Goal: Task Accomplishment & Management: Manage account settings

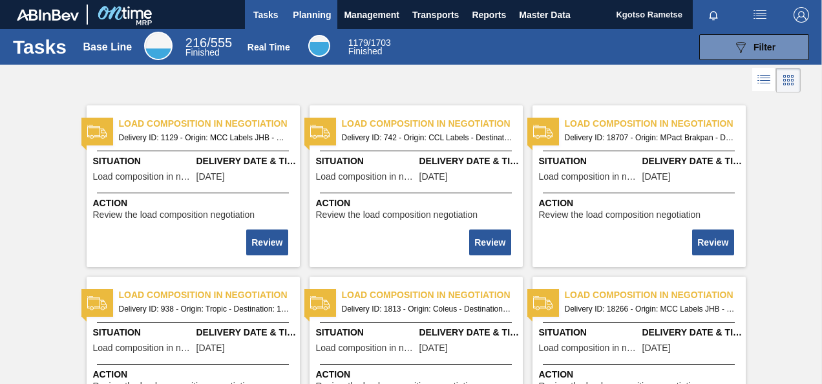
click at [330, 13] on span "Planning" at bounding box center [312, 15] width 38 height 16
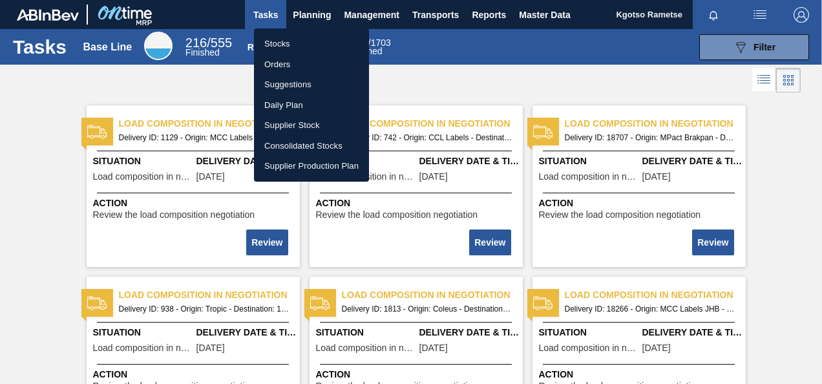
click at [301, 40] on li "Stocks" at bounding box center [311, 44] width 115 height 21
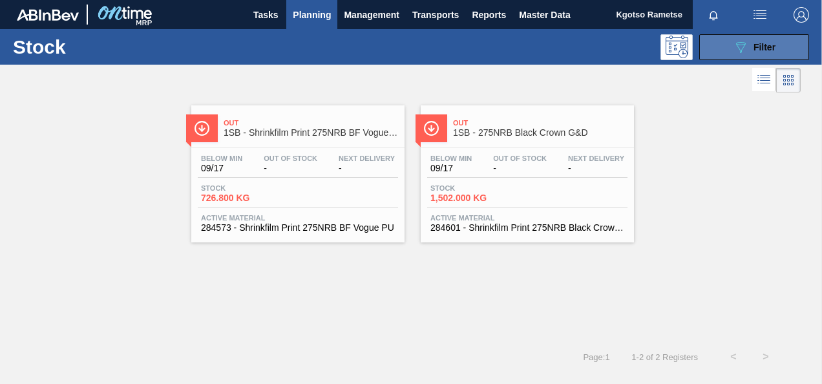
click at [711, 48] on button "089F7B8B-B2A5-4AFE-B5C0-19BA573D28AC Filter" at bounding box center [754, 47] width 110 height 26
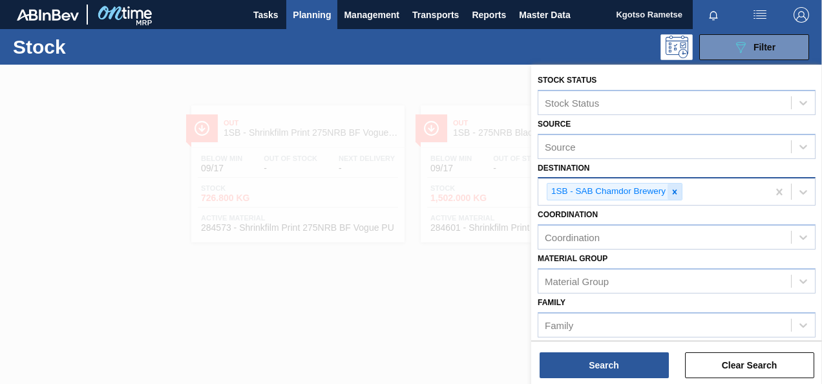
click at [677, 193] on icon at bounding box center [674, 191] width 9 height 9
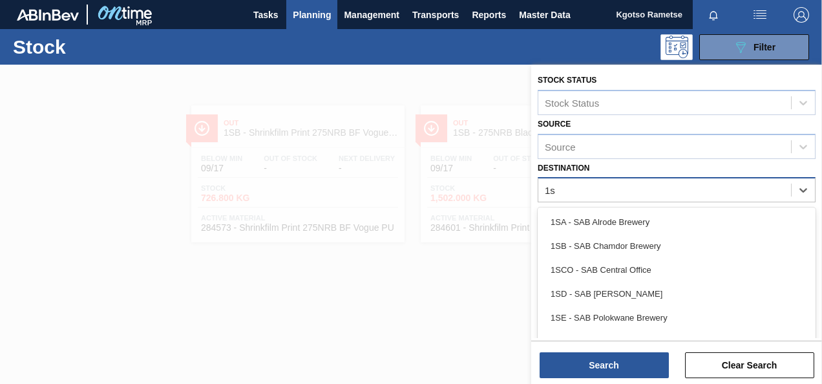
type input "1se"
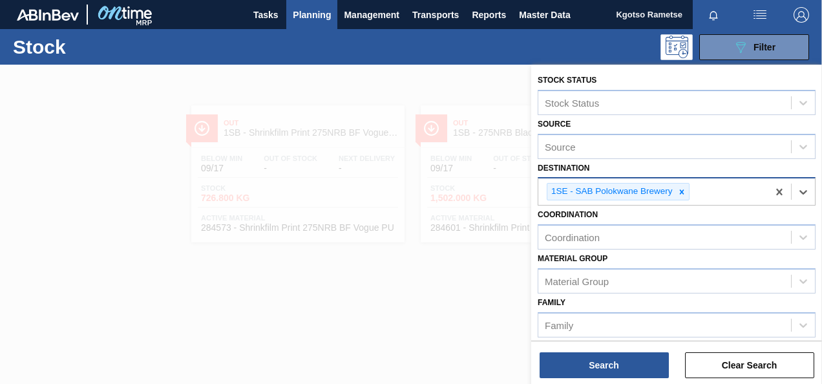
scroll to position [239, 0]
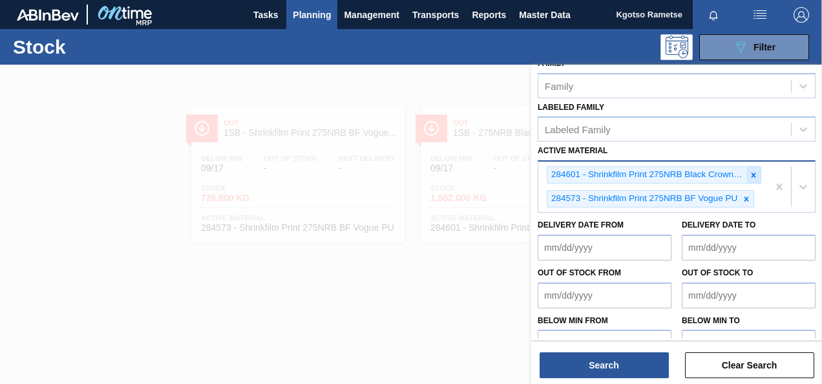
click at [753, 171] on icon at bounding box center [753, 175] width 9 height 9
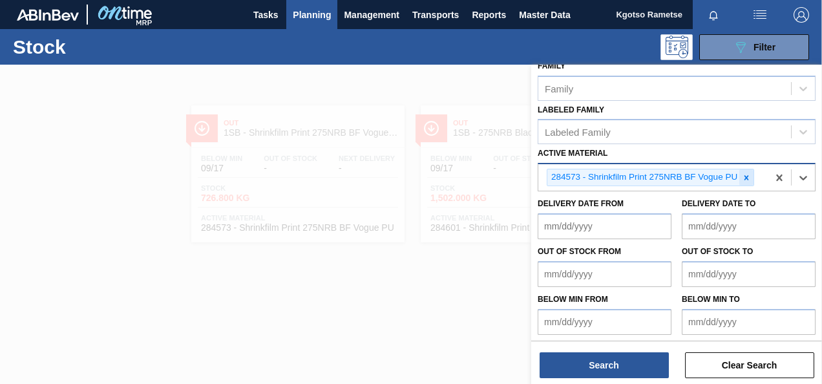
click at [746, 173] on icon at bounding box center [746, 177] width 9 height 9
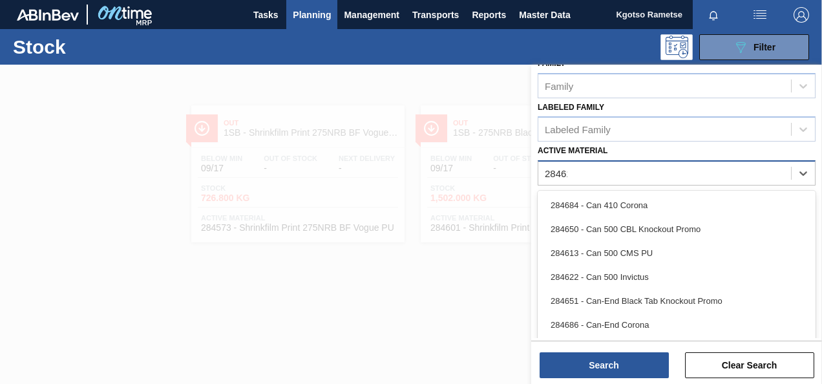
type Material "284617"
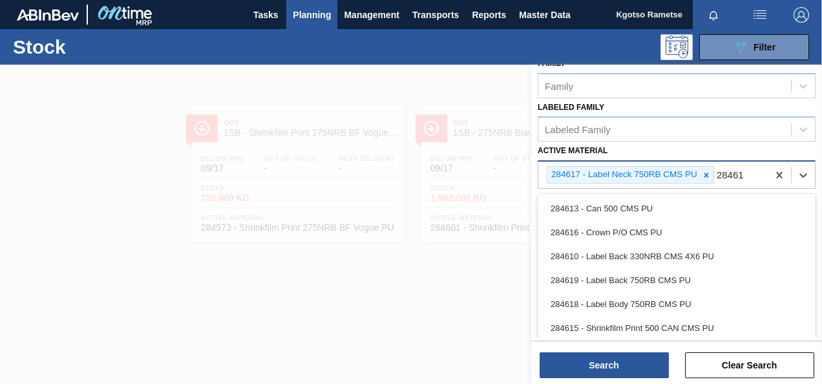
type Material "284618"
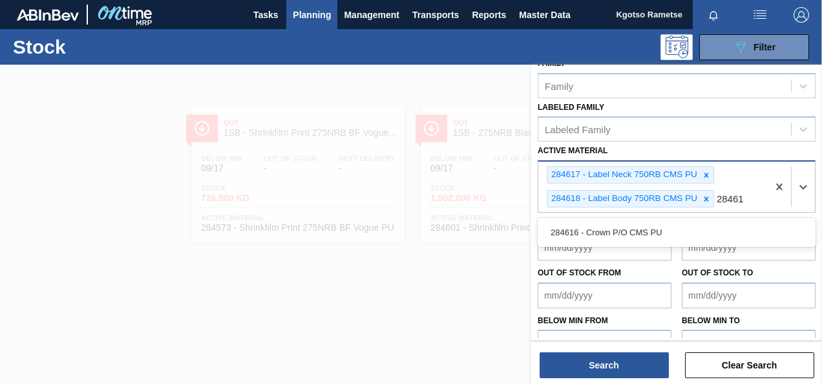
type Material "284616"
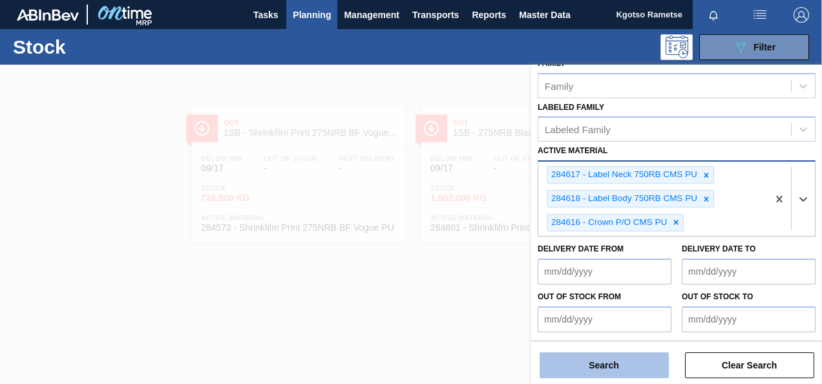
click at [556, 361] on button "Search" at bounding box center [604, 365] width 129 height 26
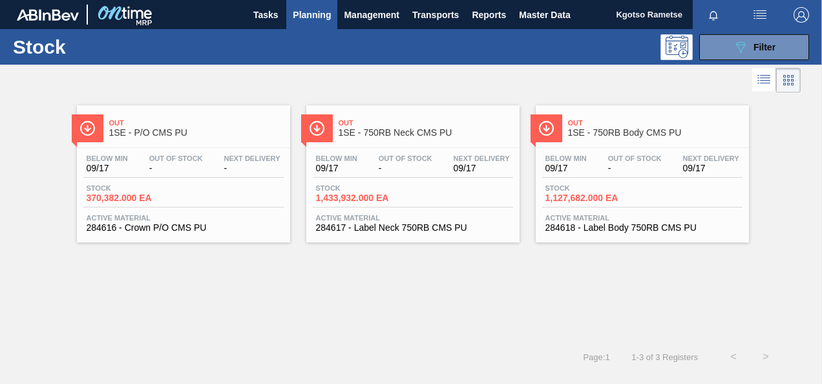
click at [197, 156] on span "Out Of Stock" at bounding box center [176, 159] width 54 height 8
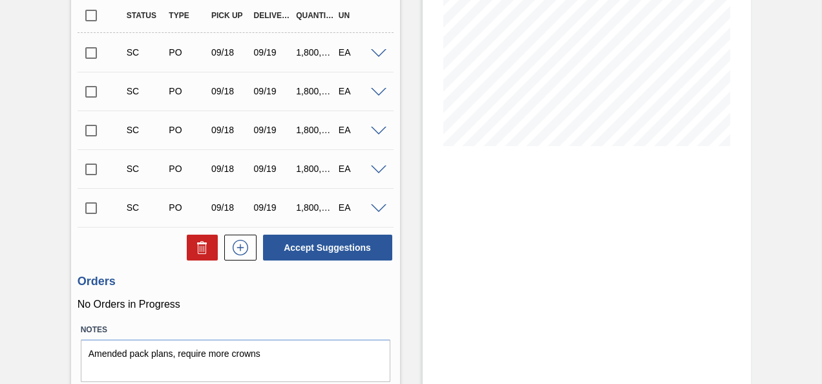
scroll to position [212, 0]
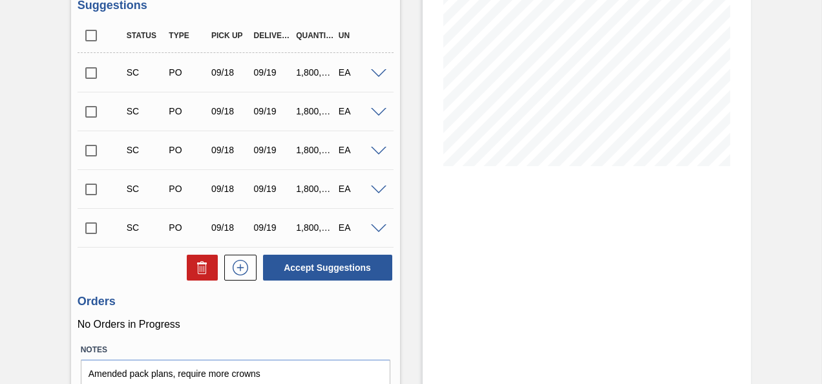
click at [87, 70] on input "checkbox" at bounding box center [91, 72] width 27 height 27
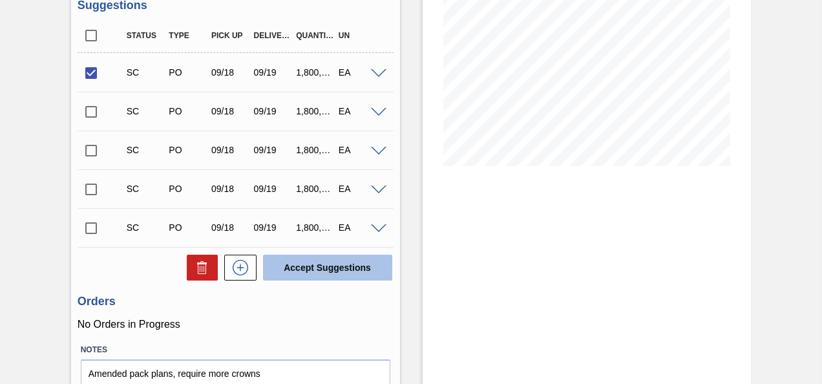
click at [332, 275] on button "Accept Suggestions" at bounding box center [327, 268] width 129 height 26
checkbox input "false"
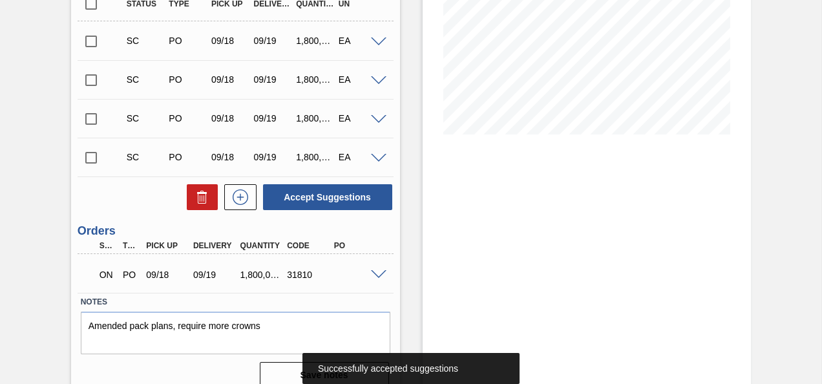
scroll to position [260, 0]
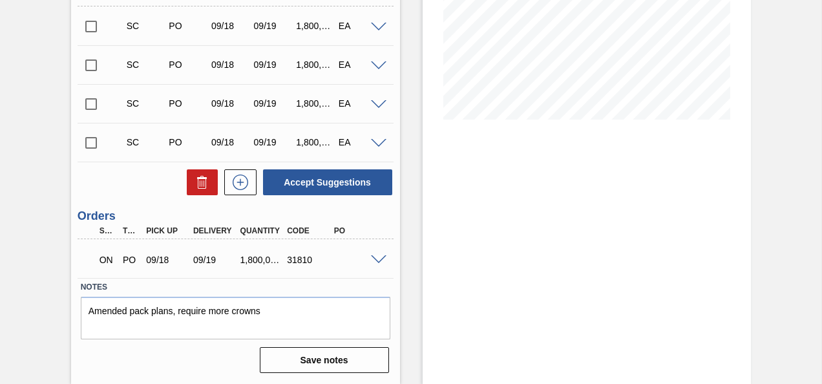
click at [379, 258] on span at bounding box center [379, 260] width 16 height 10
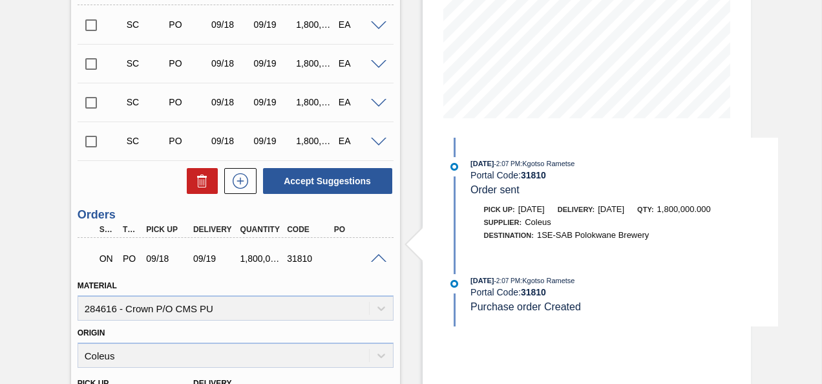
click at [379, 258] on span at bounding box center [379, 259] width 16 height 10
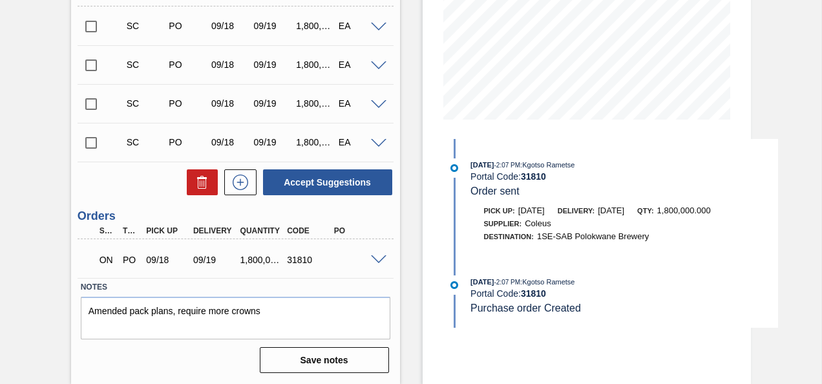
scroll to position [0, 0]
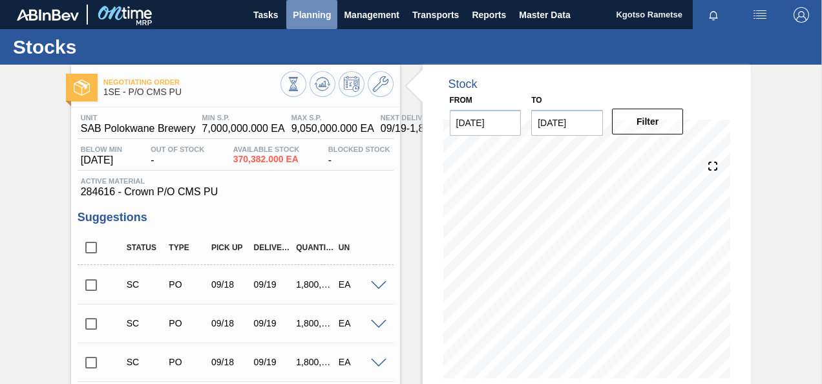
click at [296, 11] on span "Planning" at bounding box center [312, 15] width 38 height 16
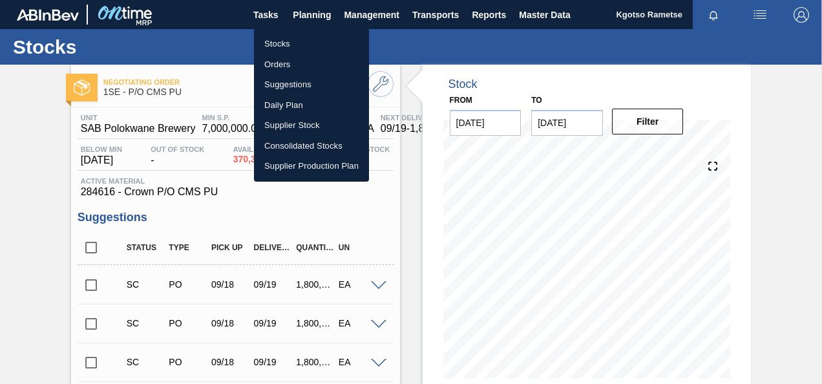
click at [278, 48] on li "Stocks" at bounding box center [311, 44] width 115 height 21
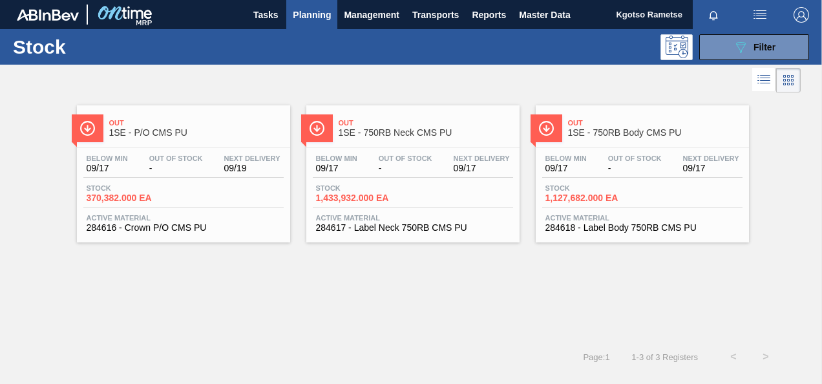
click at [385, 145] on div "Out 1SE - 750RB Neck CMS PU Below Min 09/17 Out Of Stock - Next Delivery 09/17 …" at bounding box center [412, 173] width 213 height 137
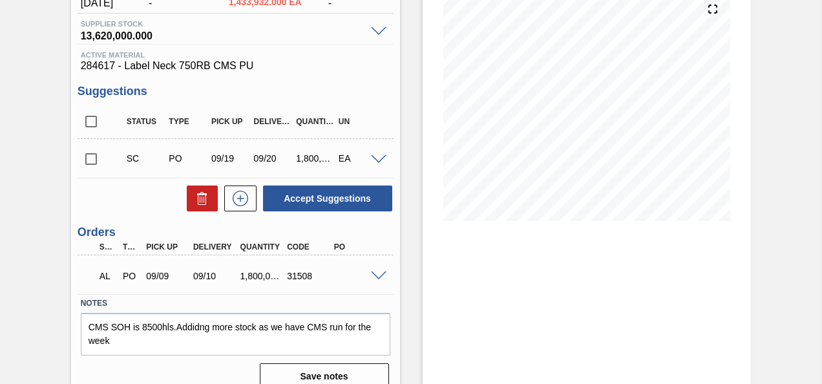
scroll to position [174, 0]
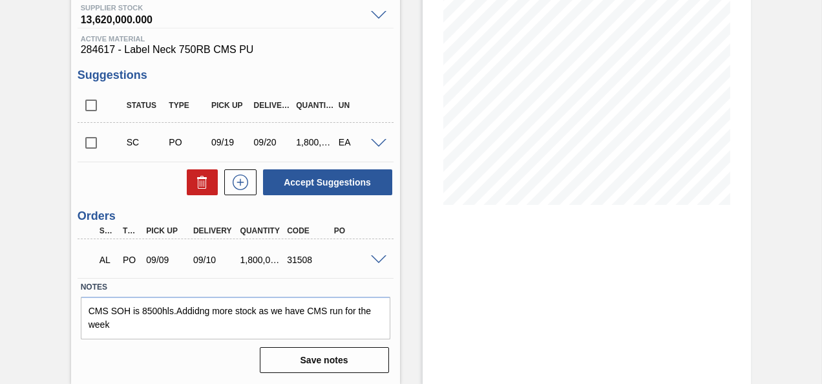
click at [385, 255] on div at bounding box center [381, 259] width 26 height 10
click at [377, 255] on div at bounding box center [381, 259] width 26 height 10
click at [375, 260] on span at bounding box center [379, 260] width 16 height 10
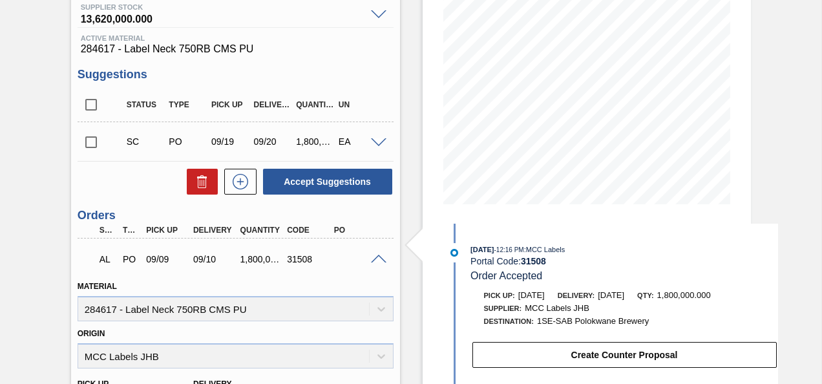
click at [378, 255] on div at bounding box center [381, 258] width 26 height 10
click at [376, 259] on span at bounding box center [379, 260] width 16 height 10
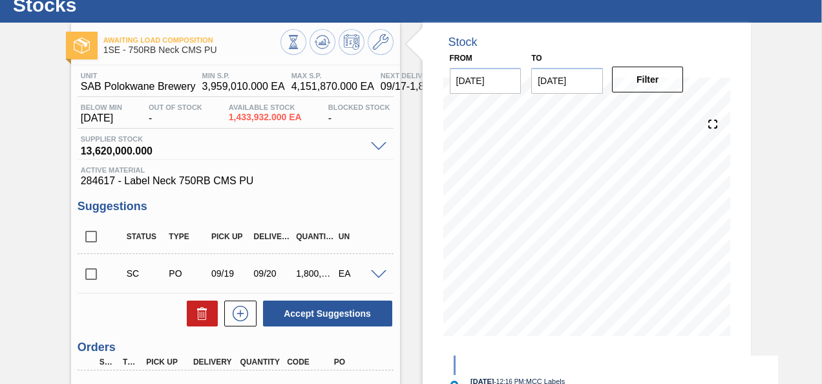
scroll to position [0, 0]
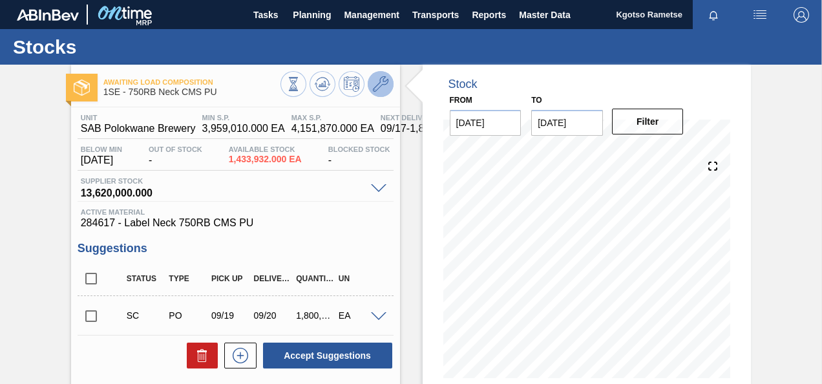
click at [383, 93] on button at bounding box center [381, 84] width 26 height 26
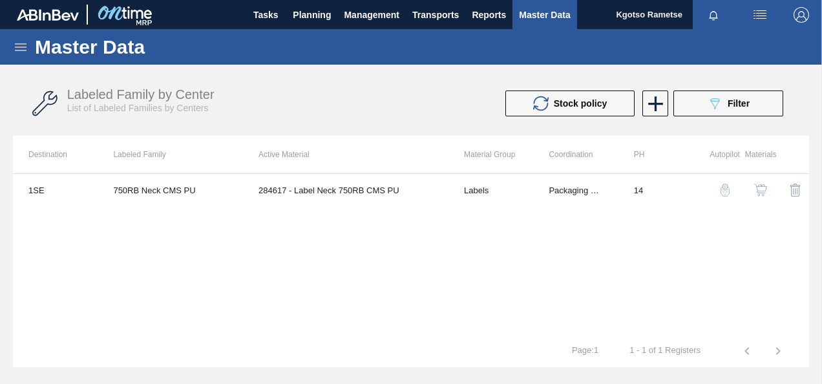
click at [758, 191] on img "button" at bounding box center [760, 190] width 13 height 13
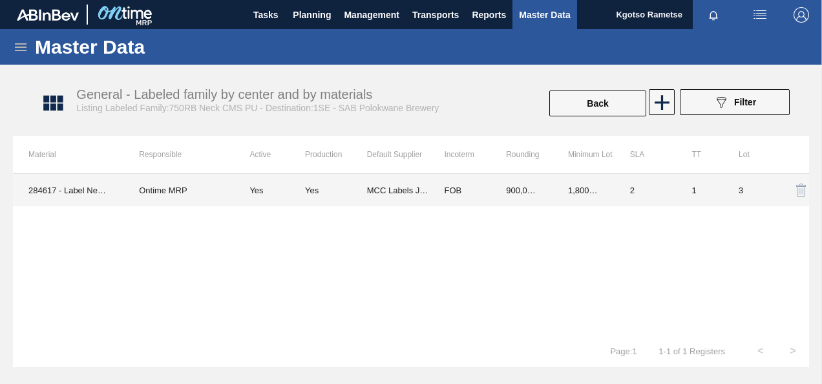
click at [441, 193] on td "FOB" at bounding box center [460, 190] width 62 height 32
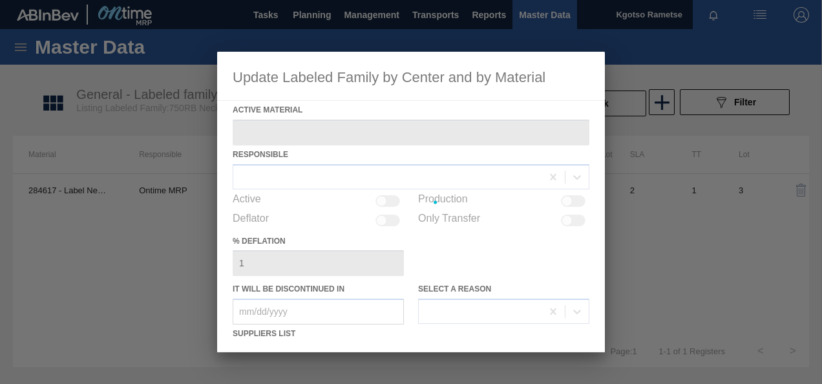
type Material "284617 - Label Neck 750RB CMS PU"
checkbox input "true"
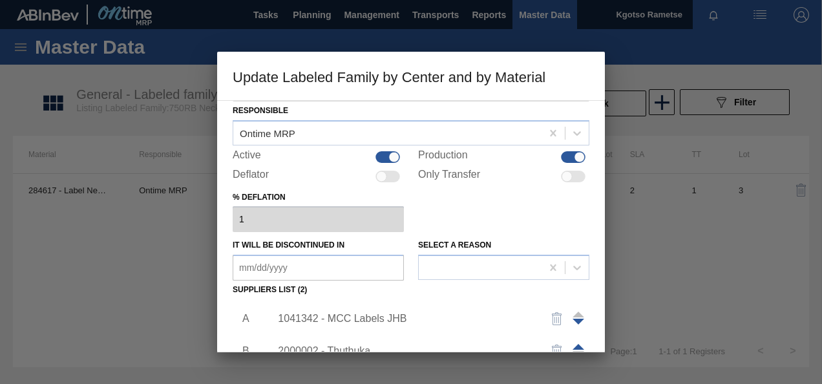
scroll to position [65, 0]
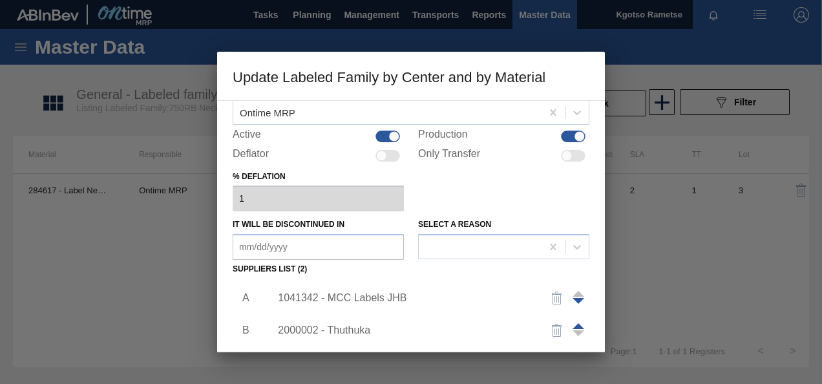
click at [349, 300] on div "1041342 - MCC Labels JHB" at bounding box center [404, 298] width 253 height 12
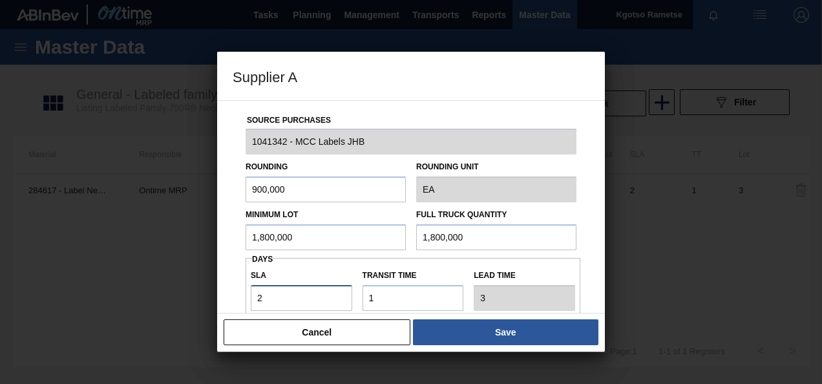
drag, startPoint x: 233, startPoint y: 297, endPoint x: 200, endPoint y: 296, distance: 33.0
click at [218, 298] on div "Source Purchases 1041342 - MCC Labels JHB Rounding 900,000 Rounding Unit EA Min…" at bounding box center [411, 206] width 388 height 213
type input "1"
type input "2"
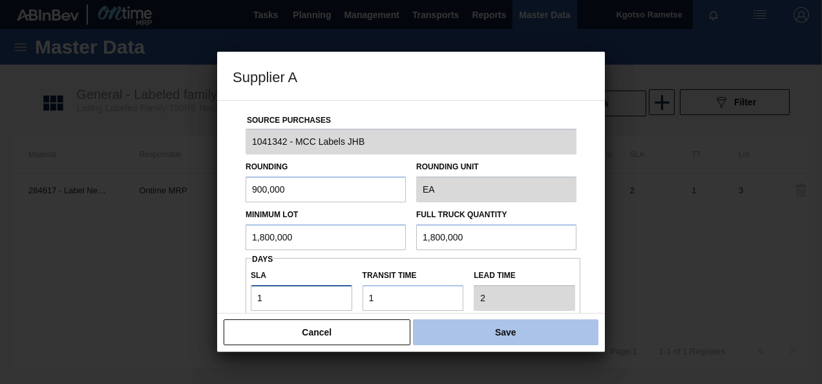
type input "1"
click at [520, 332] on button "Save" at bounding box center [506, 332] width 186 height 26
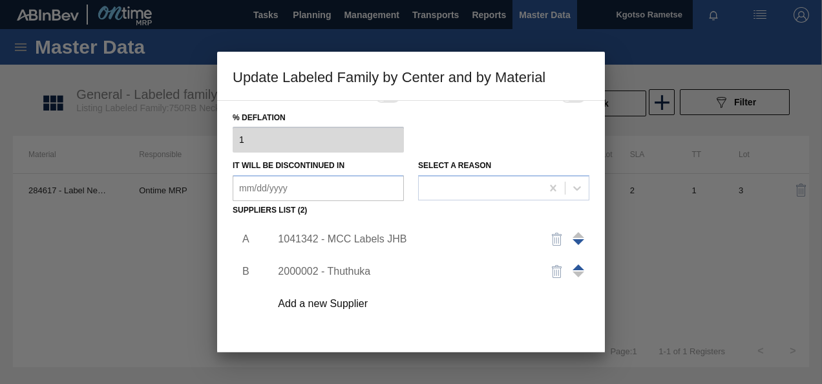
scroll to position [198, 0]
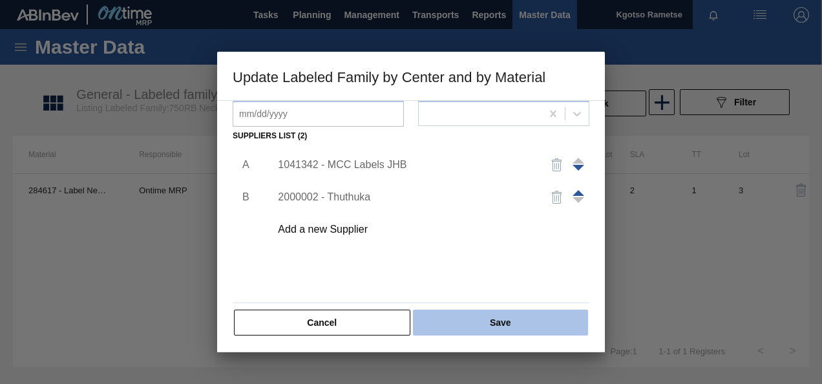
click at [467, 328] on button "Save" at bounding box center [500, 323] width 175 height 26
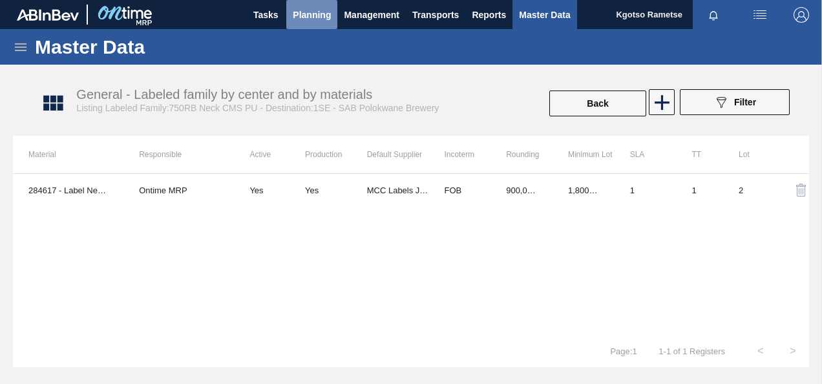
click at [301, 14] on span "Planning" at bounding box center [312, 15] width 38 height 16
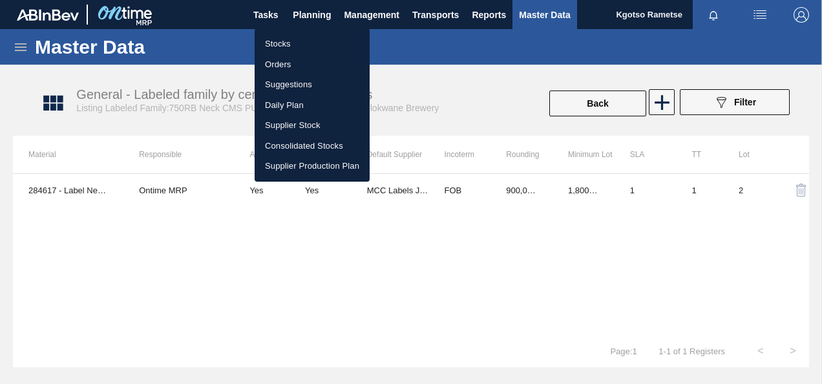
click at [284, 45] on li "Stocks" at bounding box center [312, 44] width 115 height 21
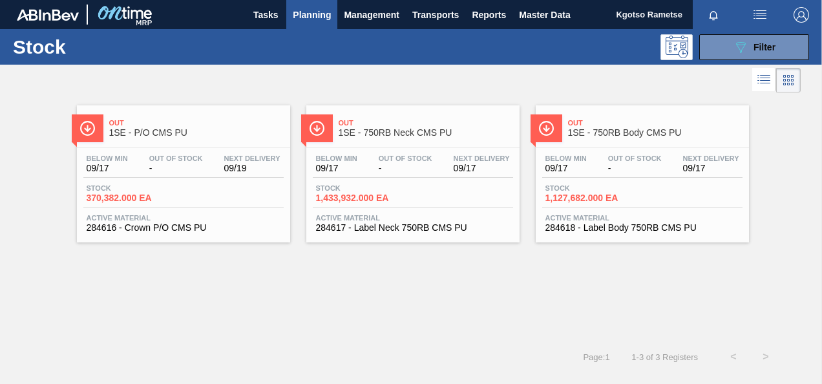
click at [357, 112] on div "Out 1SE - 750RB Neck CMS PU" at bounding box center [412, 126] width 213 height 29
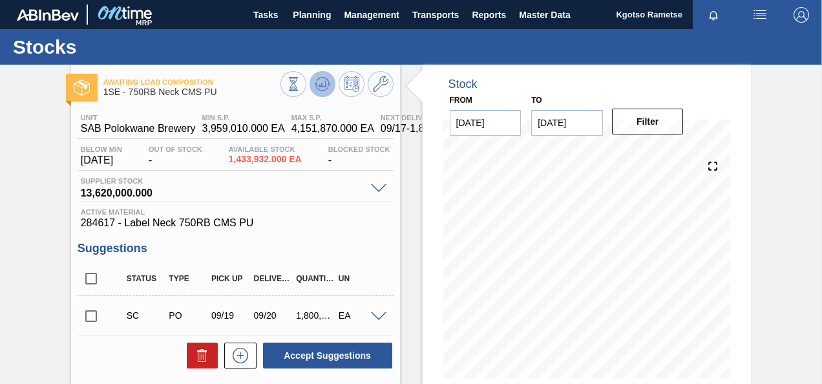
click at [325, 81] on icon at bounding box center [323, 84] width 16 height 16
click at [93, 316] on input "checkbox" at bounding box center [91, 316] width 27 height 27
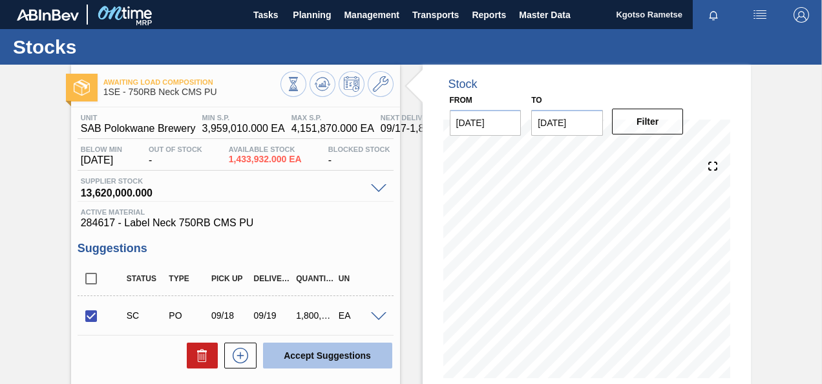
click at [323, 360] on button "Accept Suggestions" at bounding box center [327, 356] width 129 height 26
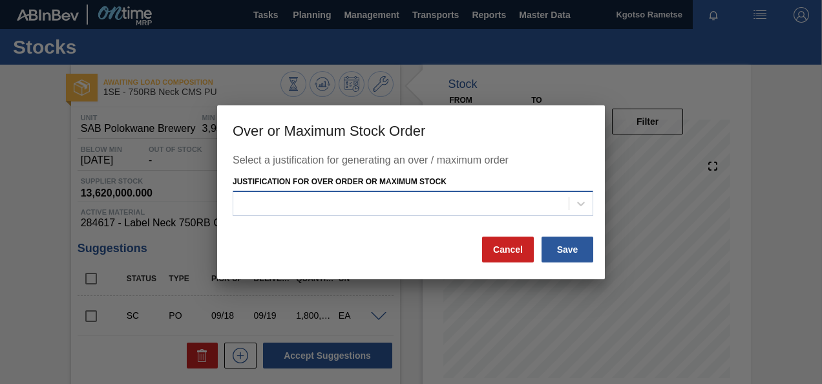
click at [410, 210] on div at bounding box center [401, 204] width 336 height 19
click at [558, 145] on h3 "Over or Maximum Stock Order" at bounding box center [411, 129] width 388 height 49
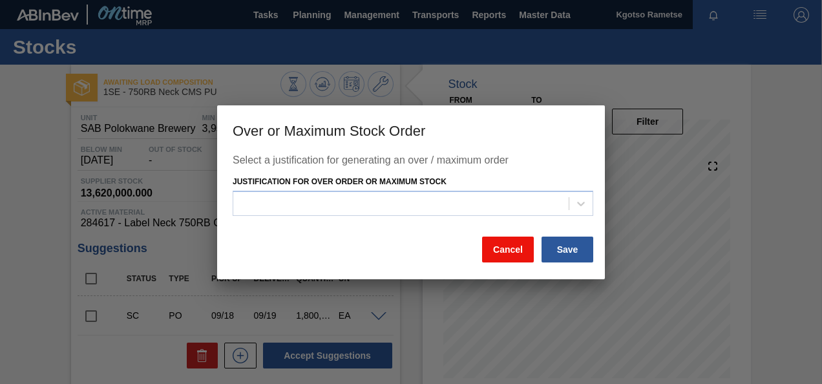
click at [515, 253] on button "Cancel" at bounding box center [508, 250] width 52 height 26
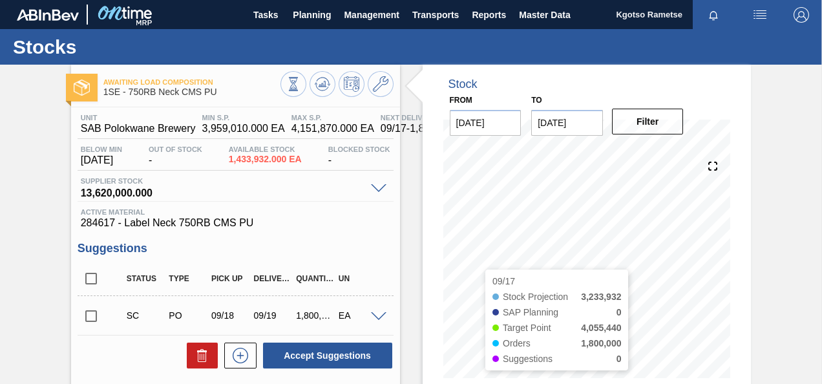
scroll to position [174, 0]
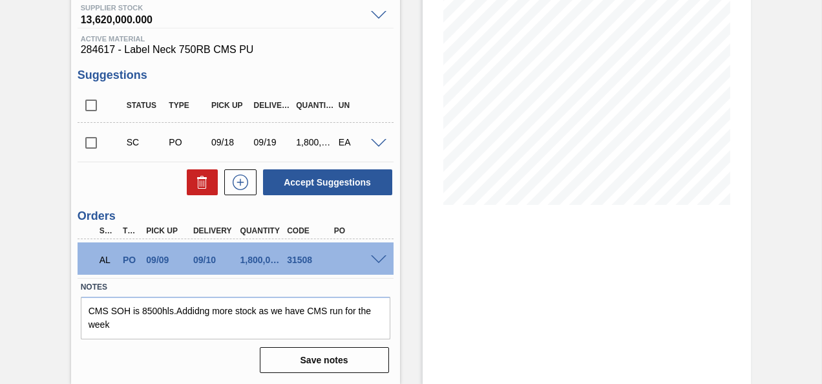
click at [376, 254] on div at bounding box center [381, 259] width 26 height 10
click at [376, 258] on span at bounding box center [379, 260] width 16 height 10
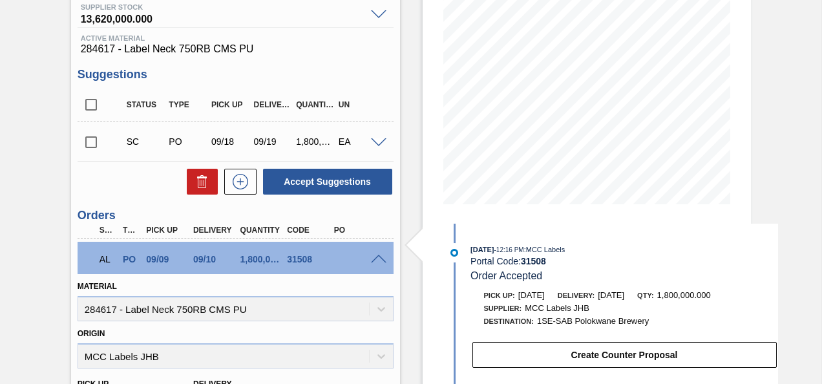
click at [376, 258] on span at bounding box center [379, 260] width 16 height 10
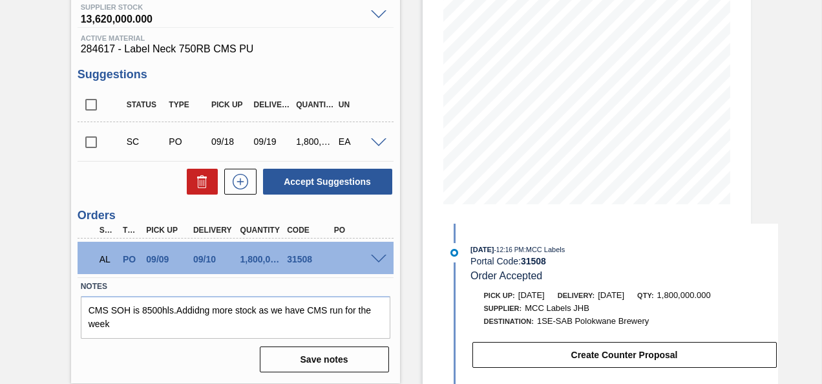
click at [381, 150] on div "SC PO 09/18 09/19 1,800,000.000 EA" at bounding box center [236, 141] width 316 height 32
click at [88, 142] on input "checkbox" at bounding box center [91, 142] width 27 height 27
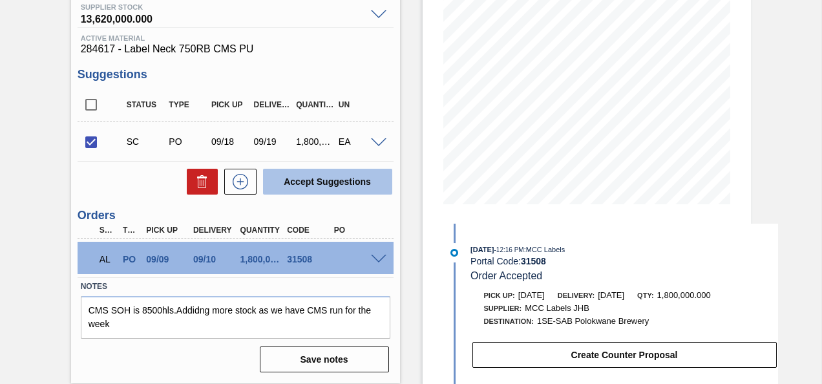
click at [313, 179] on button "Accept Suggestions" at bounding box center [327, 182] width 129 height 26
checkbox input "false"
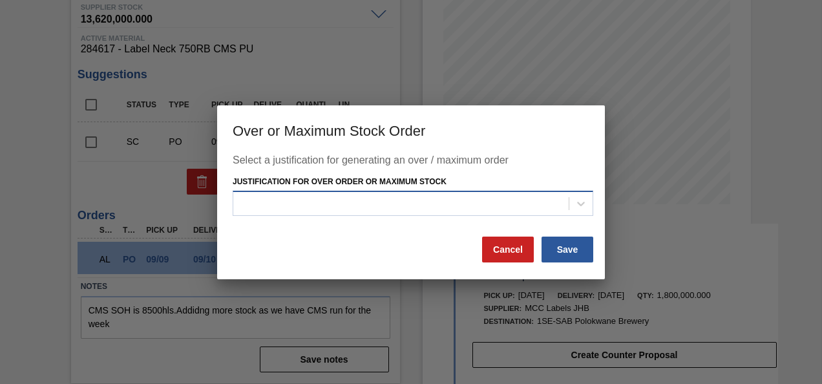
click at [447, 204] on div at bounding box center [401, 204] width 336 height 19
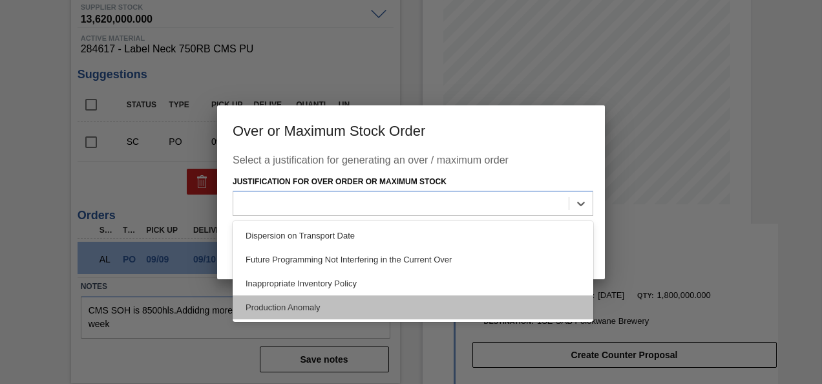
click at [314, 302] on div "Production Anomaly" at bounding box center [413, 307] width 361 height 24
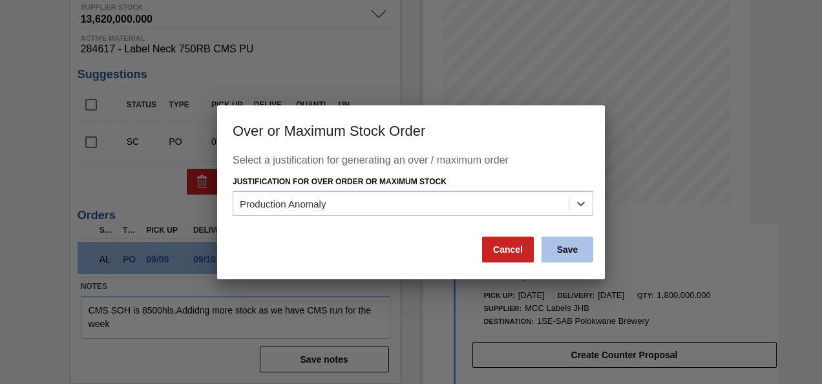
click at [579, 247] on button "Save" at bounding box center [568, 250] width 52 height 26
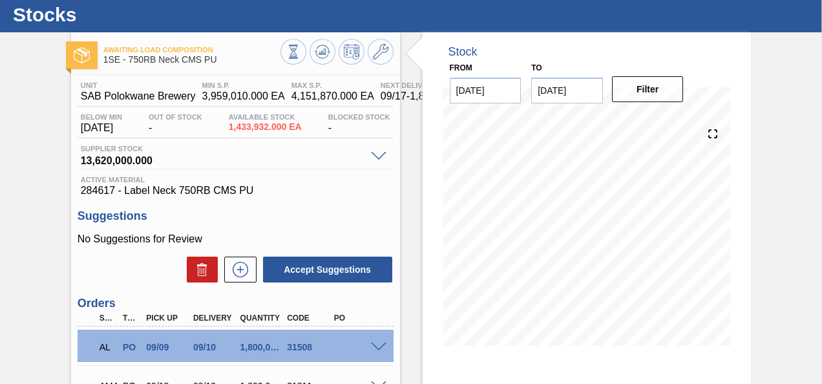
scroll to position [0, 0]
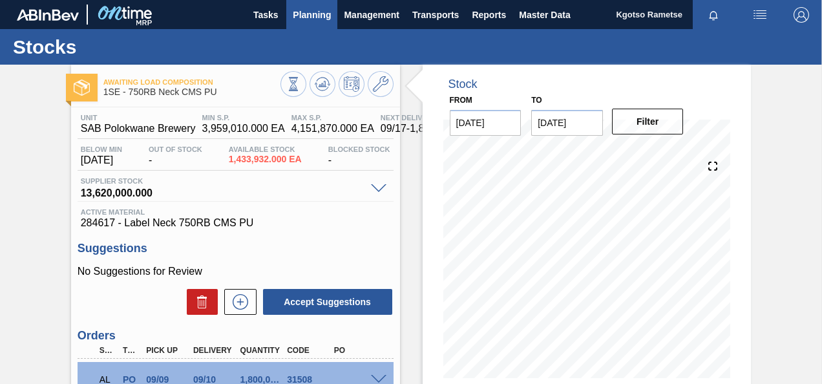
click at [305, 21] on span "Planning" at bounding box center [312, 15] width 38 height 16
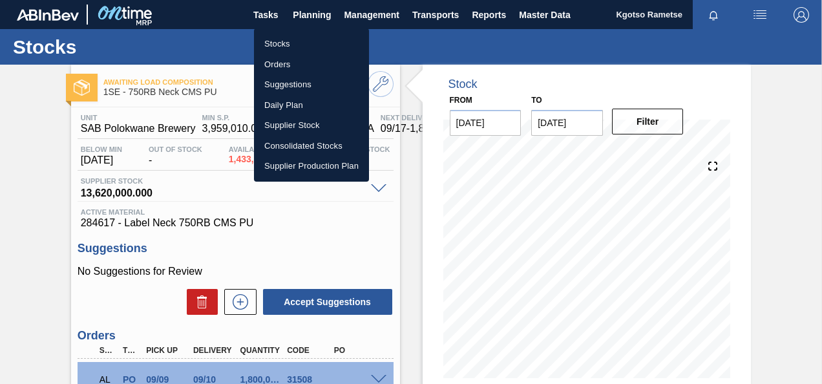
click at [293, 43] on li "Stocks" at bounding box center [311, 44] width 115 height 21
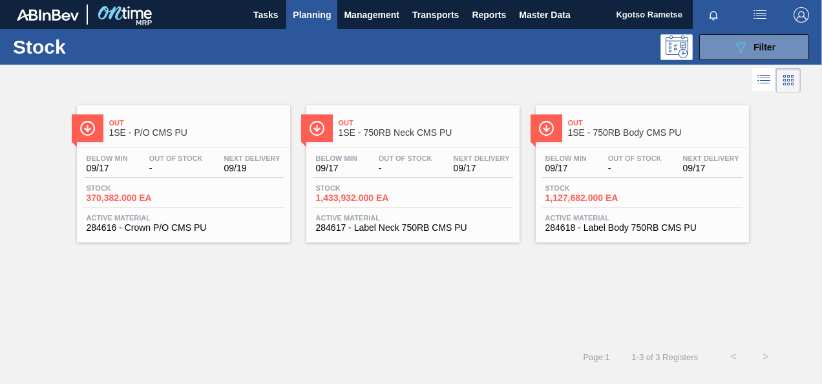
click at [645, 147] on div at bounding box center [642, 147] width 192 height 1
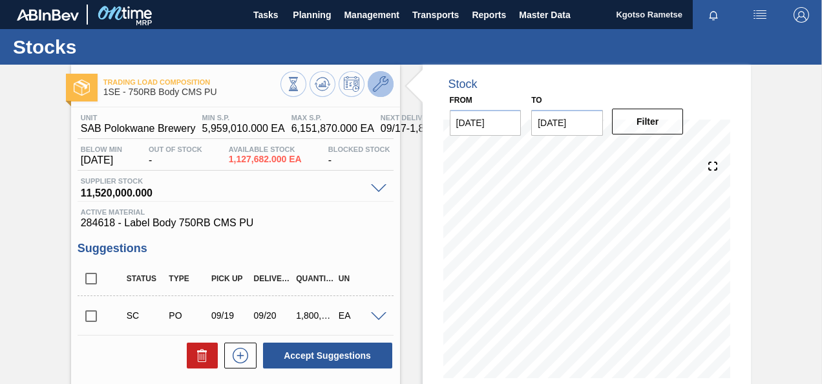
click at [381, 76] on button at bounding box center [381, 84] width 26 height 26
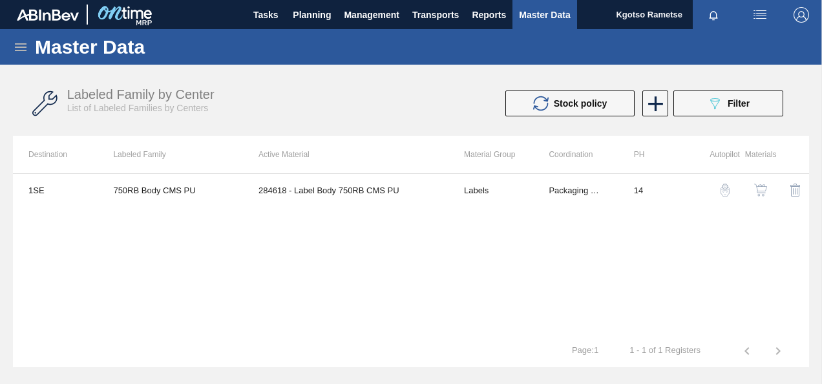
click at [759, 184] on img "button" at bounding box center [760, 190] width 13 height 13
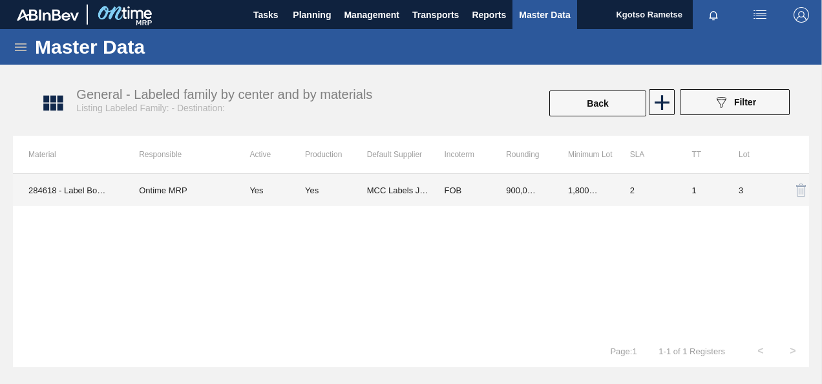
click at [570, 182] on td "1,800,000.000" at bounding box center [584, 190] width 62 height 32
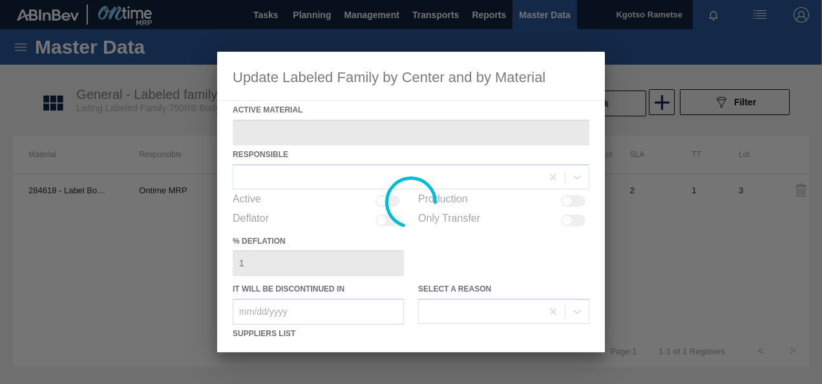
type Material "284618 - Label Body 750RB CMS PU"
checkbox input "true"
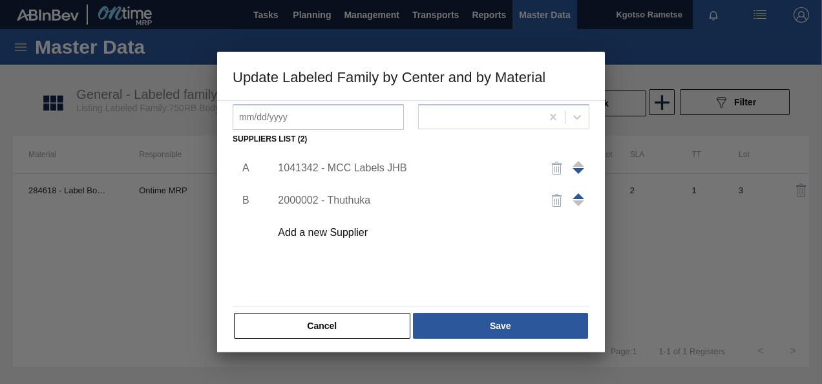
scroll to position [198, 0]
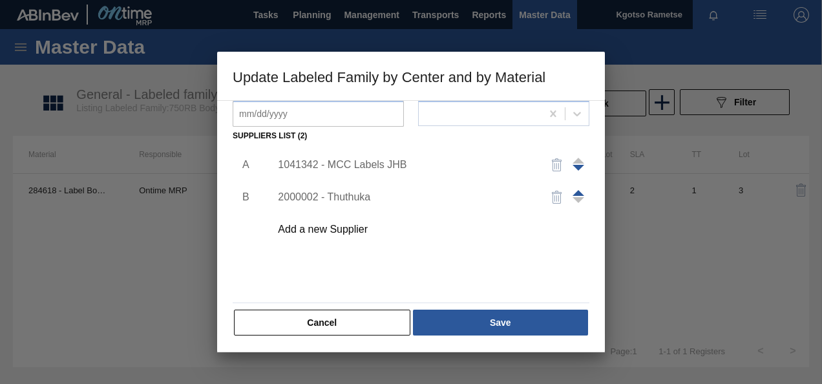
click at [376, 165] on div "1041342 - MCC Labels JHB" at bounding box center [404, 165] width 253 height 12
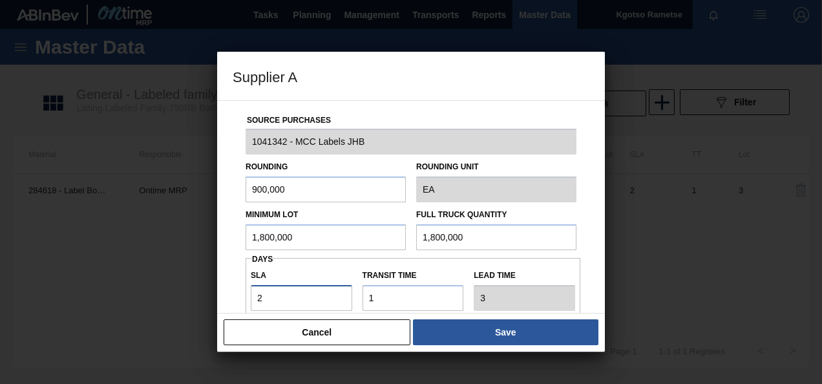
drag, startPoint x: 283, startPoint y: 296, endPoint x: 251, endPoint y: 297, distance: 32.3
click at [256, 297] on input "2" at bounding box center [301, 298] width 101 height 26
type input "1"
type input "2"
type input "1"
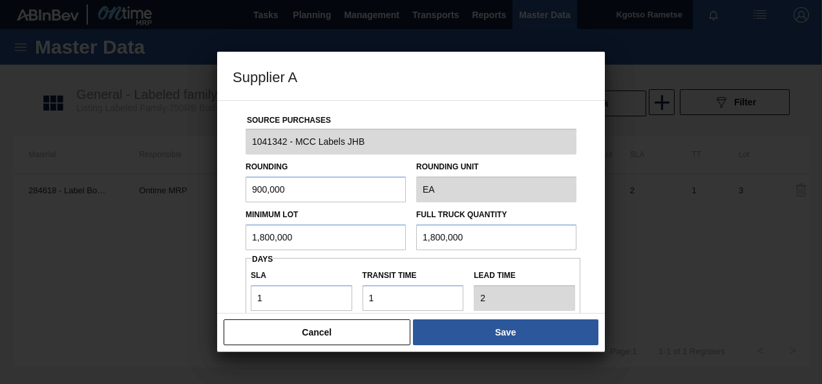
click at [495, 334] on button "Save" at bounding box center [506, 332] width 186 height 26
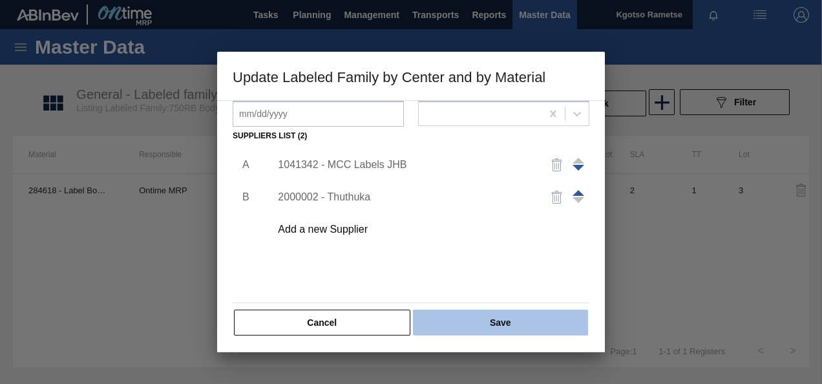
click at [476, 312] on button "Save" at bounding box center [500, 323] width 175 height 26
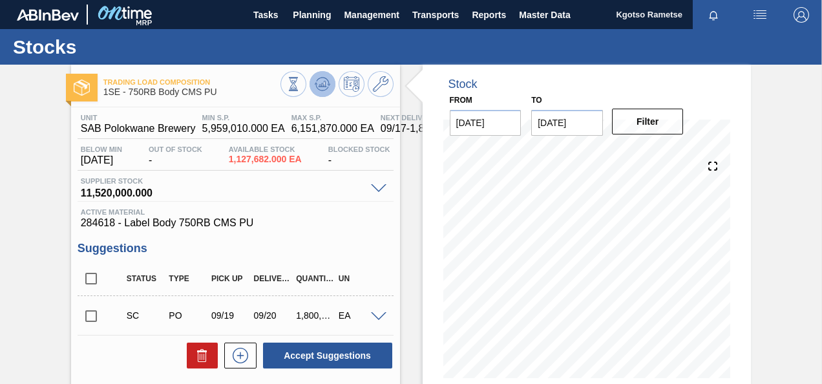
click at [321, 89] on icon at bounding box center [323, 84] width 16 height 16
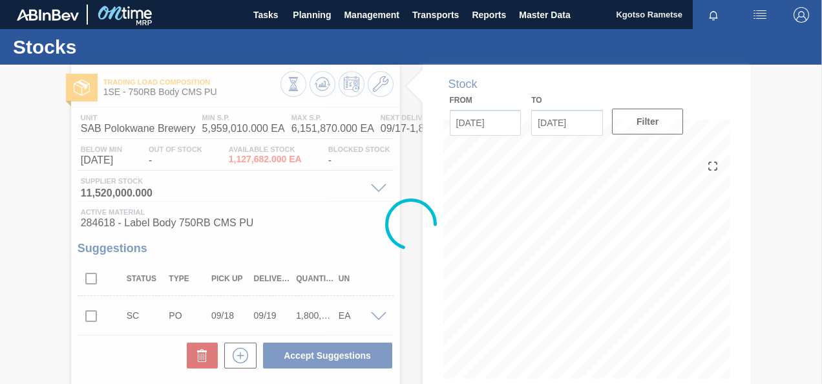
click at [92, 315] on div at bounding box center [411, 224] width 822 height 319
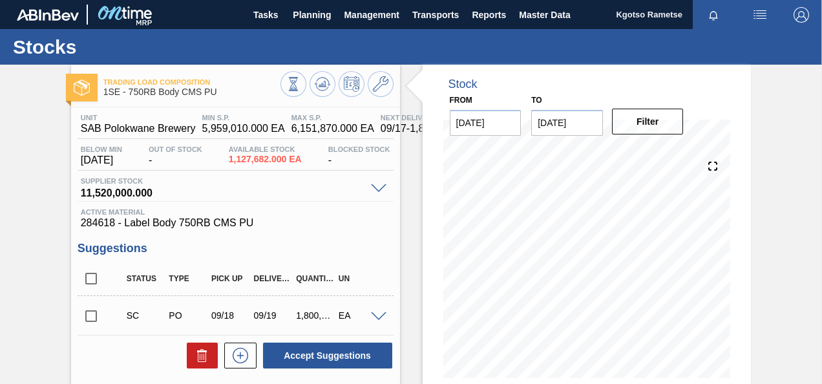
click at [92, 321] on input "checkbox" at bounding box center [91, 316] width 27 height 27
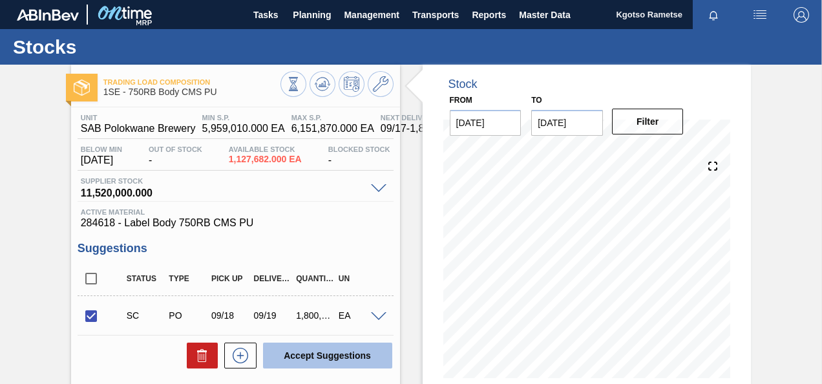
scroll to position [129, 0]
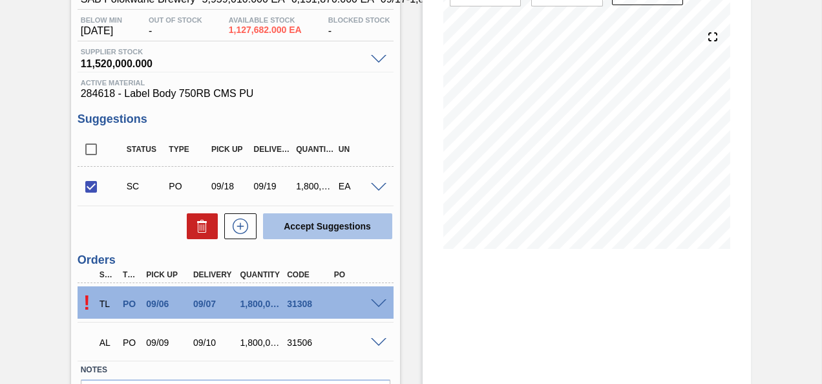
click at [335, 229] on button "Accept Suggestions" at bounding box center [327, 226] width 129 height 26
checkbox input "false"
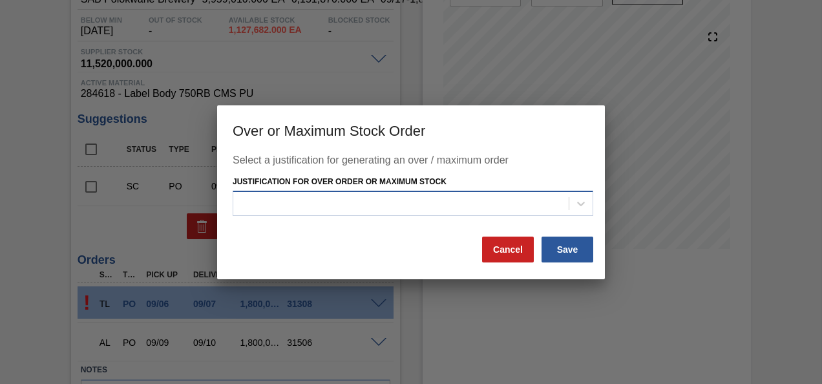
click at [412, 213] on div at bounding box center [401, 204] width 336 height 19
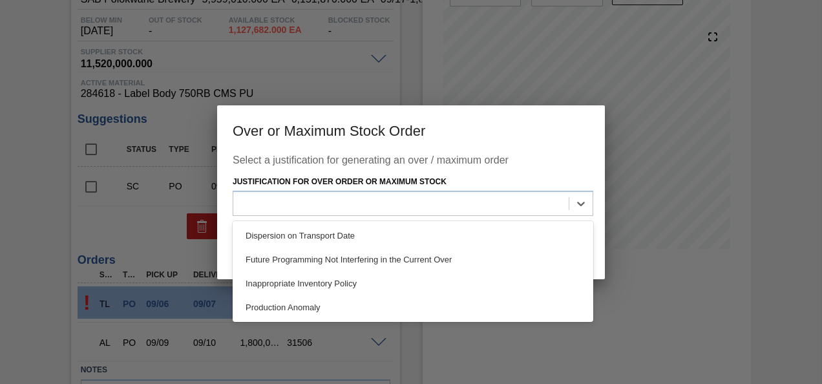
click at [343, 299] on div "Production Anomaly" at bounding box center [413, 307] width 361 height 24
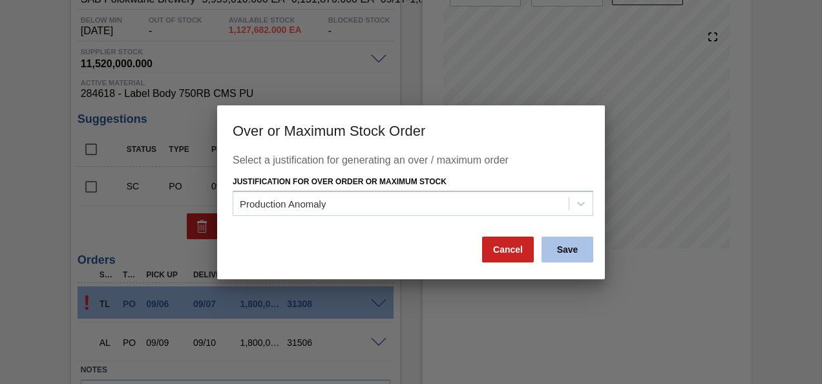
click at [564, 254] on button "Save" at bounding box center [568, 250] width 52 height 26
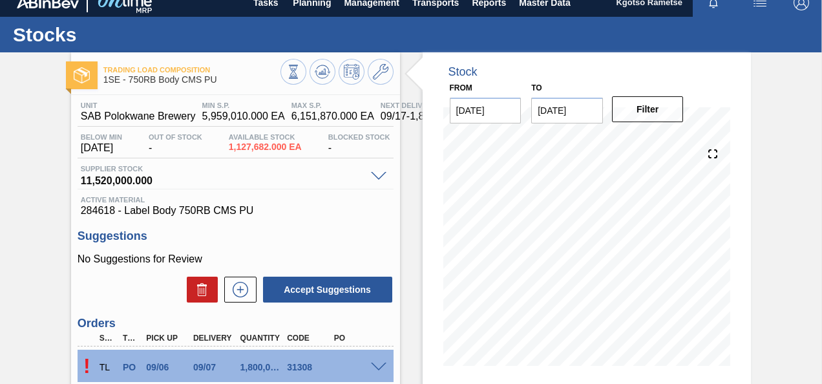
scroll to position [0, 0]
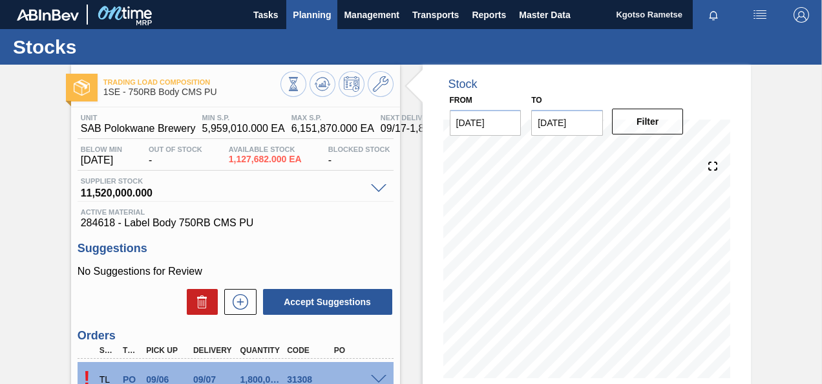
click at [303, 11] on span "Planning" at bounding box center [312, 15] width 38 height 16
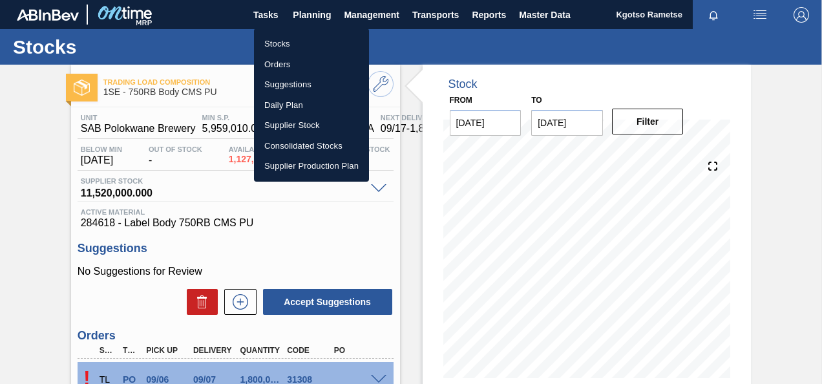
click at [290, 39] on li "Stocks" at bounding box center [311, 44] width 115 height 21
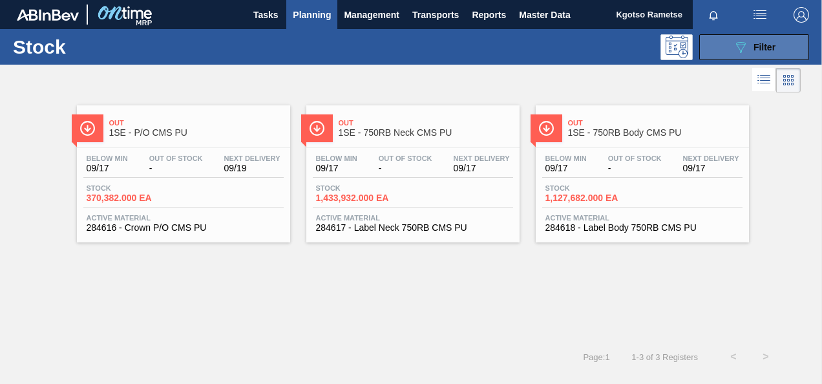
click at [774, 62] on div "Stock 089F7B8B-B2A5-4AFE-B5C0-19BA573D28AC Filter" at bounding box center [411, 47] width 822 height 36
click at [771, 53] on div "089F7B8B-B2A5-4AFE-B5C0-19BA573D28AC Filter" at bounding box center [754, 47] width 43 height 16
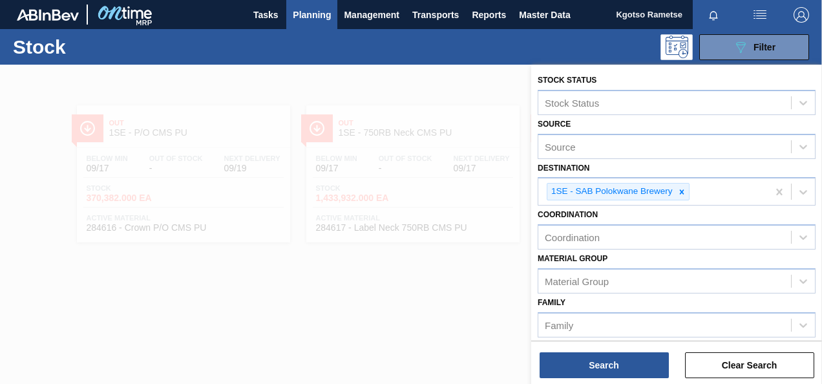
scroll to position [283, 0]
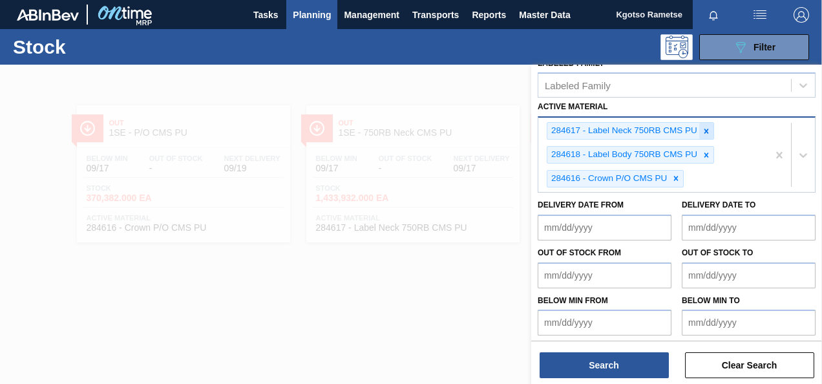
click at [702, 132] on icon at bounding box center [706, 131] width 9 height 9
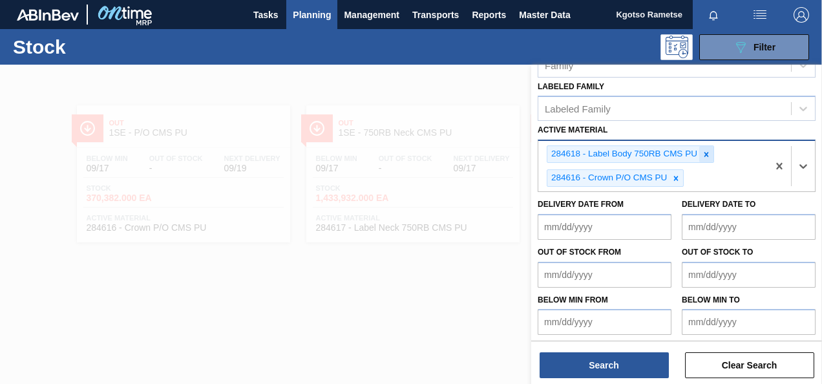
click at [703, 147] on div at bounding box center [706, 154] width 14 height 16
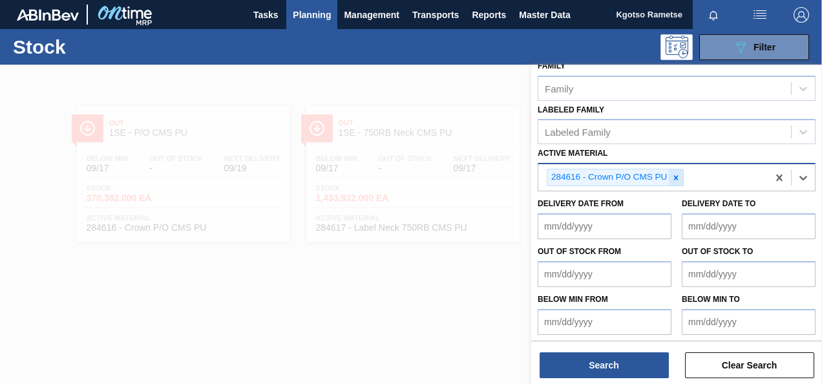
click at [670, 176] on div at bounding box center [676, 177] width 14 height 16
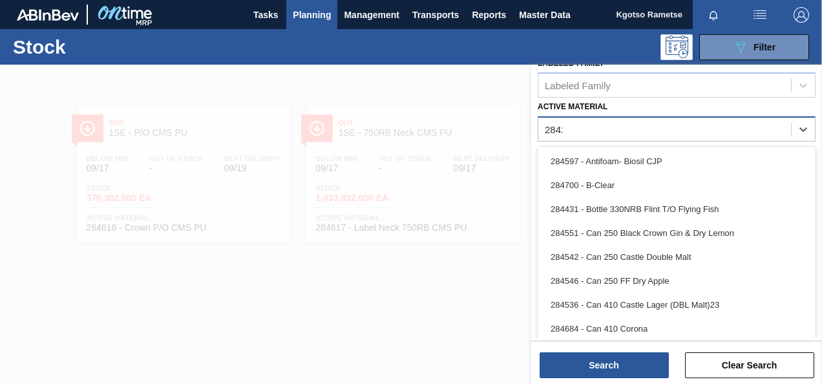
scroll to position [234, 0]
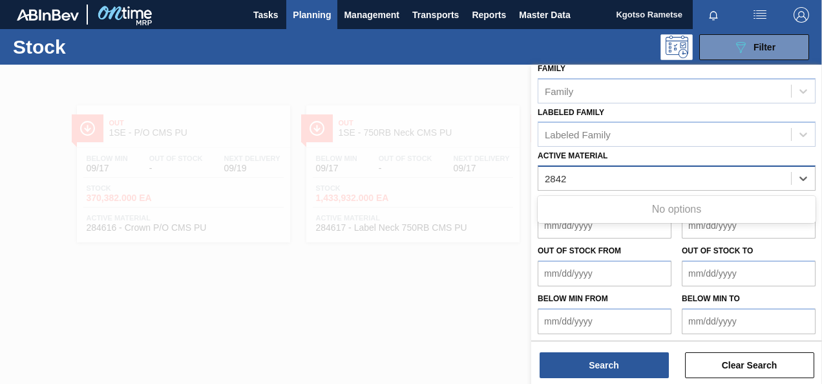
type Material "2842"
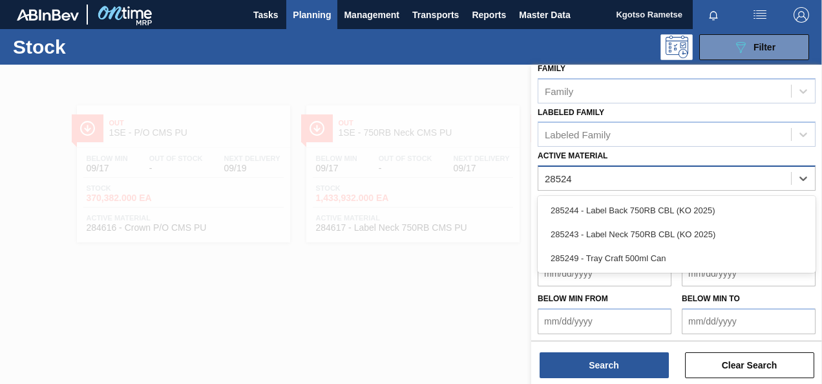
type Material "285243"
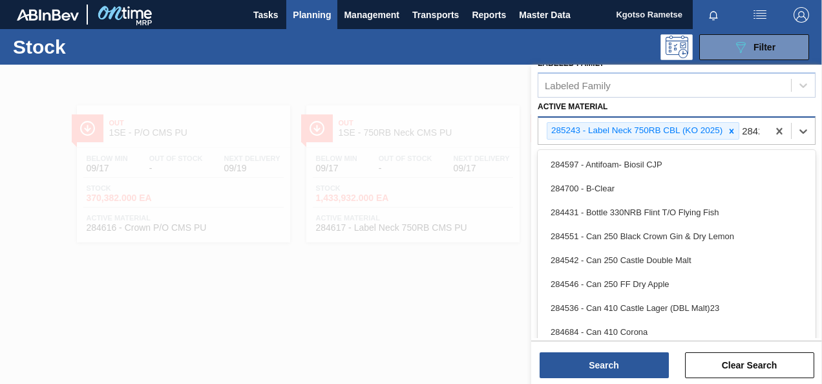
scroll to position [253, 0]
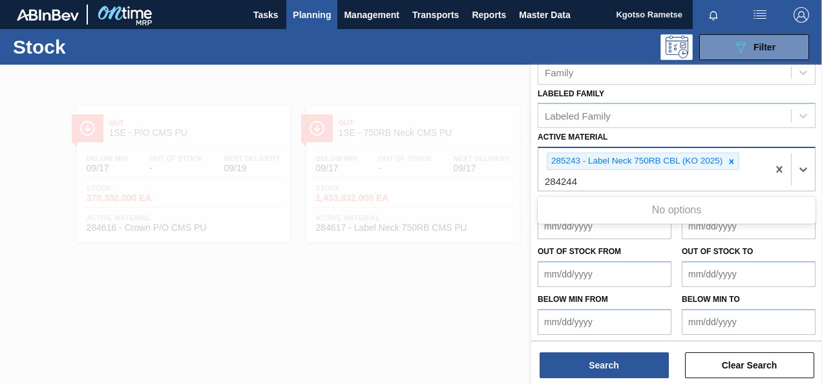
type Material "284244"
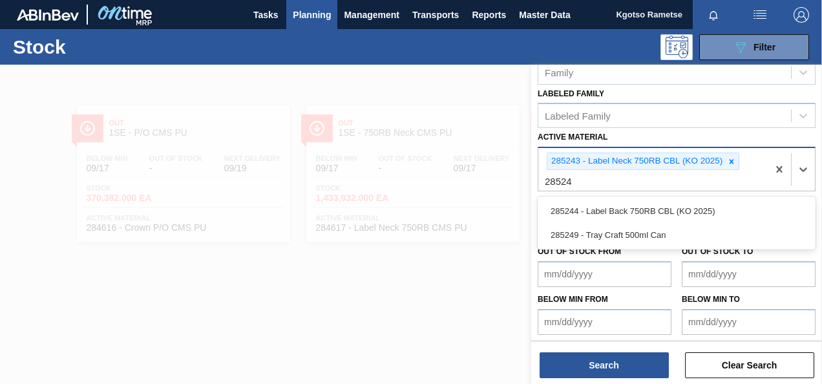
type Material "285244"
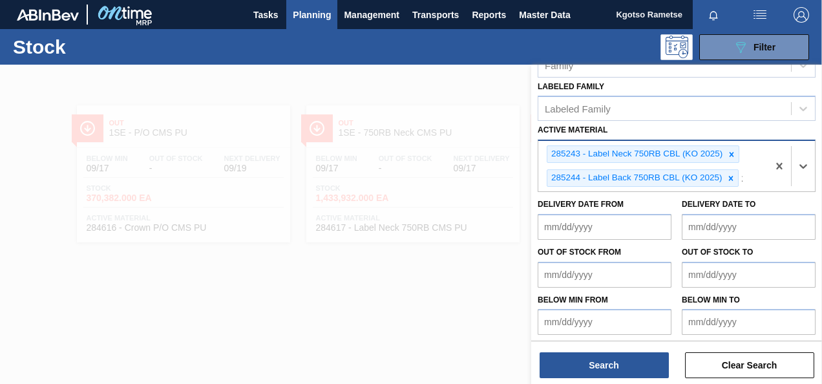
scroll to position [283, 0]
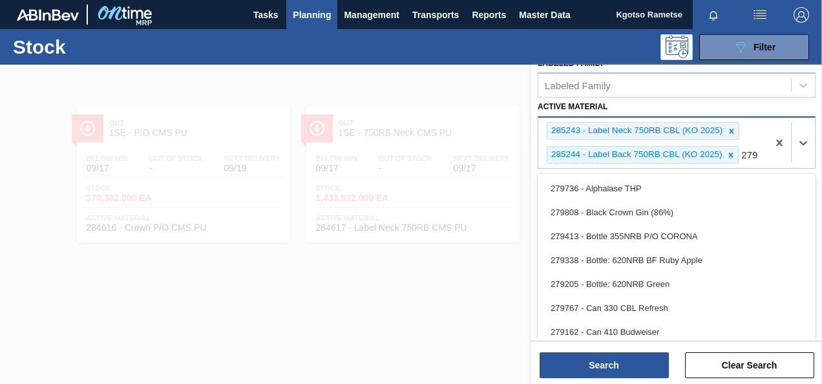
type Material "279"
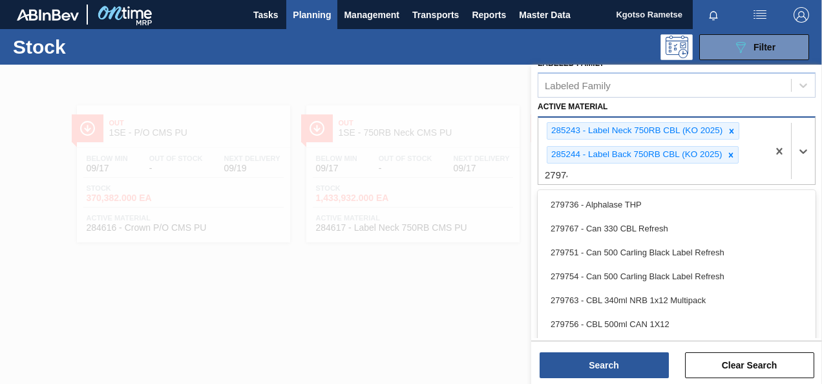
type Material "279748"
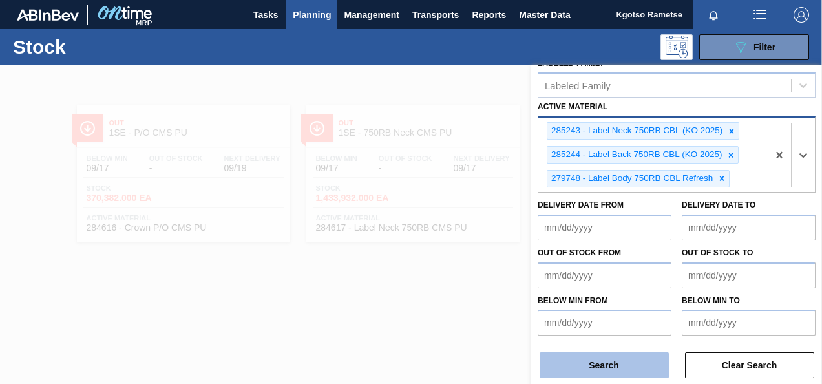
click at [587, 372] on button "Search" at bounding box center [604, 365] width 129 height 26
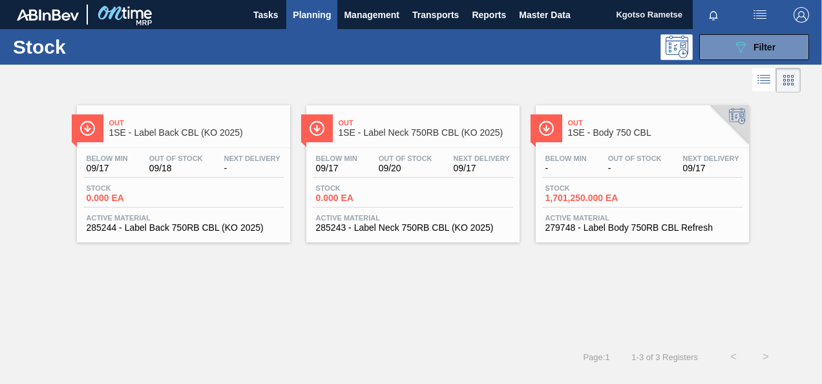
click at [164, 129] on span "1SE - Label Back CBL (KO 2025)" at bounding box center [196, 133] width 175 height 10
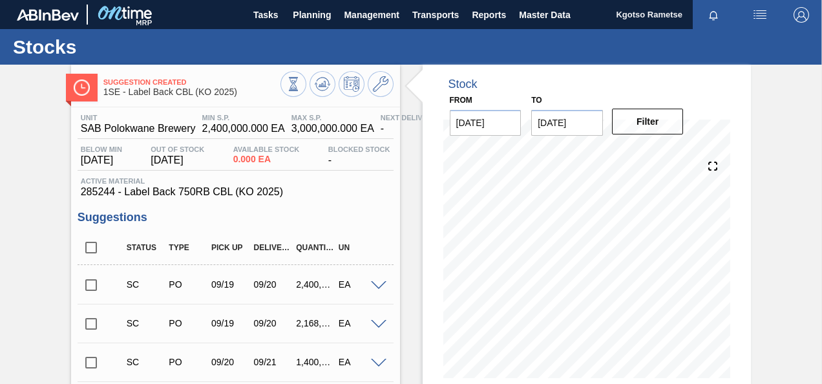
click at [46, 233] on div "Suggestion Created 1SE - Label Back CBL (KO 2025) Unit SAB Polokwane Brewery MI…" at bounding box center [411, 323] width 822 height 517
click at [378, 81] on icon at bounding box center [381, 84] width 16 height 16
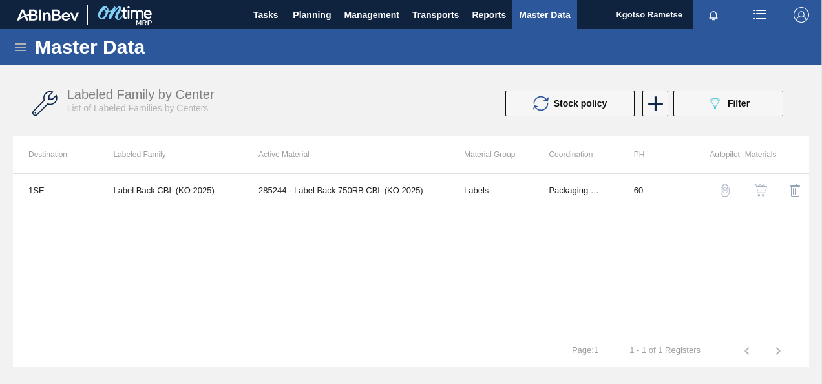
click at [763, 186] on img "button" at bounding box center [760, 190] width 13 height 13
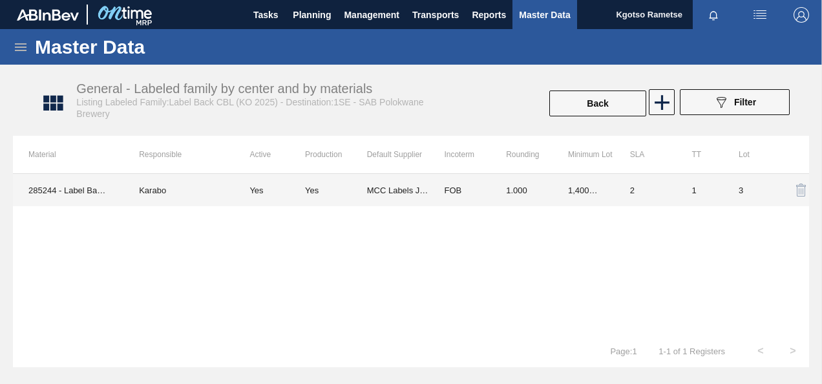
click at [432, 192] on td "FOB" at bounding box center [460, 190] width 62 height 32
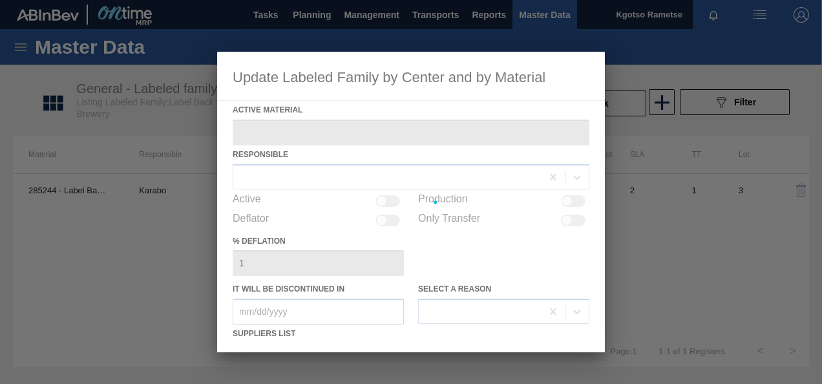
type Material "285244 - Label Back 750RB CBL (KO 2025)"
checkbox input "true"
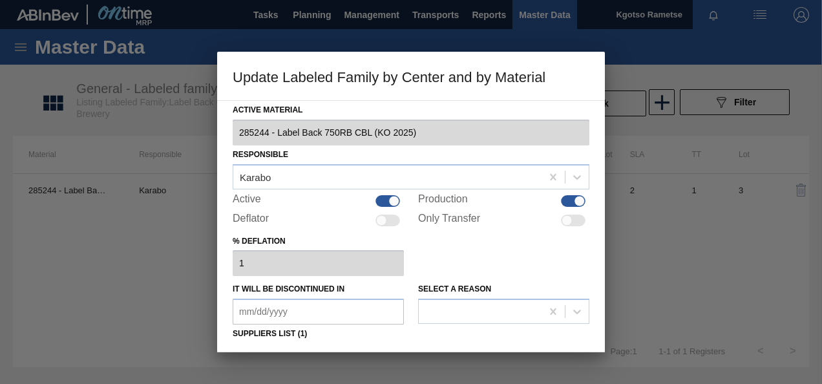
click at [488, 257] on div "% deflation 1" at bounding box center [411, 254] width 357 height 45
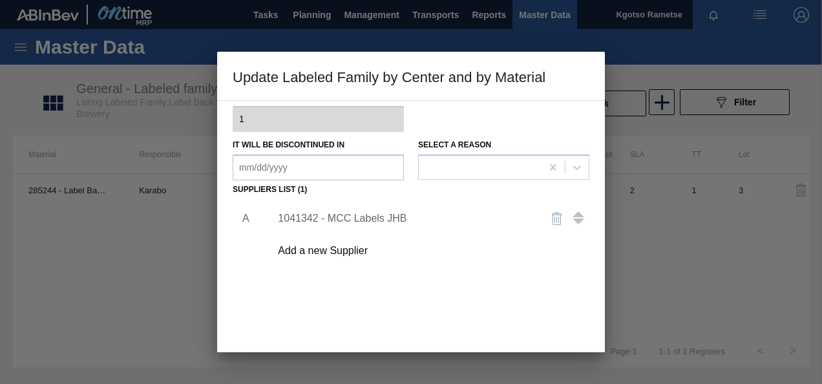
scroll to position [155, 0]
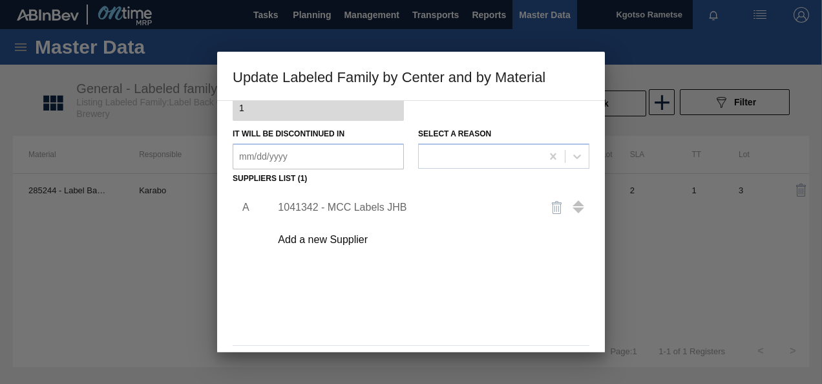
click at [345, 203] on div "1041342 - MCC Labels JHB" at bounding box center [404, 208] width 253 height 12
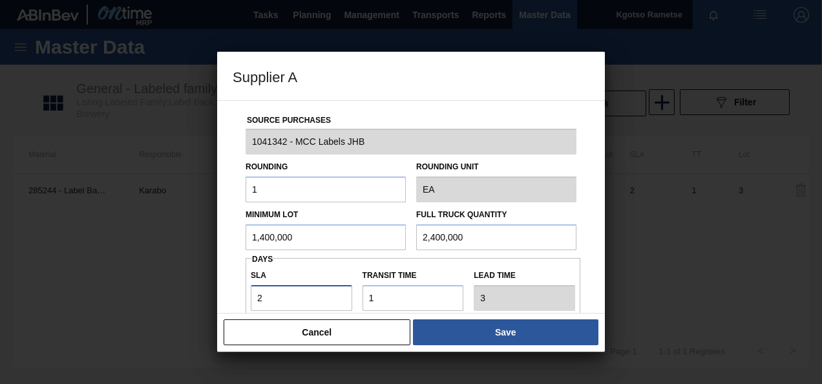
drag, startPoint x: 270, startPoint y: 292, endPoint x: 215, endPoint y: 292, distance: 55.6
click at [215, 292] on div "Supplier A Source Purchases 1041342 - MCC Labels JHB Rounding 1 Rounding Unit E…" at bounding box center [411, 192] width 822 height 384
type input "1"
type input "2"
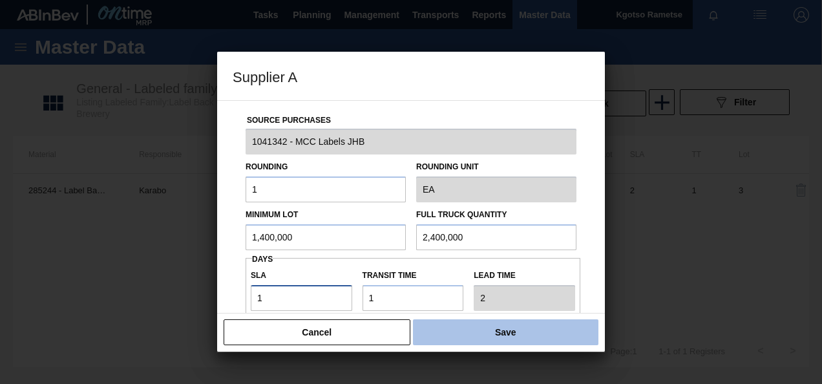
type input "1"
click at [436, 327] on button "Save" at bounding box center [506, 332] width 186 height 26
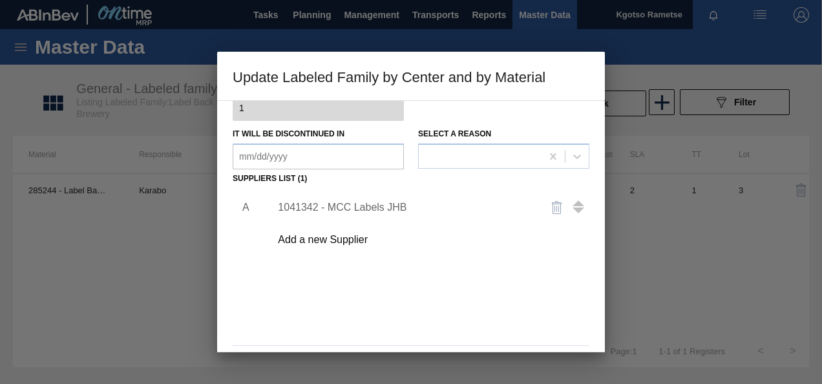
click at [307, 314] on div "A 1041342 - MCC Labels JHB Add a new Supplier" at bounding box center [411, 264] width 357 height 152
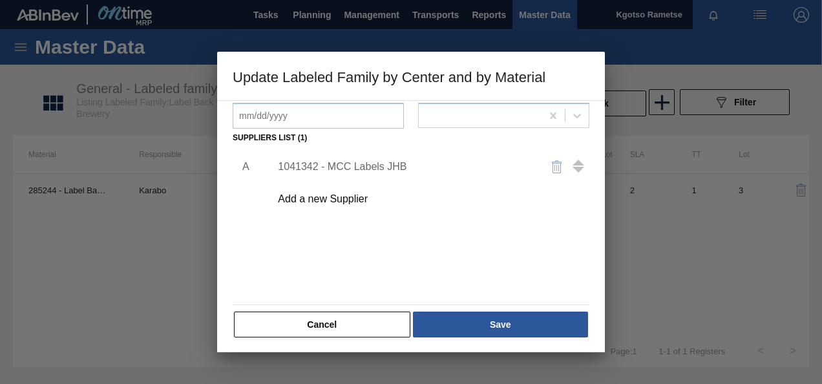
scroll to position [198, 0]
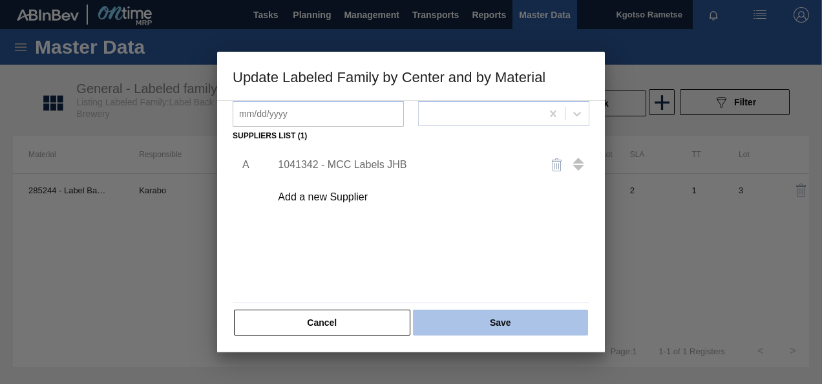
click at [476, 315] on button "Save" at bounding box center [500, 323] width 175 height 26
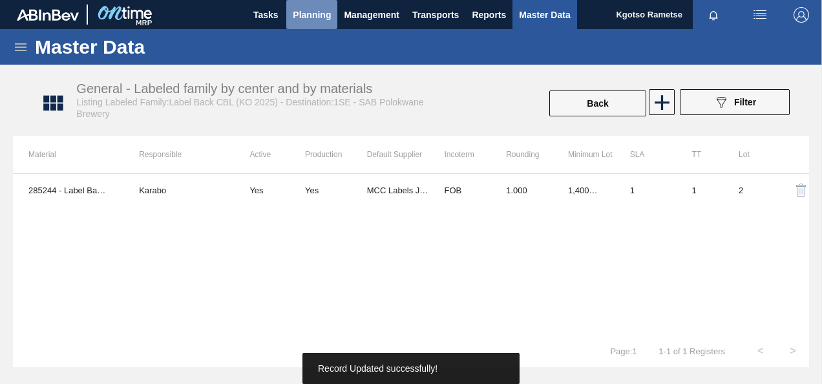
click at [312, 11] on span "Planning" at bounding box center [312, 15] width 38 height 16
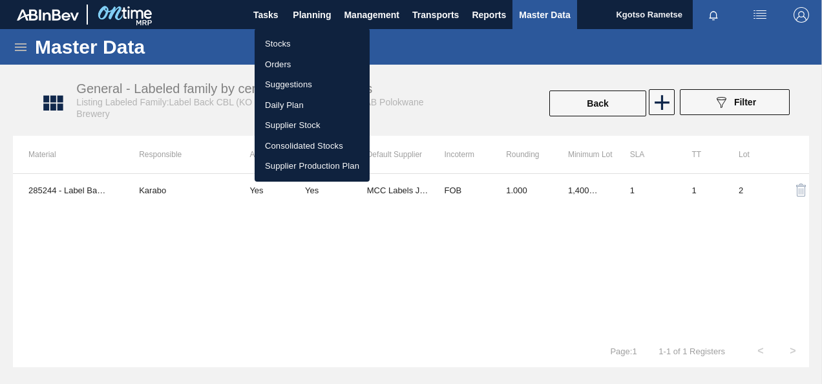
click at [283, 45] on li "Stocks" at bounding box center [312, 44] width 115 height 21
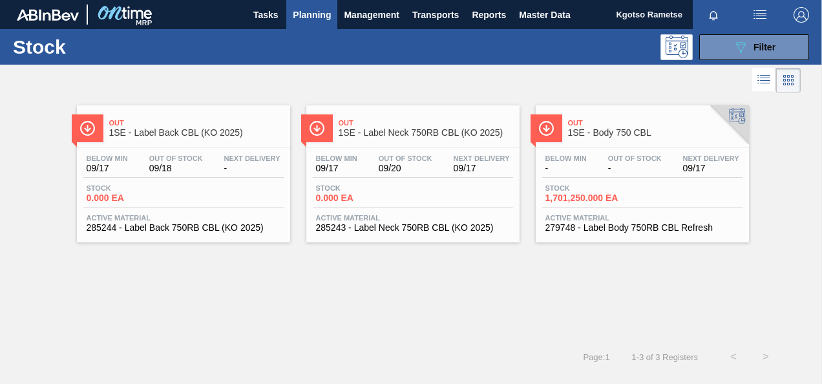
click at [400, 153] on div "Below Min 09/17 Out Of Stock 09/20 Next Delivery 09/17 Stock 0.000 EA Active Ma…" at bounding box center [412, 192] width 213 height 88
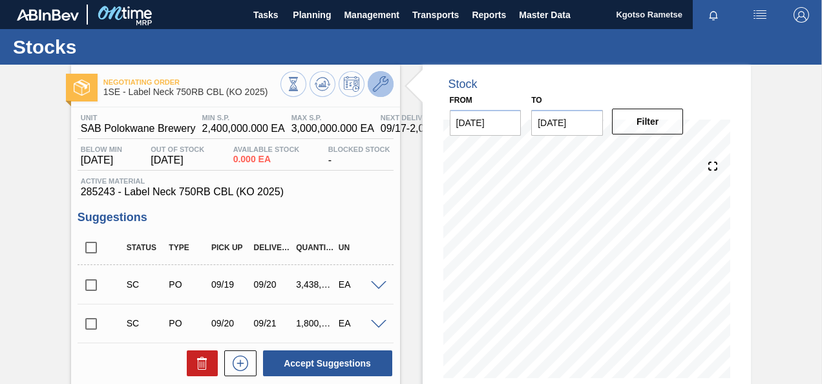
click at [375, 81] on icon at bounding box center [381, 84] width 16 height 16
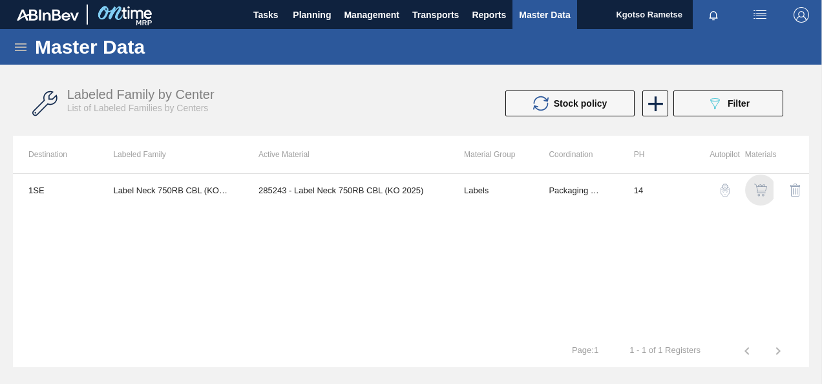
click at [762, 195] on img "button" at bounding box center [760, 190] width 13 height 13
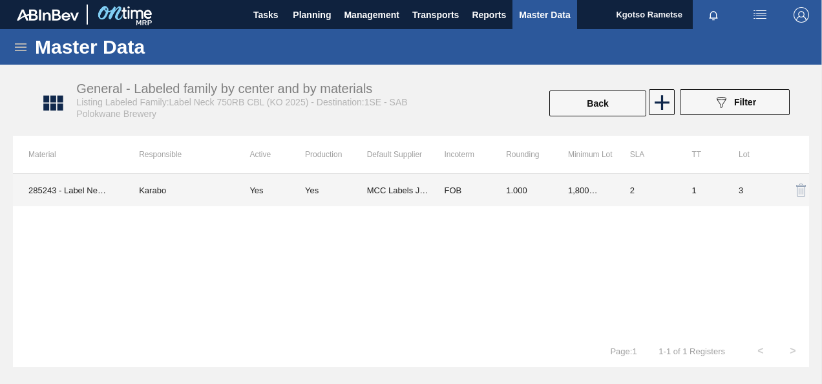
click at [563, 186] on td "1,800,000.000" at bounding box center [584, 190] width 62 height 32
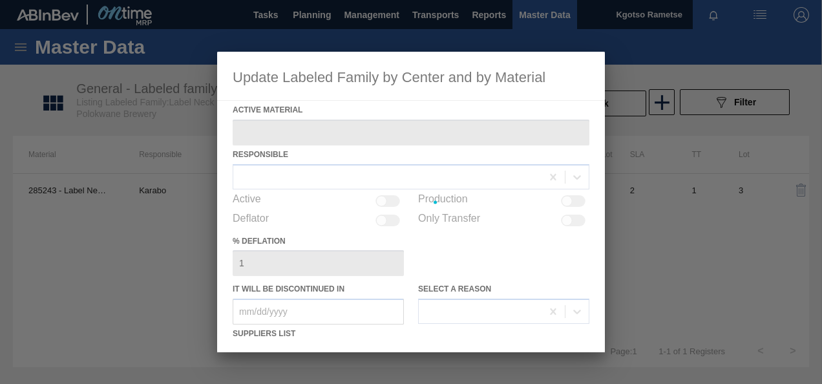
type Material "285243 - Label Neck 750RB CBL (KO 2025)"
checkbox input "true"
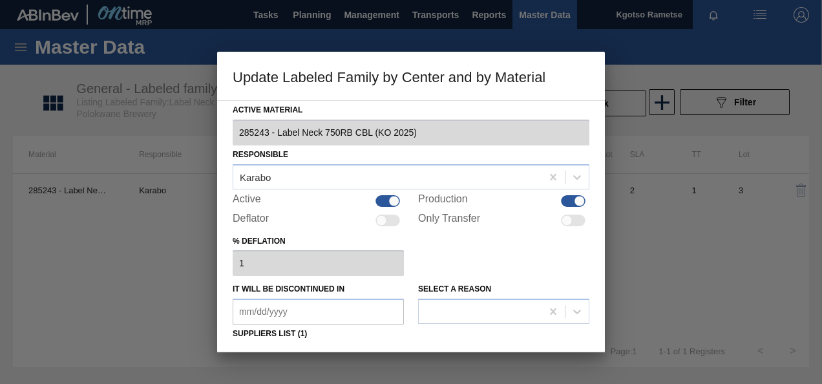
click at [512, 255] on div "% deflation 1" at bounding box center [411, 254] width 357 height 45
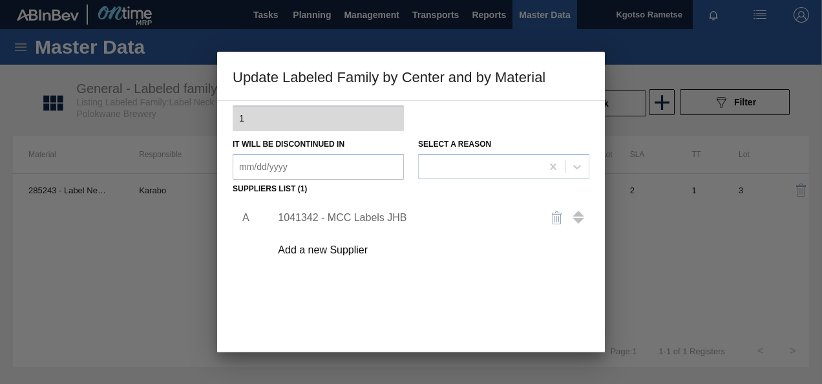
scroll to position [155, 0]
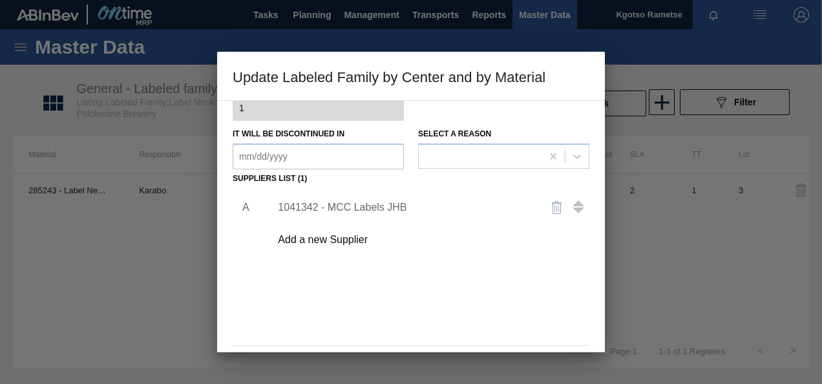
click at [310, 203] on div "1041342 - MCC Labels JHB" at bounding box center [404, 208] width 253 height 12
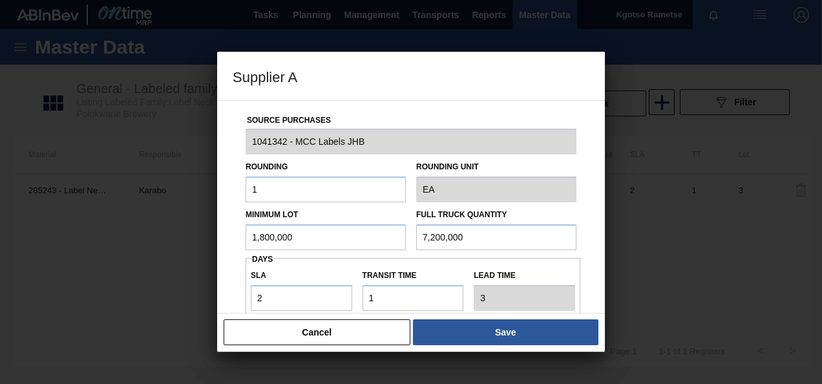
drag, startPoint x: 467, startPoint y: 237, endPoint x: 306, endPoint y: 240, distance: 160.4
click at [306, 240] on div "Minimum Lot 1,800,000 Full Truck Quantity 7,200,000" at bounding box center [410, 226] width 341 height 48
type input "2,400,000"
drag, startPoint x: 267, startPoint y: 296, endPoint x: 216, endPoint y: 296, distance: 51.1
click at [216, 296] on div "Supplier A Source Purchases 1041342 - MCC Labels JHB Rounding 1 Rounding Unit E…" at bounding box center [411, 192] width 822 height 384
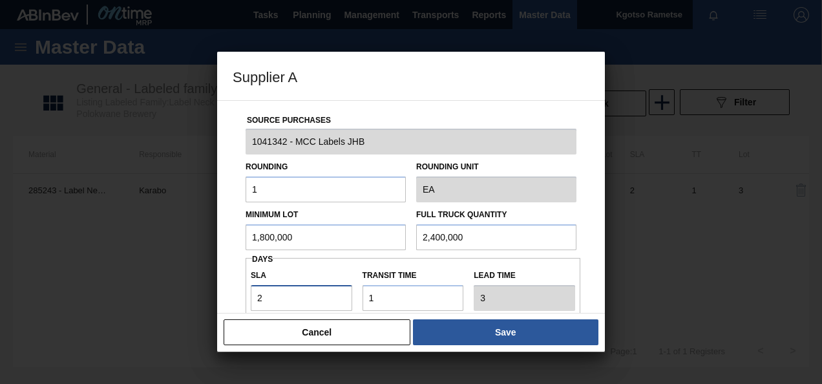
type input "1"
type input "2"
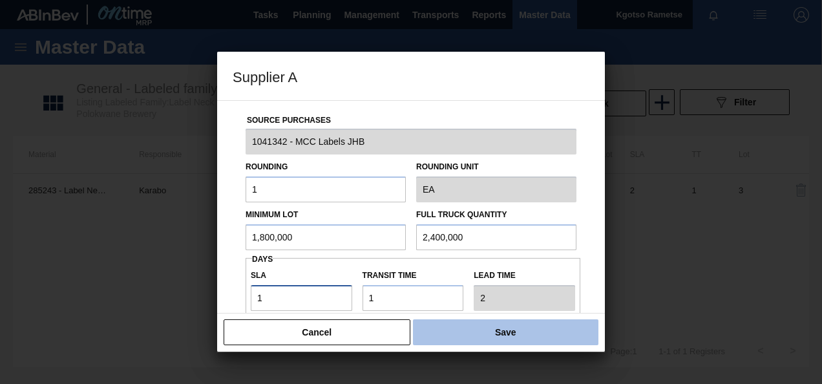
type input "1"
click at [434, 336] on button "Save" at bounding box center [506, 332] width 186 height 26
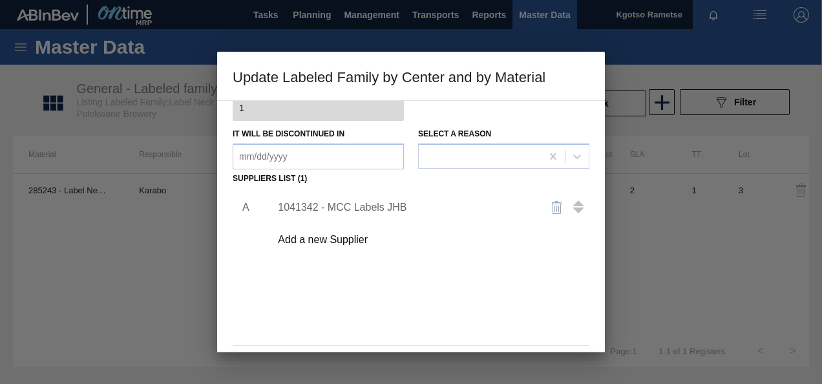
click at [454, 317] on div "A 1041342 - MCC Labels JHB Add a new Supplier" at bounding box center [411, 264] width 357 height 152
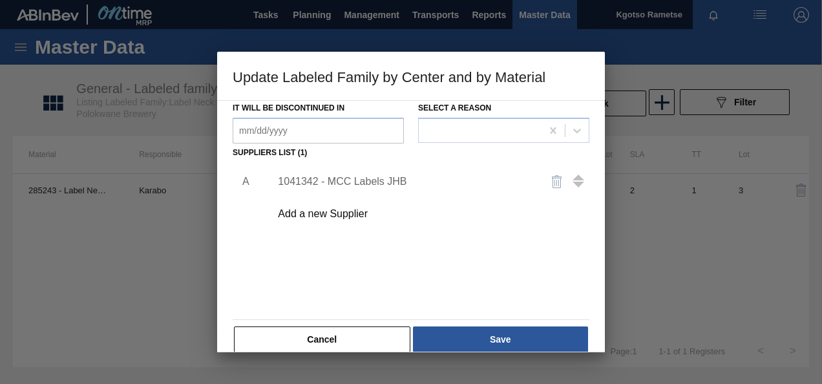
scroll to position [198, 0]
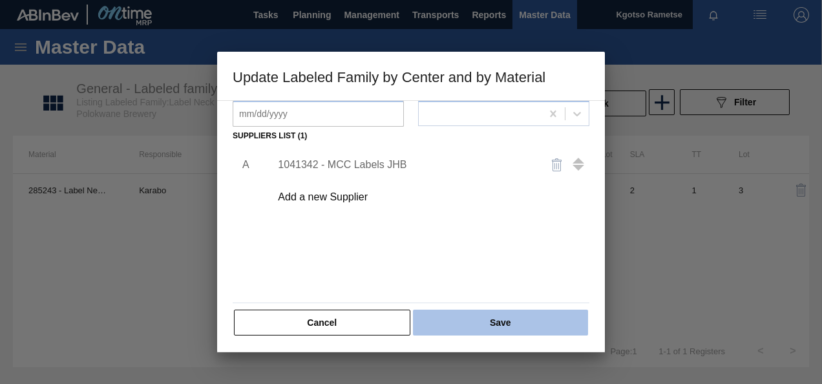
drag, startPoint x: 454, startPoint y: 317, endPoint x: 447, endPoint y: 315, distance: 7.6
click at [447, 315] on button "Save" at bounding box center [500, 323] width 175 height 26
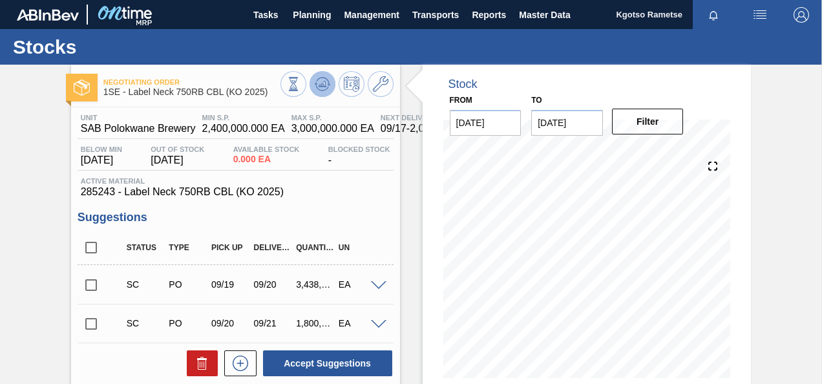
click at [325, 88] on icon at bounding box center [323, 84] width 16 height 16
click at [91, 253] on input "checkbox" at bounding box center [91, 247] width 27 height 27
checkbox input "true"
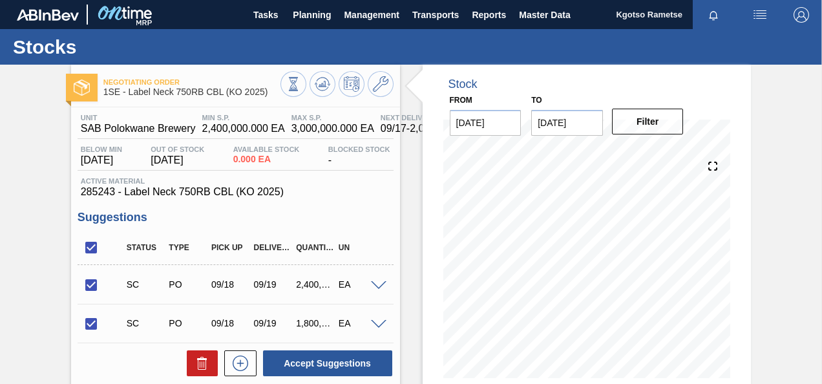
click at [91, 251] on input "checkbox" at bounding box center [91, 247] width 27 height 27
checkbox input "false"
click at [91, 282] on input "checkbox" at bounding box center [91, 285] width 27 height 27
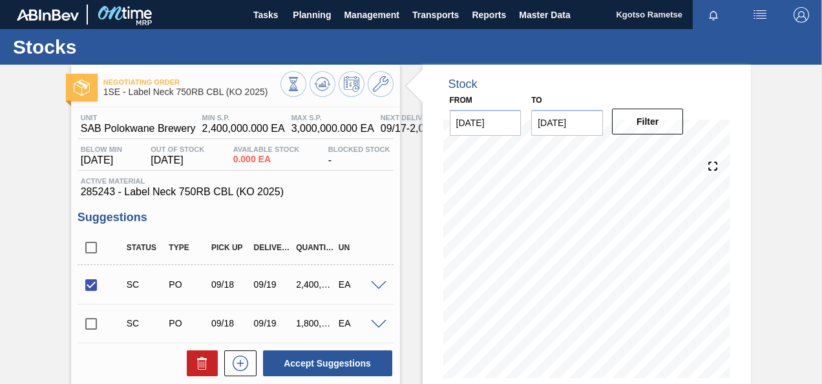
click at [817, 270] on div "Negotiating Order 1SE - Label Neck 750RB CBL (KO 2025) Unit SAB Polokwane Brewe…" at bounding box center [411, 315] width 822 height 500
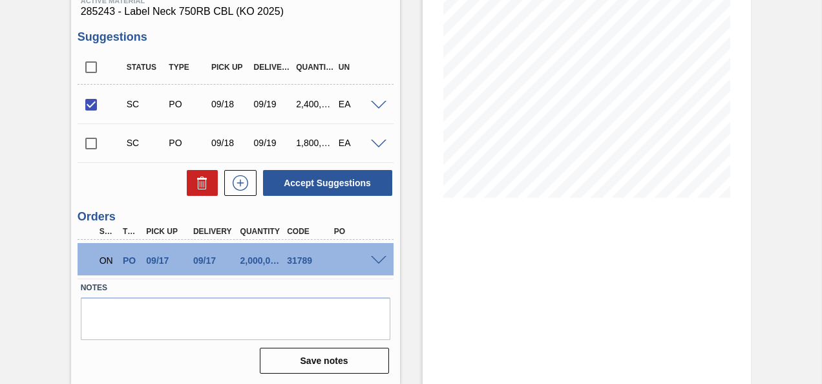
scroll to position [182, 0]
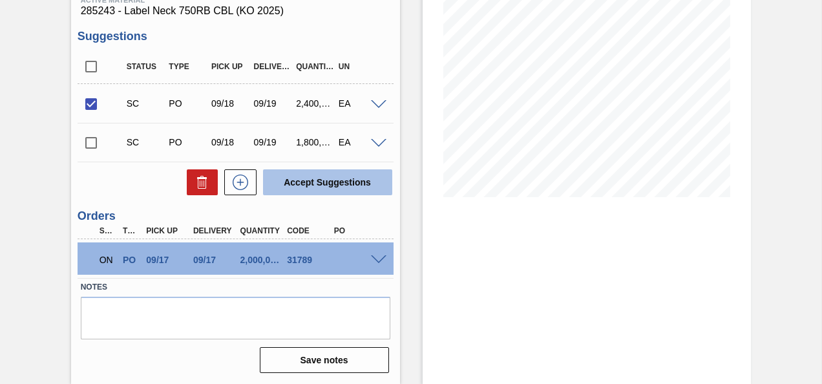
click at [317, 181] on button "Accept Suggestions" at bounding box center [327, 182] width 129 height 26
checkbox input "false"
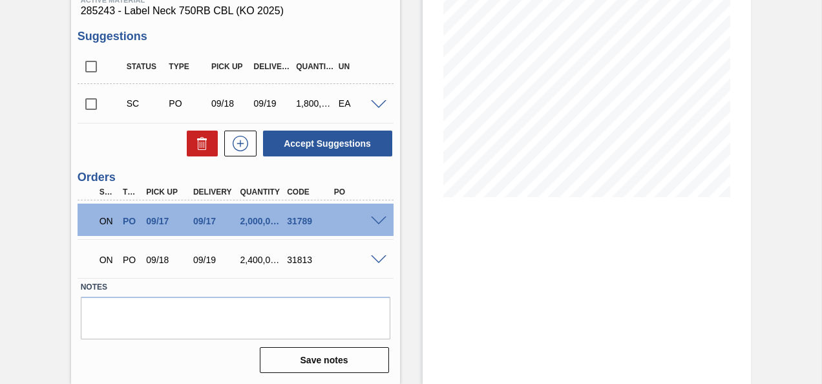
click at [374, 221] on span at bounding box center [379, 222] width 16 height 10
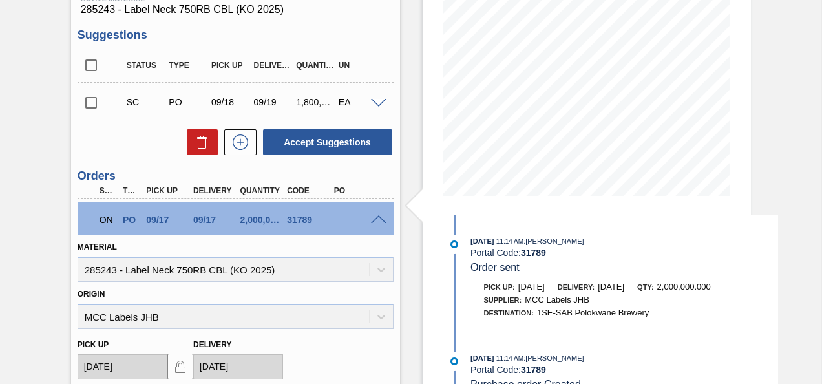
click at [374, 221] on span at bounding box center [379, 220] width 16 height 10
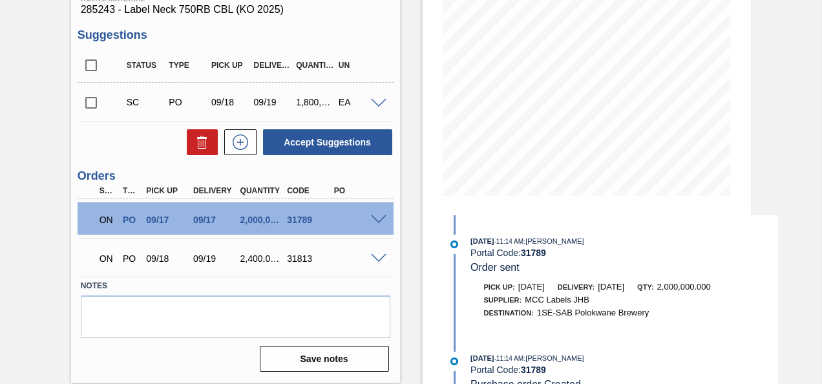
scroll to position [0, 0]
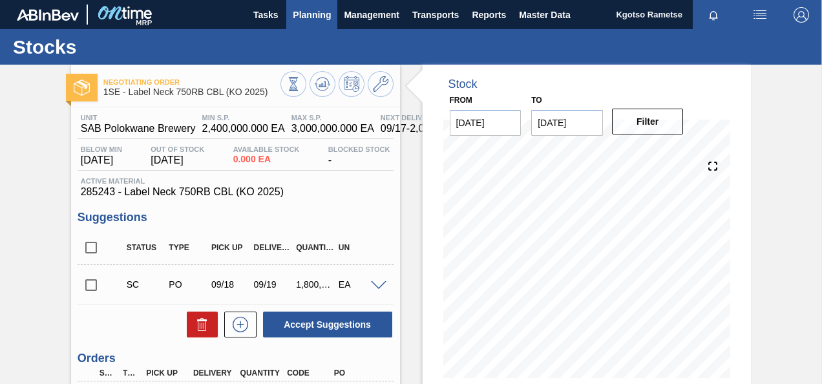
click at [321, 23] on button "Planning" at bounding box center [311, 14] width 51 height 29
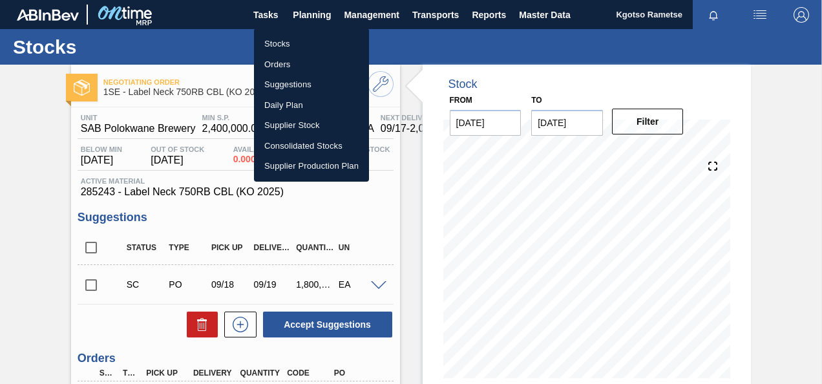
click at [290, 48] on li "Stocks" at bounding box center [311, 44] width 115 height 21
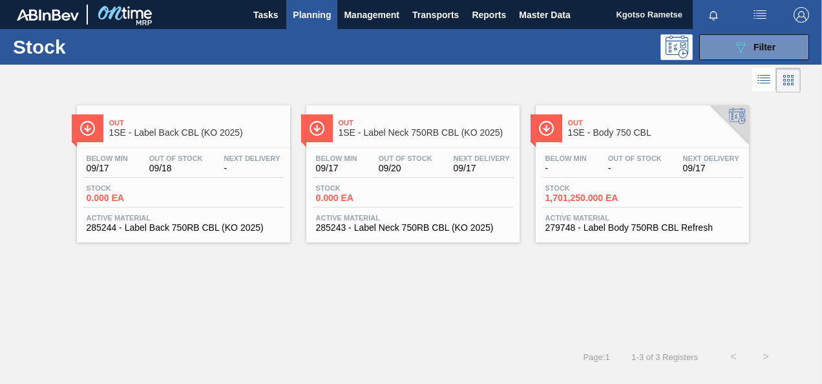
click at [592, 182] on div "Below Min - Out Of Stock - Next Delivery 09/17 Stock 1,701,250.000 EA Active Ma…" at bounding box center [642, 192] width 213 height 88
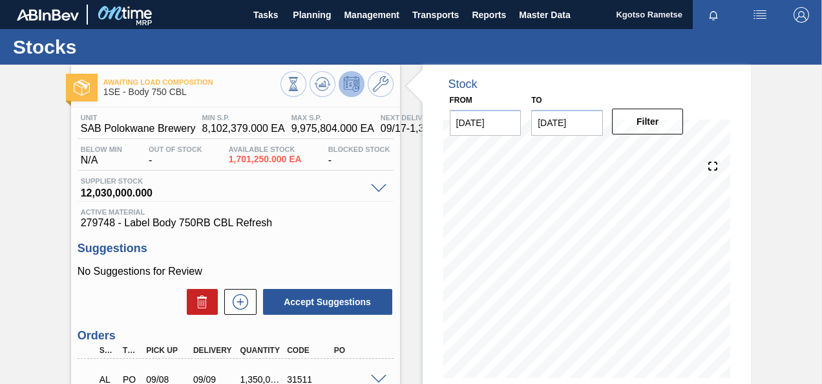
scroll to position [172, 0]
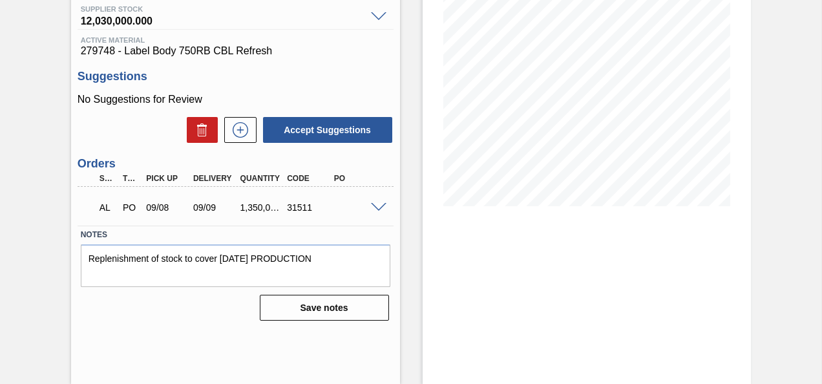
click at [373, 204] on span at bounding box center [379, 208] width 16 height 10
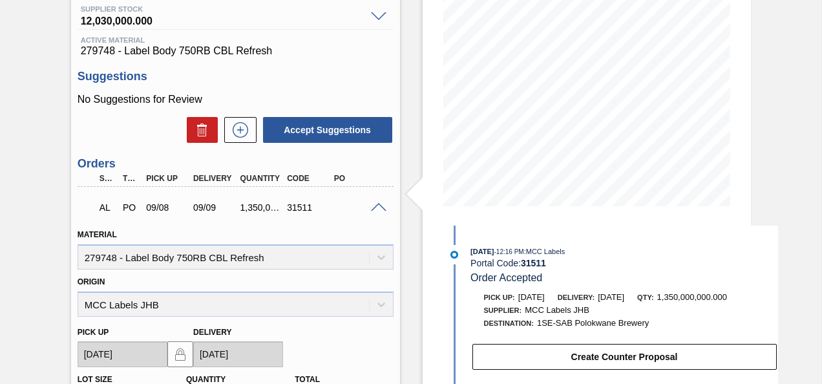
click at [374, 204] on span at bounding box center [379, 208] width 16 height 10
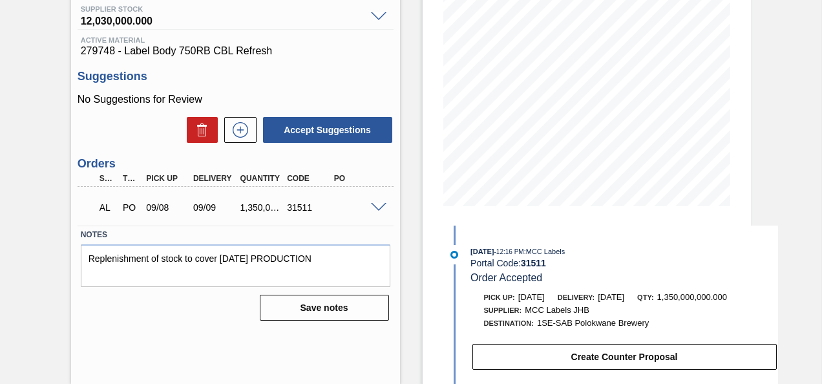
scroll to position [0, 0]
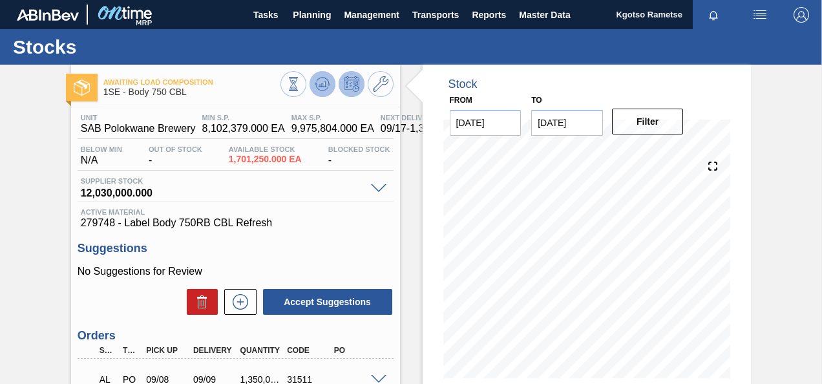
click at [325, 81] on icon at bounding box center [323, 84] width 16 height 16
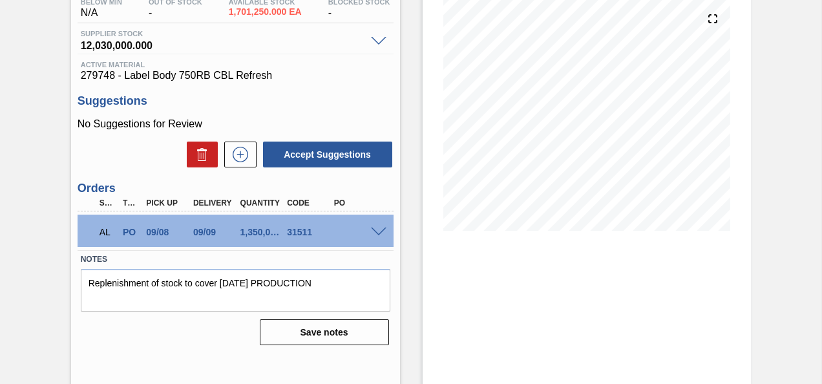
scroll to position [172, 0]
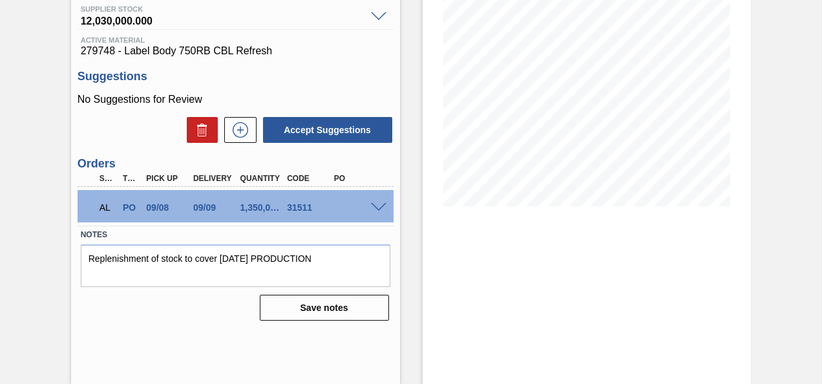
click at [378, 207] on span at bounding box center [379, 208] width 16 height 10
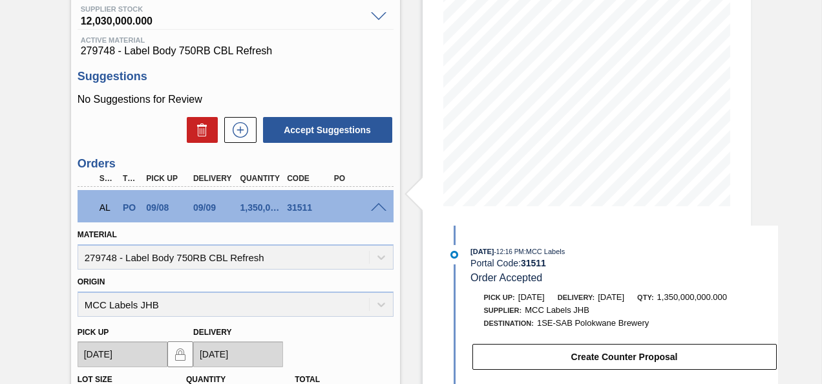
click at [378, 207] on span at bounding box center [379, 208] width 16 height 10
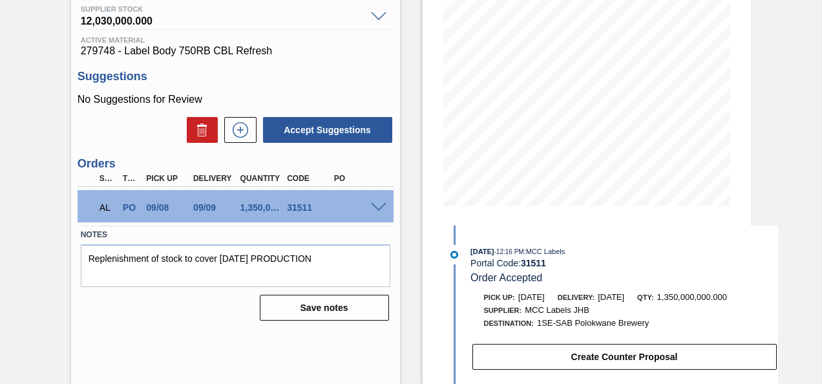
click at [378, 206] on span at bounding box center [379, 208] width 16 height 10
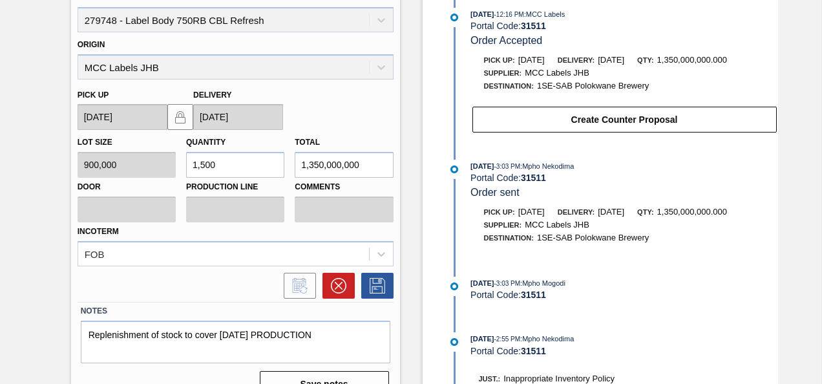
scroll to position [434, 0]
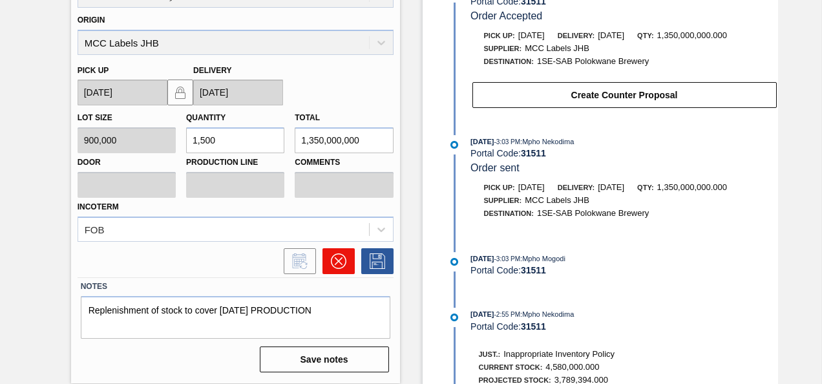
click at [332, 266] on icon at bounding box center [338, 261] width 16 height 16
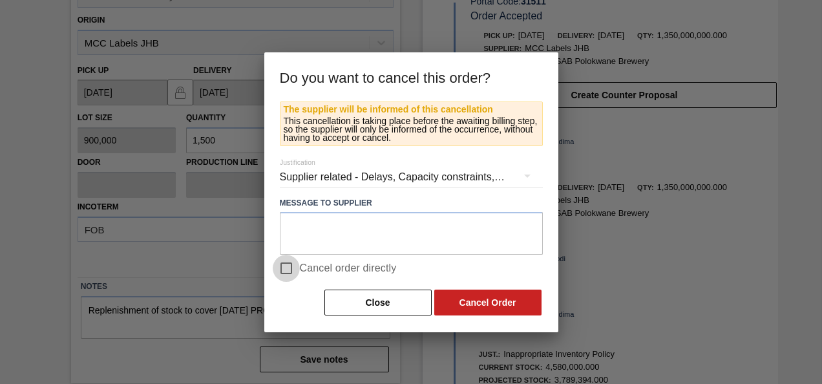
click at [286, 264] on input "Cancel order directly" at bounding box center [286, 268] width 27 height 27
checkbox input "true"
click at [496, 307] on button "Cancel Order" at bounding box center [487, 303] width 107 height 26
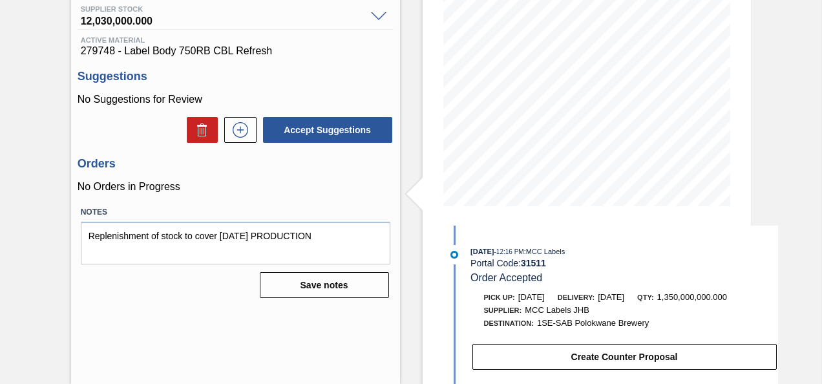
scroll to position [0, 0]
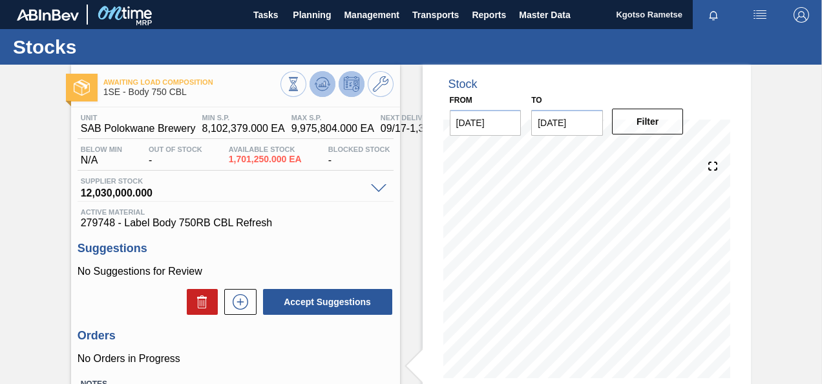
click at [330, 85] on button at bounding box center [323, 84] width 26 height 26
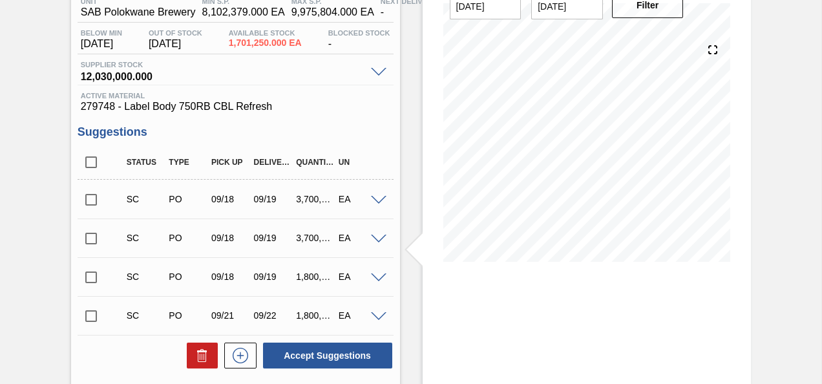
scroll to position [24, 0]
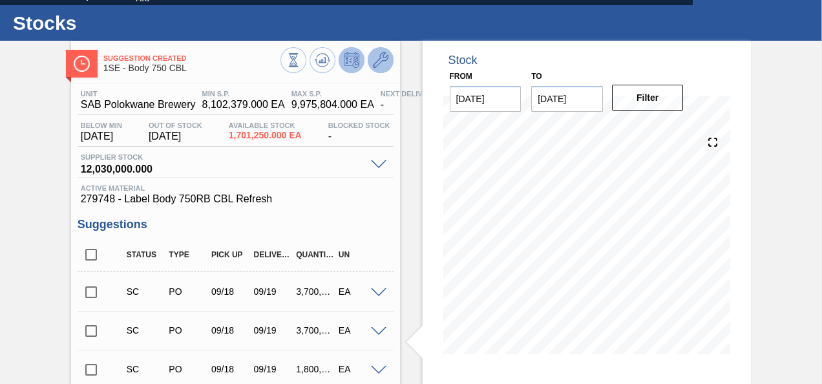
click at [385, 66] on icon at bounding box center [381, 60] width 16 height 16
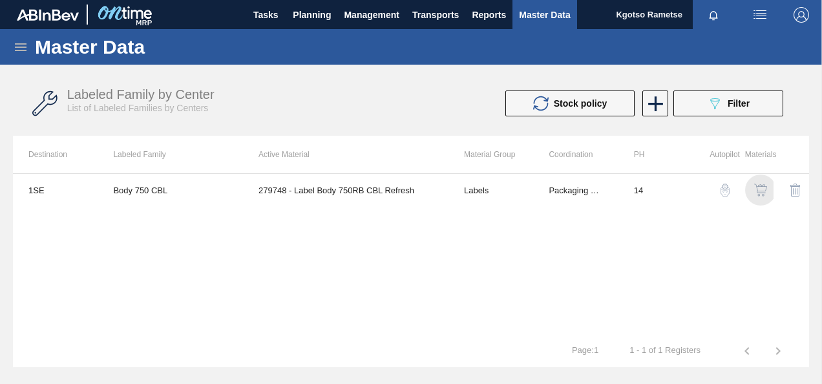
click at [760, 189] on img "button" at bounding box center [760, 190] width 13 height 13
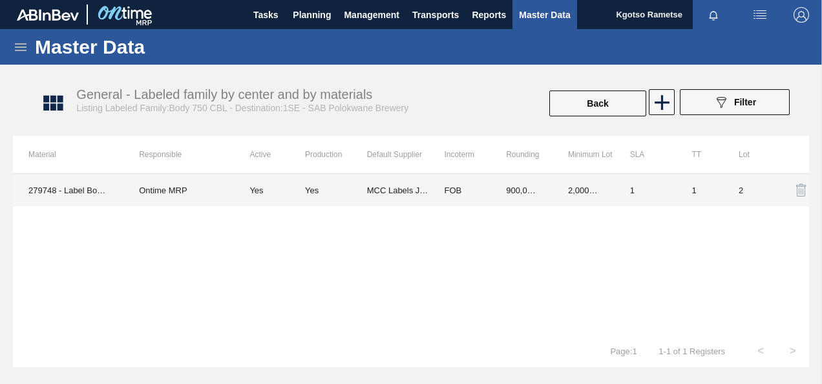
click at [543, 187] on td "900,000.000" at bounding box center [522, 190] width 62 height 32
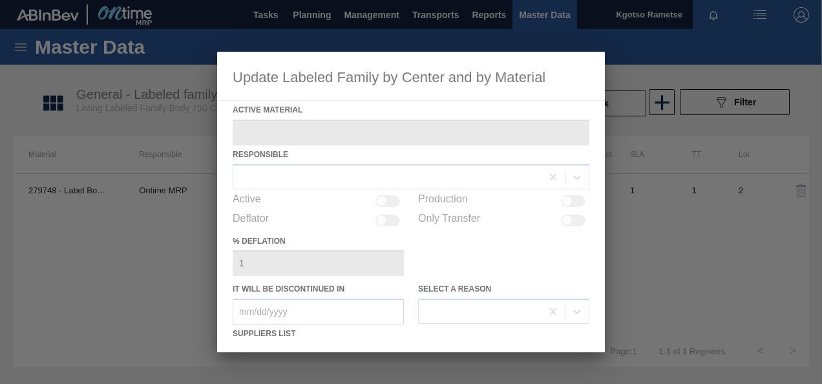
click at [463, 260] on div at bounding box center [411, 202] width 388 height 301
type Material "279748 - Label Body 750RB CBL Refresh"
checkbox input "true"
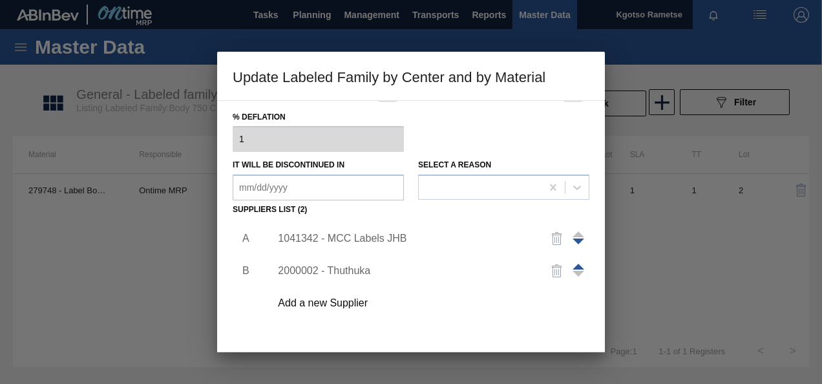
scroll to position [129, 0]
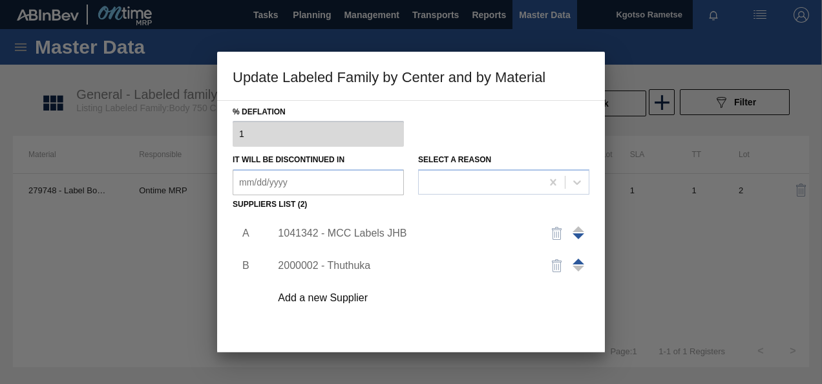
click at [378, 234] on div "1041342 - MCC Labels JHB" at bounding box center [404, 234] width 253 height 12
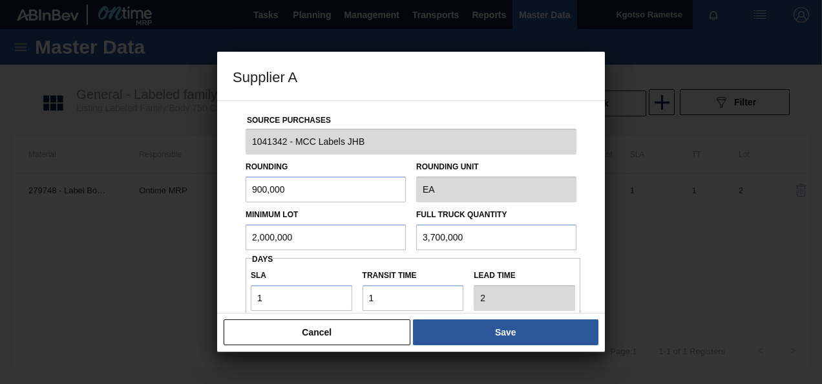
click at [297, 234] on input "2,000,000" at bounding box center [326, 237] width 160 height 26
drag, startPoint x: 295, startPoint y: 187, endPoint x: 202, endPoint y: 190, distance: 93.8
click at [202, 190] on div "Supplier A Source Purchases 1041342 - MCC Labels JHB Rounding 900,000 Rounding …" at bounding box center [411, 192] width 822 height 384
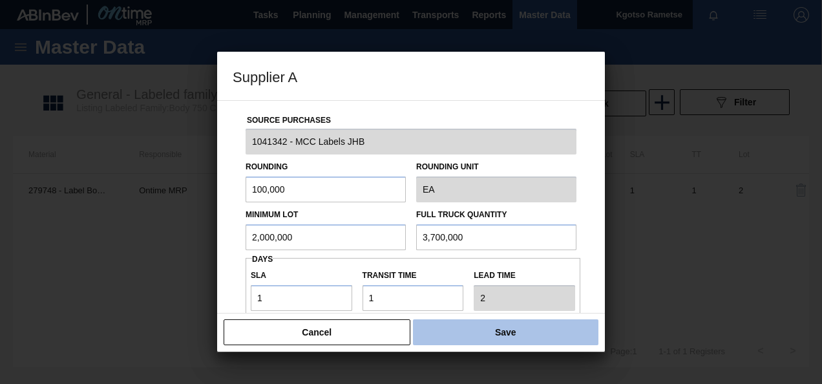
type input "100,000"
click at [477, 332] on button "Save" at bounding box center [506, 332] width 186 height 26
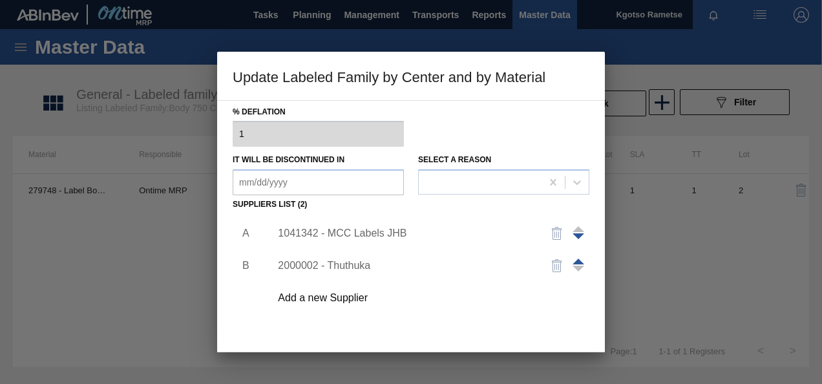
click at [478, 323] on div "A B 1041342 - MCC Labels JHB 2000002 - Thuthuka Add a new Supplier" at bounding box center [411, 290] width 357 height 152
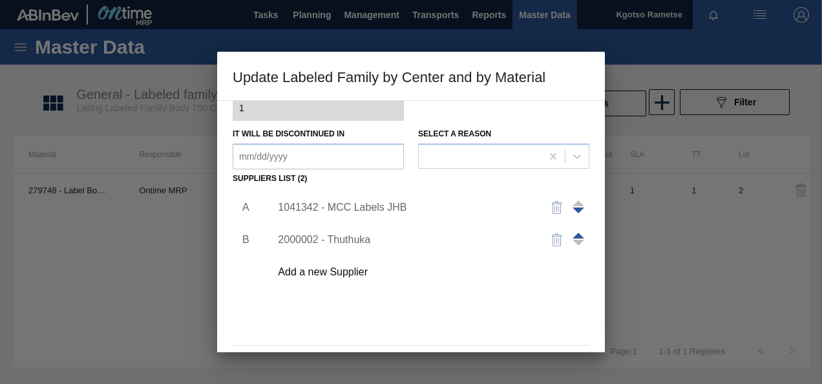
scroll to position [198, 0]
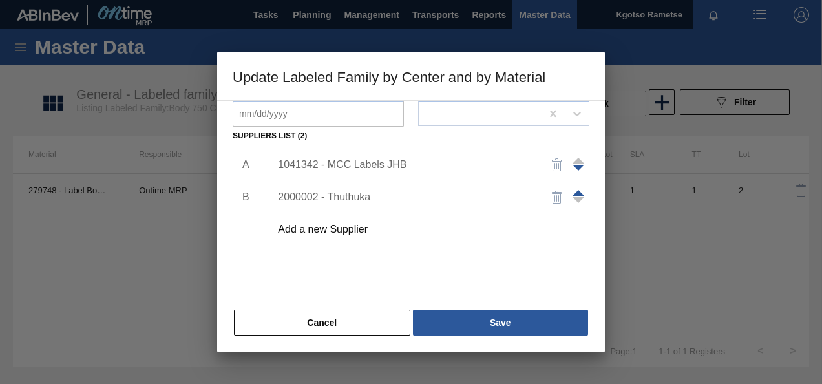
click at [478, 323] on button "Save" at bounding box center [500, 323] width 175 height 26
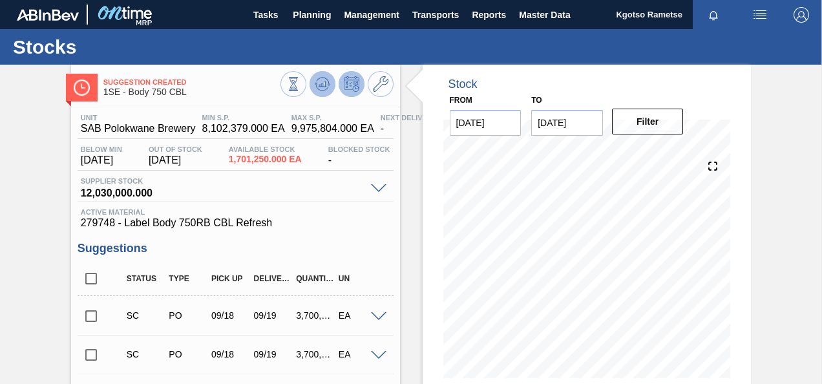
click at [325, 81] on icon at bounding box center [323, 84] width 16 height 16
click at [392, 81] on button at bounding box center [381, 84] width 26 height 26
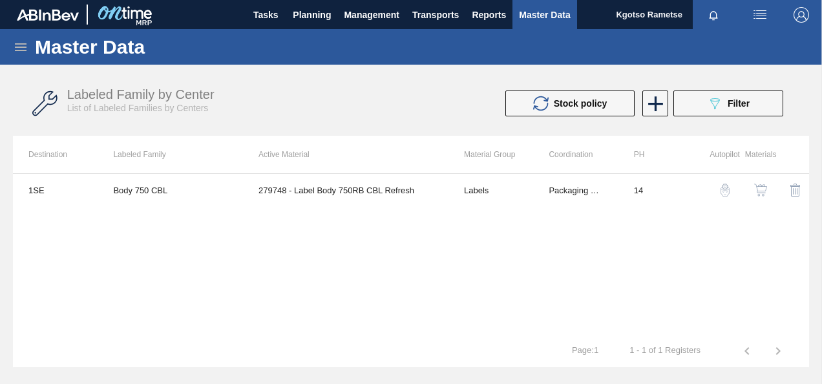
click at [767, 186] on div "button" at bounding box center [761, 190] width 16 height 13
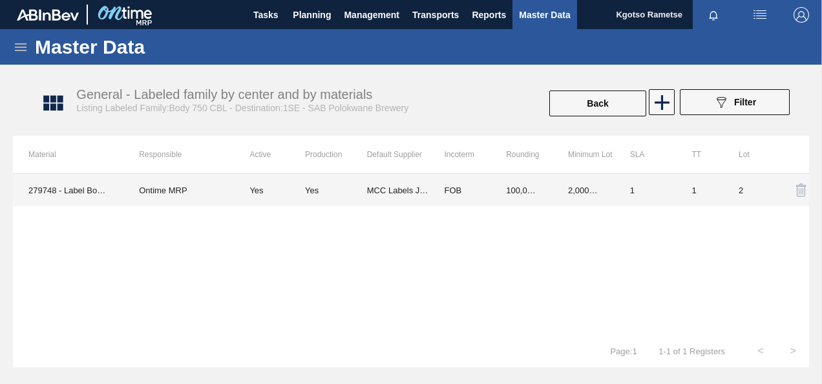
click at [506, 194] on td "100,000.000" at bounding box center [522, 190] width 62 height 32
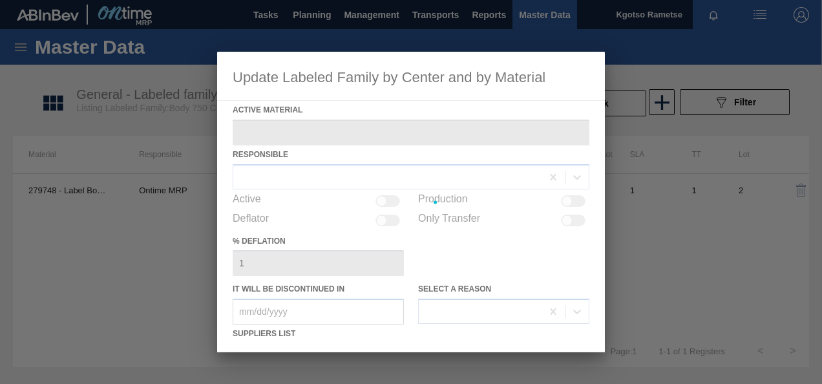
type Material "279748 - Label Body 750RB CBL Refresh"
checkbox input "true"
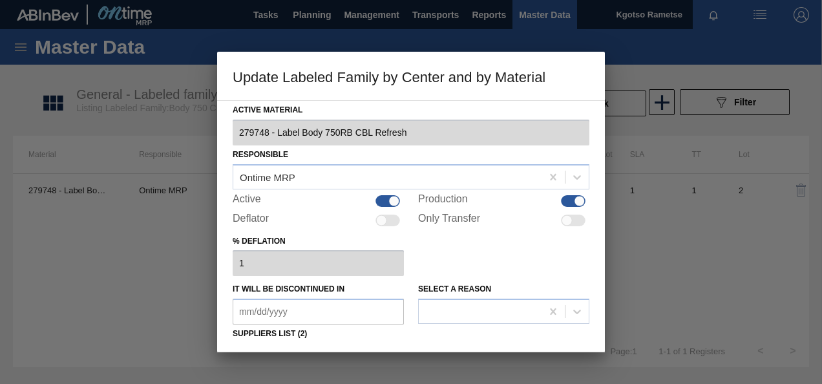
scroll to position [198, 0]
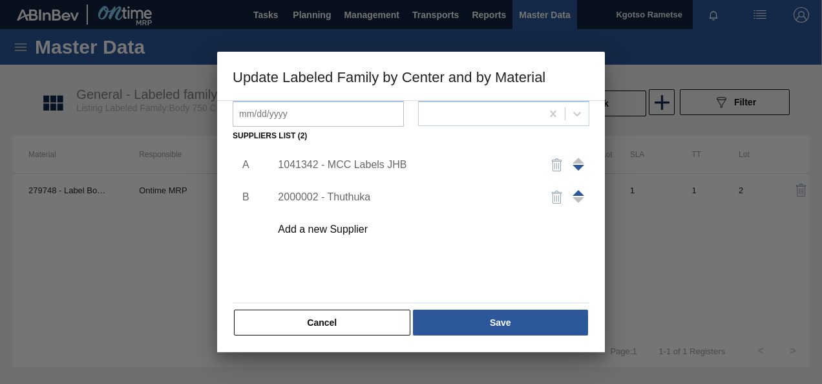
click at [353, 159] on div "1041342 - MCC Labels JHB" at bounding box center [404, 165] width 253 height 12
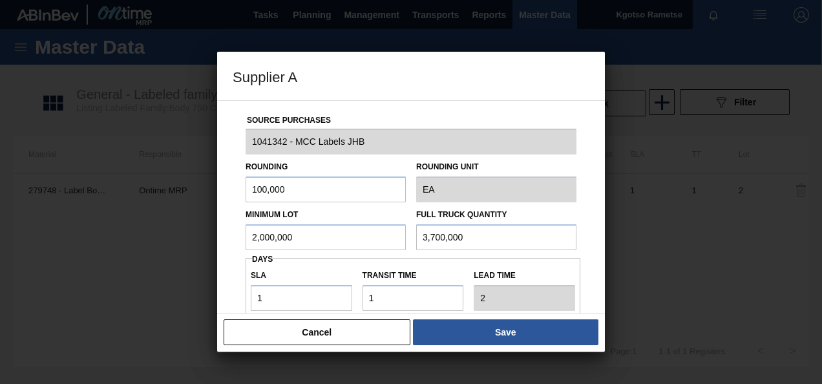
scroll to position [86, 0]
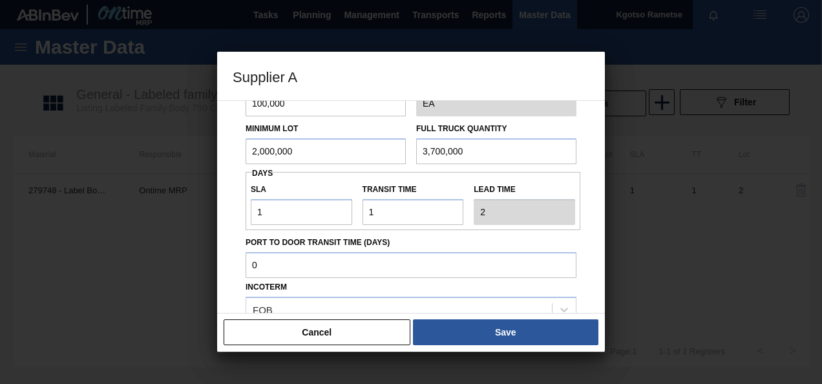
drag, startPoint x: 521, startPoint y: 232, endPoint x: 305, endPoint y: 315, distance: 231.2
click at [305, 315] on div "Supplier A Source Purchases 1041342 - MCC Labels JHB Rounding 100,000 Rounding …" at bounding box center [411, 202] width 388 height 300
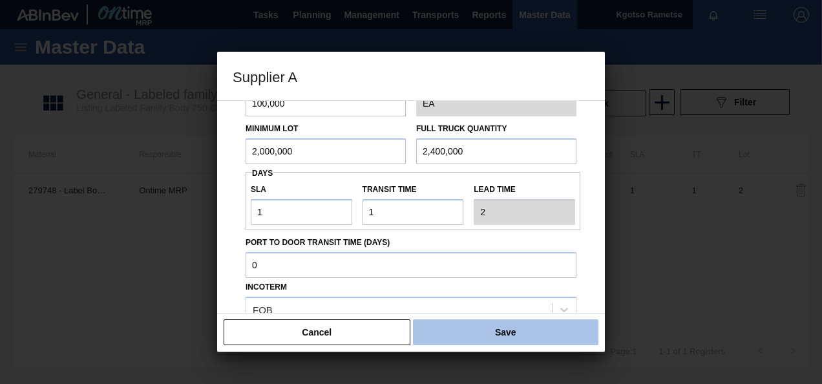
type input "2,400,000"
click at [469, 339] on button "Save" at bounding box center [506, 332] width 186 height 26
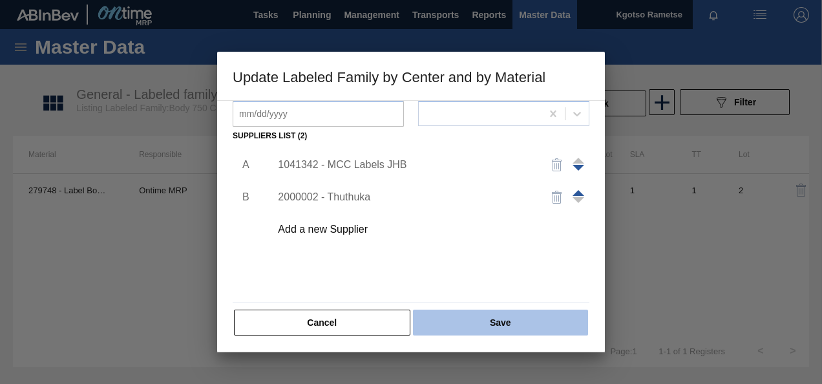
click at [471, 326] on button "Save" at bounding box center [500, 323] width 175 height 26
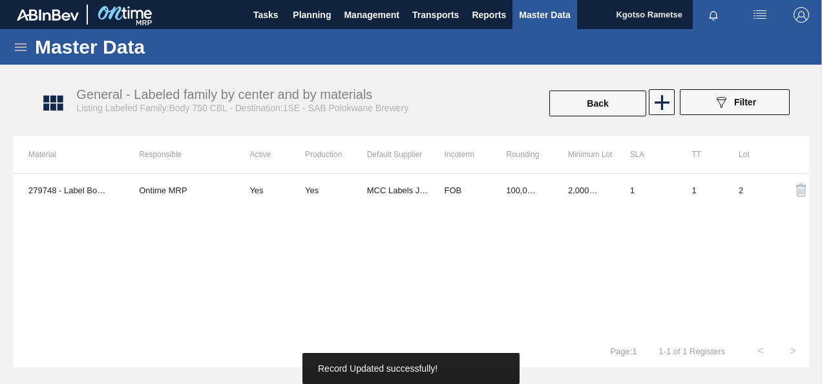
click at [822, 0] on html "Tasks Planning Management Transports Reports Master Data Kgotso Rametse Mark al…" at bounding box center [411, 0] width 822 height 0
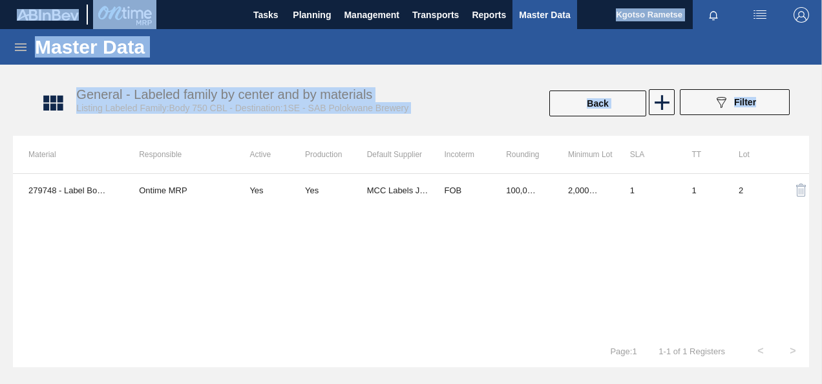
drag, startPoint x: 822, startPoint y: 109, endPoint x: 823, endPoint y: 202, distance: 93.7
click at [822, 0] on html "Tasks Planning Management Transports Reports Master Data Kgotso Rametse Mark al…" at bounding box center [411, 0] width 822 height 0
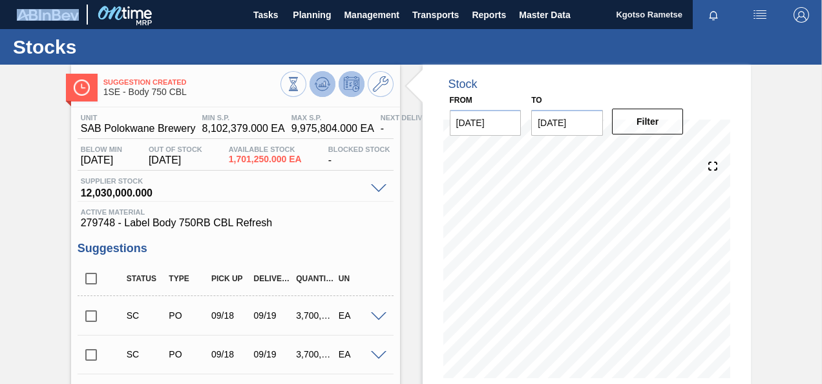
click at [320, 83] on icon at bounding box center [323, 84] width 16 height 16
click at [88, 318] on input "checkbox" at bounding box center [91, 316] width 27 height 27
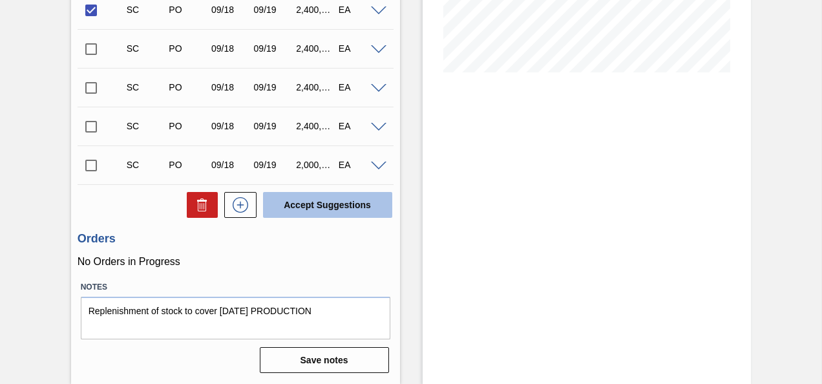
click at [306, 210] on button "Accept Suggestions" at bounding box center [327, 205] width 129 height 26
checkbox input "false"
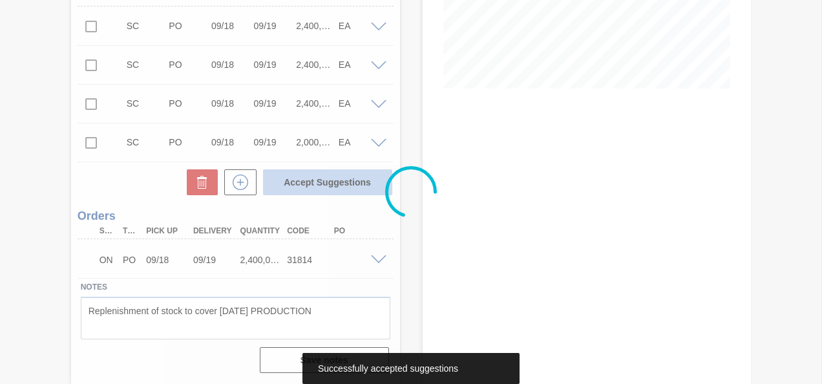
scroll to position [268, 0]
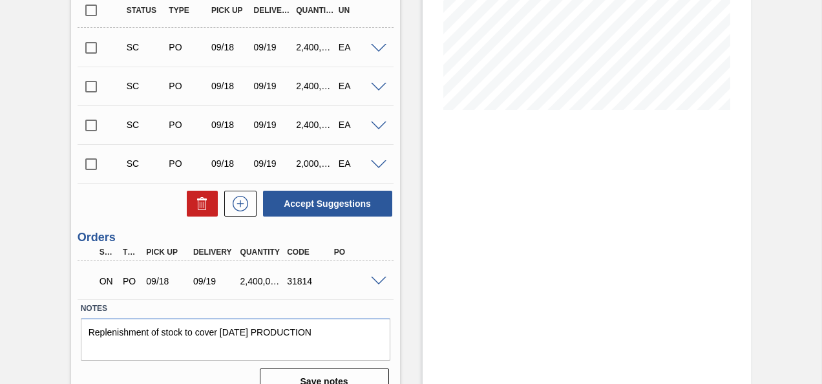
click at [820, 114] on div "Negotiating Order 1SE - Body 750 CBL Unit SAB Polokwane Brewery MIN S.P. 8,102,…" at bounding box center [411, 100] width 822 height 609
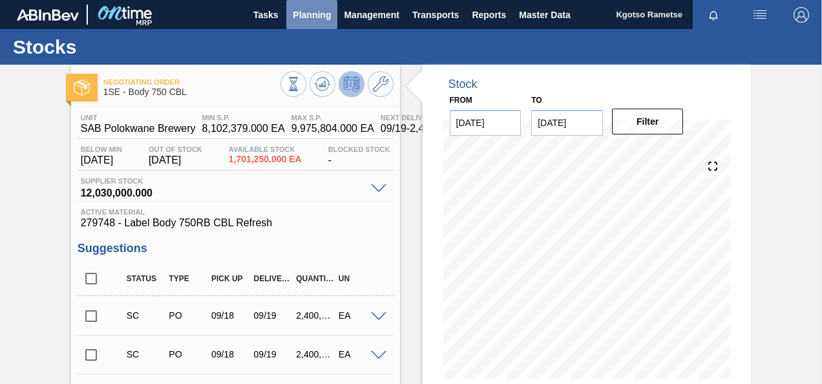
click at [310, 12] on span "Planning" at bounding box center [312, 15] width 38 height 16
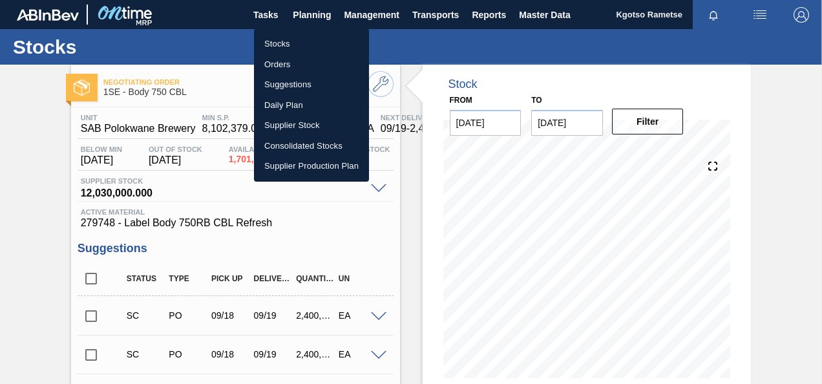
click at [283, 36] on li "Stocks" at bounding box center [311, 44] width 115 height 21
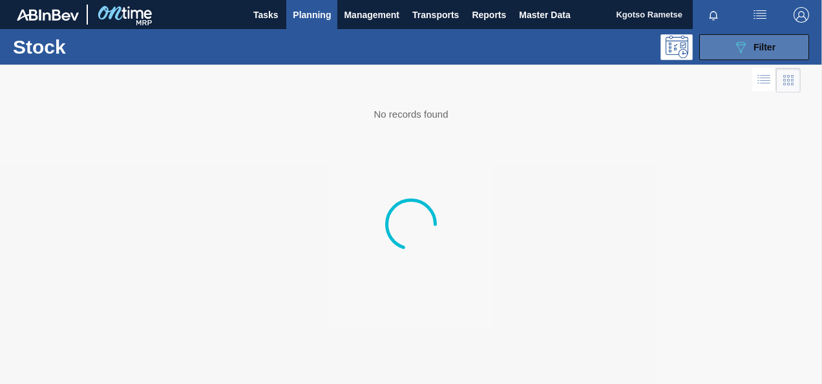
click at [729, 54] on button "089F7B8B-B2A5-4AFE-B5C0-19BA573D28AC Filter" at bounding box center [754, 47] width 110 height 26
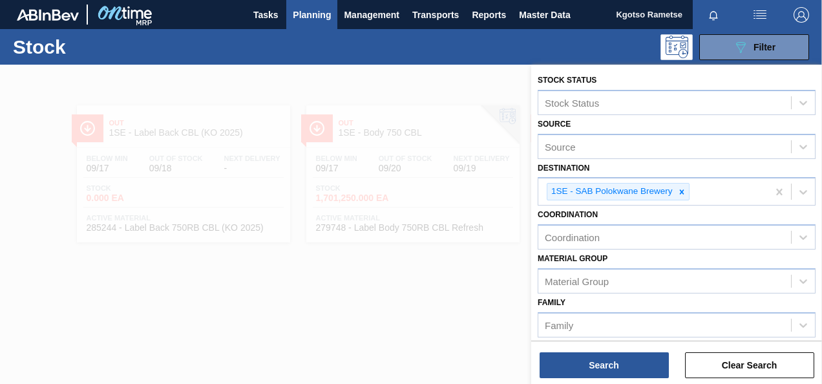
click at [699, 253] on div "Material Group Material Group" at bounding box center [677, 272] width 278 height 44
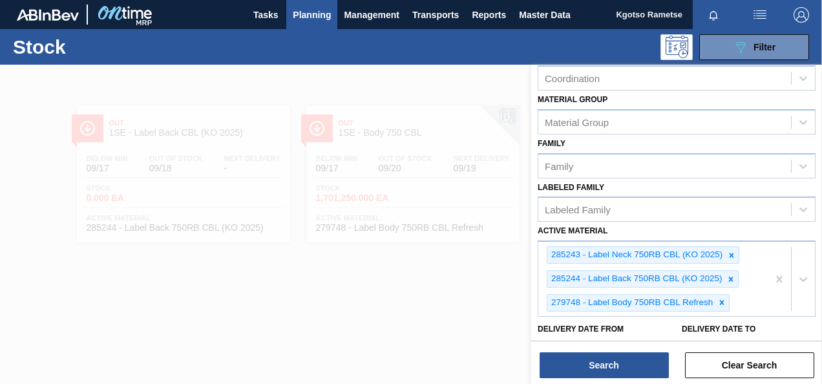
scroll to position [207, 0]
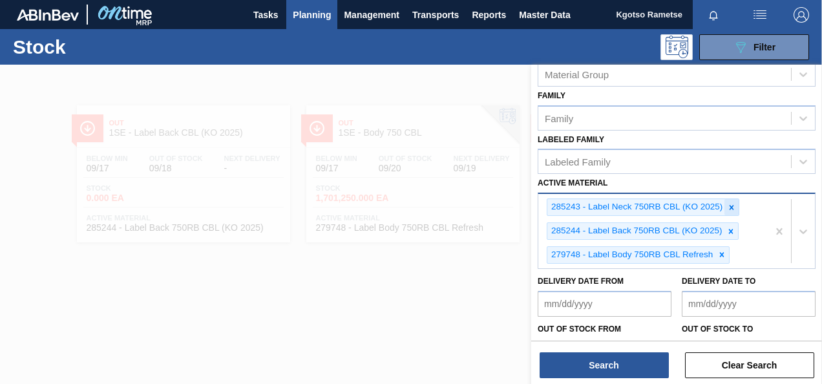
click at [729, 203] on icon at bounding box center [731, 207] width 9 height 9
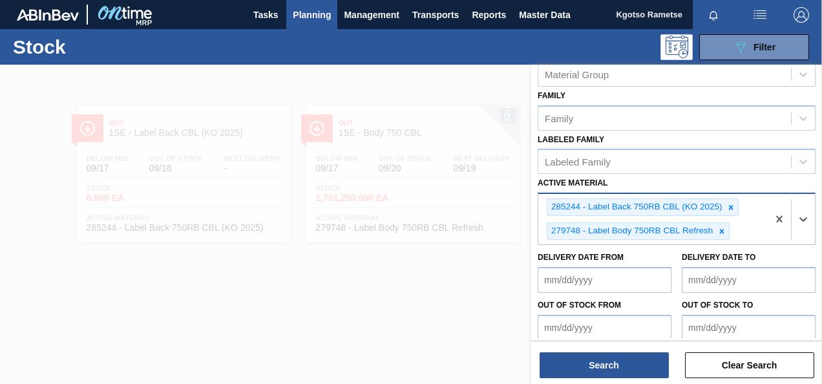
click at [729, 203] on icon at bounding box center [731, 207] width 9 height 9
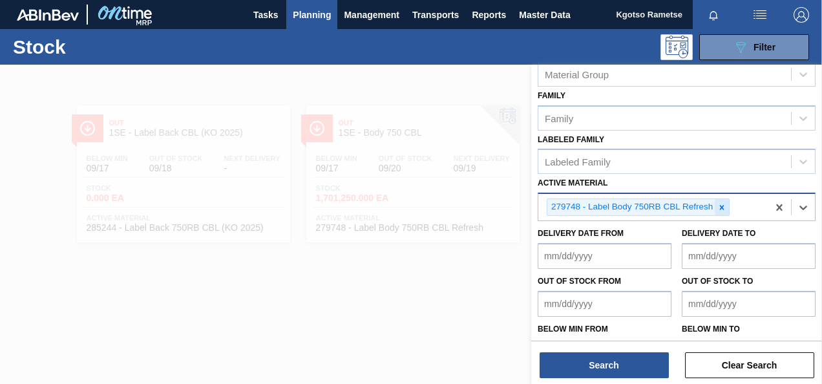
click at [722, 203] on icon at bounding box center [722, 207] width 9 height 9
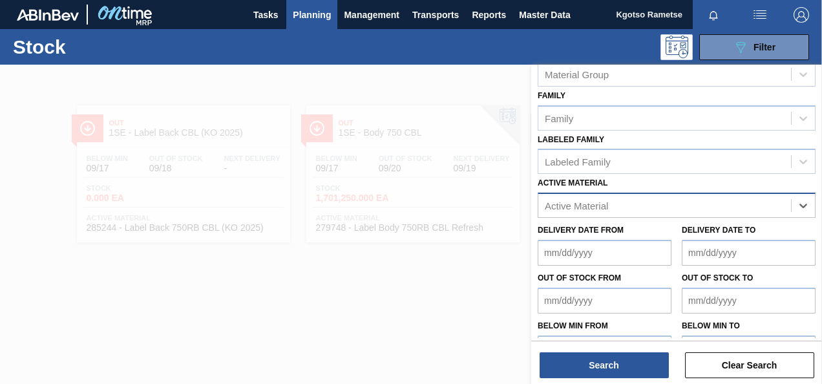
paste Material "284917"
type Material "284917"
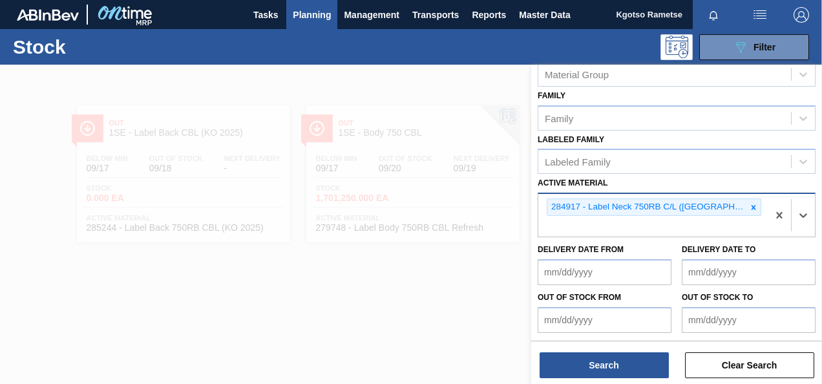
paste Material "284918"
type Material "284918"
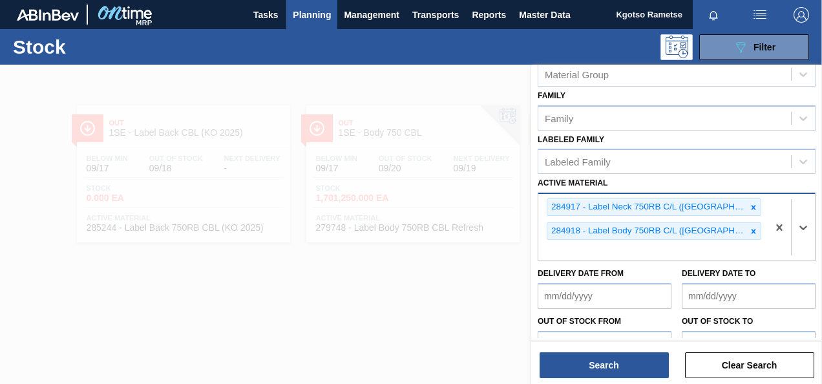
paste Material "284919"
type Material "284919"
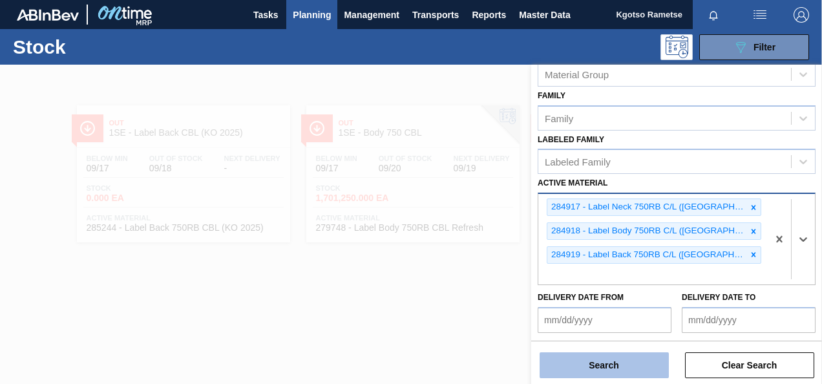
click at [570, 368] on button "Search" at bounding box center [604, 365] width 129 height 26
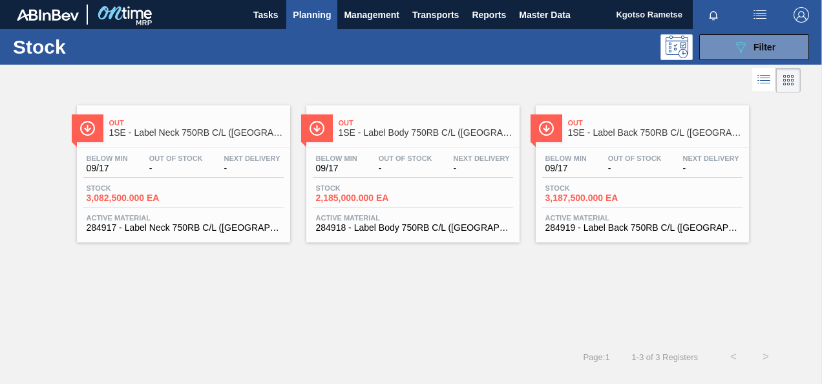
click at [176, 146] on div "Out 1SE - Label Neck 750RB C/L (Hogwarts) Below Min 09/17 Out Of Stock - Next D…" at bounding box center [183, 173] width 213 height 137
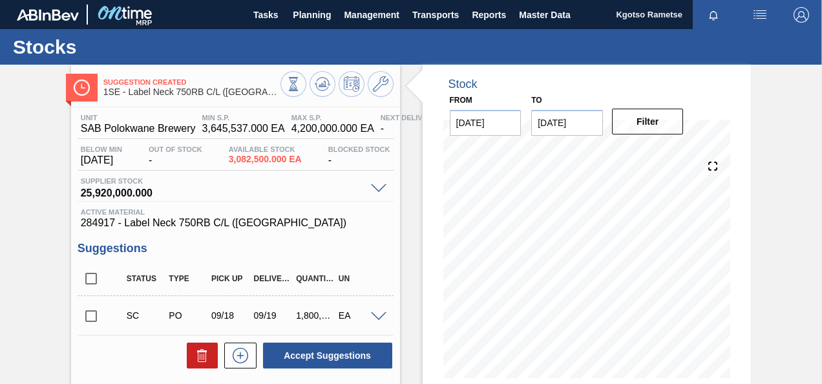
click at [375, 314] on span at bounding box center [379, 317] width 16 height 10
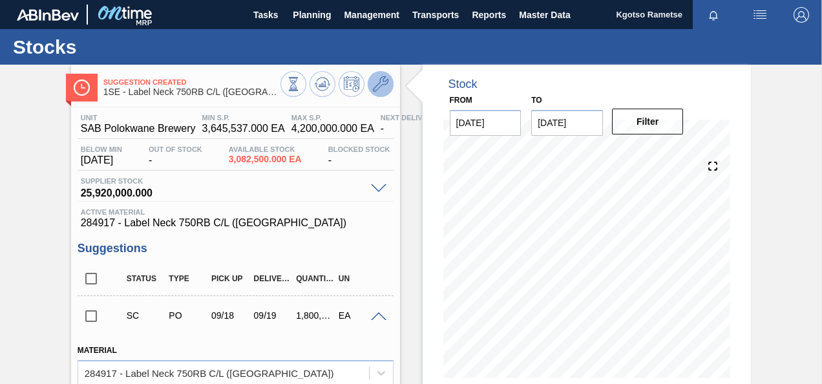
click at [376, 92] on span at bounding box center [381, 84] width 16 height 16
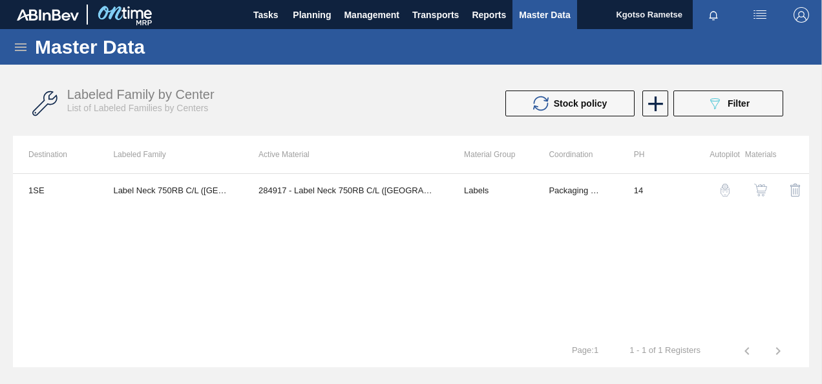
click at [761, 191] on img "button" at bounding box center [760, 190] width 13 height 13
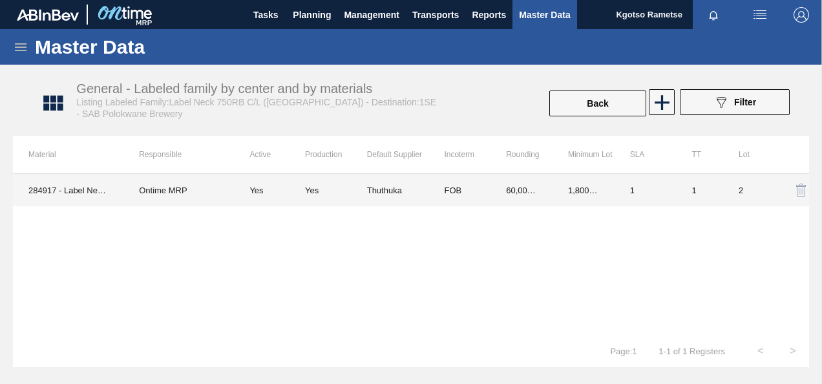
click at [337, 197] on td "Yes" at bounding box center [336, 190] width 62 height 32
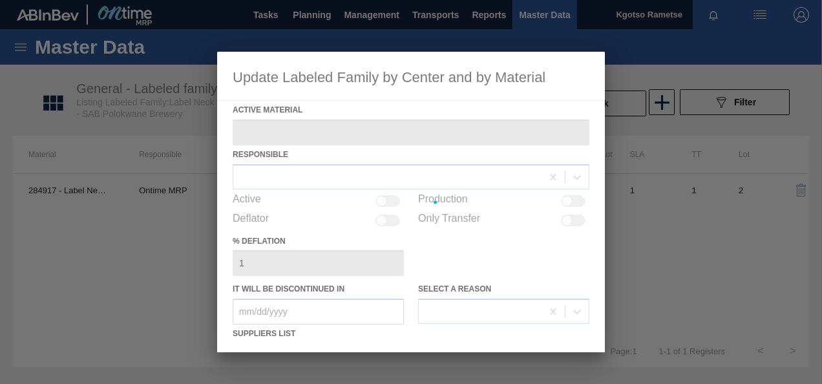
type Material "284917 - Label Neck 750RB C/L (Hogwarts)"
checkbox input "true"
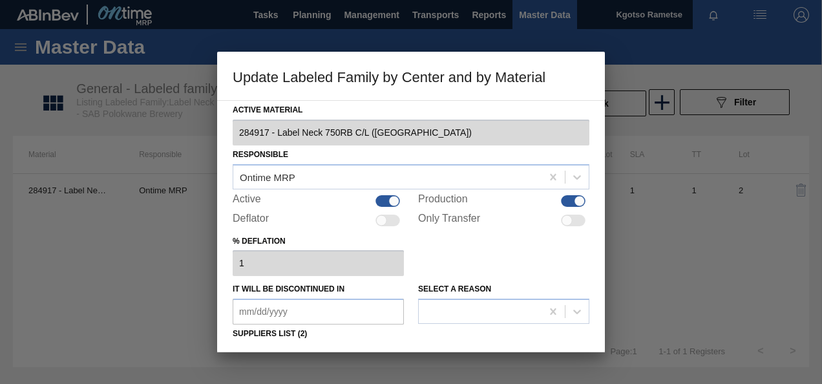
click at [442, 244] on div "% deflation 1" at bounding box center [411, 254] width 357 height 45
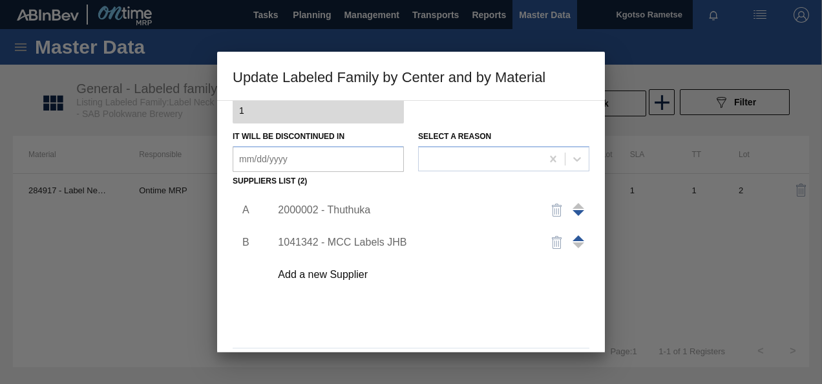
scroll to position [181, 0]
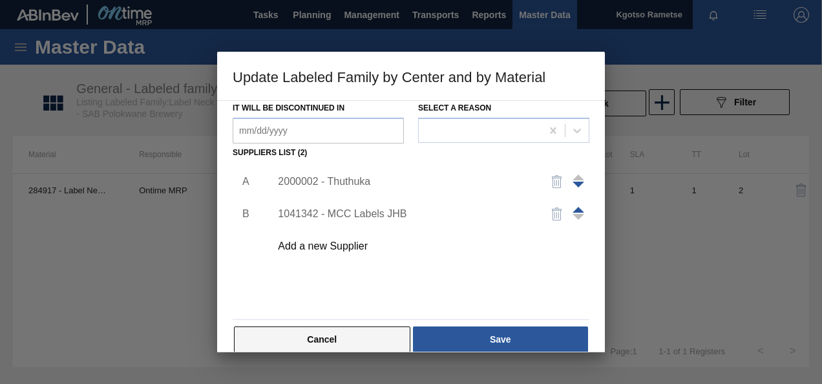
click at [327, 336] on button "Cancel" at bounding box center [322, 339] width 176 height 26
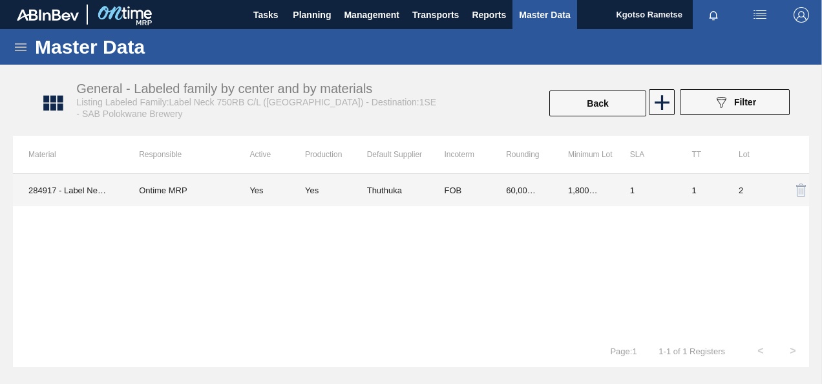
click at [540, 191] on td "60,000.000" at bounding box center [522, 190] width 62 height 32
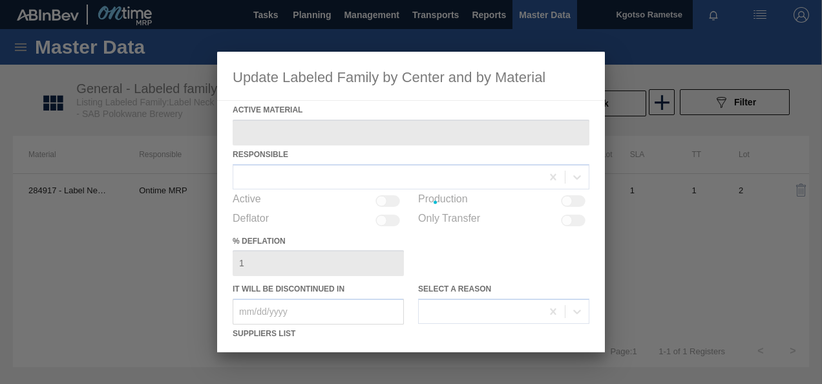
type Material "284917 - Label Neck 750RB C/L (Hogwarts)"
checkbox input "true"
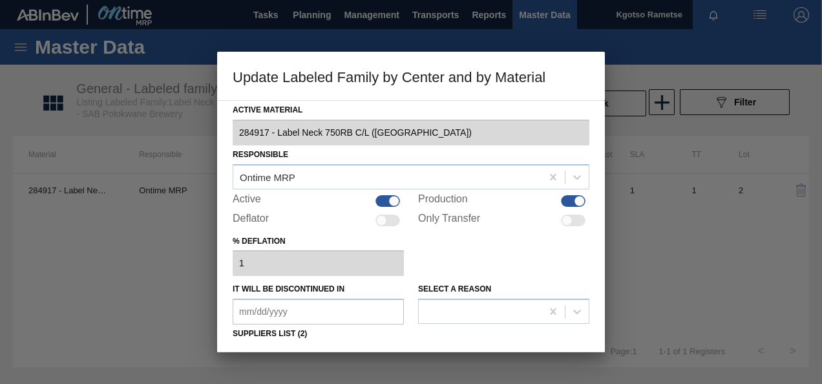
click at [447, 242] on div "% deflation 1" at bounding box center [411, 254] width 357 height 45
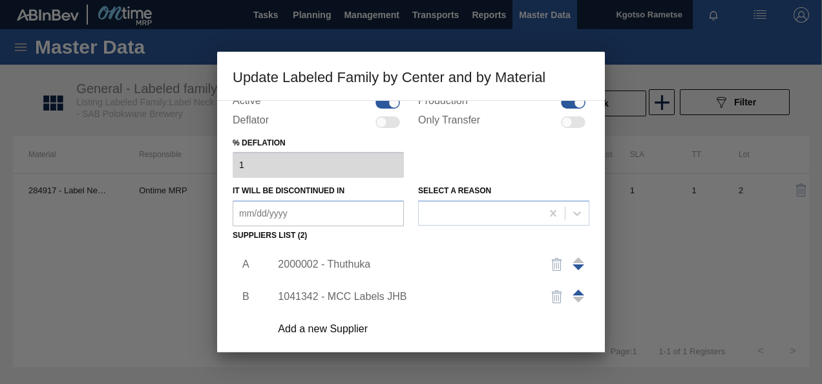
scroll to position [103, 0]
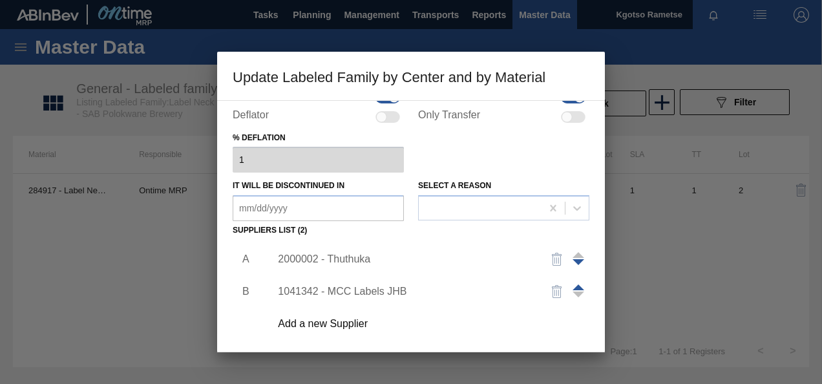
click at [319, 262] on div "2000002 - Thuthuka" at bounding box center [404, 259] width 253 height 12
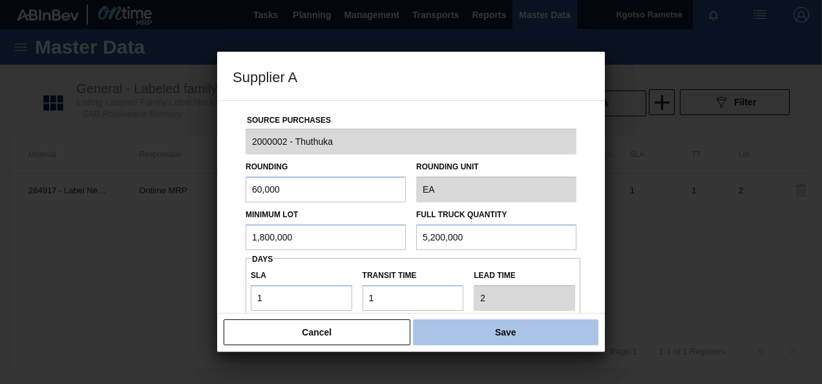
click at [517, 337] on button "Save" at bounding box center [506, 332] width 186 height 26
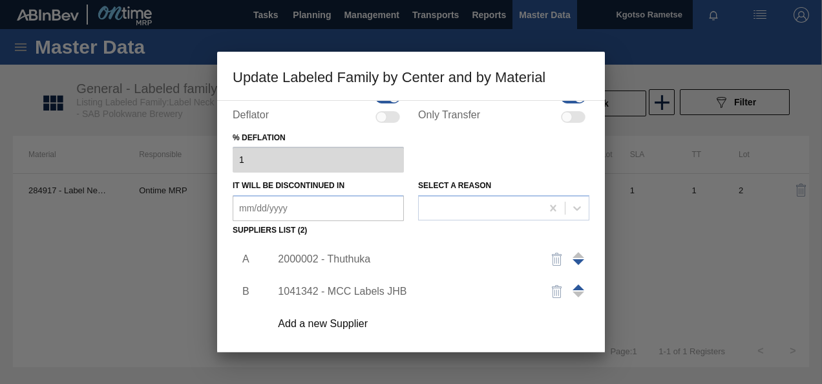
click at [228, 330] on div "Active Material 284917 - Label Neck 750RB C/L (Hogwarts) Responsible Ontime MRP…" at bounding box center [411, 226] width 388 height 252
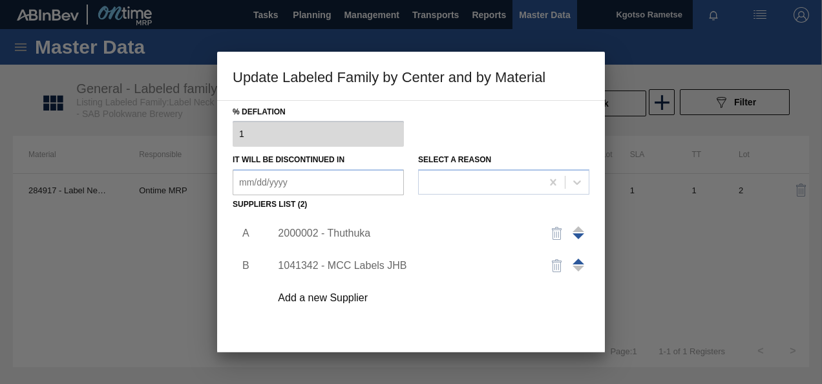
scroll to position [198, 0]
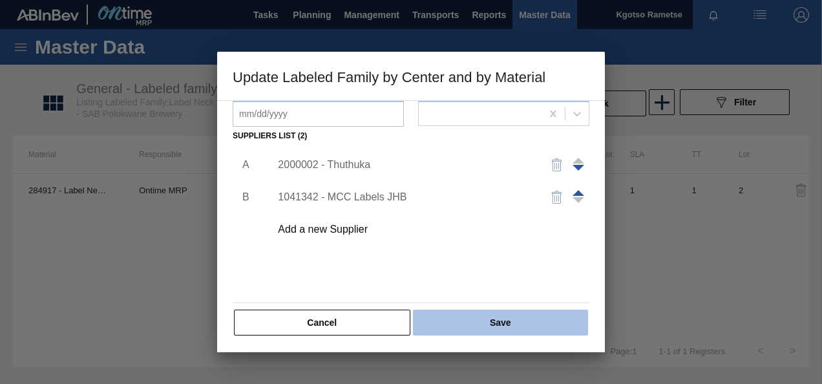
click at [429, 318] on button "Save" at bounding box center [500, 323] width 175 height 26
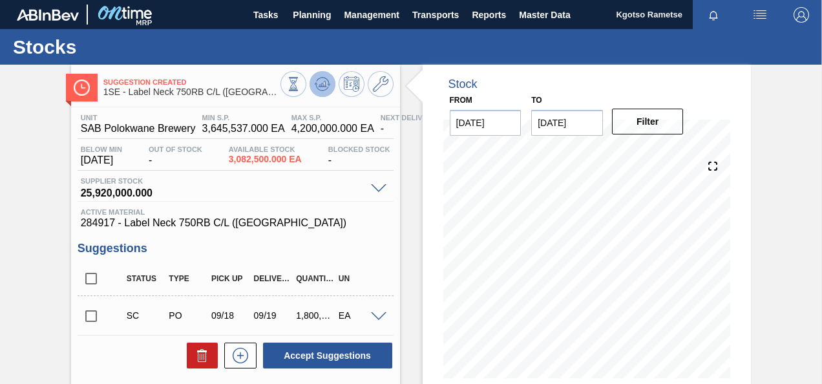
click at [325, 84] on icon at bounding box center [323, 84] width 16 height 16
click at [380, 81] on icon at bounding box center [381, 84] width 16 height 16
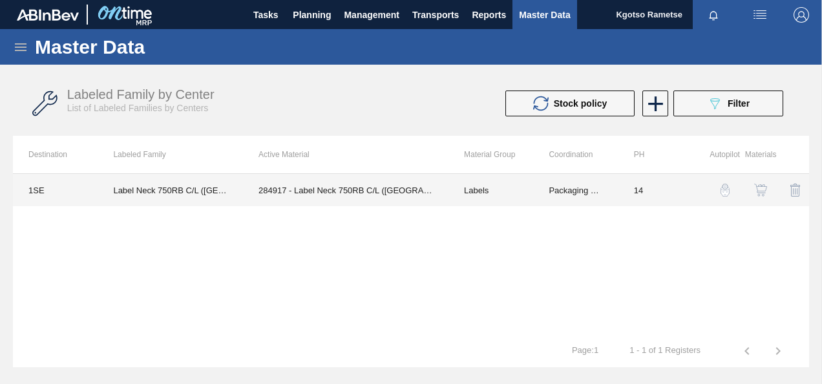
click at [415, 195] on td "284917 - Label Neck 750RB C/L (Hogwarts)" at bounding box center [346, 190] width 206 height 32
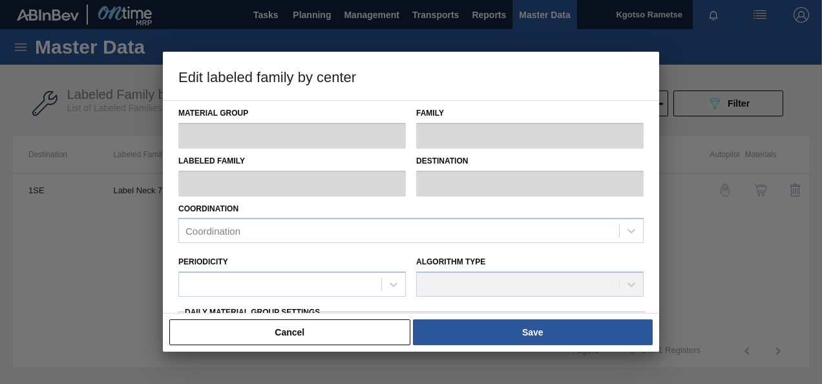
type input "Labels"
type input "750"
type input "Label Neck 750RB C/L (Hogwarts)"
type input "1SE - SAB Polokwane Brewery"
type input "14"
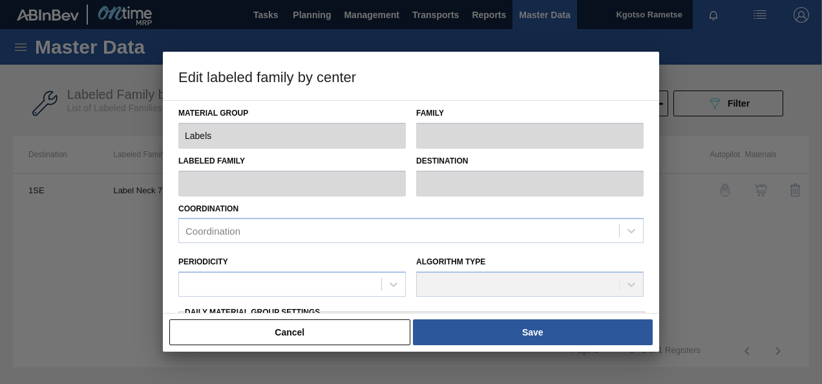
type input "3,645,537"
type input "4,200,000"
type input "100"
type input "4,200,000.000"
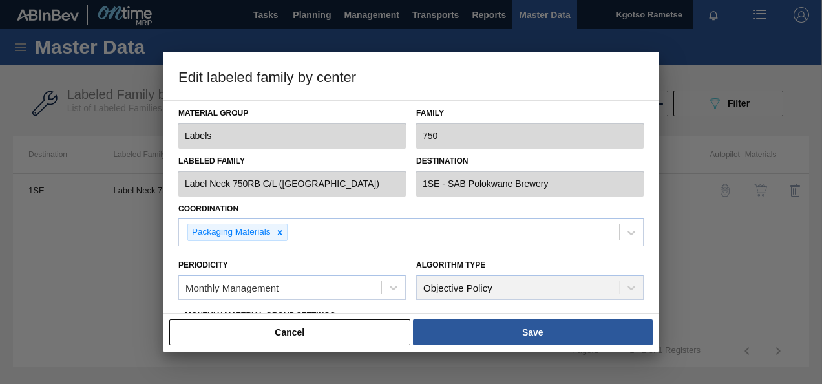
click at [170, 292] on div "Material Group Labels Family 750 Labeled Family Label Neck 750RB C/L (Hogwarts)…" at bounding box center [411, 206] width 496 height 213
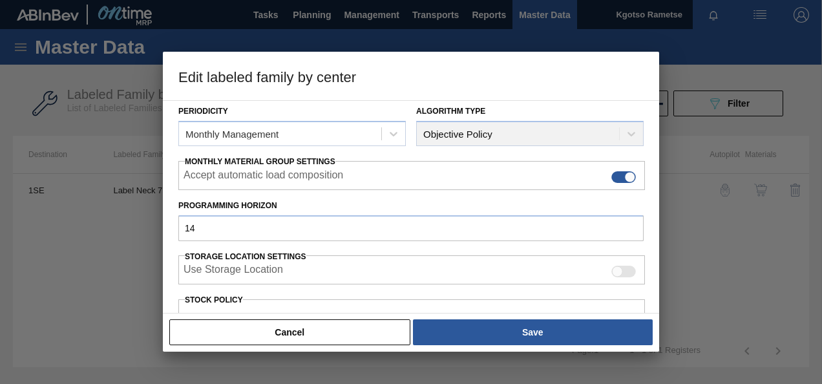
scroll to position [259, 0]
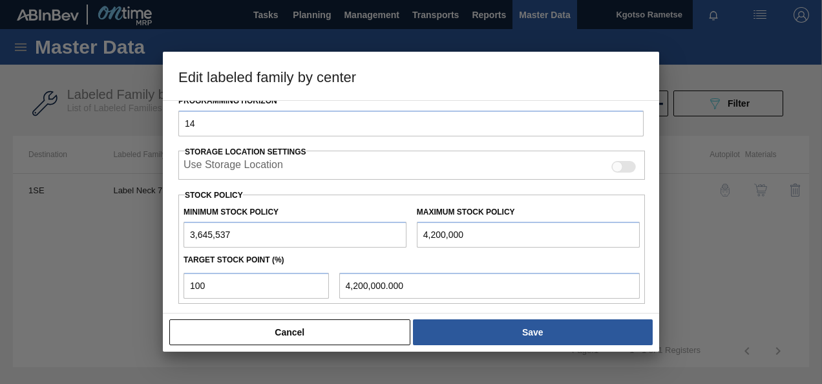
click at [422, 231] on input "4,200,000" at bounding box center [528, 235] width 223 height 26
type input "9,200,000"
type input "9,200,000.000"
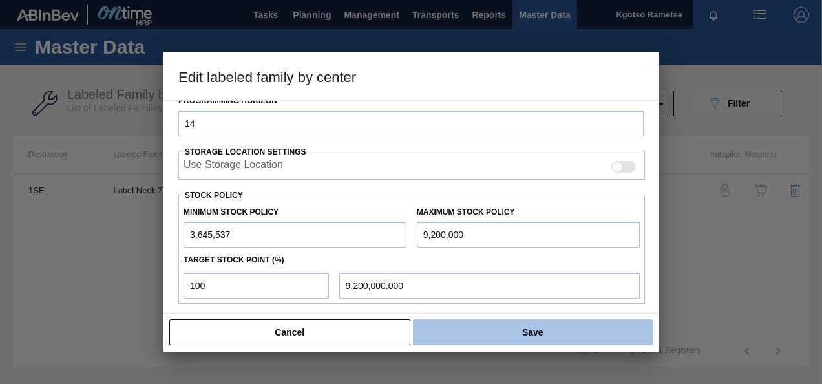
type input "9,200,000"
click at [472, 335] on button "Save" at bounding box center [533, 332] width 240 height 26
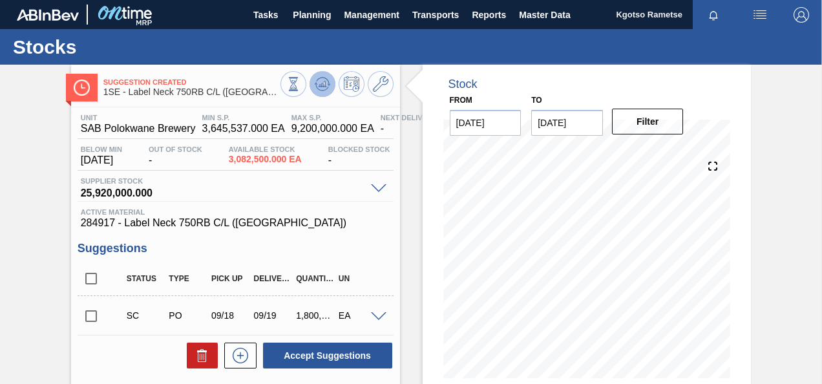
click at [327, 89] on icon at bounding box center [323, 84] width 16 height 16
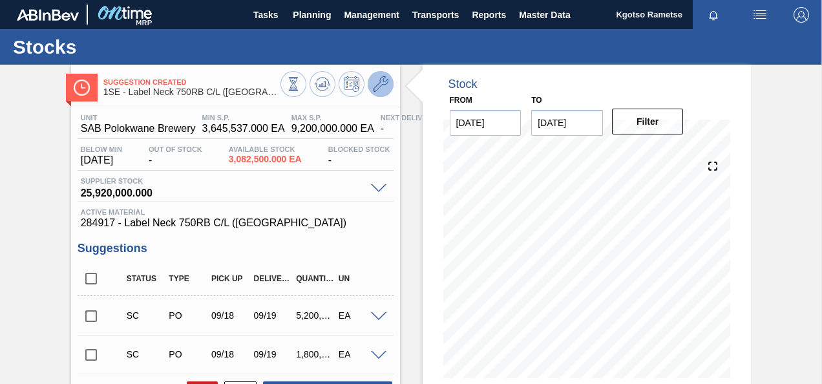
click at [374, 85] on icon at bounding box center [381, 84] width 16 height 16
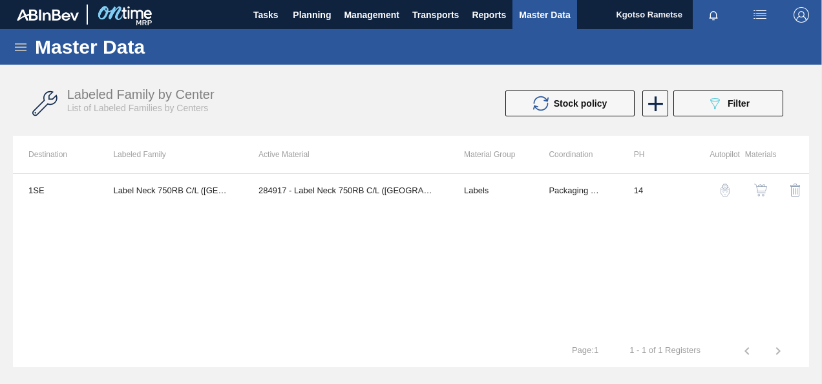
click at [757, 185] on img "button" at bounding box center [760, 190] width 13 height 13
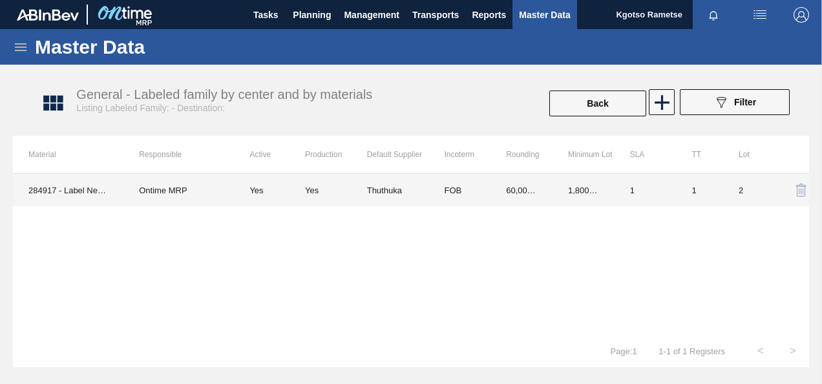
click at [409, 193] on td "Thuthuka" at bounding box center [398, 190] width 62 height 32
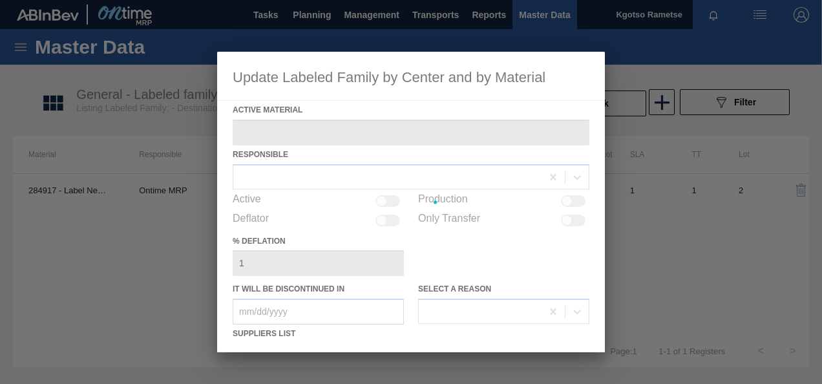
type Material "284917 - Label Neck 750RB C/L (Hogwarts)"
checkbox input "true"
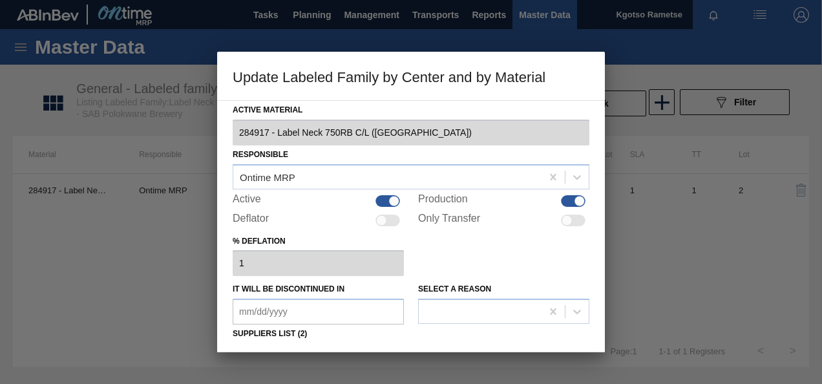
click at [479, 261] on div "% deflation 1" at bounding box center [411, 254] width 357 height 45
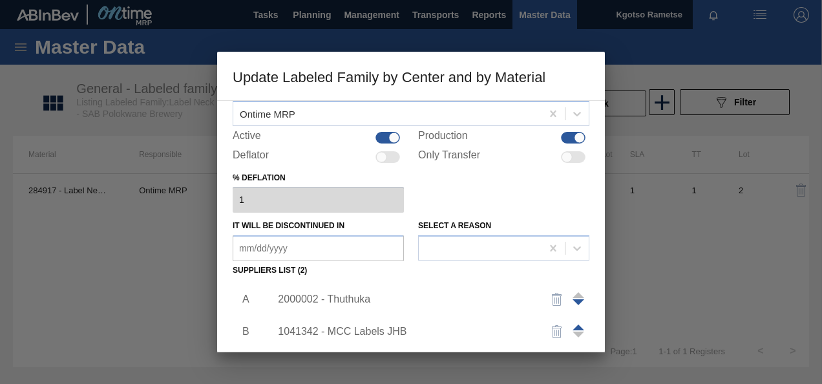
scroll to position [103, 0]
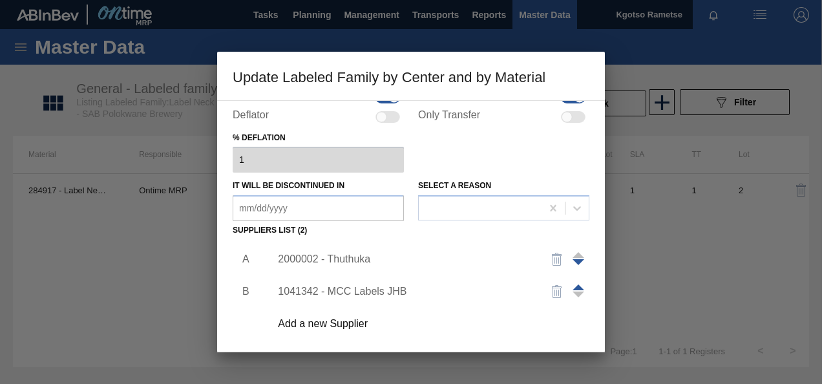
click at [348, 259] on div "2000002 - Thuthuka" at bounding box center [404, 259] width 253 height 12
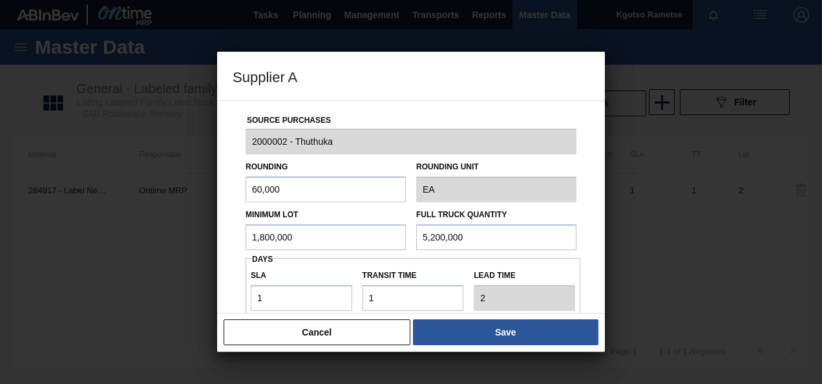
drag, startPoint x: 300, startPoint y: 236, endPoint x: 155, endPoint y: 225, distance: 145.2
click at [155, 225] on div "Supplier A Source Purchases 2000002 - Thuthuka Rounding 60,000 Rounding Unit EA…" at bounding box center [411, 192] width 822 height 384
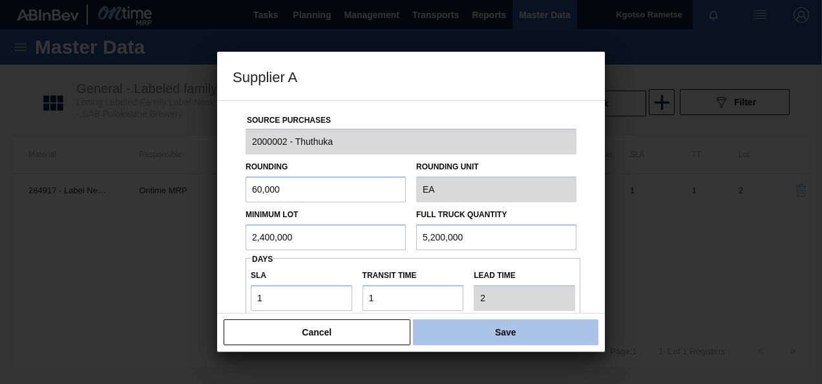
type input "2,400,000"
click at [498, 343] on button "Save" at bounding box center [506, 332] width 186 height 26
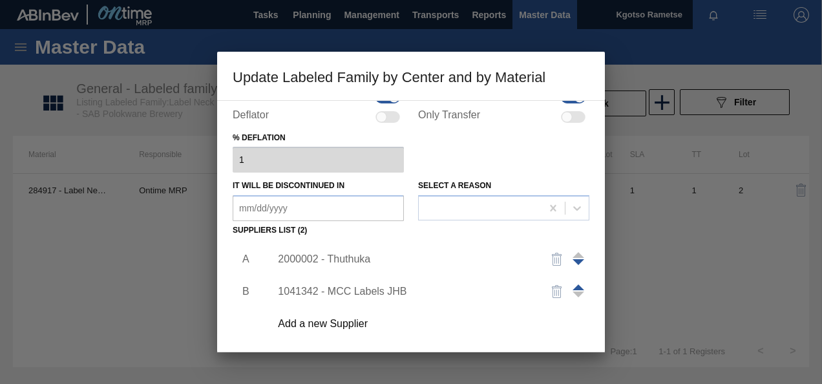
click at [508, 329] on div "Add a new Supplier" at bounding box center [404, 324] width 253 height 12
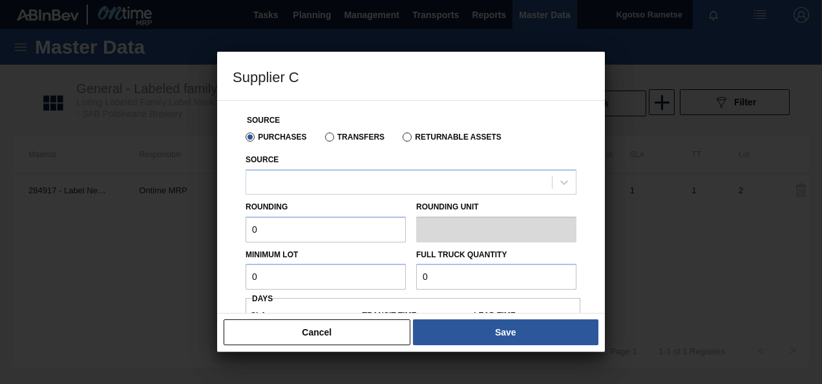
scroll to position [129, 0]
click at [228, 283] on div "Source Purchases Transfers Returnable Assets Source Rounding 0 Rounding Unit Mi…" at bounding box center [411, 206] width 388 height 213
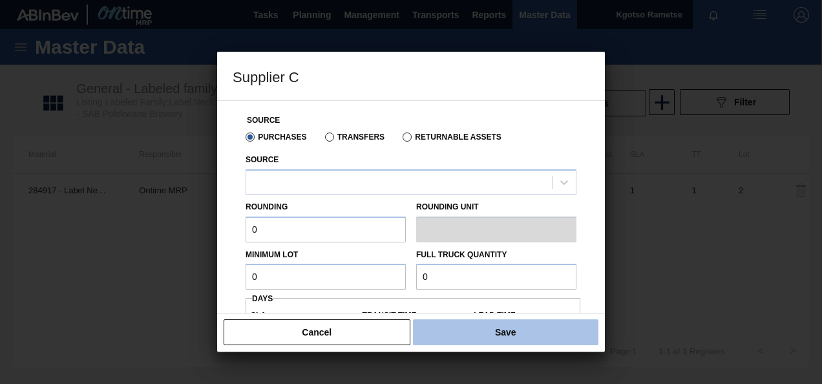
click at [479, 330] on button "Save" at bounding box center [506, 332] width 186 height 26
type input "EA"
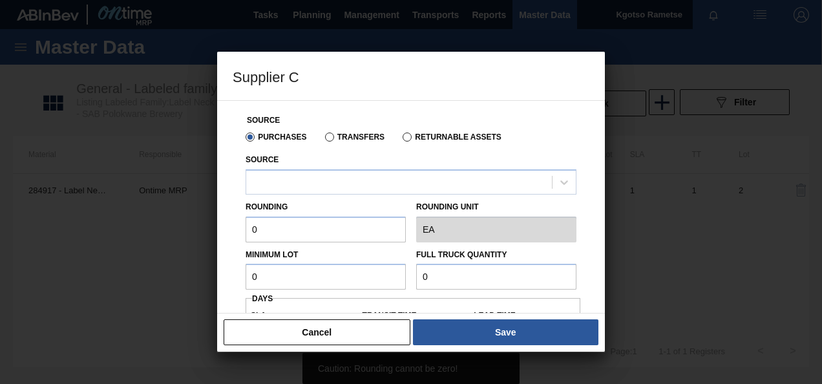
click at [226, 251] on div "Source Purchases Transfers Returnable Assets Source Rounding 0 Rounding Unit EA…" at bounding box center [411, 206] width 388 height 213
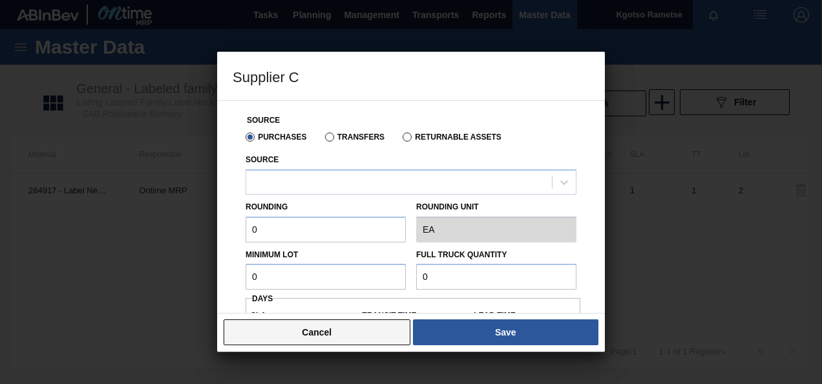
click at [262, 334] on button "Cancel" at bounding box center [317, 332] width 187 height 26
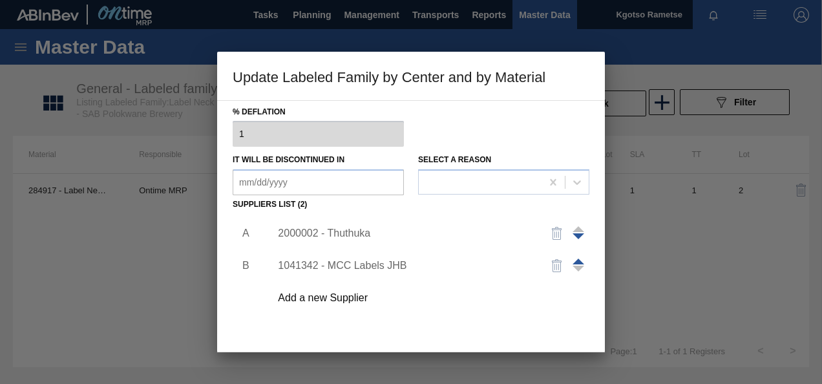
click at [312, 228] on div "2000002 - Thuthuka" at bounding box center [404, 234] width 253 height 12
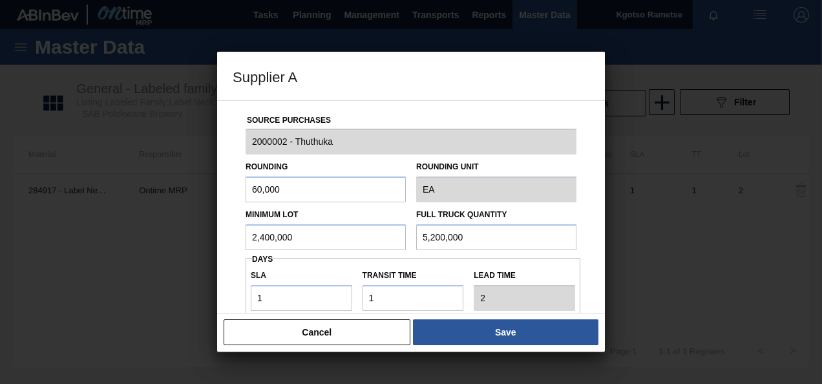
click at [226, 240] on div "Source Purchases 2000002 - Thuthuka Rounding 60,000 Rounding Unit EA Minimum Lo…" at bounding box center [411, 206] width 388 height 213
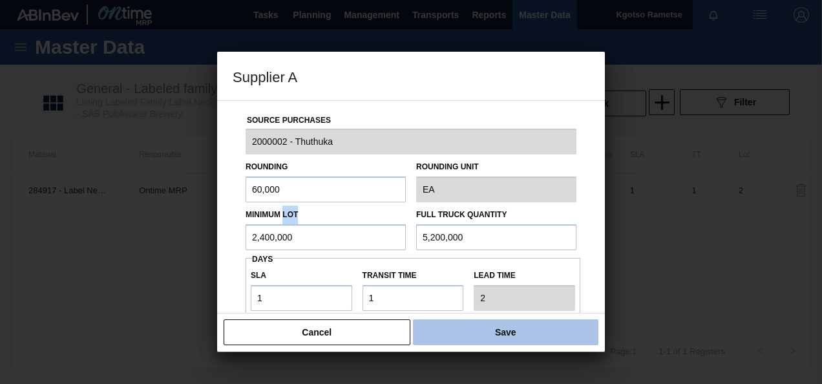
click at [485, 328] on button "Save" at bounding box center [506, 332] width 186 height 26
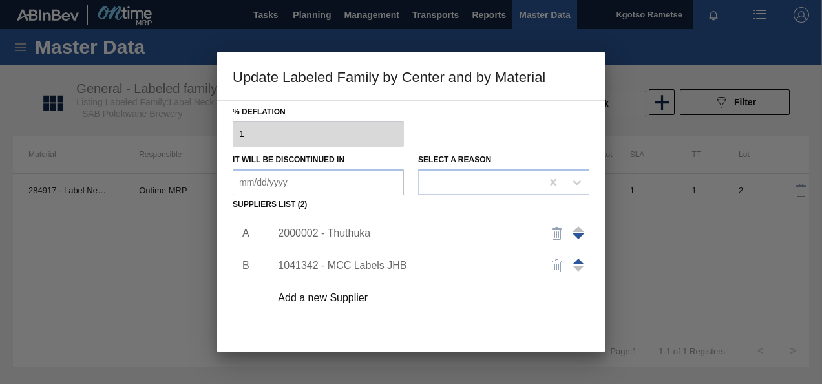
click at [228, 314] on div "Active Material 284917 - Label Neck 750RB C/L (Hogwarts) Responsible Ontime MRP…" at bounding box center [411, 226] width 388 height 252
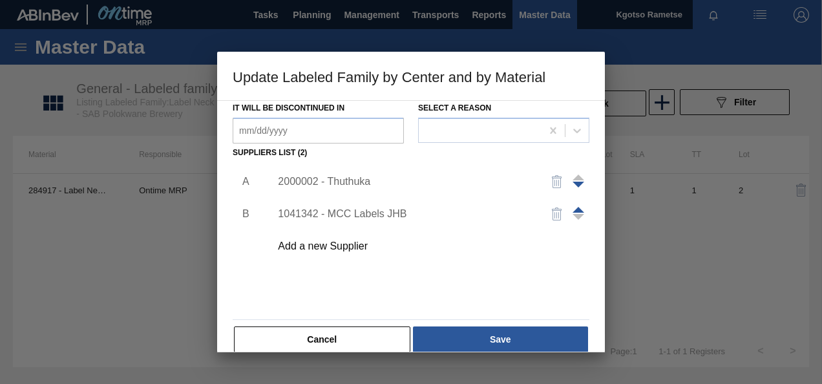
scroll to position [198, 0]
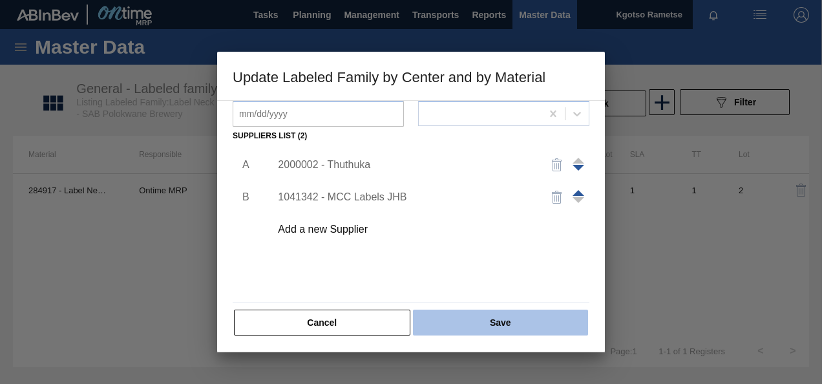
click at [491, 313] on button "Save" at bounding box center [500, 323] width 175 height 26
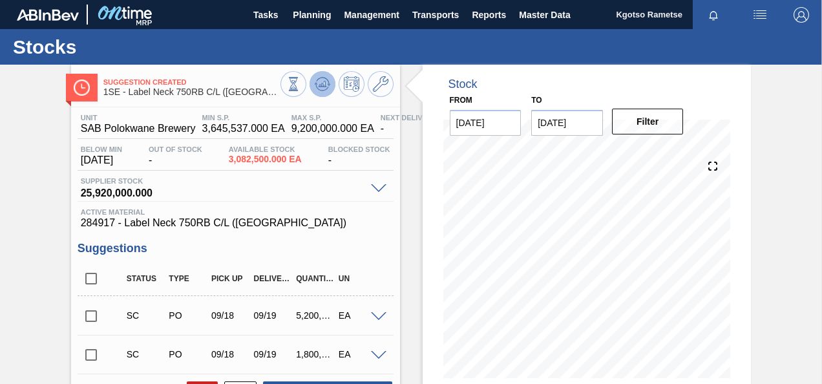
click at [317, 83] on icon at bounding box center [323, 84] width 16 height 16
click at [88, 354] on input "checkbox" at bounding box center [91, 354] width 27 height 27
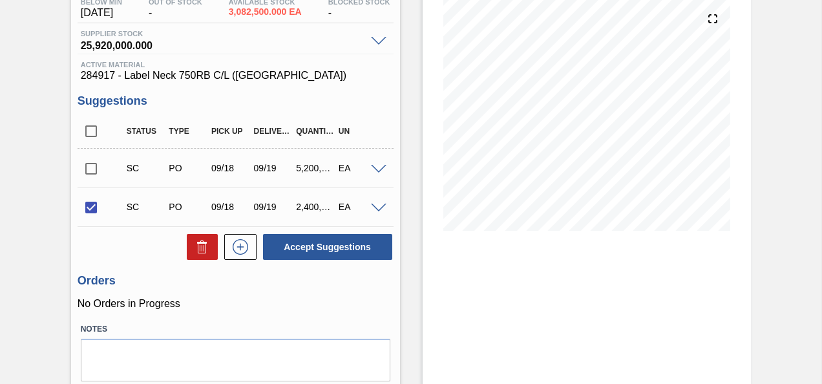
scroll to position [191, 0]
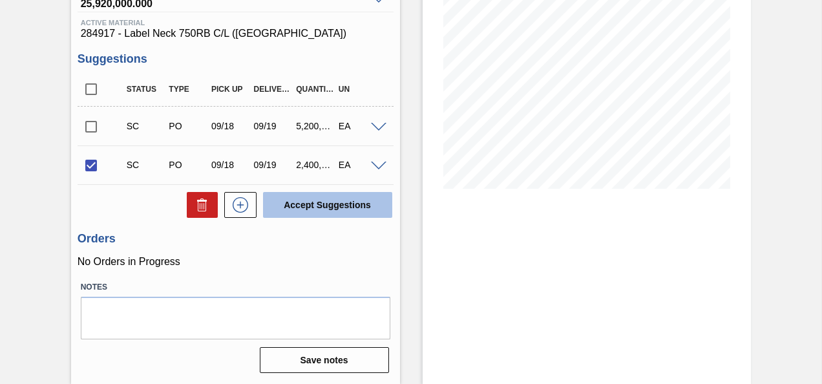
click at [339, 200] on button "Accept Suggestions" at bounding box center [327, 205] width 129 height 26
checkbox input "false"
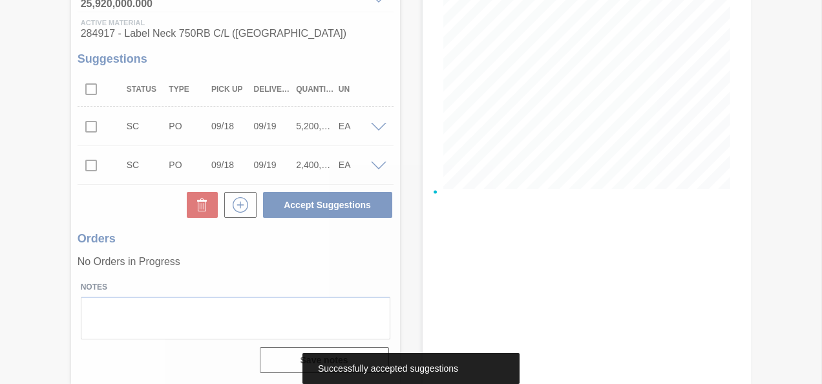
scroll to position [0, 0]
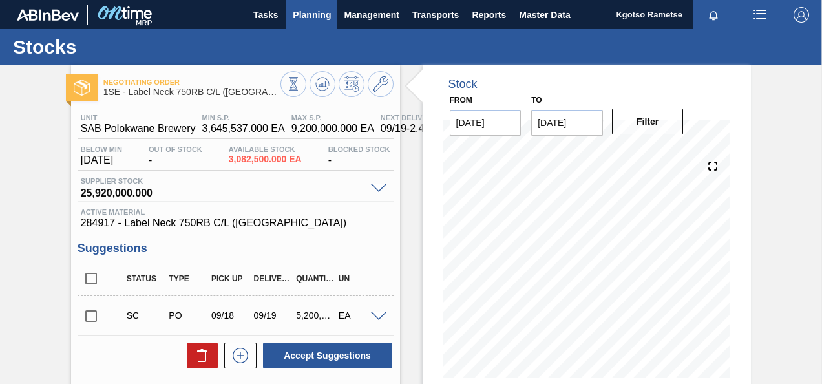
click at [317, 10] on span "Planning" at bounding box center [312, 15] width 38 height 16
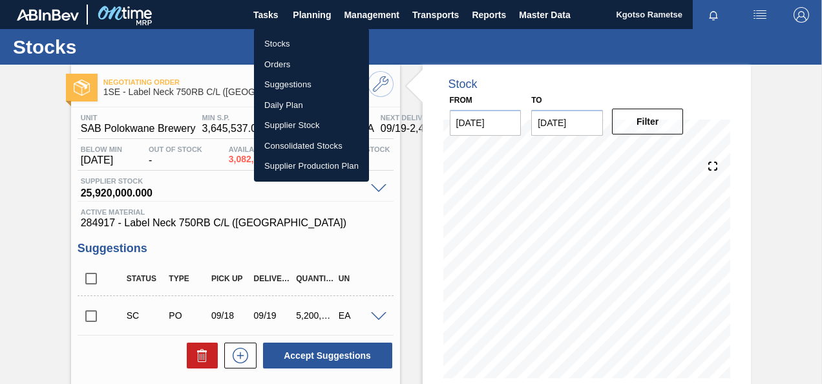
click at [298, 43] on li "Stocks" at bounding box center [311, 44] width 115 height 21
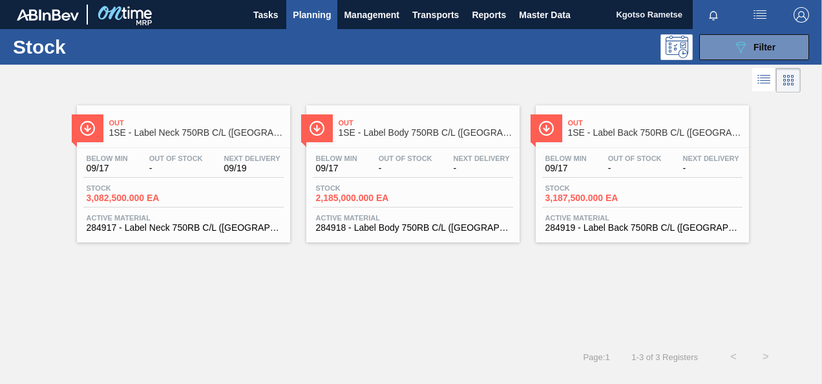
click at [420, 120] on span "Out" at bounding box center [426, 123] width 175 height 8
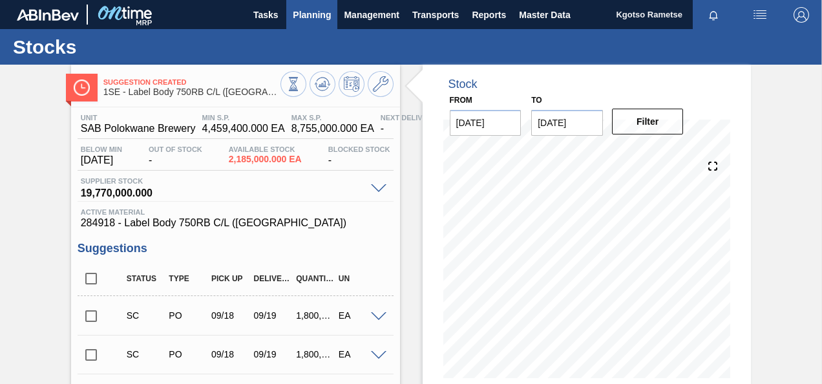
click at [316, 18] on span "Planning" at bounding box center [312, 15] width 38 height 16
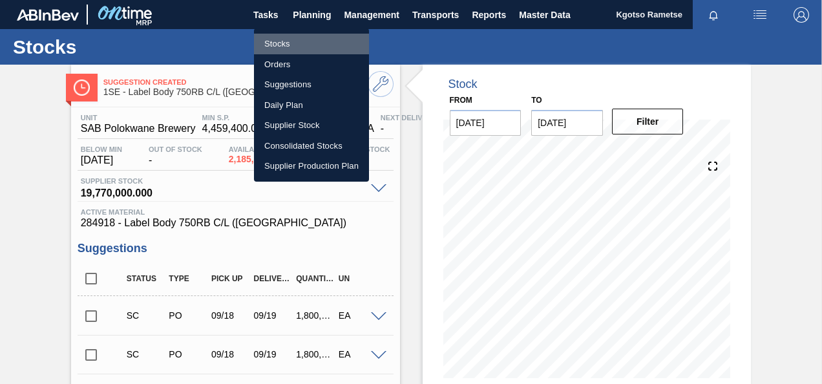
click at [262, 39] on li "Stocks" at bounding box center [311, 44] width 115 height 21
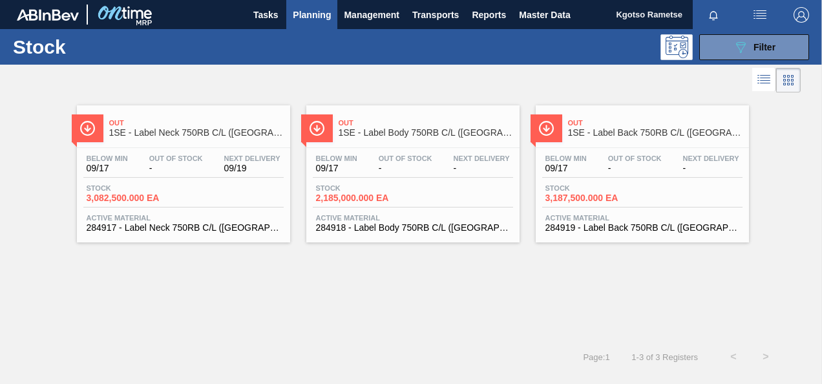
click at [215, 171] on div "Below Min 09/17 Out Of Stock - Next Delivery 09/19" at bounding box center [183, 166] width 200 height 23
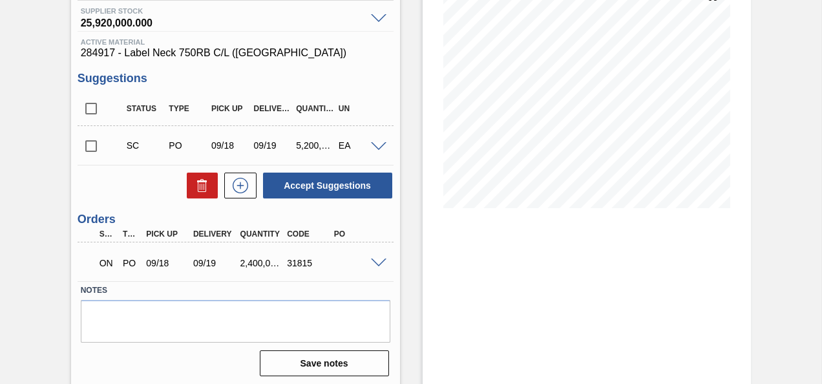
scroll to position [174, 0]
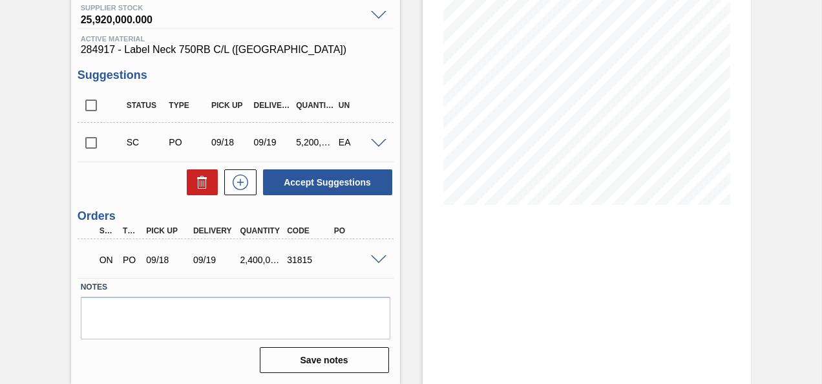
click at [379, 259] on span at bounding box center [379, 260] width 16 height 10
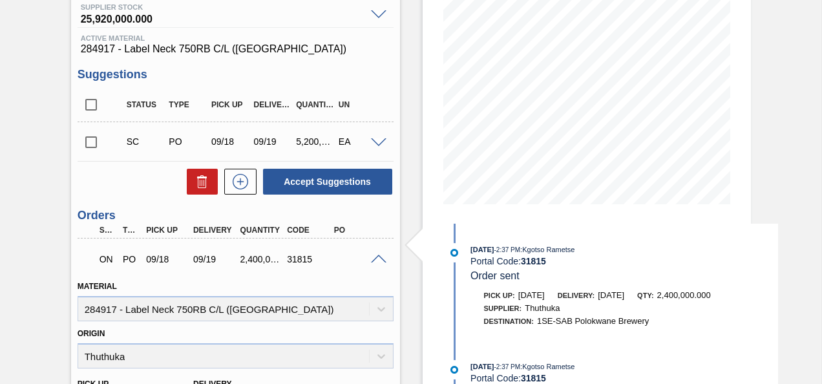
scroll to position [487, 0]
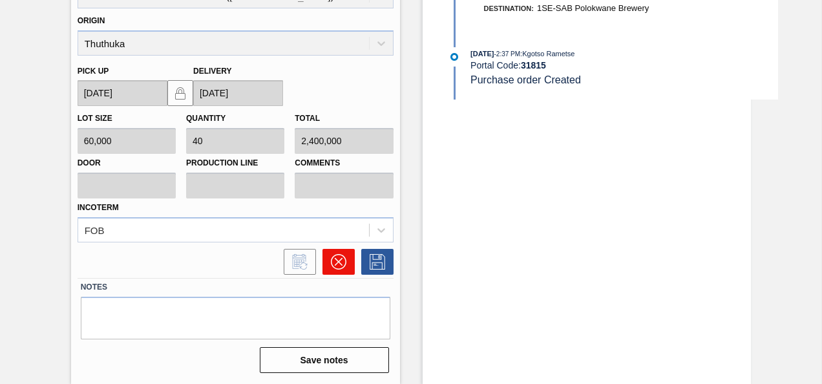
click at [334, 260] on icon at bounding box center [339, 262] width 16 height 16
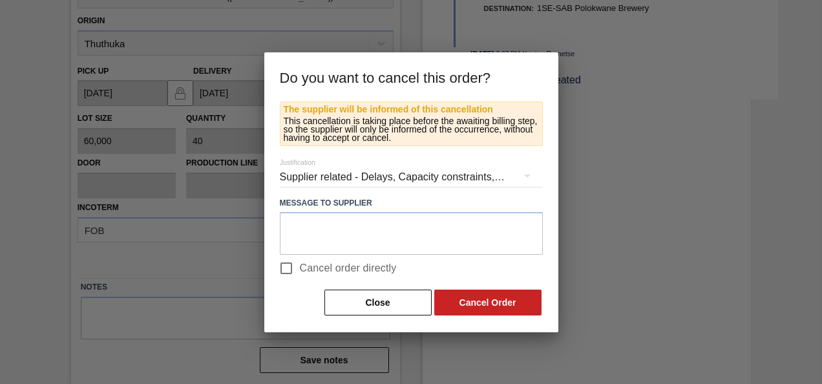
click at [282, 264] on input "Cancel order directly" at bounding box center [286, 268] width 27 height 27
checkbox input "true"
click at [499, 306] on button "Cancel Order" at bounding box center [487, 303] width 107 height 26
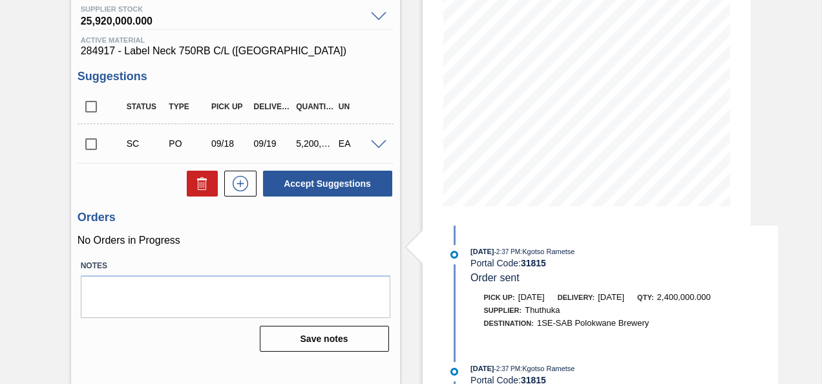
scroll to position [0, 0]
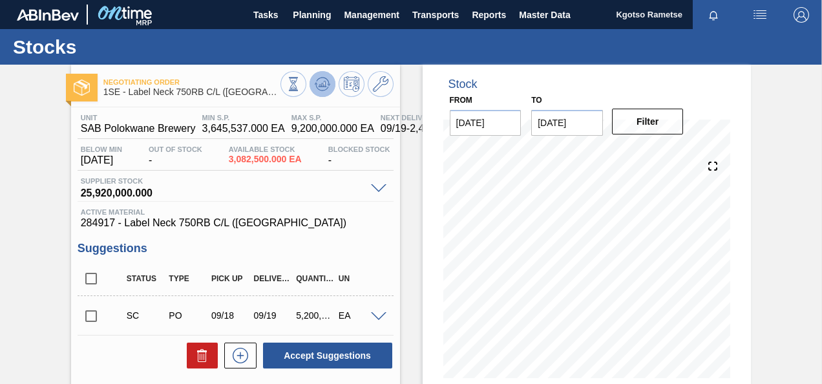
click at [324, 80] on icon at bounding box center [323, 84] width 16 height 16
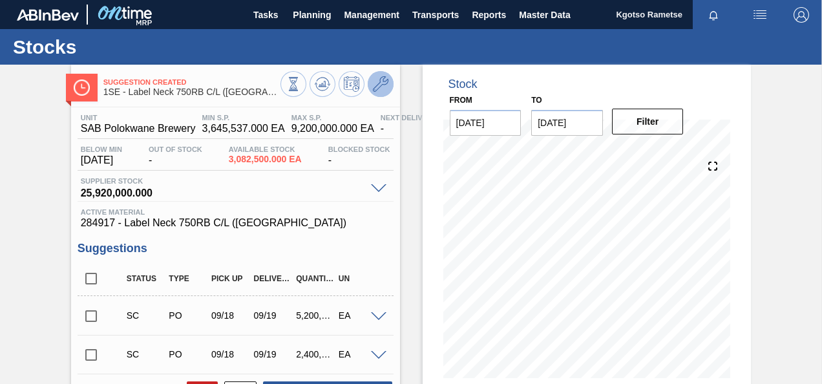
click at [381, 82] on icon at bounding box center [381, 84] width 16 height 16
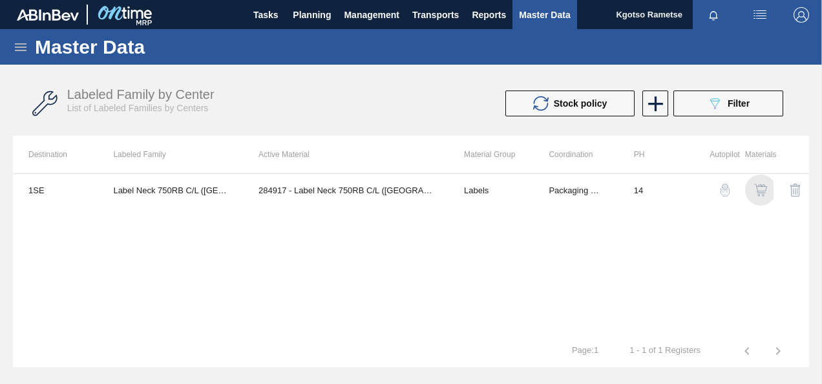
click at [763, 191] on img "button" at bounding box center [760, 190] width 13 height 13
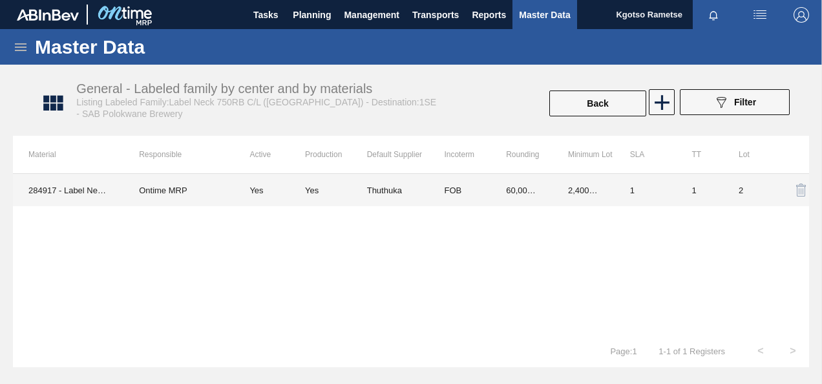
click at [505, 189] on td "60,000.000" at bounding box center [522, 190] width 62 height 32
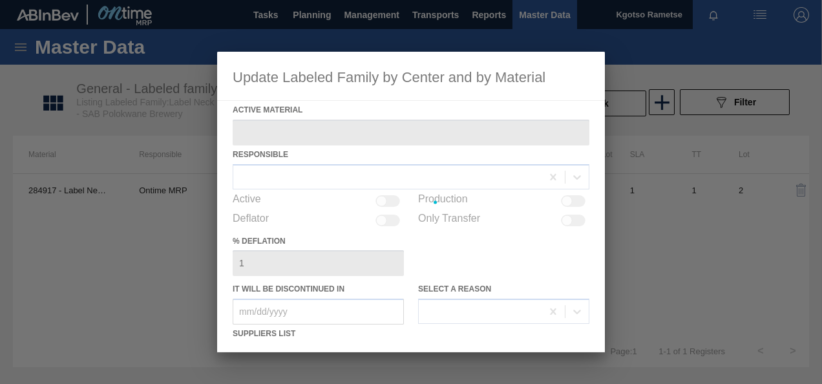
type Material "284917 - Label Neck 750RB C/L (Hogwarts)"
checkbox input "true"
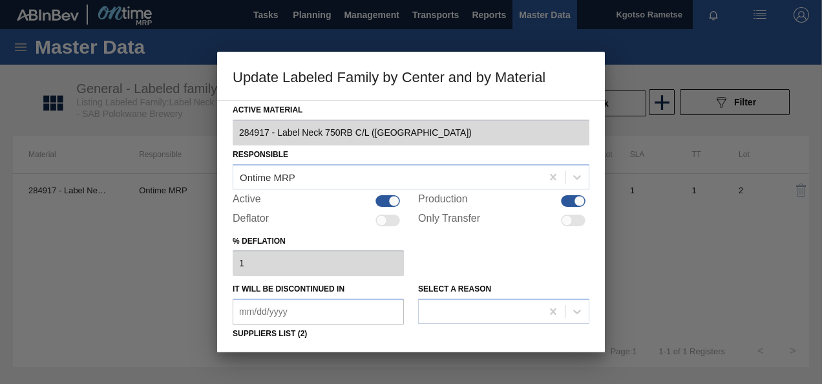
click at [495, 256] on div "% deflation 1" at bounding box center [411, 254] width 357 height 45
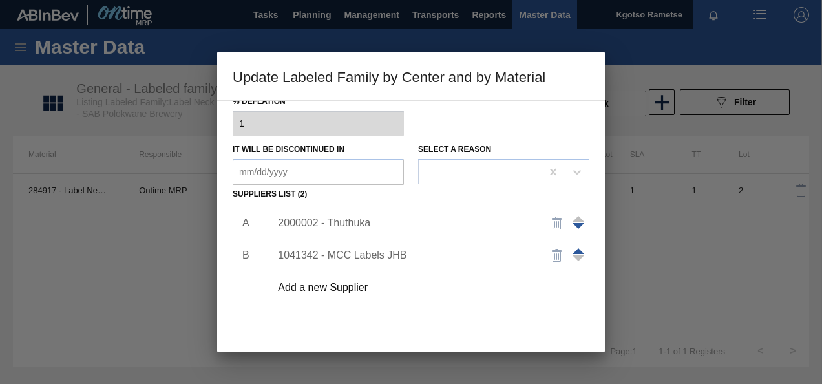
scroll to position [181, 0]
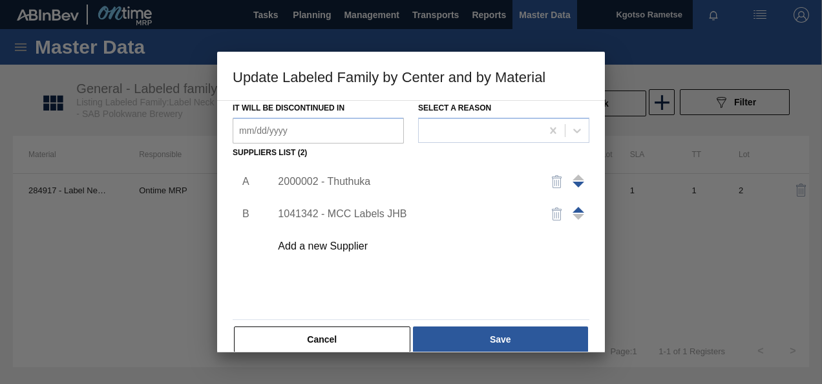
click at [356, 184] on div "2000002 - Thuthuka" at bounding box center [404, 182] width 253 height 12
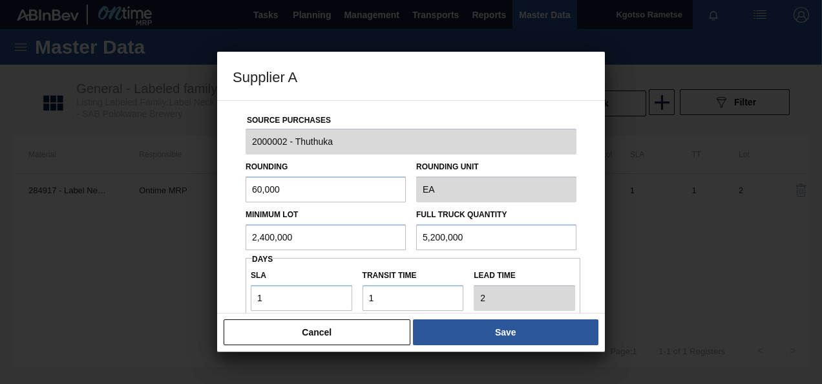
drag, startPoint x: 323, startPoint y: 235, endPoint x: -31, endPoint y: 221, distance: 354.5
click at [0, 0] on html "Tasks Planning Management Transports Reports Master Data Kgotso Rametse Mark al…" at bounding box center [411, 0] width 822 height 0
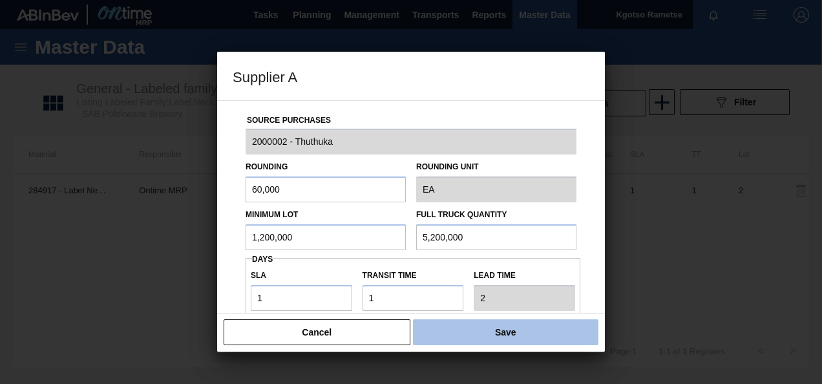
type input "1,200,000"
click at [545, 343] on button "Save" at bounding box center [506, 332] width 186 height 26
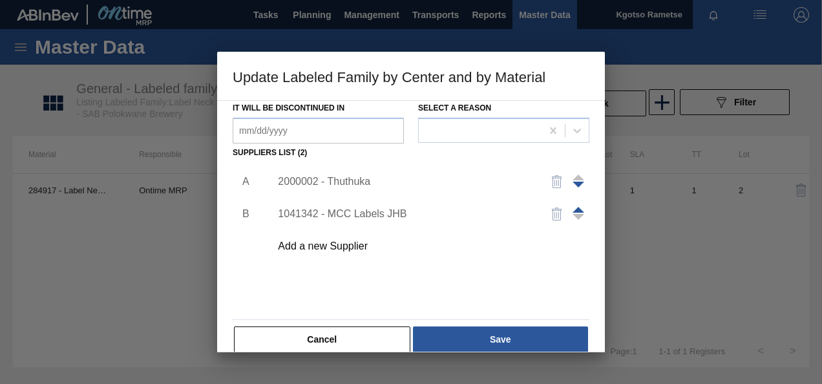
click at [556, 304] on div "A B 2000002 - Thuthuka 1041342 - MCC Labels JHB Add a new Supplier" at bounding box center [411, 238] width 357 height 152
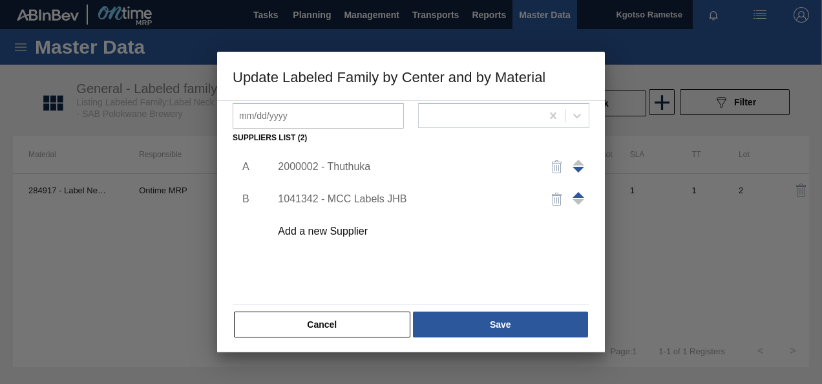
scroll to position [198, 0]
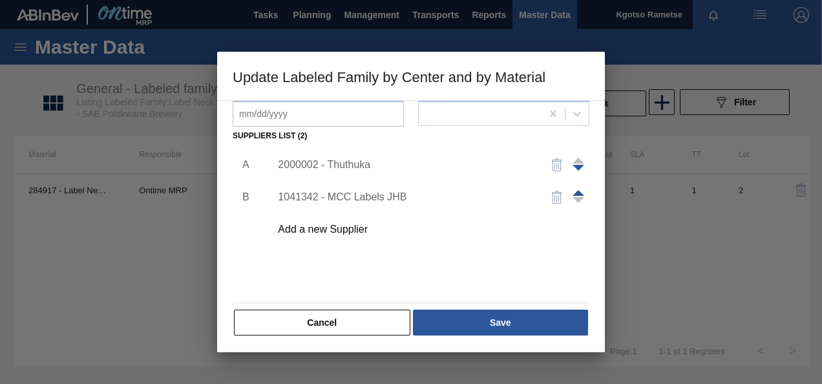
click at [556, 304] on div "Active Material 284917 - Label Neck 750RB C/L (Hogwarts) Responsible Ontime MRP…" at bounding box center [411, 120] width 357 height 434
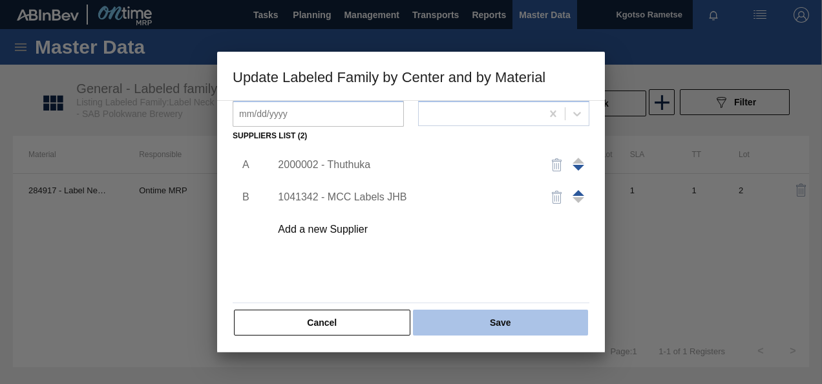
click at [552, 317] on button "Save" at bounding box center [500, 323] width 175 height 26
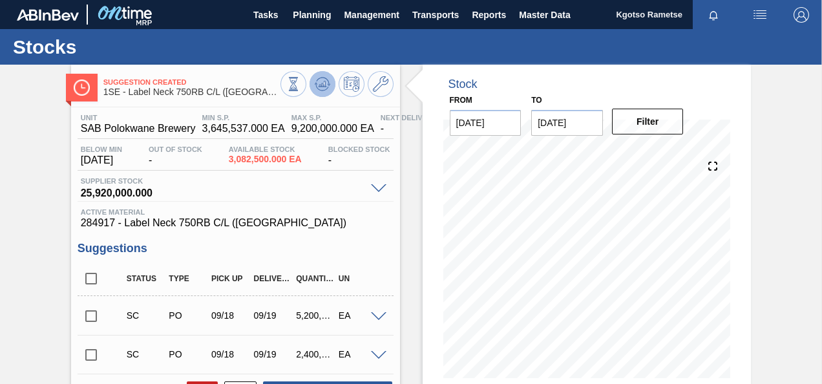
click at [317, 89] on icon at bounding box center [323, 84] width 16 height 16
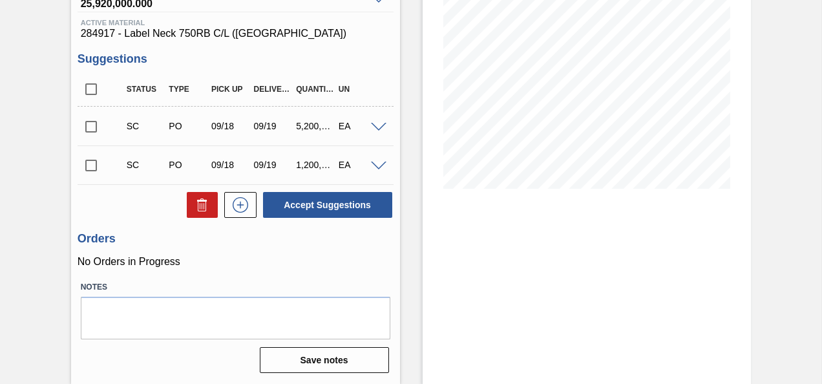
click at [93, 164] on input "checkbox" at bounding box center [91, 165] width 27 height 27
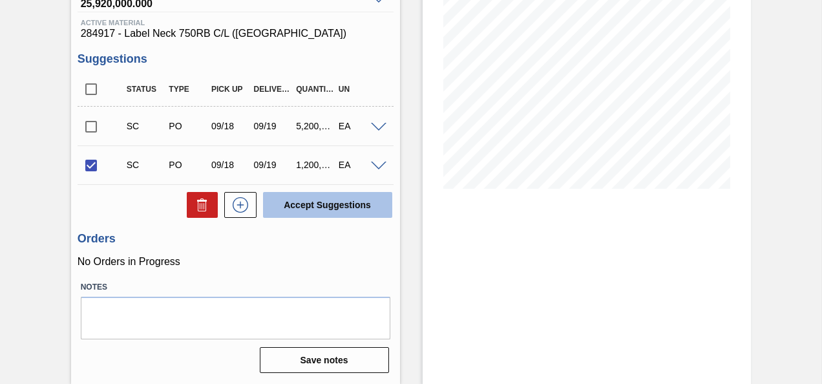
click at [304, 209] on button "Accept Suggestions" at bounding box center [327, 205] width 129 height 26
checkbox input "false"
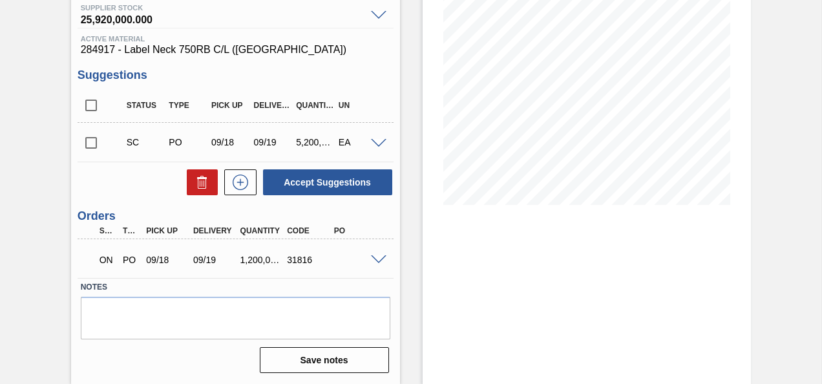
scroll to position [0, 0]
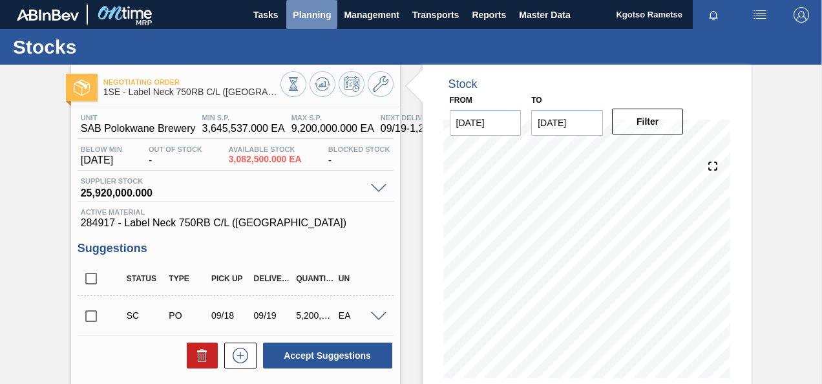
click at [312, 7] on span "Planning" at bounding box center [312, 15] width 38 height 16
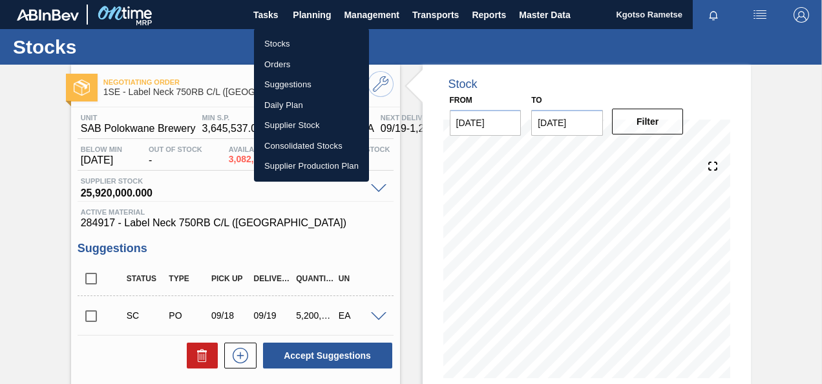
click at [292, 45] on li "Stocks" at bounding box center [311, 44] width 115 height 21
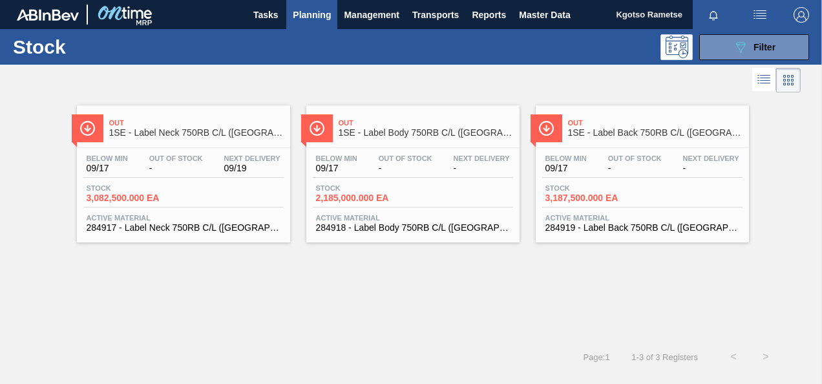
click at [403, 144] on div "Out 1SE - Label Body 750RB C/L (Hogwarts) Below Min 09/17 Out Of Stock - Next D…" at bounding box center [412, 173] width 213 height 137
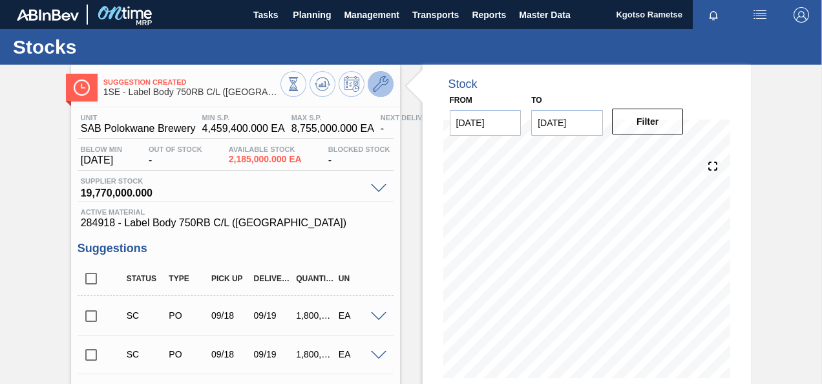
click at [389, 89] on button at bounding box center [381, 84] width 26 height 26
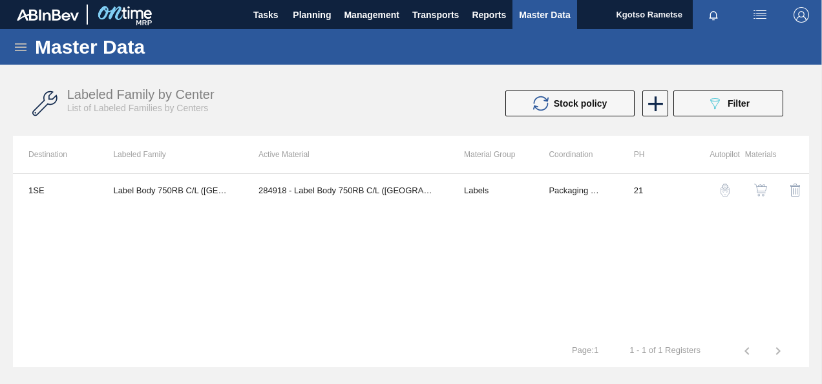
click at [761, 191] on img "button" at bounding box center [760, 190] width 13 height 13
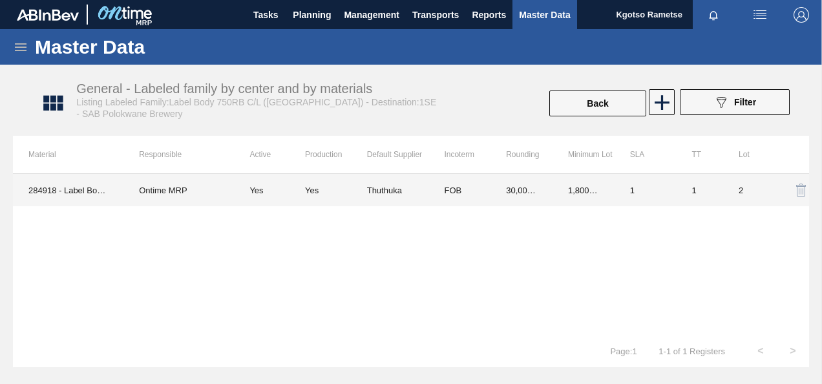
click at [487, 184] on td "FOB" at bounding box center [460, 190] width 62 height 32
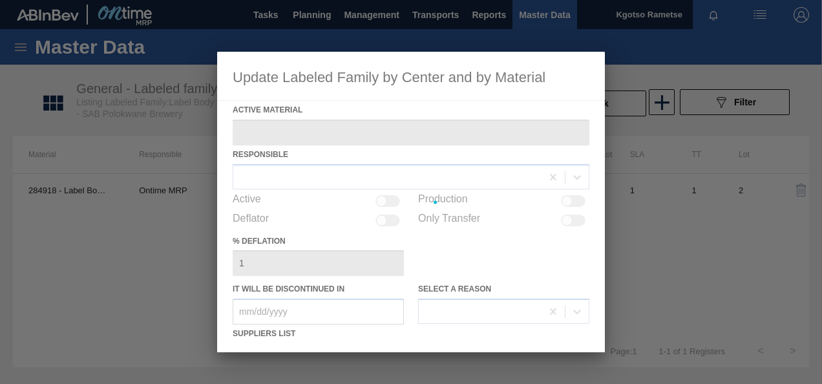
type Material "284918 - Label Body 750RB C/L (Hogwarts)"
checkbox input "true"
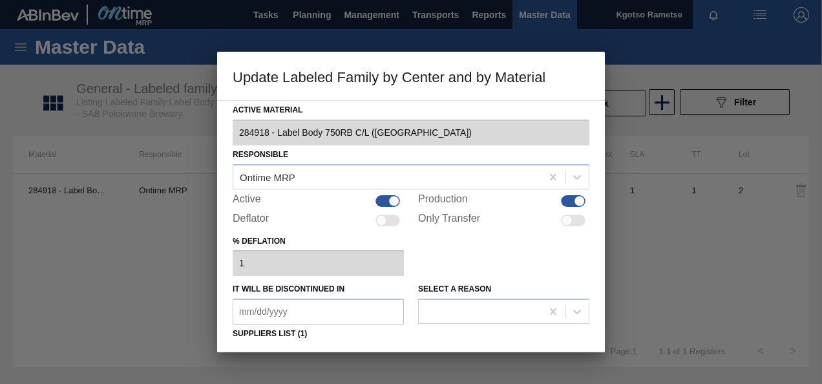
click at [679, 260] on div at bounding box center [411, 192] width 822 height 384
click at [522, 276] on div "Active Material 284918 - Label Body 750RB C/L (Hogwarts) Responsible Ontime MRP…" at bounding box center [411, 318] width 357 height 434
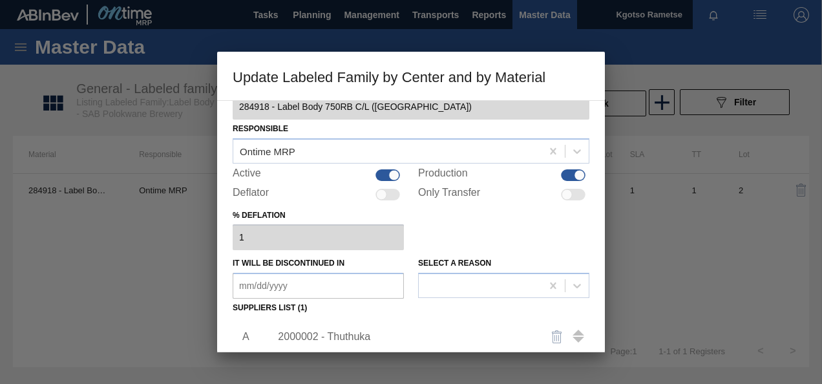
scroll to position [103, 0]
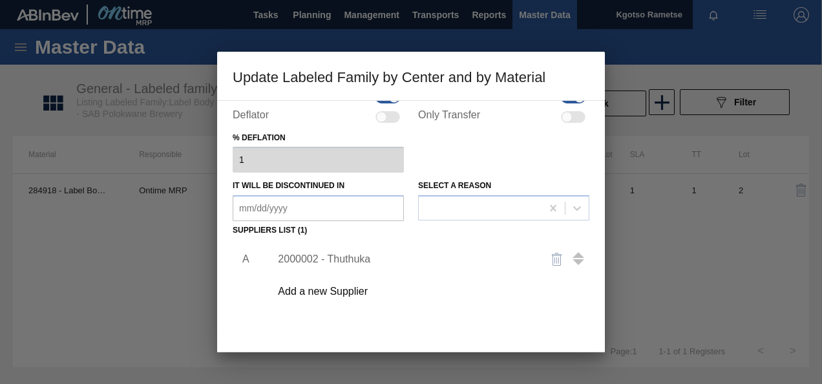
click at [319, 259] on div "2000002 - Thuthuka" at bounding box center [404, 259] width 253 height 12
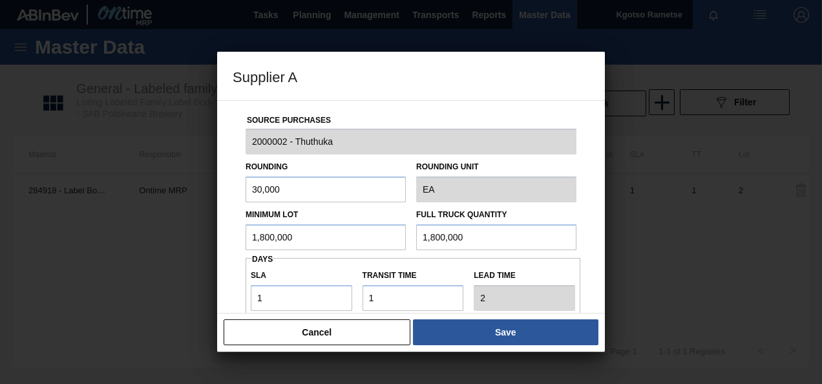
drag, startPoint x: 300, startPoint y: 244, endPoint x: 246, endPoint y: 241, distance: 54.4
click at [246, 241] on input "1,800,000" at bounding box center [326, 237] width 160 height 26
click at [246, 241] on input "1,200,000" at bounding box center [326, 237] width 160 height 26
type input "1,200,000"
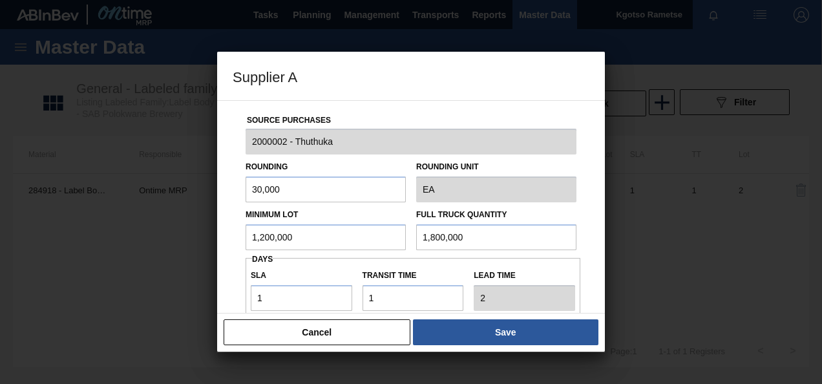
click at [432, 251] on div "Source Purchases 2000002 - Thuthuka Rounding 30,000 Rounding Unit EA Minimum Lo…" at bounding box center [411, 315] width 357 height 428
click at [431, 246] on input "1,800,000" at bounding box center [496, 237] width 160 height 26
paste input "2"
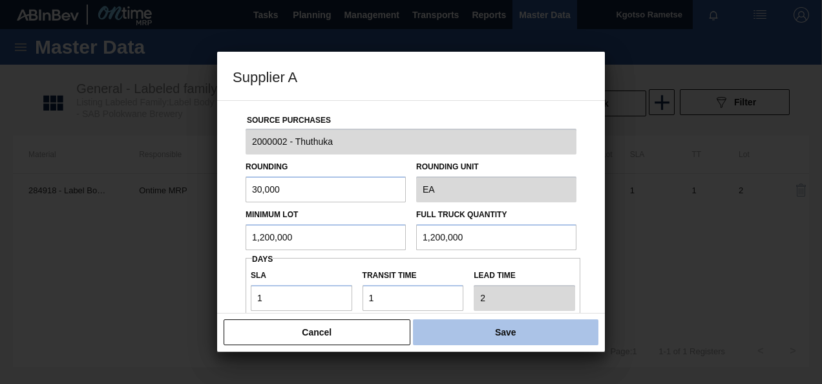
type input "1,200,000"
click at [454, 326] on button "Save" at bounding box center [506, 332] width 186 height 26
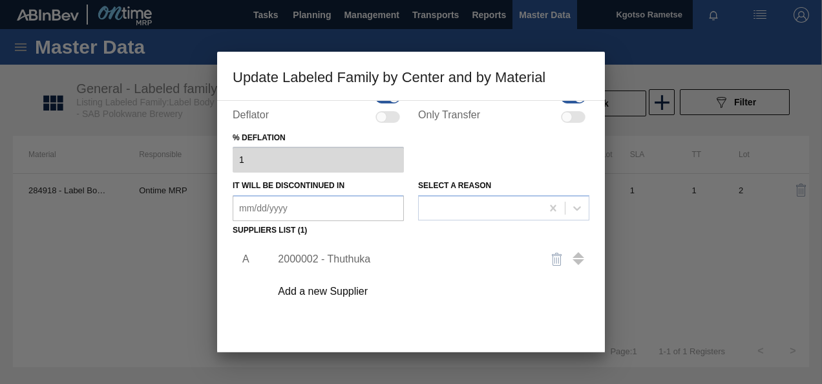
click at [454, 326] on div "A 2000002 - Thuthuka Add a new Supplier" at bounding box center [411, 316] width 357 height 152
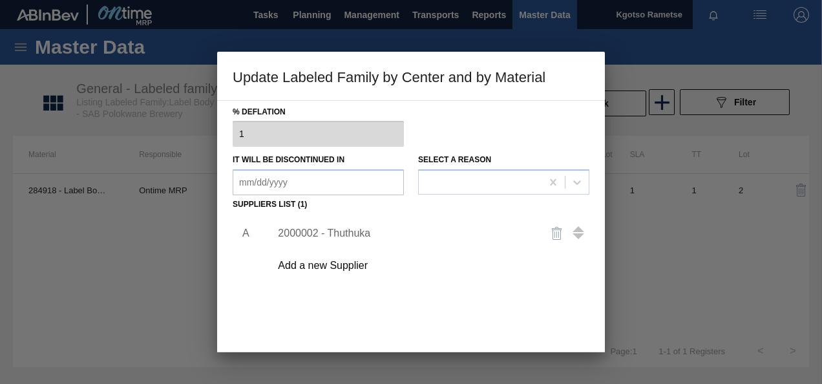
scroll to position [198, 0]
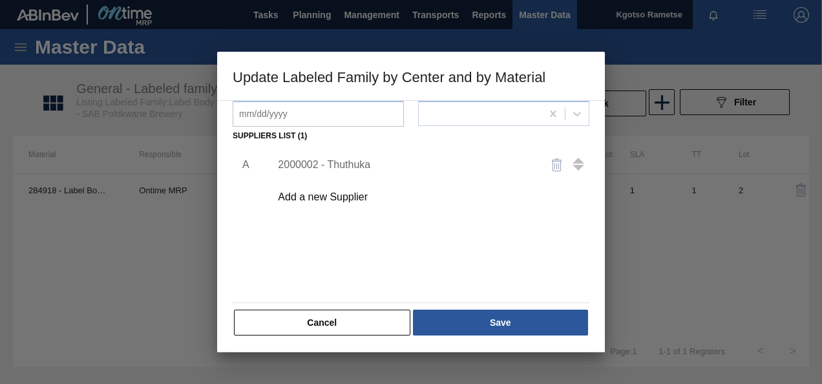
click at [454, 326] on button "Save" at bounding box center [500, 323] width 175 height 26
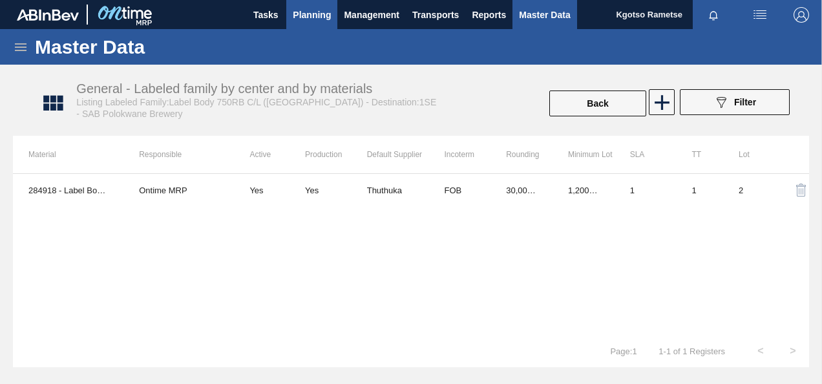
click at [308, 12] on span "Planning" at bounding box center [312, 15] width 38 height 16
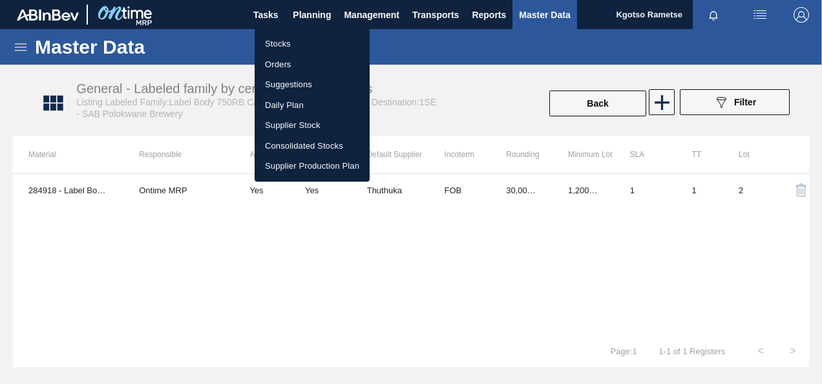
click at [286, 34] on li "Stocks" at bounding box center [312, 44] width 115 height 21
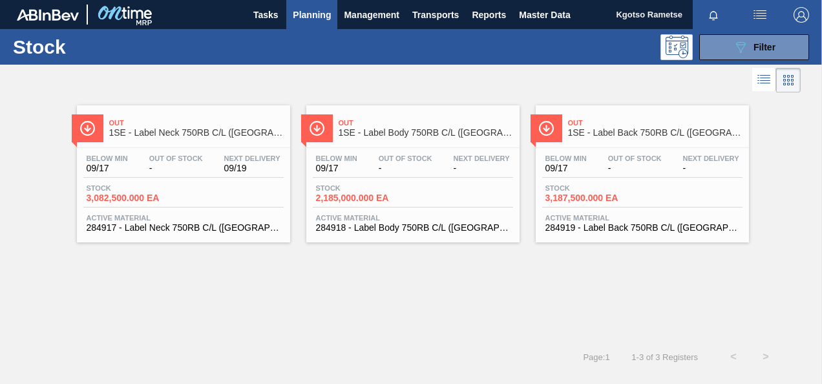
click at [641, 166] on span "-" at bounding box center [635, 169] width 54 height 10
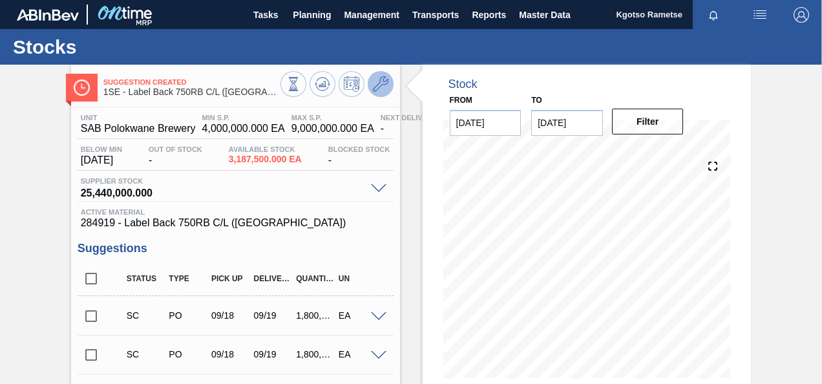
click at [390, 80] on button at bounding box center [381, 84] width 26 height 26
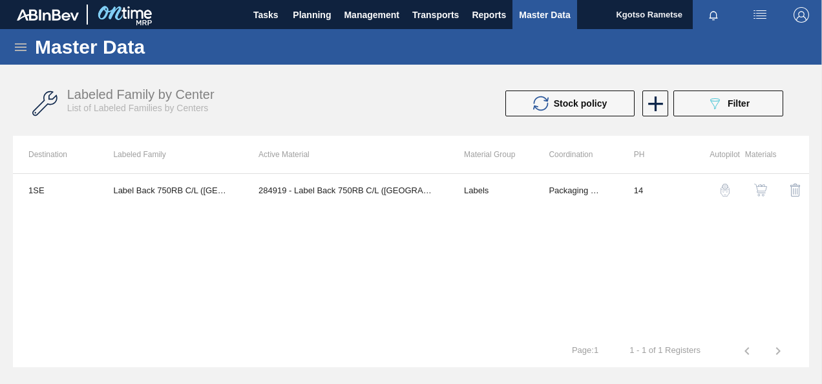
click at [756, 189] on img "button" at bounding box center [760, 190] width 13 height 13
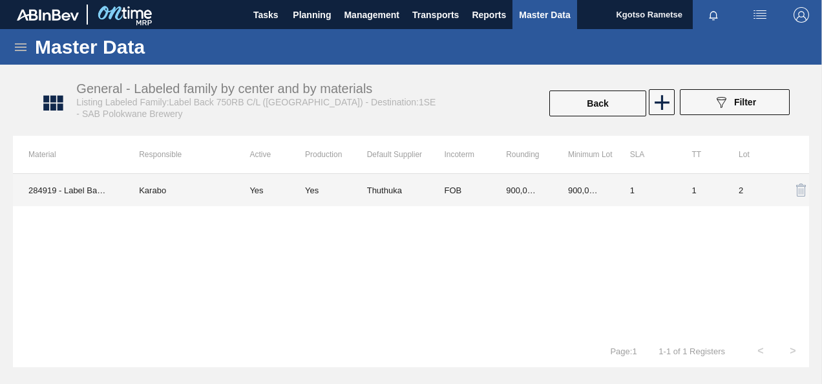
click at [568, 195] on td "900,000.000" at bounding box center [584, 190] width 62 height 32
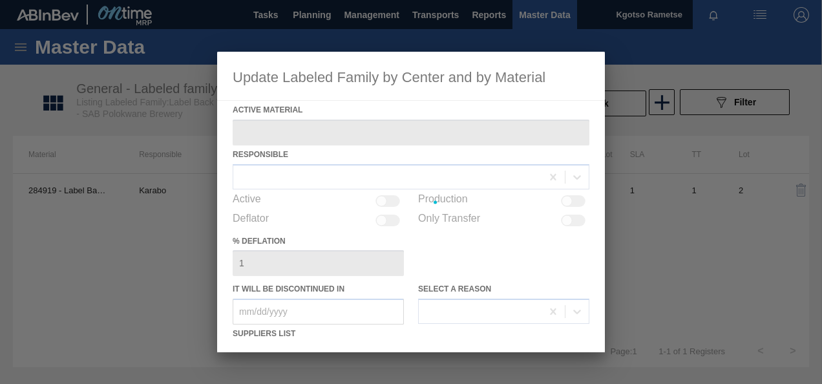
type Material "284919 - Label Back 750RB C/L (Hogwarts)"
checkbox input "true"
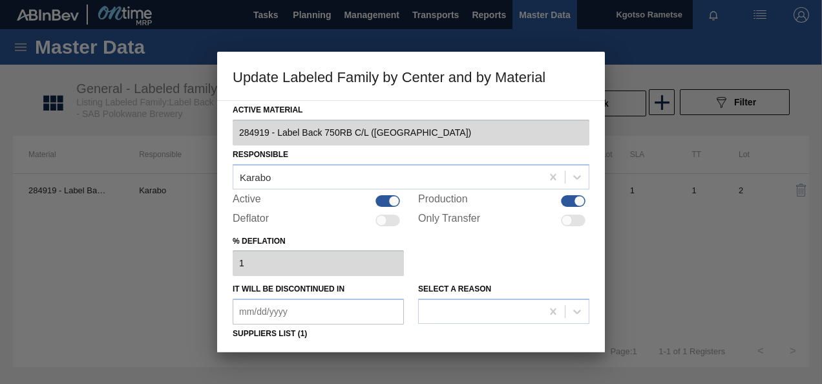
click at [520, 259] on div "% deflation 1" at bounding box center [411, 254] width 357 height 45
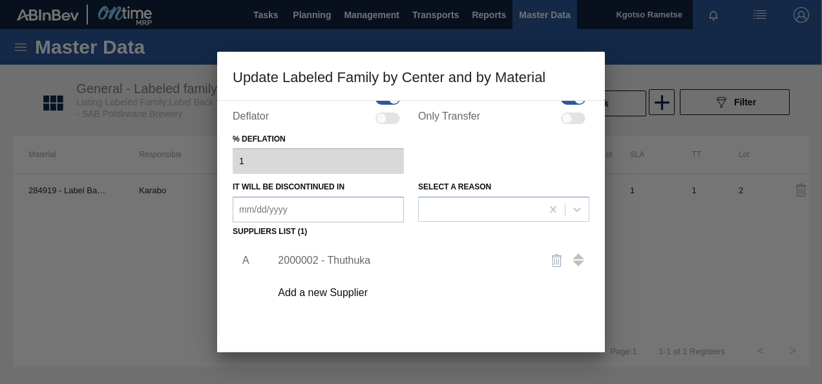
scroll to position [103, 0]
click at [345, 264] on div "2000002 - Thuthuka" at bounding box center [404, 259] width 253 height 12
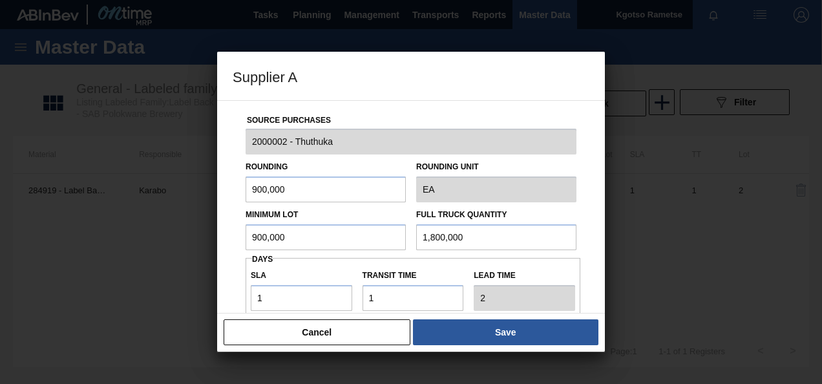
drag, startPoint x: 315, startPoint y: 242, endPoint x: 103, endPoint y: 237, distance: 211.5
click at [103, 237] on div "Supplier A Source Purchases 2000002 - Thuthuka Rounding 900,000 Rounding Unit E…" at bounding box center [411, 192] width 822 height 384
type input "1,200,000"
click at [267, 251] on div "Source Purchases 2000002 - Thuthuka Rounding 900,000 Rounding Unit EA Minimum L…" at bounding box center [411, 315] width 357 height 428
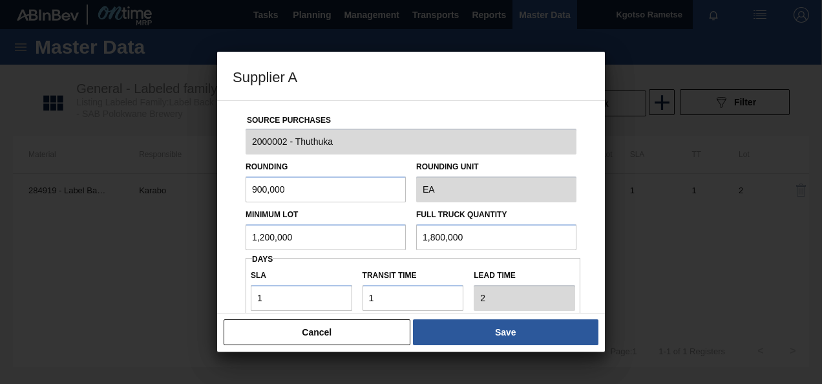
drag, startPoint x: 267, startPoint y: 251, endPoint x: 270, endPoint y: 237, distance: 15.1
click at [270, 237] on input "1,200,000" at bounding box center [326, 237] width 160 height 26
click at [425, 235] on input "1,800,000" at bounding box center [496, 237] width 160 height 26
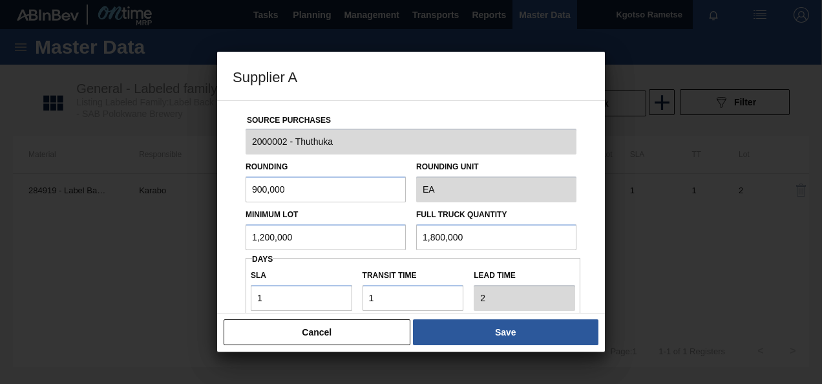
paste input "2"
type input "1,200,000"
drag, startPoint x: 255, startPoint y: 191, endPoint x: 232, endPoint y: 191, distance: 22.6
click at [232, 191] on div "Source Purchases 2000002 - Thuthuka Rounding 900,000 Rounding Unit EA Minimum L…" at bounding box center [411, 206] width 388 height 213
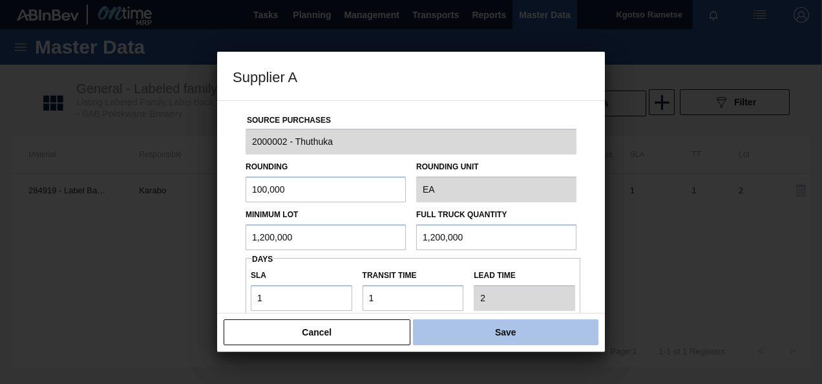
type input "100,000"
click at [484, 336] on button "Save" at bounding box center [506, 332] width 186 height 26
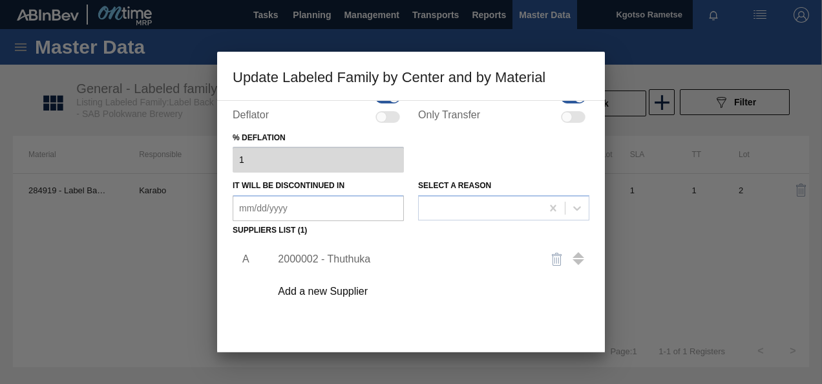
click at [500, 316] on div "A 2000002 - Thuthuka Add a new Supplier" at bounding box center [411, 316] width 357 height 152
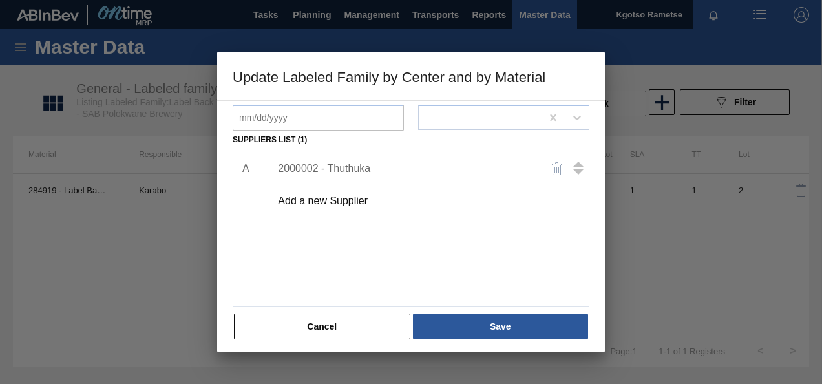
scroll to position [198, 0]
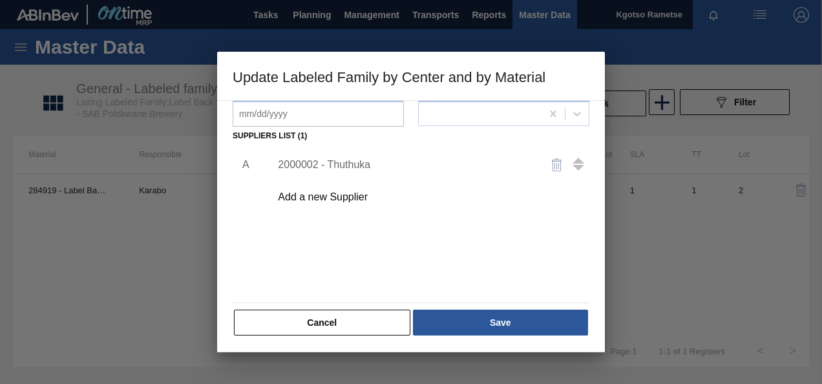
click at [500, 316] on button "Save" at bounding box center [500, 323] width 175 height 26
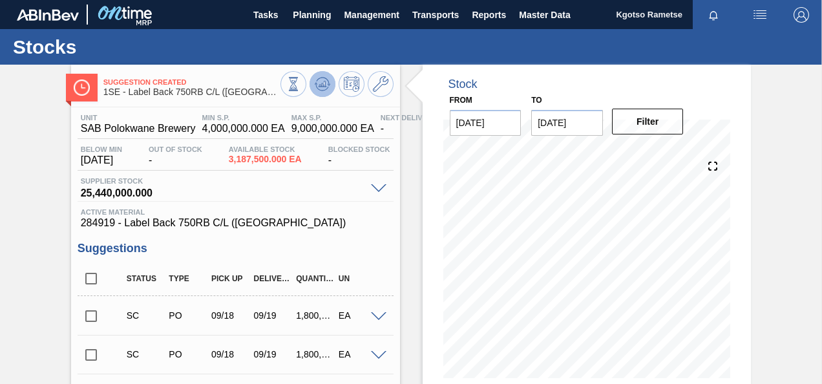
click at [315, 80] on icon at bounding box center [323, 84] width 16 height 16
click at [87, 314] on input "checkbox" at bounding box center [91, 316] width 27 height 27
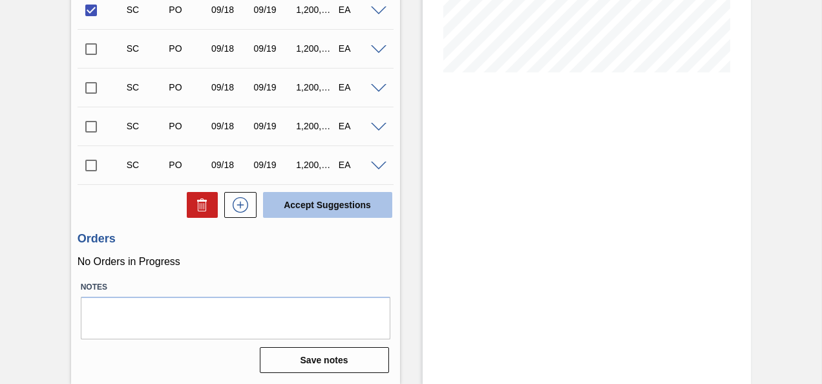
click at [345, 210] on button "Accept Suggestions" at bounding box center [327, 205] width 129 height 26
checkbox input "false"
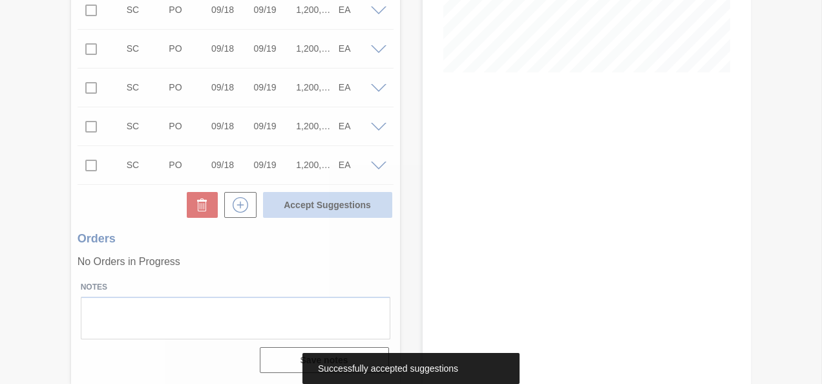
scroll to position [268, 0]
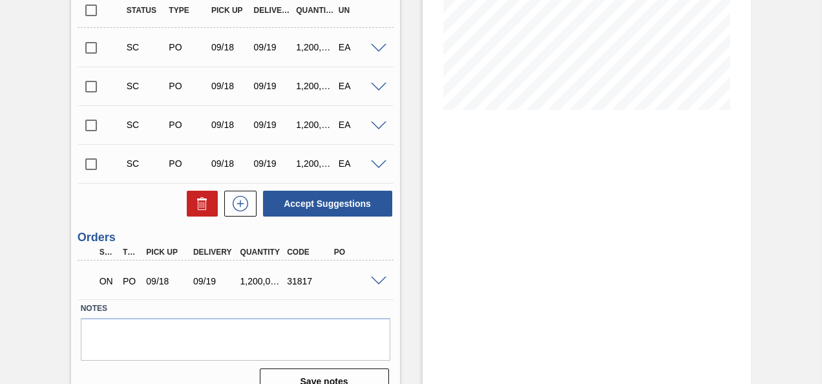
click at [374, 279] on span at bounding box center [379, 282] width 16 height 10
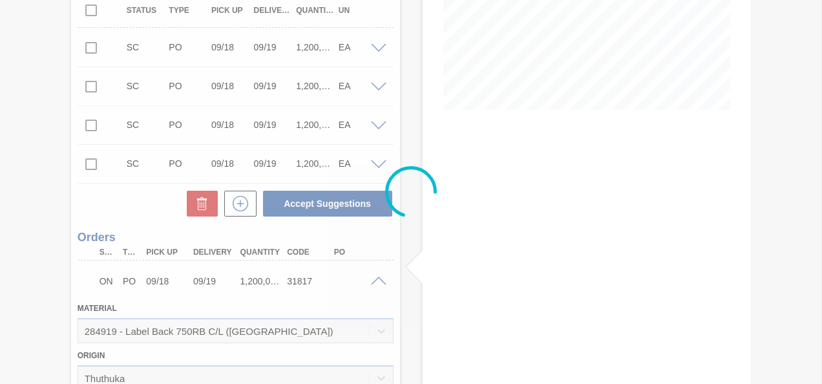
click at [374, 279] on div at bounding box center [411, 192] width 822 height 384
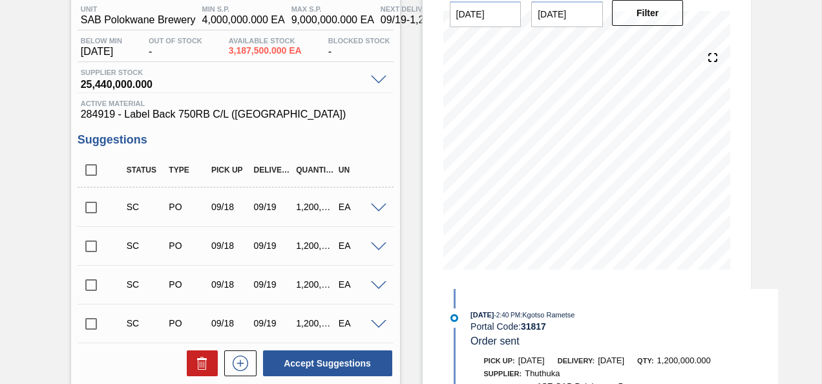
scroll to position [0, 0]
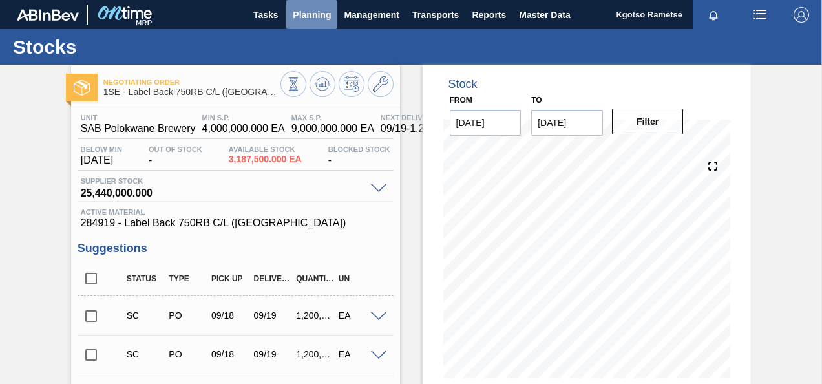
click at [302, 17] on span "Planning" at bounding box center [312, 15] width 38 height 16
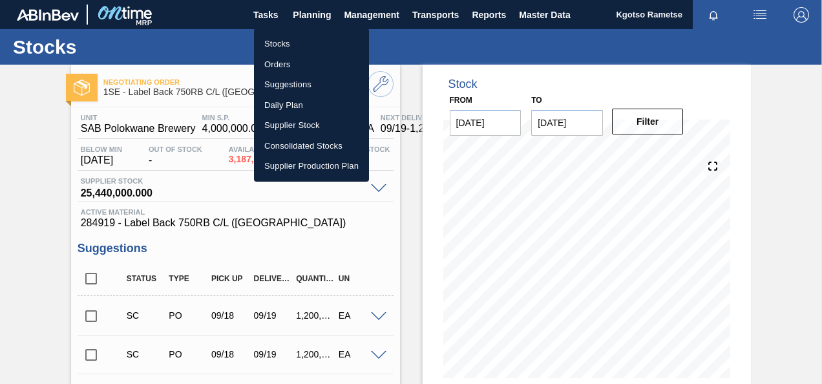
click at [282, 43] on li "Stocks" at bounding box center [311, 44] width 115 height 21
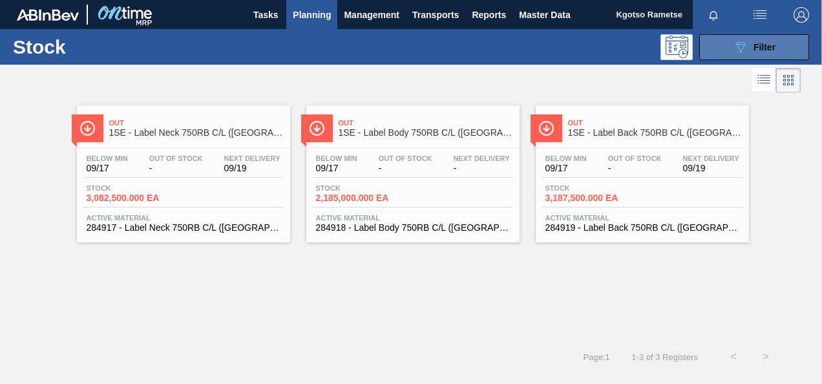
click at [760, 49] on span "Filter" at bounding box center [765, 47] width 22 height 10
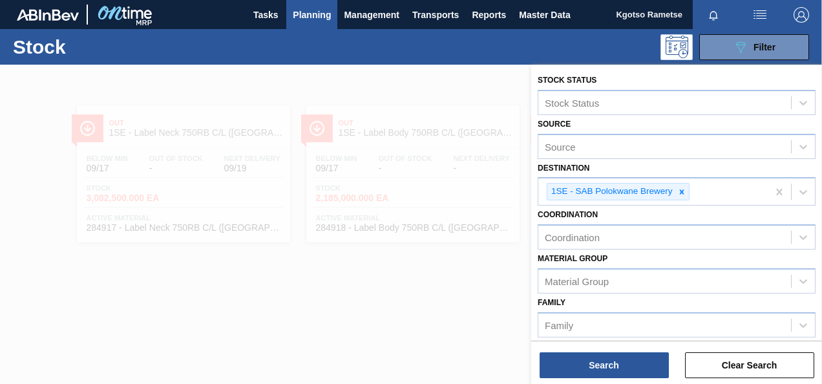
click at [386, 261] on div at bounding box center [411, 257] width 822 height 384
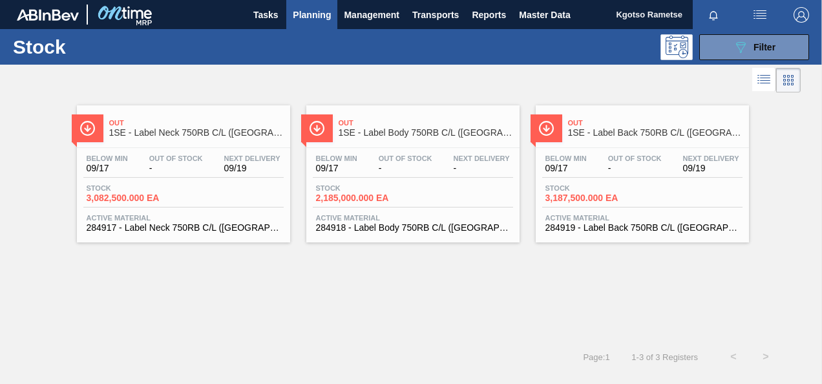
click at [230, 136] on span "1SE - Label Neck 750RB C/L (Hogwarts)" at bounding box center [196, 133] width 175 height 10
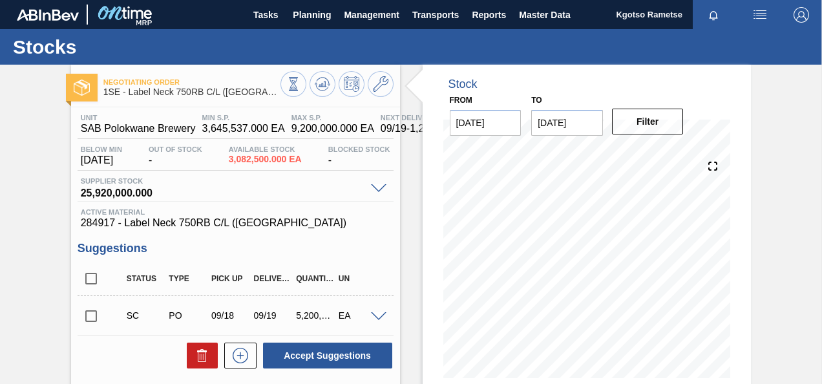
scroll to position [174, 0]
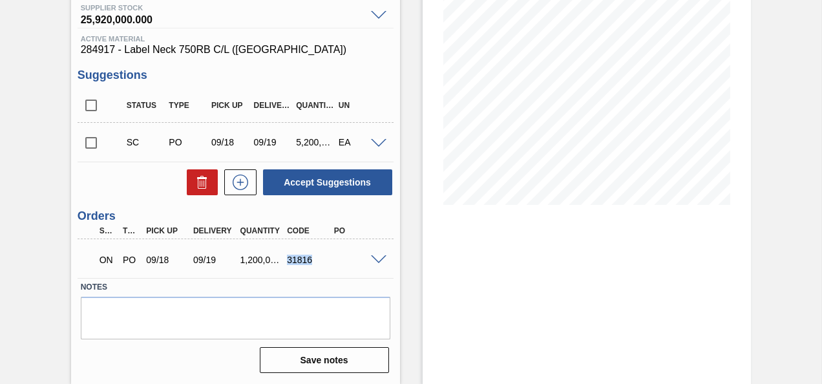
drag, startPoint x: 310, startPoint y: 262, endPoint x: 288, endPoint y: 262, distance: 22.0
click at [288, 262] on div "31816" at bounding box center [309, 260] width 50 height 10
copy div "31816"
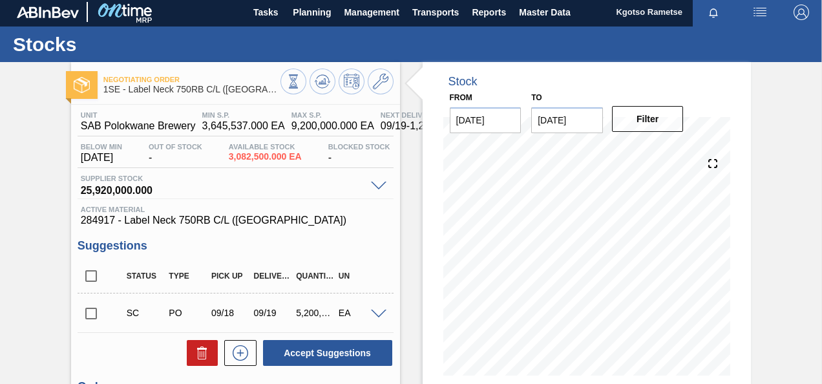
scroll to position [0, 0]
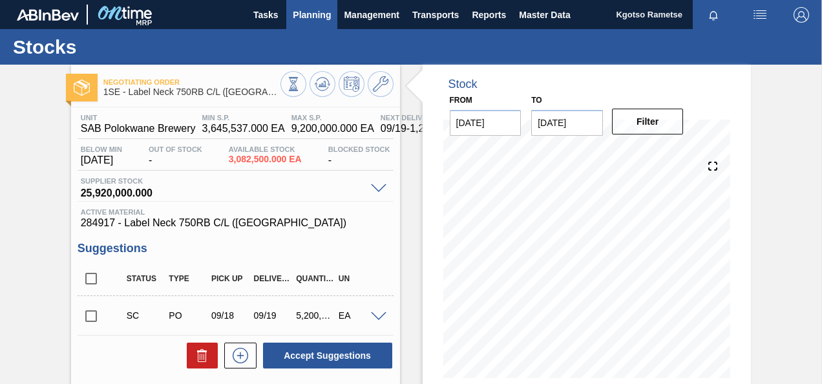
click at [302, 14] on span "Planning" at bounding box center [312, 15] width 38 height 16
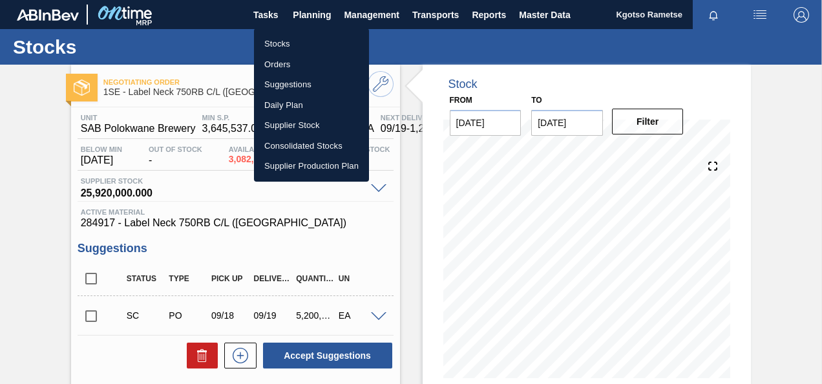
click at [277, 45] on li "Stocks" at bounding box center [311, 44] width 115 height 21
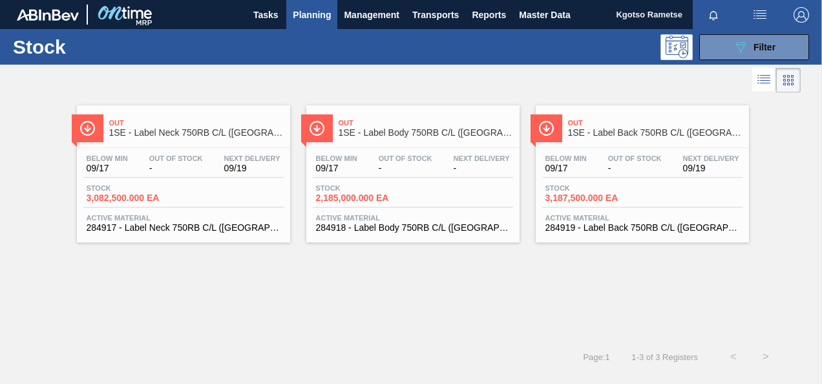
click at [397, 162] on span "Out Of Stock" at bounding box center [406, 159] width 54 height 8
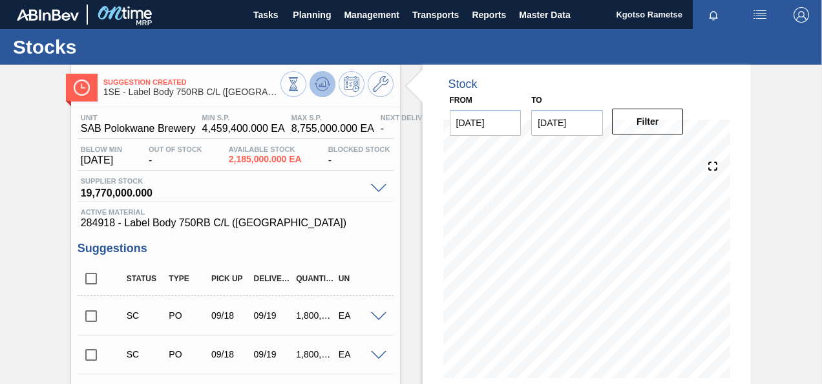
click at [325, 83] on icon at bounding box center [323, 84] width 16 height 16
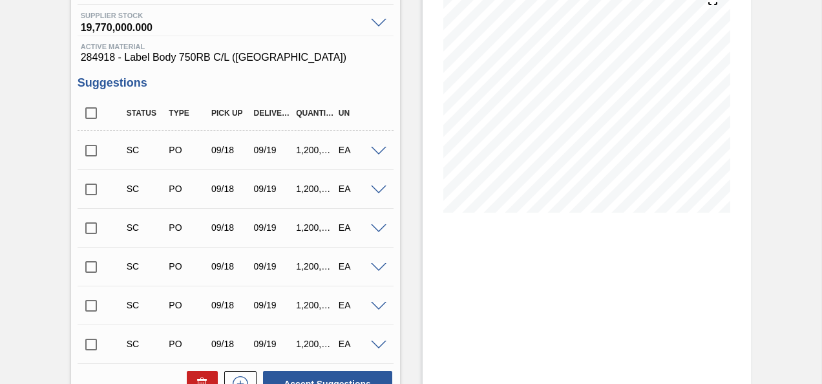
scroll to position [159, 0]
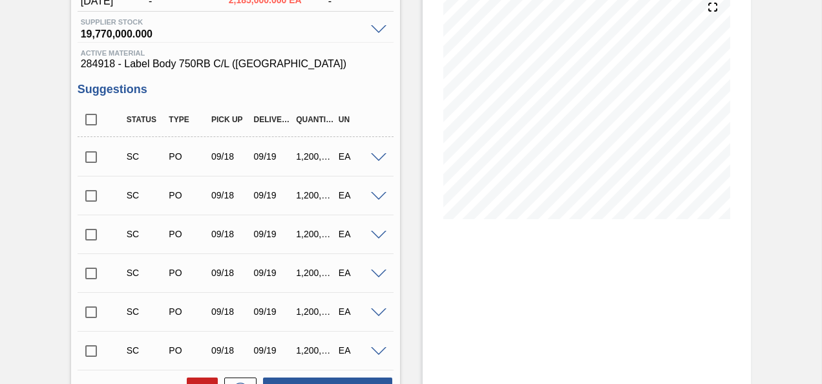
click at [89, 151] on input "checkbox" at bounding box center [91, 157] width 27 height 27
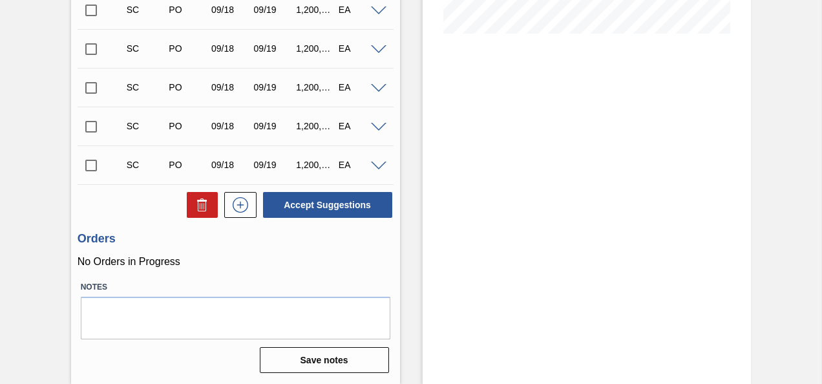
click at [351, 225] on div "Unit SAB Polokwane Brewery MIN S.P. 4,459,400.000 EA MAX S.P. 8,755,000.000 EA …" at bounding box center [235, 70] width 329 height 615
click at [340, 206] on button "Accept Suggestions" at bounding box center [327, 205] width 129 height 26
checkbox input "false"
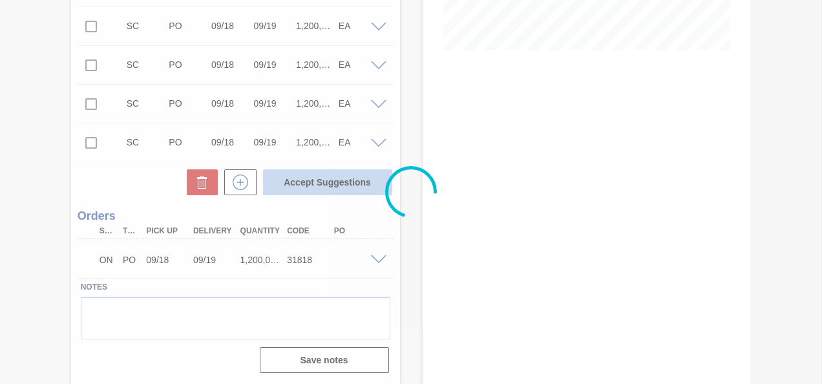
scroll to position [307, 0]
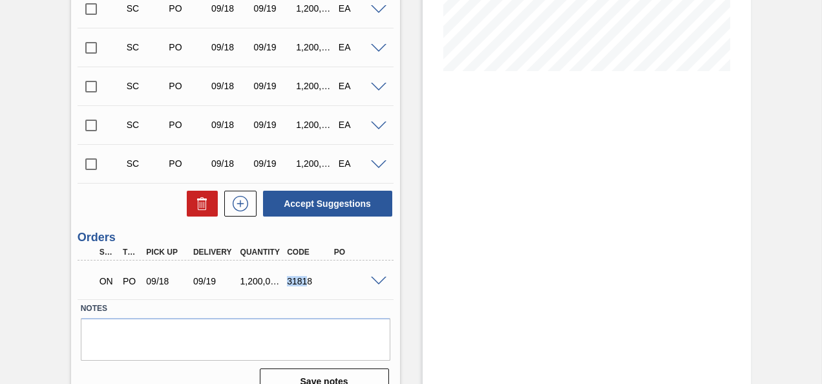
drag, startPoint x: 308, startPoint y: 284, endPoint x: 280, endPoint y: 287, distance: 28.6
click at [280, 286] on div "31818" at bounding box center [302, 281] width 47 height 10
drag, startPoint x: 280, startPoint y: 287, endPoint x: 287, endPoint y: 284, distance: 7.6
click at [287, 284] on div "31818" at bounding box center [309, 281] width 50 height 10
copy div "31818"
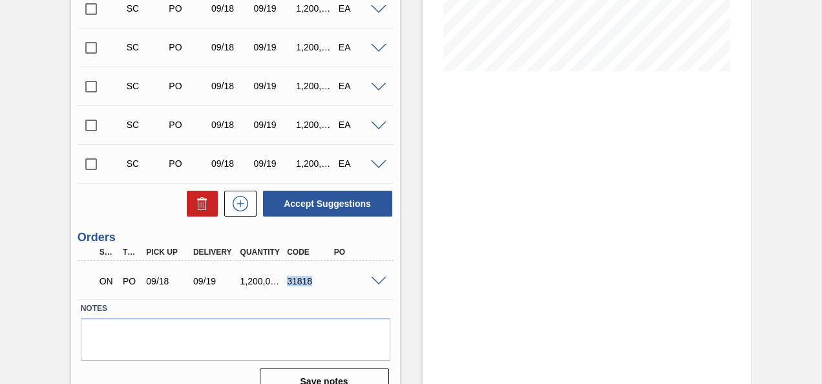
scroll to position [0, 0]
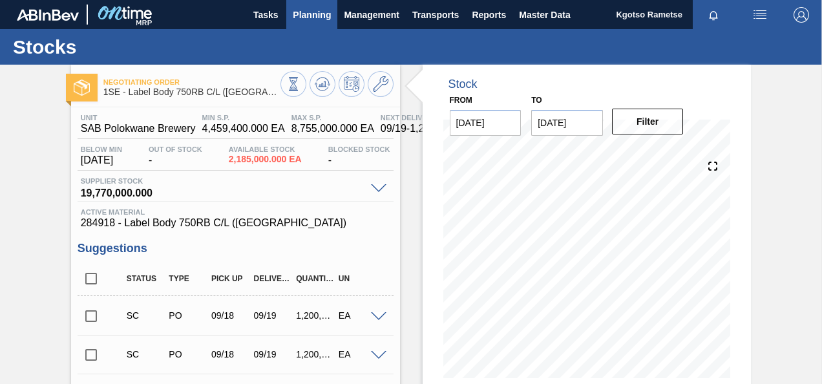
click at [307, 13] on span "Planning" at bounding box center [312, 15] width 38 height 16
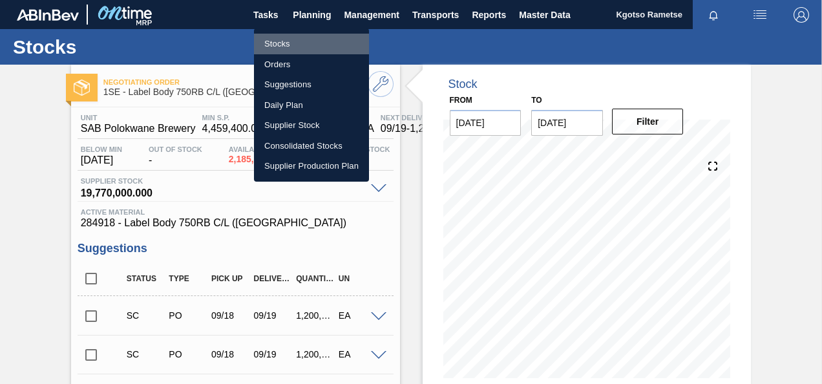
click at [287, 41] on li "Stocks" at bounding box center [311, 44] width 115 height 21
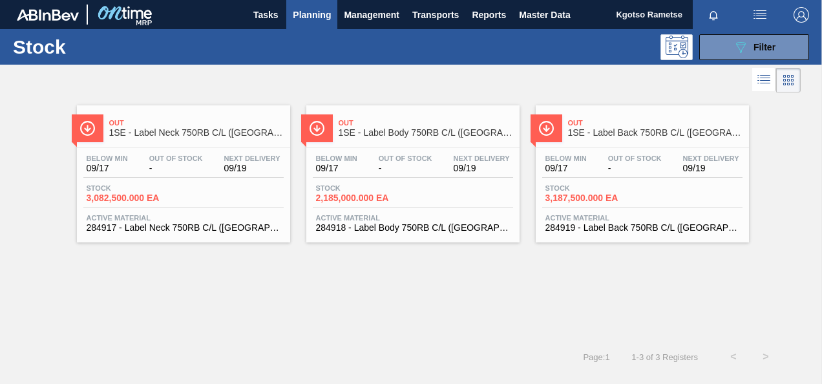
click at [646, 177] on div "Below Min 09/17 Out Of Stock - Next Delivery 09/19" at bounding box center [642, 166] width 200 height 23
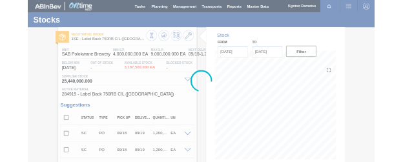
scroll to position [290, 0]
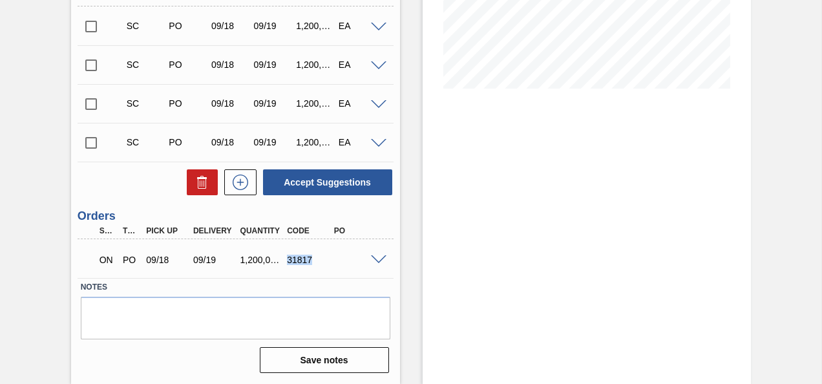
drag, startPoint x: 314, startPoint y: 259, endPoint x: 287, endPoint y: 260, distance: 26.5
click at [287, 260] on div "31817" at bounding box center [309, 260] width 50 height 10
copy div "31817"
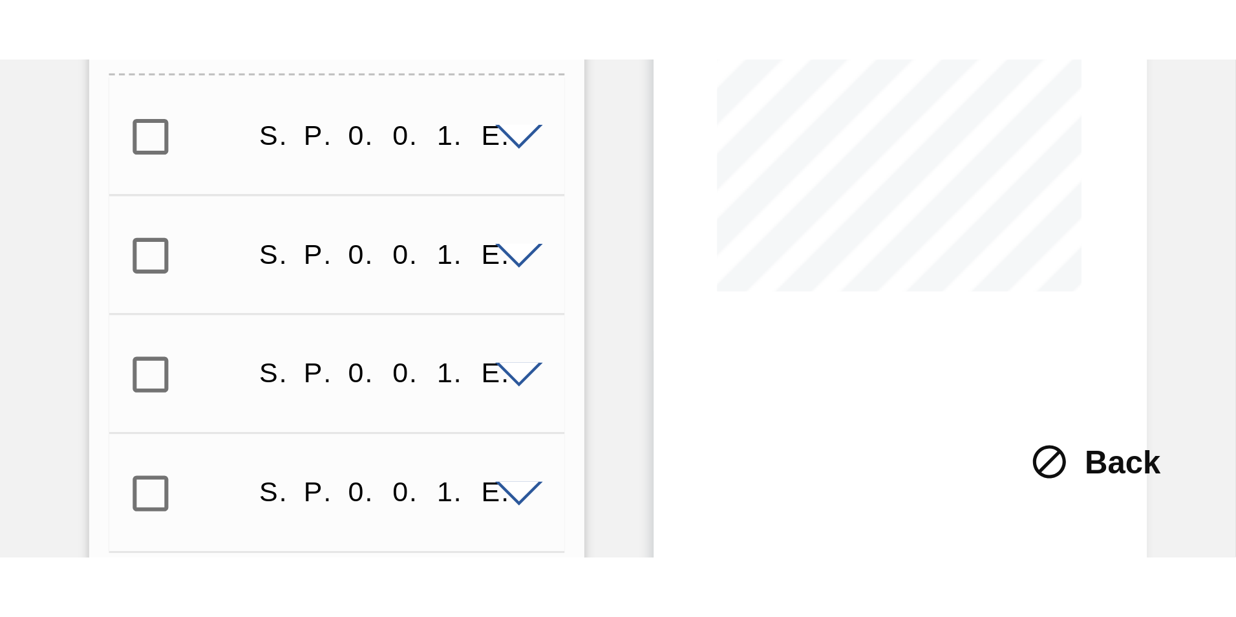
scroll to position [57, 0]
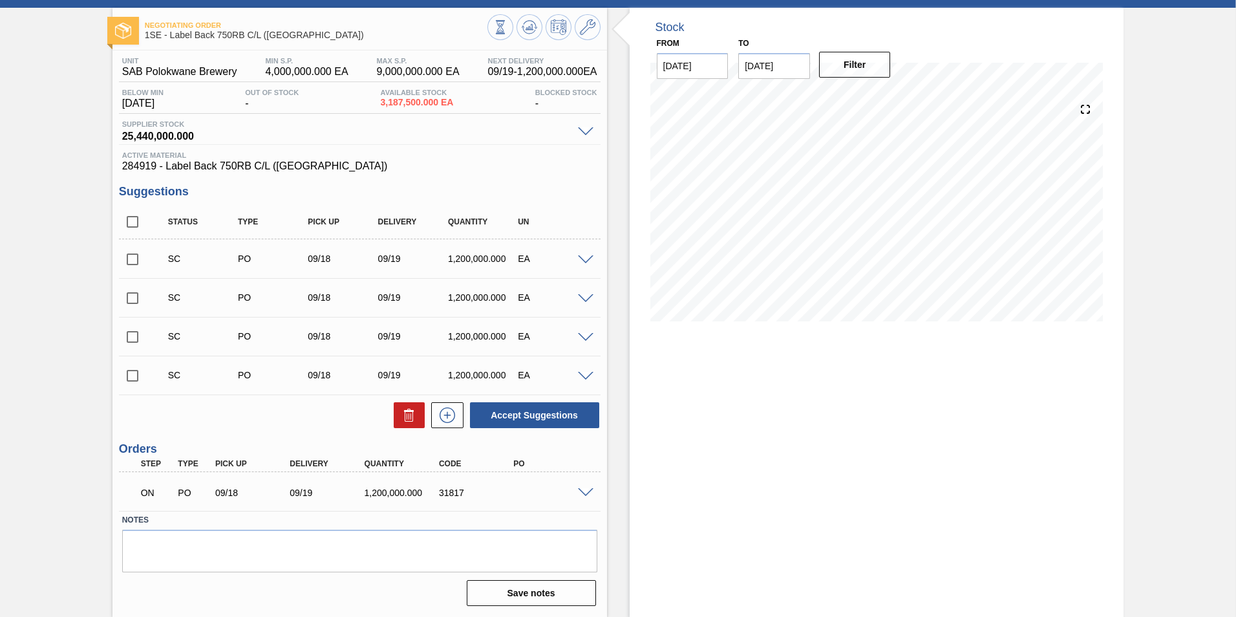
click at [822, 32] on div "Negotiating Order 1SE - Label Back 750RB C/L (Hogwarts) Unit SAB Polokwane Brew…" at bounding box center [618, 312] width 1236 height 609
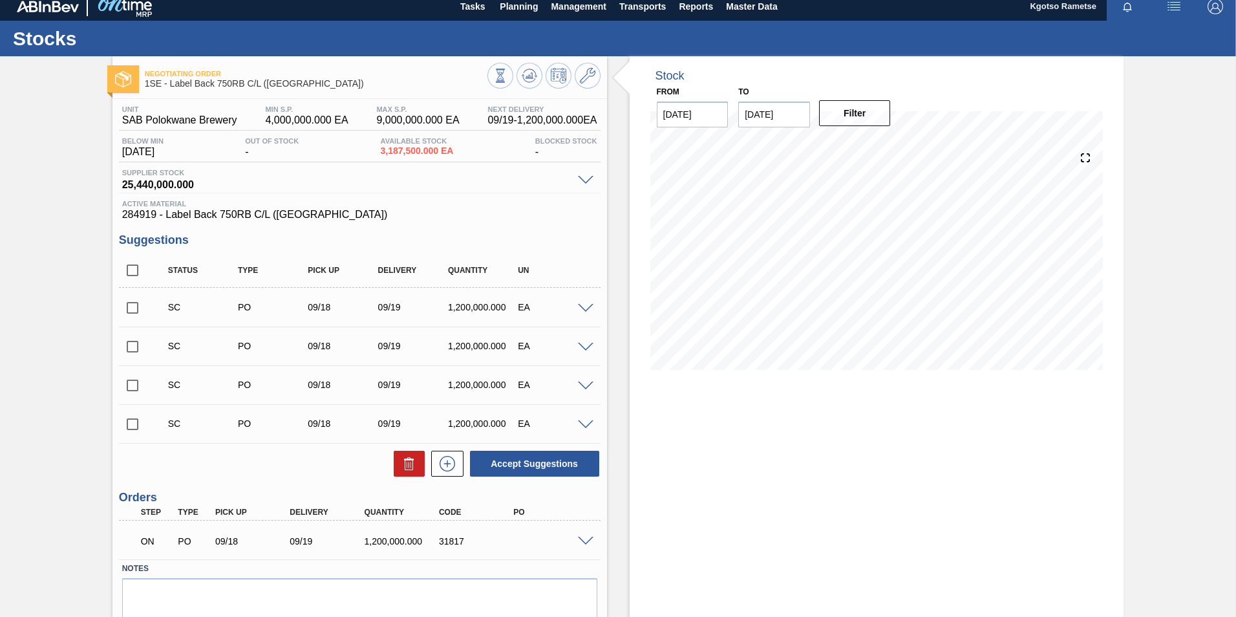
scroll to position [0, 0]
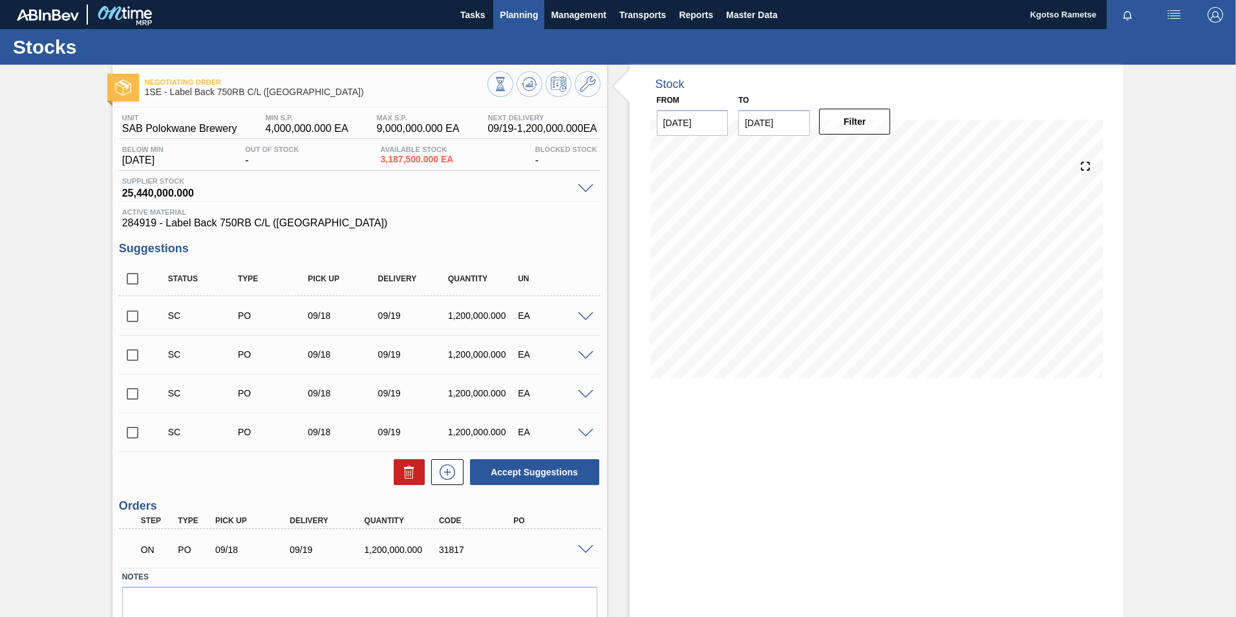
click at [537, 14] on span "Planning" at bounding box center [519, 15] width 38 height 16
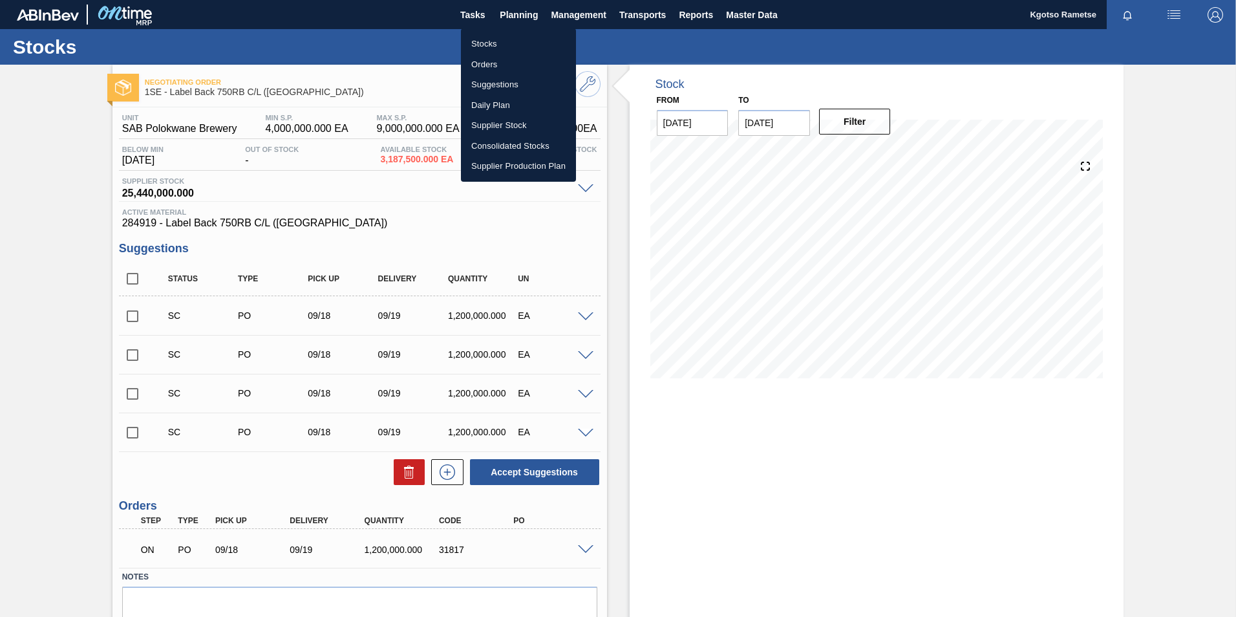
click at [523, 41] on li "Stocks" at bounding box center [518, 44] width 115 height 21
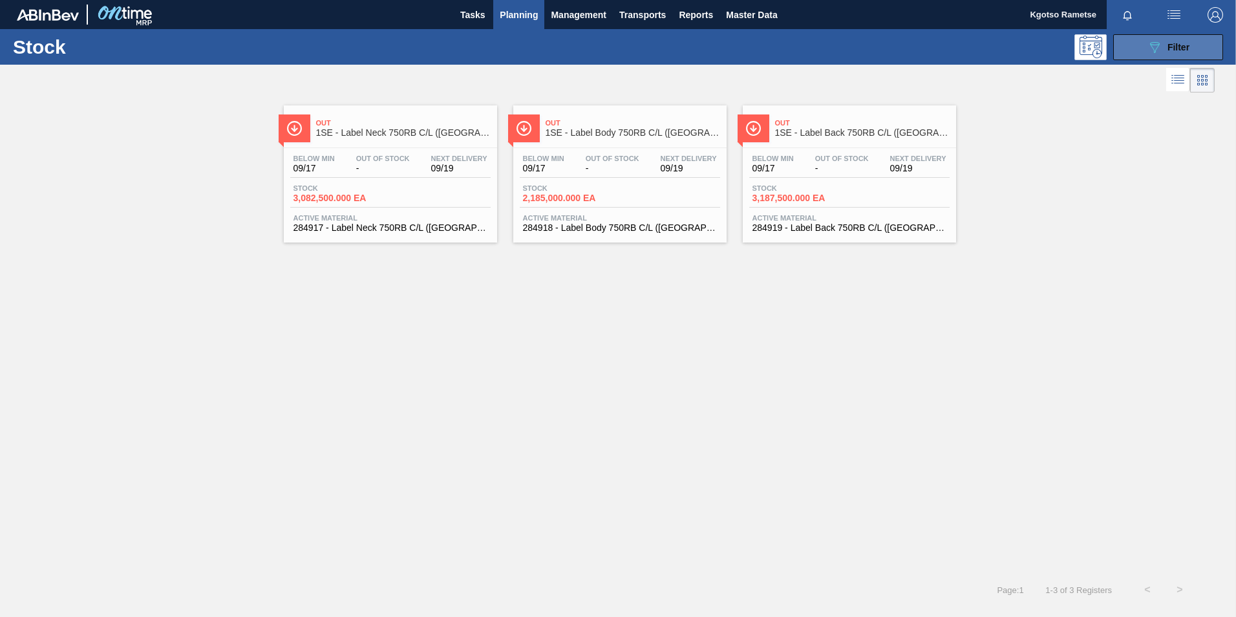
click at [822, 47] on button "089F7B8B-B2A5-4AFE-B5C0-19BA573D28AC Filter" at bounding box center [1168, 47] width 110 height 26
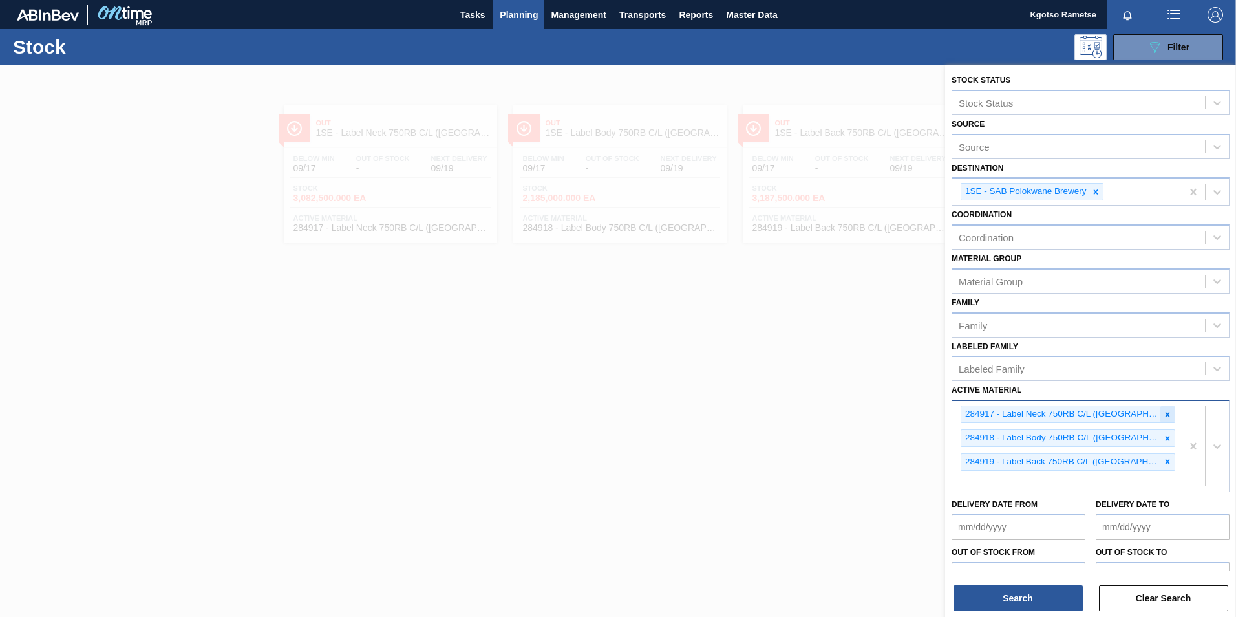
click at [822, 383] on icon at bounding box center [1167, 414] width 9 height 9
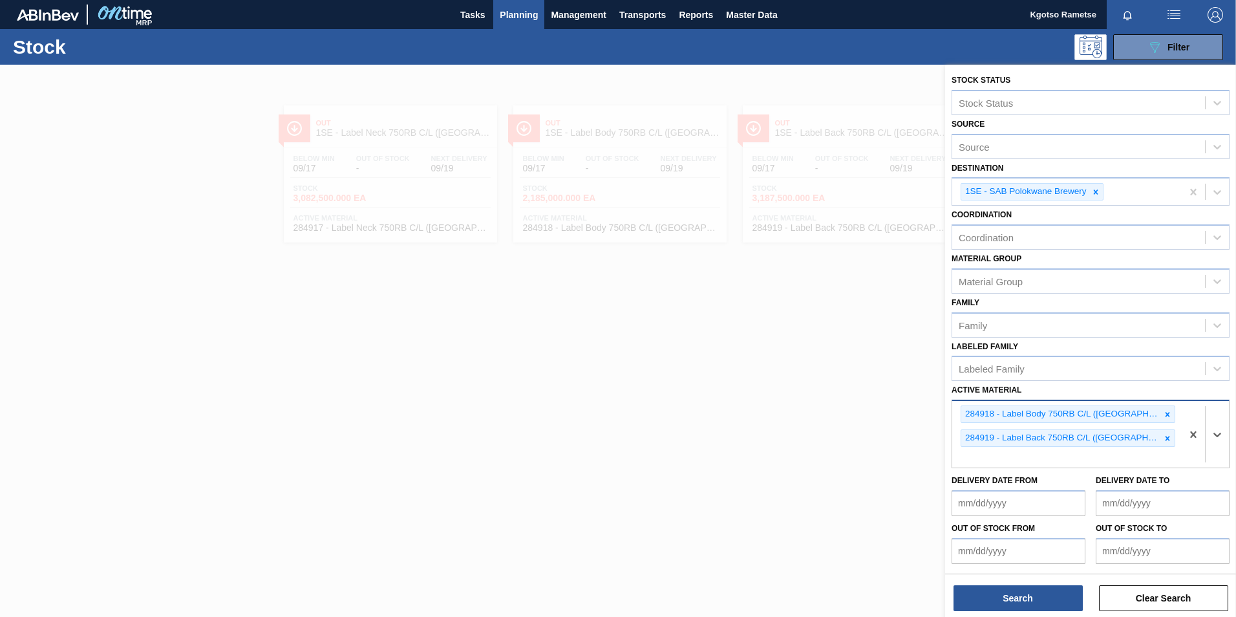
click at [822, 383] on icon at bounding box center [1167, 414] width 9 height 9
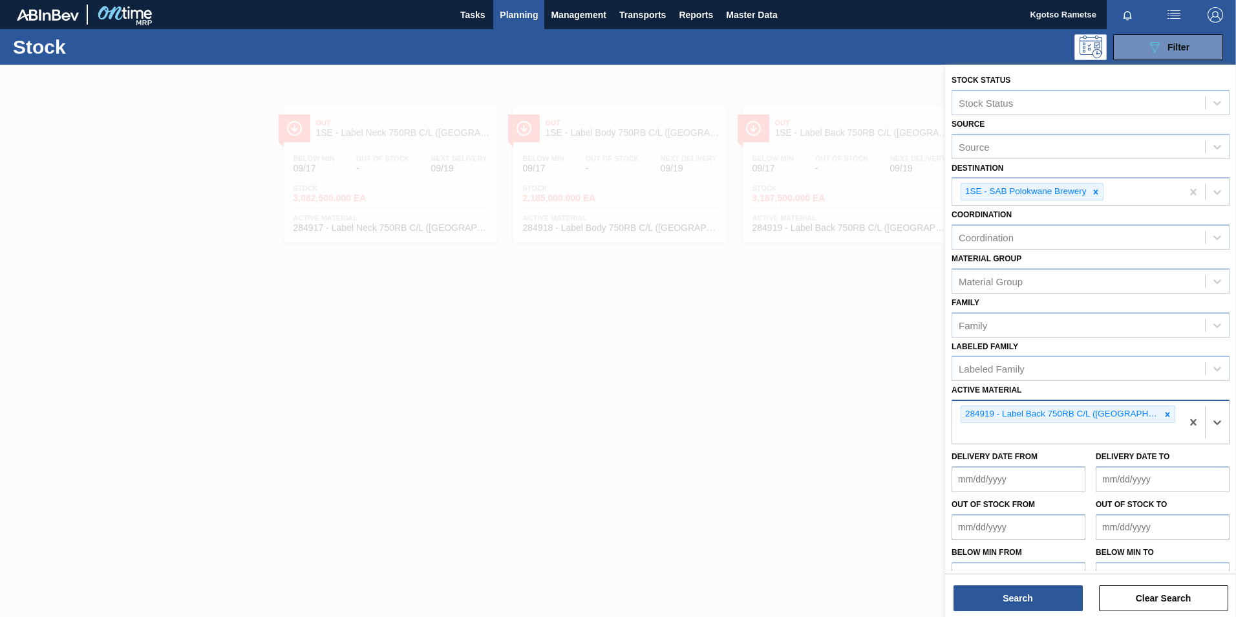
click at [822, 383] on icon at bounding box center [1167, 414] width 9 height 9
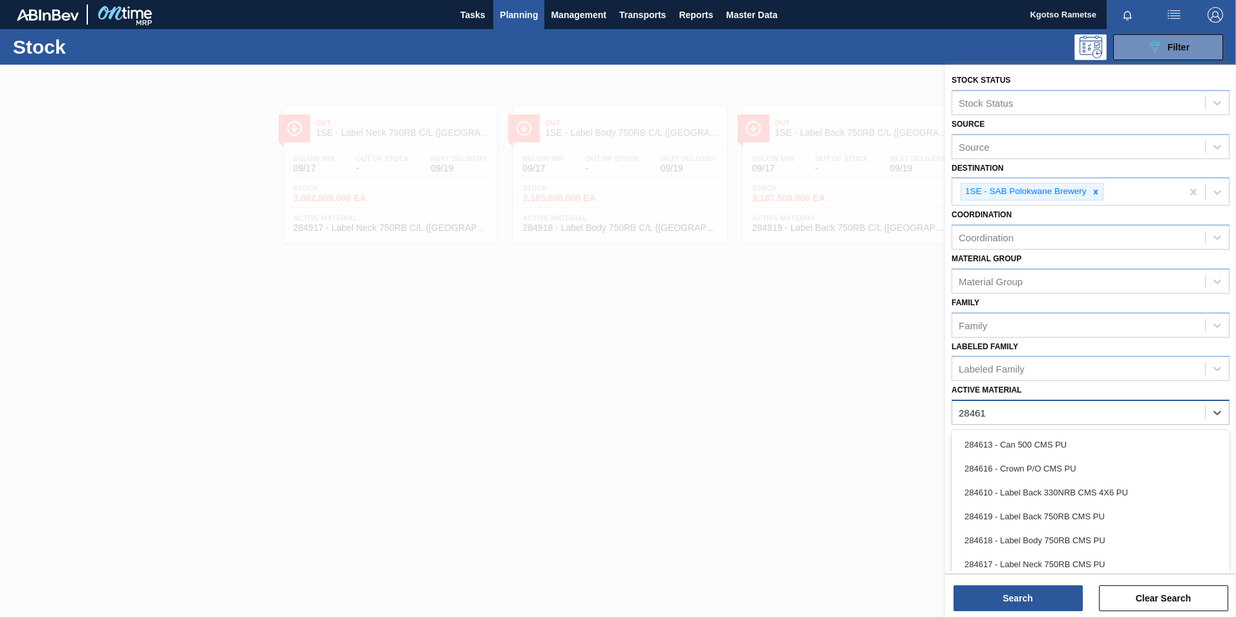
type Material "284617"
type Material "284618"
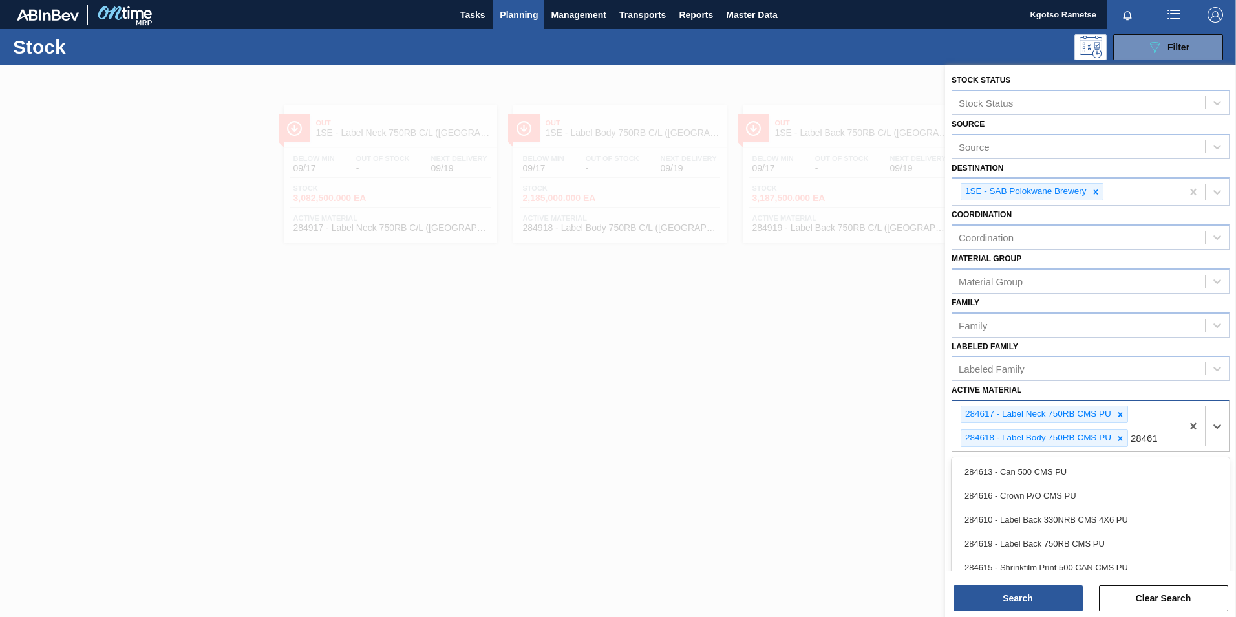
type Material "284616"
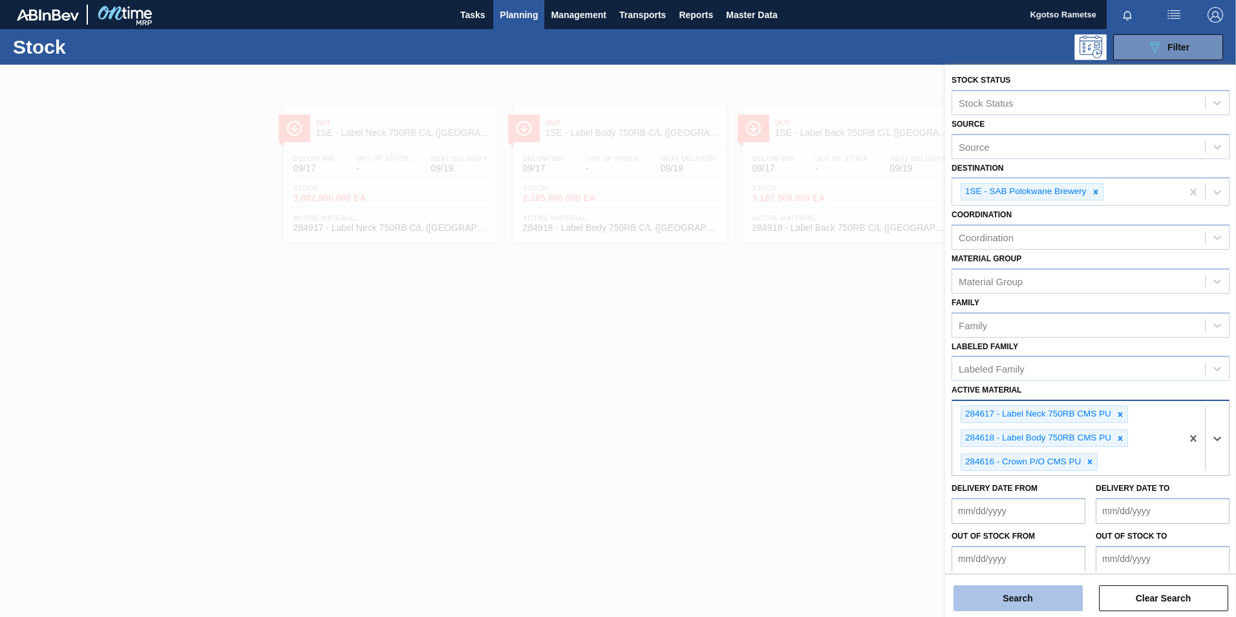
click at [822, 383] on button "Search" at bounding box center [1018, 598] width 129 height 26
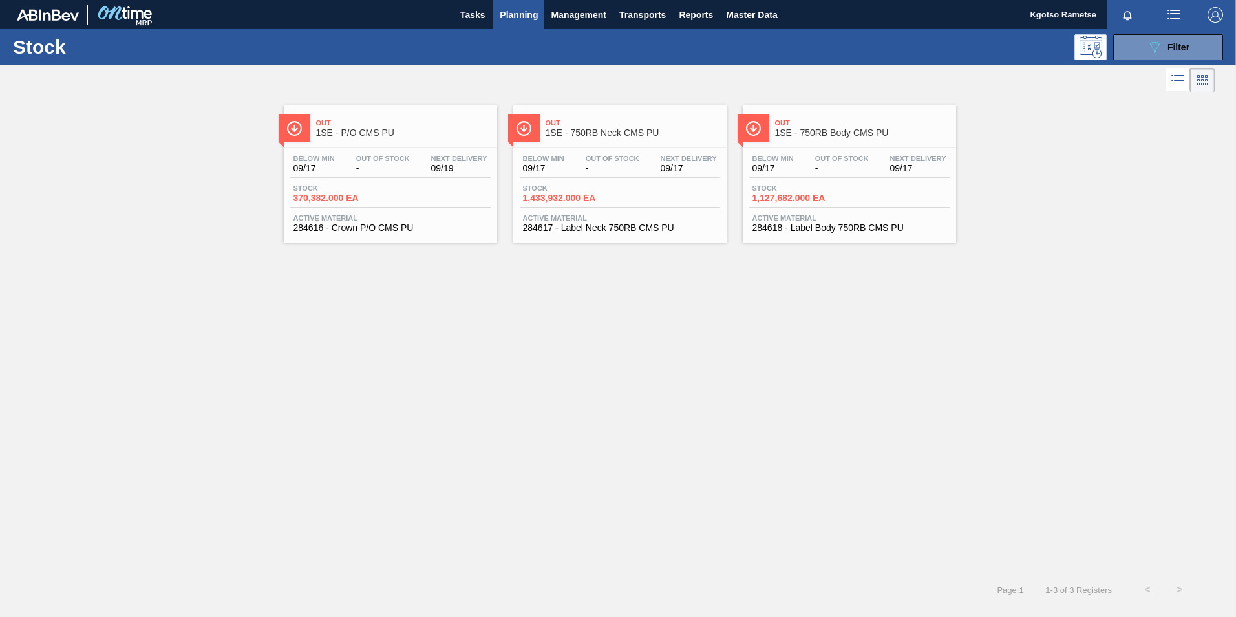
click at [429, 187] on div "Stock 370,382.000 EA" at bounding box center [390, 195] width 200 height 23
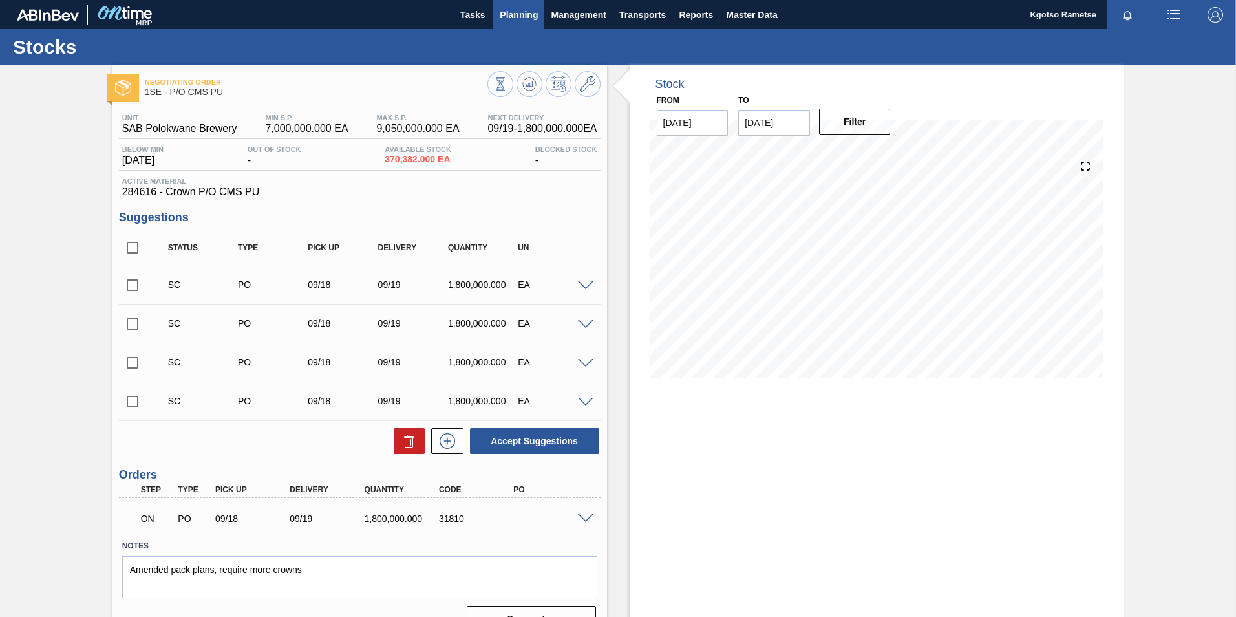
click at [504, 18] on span "Planning" at bounding box center [519, 15] width 38 height 16
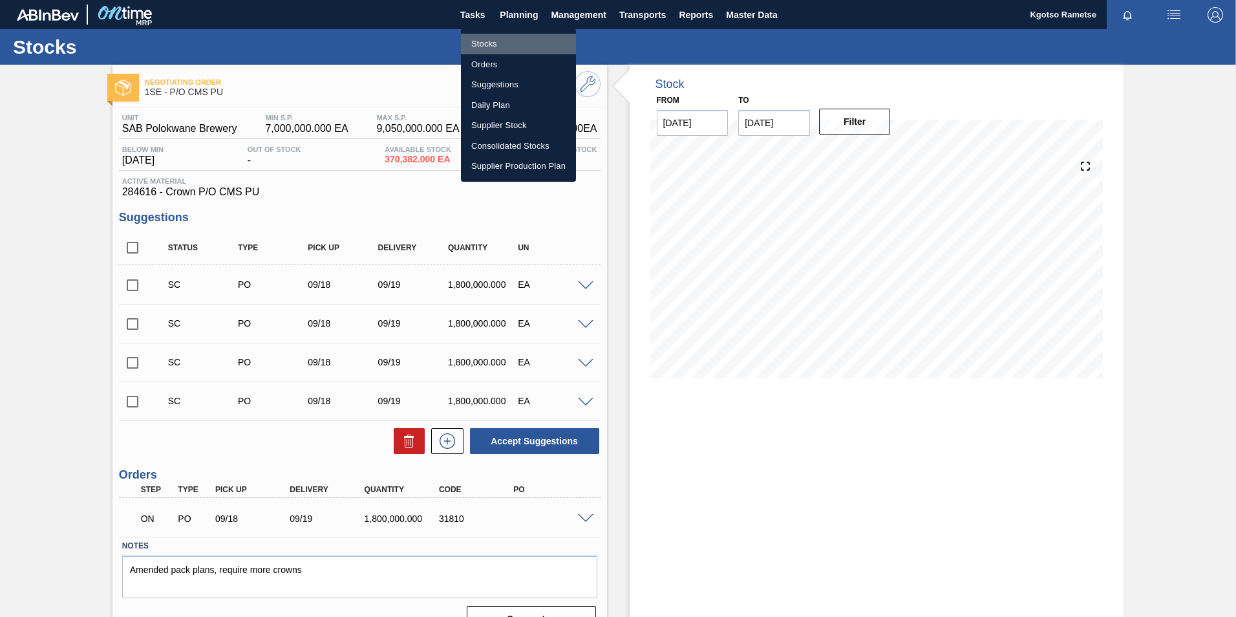
click at [493, 38] on li "Stocks" at bounding box center [518, 44] width 115 height 21
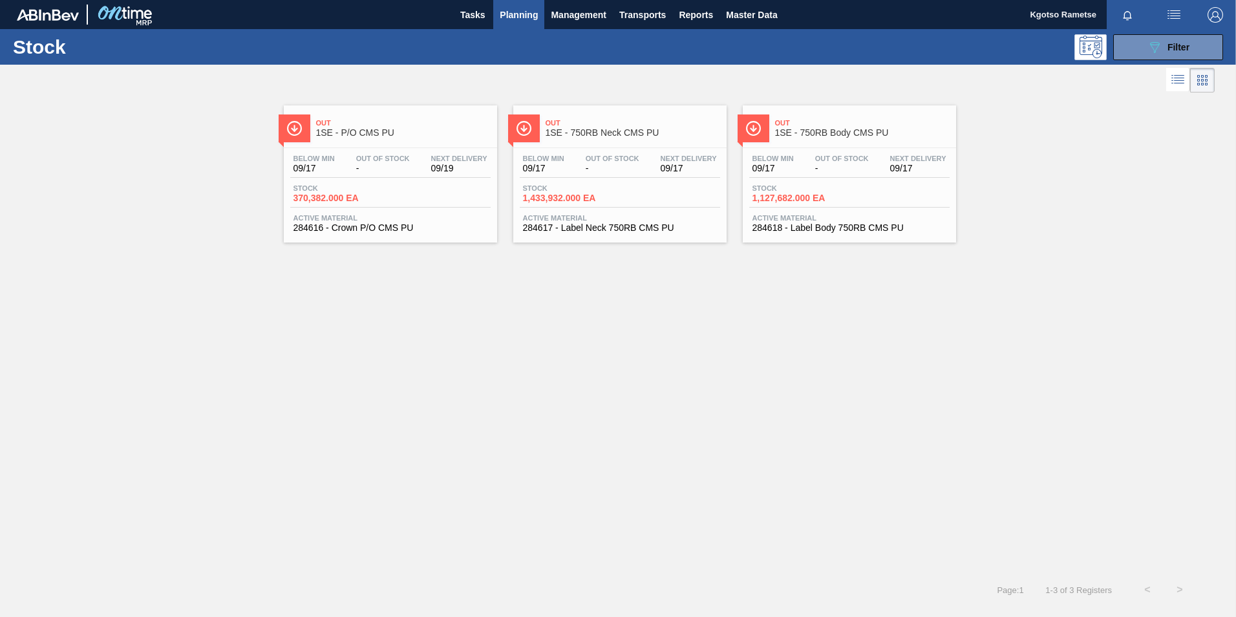
click at [342, 210] on div "Below Min 09/17 Out Of Stock - Next Delivery 09/19 Stock 370,382.000 EA Active …" at bounding box center [390, 192] width 213 height 88
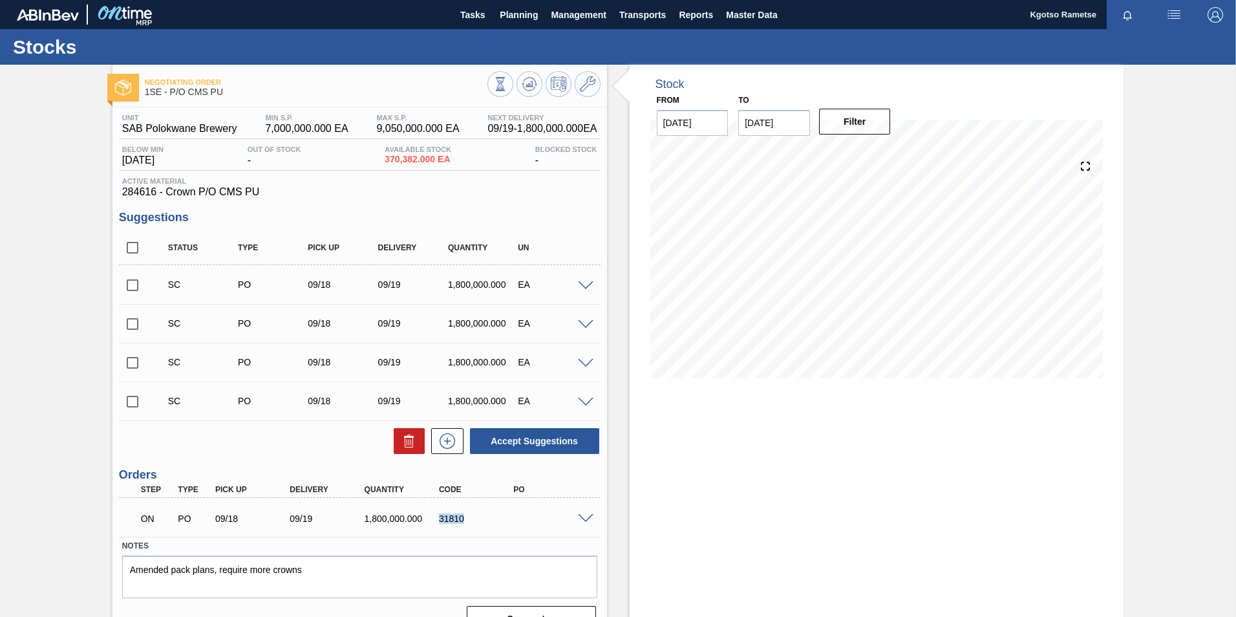
drag, startPoint x: 465, startPoint y: 520, endPoint x: 436, endPoint y: 520, distance: 29.1
click at [436, 383] on div "31810" at bounding box center [477, 518] width 83 height 10
copy div "31810"
click at [527, 23] on button "Planning" at bounding box center [518, 14] width 51 height 29
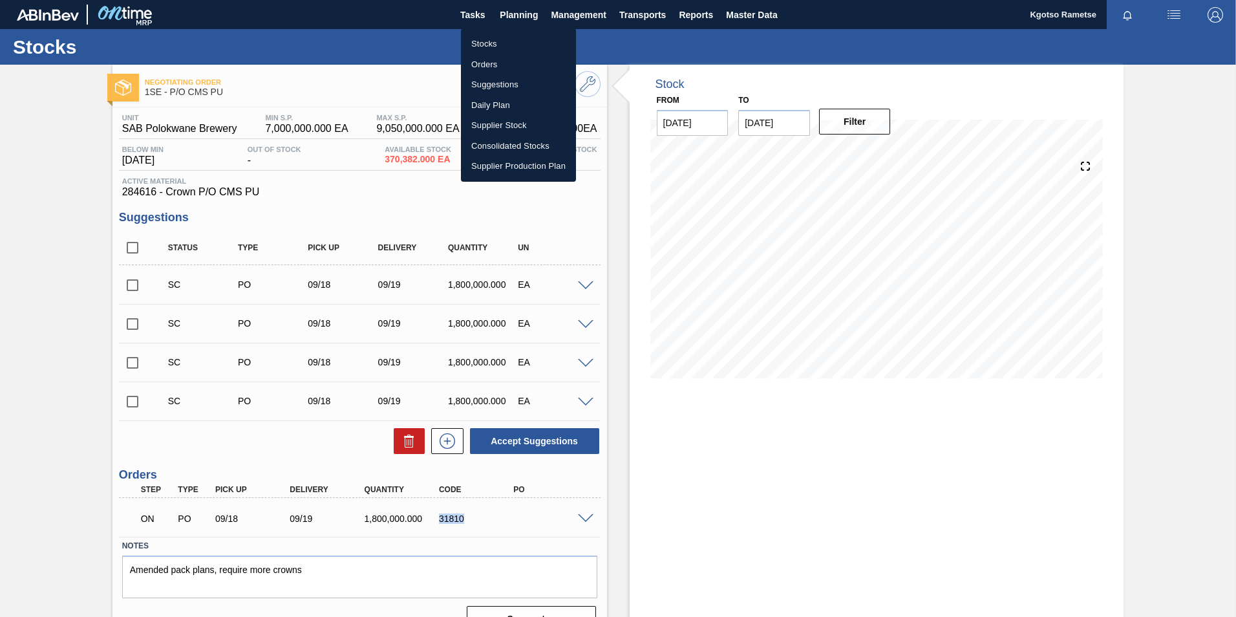
click at [491, 43] on li "Stocks" at bounding box center [518, 44] width 115 height 21
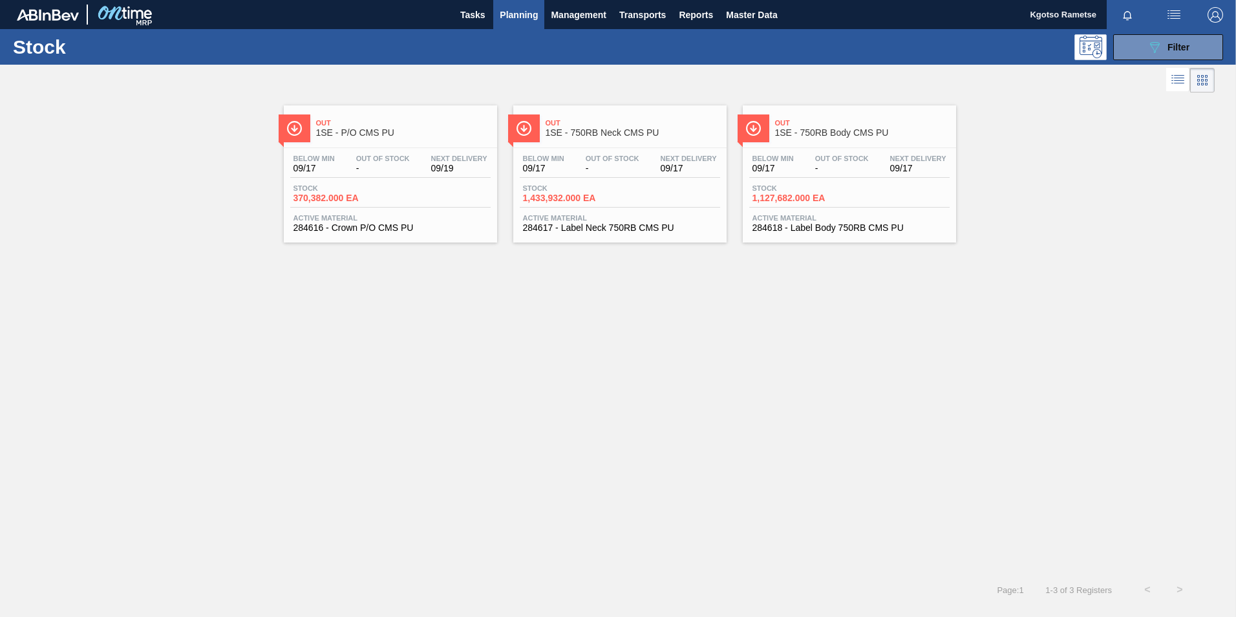
click at [607, 129] on span "1SE - 750RB Neck CMS PU" at bounding box center [633, 133] width 175 height 10
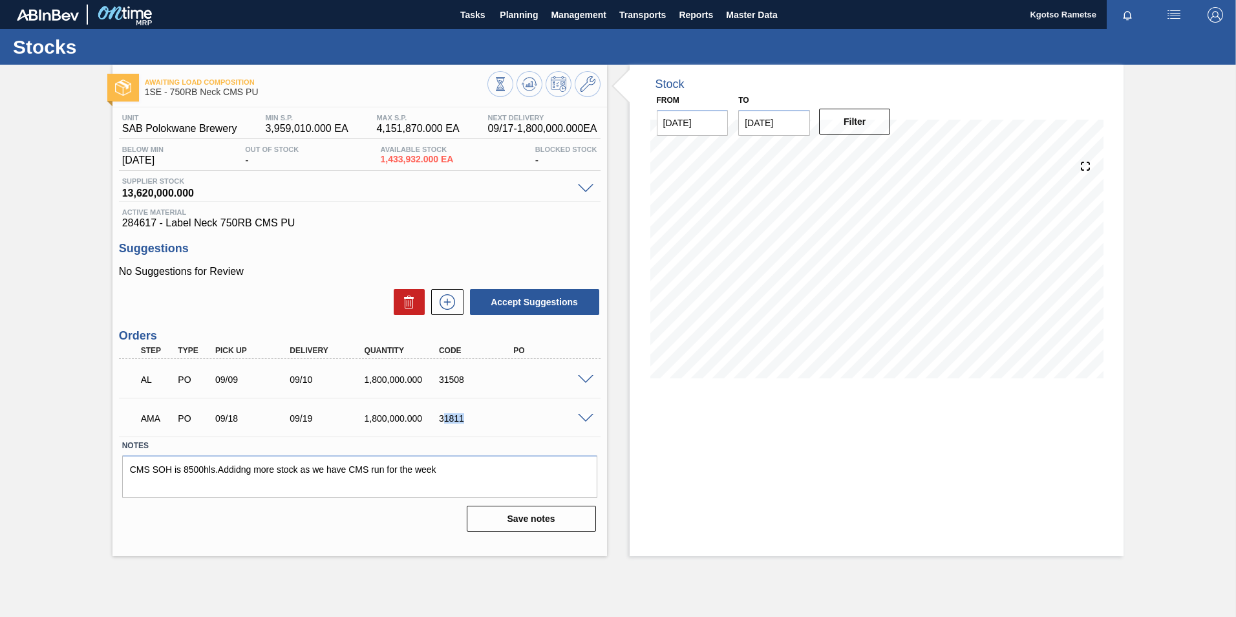
drag, startPoint x: 462, startPoint y: 416, endPoint x: 445, endPoint y: 418, distance: 16.2
click at [445, 418] on div "31811" at bounding box center [477, 418] width 83 height 10
copy div "1811"
click at [482, 417] on div "31811" at bounding box center [477, 418] width 83 height 10
drag, startPoint x: 469, startPoint y: 418, endPoint x: 439, endPoint y: 421, distance: 30.6
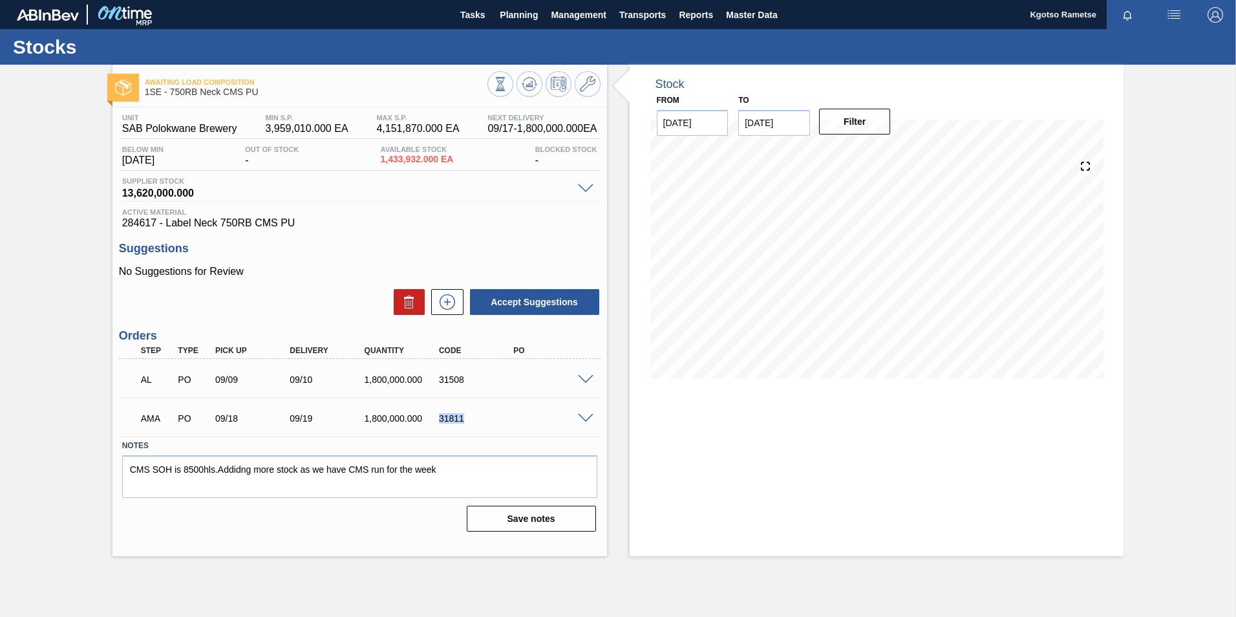
click at [439, 421] on div "31811" at bounding box center [477, 418] width 83 height 10
copy div "31811"
click at [519, 7] on span "Planning" at bounding box center [519, 15] width 38 height 16
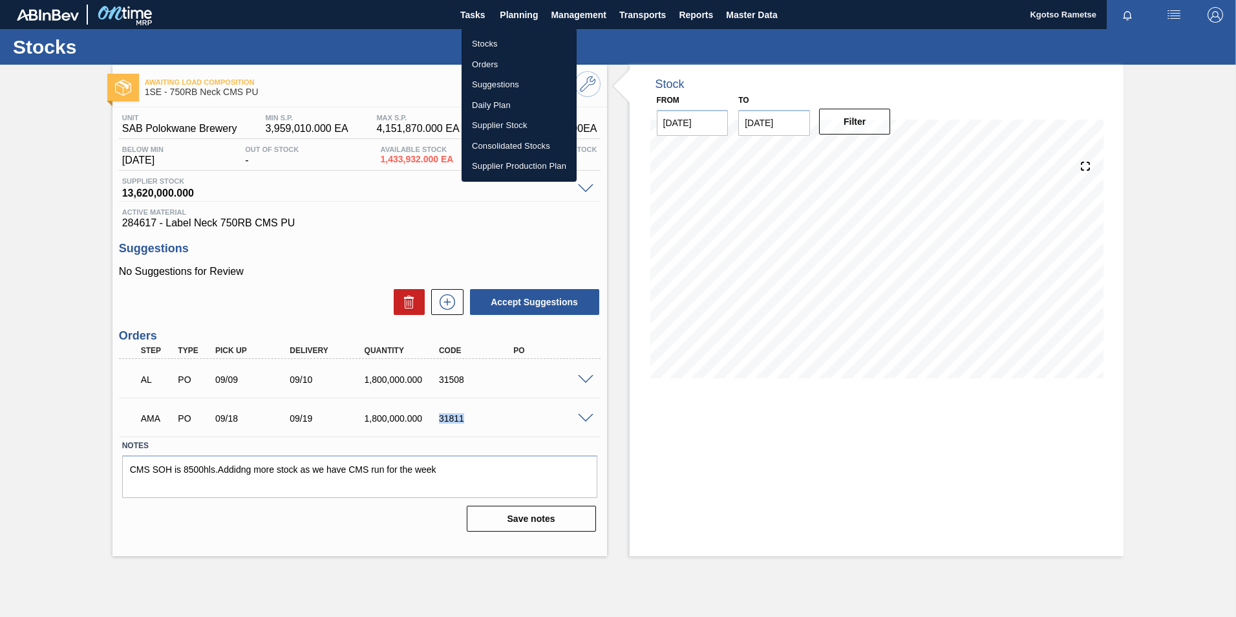
click at [488, 39] on li "Stocks" at bounding box center [519, 44] width 115 height 21
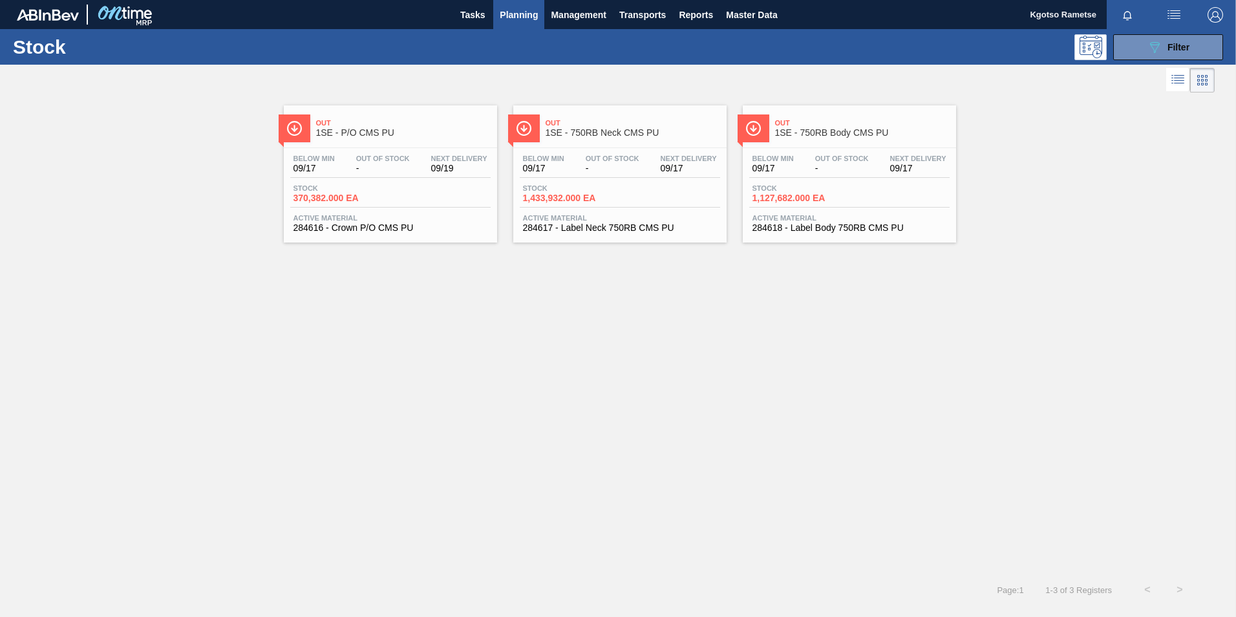
click at [762, 160] on span "Below Min" at bounding box center [772, 159] width 41 height 8
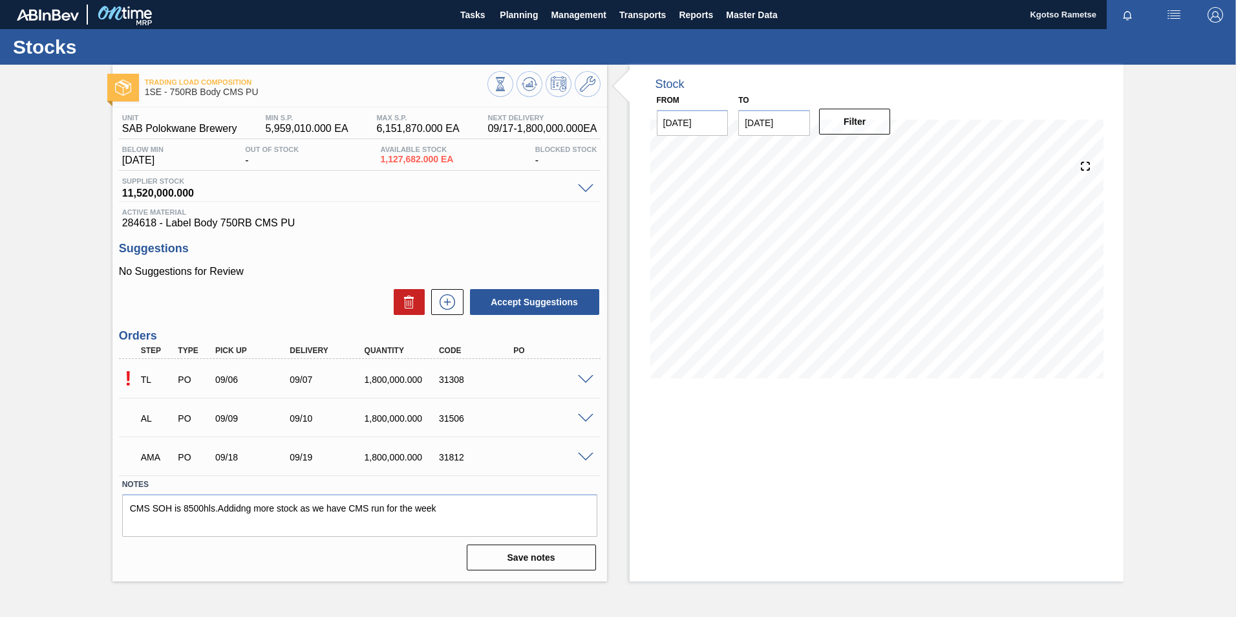
click at [586, 458] on span at bounding box center [586, 458] width 16 height 10
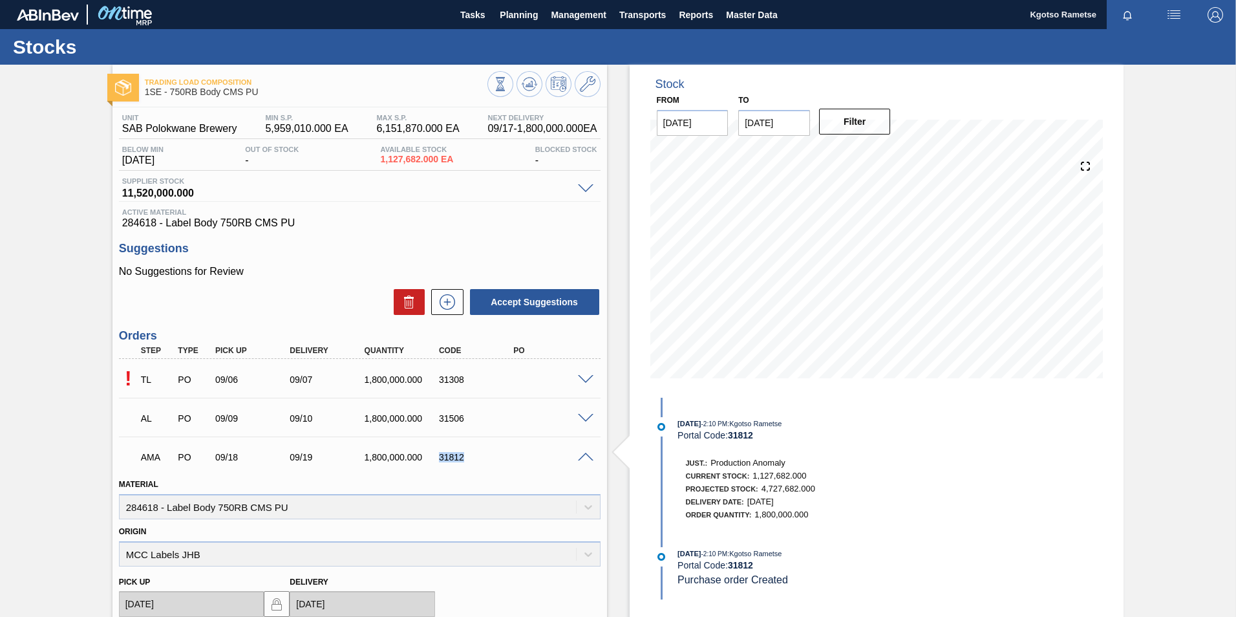
drag, startPoint x: 462, startPoint y: 456, endPoint x: 440, endPoint y: 458, distance: 22.7
click at [440, 458] on div "31812" at bounding box center [477, 457] width 83 height 10
copy div "31812"
click at [512, 4] on button "Planning" at bounding box center [518, 14] width 51 height 29
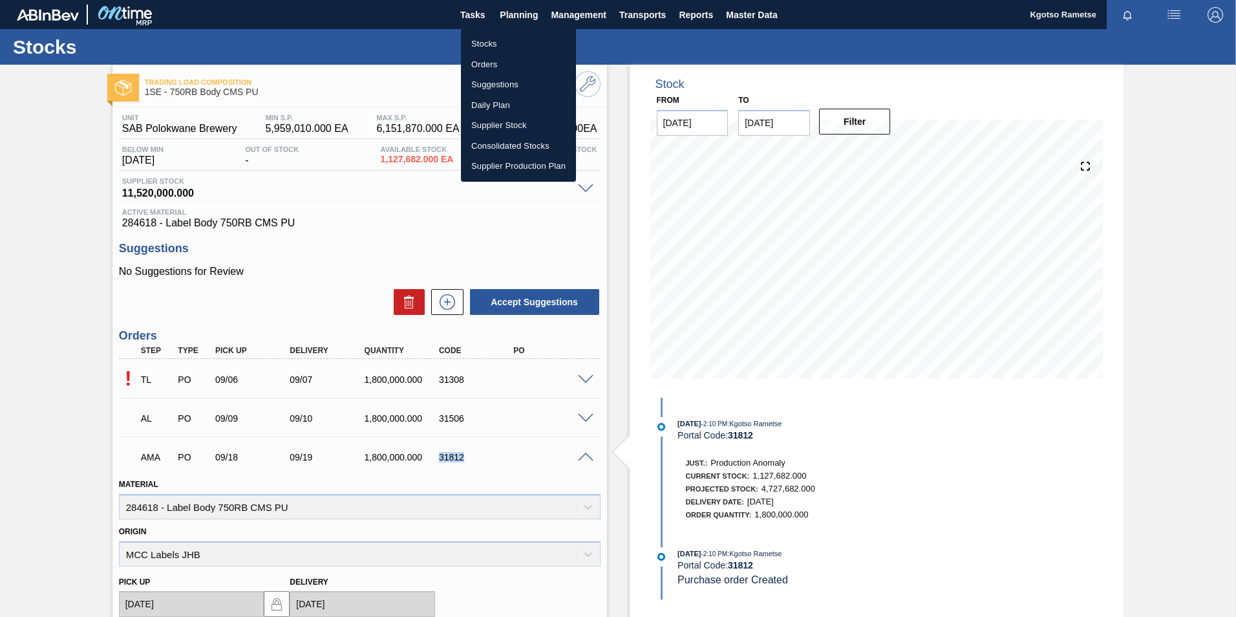
click at [491, 46] on li "Stocks" at bounding box center [518, 44] width 115 height 21
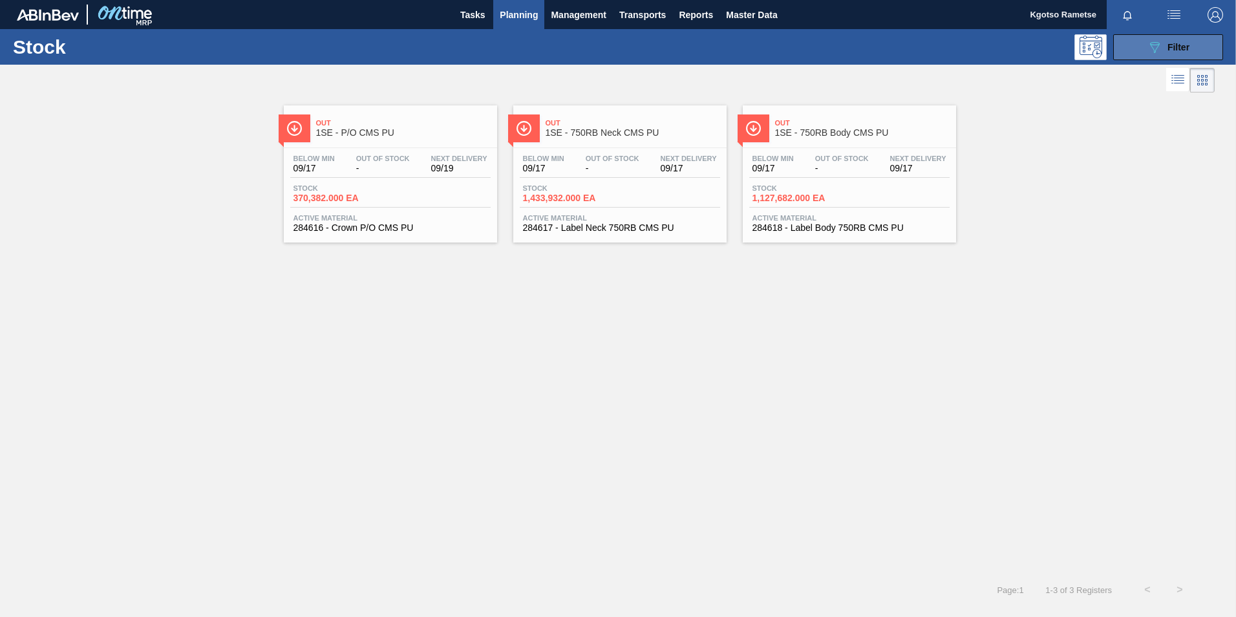
click at [1122, 48] on button "089F7B8B-B2A5-4AFE-B5C0-19BA573D28AC Filter" at bounding box center [1168, 47] width 110 height 26
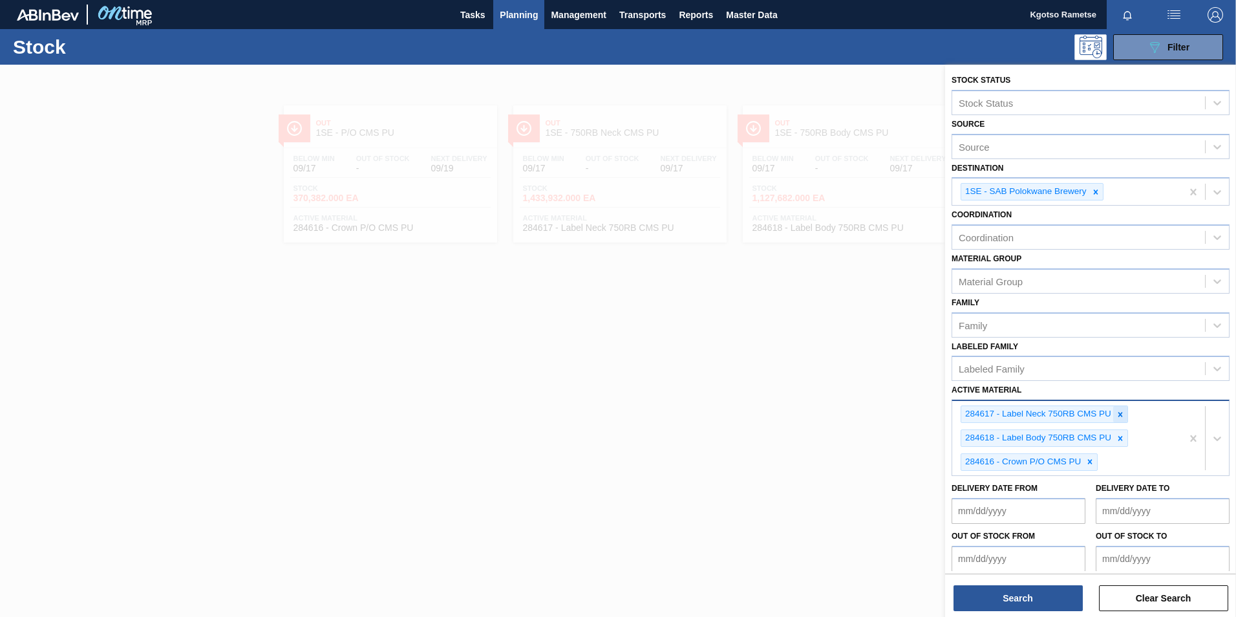
click at [1121, 414] on icon at bounding box center [1120, 414] width 5 height 5
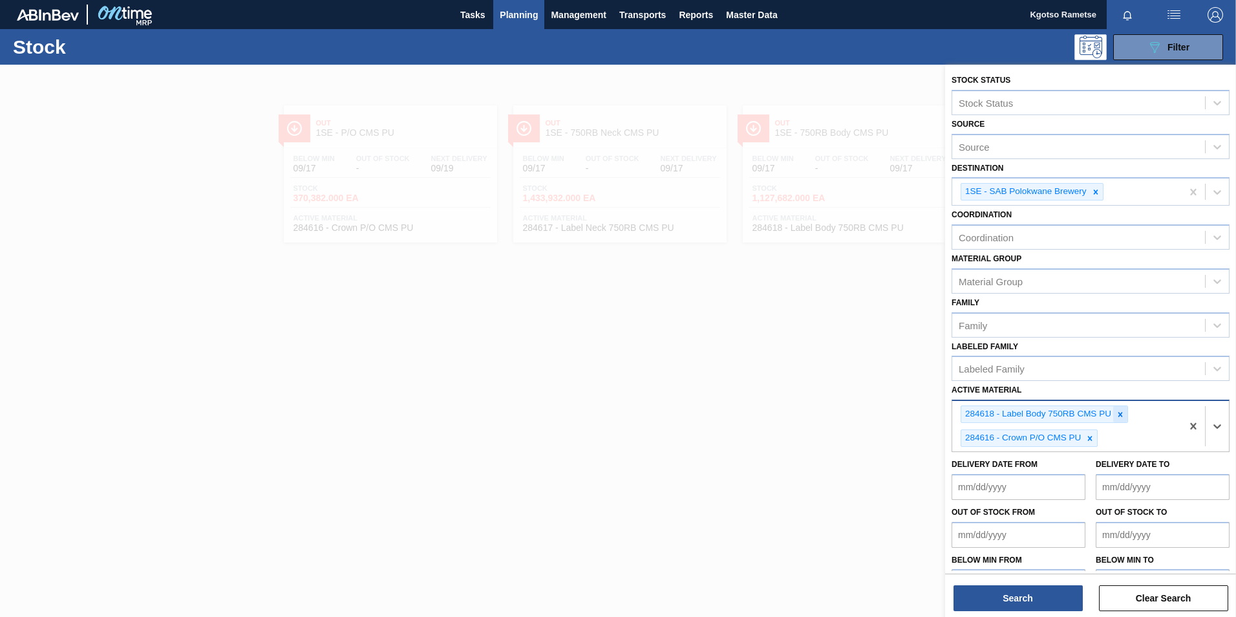
click at [1120, 415] on icon at bounding box center [1120, 414] width 5 height 5
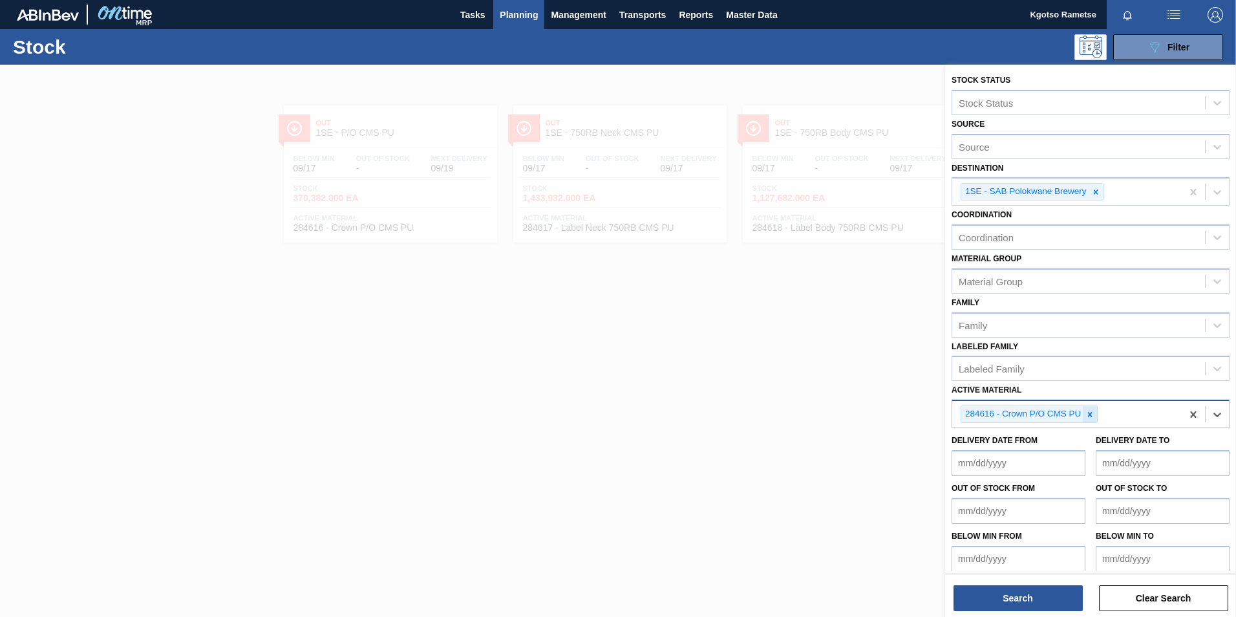
click at [1092, 416] on icon at bounding box center [1089, 414] width 9 height 9
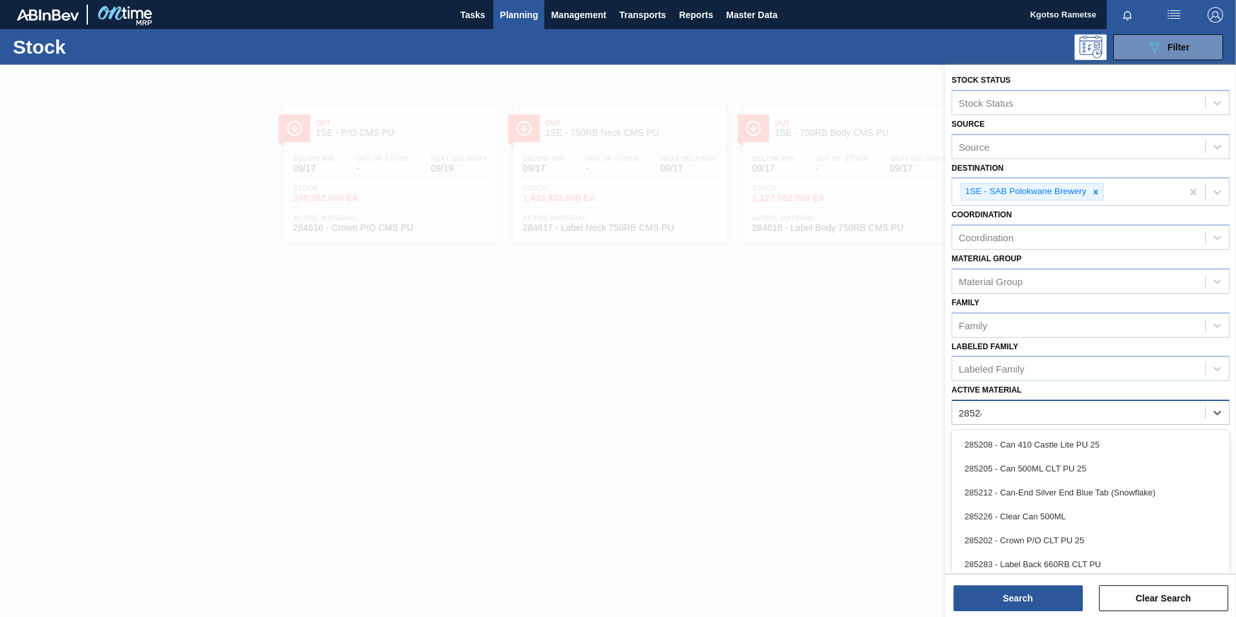
type Material "285243"
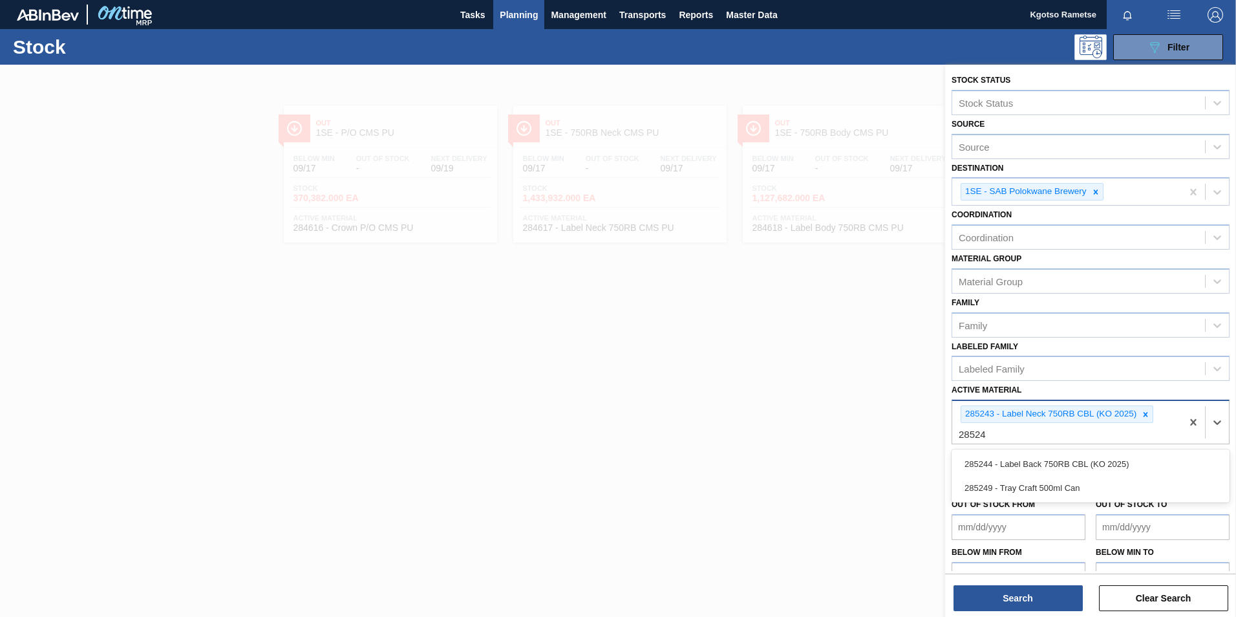
type Material "285244"
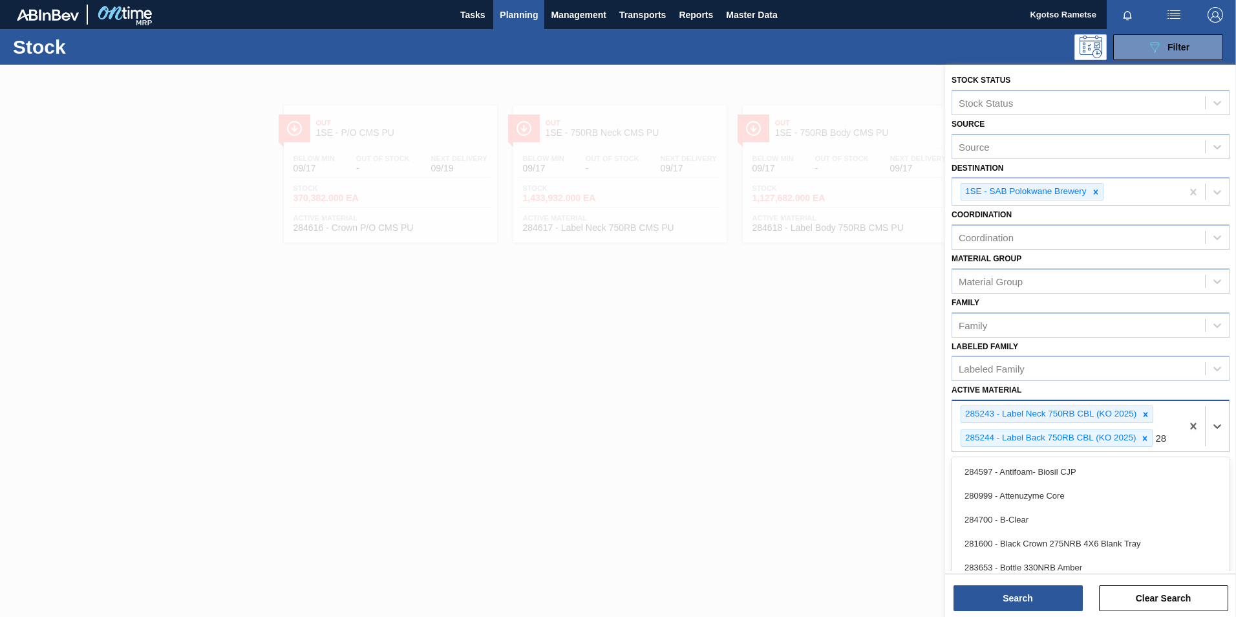
type Material "2"
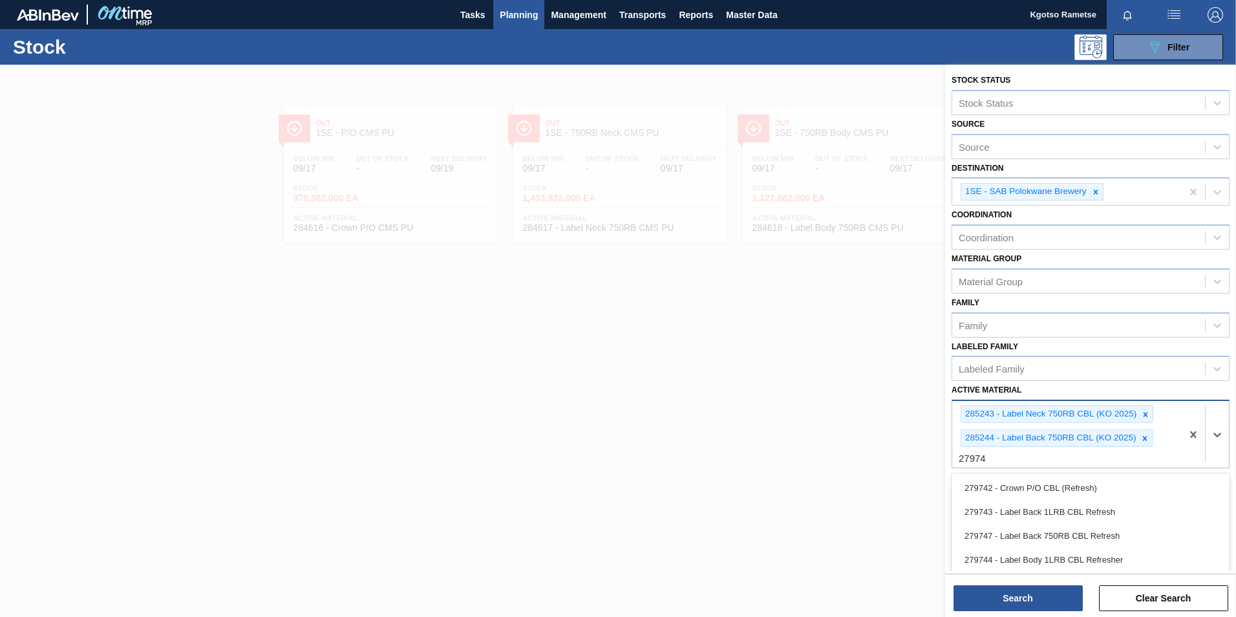
type Material "279748"
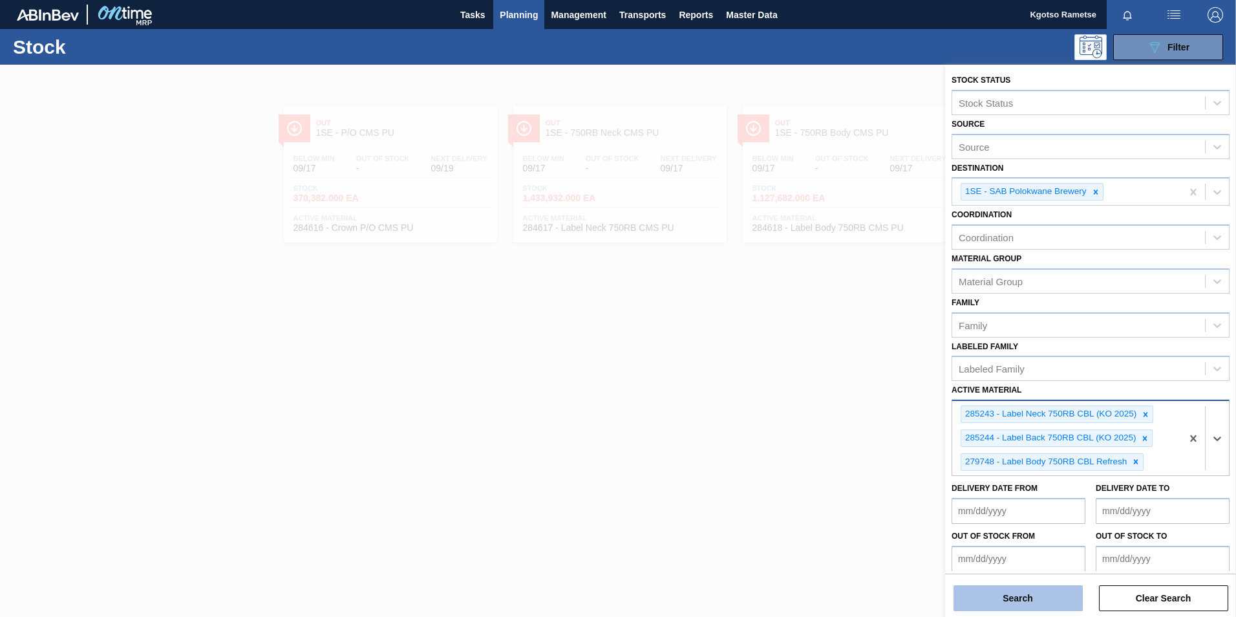
click at [997, 595] on button "Search" at bounding box center [1018, 598] width 129 height 26
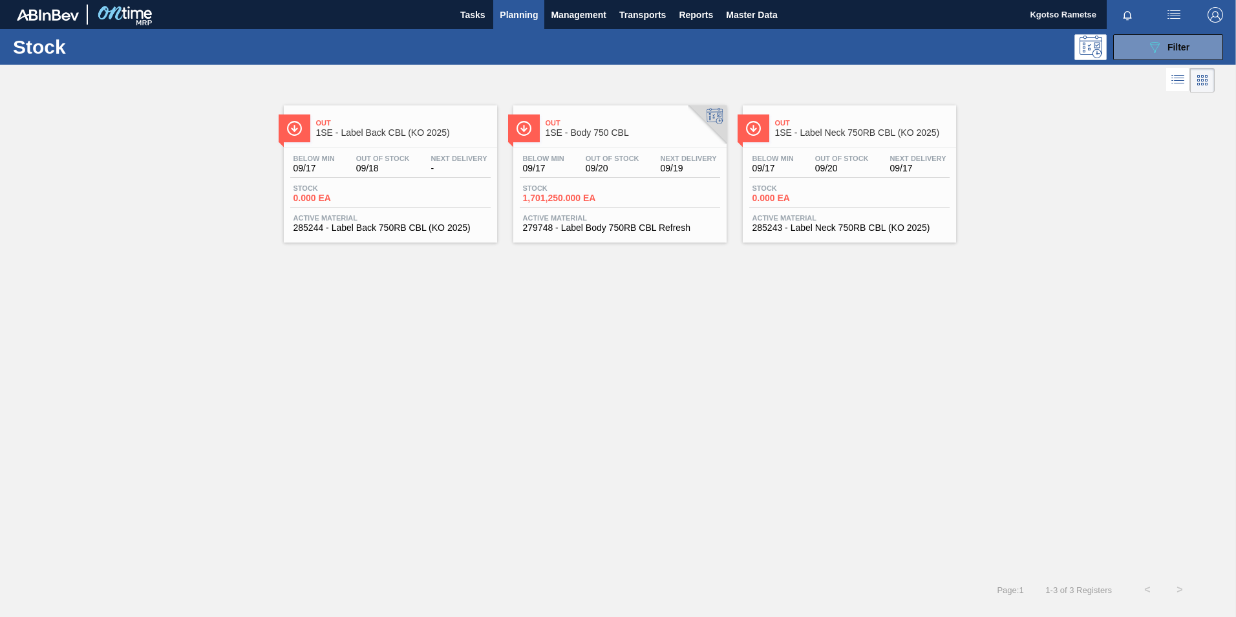
click at [866, 167] on span "09/20" at bounding box center [842, 169] width 54 height 10
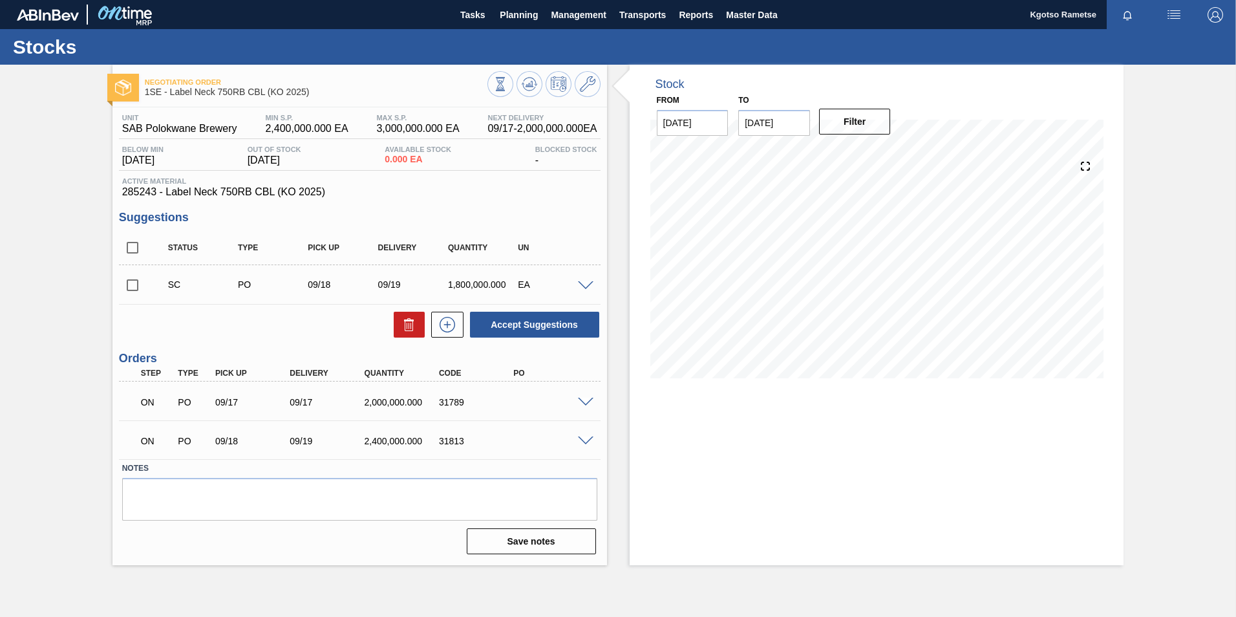
click at [589, 403] on span at bounding box center [586, 403] width 16 height 10
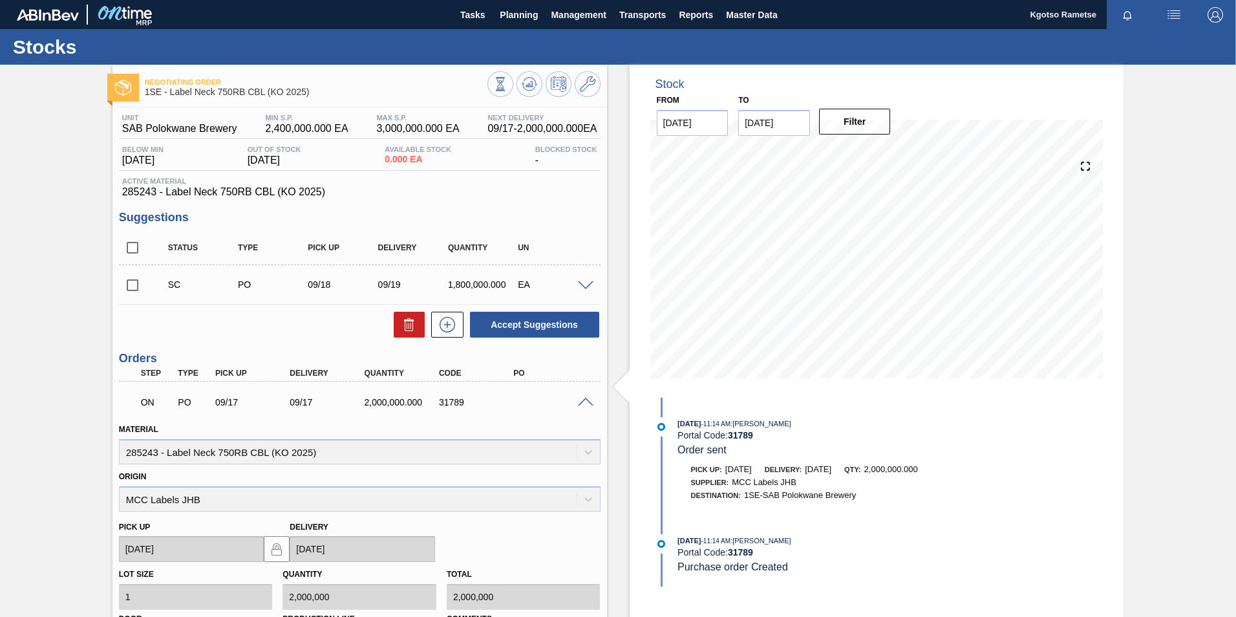
click at [589, 403] on span at bounding box center [586, 403] width 16 height 10
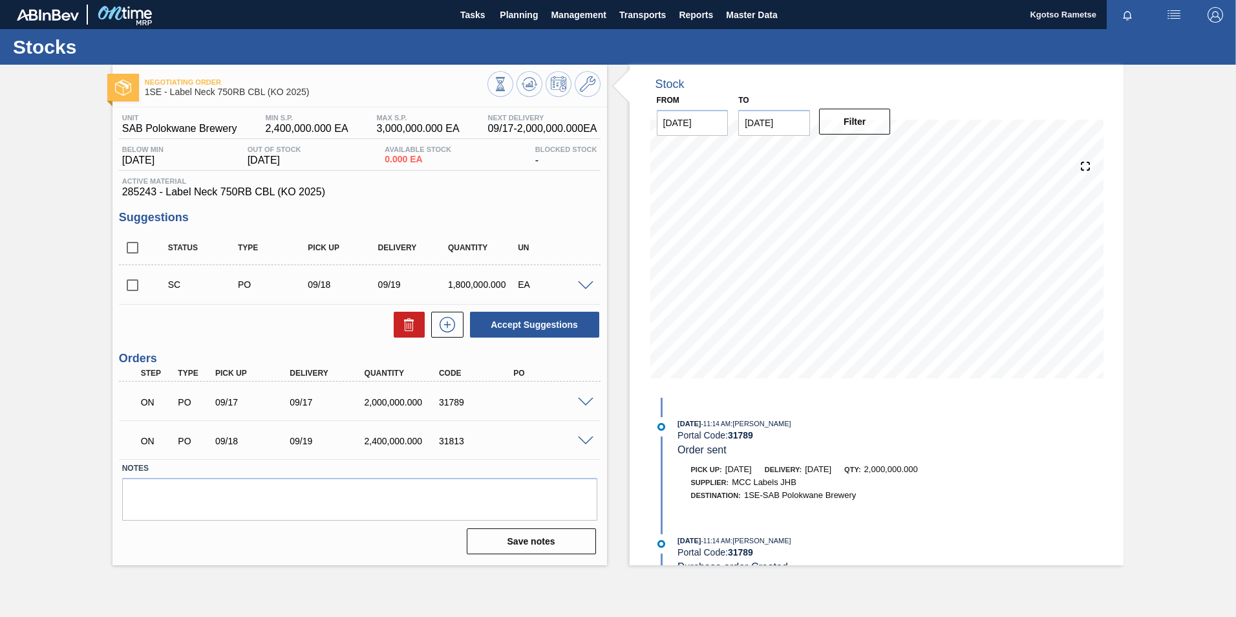
click at [582, 435] on div at bounding box center [588, 440] width 26 height 10
click at [583, 438] on span at bounding box center [586, 441] width 16 height 10
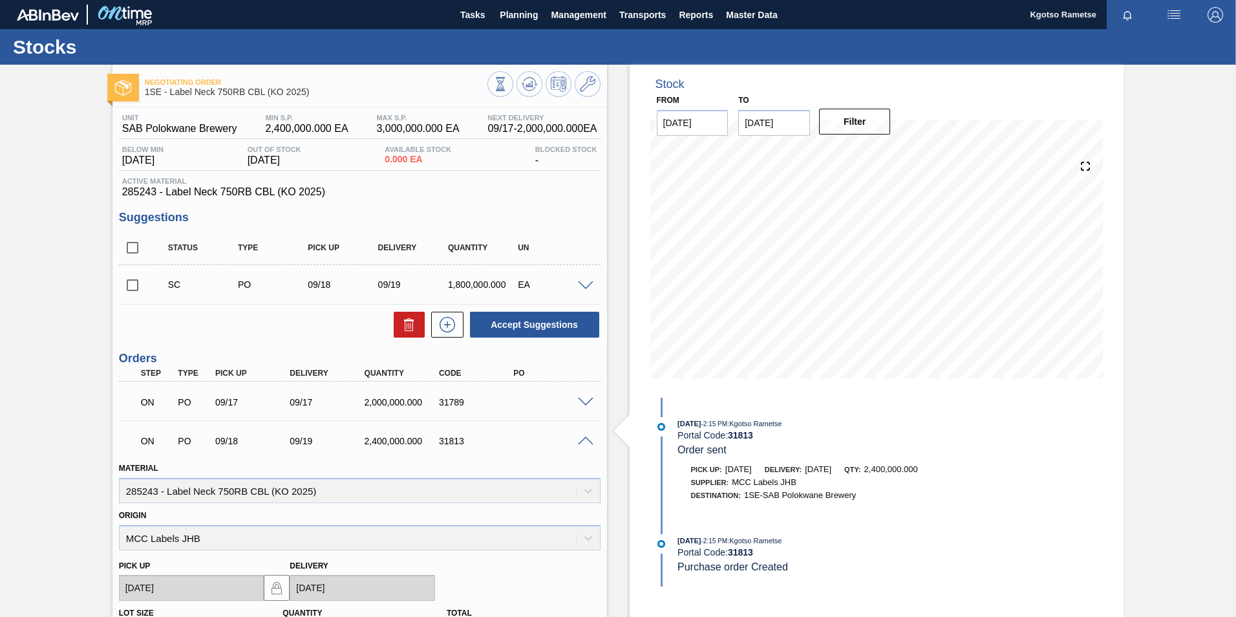
click at [583, 438] on span at bounding box center [586, 441] width 16 height 10
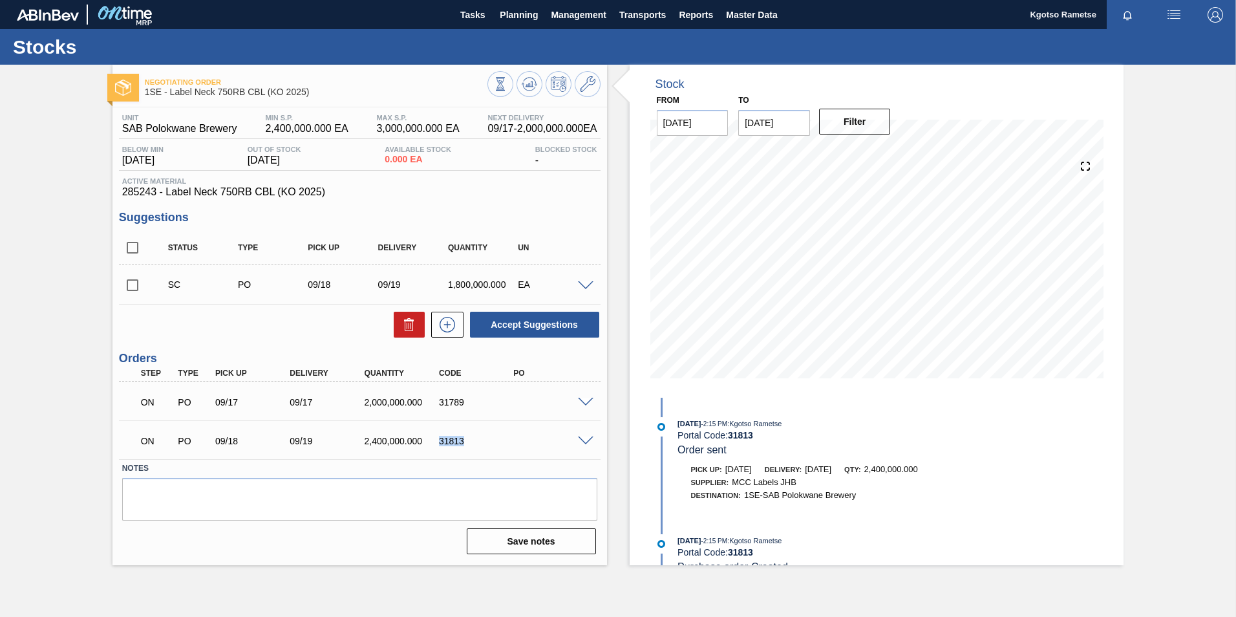
drag, startPoint x: 463, startPoint y: 438, endPoint x: 440, endPoint y: 440, distance: 23.4
click at [440, 440] on div "31813" at bounding box center [477, 441] width 83 height 10
copy div "31813"
click at [514, 12] on span "Planning" at bounding box center [519, 15] width 38 height 16
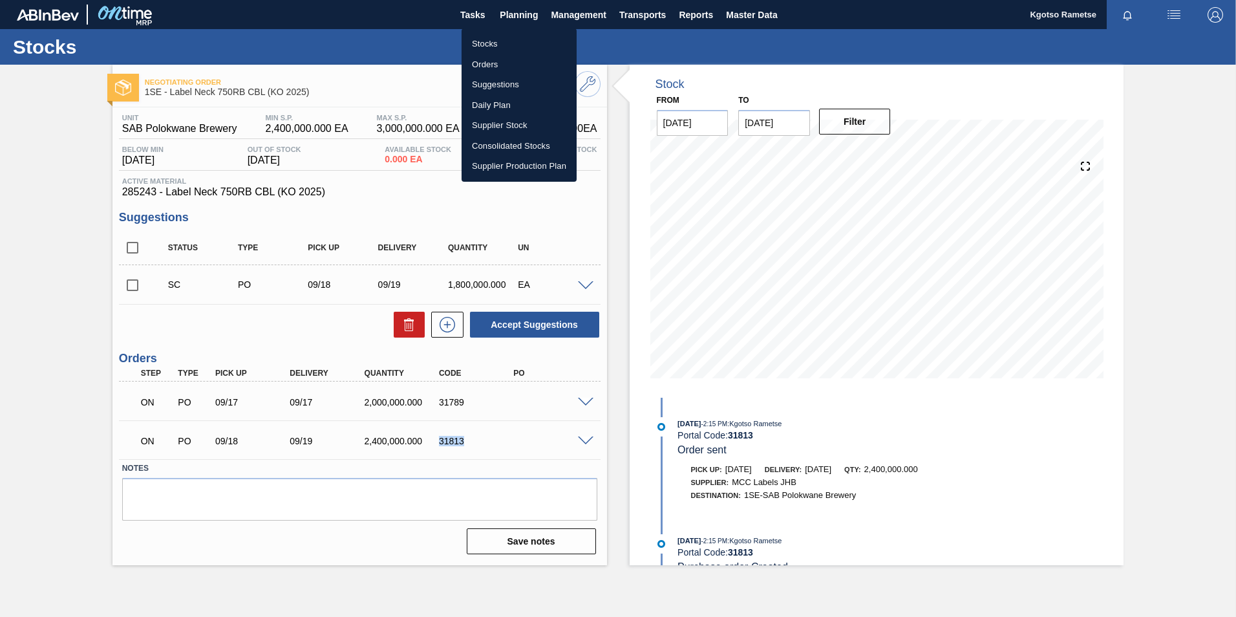
click at [503, 37] on li "Stocks" at bounding box center [519, 44] width 115 height 21
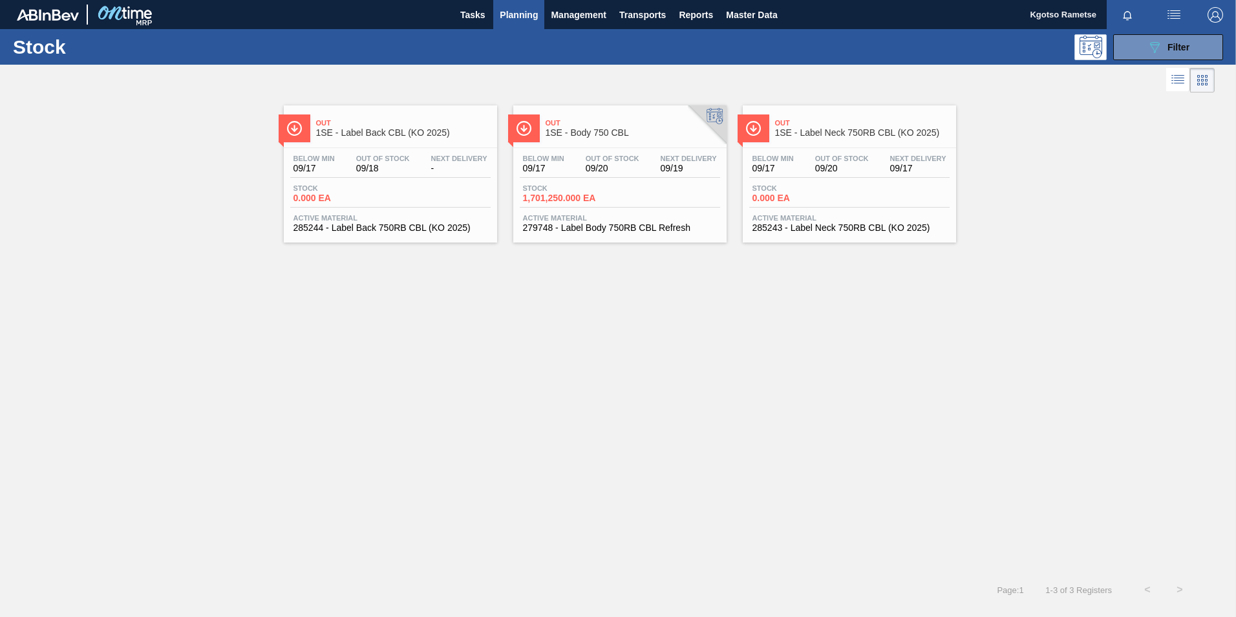
click at [386, 145] on div "Out 1SE - Label Back CBL (KO 2025) Below Min 09/17 Out Of Stock 09/18 Next Deli…" at bounding box center [390, 173] width 213 height 137
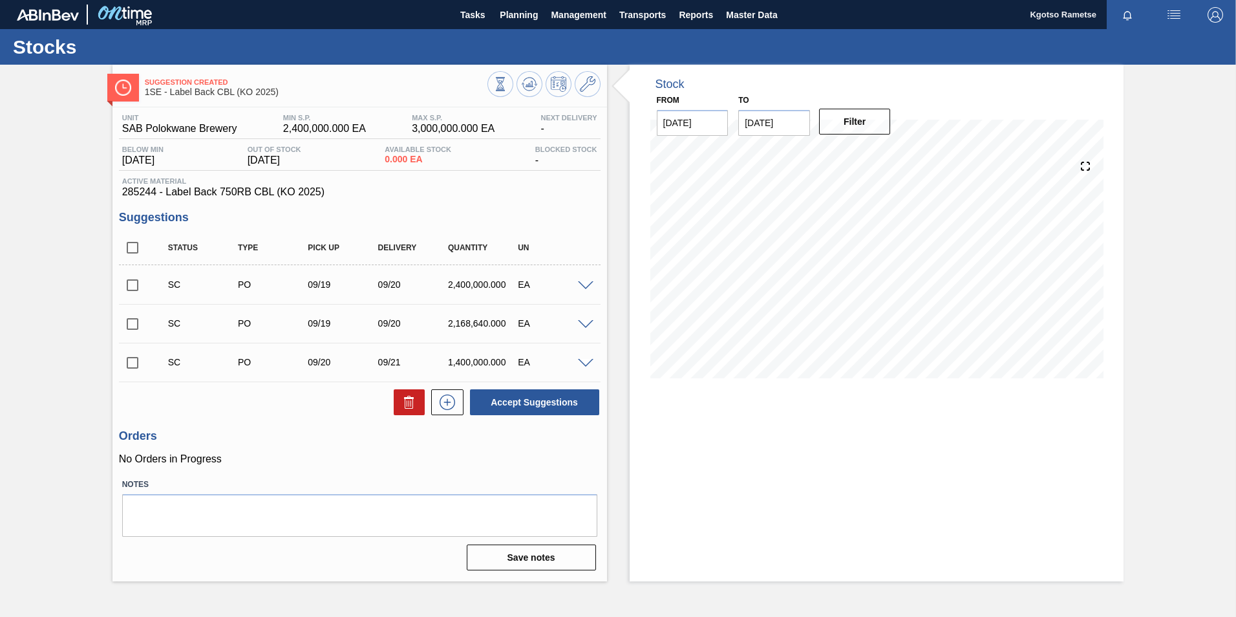
click at [584, 285] on span at bounding box center [586, 286] width 16 height 10
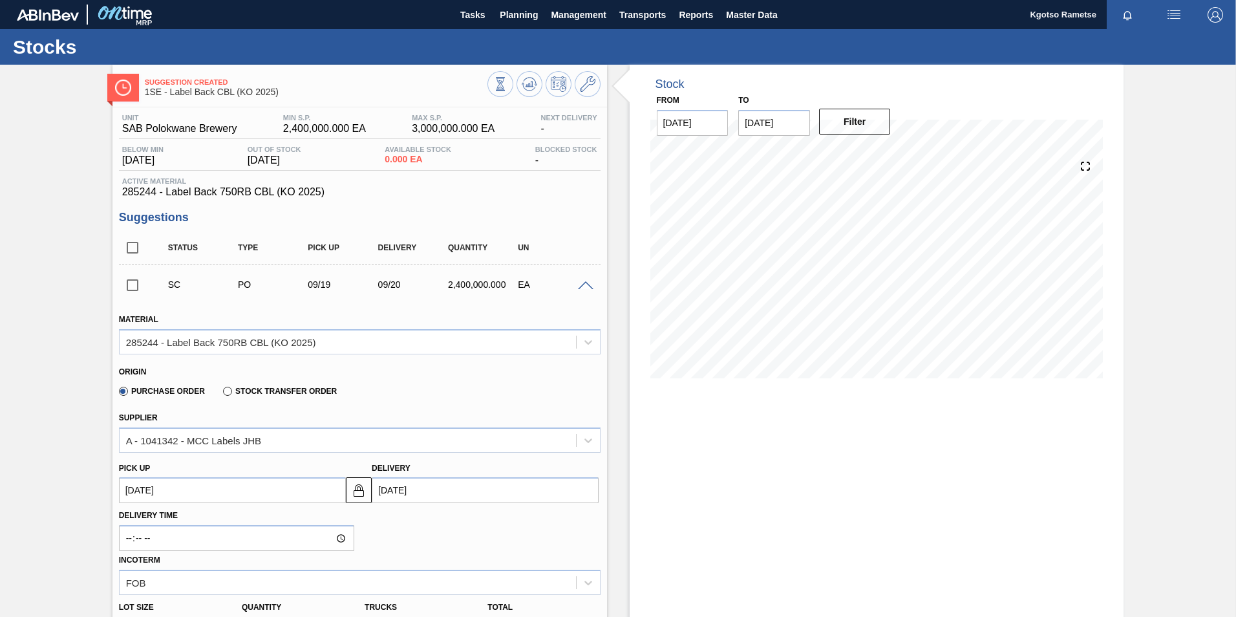
click at [584, 285] on span at bounding box center [586, 286] width 16 height 10
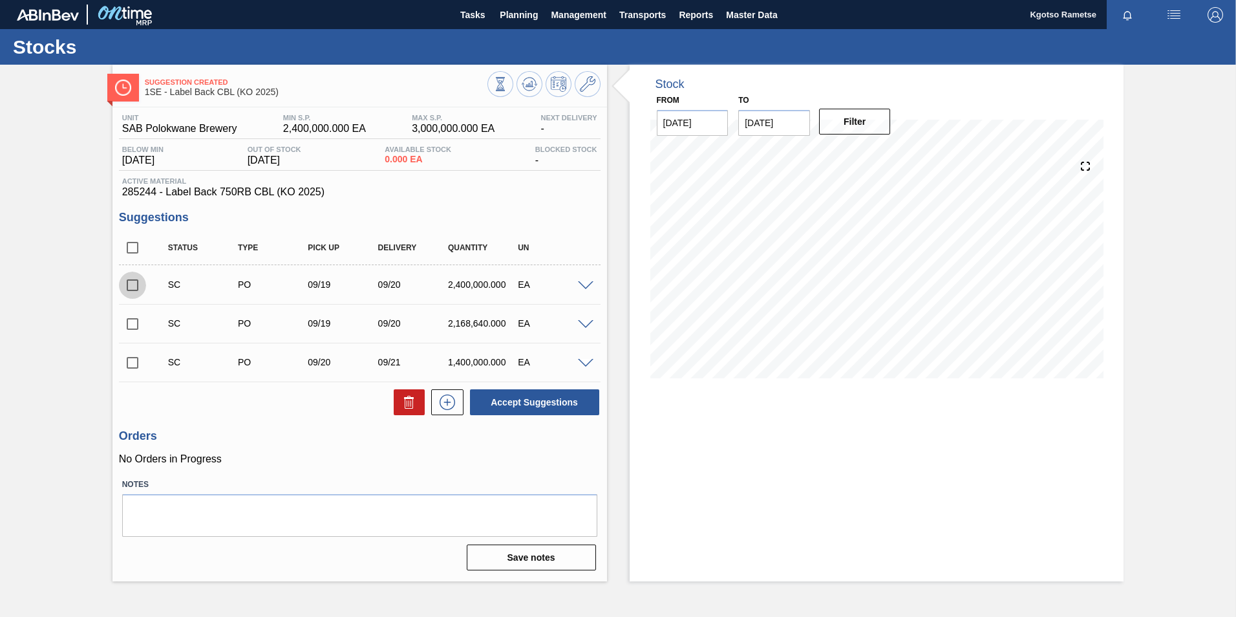
click at [136, 285] on input "checkbox" at bounding box center [132, 285] width 27 height 27
click at [499, 407] on button "Accept Suggestions" at bounding box center [534, 402] width 129 height 26
checkbox input "false"
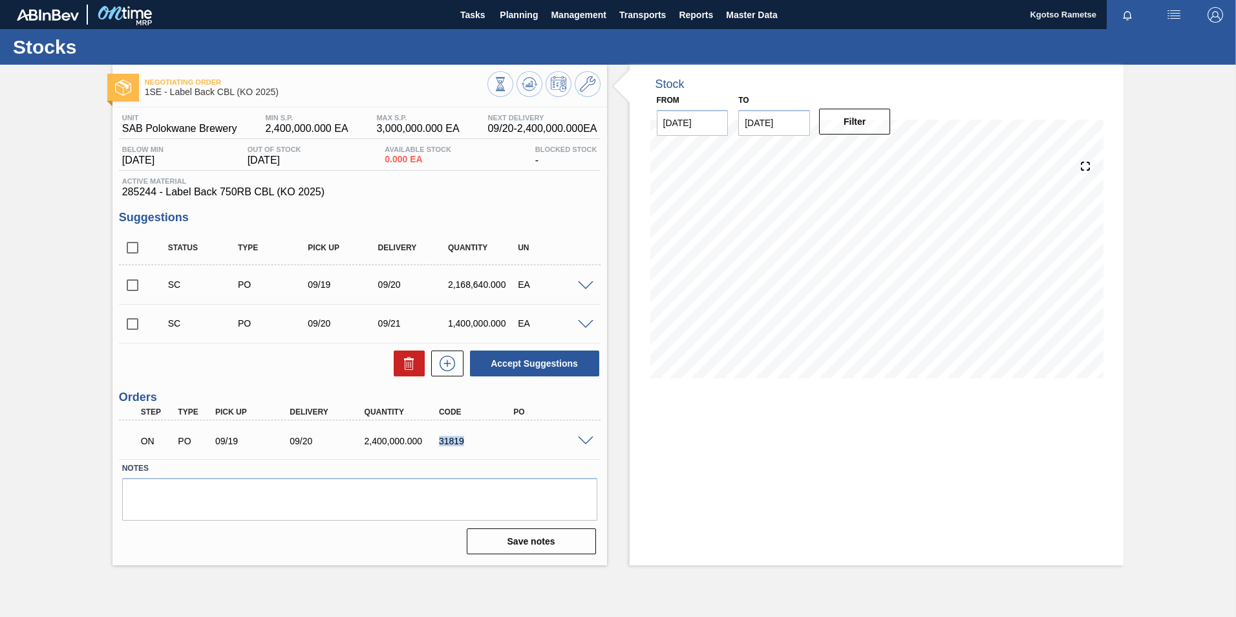
drag, startPoint x: 464, startPoint y: 440, endPoint x: 433, endPoint y: 440, distance: 30.4
click at [433, 440] on div "31819" at bounding box center [468, 441] width 74 height 10
copy div "31819"
click at [499, 21] on button "Planning" at bounding box center [518, 14] width 51 height 29
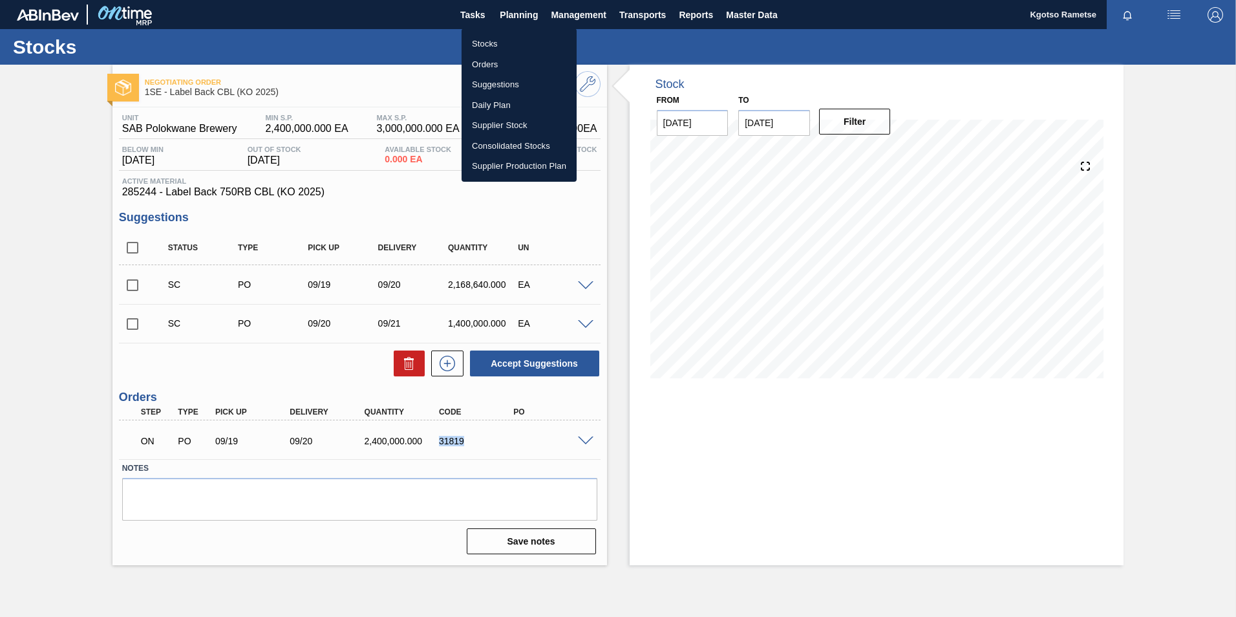
click at [500, 41] on li "Stocks" at bounding box center [519, 44] width 115 height 21
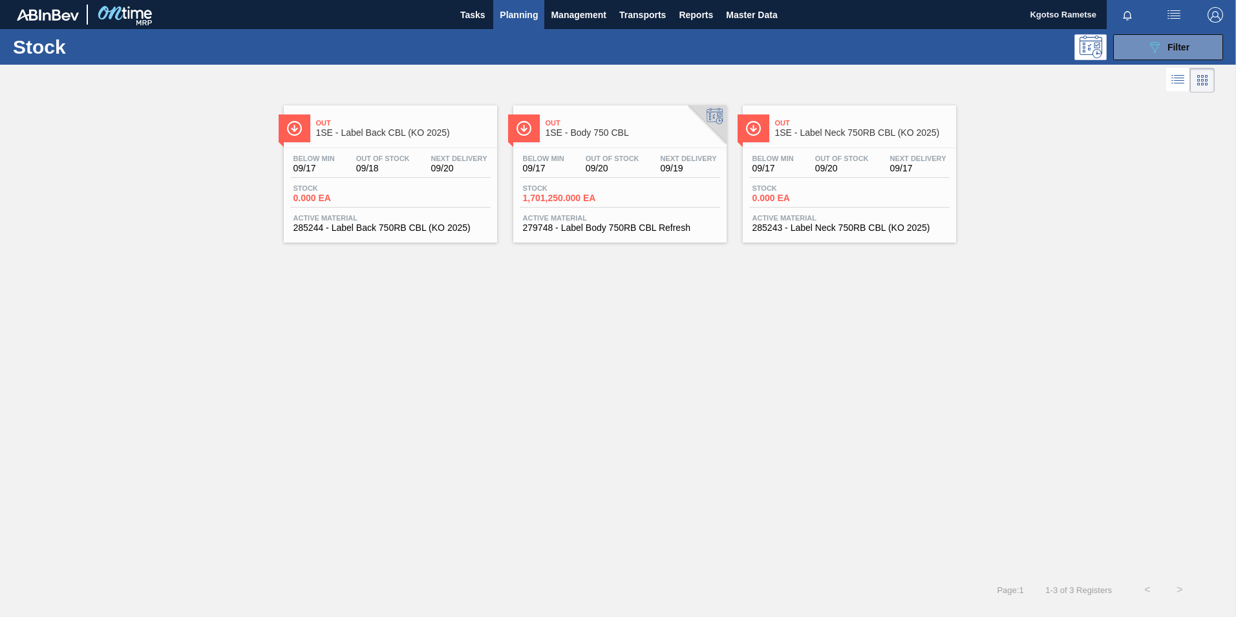
click at [820, 155] on span "Out Of Stock" at bounding box center [842, 159] width 54 height 8
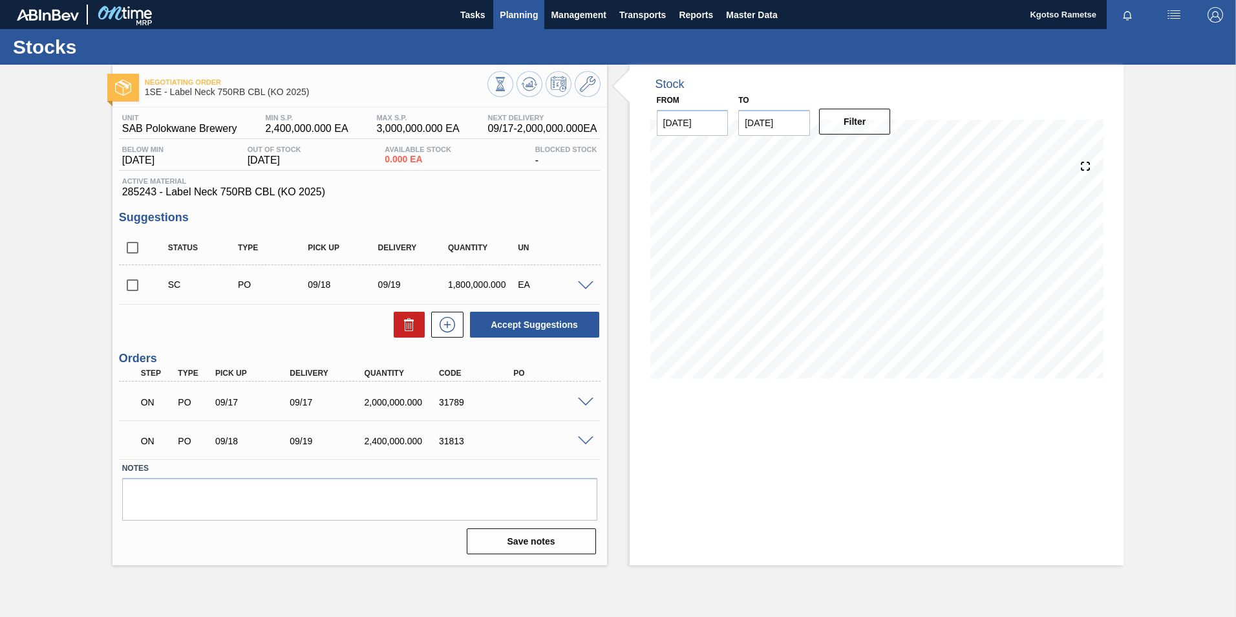
click at [516, 21] on span "Planning" at bounding box center [519, 15] width 38 height 16
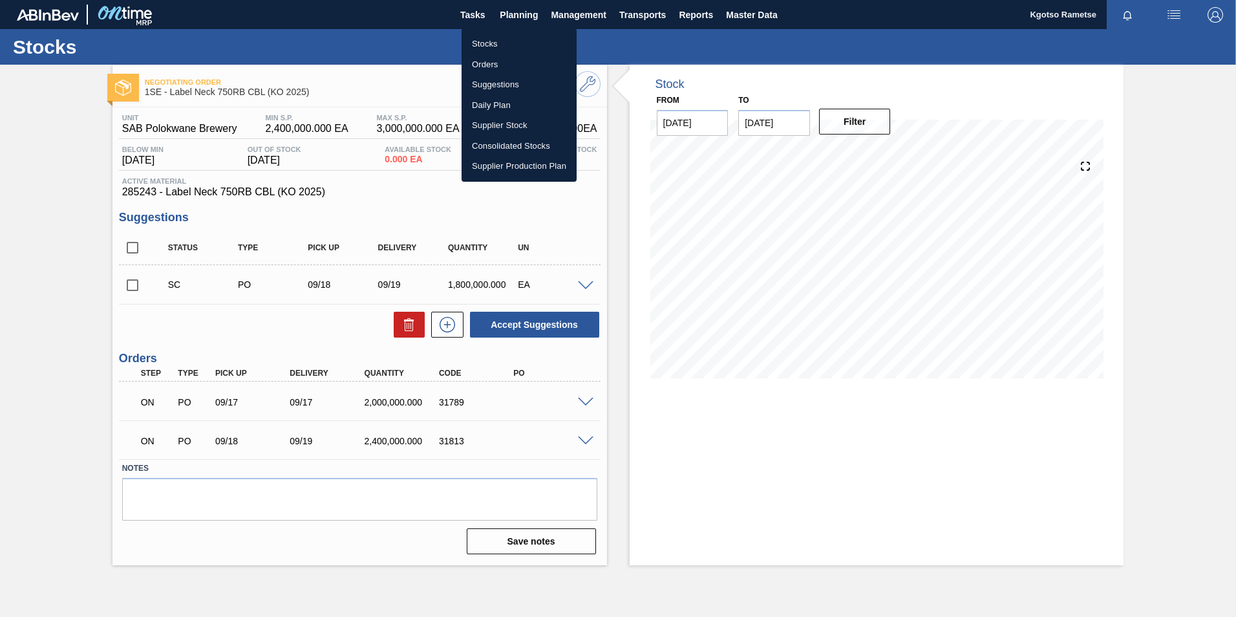
click at [502, 45] on li "Stocks" at bounding box center [519, 44] width 115 height 21
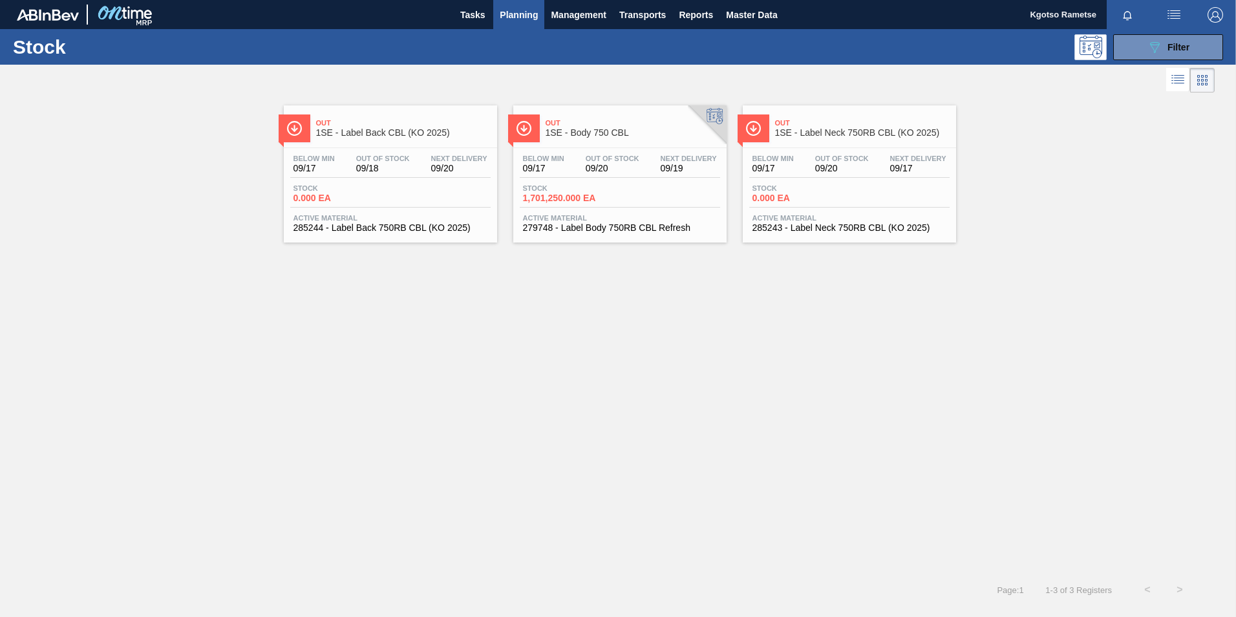
click at [620, 205] on div "Stock 1,701,250.000 EA" at bounding box center [620, 195] width 200 height 23
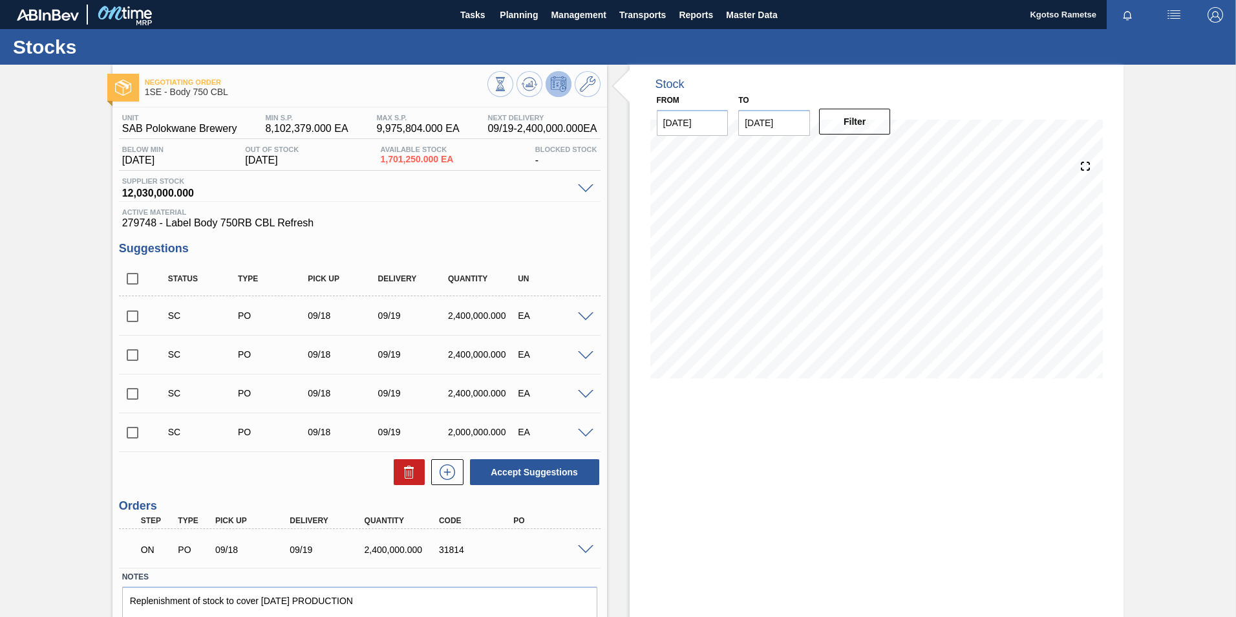
click at [590, 546] on span at bounding box center [586, 550] width 16 height 10
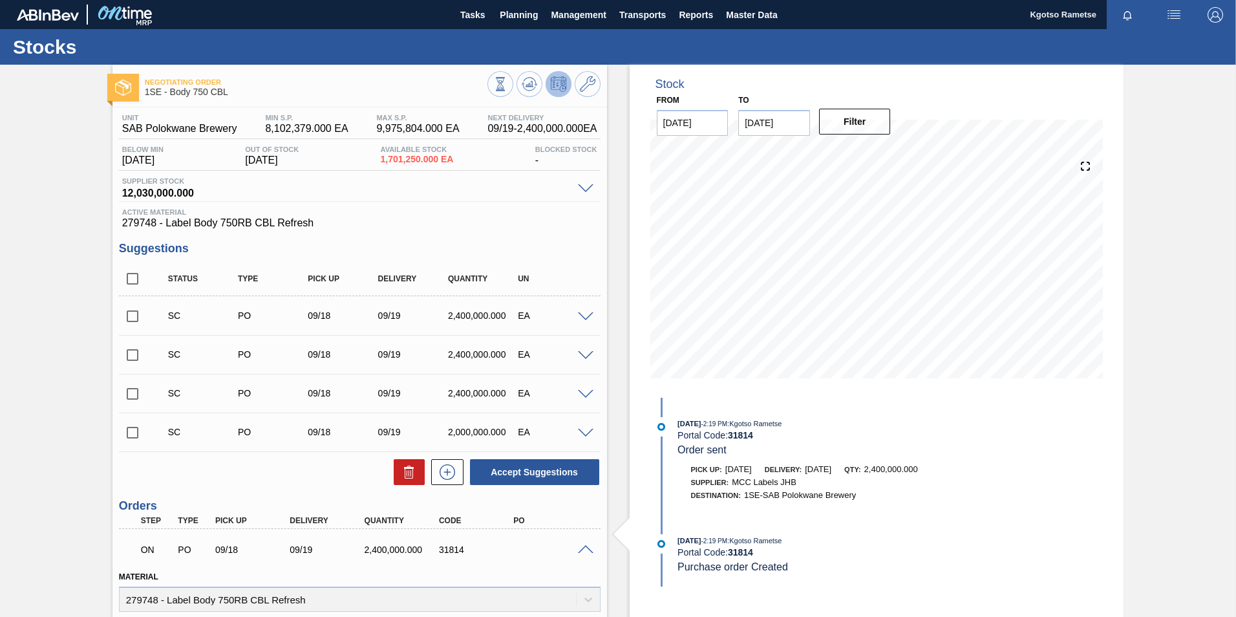
click at [590, 546] on span at bounding box center [586, 550] width 16 height 10
drag, startPoint x: 465, startPoint y: 548, endPoint x: 436, endPoint y: 552, distance: 28.7
click at [436, 552] on div "31814" at bounding box center [477, 549] width 83 height 10
copy div "31814"
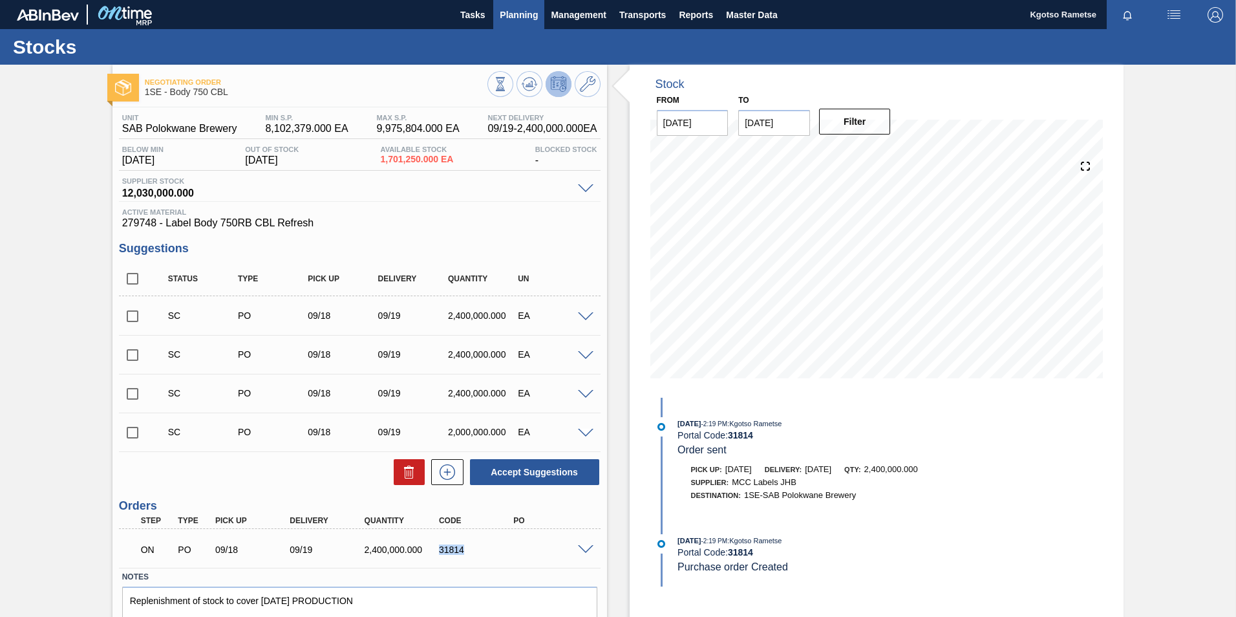
click at [532, 8] on span "Planning" at bounding box center [519, 15] width 38 height 16
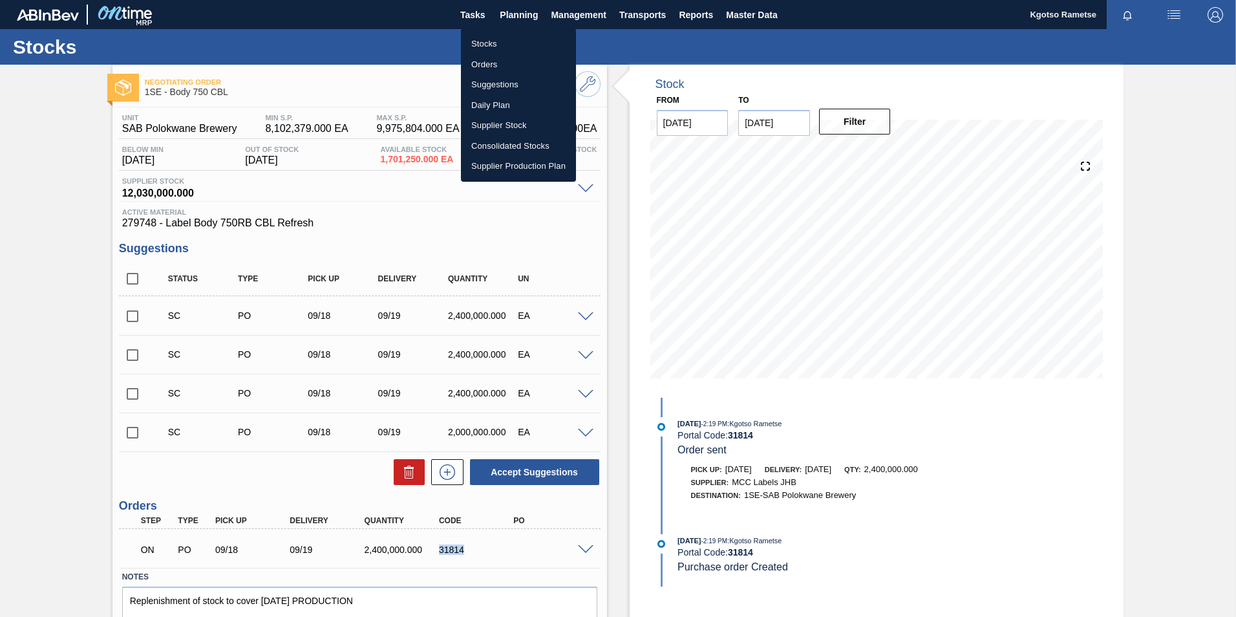
click at [502, 65] on li "Orders" at bounding box center [518, 64] width 115 height 21
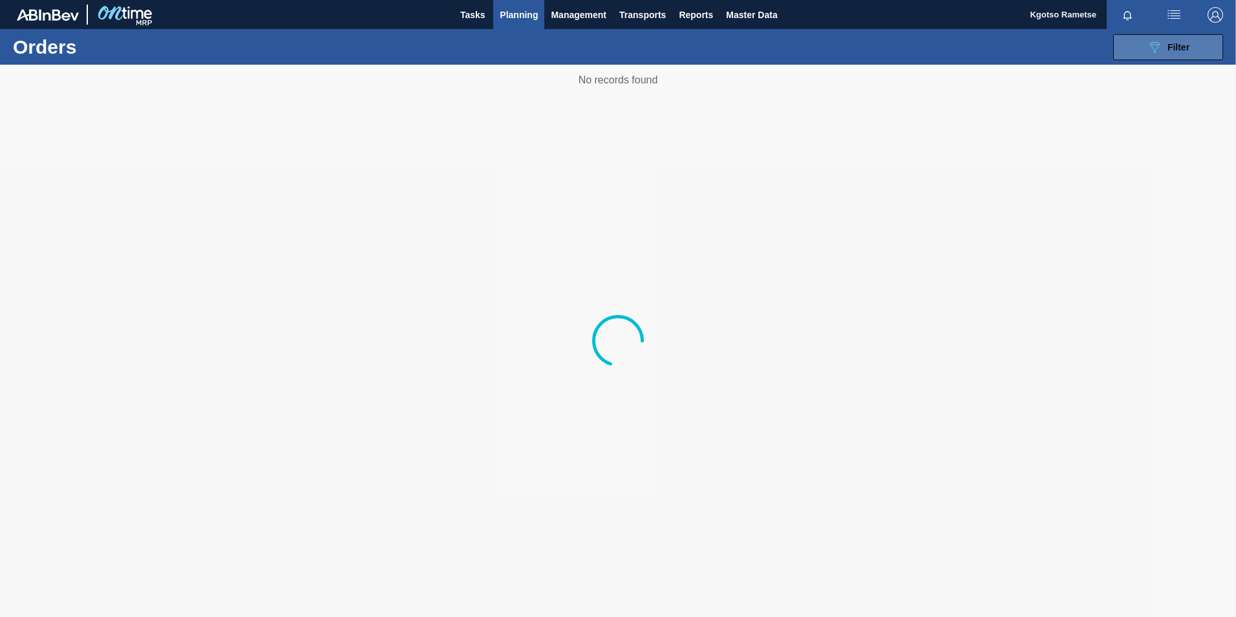
click at [1139, 41] on button "089F7B8B-B2A5-4AFE-B5C0-19BA573D28AC Filter" at bounding box center [1168, 47] width 110 height 26
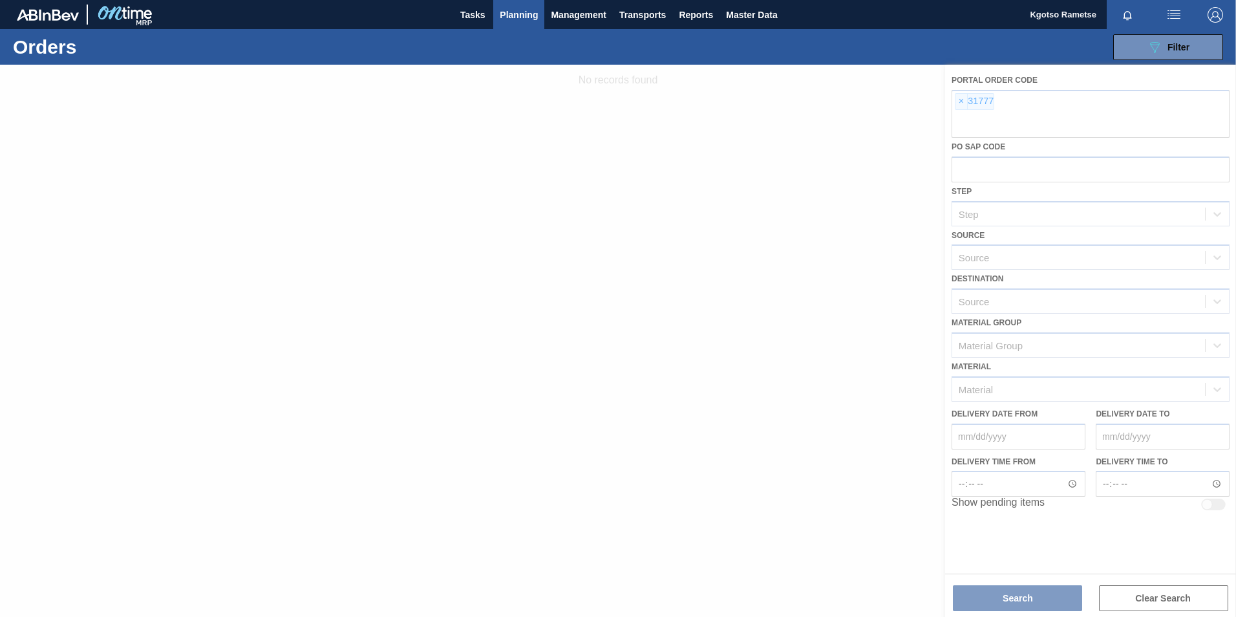
click at [963, 103] on div at bounding box center [618, 341] width 1236 height 552
click at [966, 125] on div at bounding box center [618, 341] width 1236 height 552
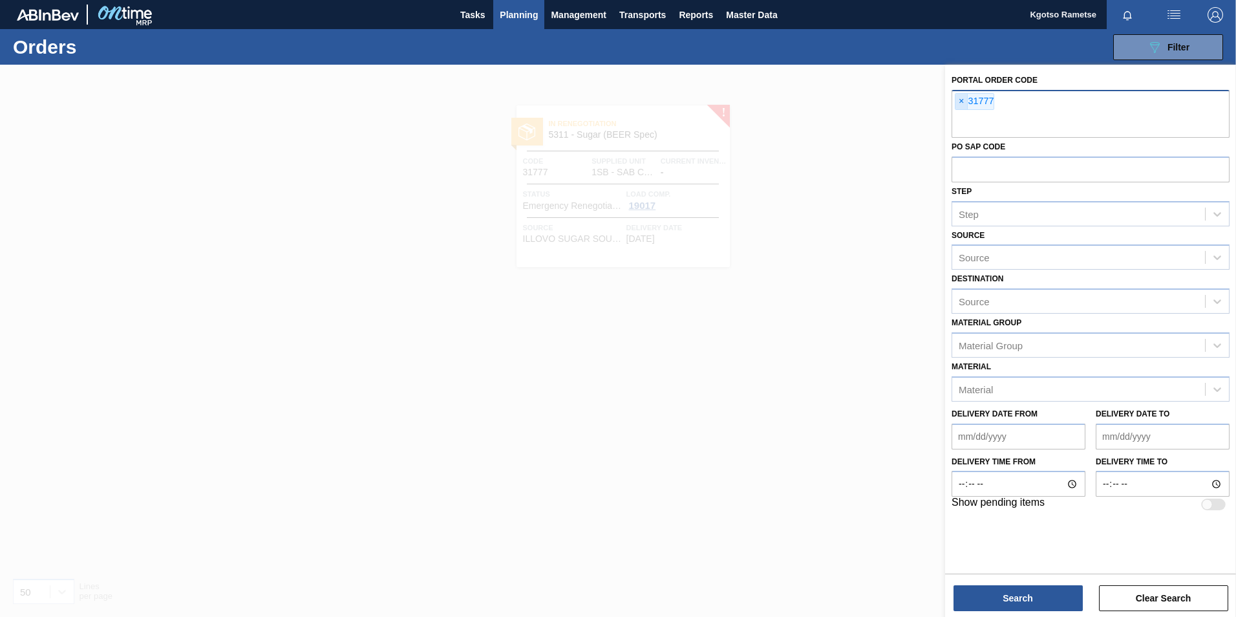
click at [957, 102] on span "×" at bounding box center [961, 102] width 12 height 16
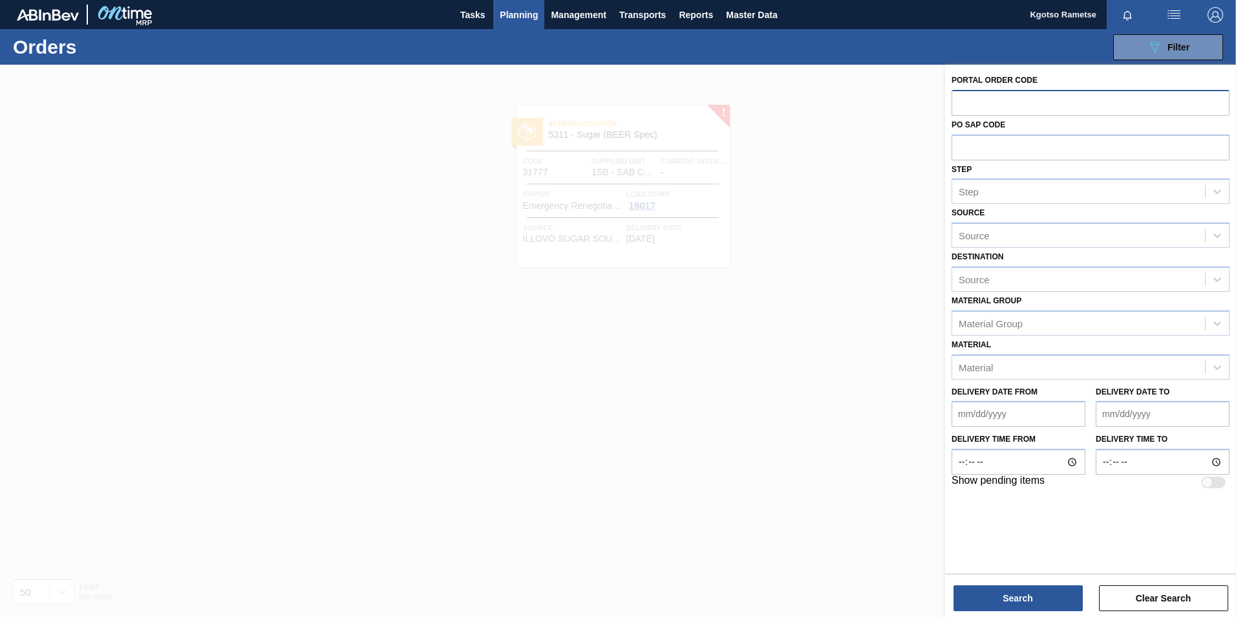
paste input "text"
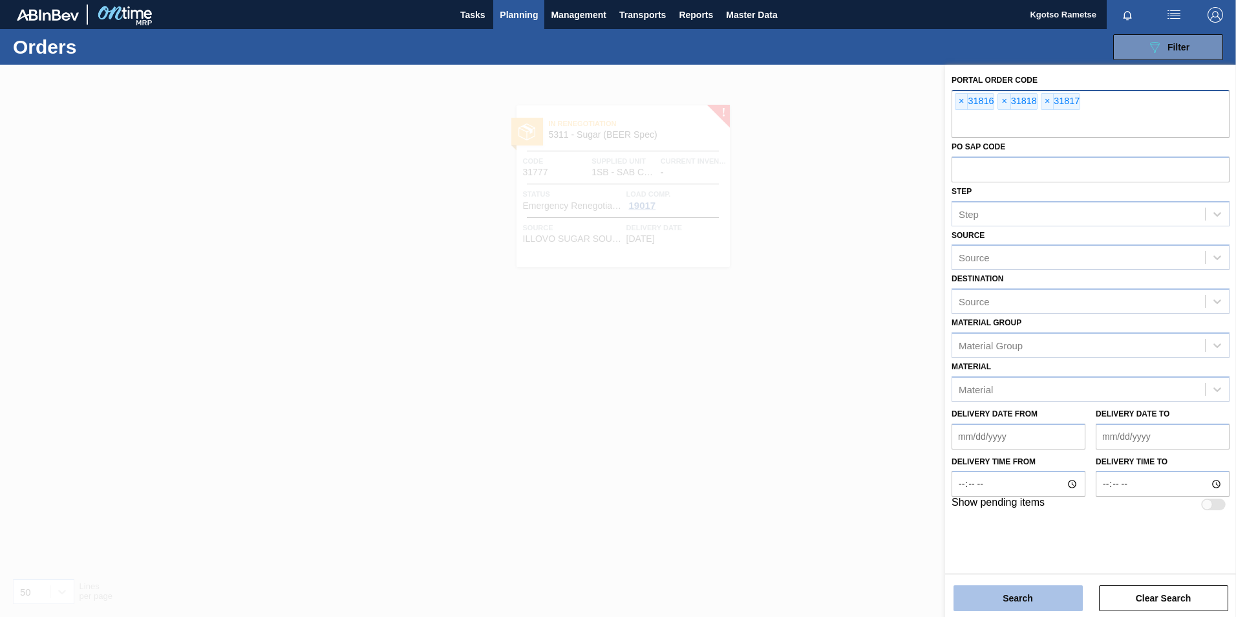
click at [1017, 590] on button "Search" at bounding box center [1018, 598] width 129 height 26
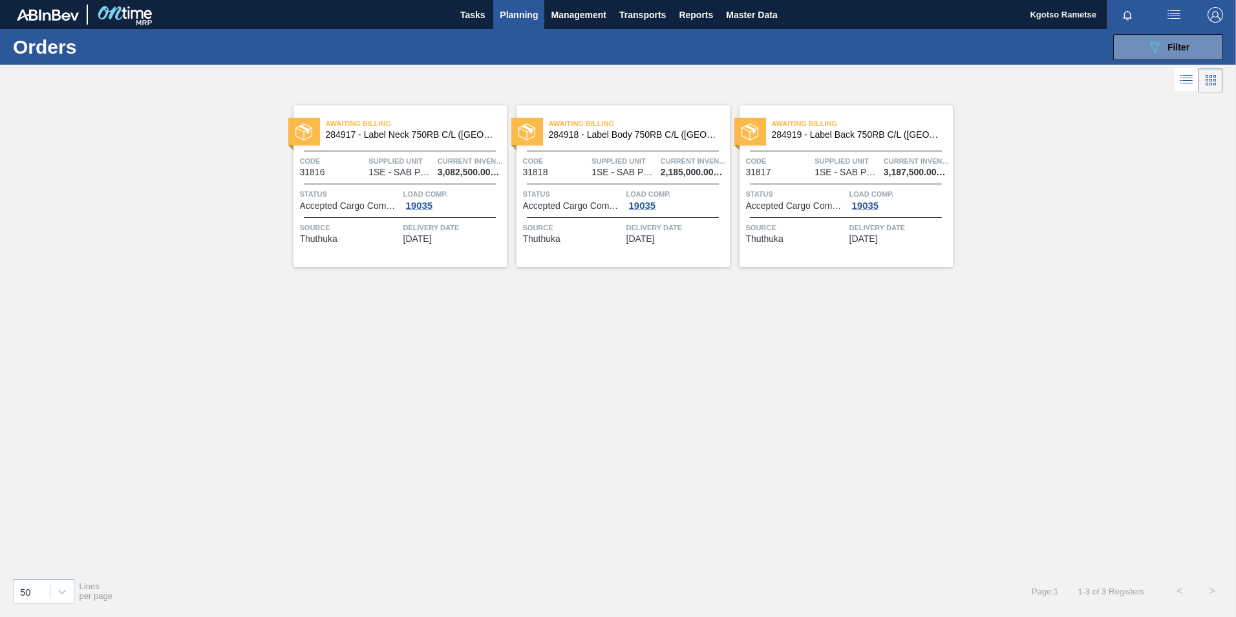
click at [434, 134] on span "284917 - Label Neck 750RB C/L (Hogwarts)" at bounding box center [411, 135] width 171 height 10
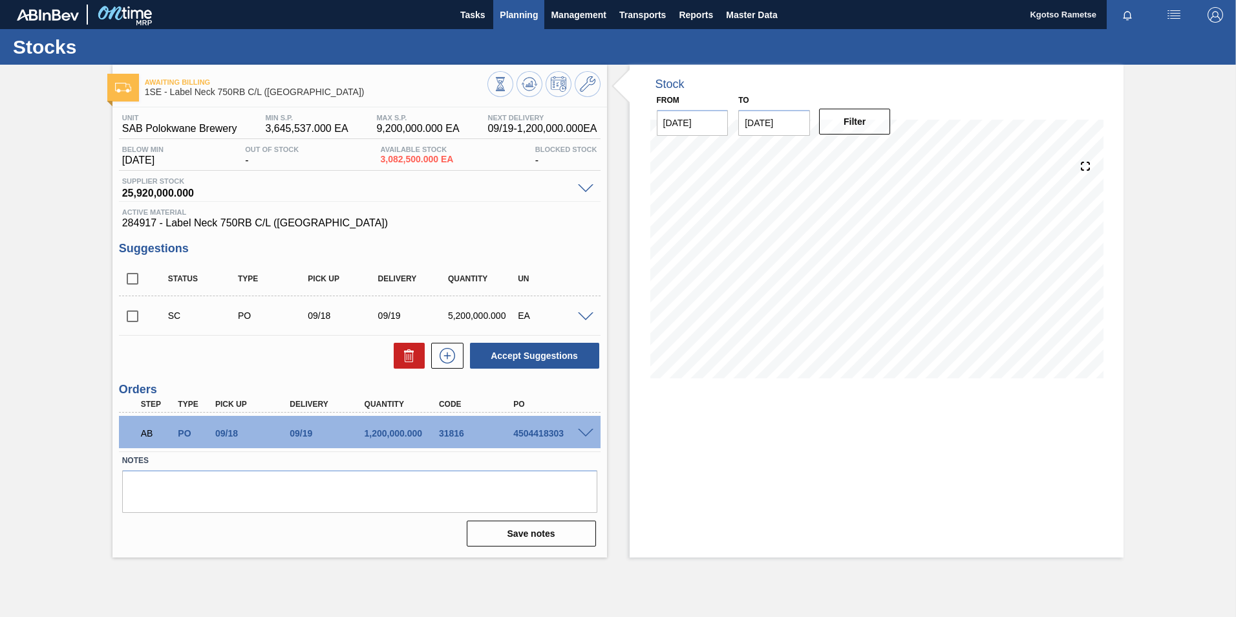
click at [531, 12] on span "Planning" at bounding box center [519, 15] width 38 height 16
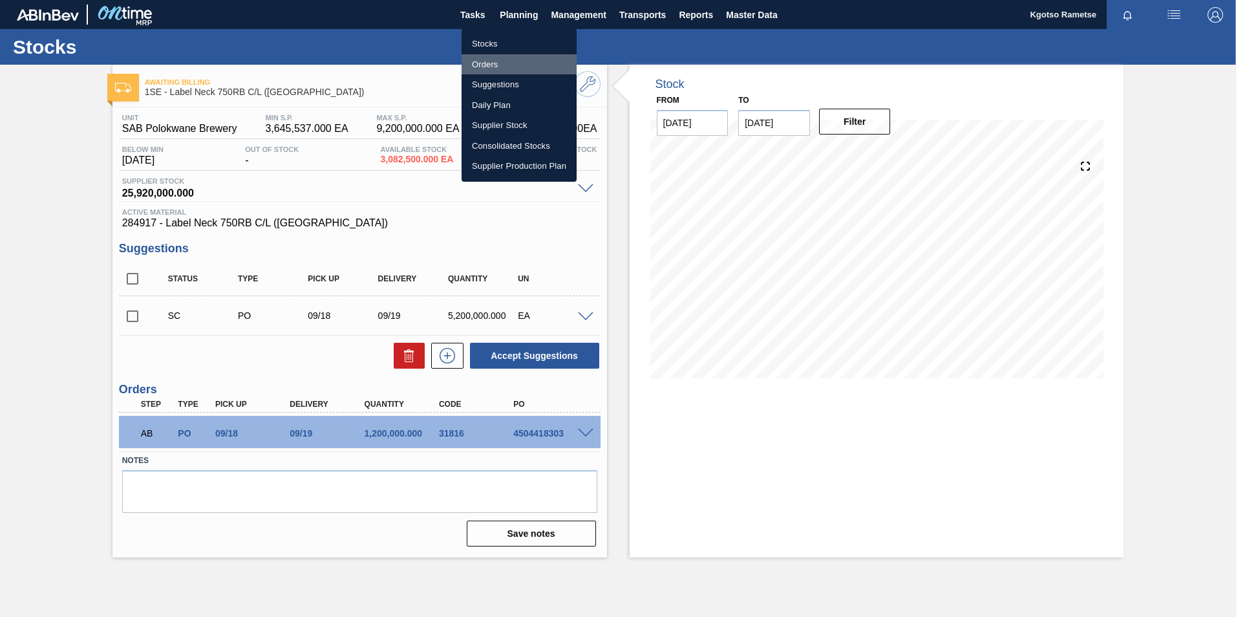
click at [492, 58] on li "Orders" at bounding box center [519, 64] width 115 height 21
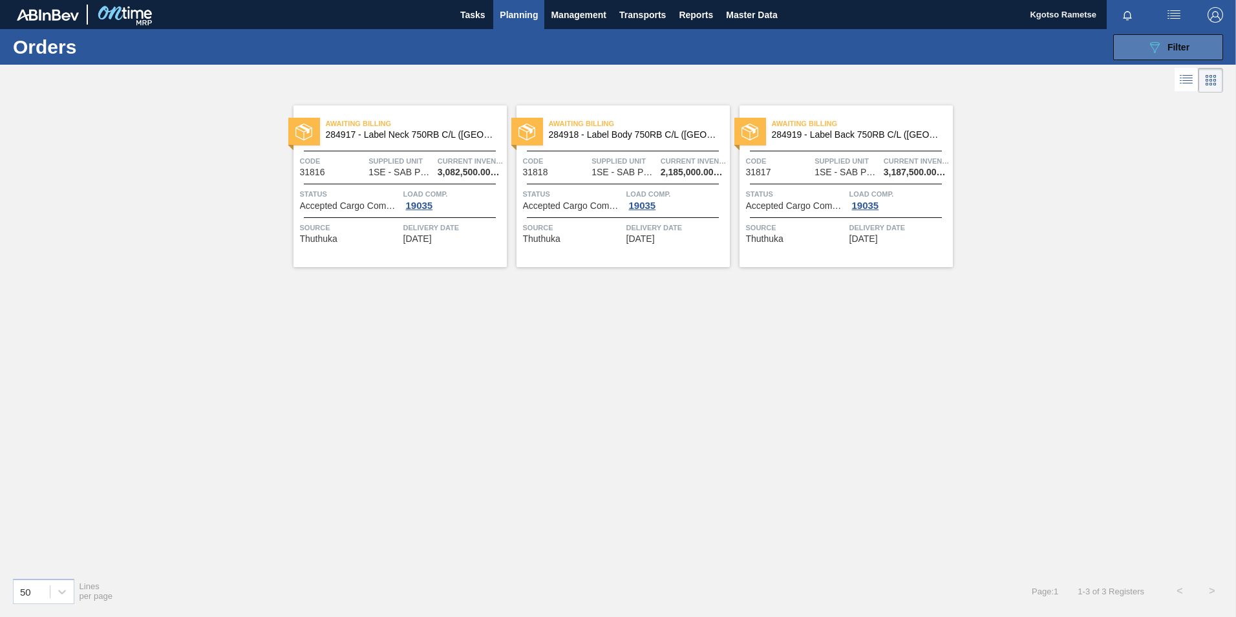
click at [1173, 48] on span "Filter" at bounding box center [1178, 47] width 22 height 10
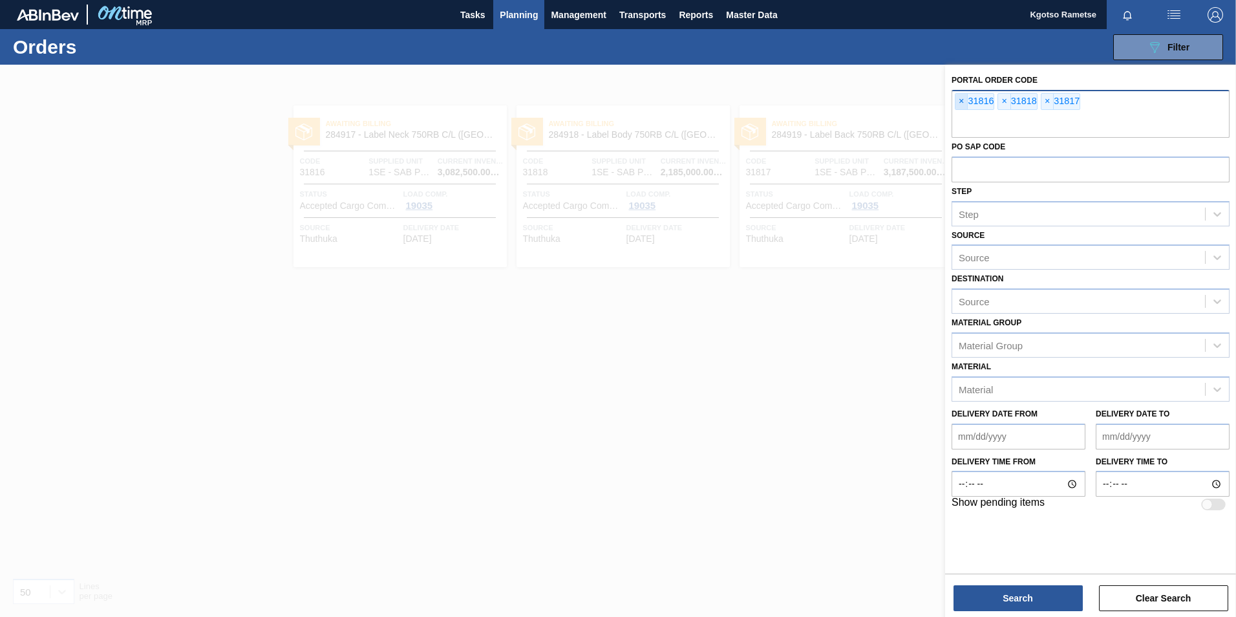
click at [966, 103] on span "×" at bounding box center [961, 102] width 12 height 16
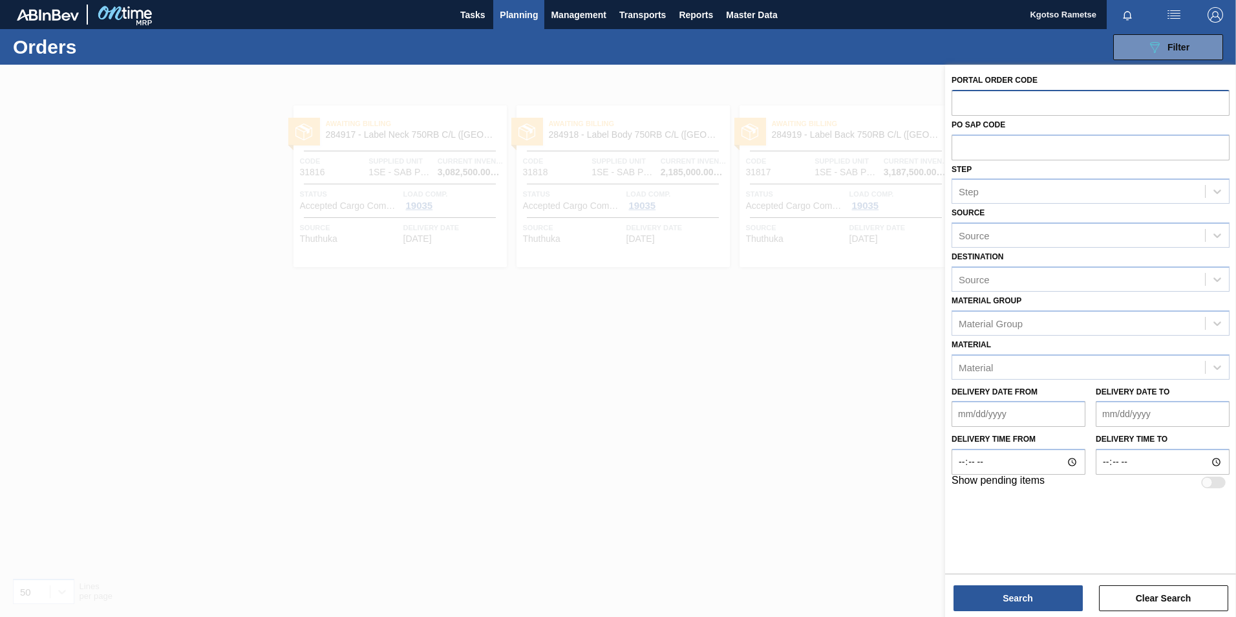
paste input "31812"
type input "31812"
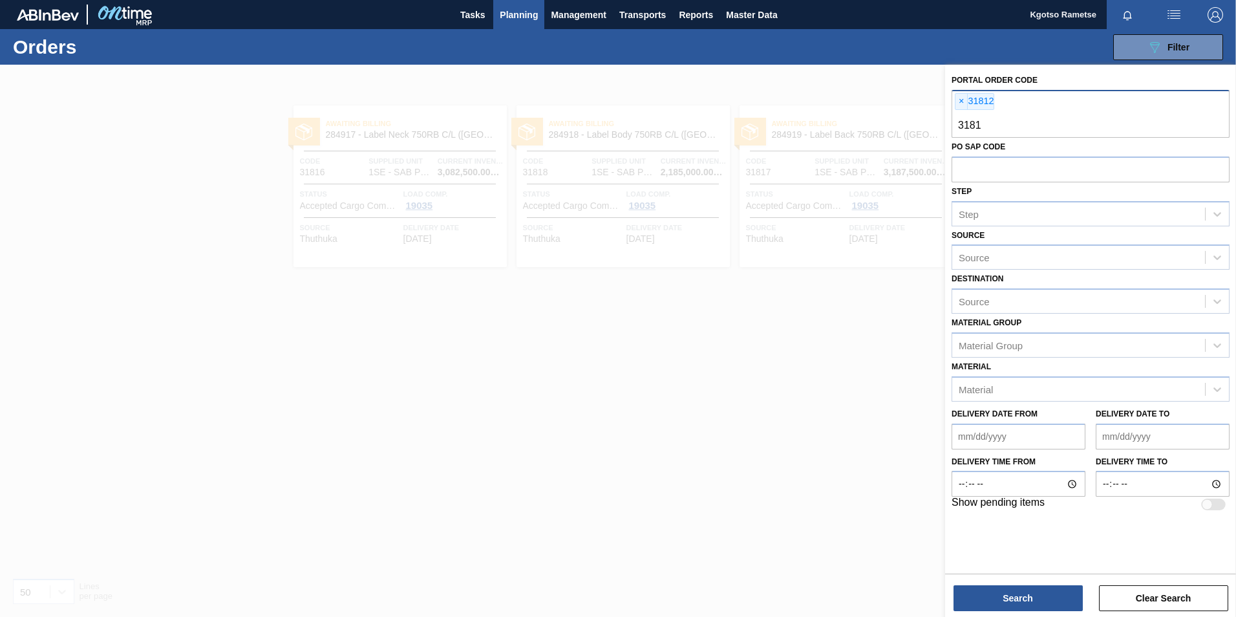
type input "31811"
click at [1002, 604] on button "Search" at bounding box center [1018, 598] width 129 height 26
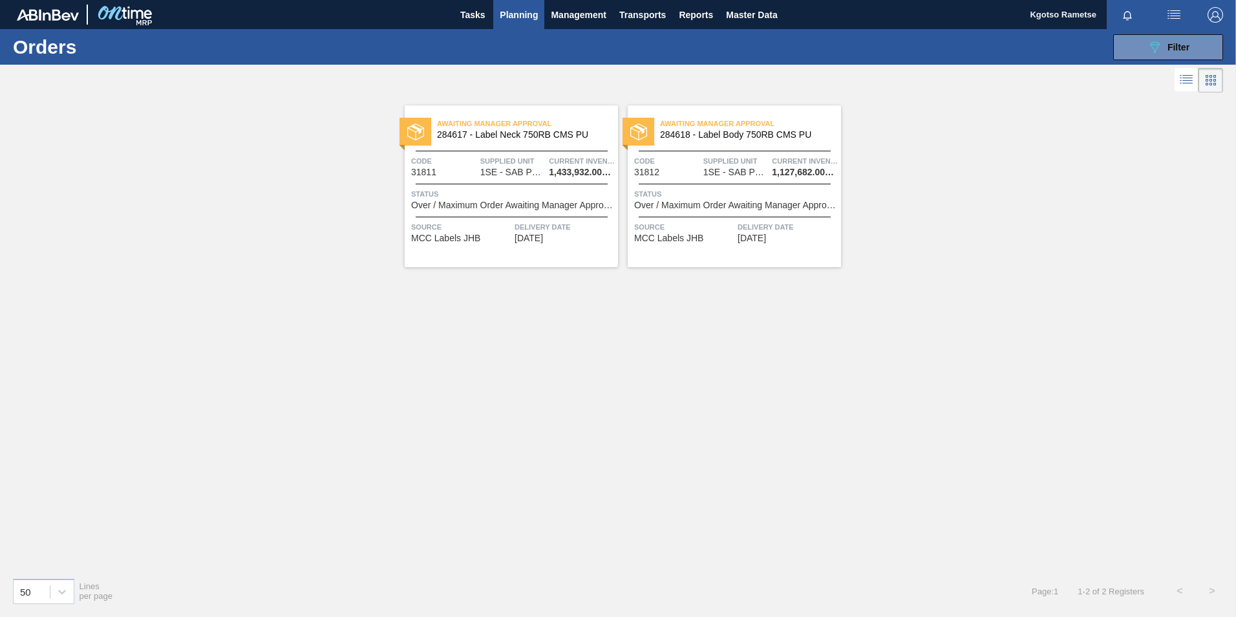
click at [559, 182] on div "Awaiting Manager Approval 284617 - Label Neck 750RB CMS PU Code 31811 Supplied …" at bounding box center [511, 186] width 213 height 162
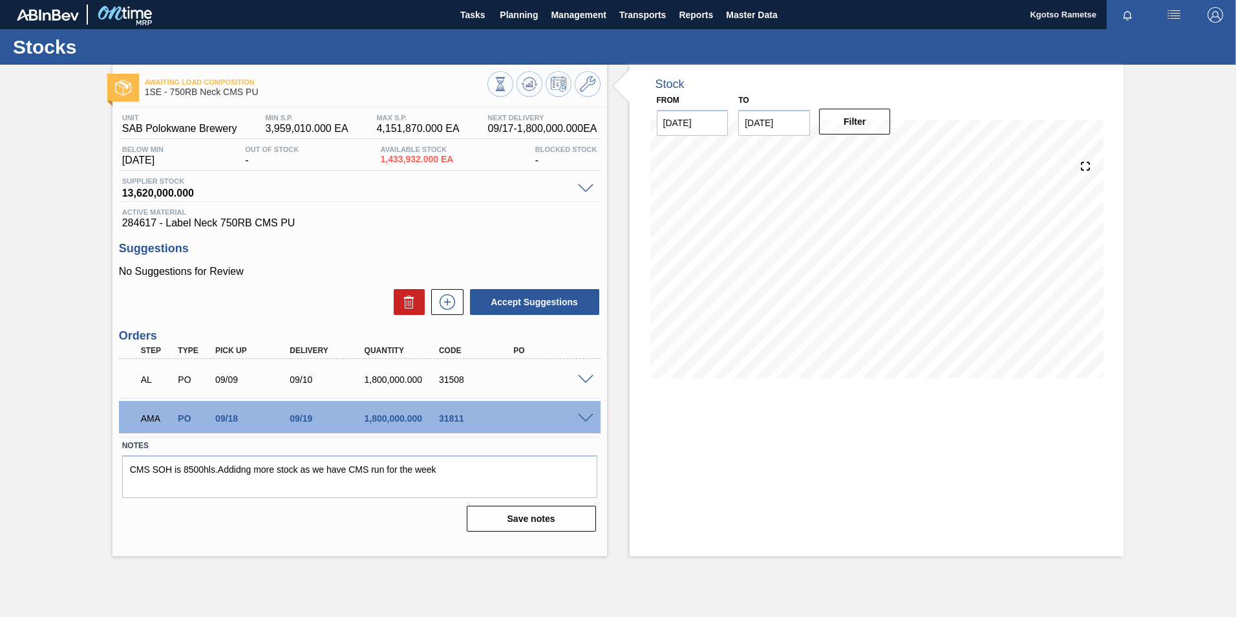
click at [583, 418] on span at bounding box center [586, 419] width 16 height 10
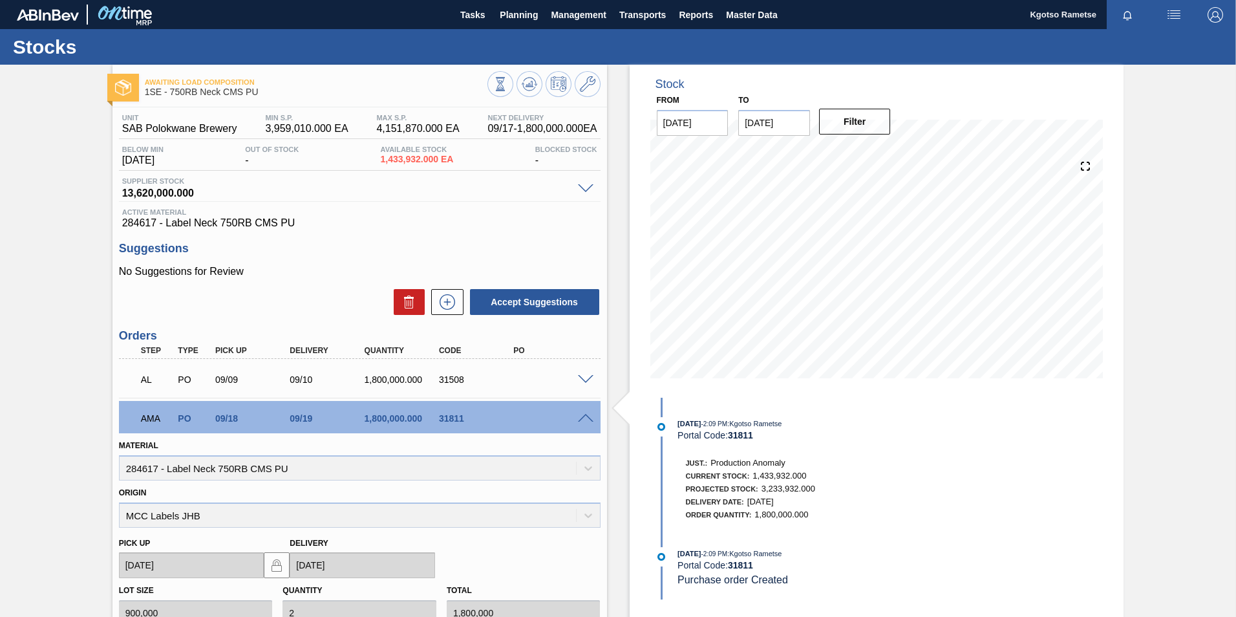
click at [1177, 457] on div "Awaiting Load Composition 1SE - 750RB Neck CMS PU Unit SAB Polokwane Brewery MI…" at bounding box center [618, 460] width 1236 height 791
click at [748, 21] on span "Master Data" at bounding box center [751, 15] width 51 height 16
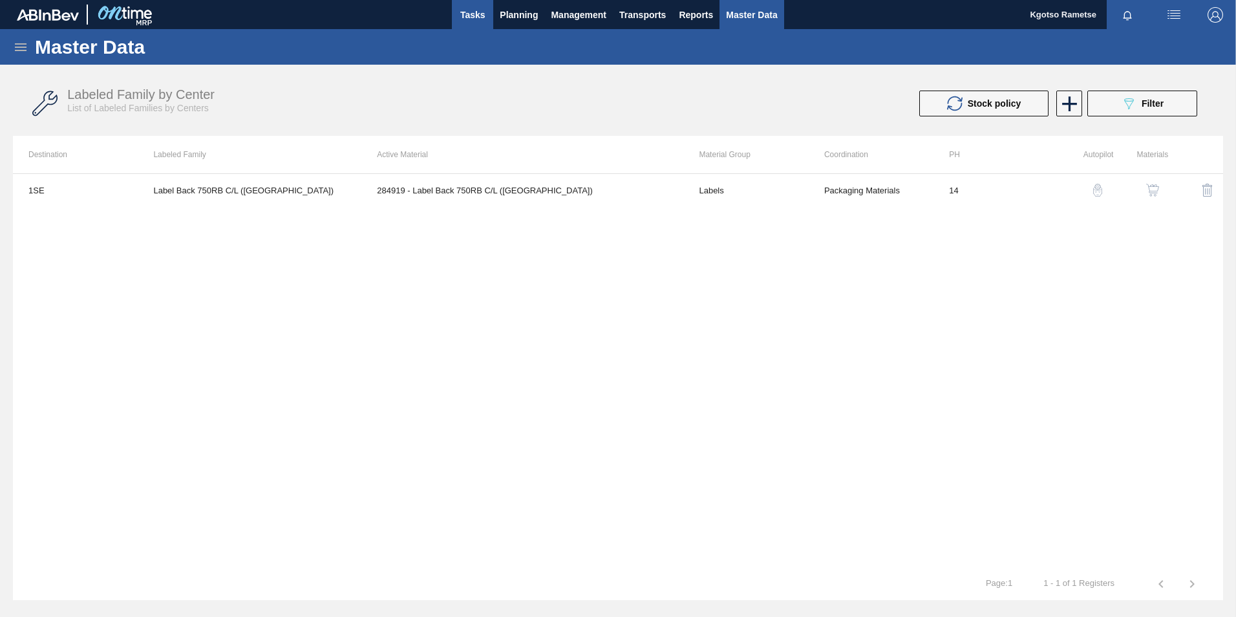
click at [475, 28] on button "Tasks" at bounding box center [472, 14] width 41 height 29
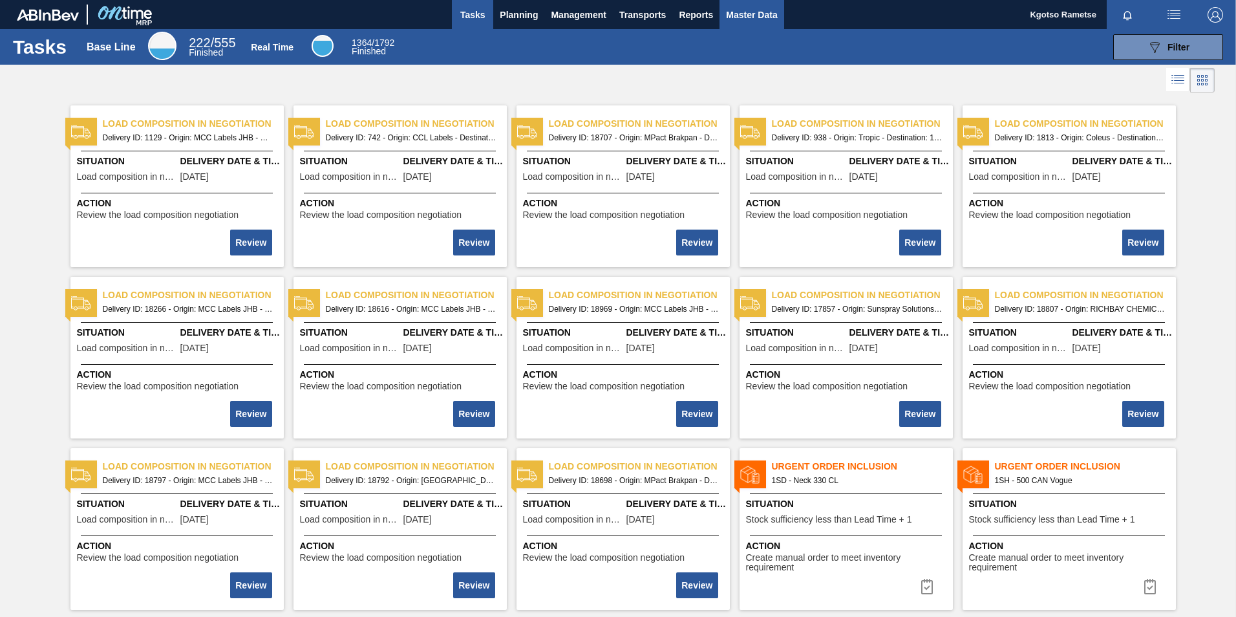
click at [753, 19] on span "Master Data" at bounding box center [751, 15] width 51 height 16
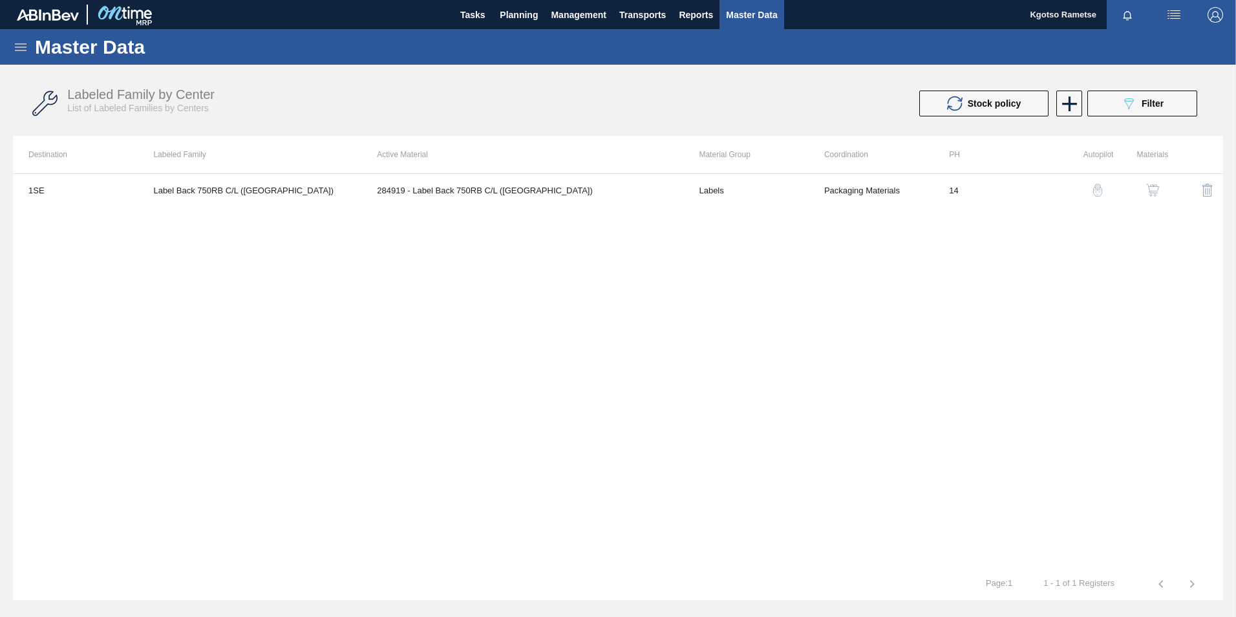
click at [23, 55] on div "Master Data" at bounding box center [618, 47] width 1236 height 36
click at [19, 45] on icon at bounding box center [21, 47] width 16 height 16
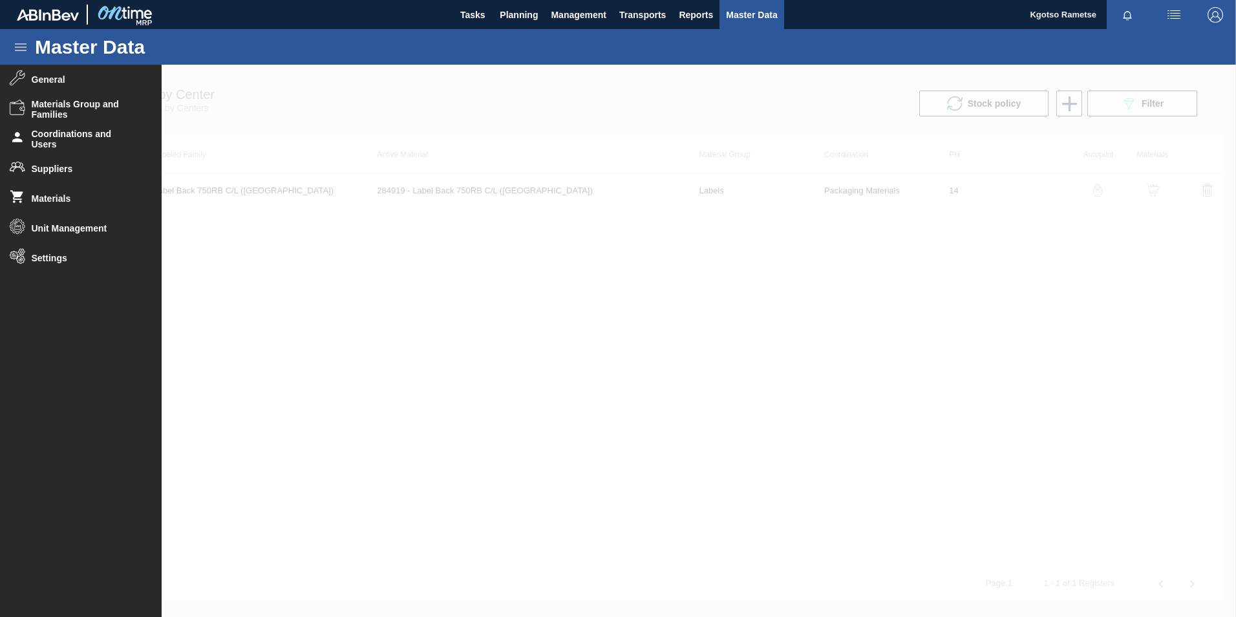
click at [1147, 59] on div "Master Data" at bounding box center [618, 47] width 1236 height 36
click at [1211, 8] on img "button" at bounding box center [1216, 15] width 16 height 16
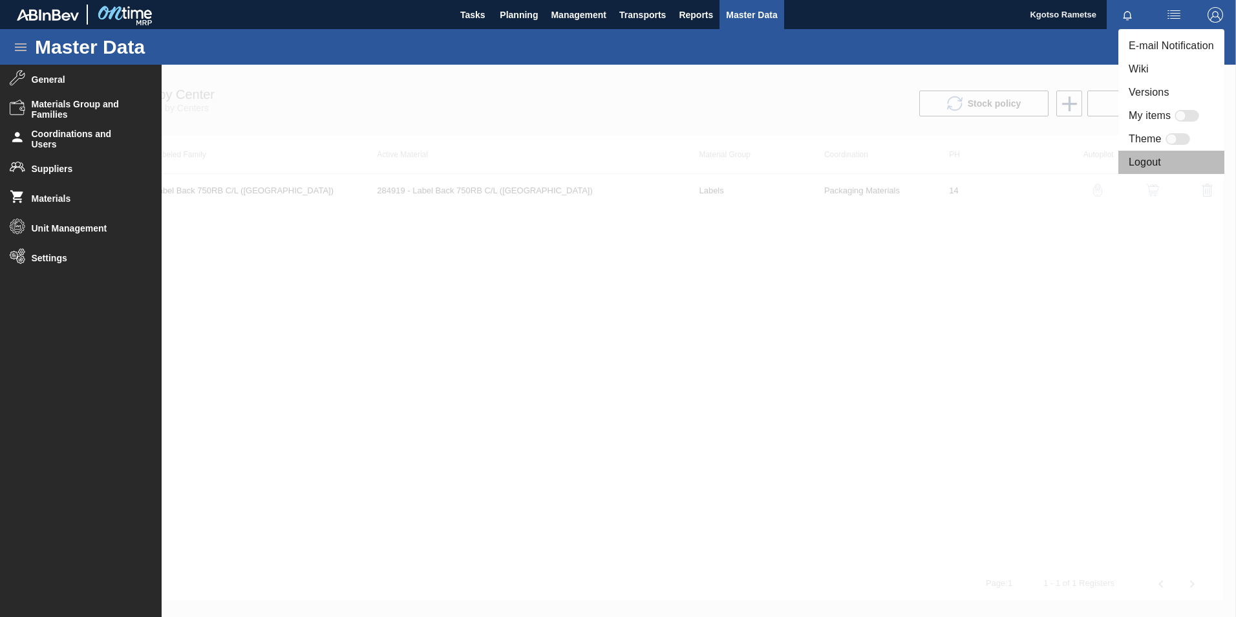
click at [1142, 157] on li "Logout" at bounding box center [1171, 162] width 106 height 23
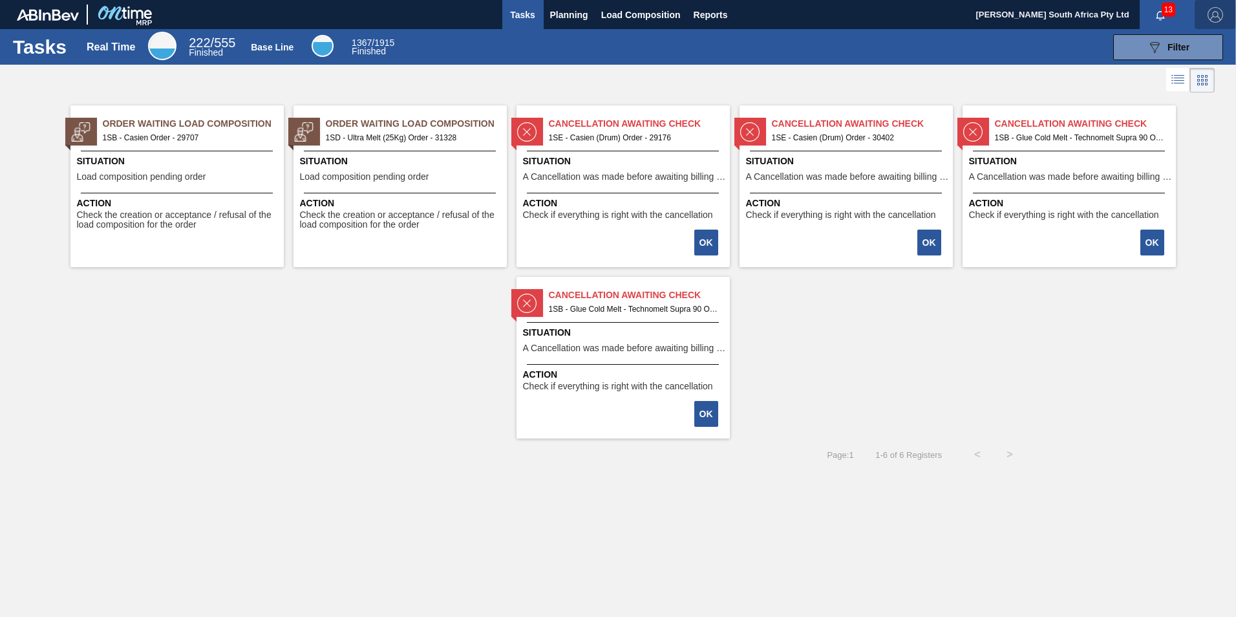
click at [1211, 13] on img "button" at bounding box center [1216, 15] width 16 height 16
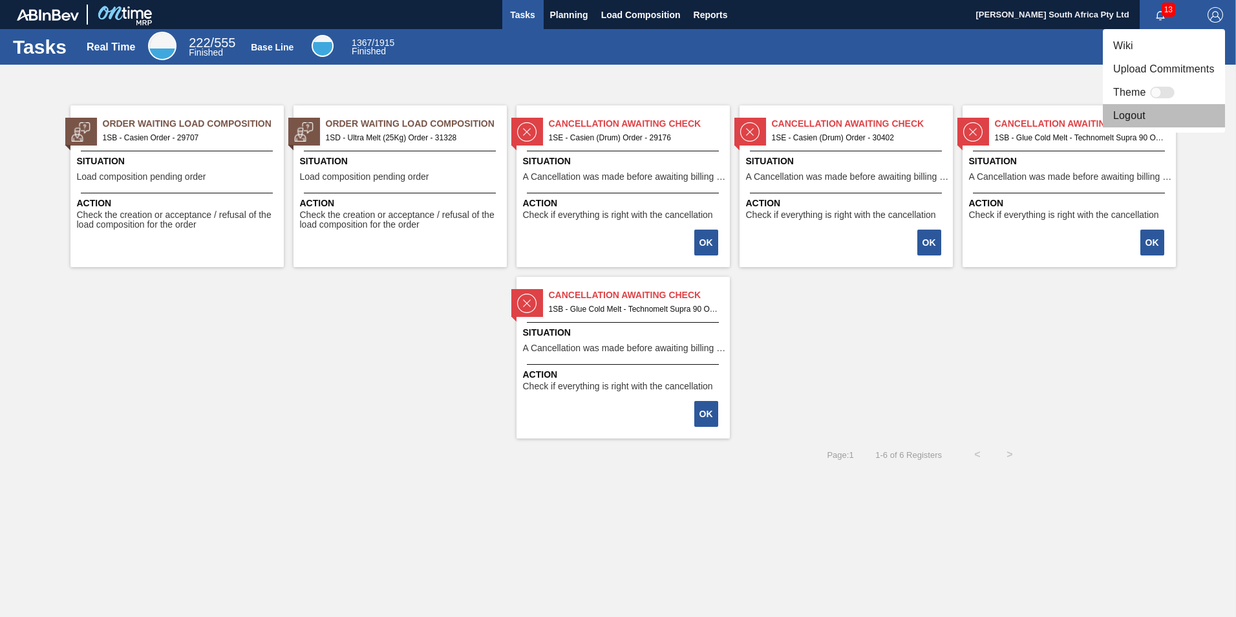
click at [1175, 126] on li "Logout" at bounding box center [1164, 115] width 122 height 23
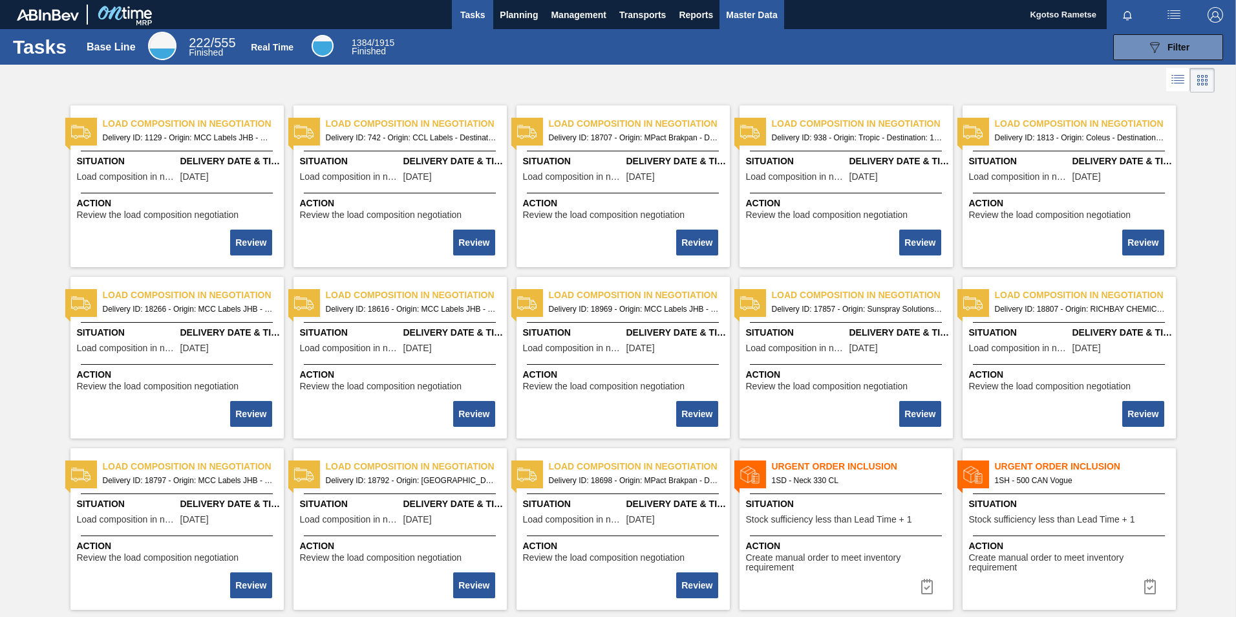
click at [740, 8] on span "Master Data" at bounding box center [751, 15] width 51 height 16
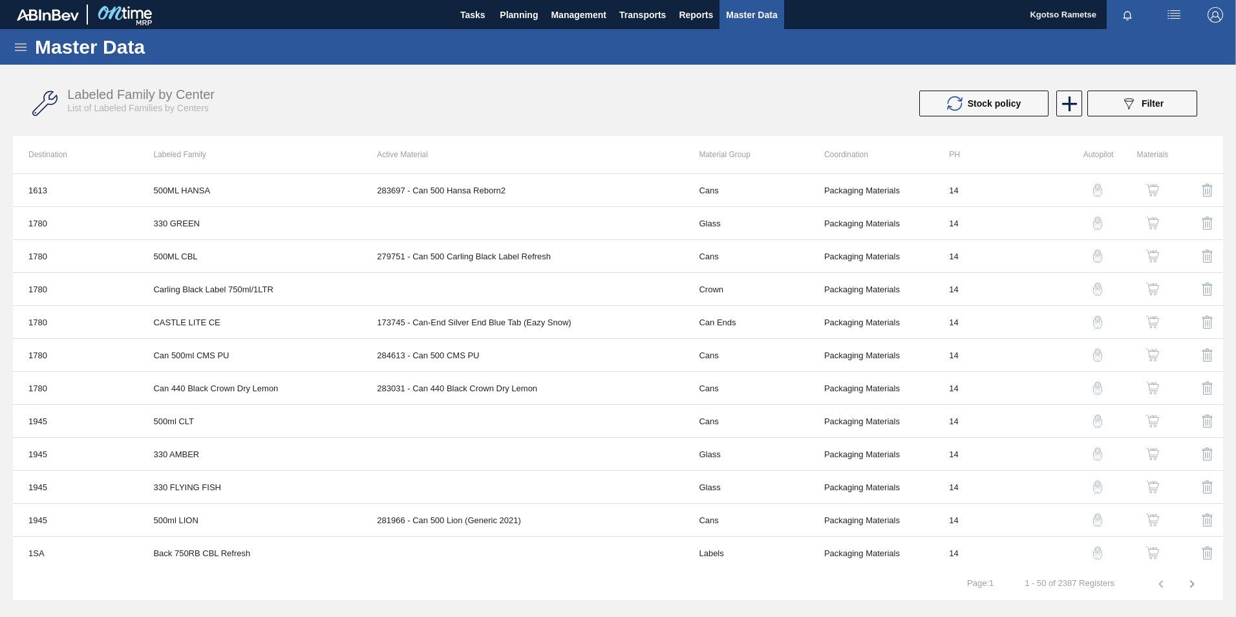
click at [14, 47] on icon at bounding box center [21, 47] width 16 height 16
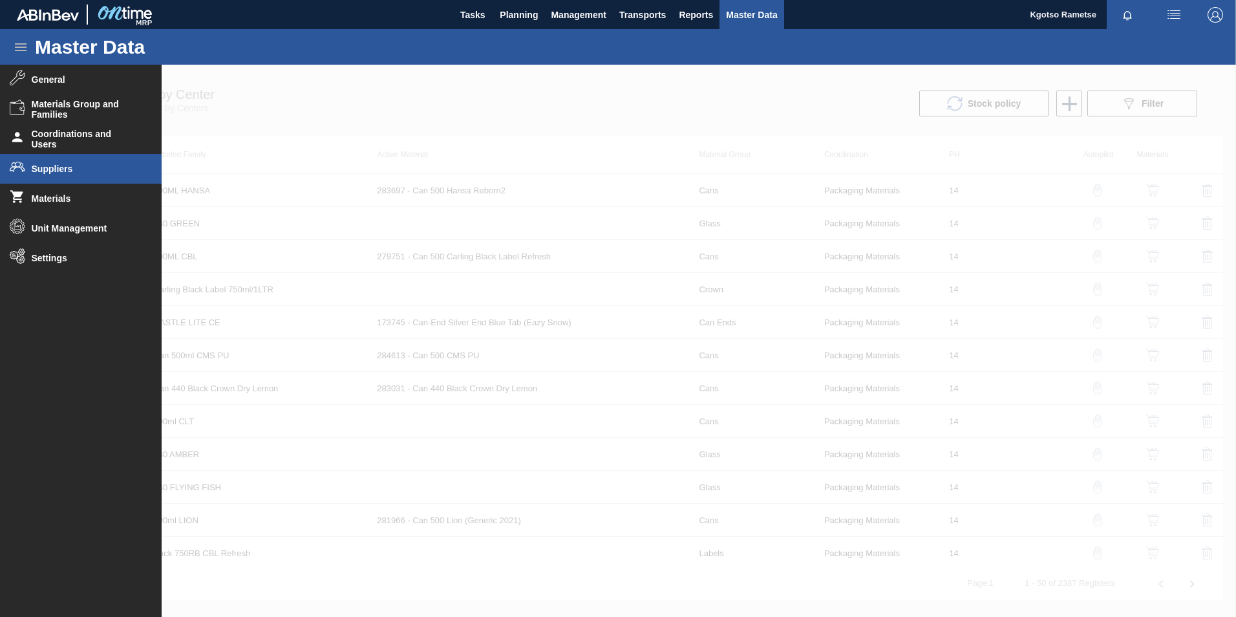
click at [60, 179] on li "Suppliers" at bounding box center [81, 169] width 162 height 30
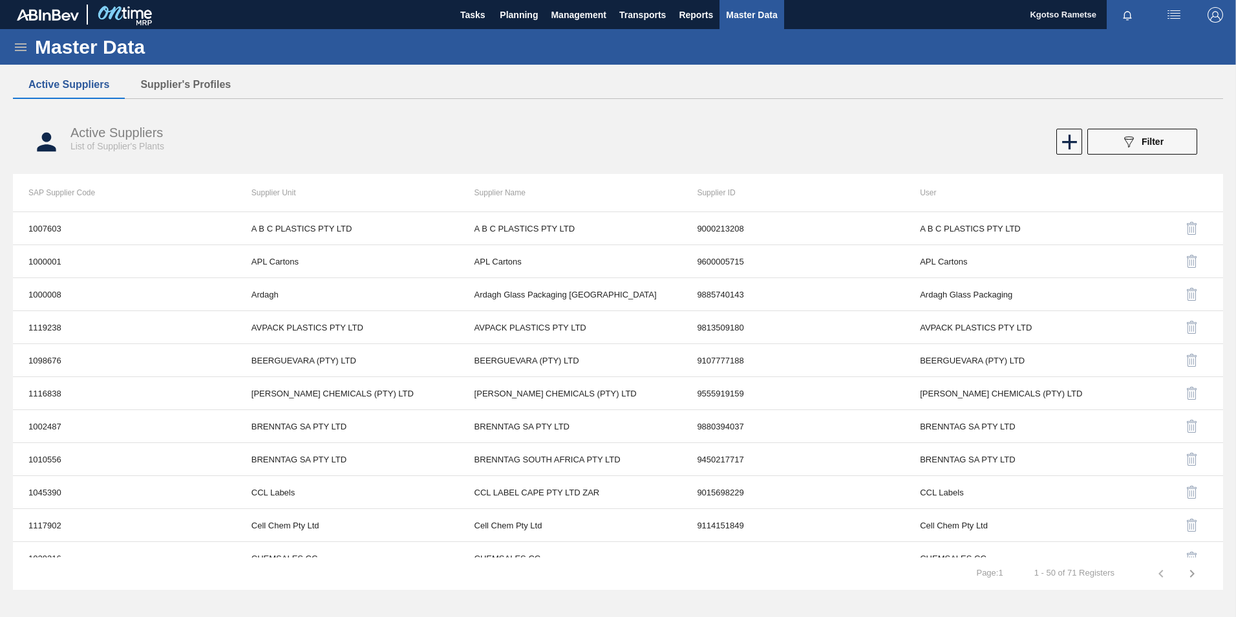
click at [170, 101] on div "Active Suppliers Supplier's Profiles Active Suppliers List of Supplier's Plants…" at bounding box center [618, 298] width 1210 height 454
click at [175, 83] on button "Supplier's Profiles" at bounding box center [186, 84] width 122 height 27
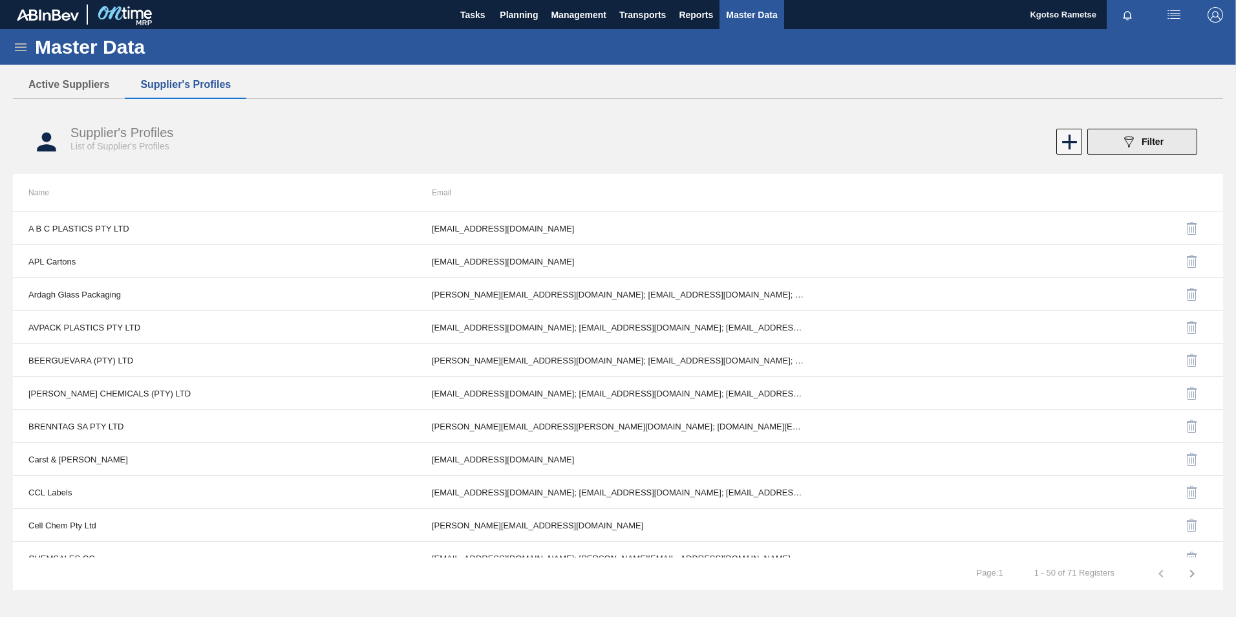
click at [1126, 139] on icon at bounding box center [1129, 141] width 10 height 11
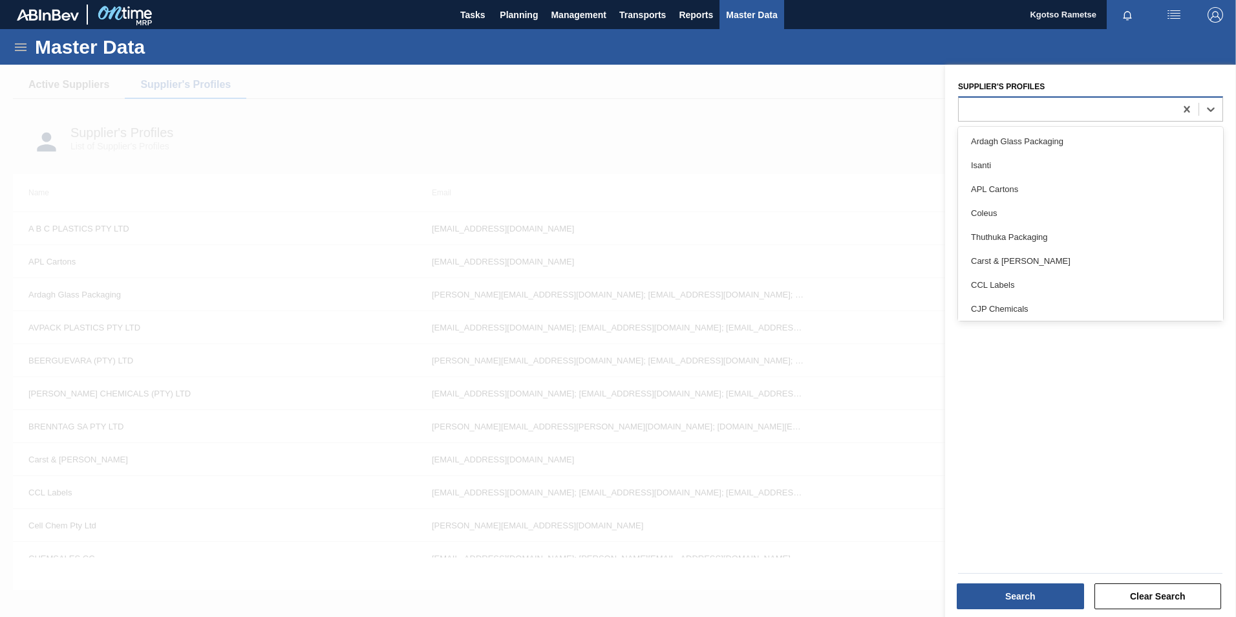
click at [998, 118] on div at bounding box center [1067, 109] width 217 height 19
type Profiles "hen"
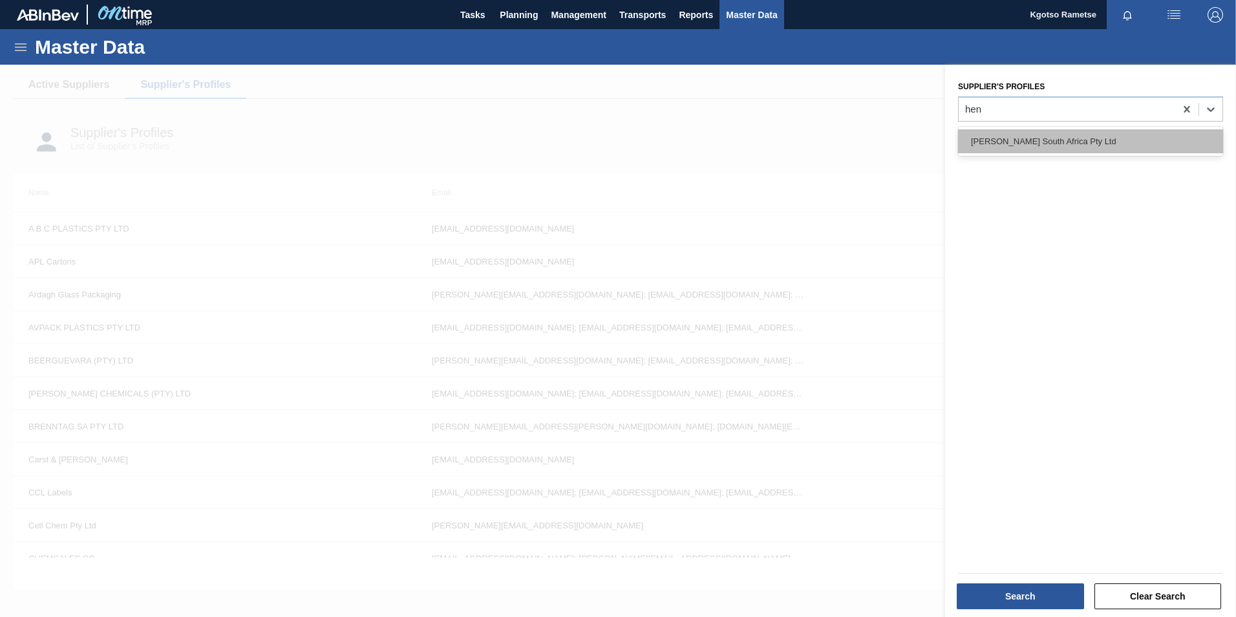
click at [1017, 143] on div "Henkel South Africa Pty Ltd" at bounding box center [1090, 141] width 265 height 24
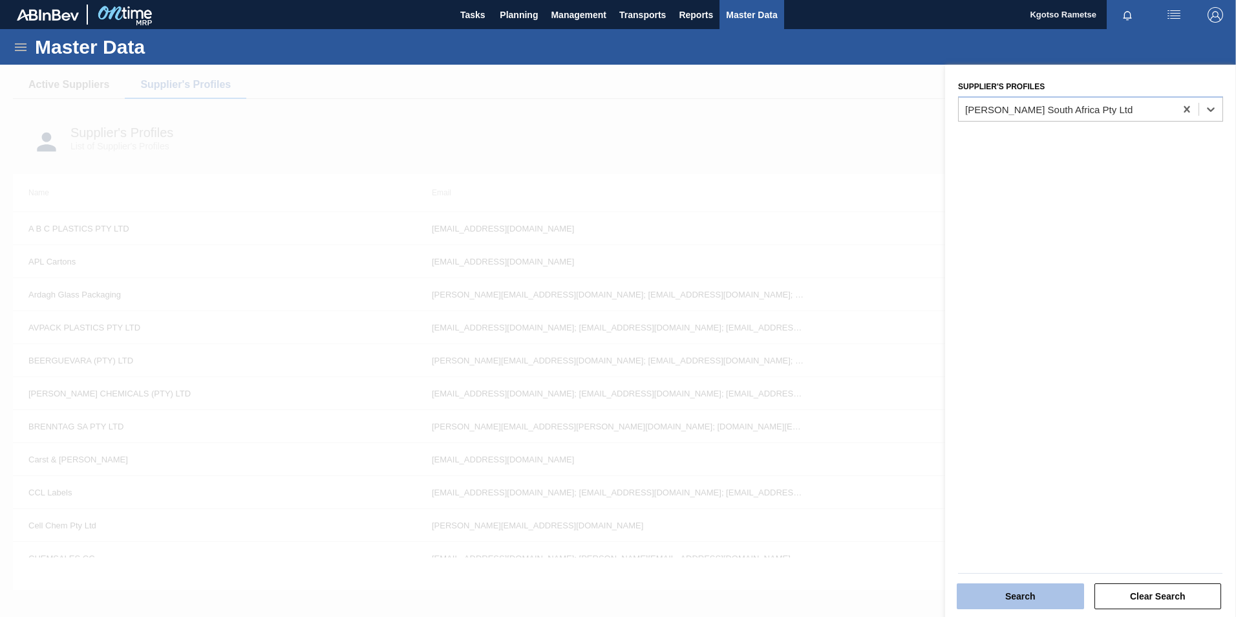
click at [1035, 602] on button "Search" at bounding box center [1020, 596] width 127 height 26
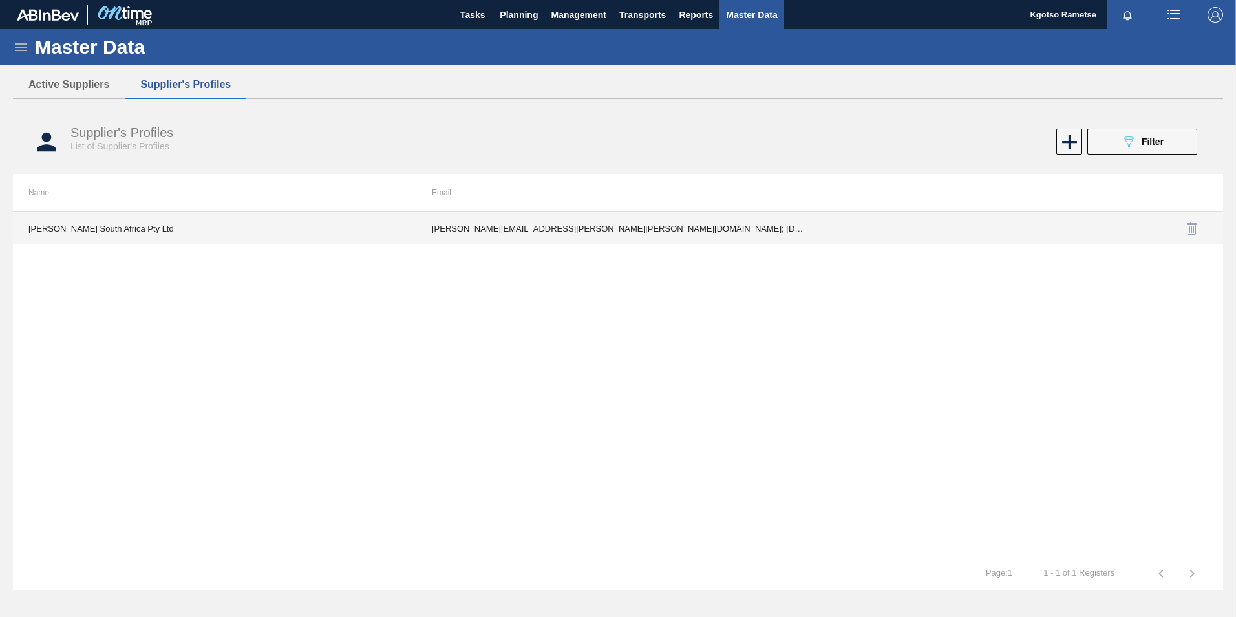
click at [681, 229] on td "trevor.bolton@henkel.com; utsales.orders@henkel.com; hasan.mulla@henkel.com; lo…" at bounding box center [617, 228] width 403 height 32
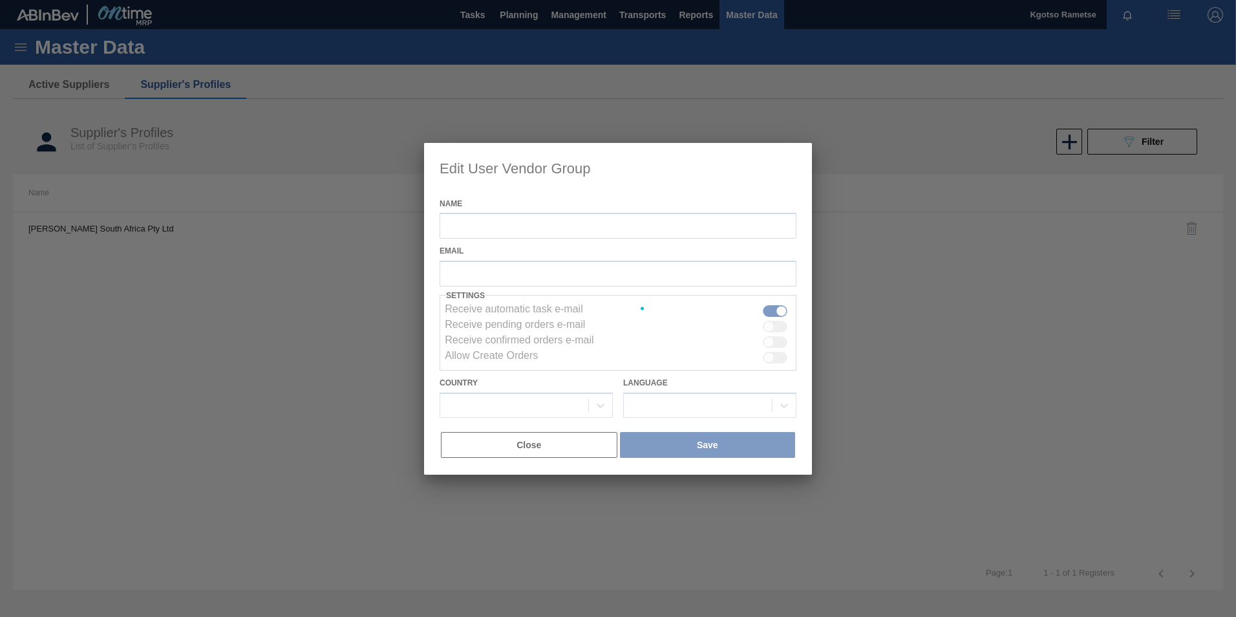
type input "Henkel South Africa Pty Ltd"
checkbox input "true"
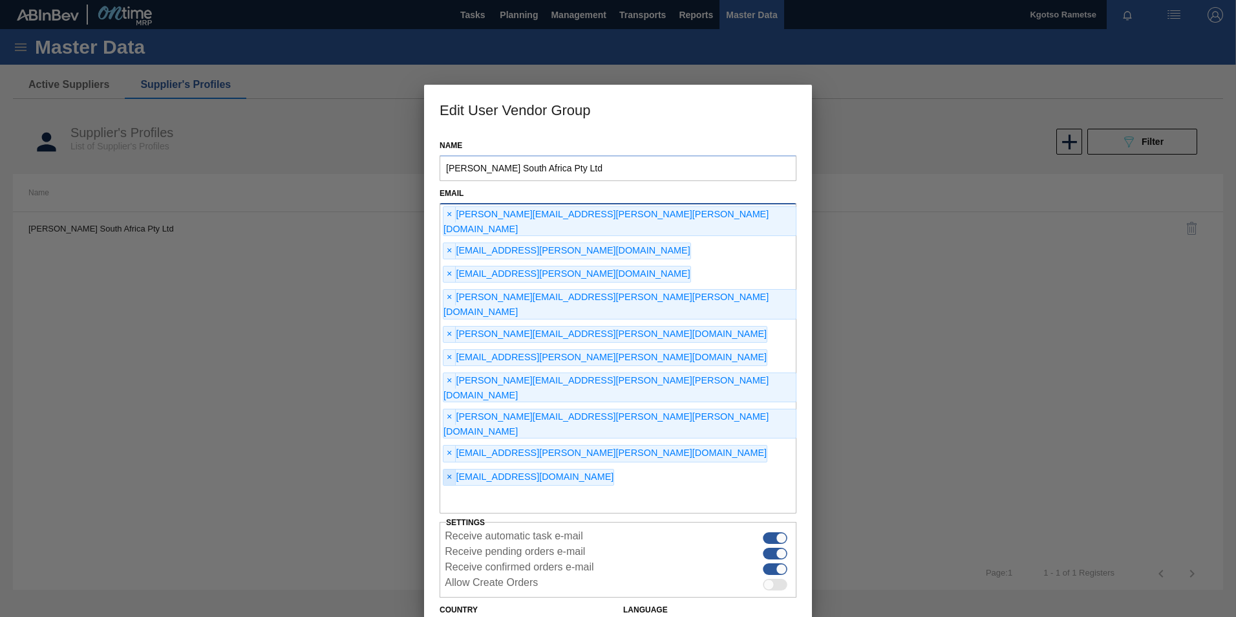
click at [456, 469] on span "×" at bounding box center [449, 477] width 12 height 16
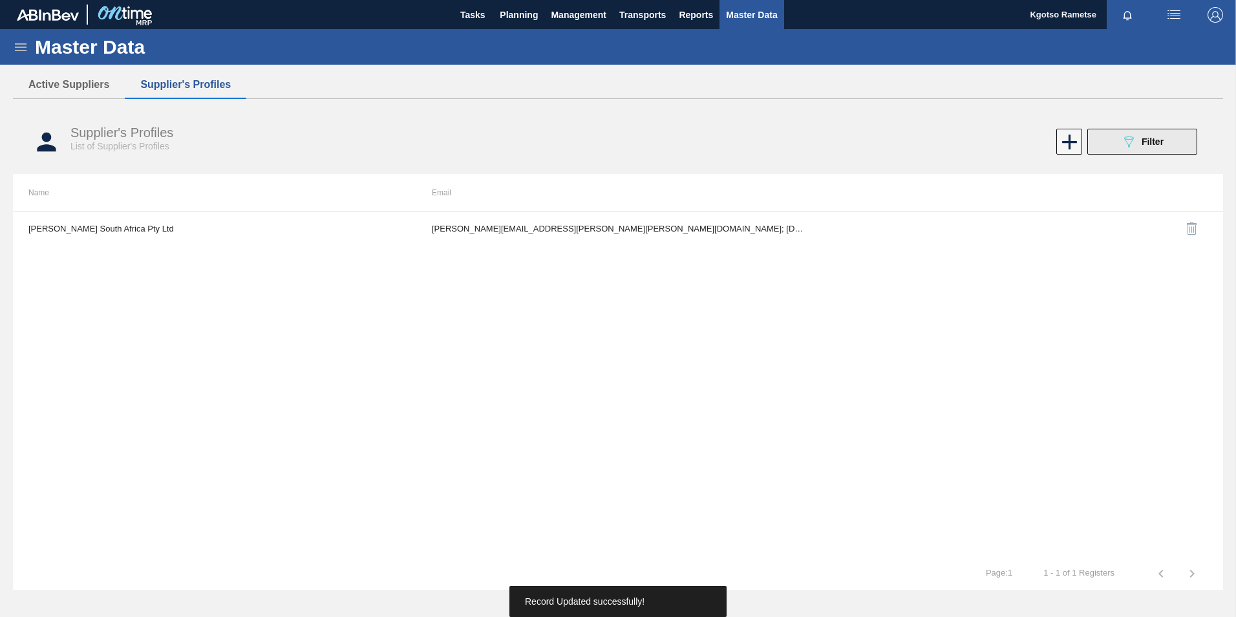
click at [1153, 144] on span "Filter" at bounding box center [1153, 141] width 22 height 10
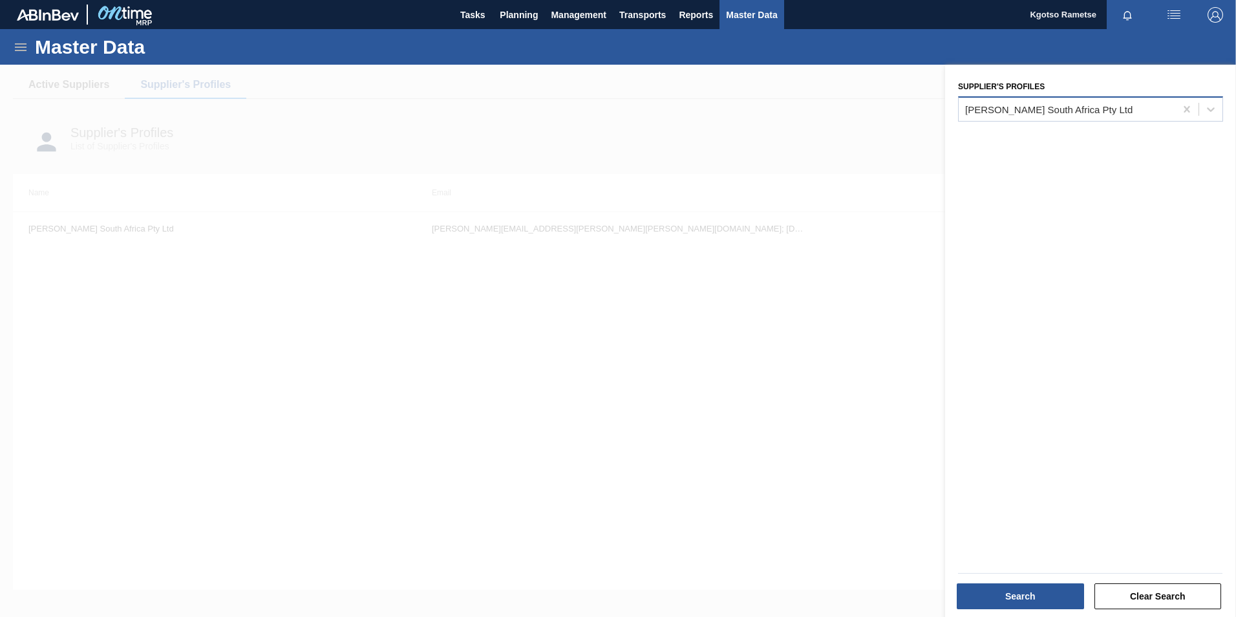
click at [1041, 114] on div "Henkel South Africa Pty Ltd" at bounding box center [1048, 108] width 167 height 11
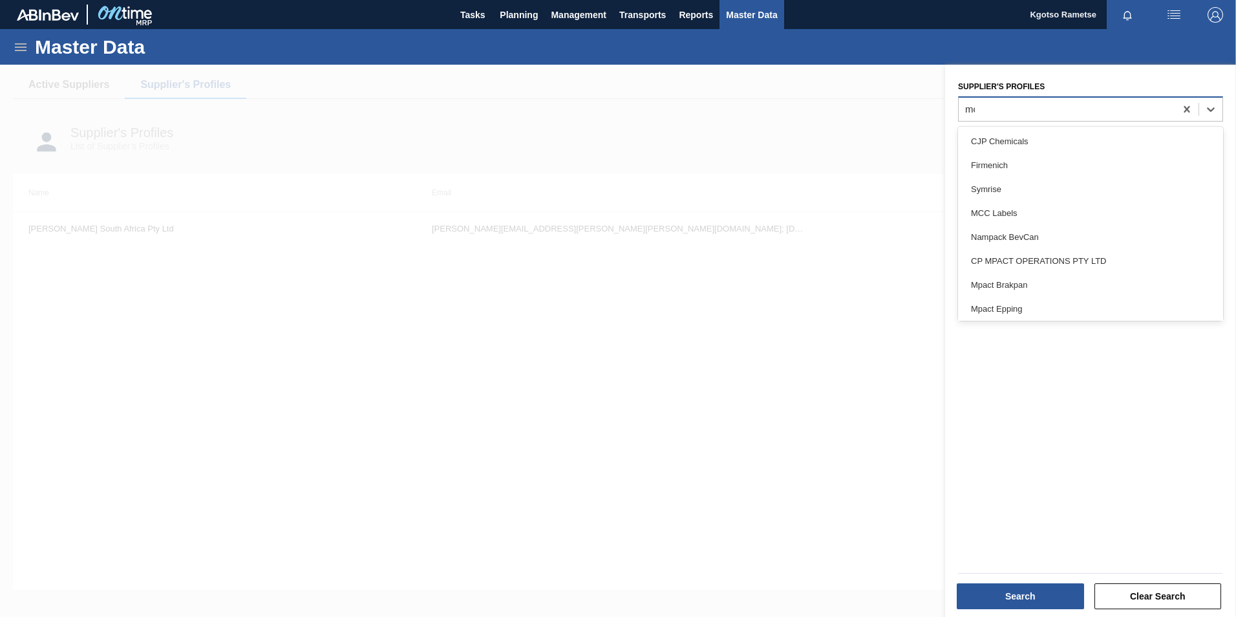
type Profiles "mcc"
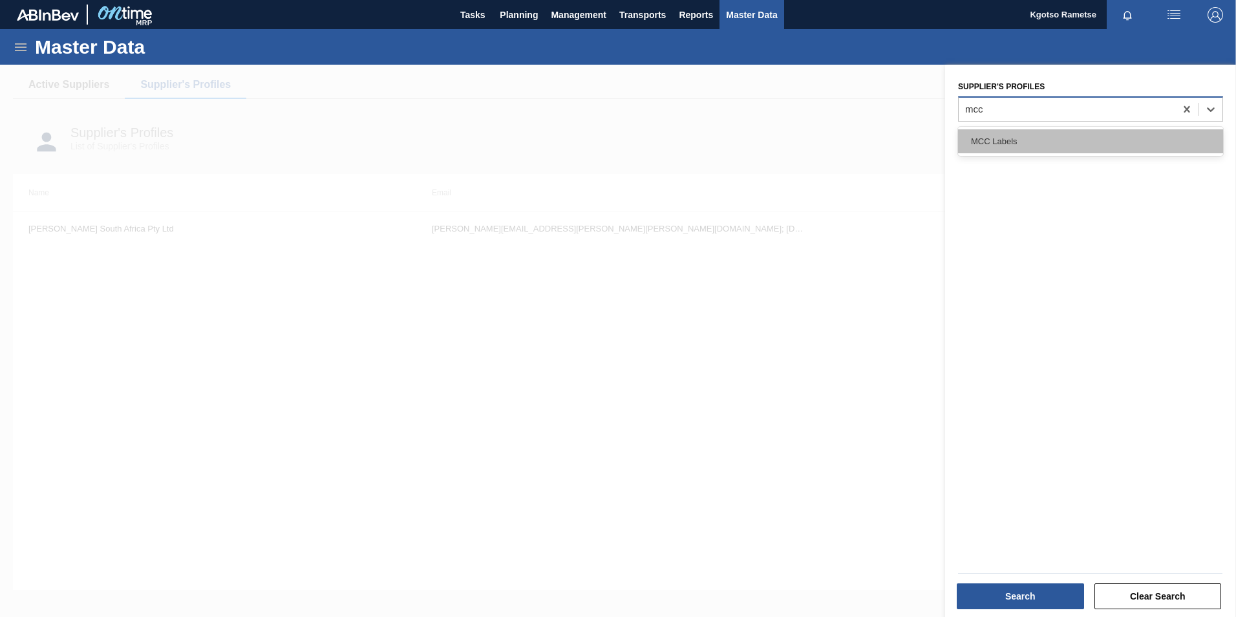
click at [1025, 143] on div "MCC Labels" at bounding box center [1090, 141] width 265 height 24
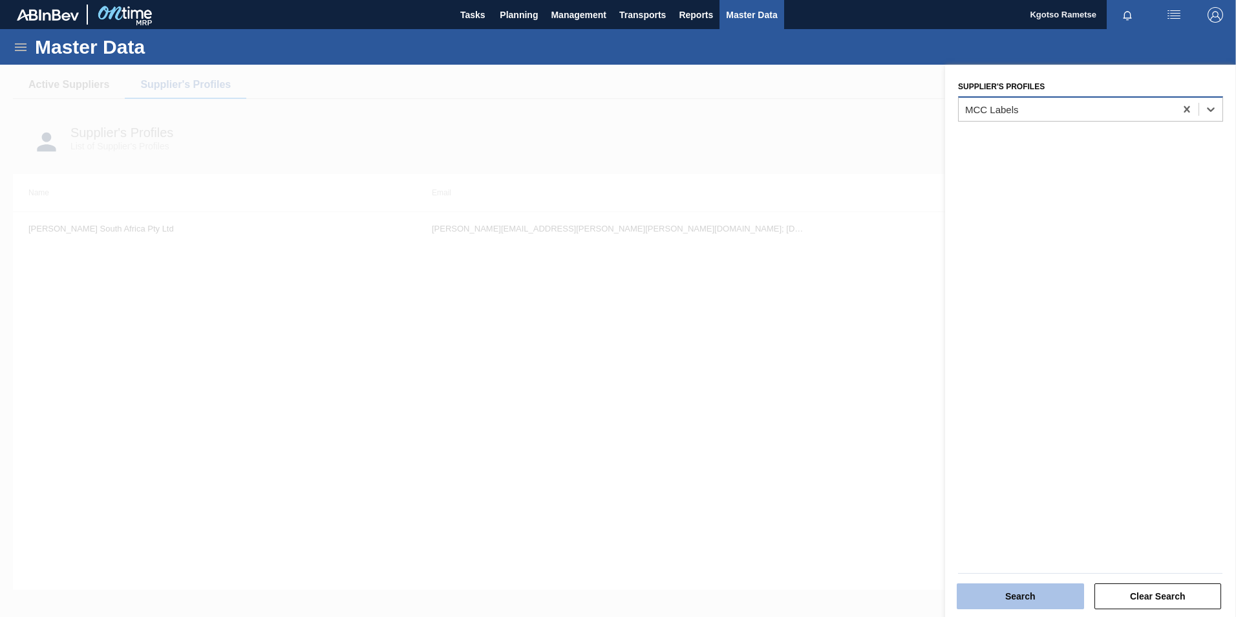
click at [1038, 595] on button "Search" at bounding box center [1020, 596] width 127 height 26
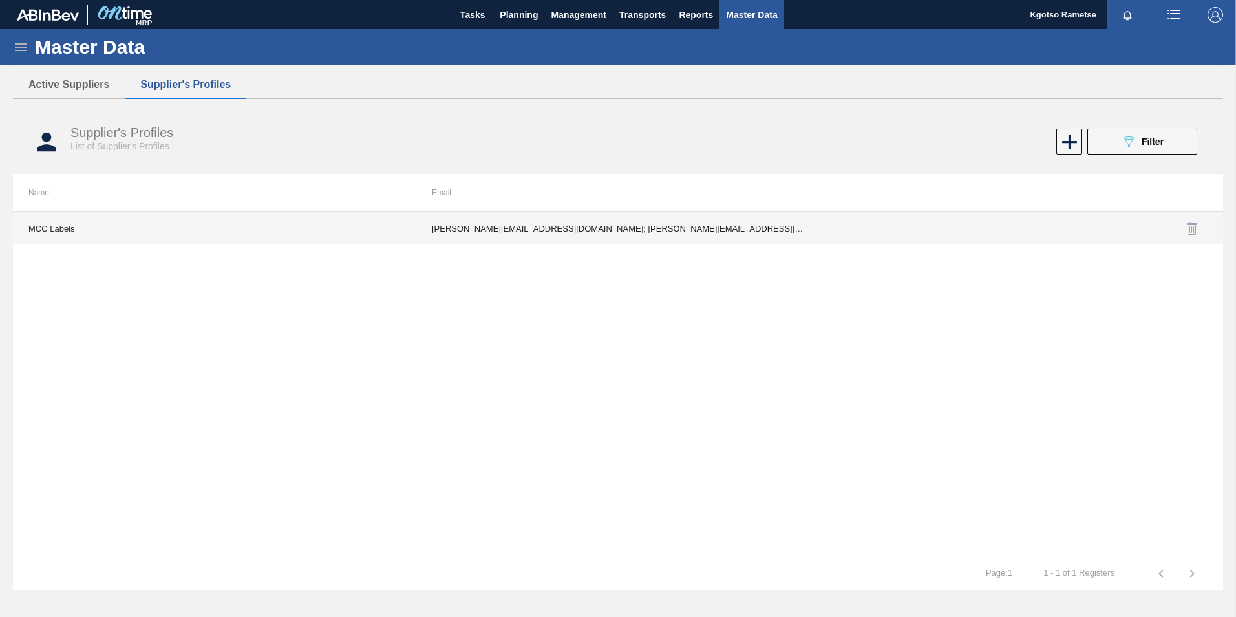
click at [624, 239] on td "Shantal.Mynhardt@mcclabel.com; Troy.Cochran@mcclabel.com; palomaromaa@gmail.com…" at bounding box center [617, 228] width 403 height 32
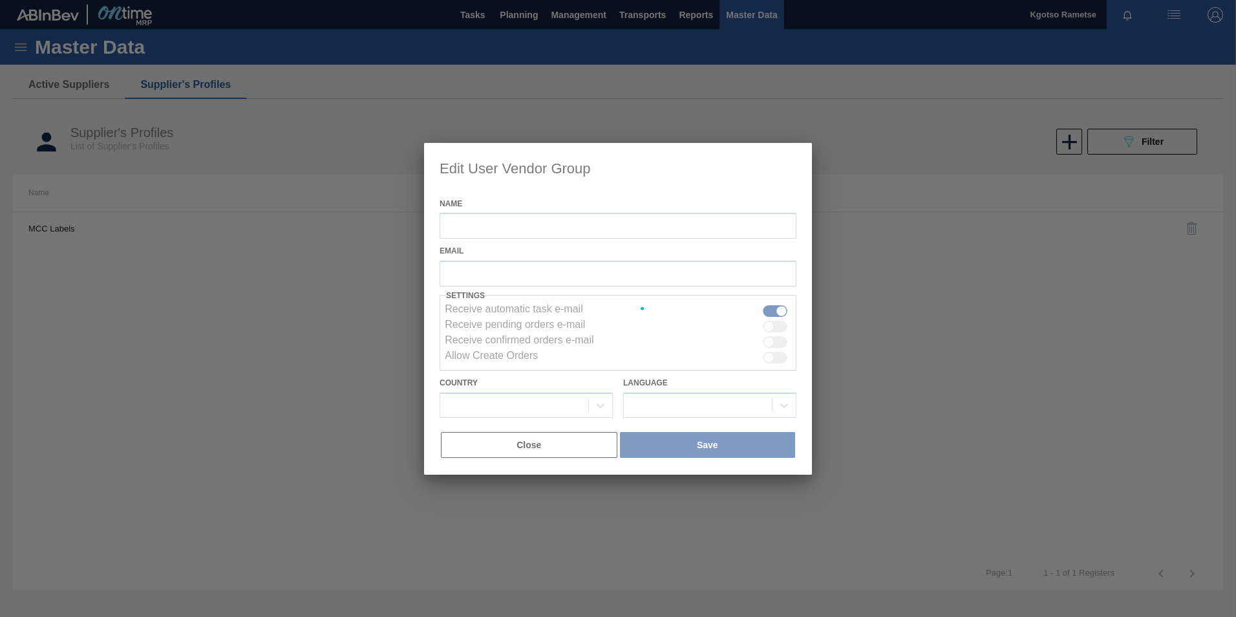
type input "MCC Labels"
checkbox input "true"
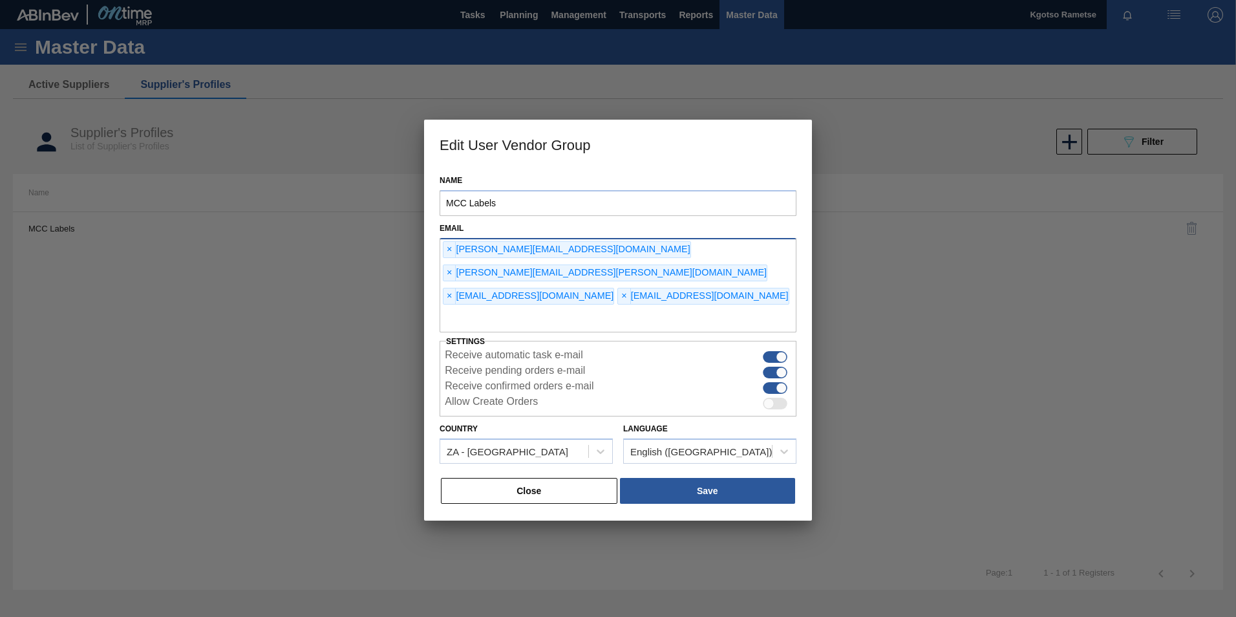
click at [590, 308] on input "text" at bounding box center [618, 320] width 357 height 25
type input "kgotso.rametse201@gmail.com"
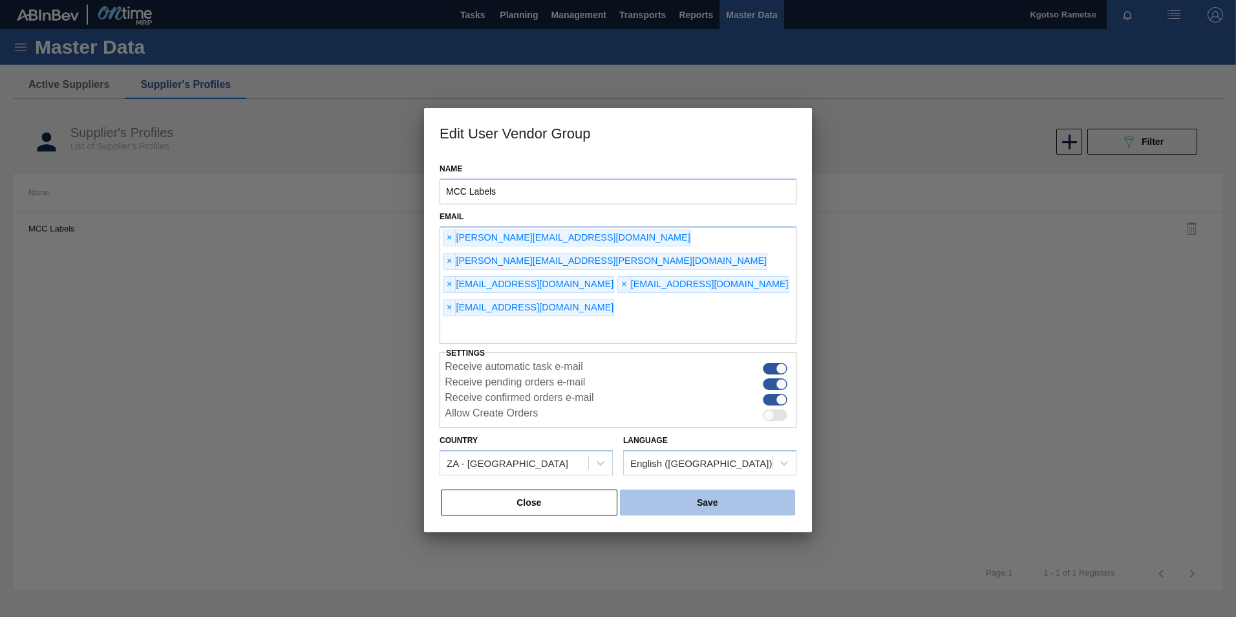
click at [670, 489] on button "Save" at bounding box center [707, 502] width 175 height 26
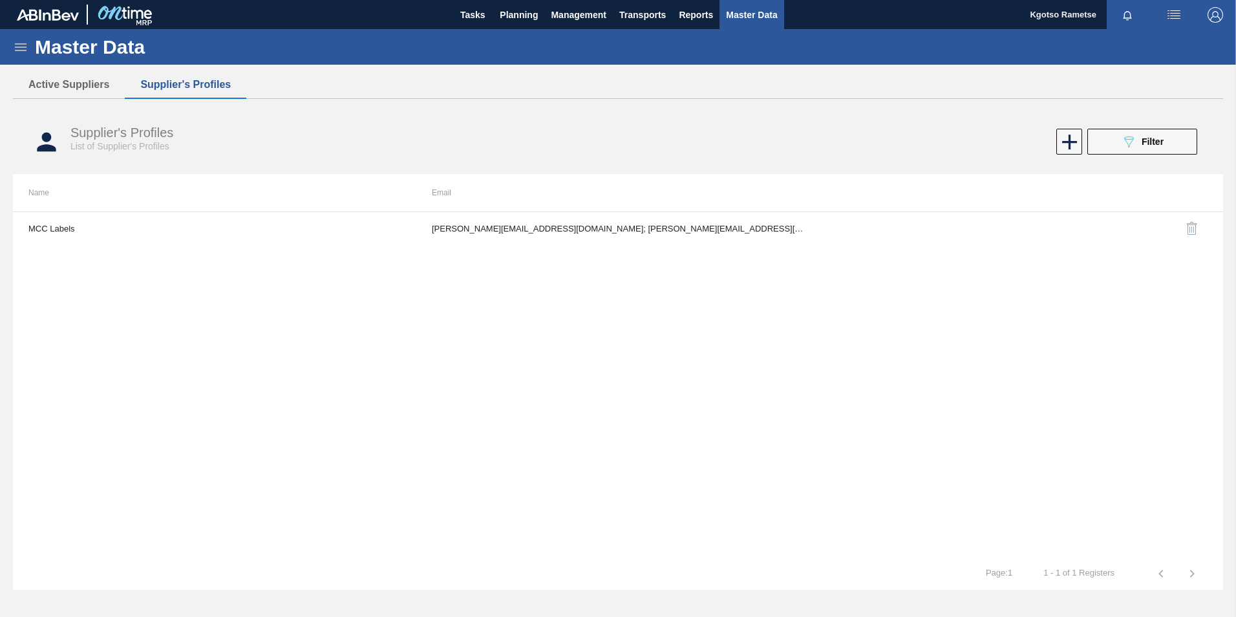
click at [1214, 9] on img "button" at bounding box center [1216, 15] width 16 height 16
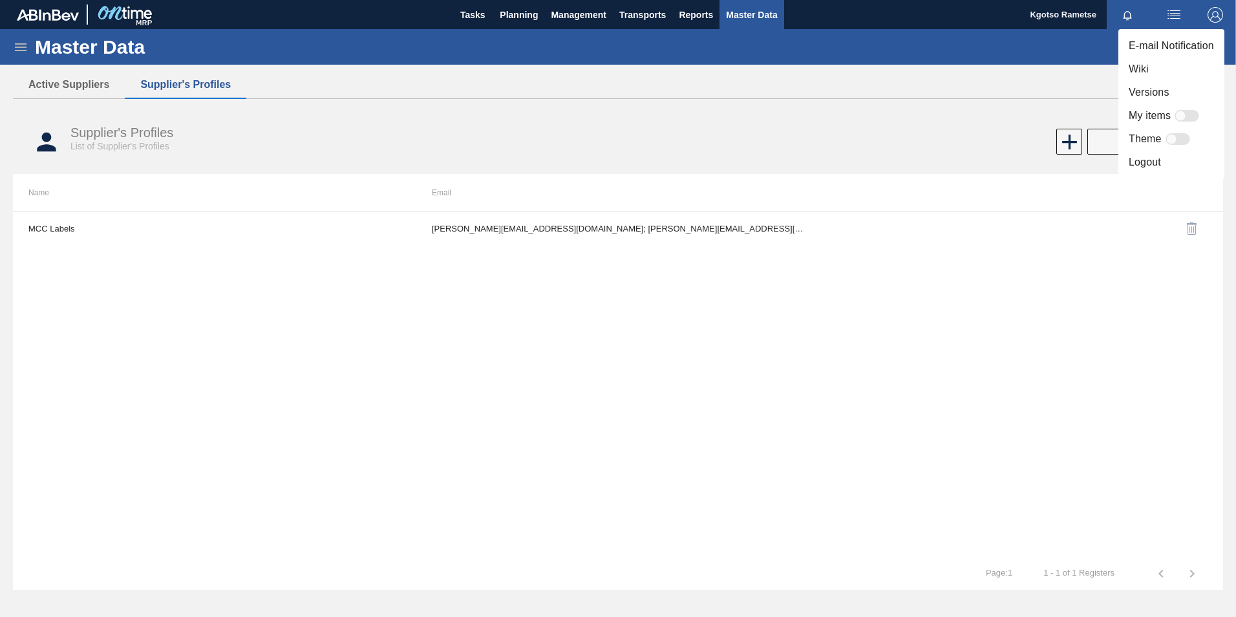
click at [1149, 165] on li "Logout" at bounding box center [1171, 162] width 106 height 23
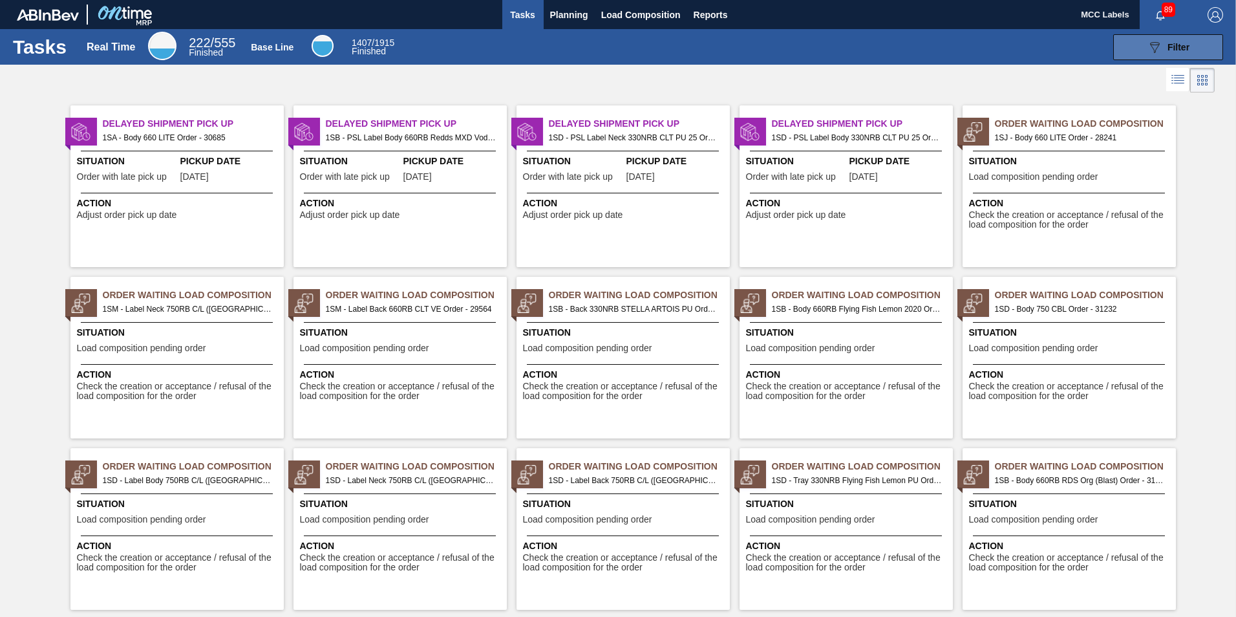
click at [1152, 47] on icon "089F7B8B-B2A5-4AFE-B5C0-19BA573D28AC" at bounding box center [1155, 47] width 16 height 16
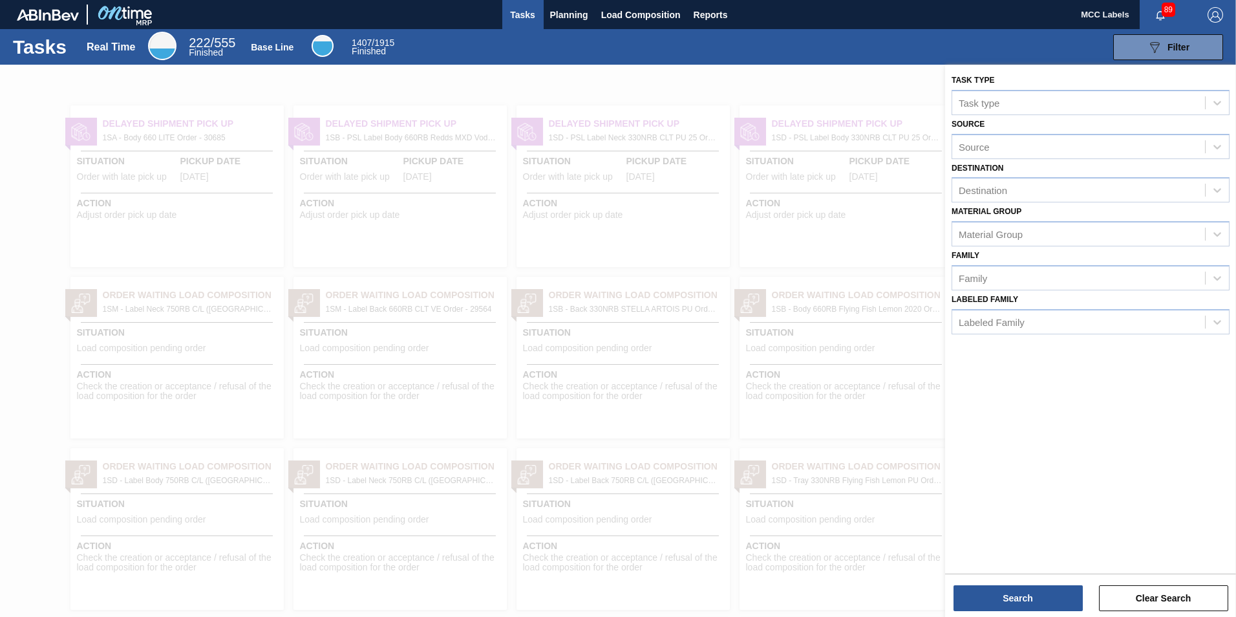
click at [862, 80] on div at bounding box center [618, 373] width 1236 height 617
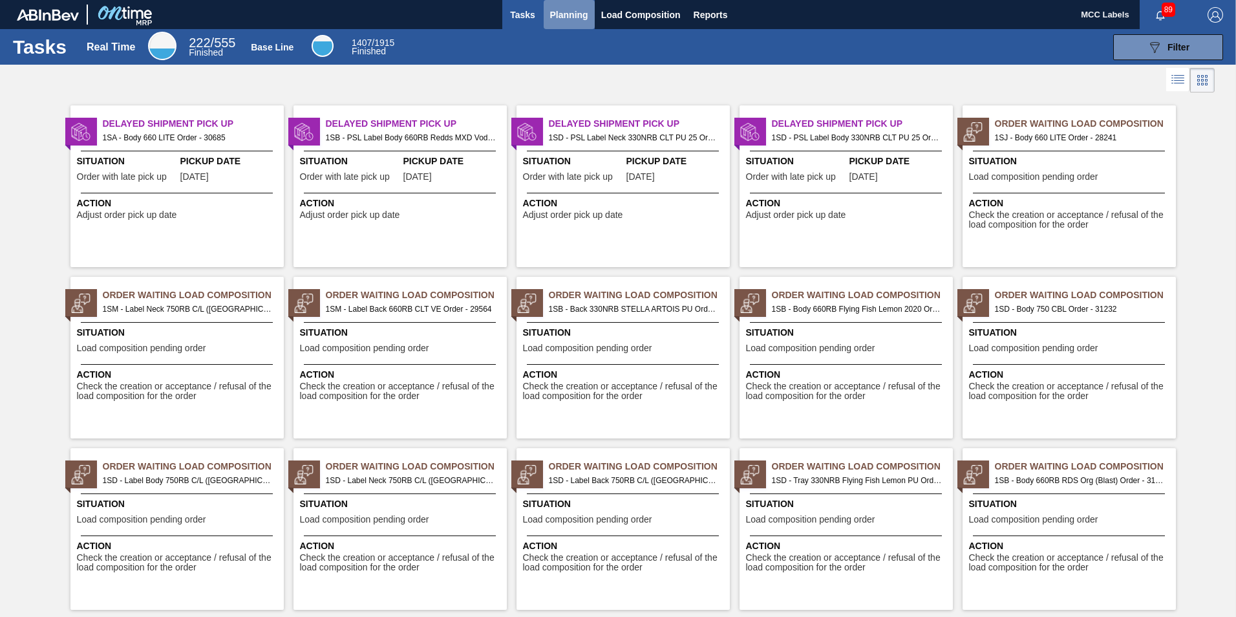
click at [566, 22] on span "Planning" at bounding box center [569, 15] width 38 height 16
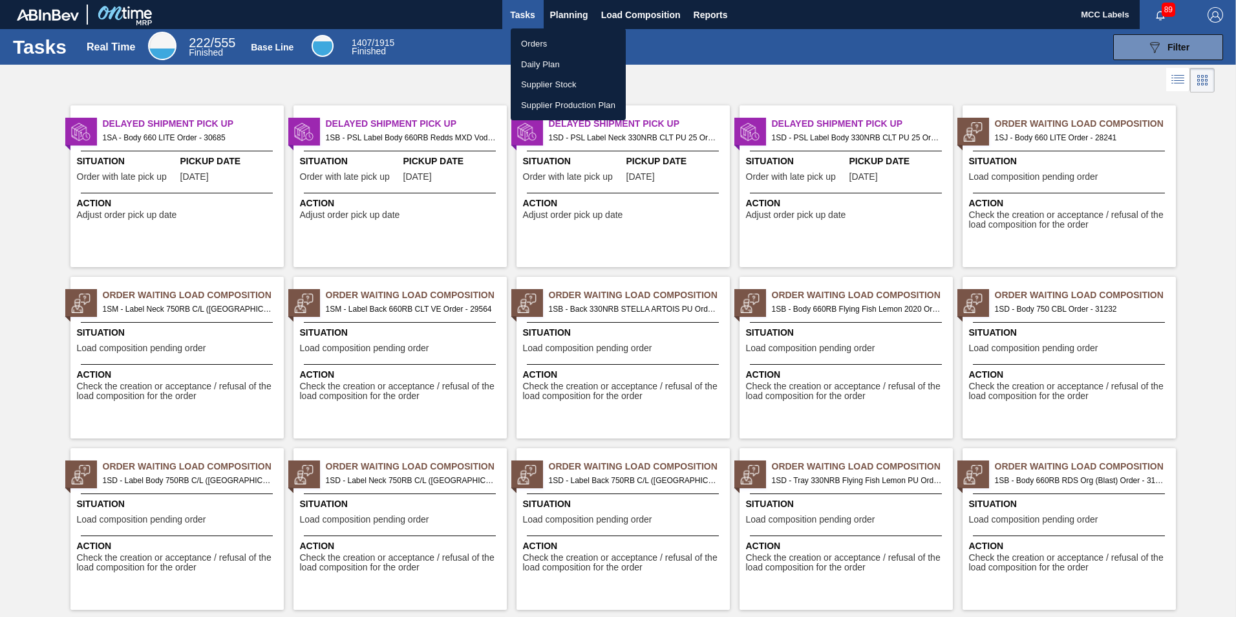
click at [556, 40] on li "Orders" at bounding box center [568, 44] width 115 height 21
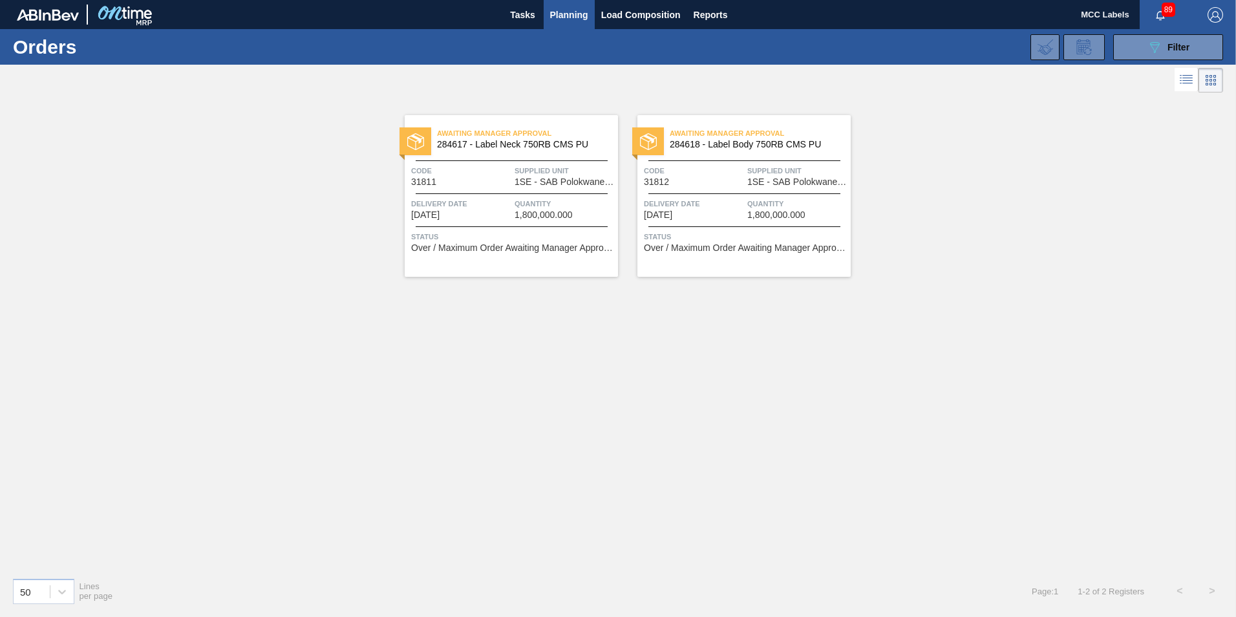
click at [524, 133] on span "Awaiting Manager Approval" at bounding box center [527, 133] width 181 height 13
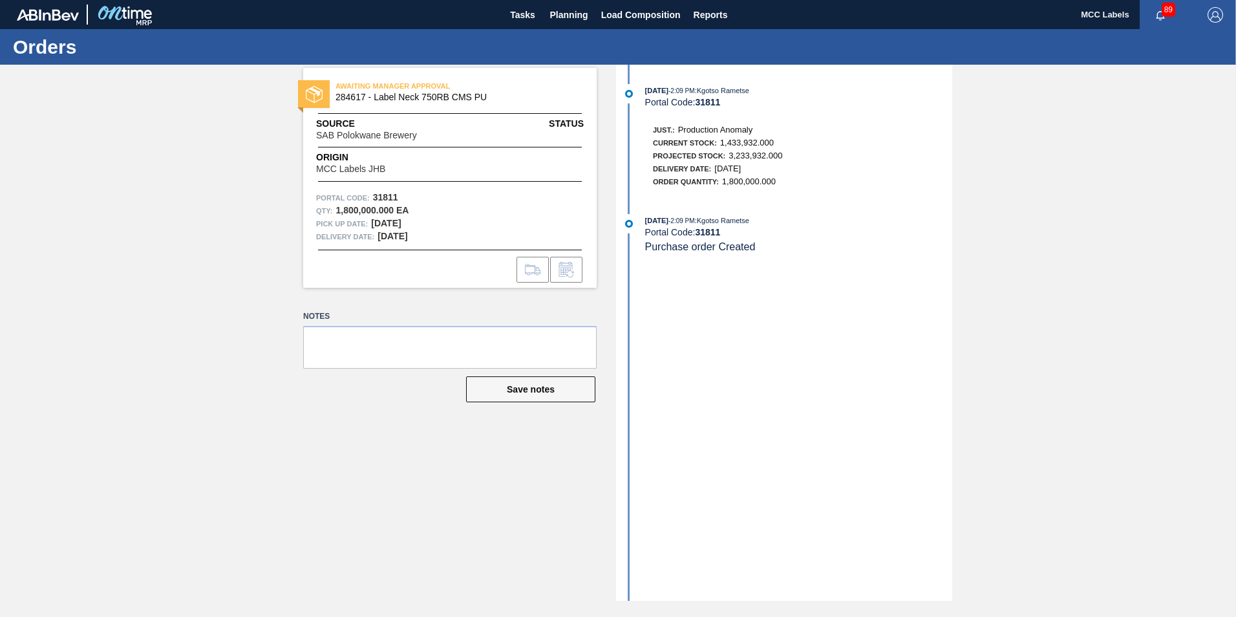
click at [1158, 120] on div "AWAITING MANAGER APPROVAL 284617 - Label Neck 750RB CMS PU Source SAB Polokwane…" at bounding box center [618, 333] width 1236 height 536
click at [1202, 9] on span "button" at bounding box center [1215, 15] width 31 height 16
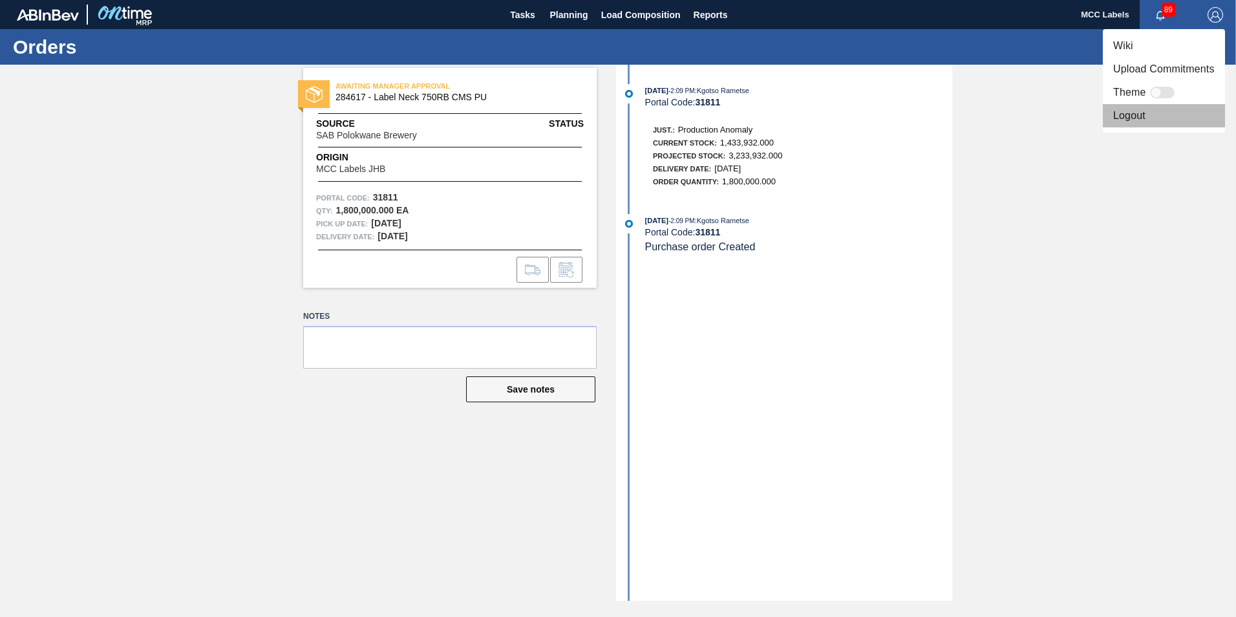
click at [1118, 123] on li "Logout" at bounding box center [1164, 115] width 122 height 23
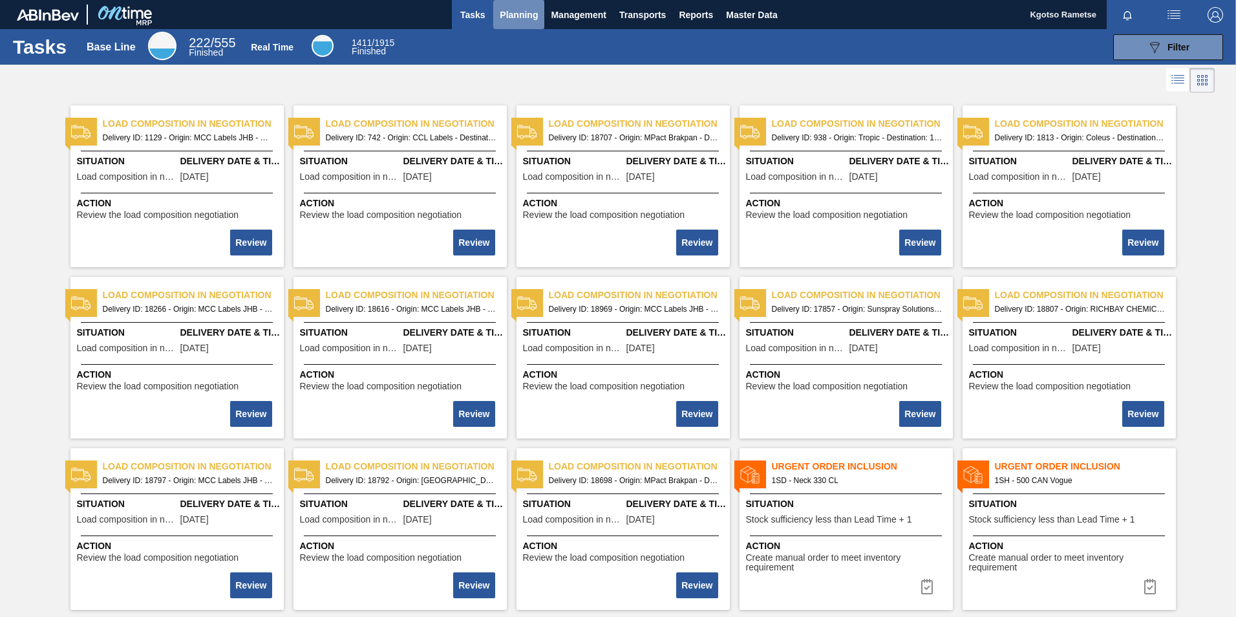
click at [518, 15] on span "Planning" at bounding box center [519, 15] width 38 height 16
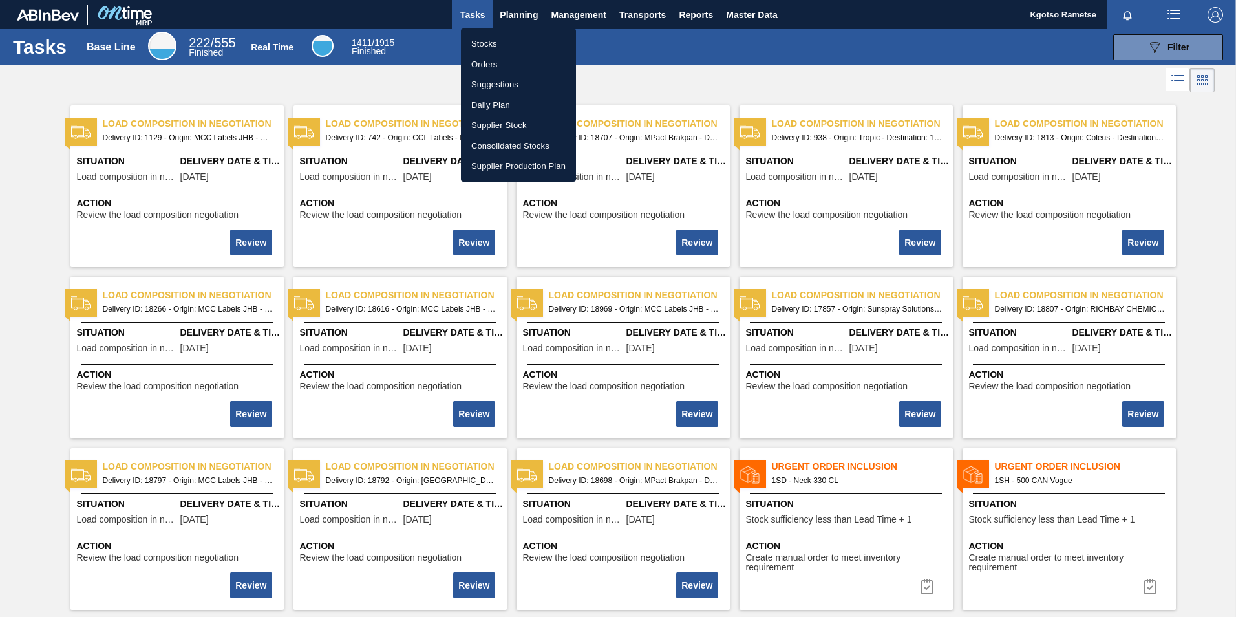
click at [1181, 42] on div at bounding box center [618, 308] width 1236 height 617
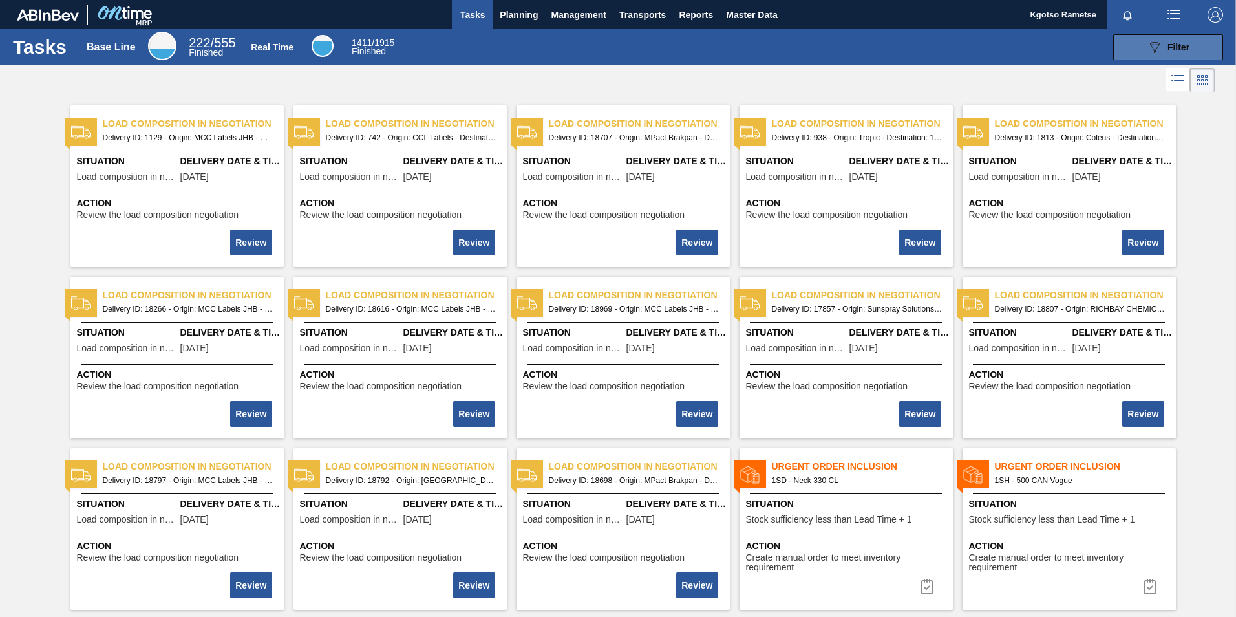
click at [1165, 40] on div "089F7B8B-B2A5-4AFE-B5C0-19BA573D28AC Filter" at bounding box center [1168, 47] width 43 height 16
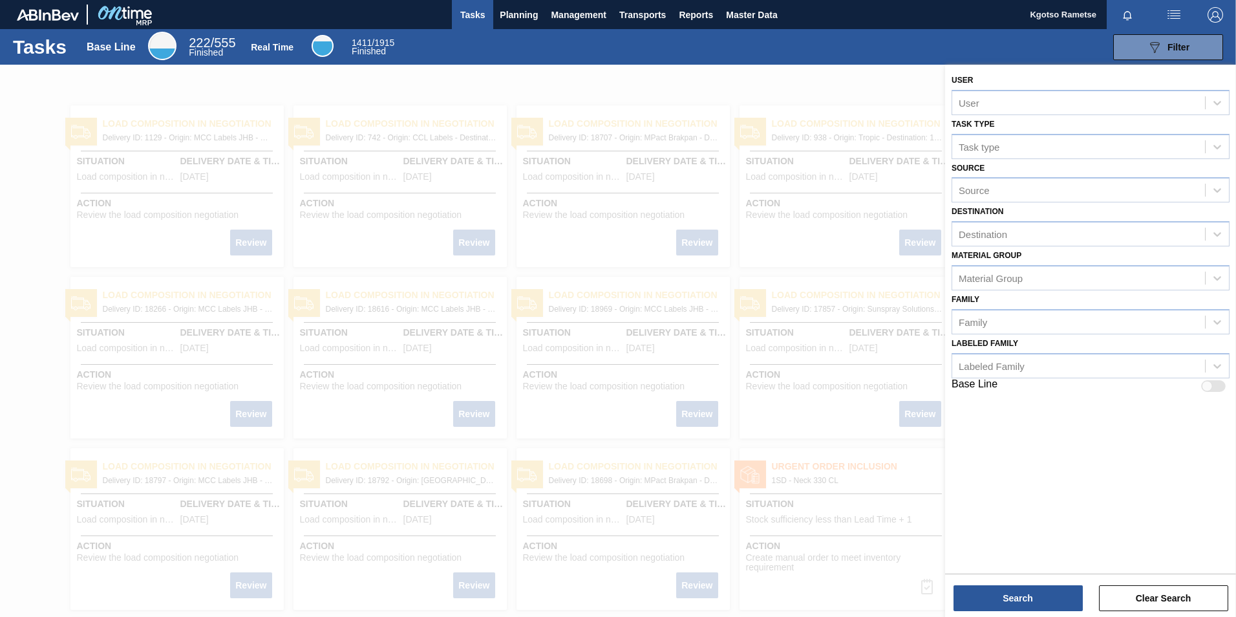
click at [754, 83] on div at bounding box center [618, 373] width 1236 height 617
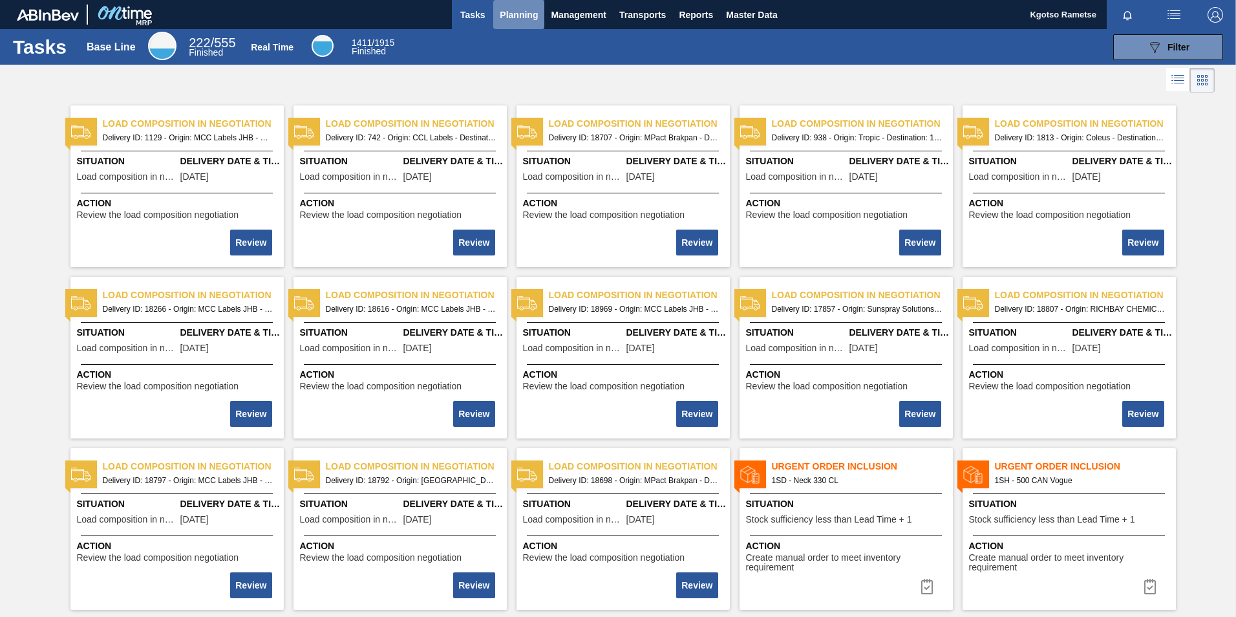
click at [526, 21] on span "Planning" at bounding box center [519, 15] width 38 height 16
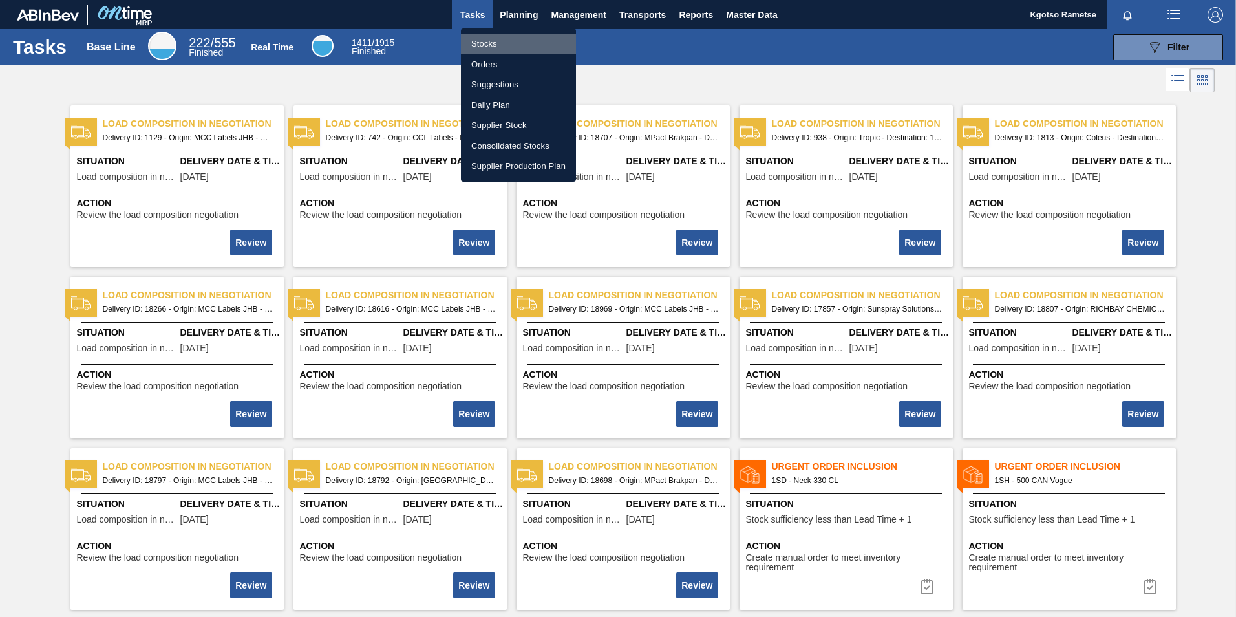
click at [509, 40] on li "Stocks" at bounding box center [518, 44] width 115 height 21
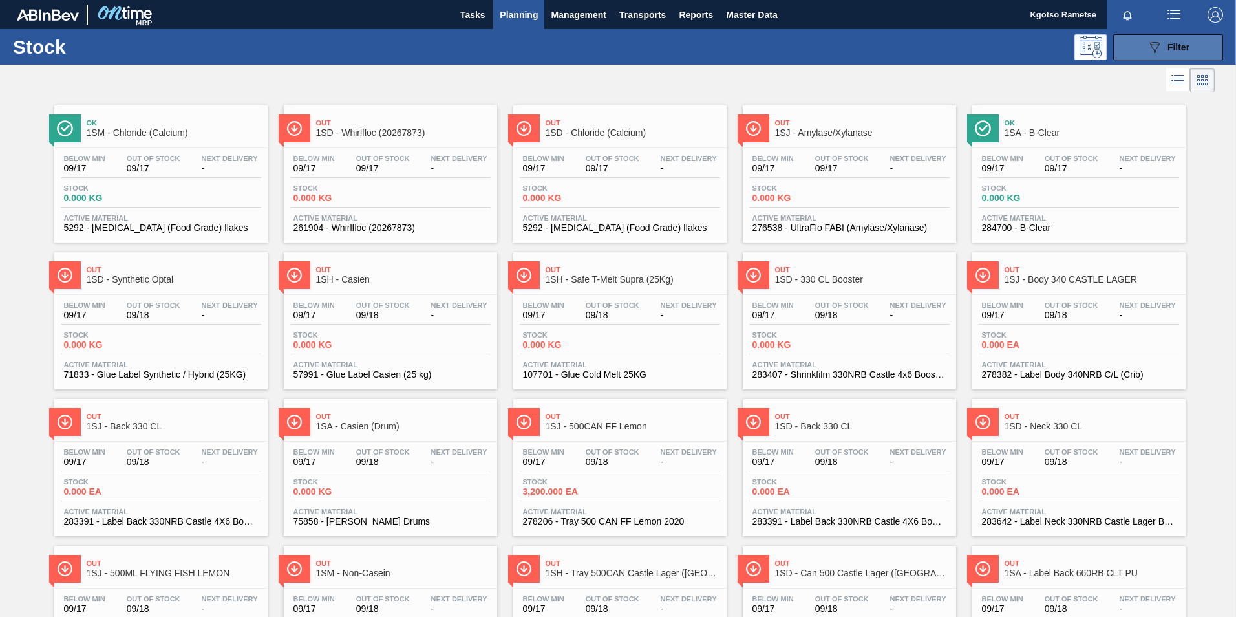
click at [1155, 51] on icon "089F7B8B-B2A5-4AFE-B5C0-19BA573D28AC" at bounding box center [1155, 47] width 16 height 16
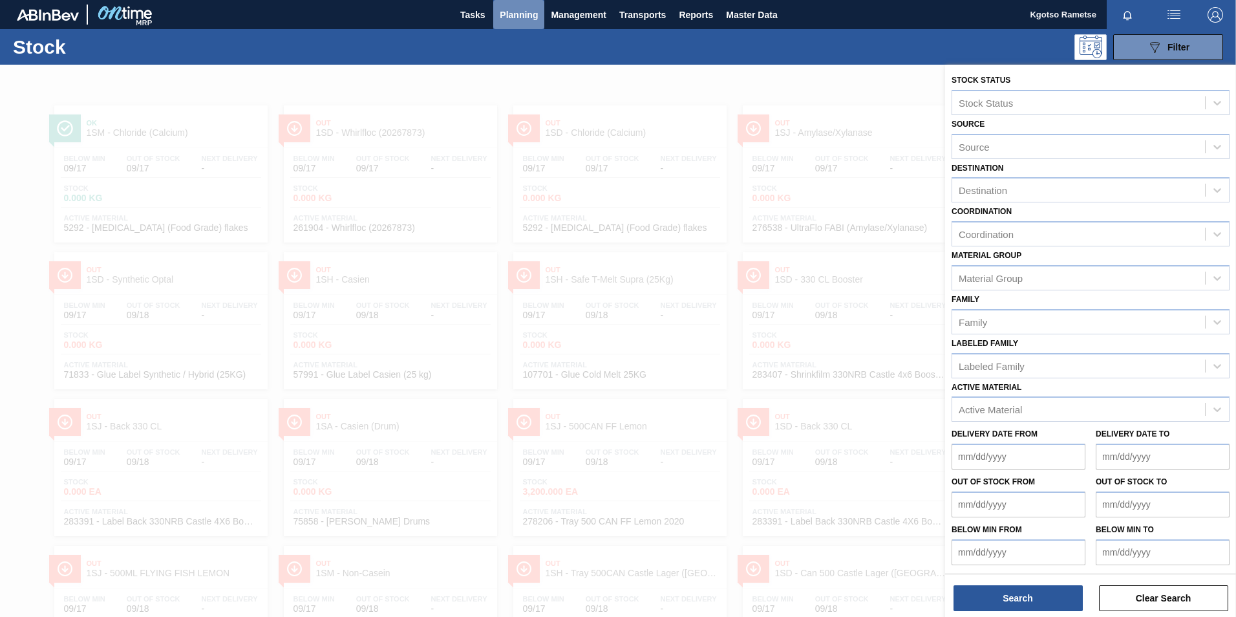
click at [528, 21] on span "Planning" at bounding box center [519, 15] width 38 height 16
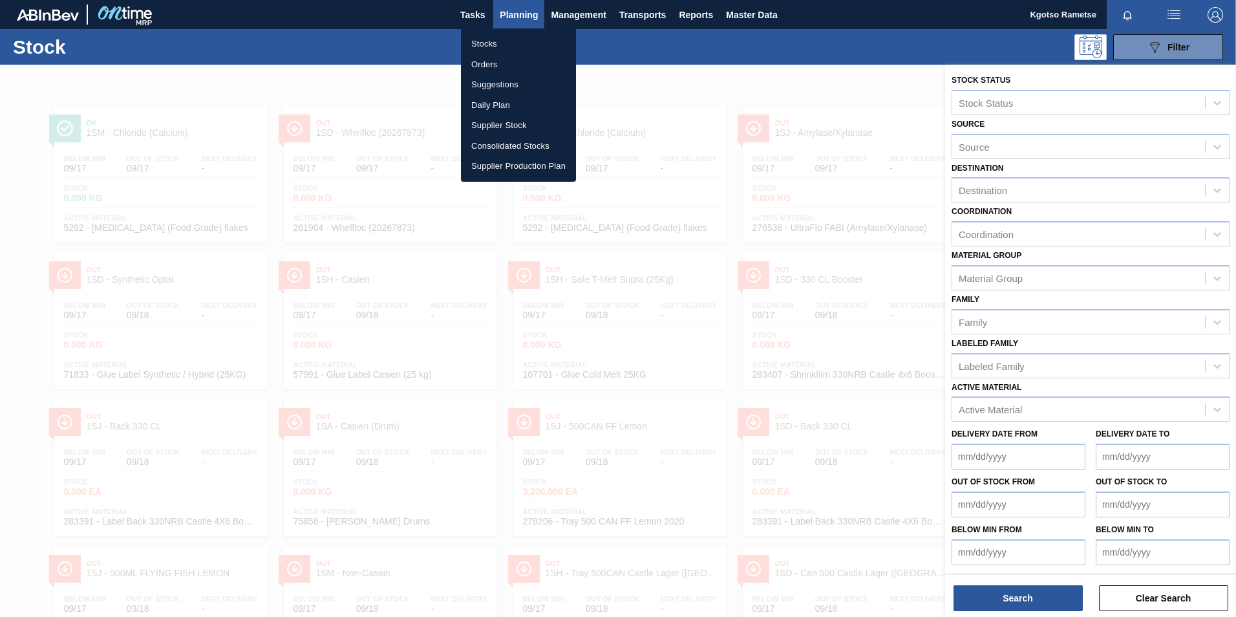
click at [508, 59] on li "Orders" at bounding box center [518, 64] width 115 height 21
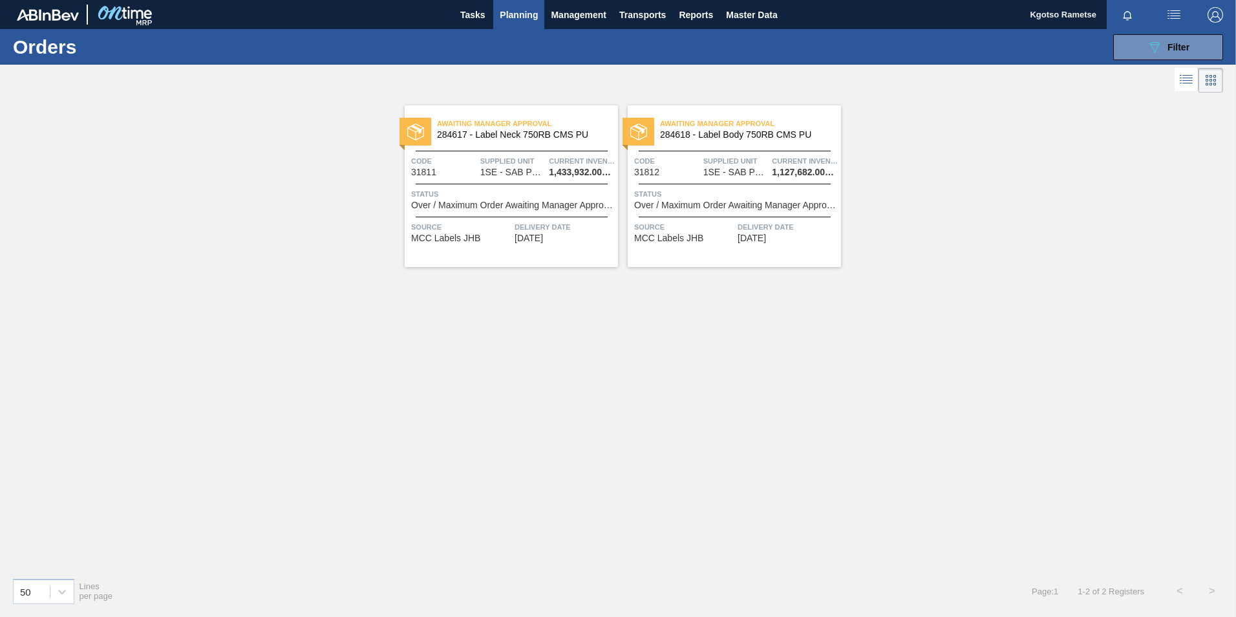
click at [529, 134] on span "284617 - Label Neck 750RB CMS PU" at bounding box center [522, 135] width 171 height 10
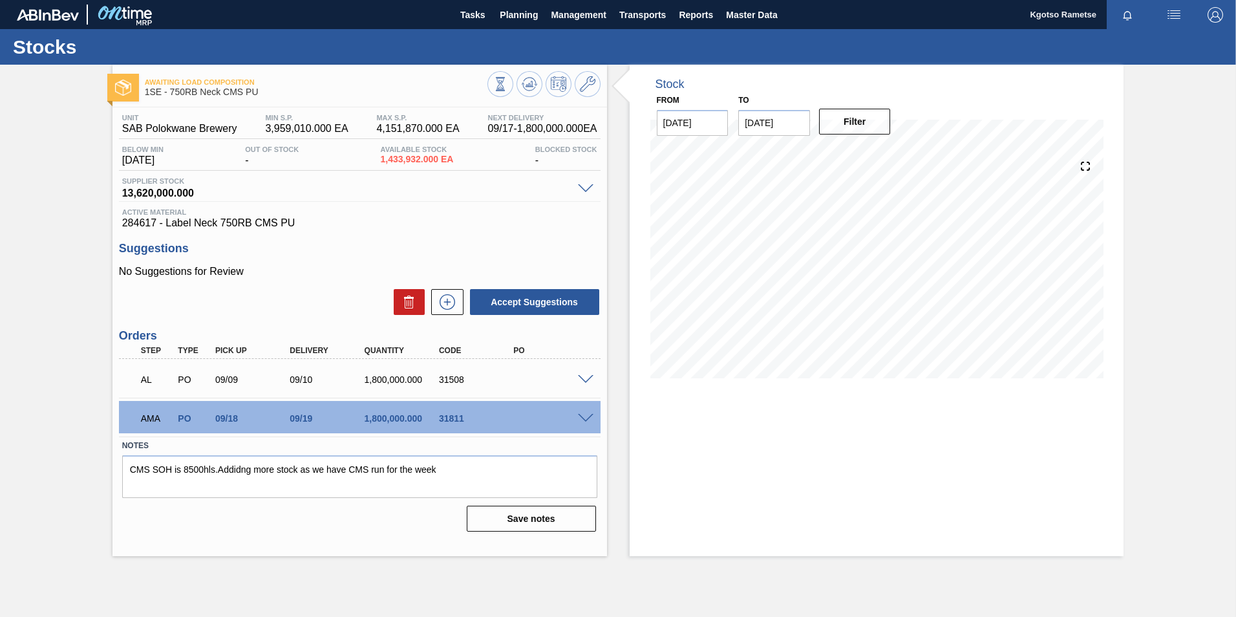
click at [588, 419] on span at bounding box center [586, 419] width 16 height 10
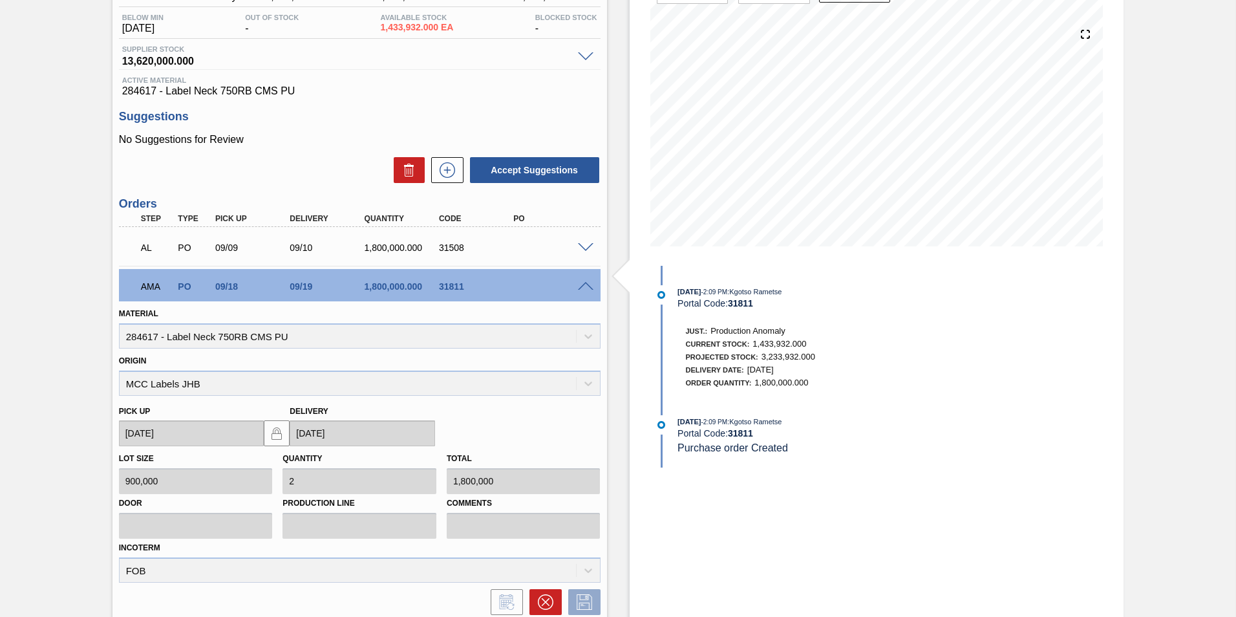
scroll to position [239, 0]
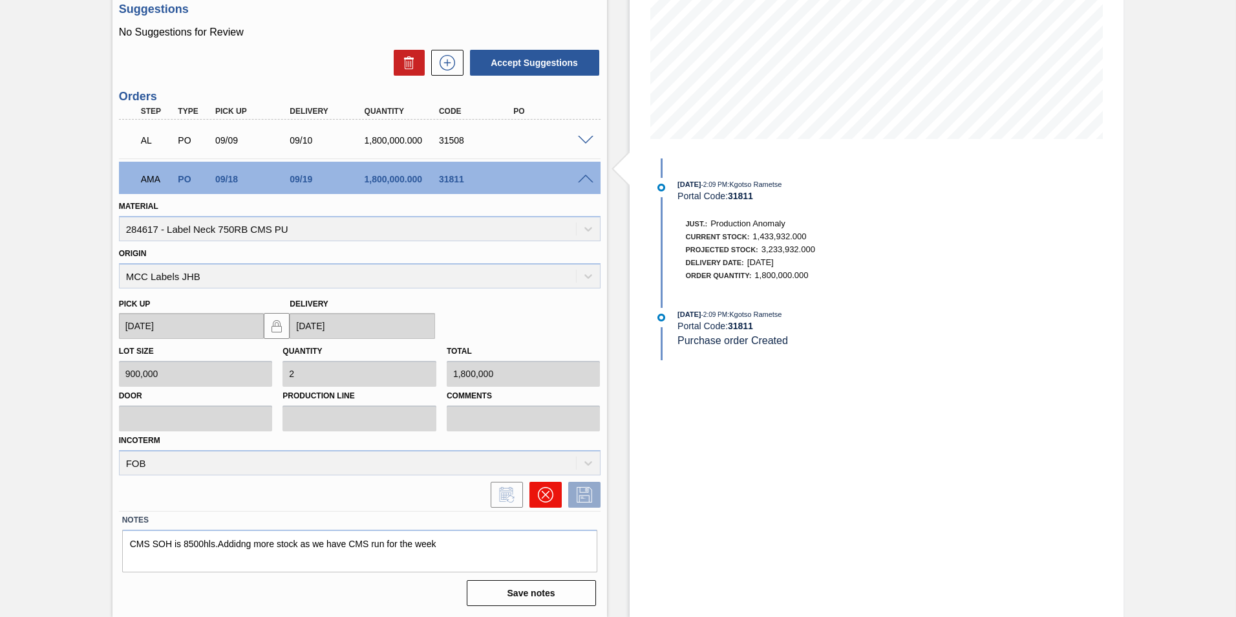
click at [544, 493] on icon at bounding box center [546, 495] width 16 height 16
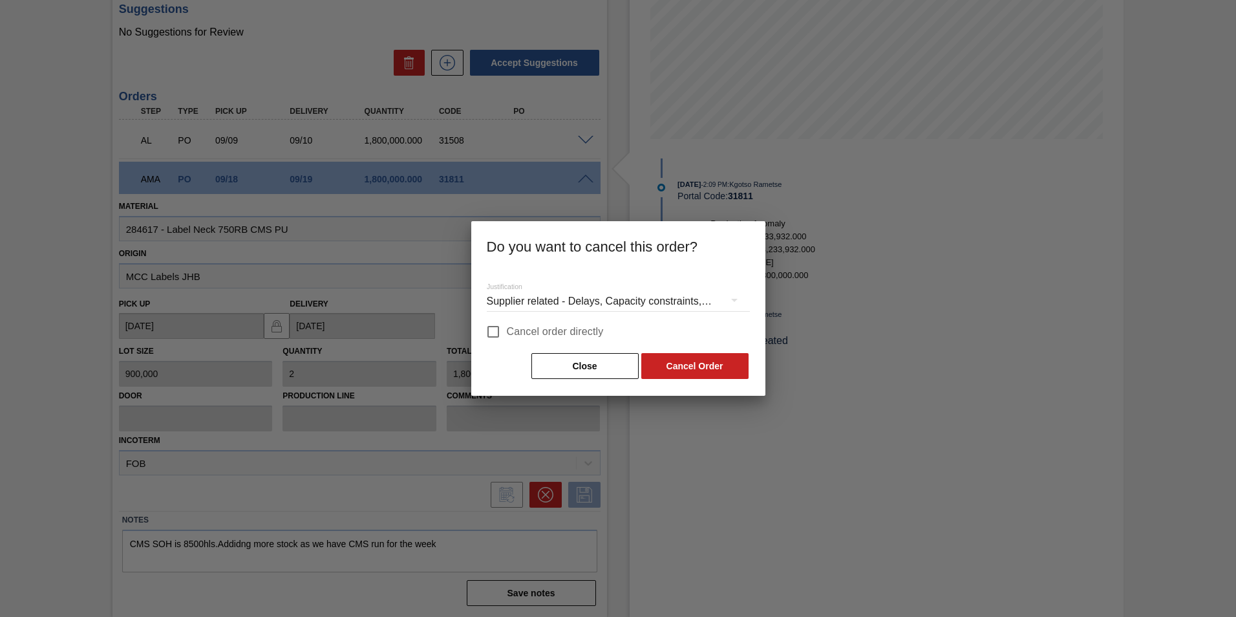
click at [495, 330] on input "Cancel order directly" at bounding box center [493, 331] width 27 height 27
checkbox input "true"
click at [688, 370] on button "Cancel Order" at bounding box center [694, 366] width 107 height 26
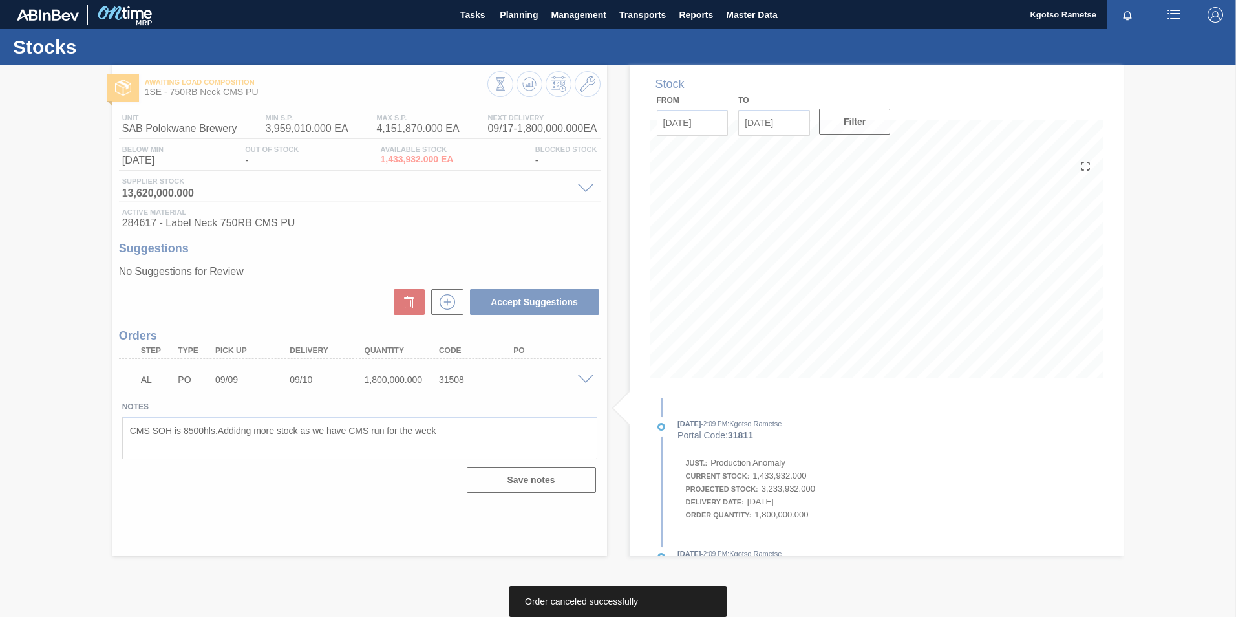
scroll to position [0, 0]
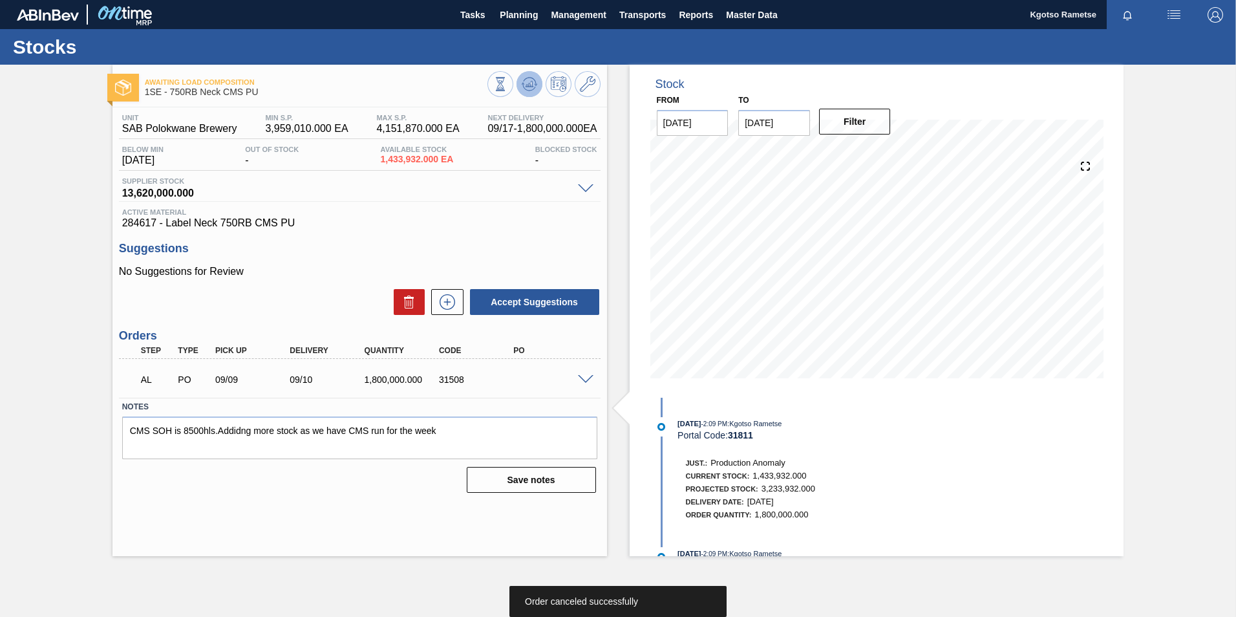
click at [524, 87] on icon at bounding box center [530, 84] width 16 height 16
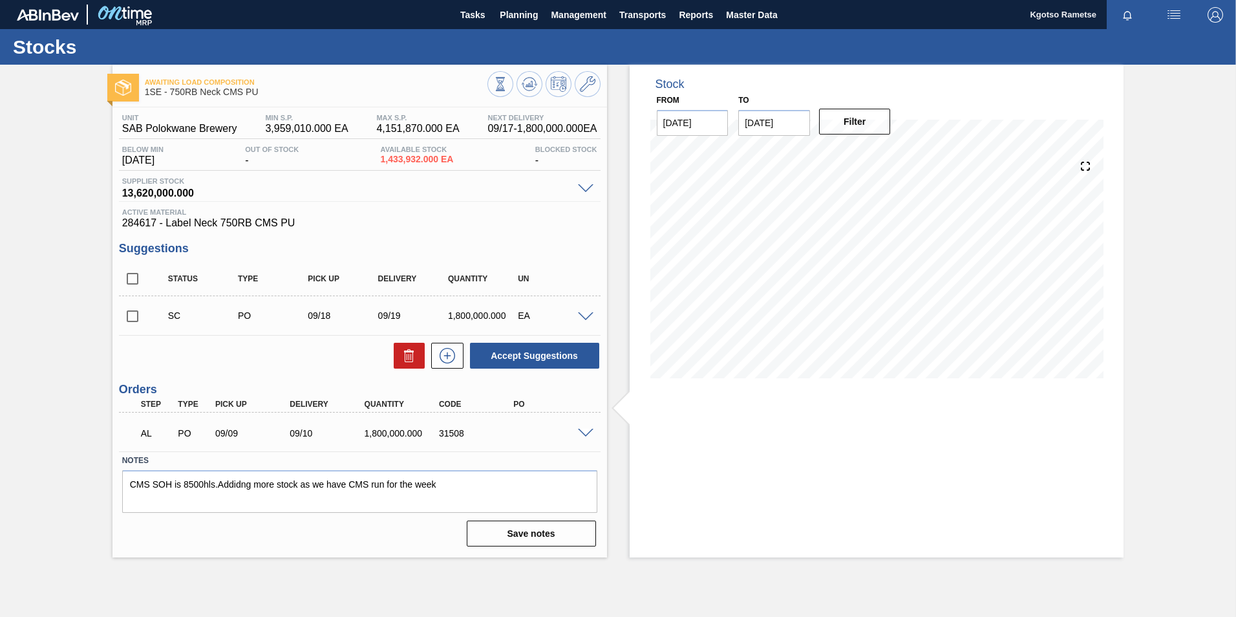
click at [133, 318] on input "checkbox" at bounding box center [132, 316] width 27 height 27
click at [509, 352] on button "Accept Suggestions" at bounding box center [534, 356] width 129 height 26
checkbox input "false"
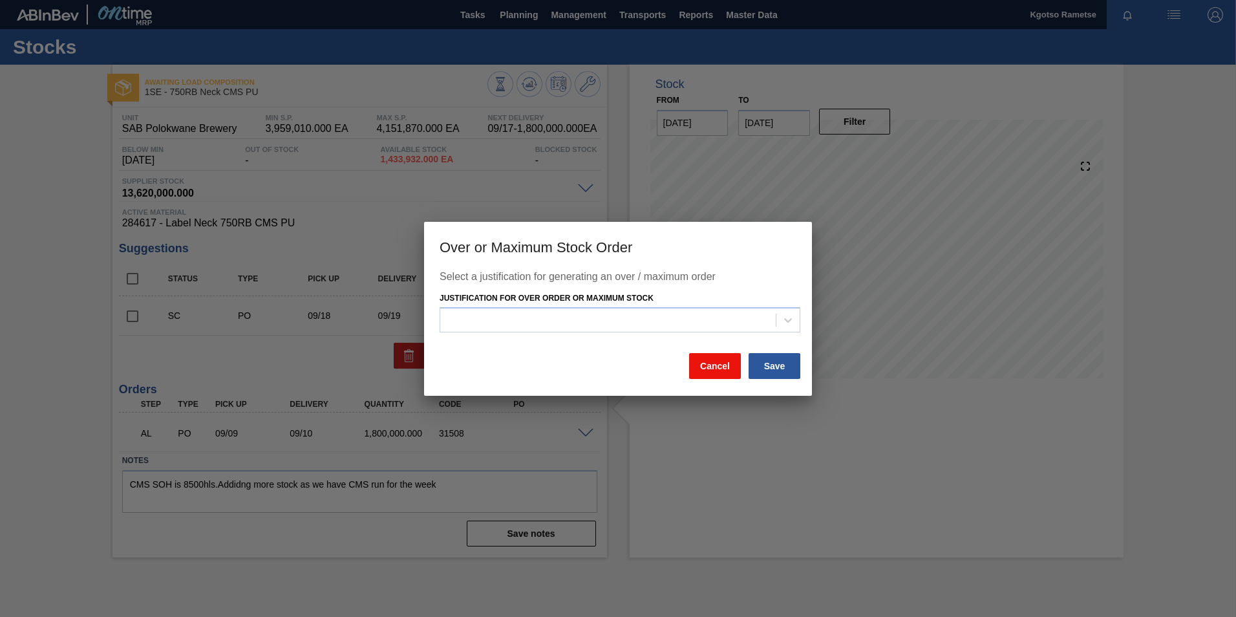
click at [722, 372] on button "Cancel" at bounding box center [715, 366] width 52 height 26
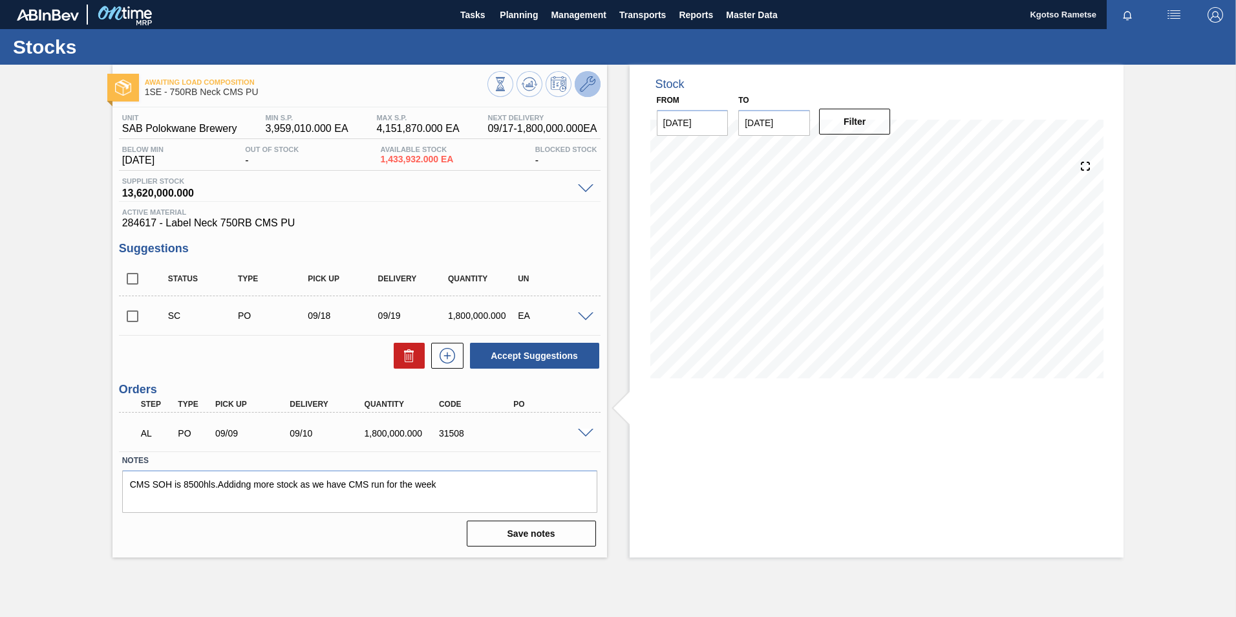
click at [581, 90] on icon at bounding box center [588, 84] width 16 height 16
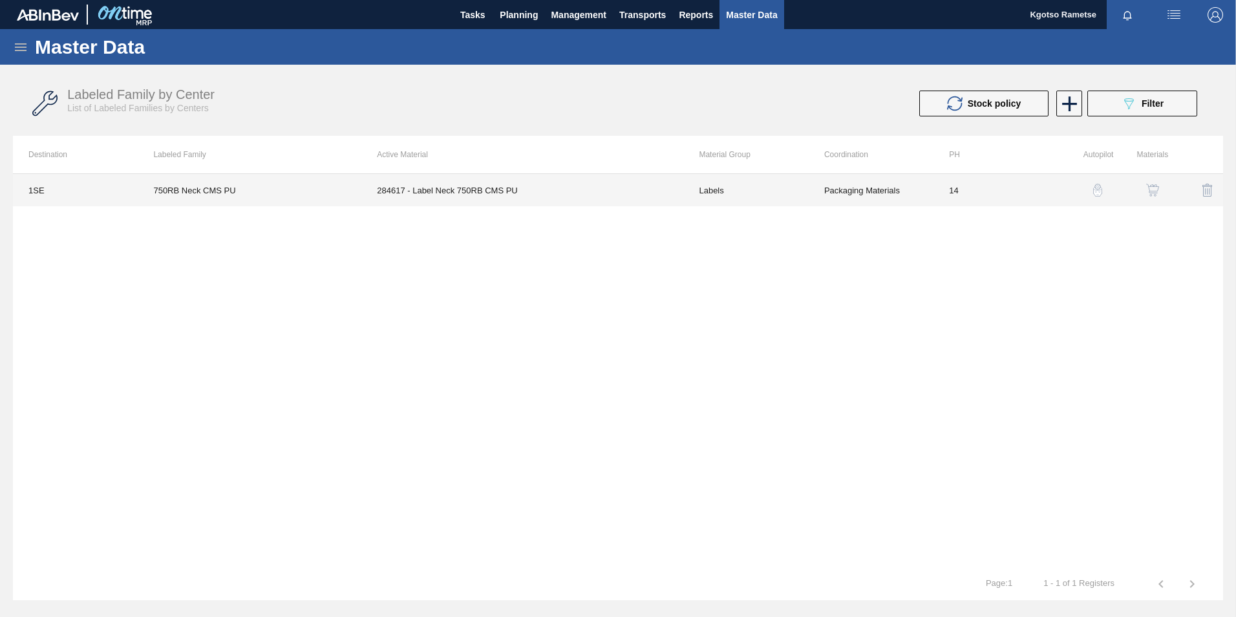
click at [546, 200] on td "284617 - Label Neck 750RB CMS PU" at bounding box center [522, 190] width 322 height 32
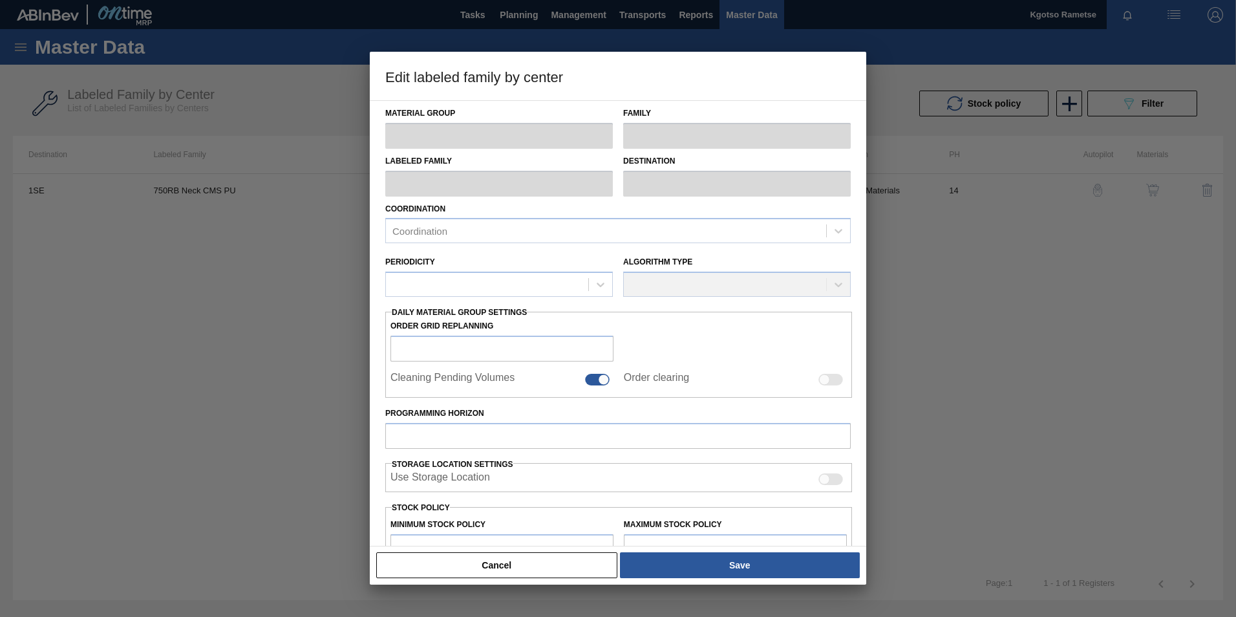
type input "Labels"
type input "750"
type input "750RB Neck CMS PU"
type input "1SE - SAB Polokwane Brewery"
type input "14"
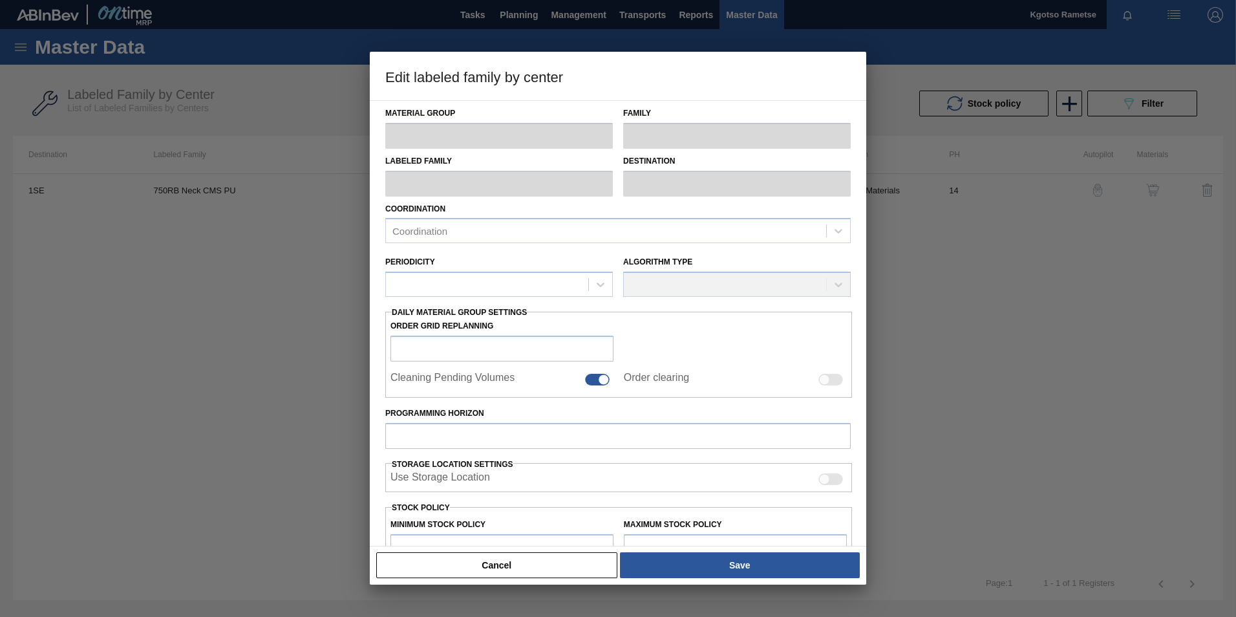
type input "3,959,010"
type input "4,151,870"
type input "50"
type input "4,055,440.000"
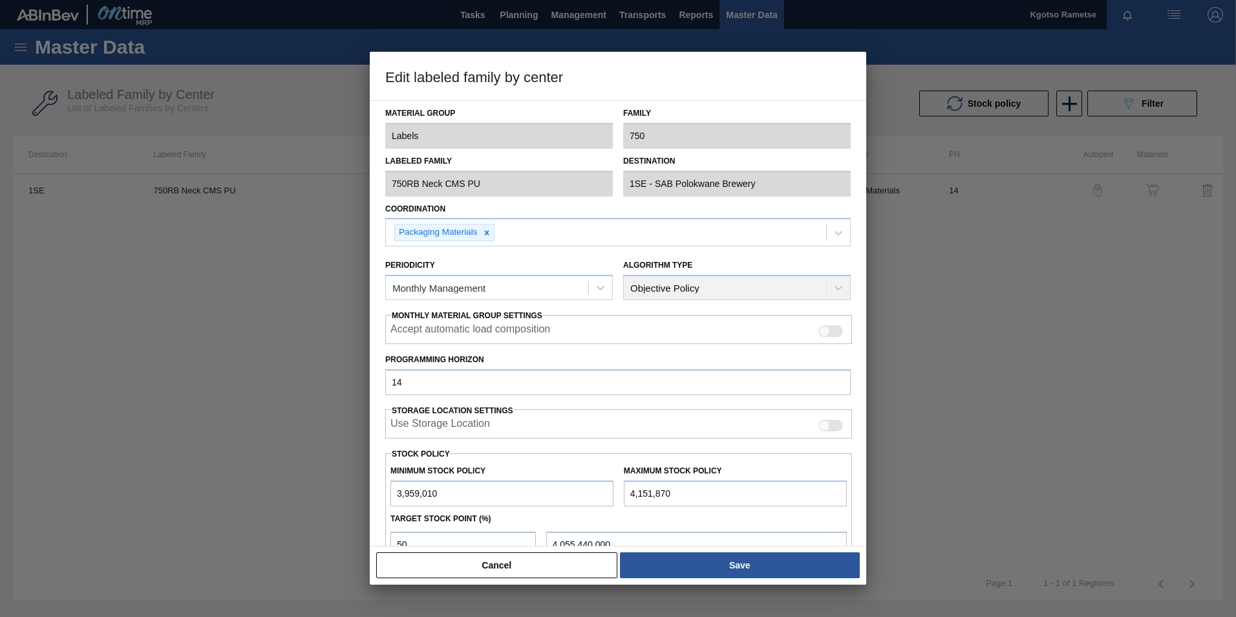
click at [374, 451] on div "Material Group Labels Family 750 Labeled Family 750RB Neck CMS PU Destination 1…" at bounding box center [618, 323] width 496 height 446
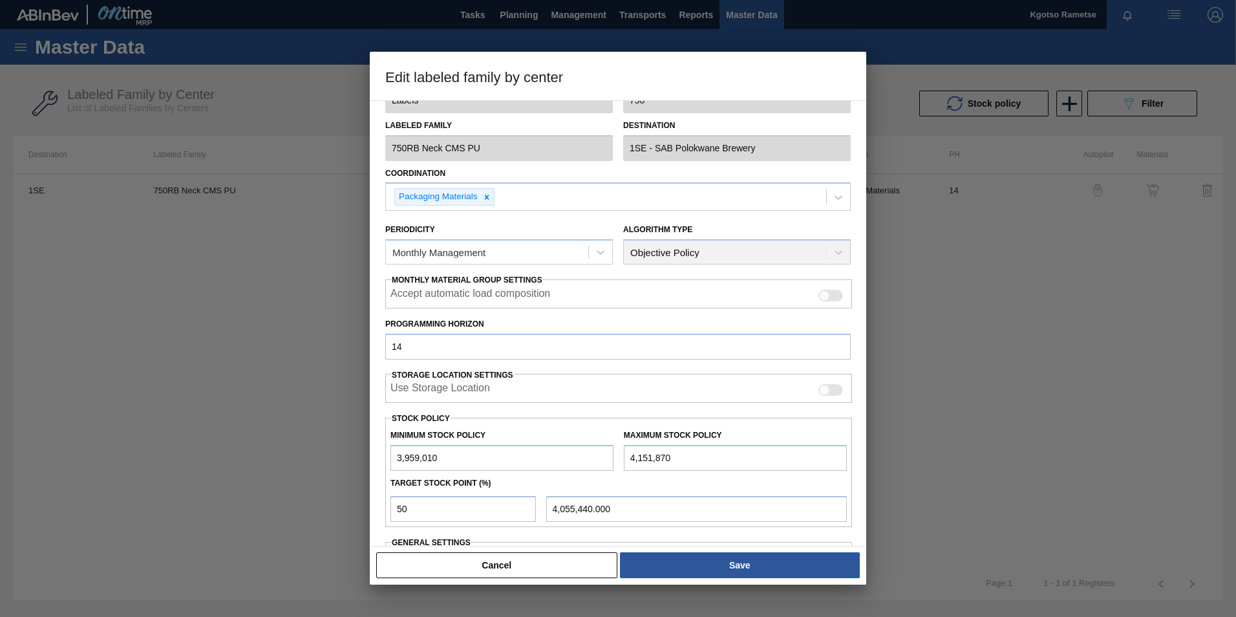
scroll to position [78, 0]
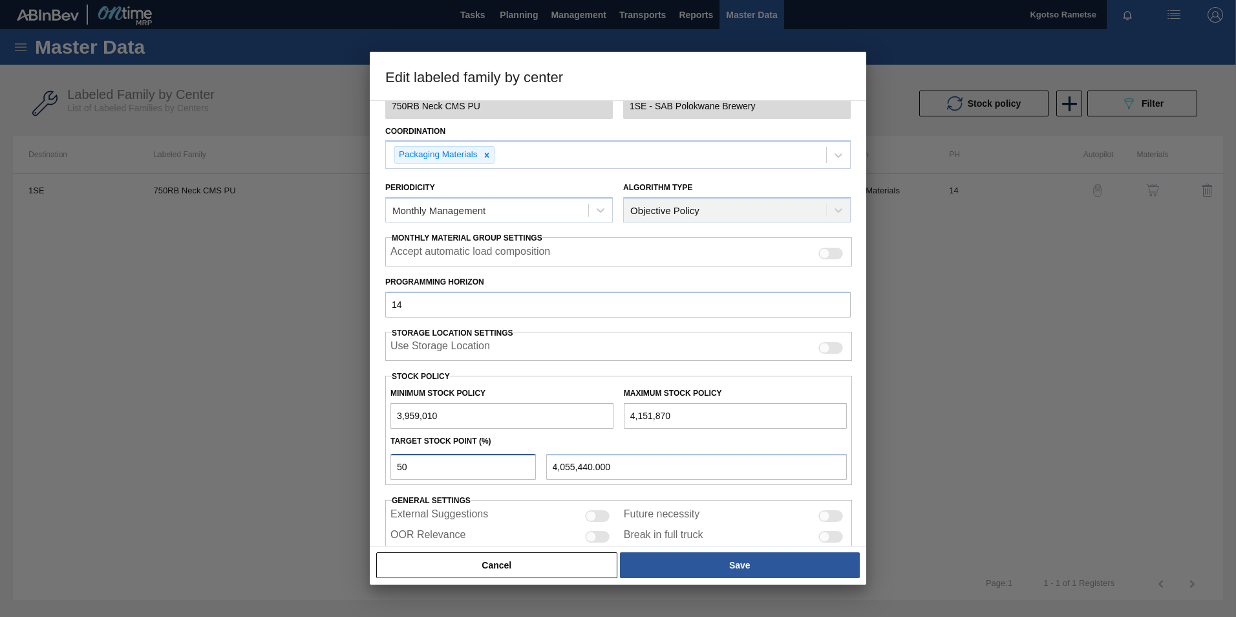
drag, startPoint x: 410, startPoint y: 469, endPoint x: 330, endPoint y: 466, distance: 80.9
click at [330, 466] on div "Edit labeled family by center Material Group Labels Family 750 Labeled Family 7…" at bounding box center [618, 308] width 1236 height 617
type input "1"
type input "3,960,938.600"
type input "10"
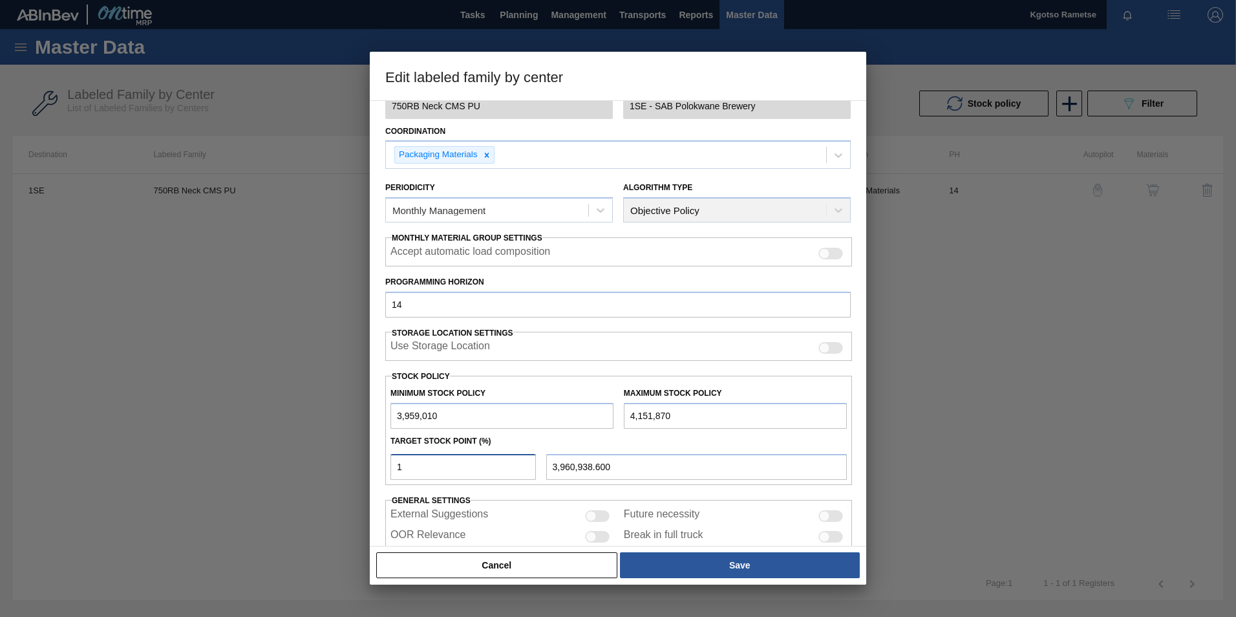
type input "3,978,296.000"
type input "100"
type input "4,151,870.000"
type input "100"
drag, startPoint x: 402, startPoint y: 418, endPoint x: 384, endPoint y: 420, distance: 18.1
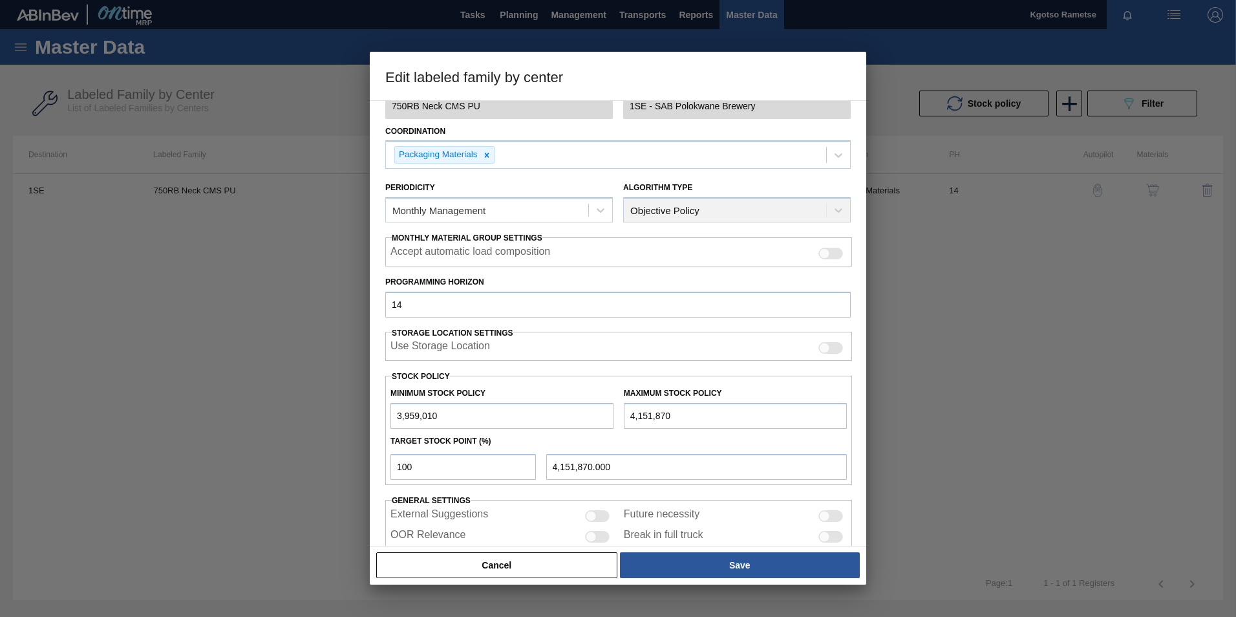
click at [384, 420] on div "Material Group Labels Family 750 Labeled Family 750RB Neck CMS PU Destination 1…" at bounding box center [618, 323] width 496 height 446
type input "7,959,010"
drag, startPoint x: 634, startPoint y: 413, endPoint x: 606, endPoint y: 413, distance: 27.8
click at [606, 413] on div "Minimum Stock Policy 7,959,010 Maximum Stock Policy 4,151,870" at bounding box center [618, 405] width 467 height 48
type input "9,151,870"
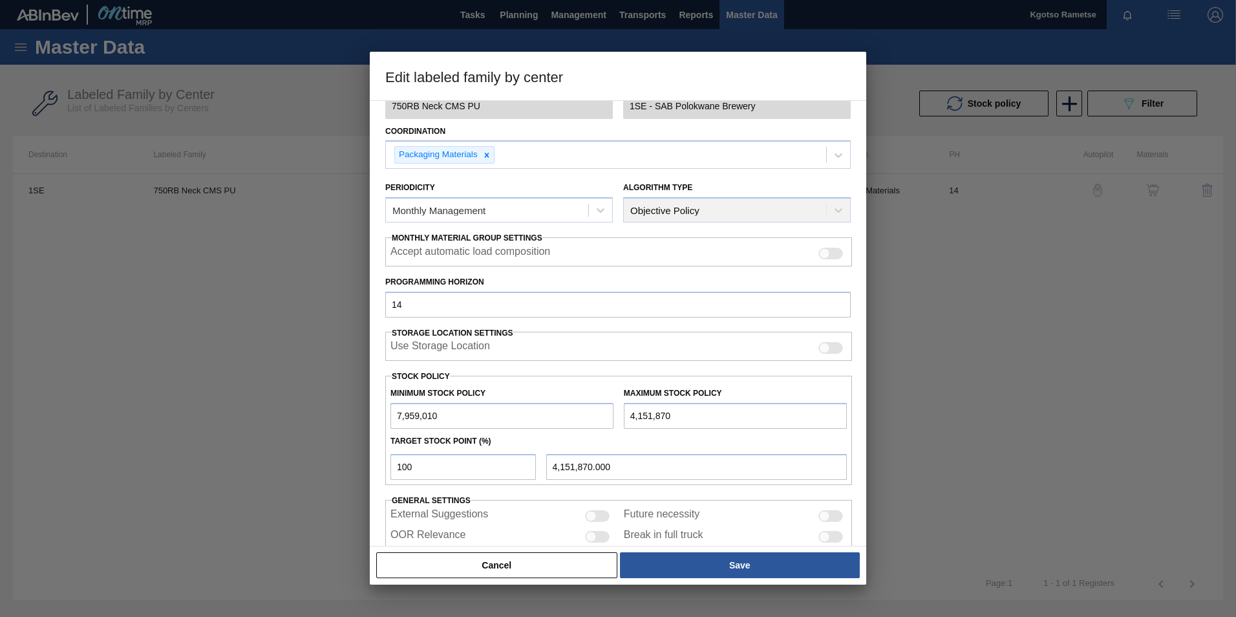
type input "9,151,870.000"
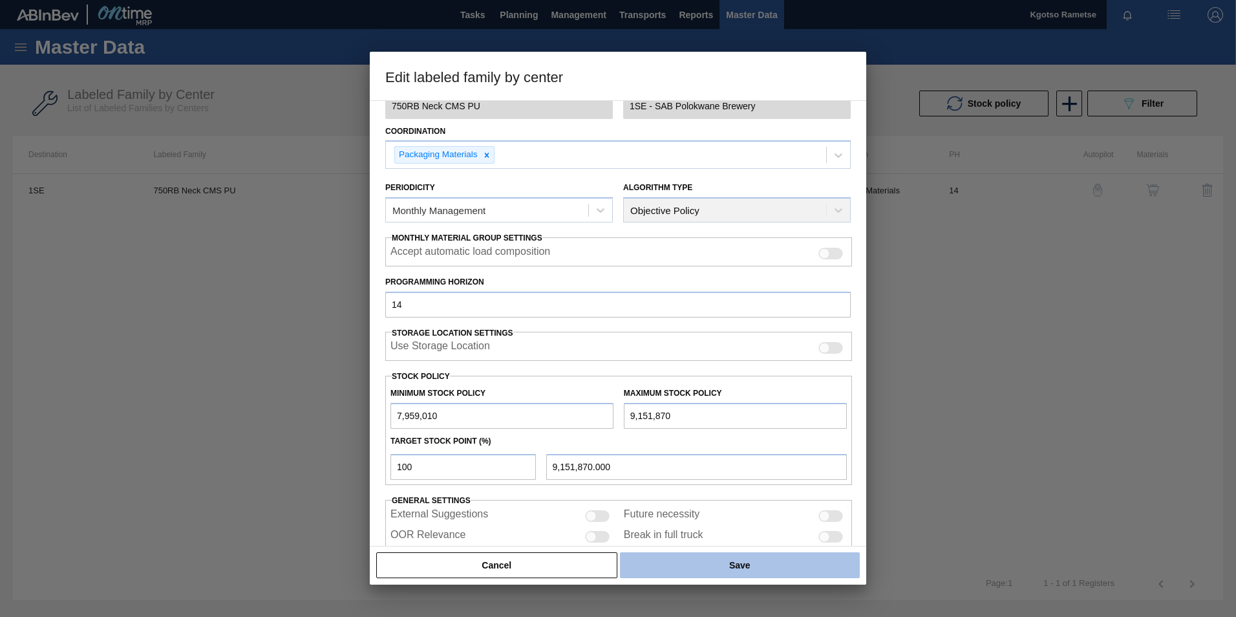
type input "9,151,870"
click at [774, 562] on button "Save" at bounding box center [740, 565] width 240 height 26
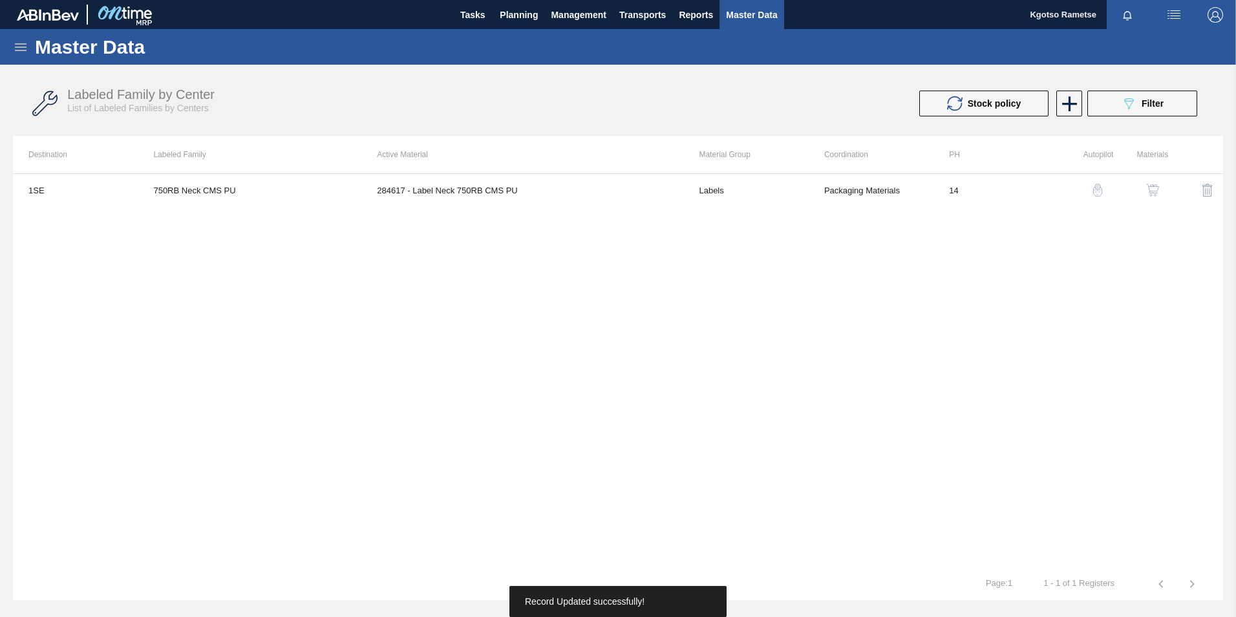
click at [713, 493] on div "1SE 750RB Neck CMS PU 284617 - Label Neck 750RB CMS PU Labels Packaging Materia…" at bounding box center [618, 370] width 1210 height 394
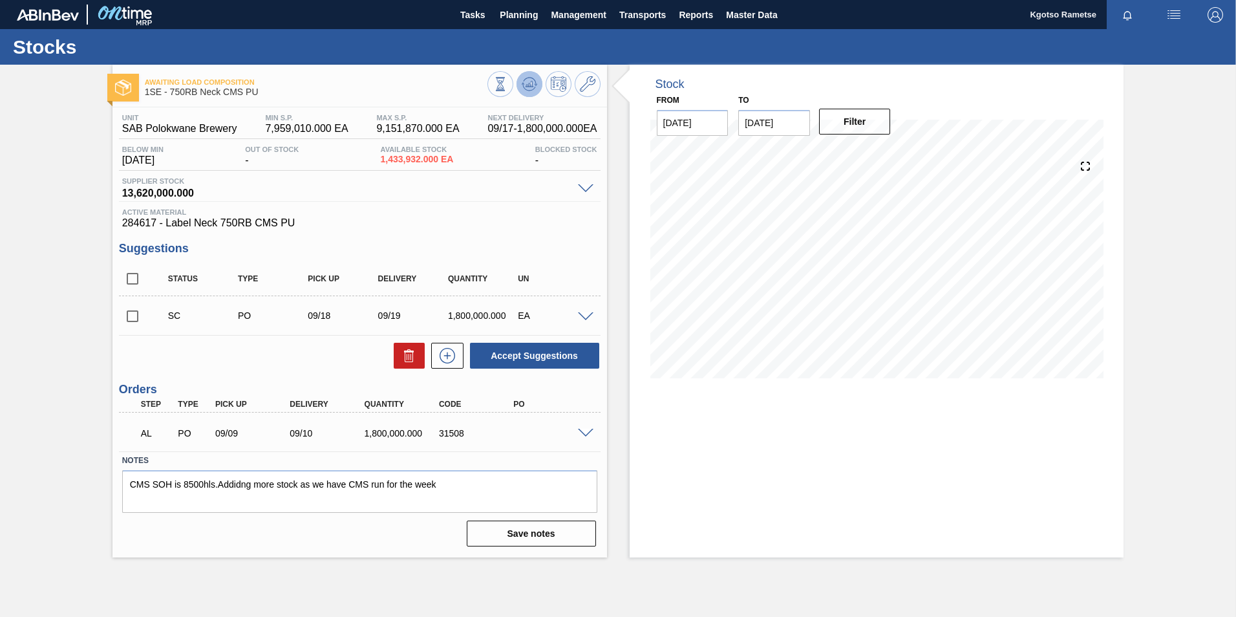
click at [524, 73] on button at bounding box center [530, 84] width 26 height 26
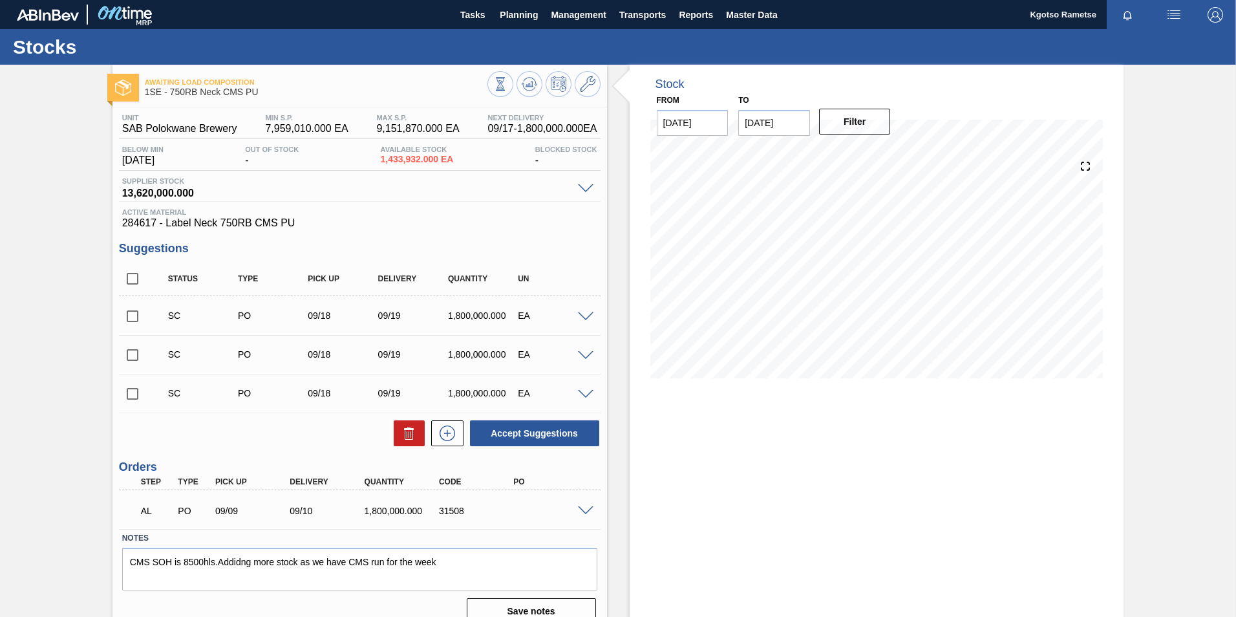
click at [135, 314] on input "checkbox" at bounding box center [132, 316] width 27 height 27
click at [655, 528] on div "Stock From [DATE] to [DATE] Filter" at bounding box center [877, 350] width 495 height 570
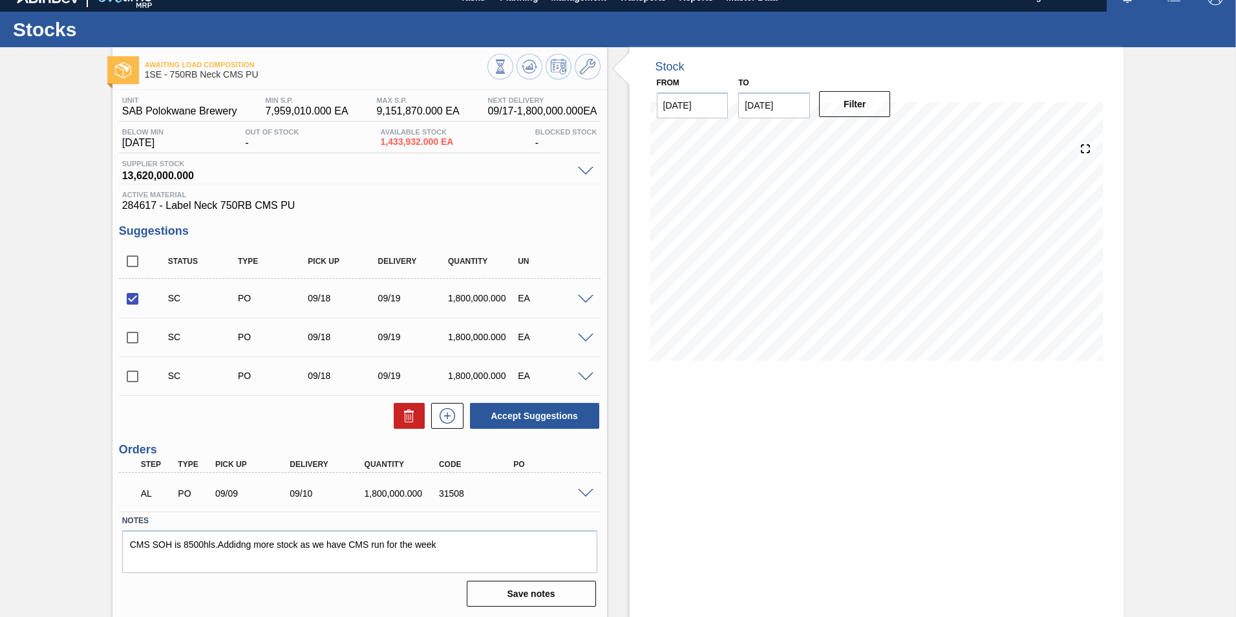
scroll to position [18, 0]
click at [521, 418] on button "Accept Suggestions" at bounding box center [534, 415] width 129 height 26
checkbox input "false"
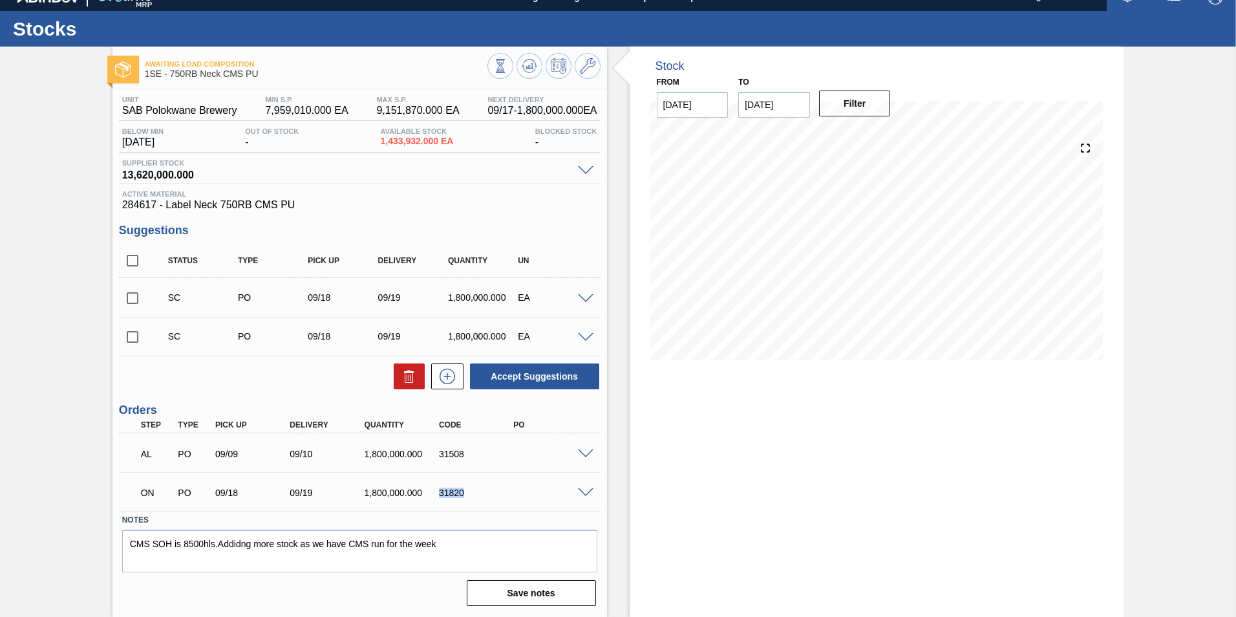
drag, startPoint x: 461, startPoint y: 493, endPoint x: 434, endPoint y: 495, distance: 27.2
click at [434, 495] on div "31820" at bounding box center [468, 492] width 74 height 10
copy div "31820"
click at [61, 151] on div "Awaiting Load Composition 1SE - 750RB Neck CMS PU Unit SAB Polokwane Brewery MI…" at bounding box center [618, 332] width 1236 height 570
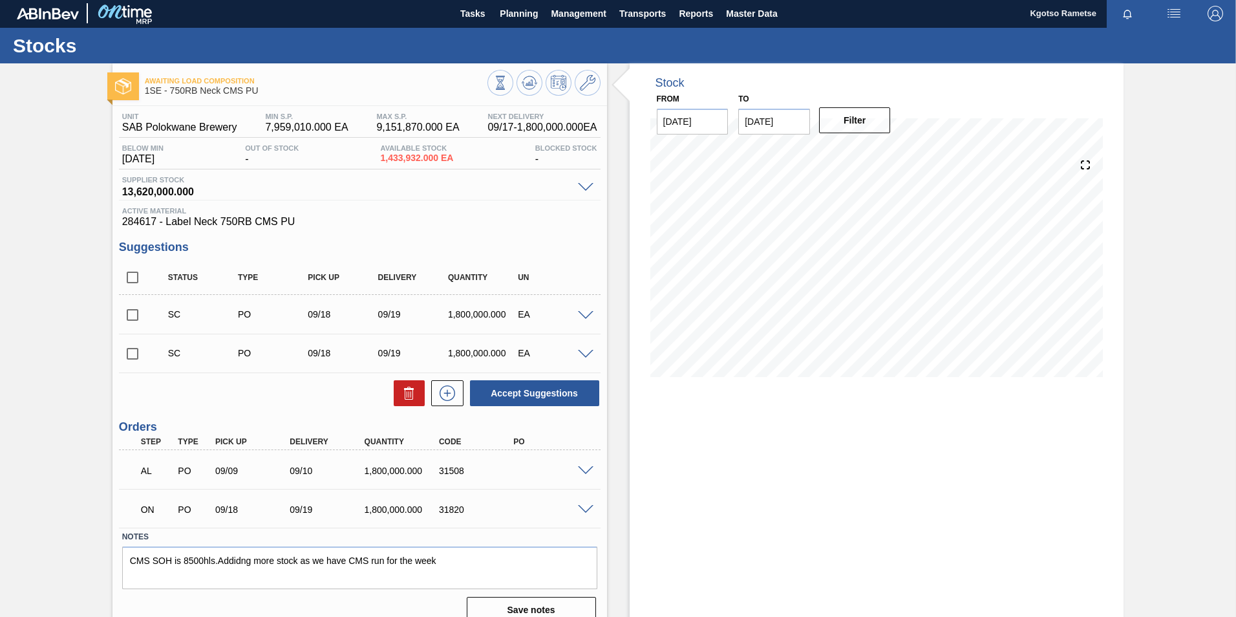
scroll to position [0, 0]
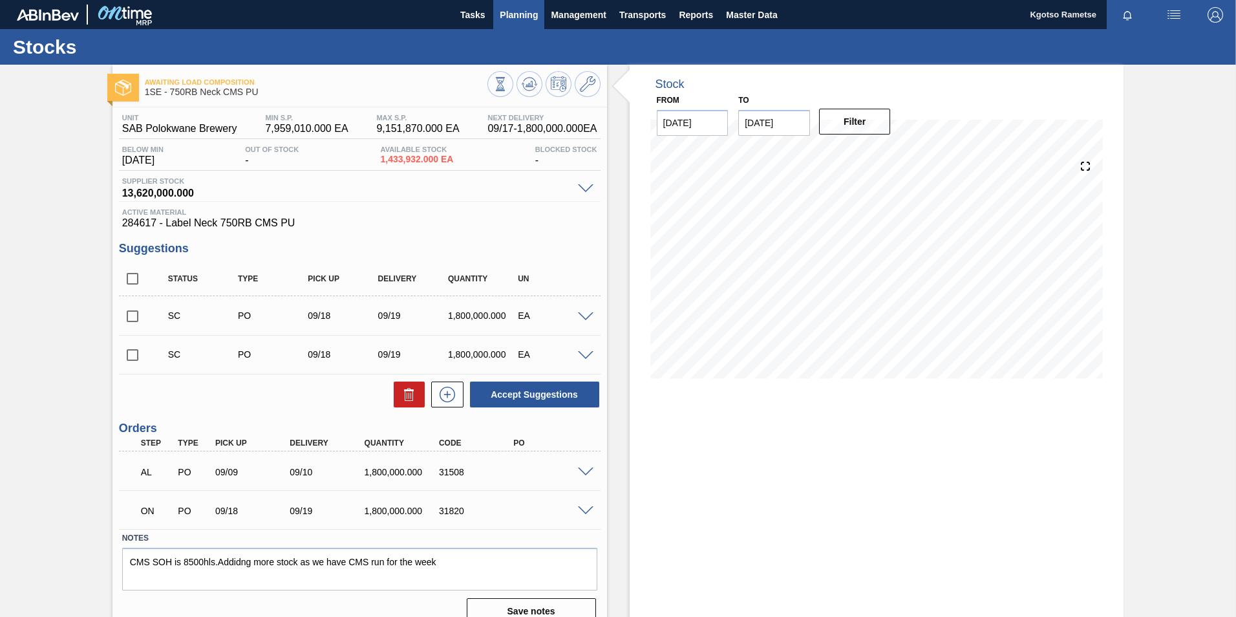
click at [520, 19] on span "Planning" at bounding box center [519, 15] width 38 height 16
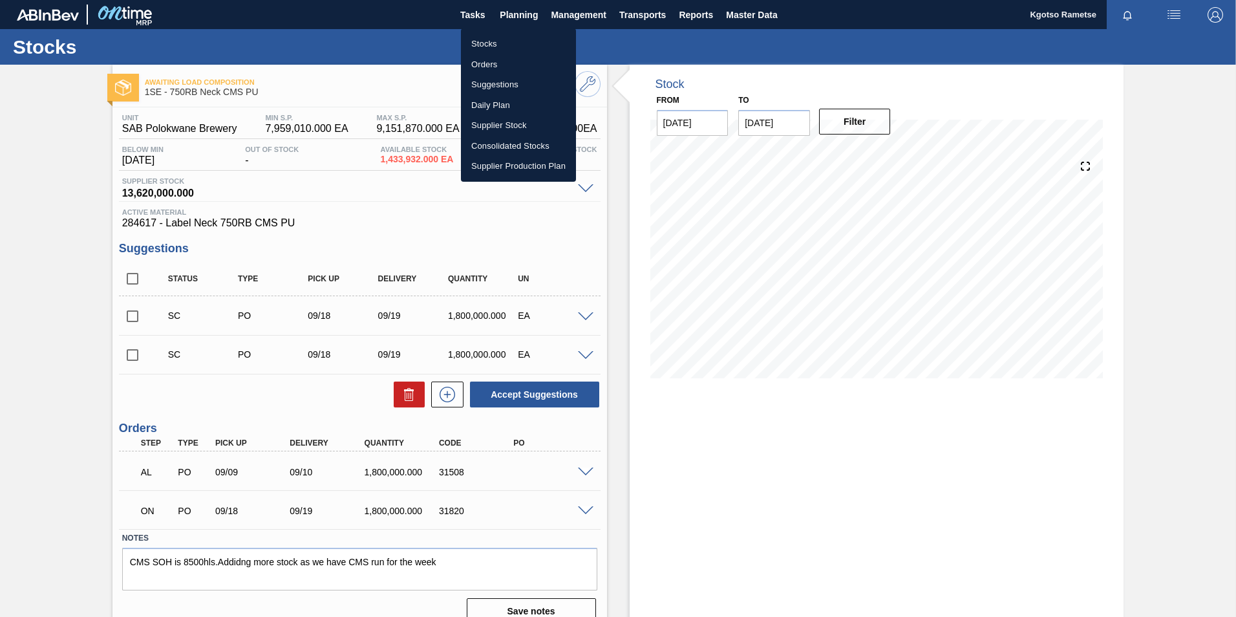
click at [504, 36] on li "Stocks" at bounding box center [518, 44] width 115 height 21
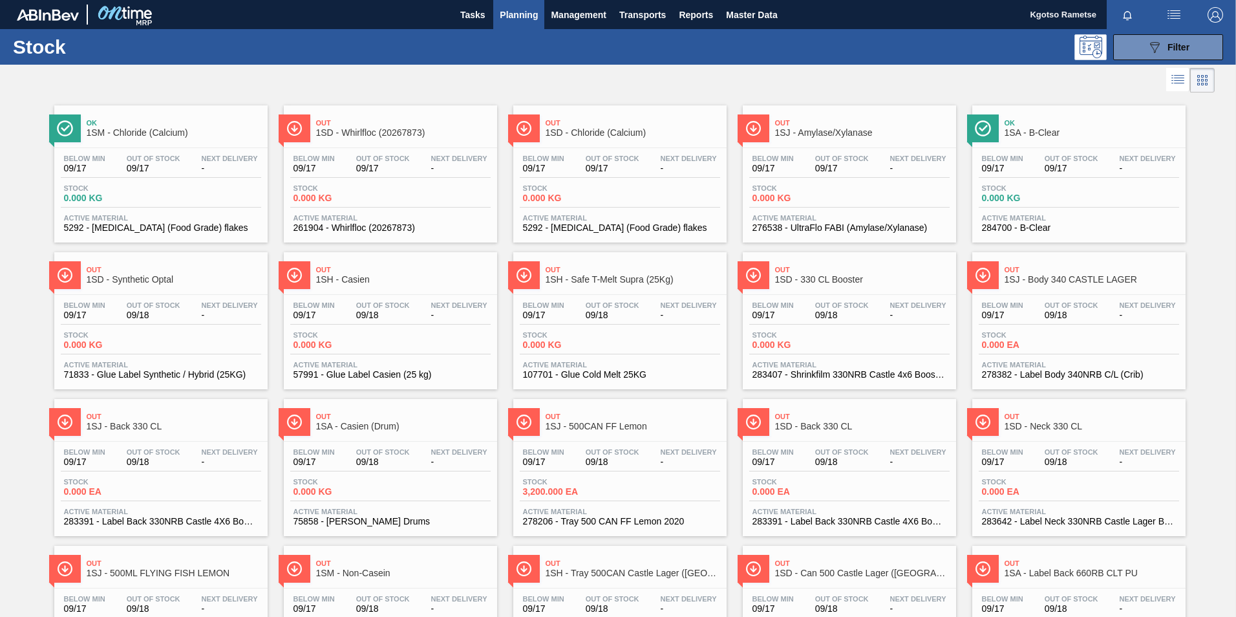
click at [524, 12] on span "Planning" at bounding box center [519, 15] width 38 height 16
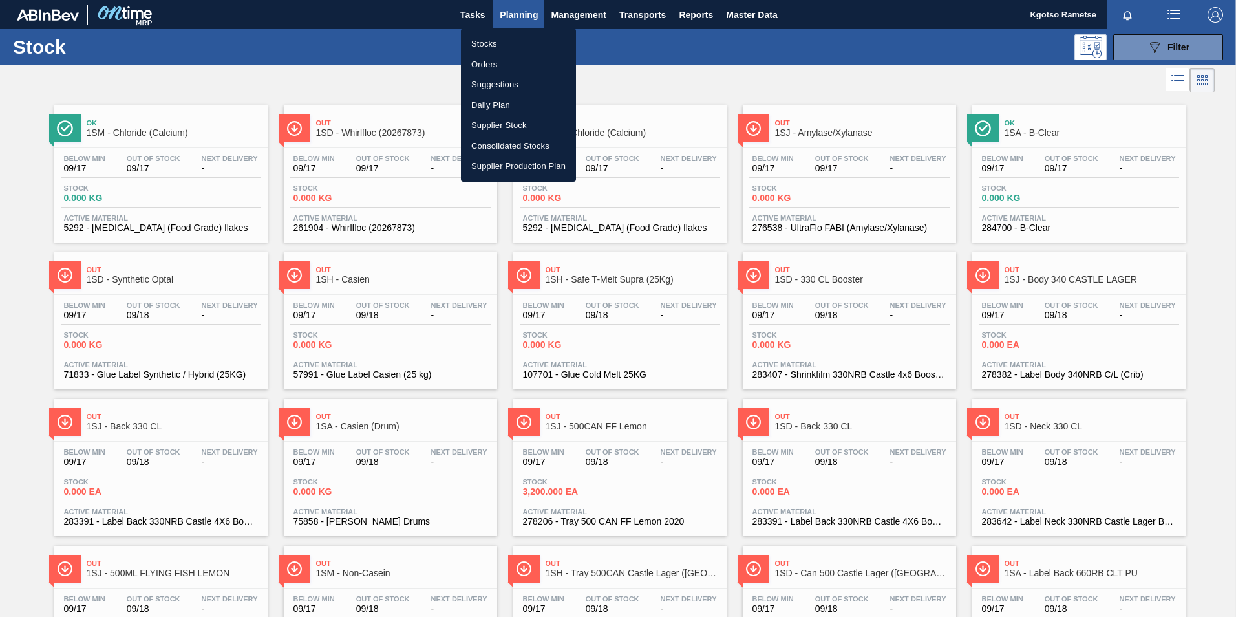
click at [500, 66] on li "Orders" at bounding box center [518, 64] width 115 height 21
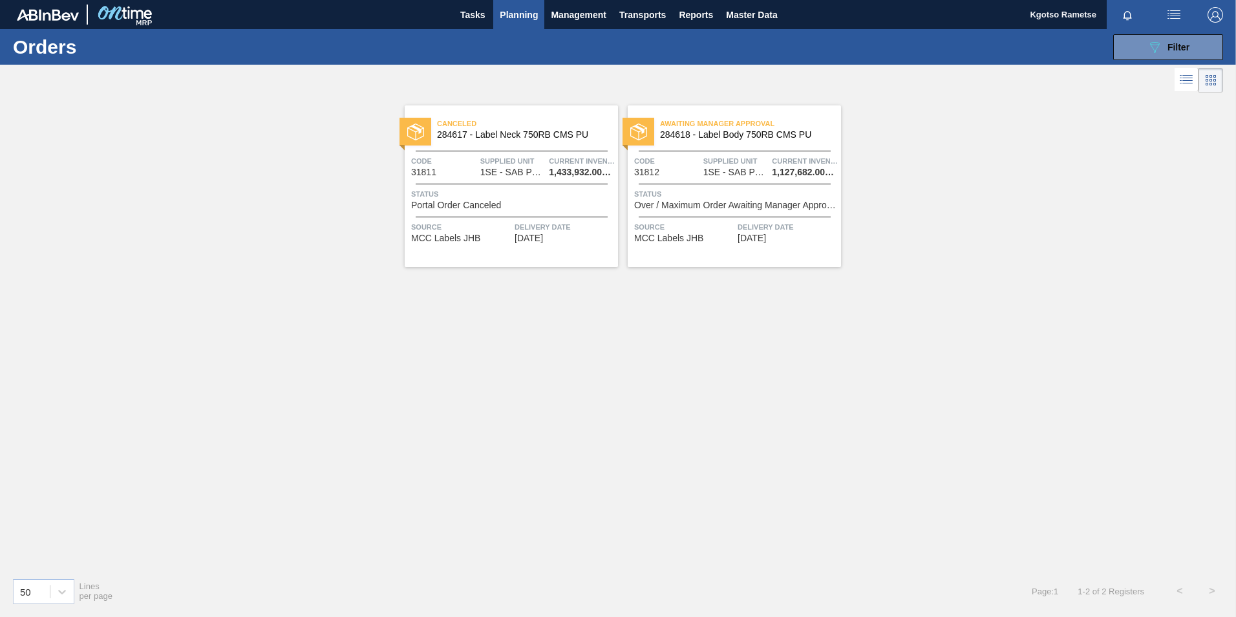
click at [723, 162] on span "Supplied Unit" at bounding box center [736, 161] width 66 height 13
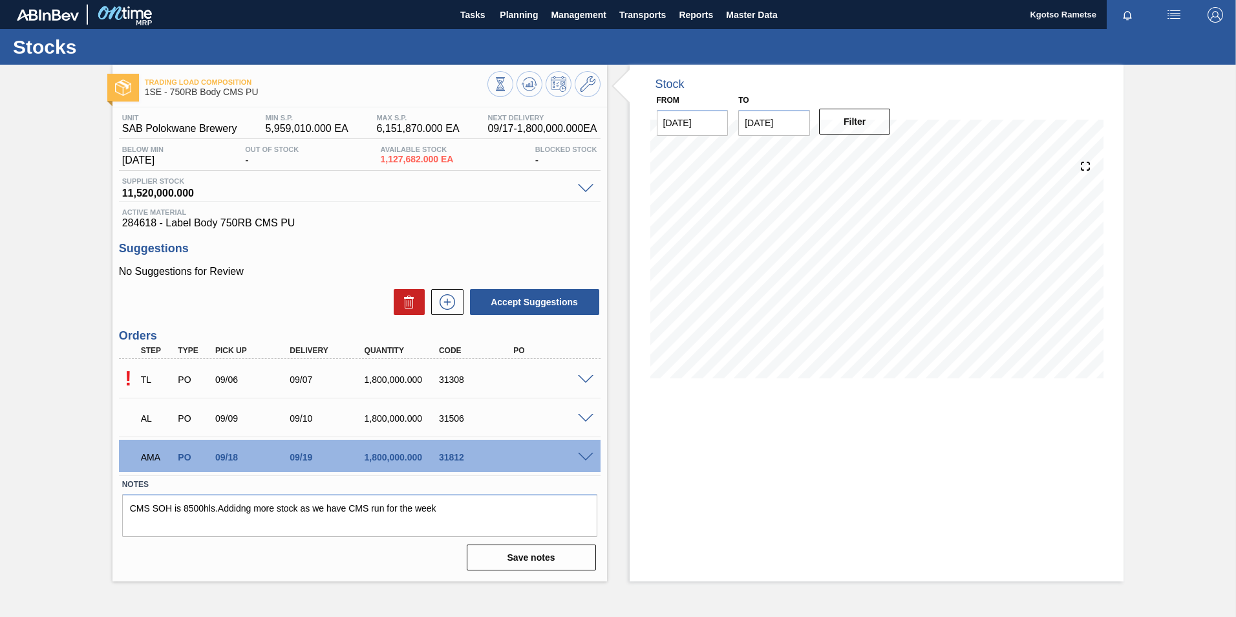
click at [586, 456] on span at bounding box center [586, 458] width 16 height 10
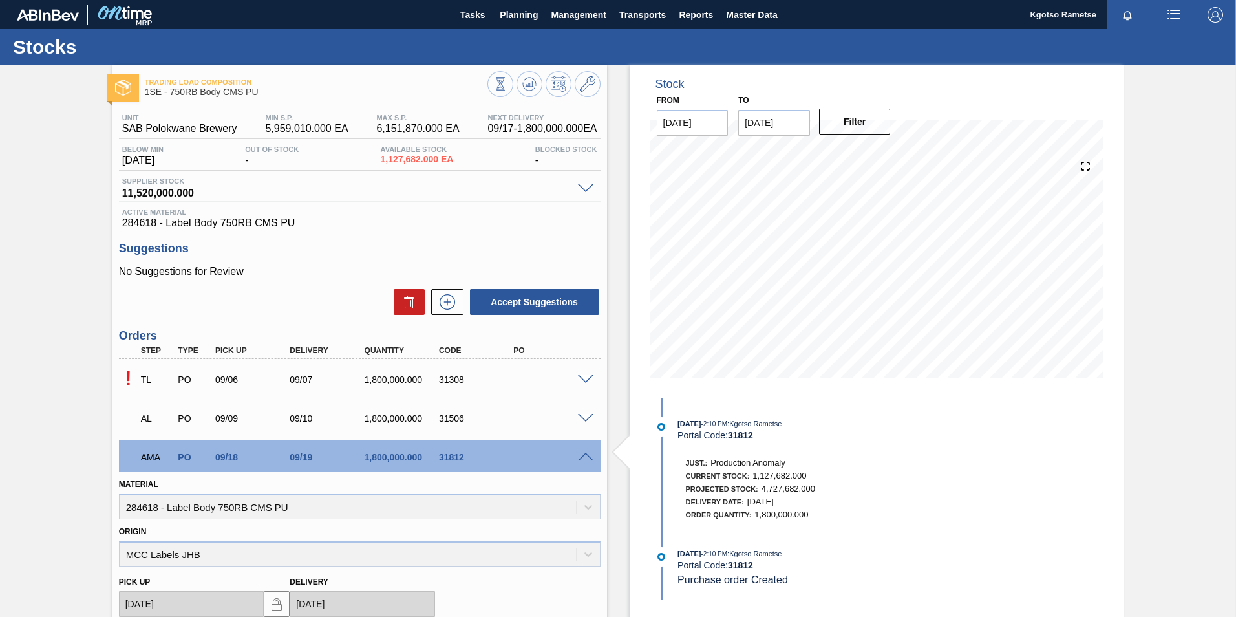
click at [1233, 478] on div "Trading Load Composition 1SE - 750RB Body CMS PU Unit SAB Polokwane Brewery MIN…" at bounding box center [618, 480] width 1236 height 830
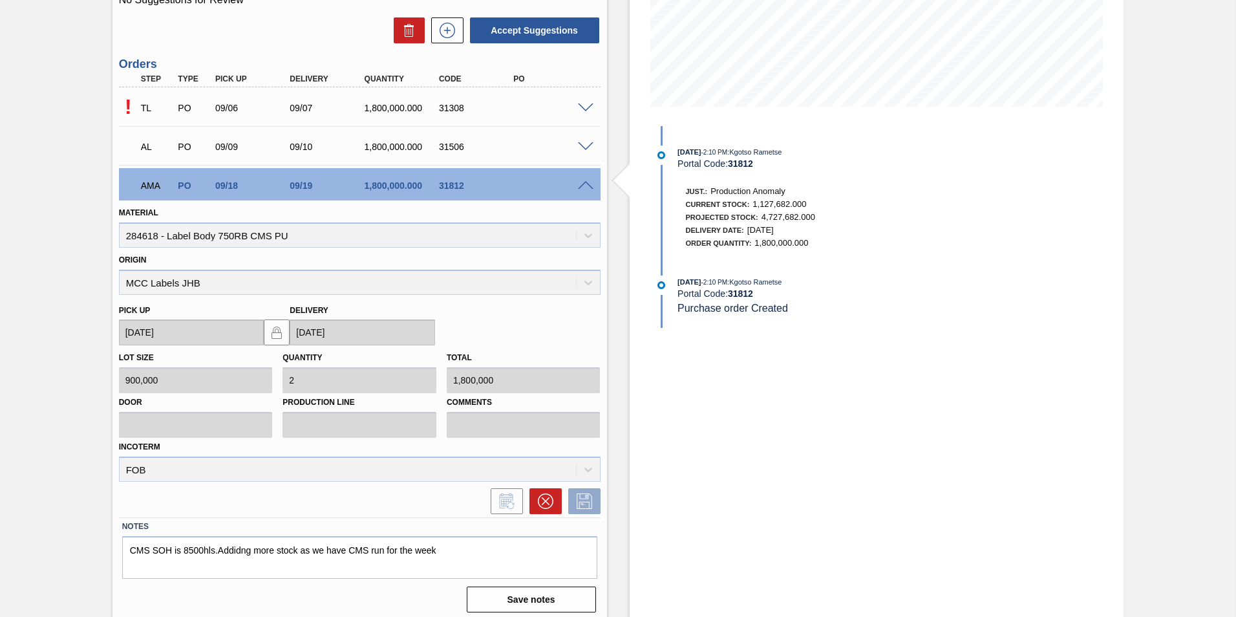
scroll to position [278, 0]
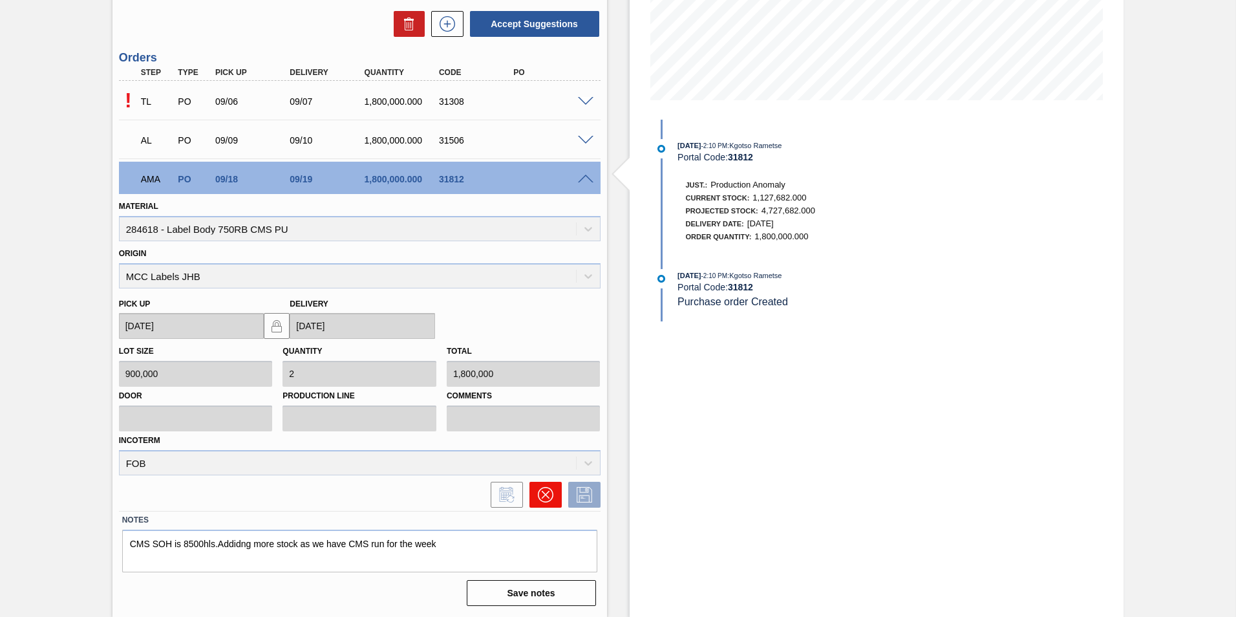
click at [544, 487] on icon at bounding box center [545, 495] width 16 height 16
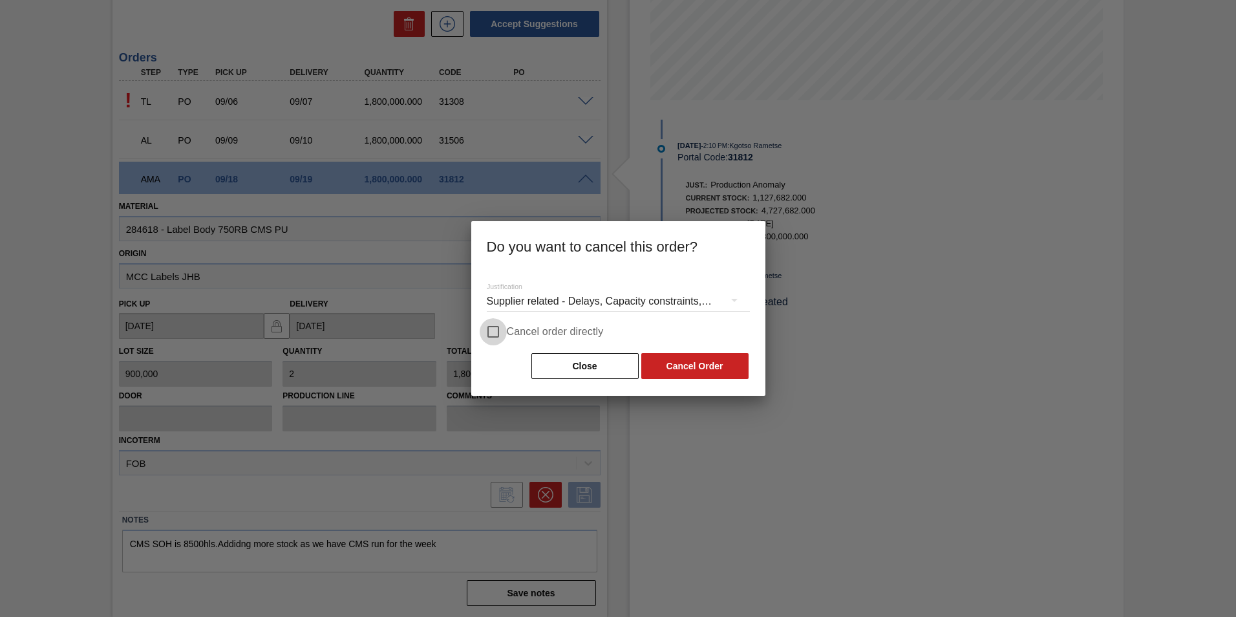
click at [491, 332] on input "Cancel order directly" at bounding box center [493, 331] width 27 height 27
checkbox input "true"
click at [689, 367] on button "Cancel Order" at bounding box center [694, 366] width 107 height 26
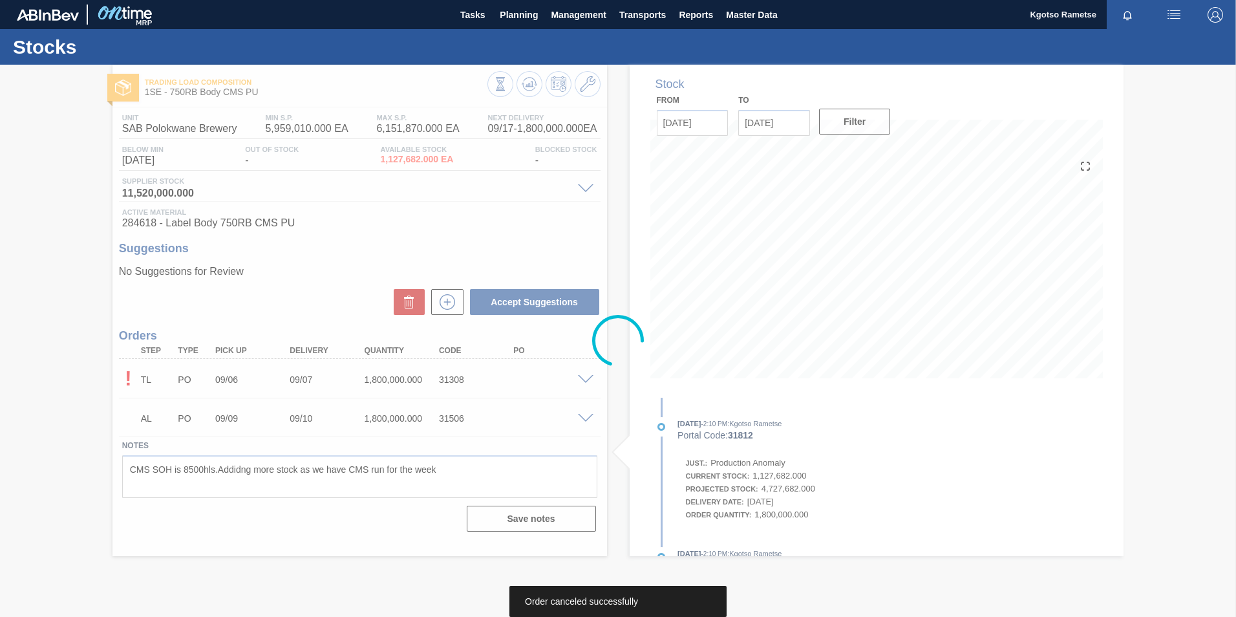
scroll to position [0, 0]
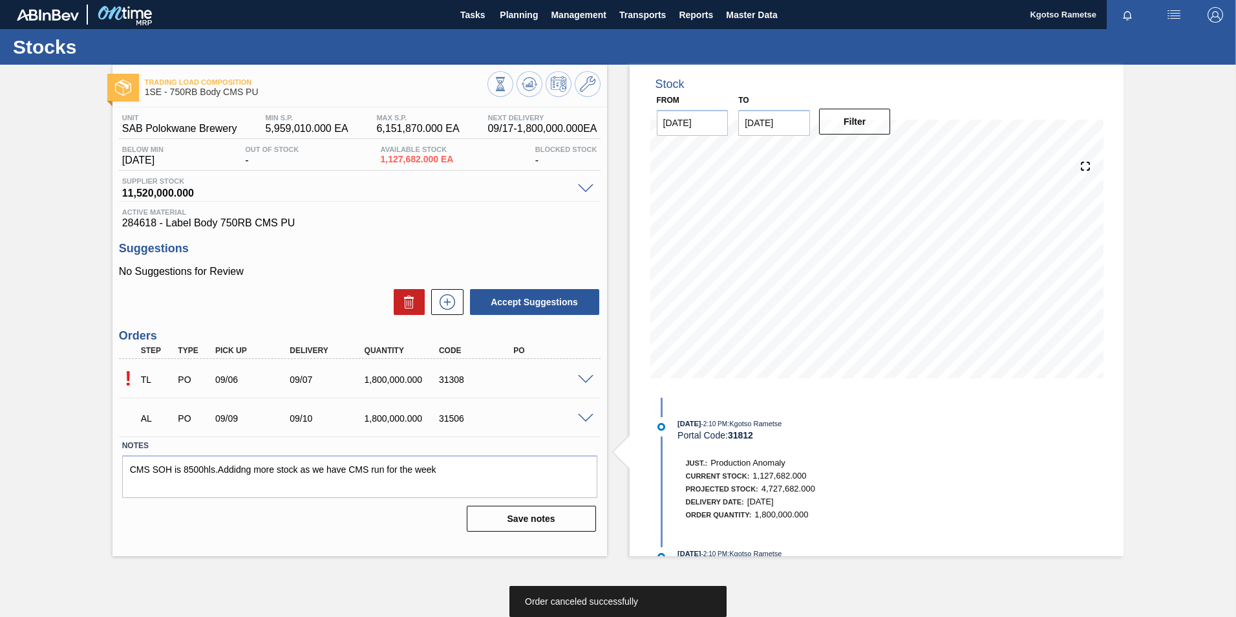
click at [584, 379] on span at bounding box center [586, 380] width 16 height 10
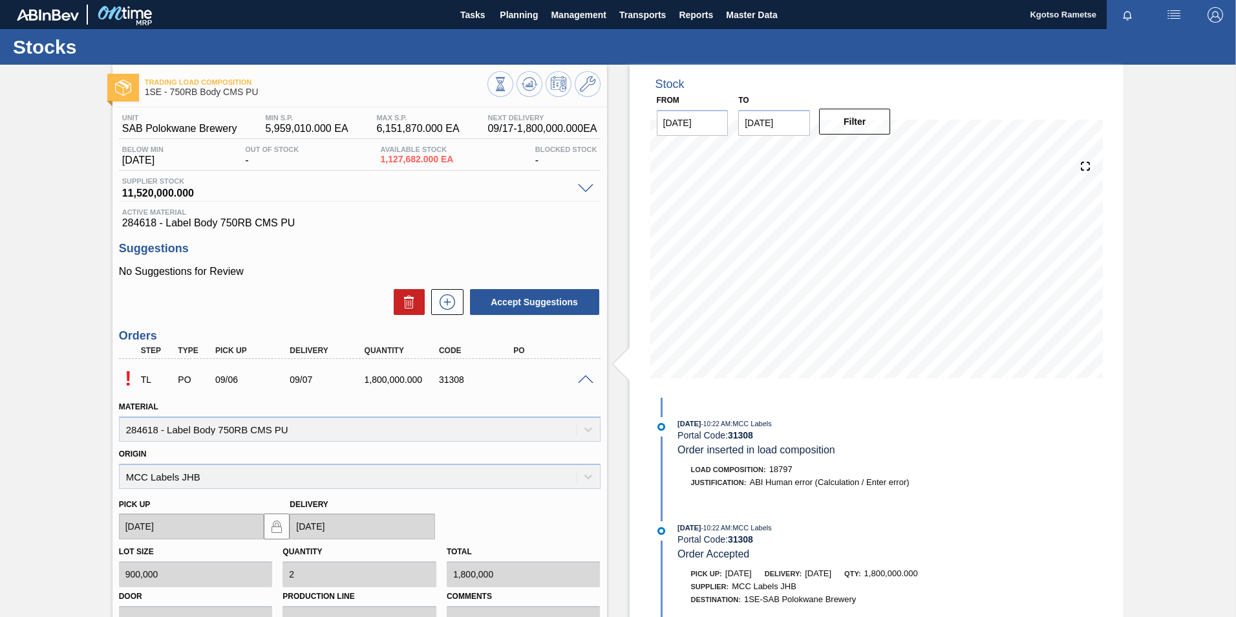
click at [582, 378] on span at bounding box center [586, 380] width 16 height 10
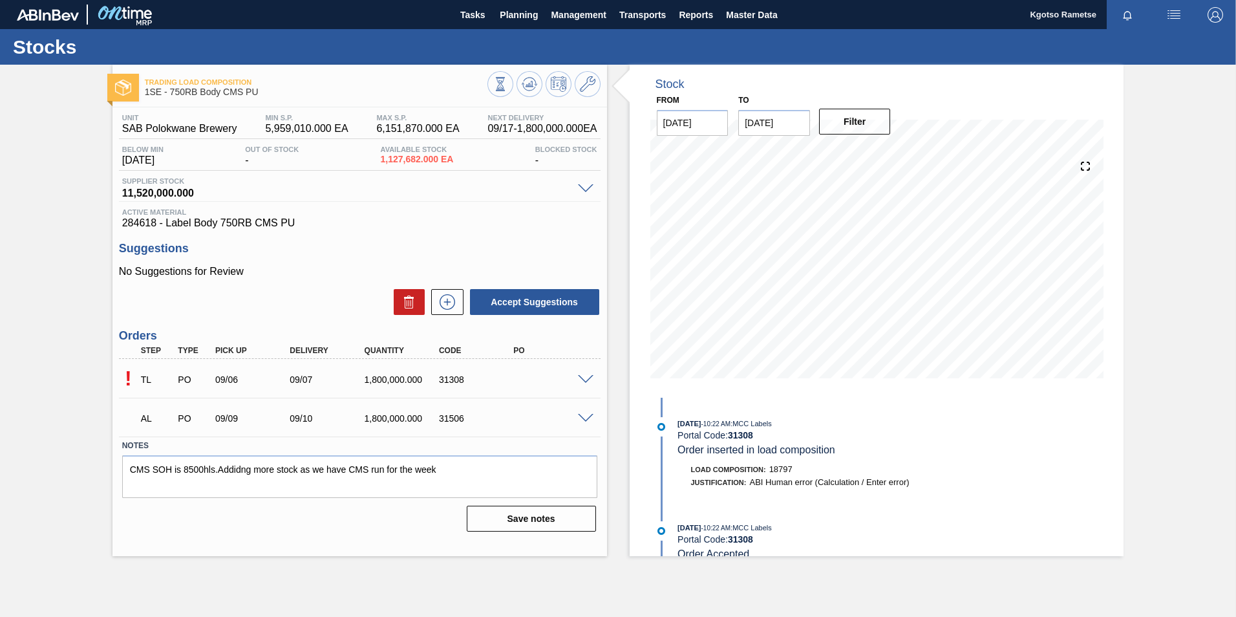
click at [584, 421] on span at bounding box center [586, 419] width 16 height 10
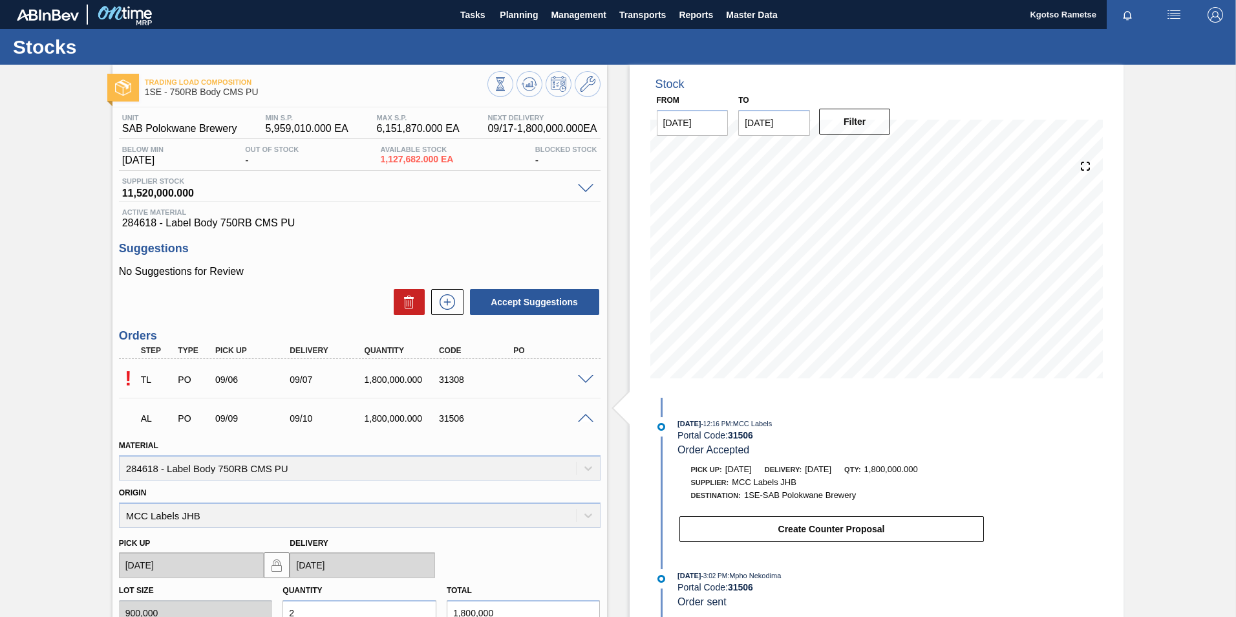
click at [584, 421] on span at bounding box center [586, 419] width 16 height 10
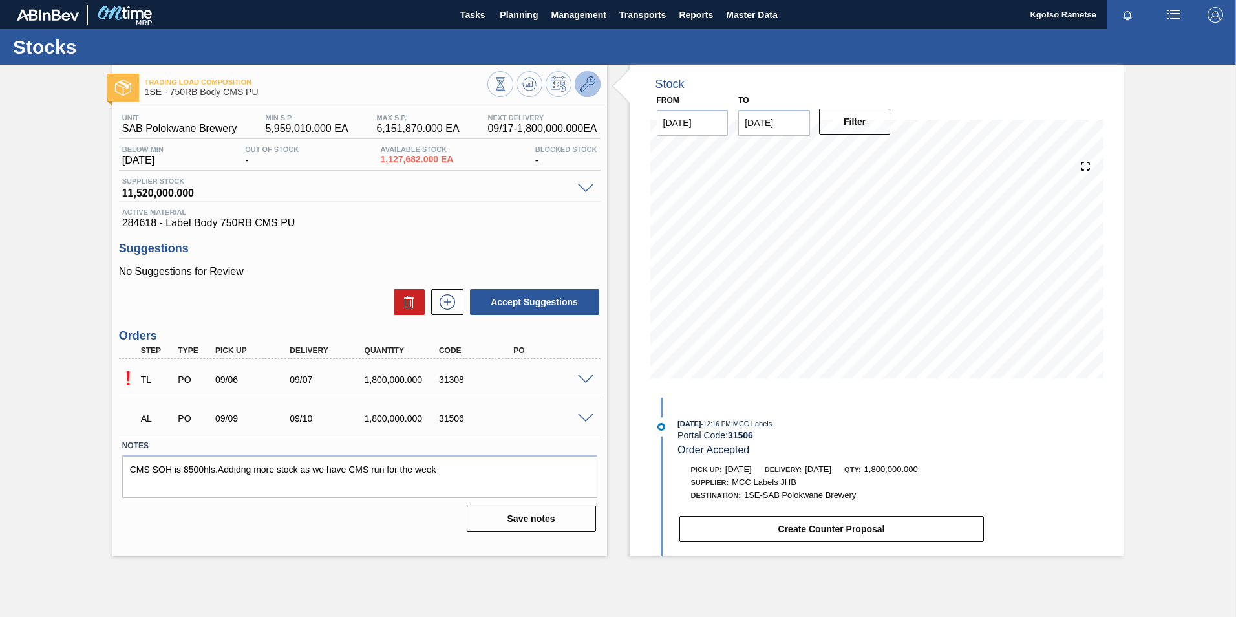
click at [594, 85] on icon at bounding box center [588, 84] width 16 height 16
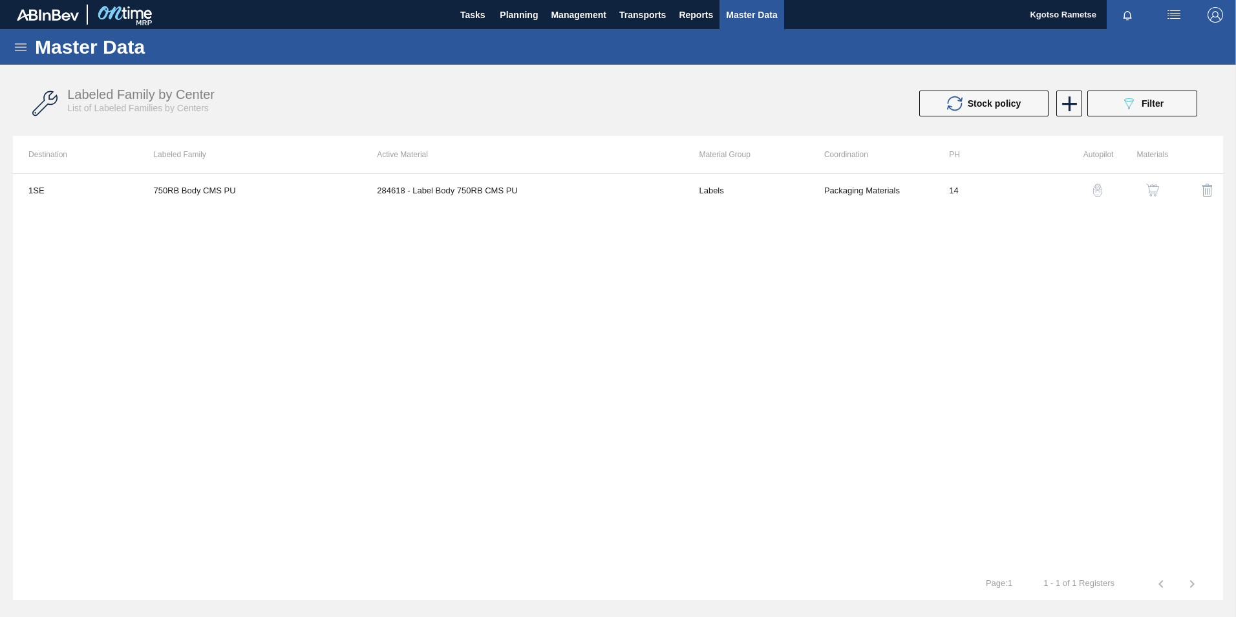
click at [752, 186] on td "Labels" at bounding box center [745, 190] width 125 height 32
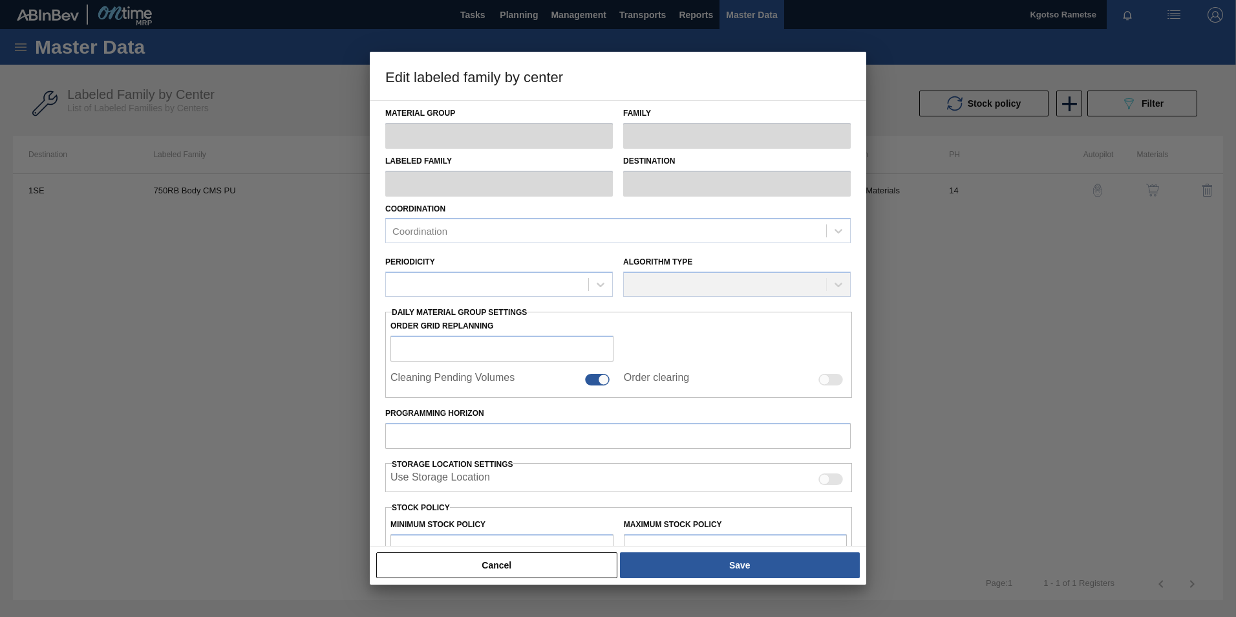
type input "Labels"
type input "750"
type input "750RB Body CMS PU"
type input "1SE - SAB Polokwane Brewery"
type input "14"
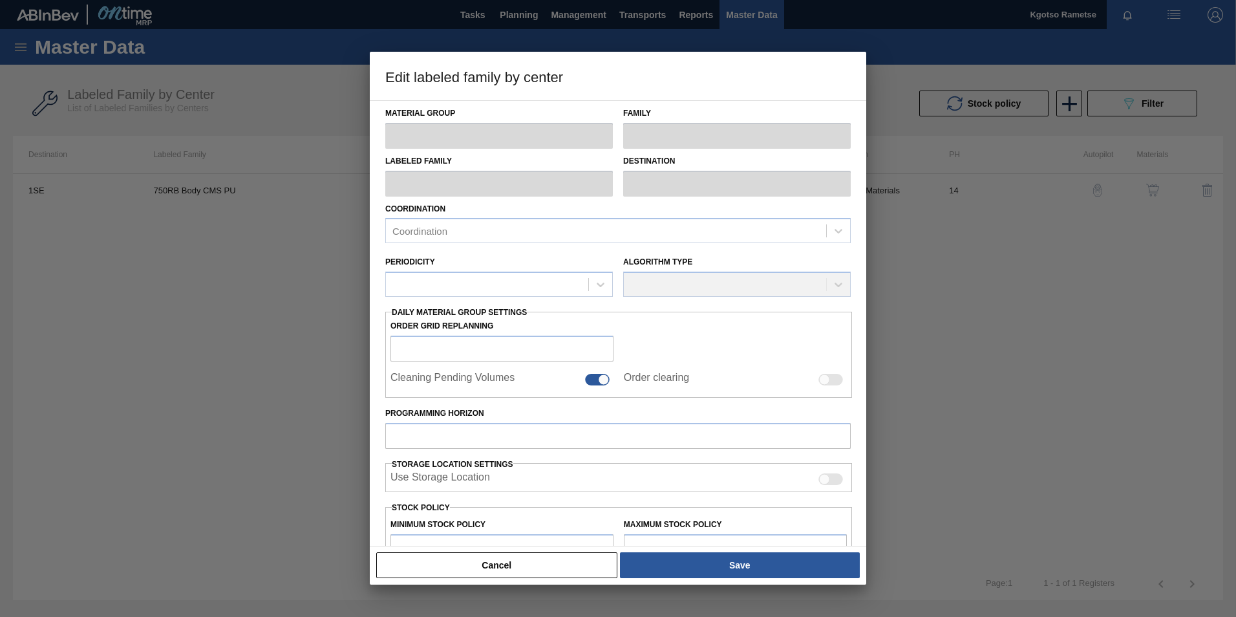
type input "5,959,010"
type input "6,151,870"
type input "100"
type input "6,151,870.000"
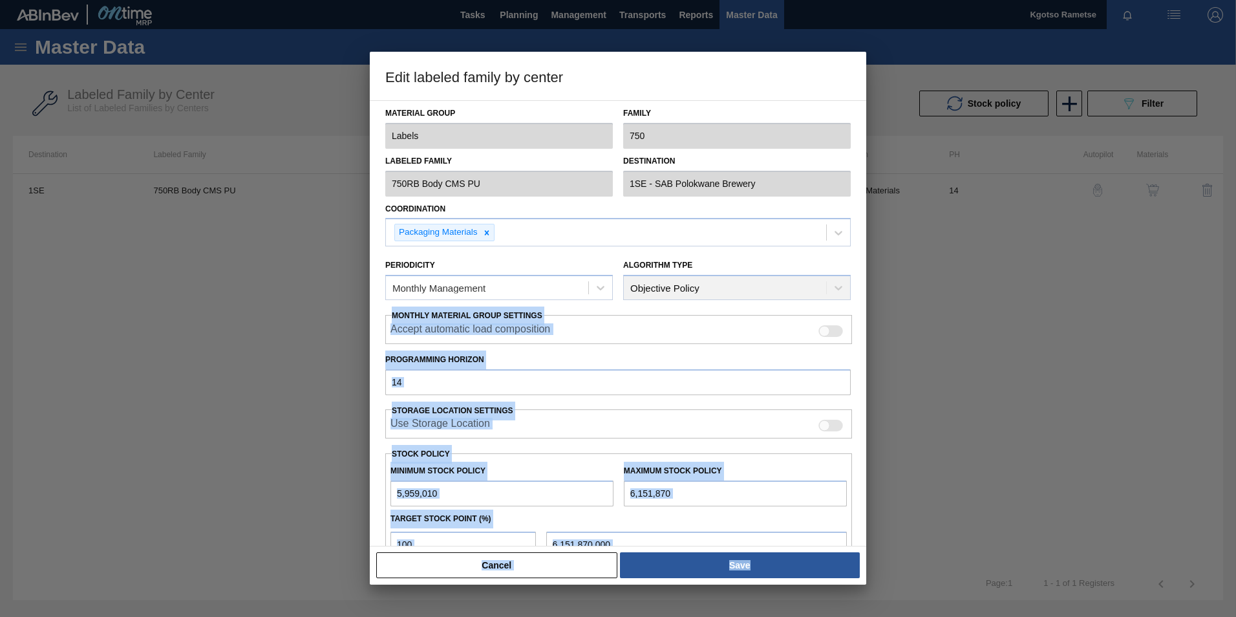
drag, startPoint x: 864, startPoint y: 284, endPoint x: 872, endPoint y: 393, distance: 109.6
click at [872, 393] on div "Edit labeled family by center Material Group Labels Family 750 Labeled Family 7…" at bounding box center [618, 308] width 1236 height 617
click at [624, 489] on input "6,151,870" at bounding box center [735, 493] width 223 height 26
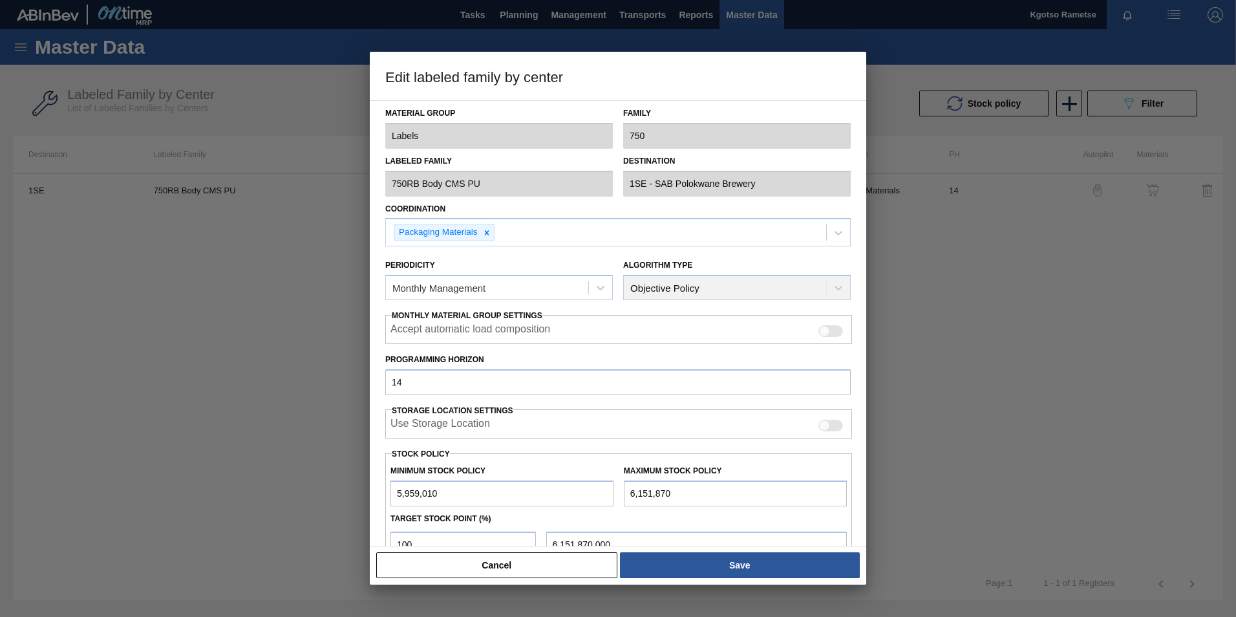
click at [396, 496] on input "5,959,010" at bounding box center [501, 493] width 223 height 26
type input "15,959,010"
click at [629, 493] on input "6,151,870" at bounding box center [735, 493] width 223 height 26
type input "16,151,870"
type input "16,151,870.000"
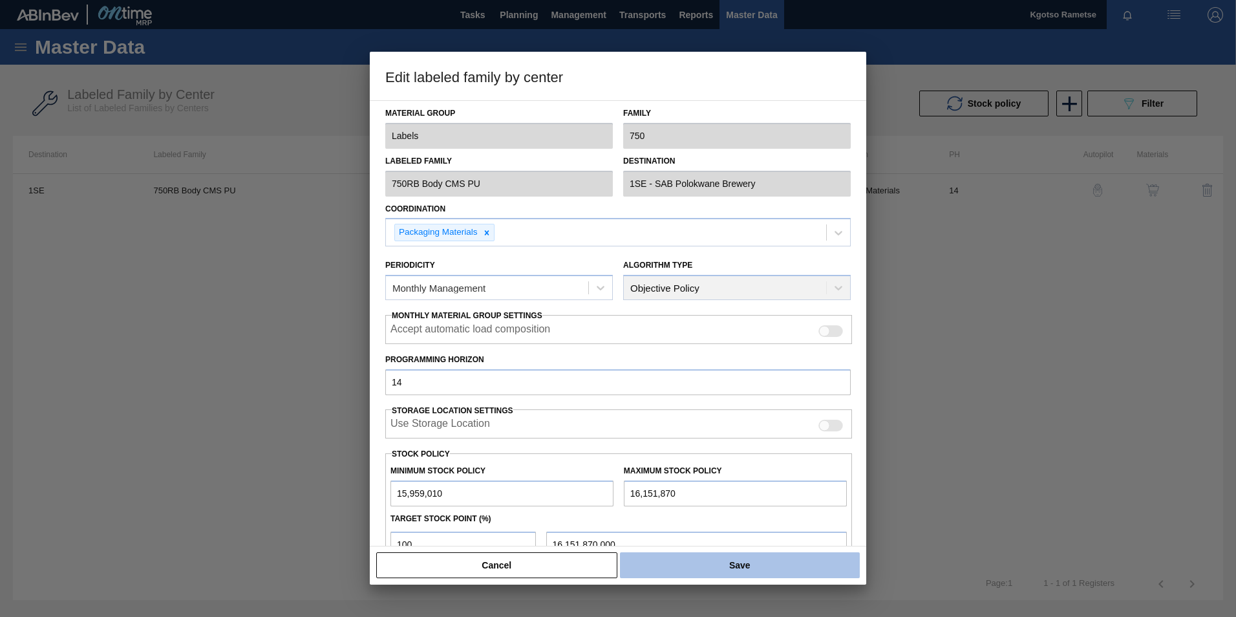
type input "16,151,870"
click at [682, 566] on button "Save" at bounding box center [740, 565] width 240 height 26
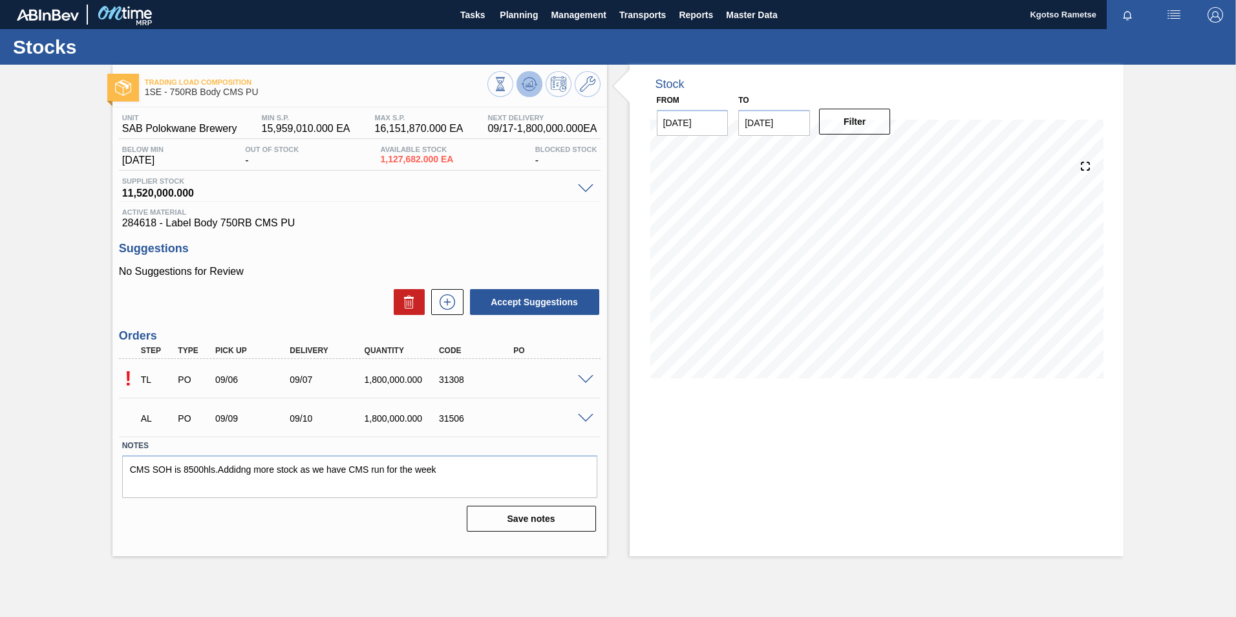
click at [529, 82] on icon at bounding box center [530, 84] width 16 height 16
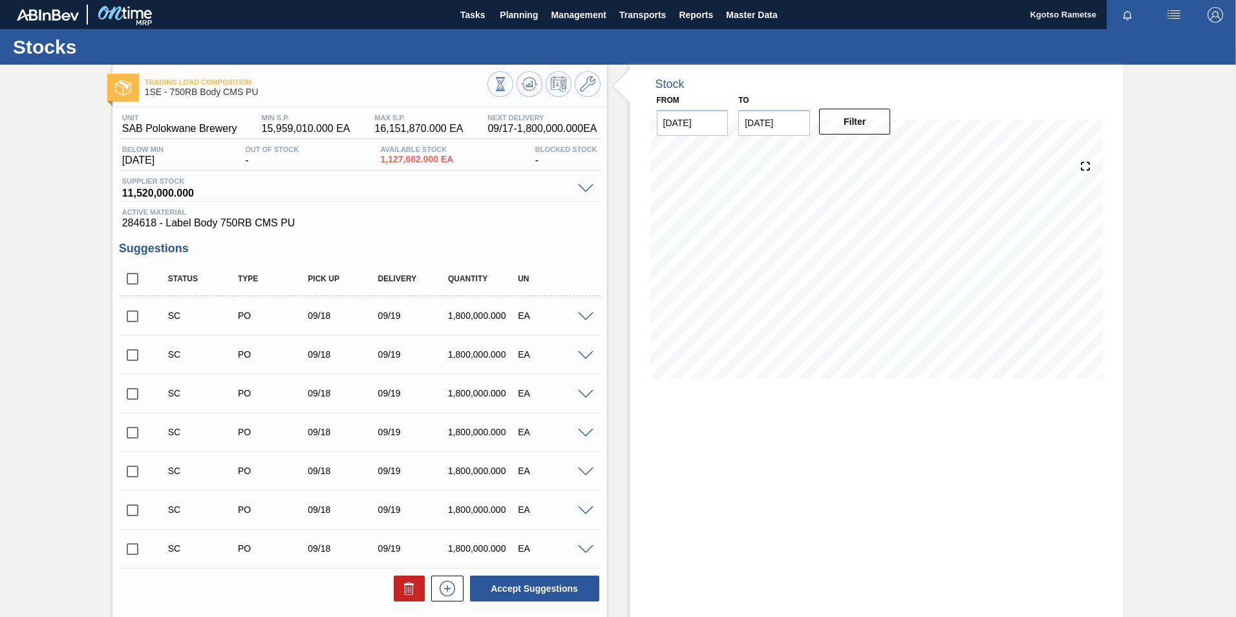
click at [132, 319] on input "checkbox" at bounding box center [132, 316] width 27 height 27
click at [1164, 381] on div "Trading Load Composition 1SE - 750RB Body CMS PU Unit SAB Polokwane Brewery MIN…" at bounding box center [618, 447] width 1236 height 764
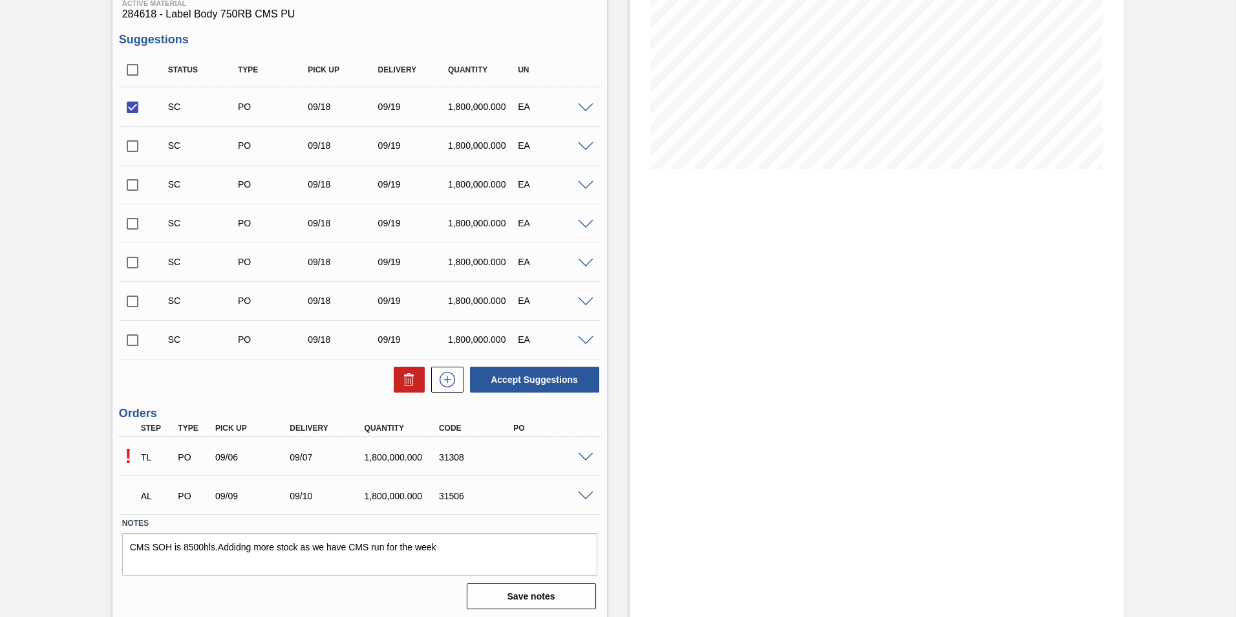
scroll to position [212, 0]
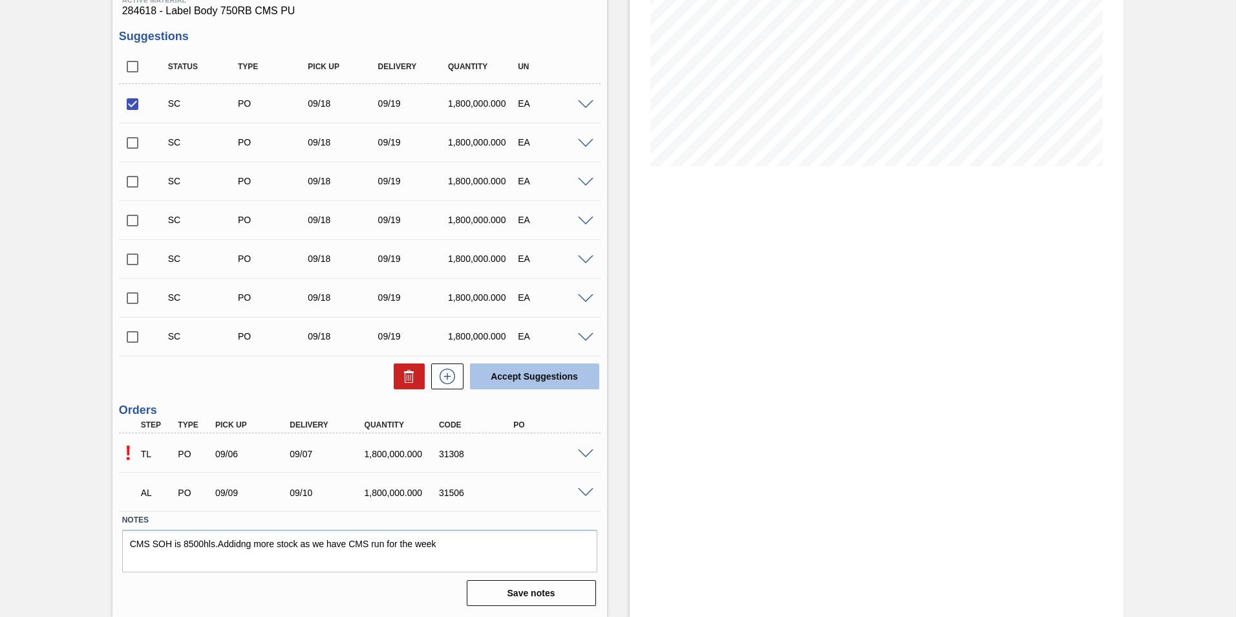
click at [525, 383] on button "Accept Suggestions" at bounding box center [534, 376] width 129 height 26
checkbox input "false"
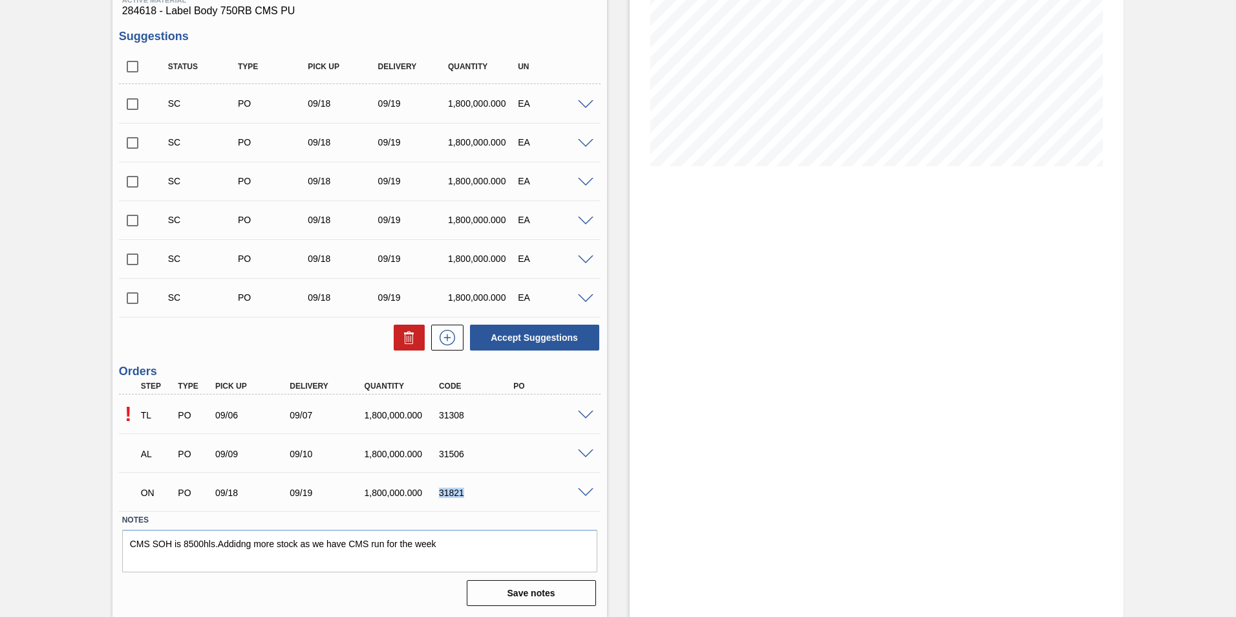
drag, startPoint x: 464, startPoint y: 495, endPoint x: 440, endPoint y: 493, distance: 24.0
click at [440, 493] on div "31821" at bounding box center [477, 492] width 83 height 10
copy div "31821"
click at [1191, 59] on div "Trading Load Composition 1SE - 750RB Body CMS PU Unit SAB Polokwane Brewery MIN…" at bounding box center [618, 235] width 1236 height 764
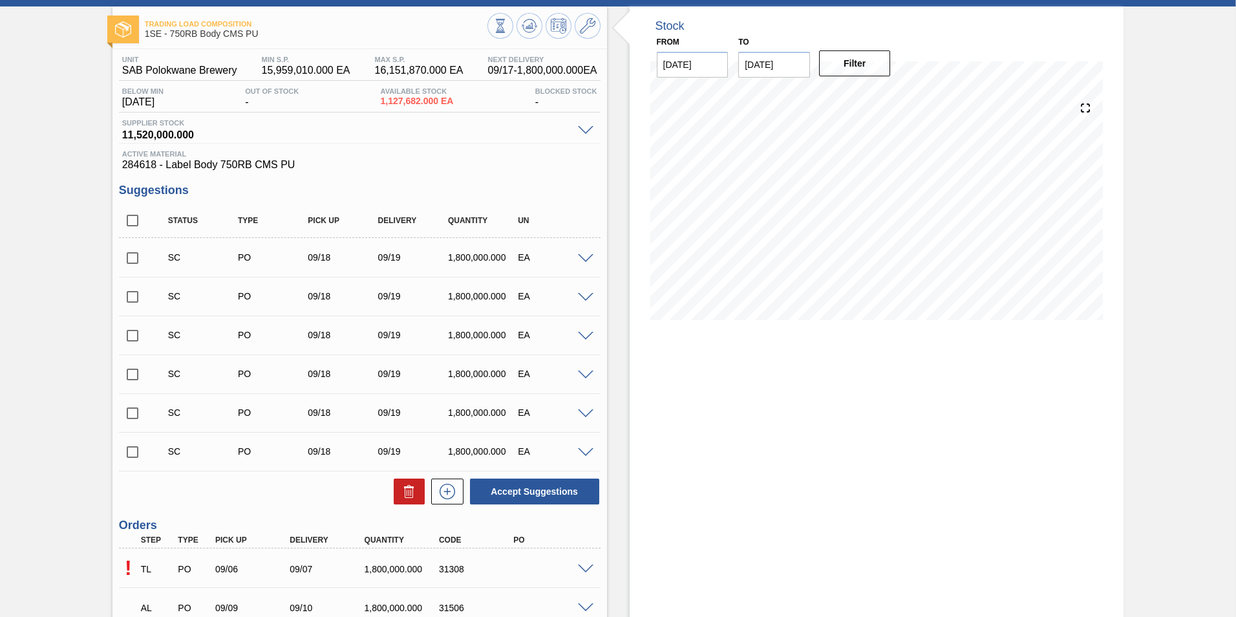
scroll to position [0, 0]
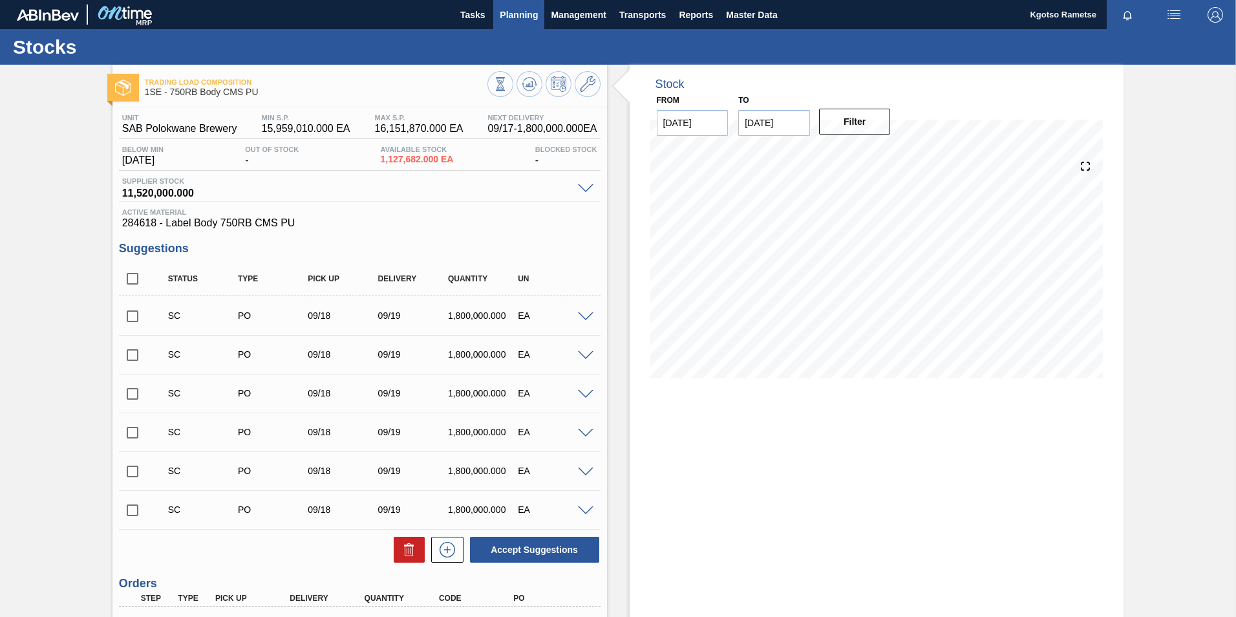
click at [502, 11] on span "Planning" at bounding box center [519, 15] width 38 height 16
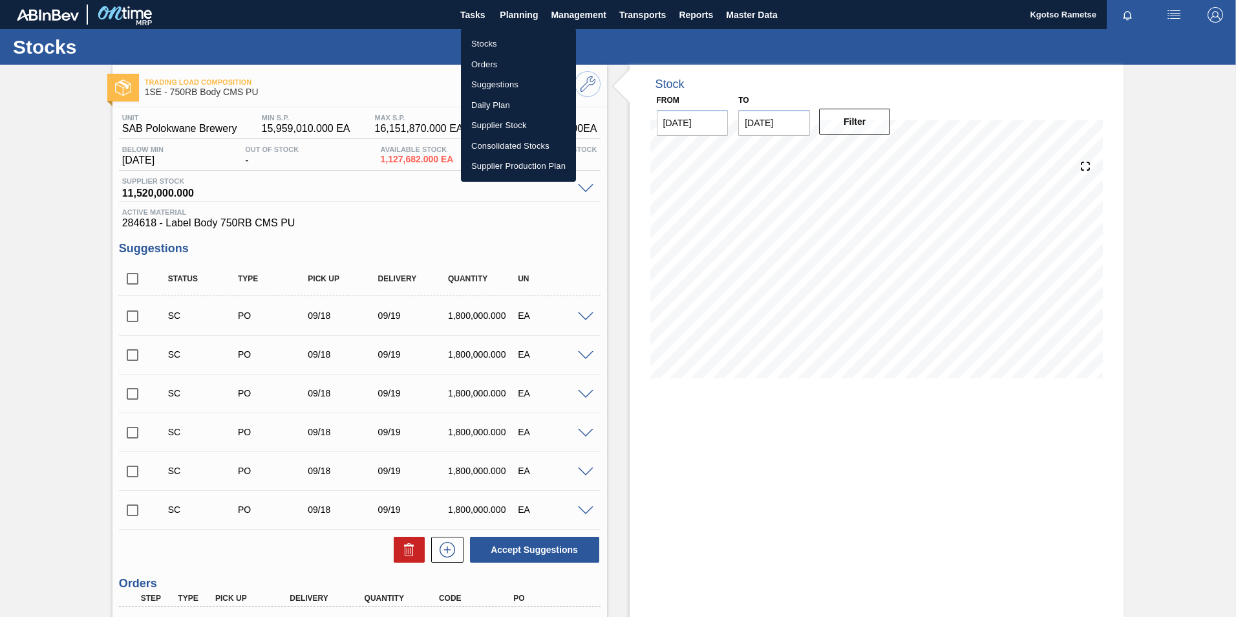
click at [478, 37] on li "Stocks" at bounding box center [518, 44] width 115 height 21
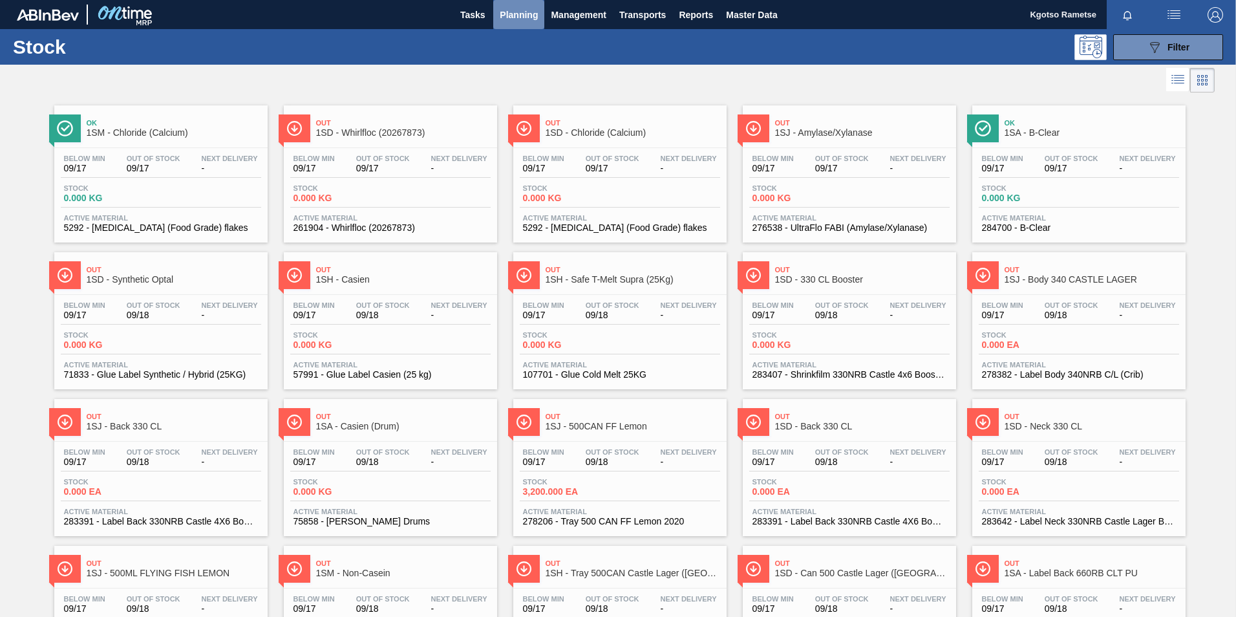
click at [511, 14] on span "Planning" at bounding box center [519, 15] width 38 height 16
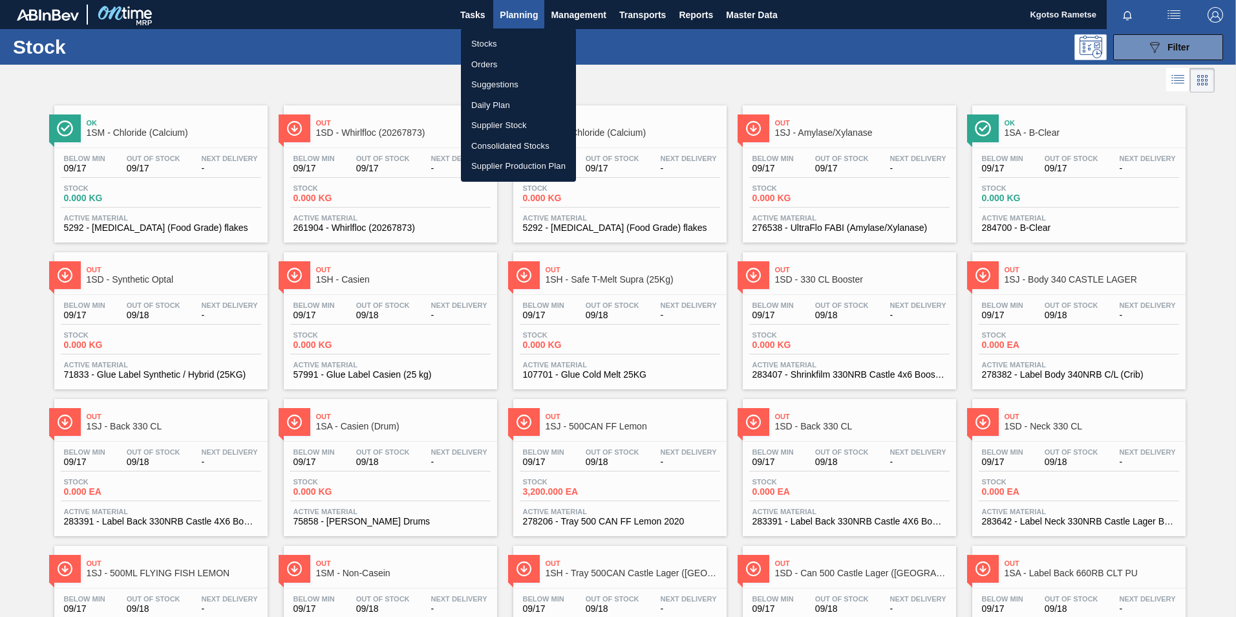
click at [502, 63] on li "Orders" at bounding box center [518, 64] width 115 height 21
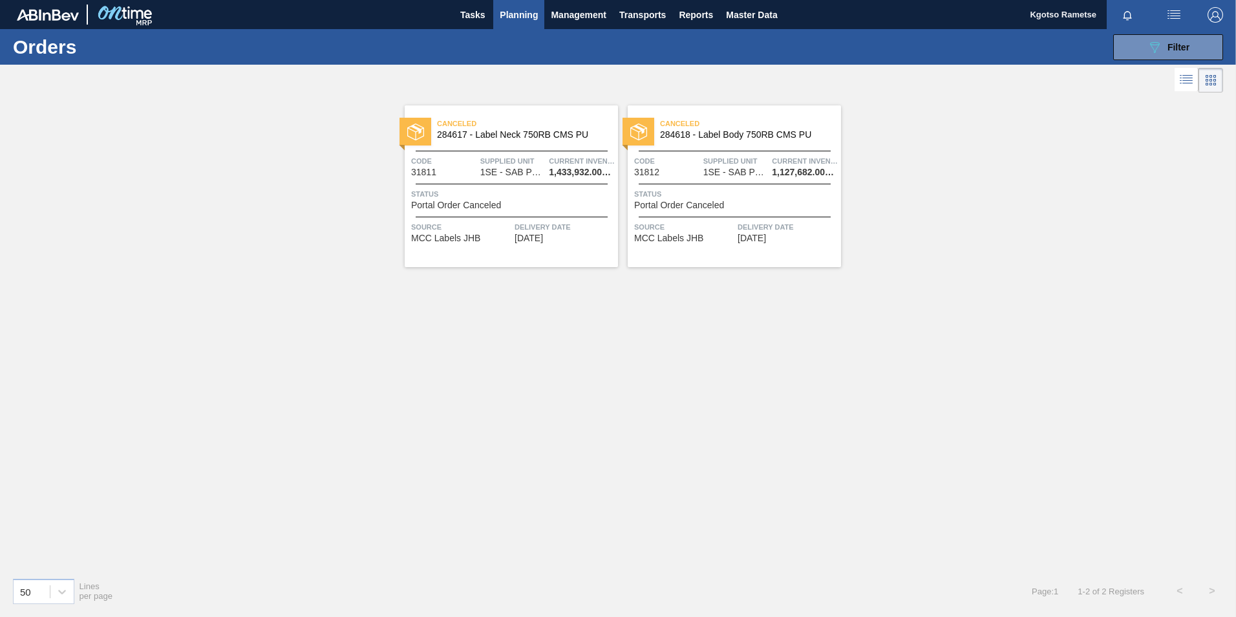
click at [508, 155] on span "Supplied Unit" at bounding box center [513, 161] width 66 height 13
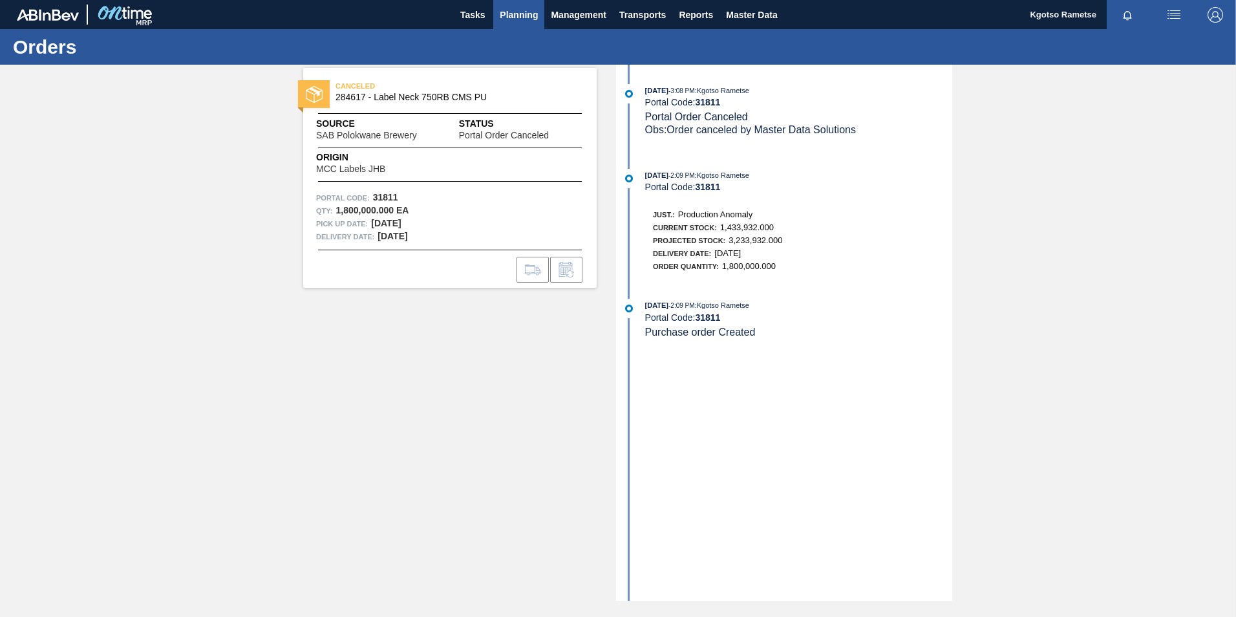
click at [502, 11] on span "Planning" at bounding box center [519, 15] width 38 height 16
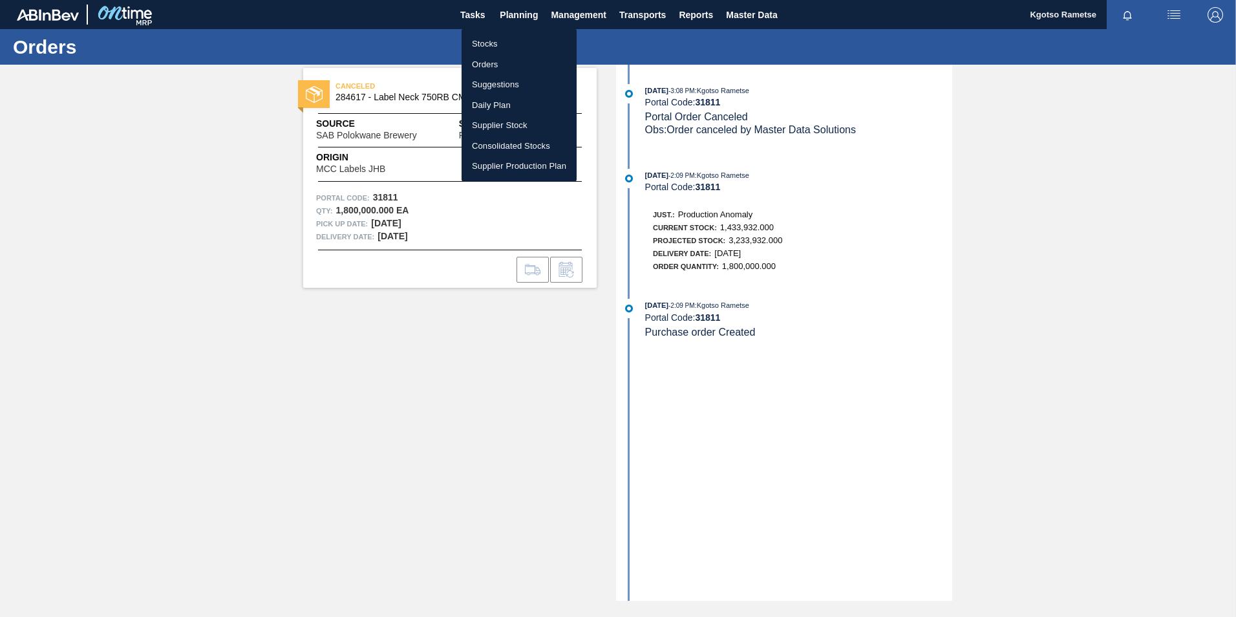
click at [501, 45] on li "Stocks" at bounding box center [519, 44] width 115 height 21
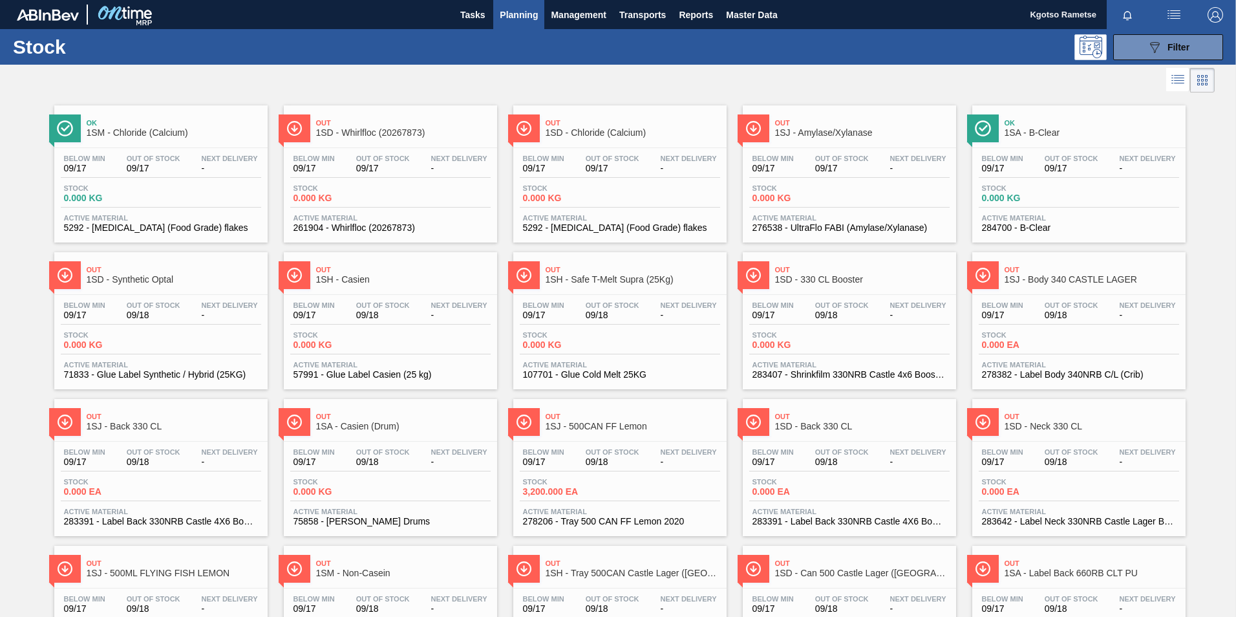
click at [513, 19] on span "Planning" at bounding box center [519, 15] width 38 height 16
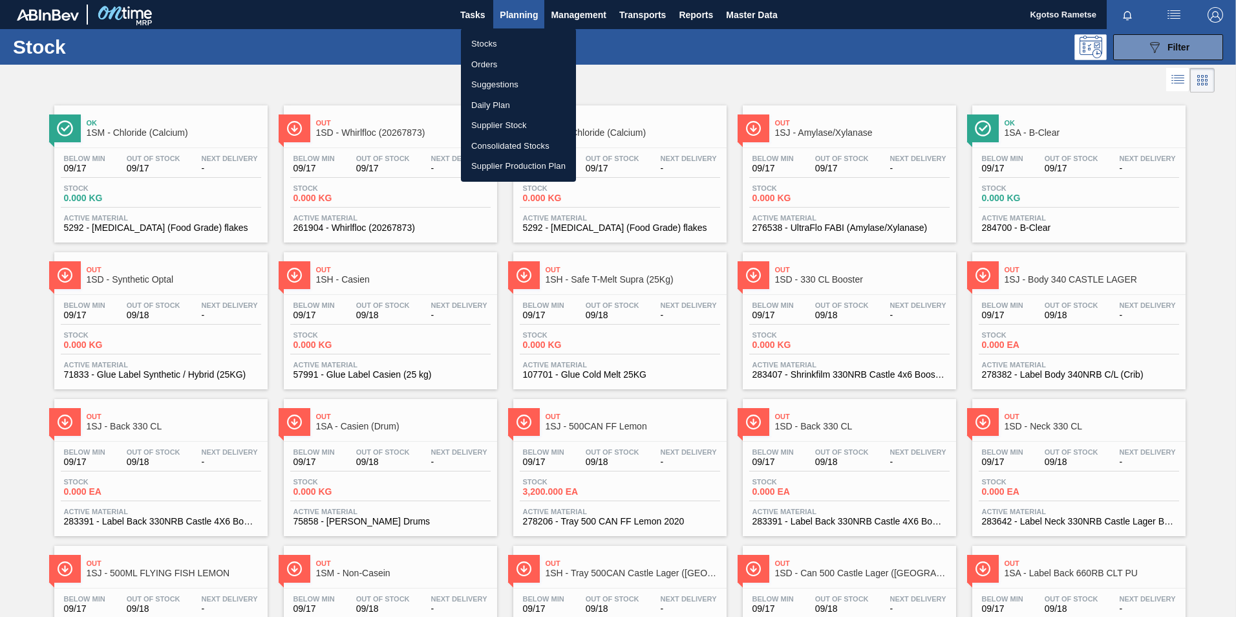
click at [513, 58] on li "Orders" at bounding box center [518, 64] width 115 height 21
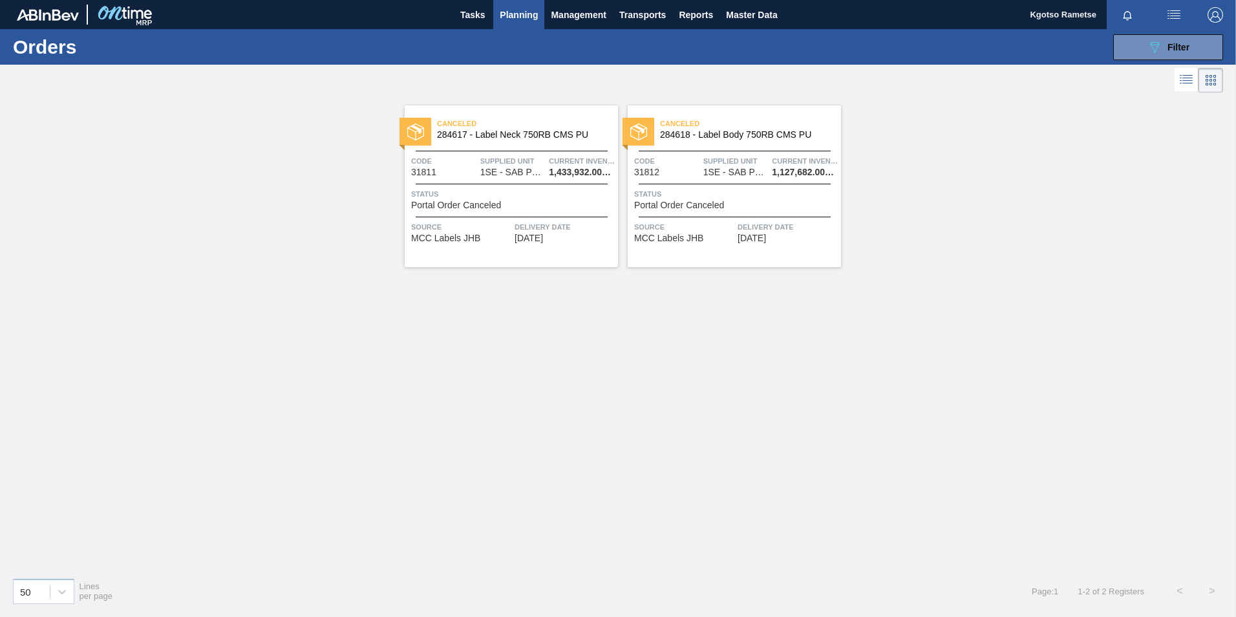
click at [525, 194] on span "Status" at bounding box center [513, 193] width 204 height 13
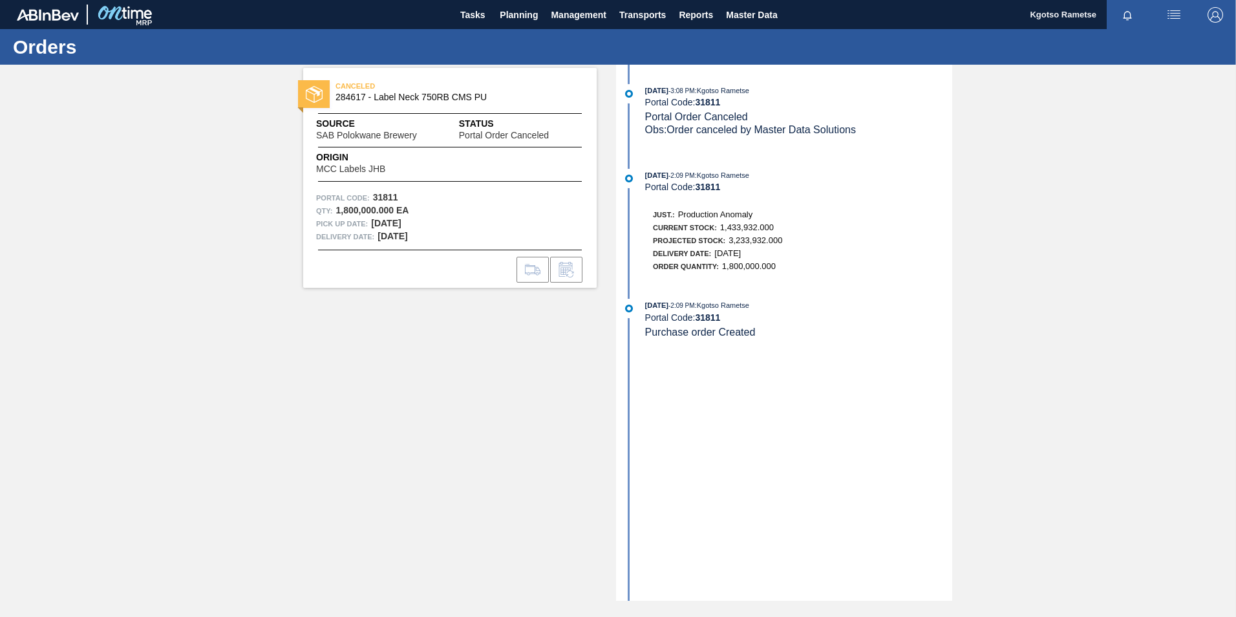
click at [351, 94] on span "284617 - Label Neck 750RB CMS PU" at bounding box center [453, 97] width 235 height 10
drag, startPoint x: 364, startPoint y: 93, endPoint x: 336, endPoint y: 98, distance: 28.2
click at [336, 98] on span "284617 - Label Neck 750RB CMS PU" at bounding box center [453, 97] width 235 height 10
copy span "284617"
click at [506, 4] on button "Planning" at bounding box center [518, 14] width 51 height 29
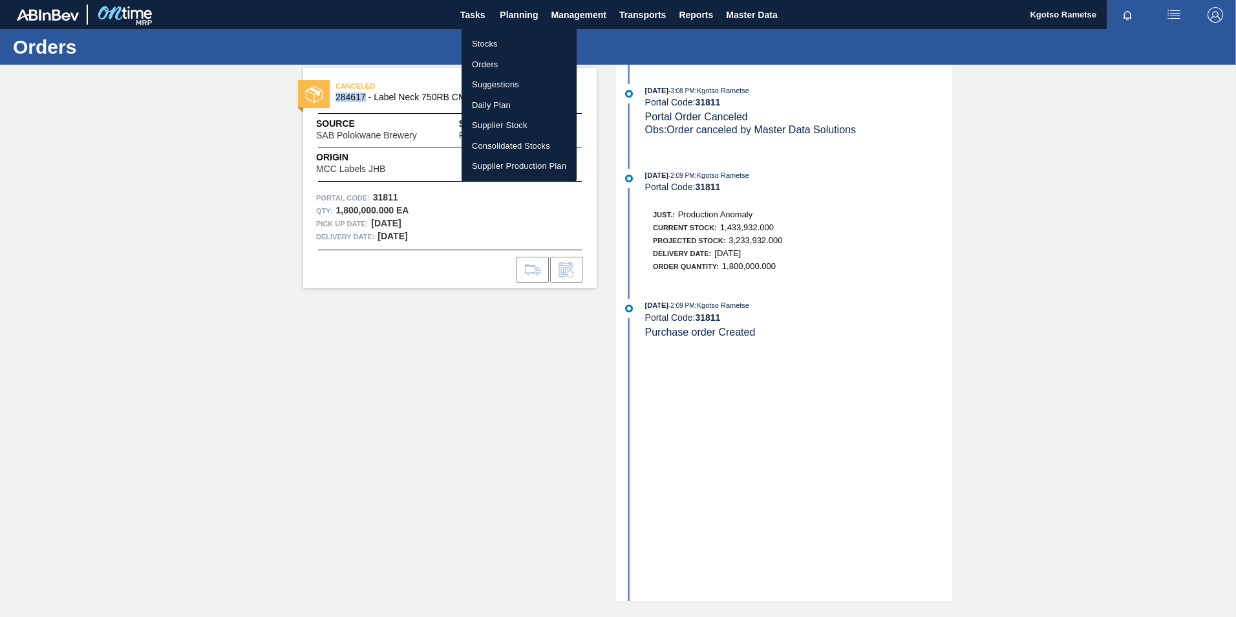
click at [487, 45] on li "Stocks" at bounding box center [519, 44] width 115 height 21
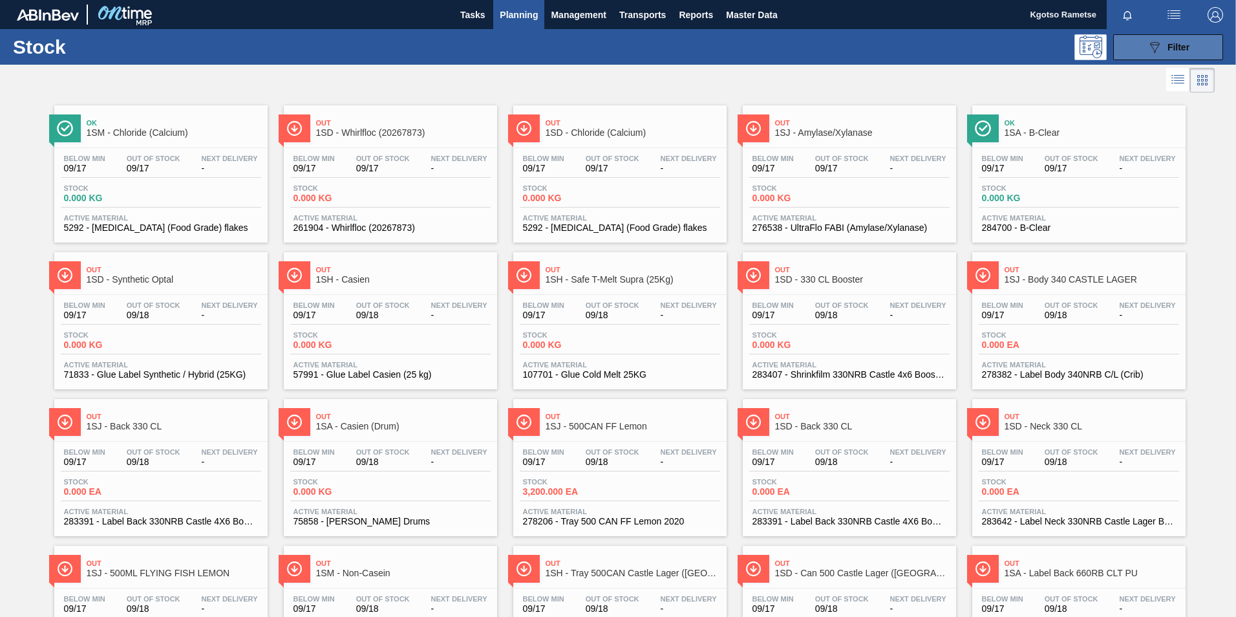
click at [1149, 48] on icon "089F7B8B-B2A5-4AFE-B5C0-19BA573D28AC" at bounding box center [1155, 47] width 16 height 16
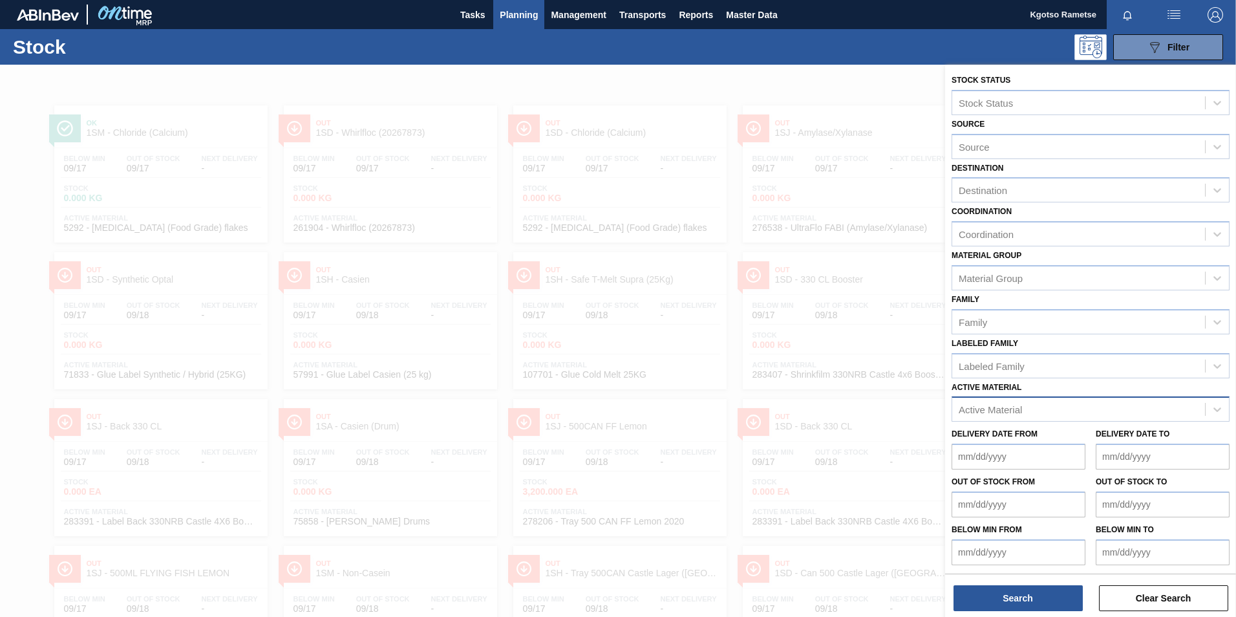
click at [1003, 419] on div "Active Material" at bounding box center [1091, 408] width 278 height 25
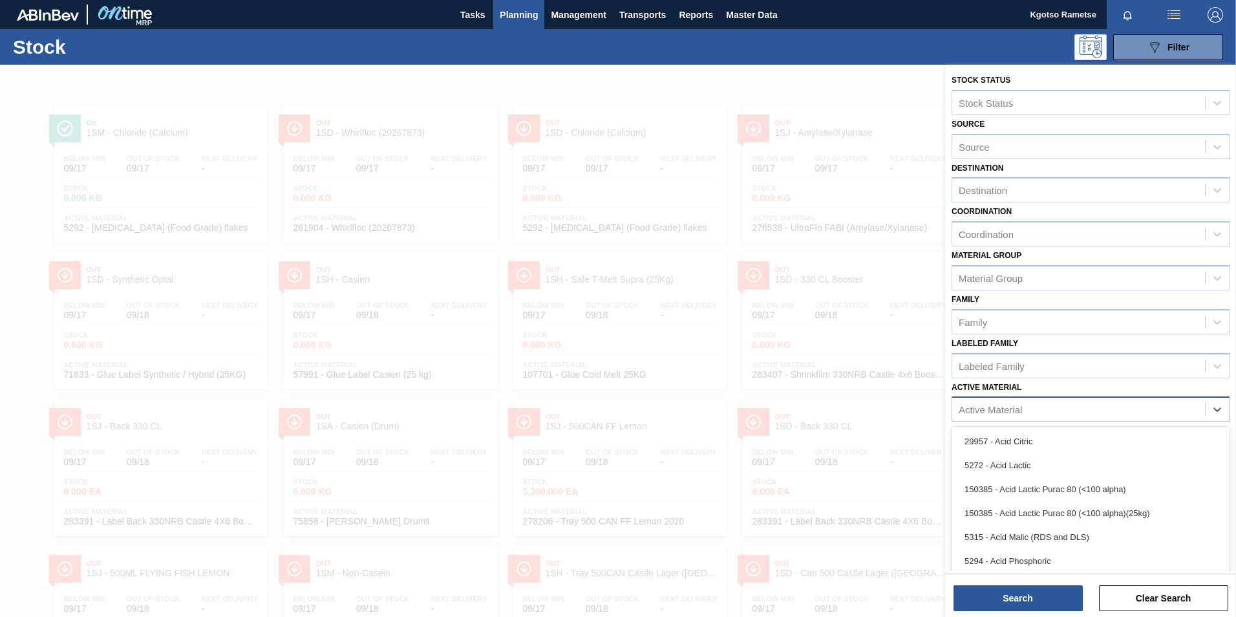
scroll to position [9, 0]
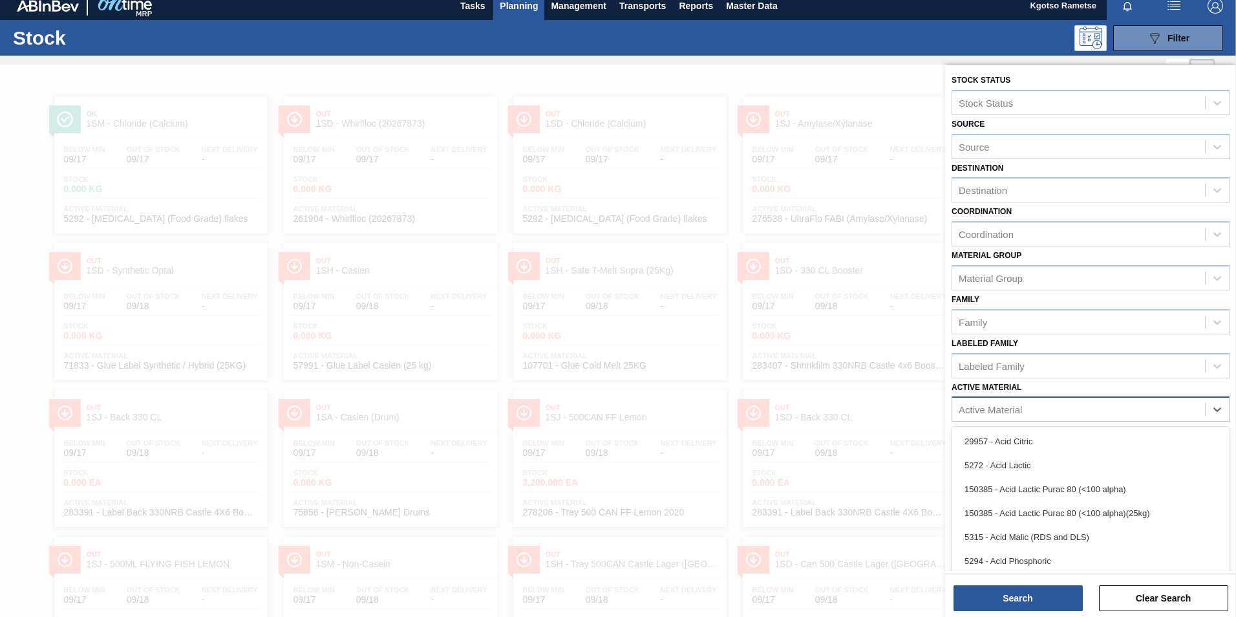
paste Material "284617"
type Material "284617"
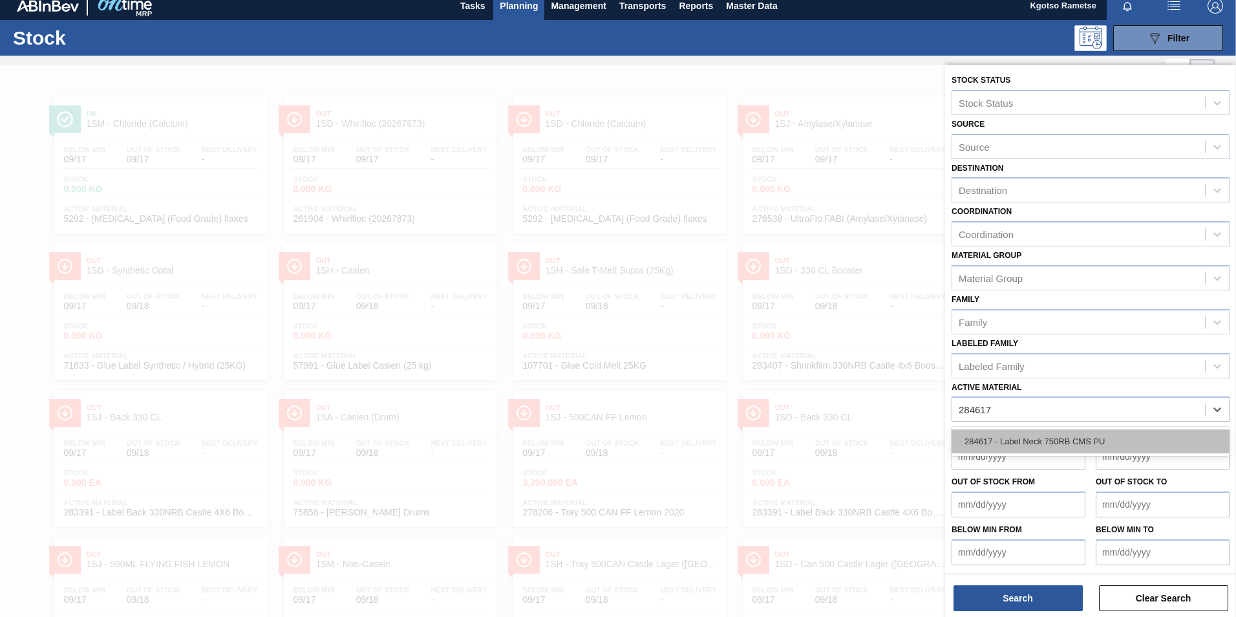
click at [1001, 436] on div "284617 - Label Neck 750RB CMS PU" at bounding box center [1091, 441] width 278 height 24
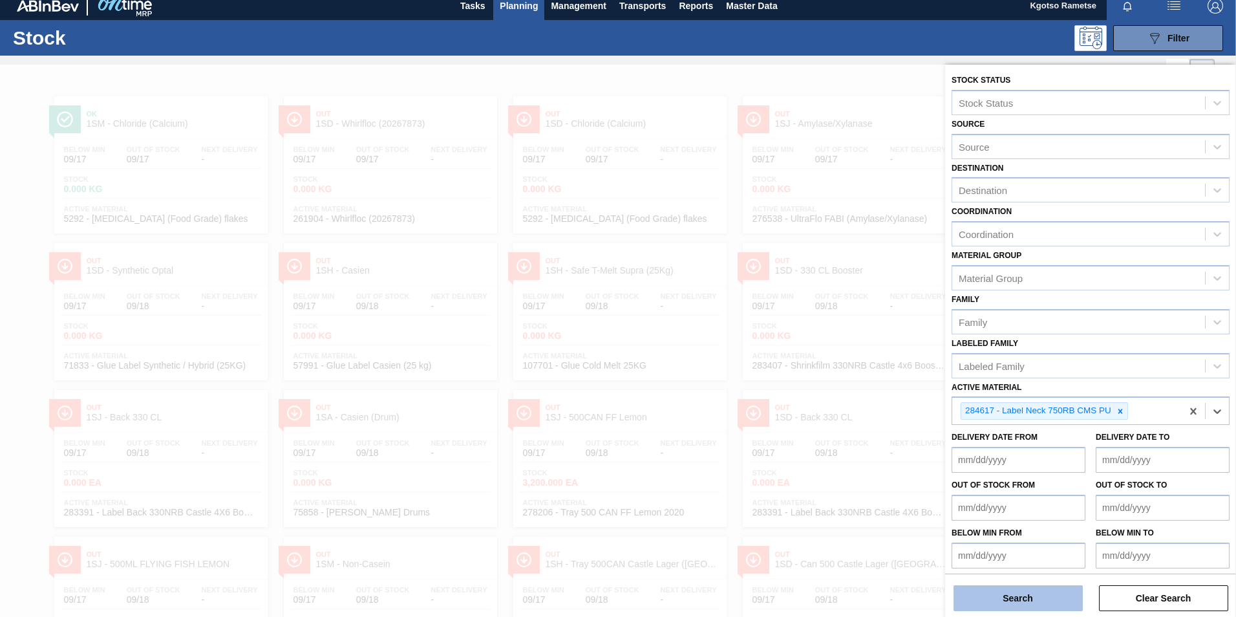
click at [984, 596] on button "Search" at bounding box center [1018, 598] width 129 height 26
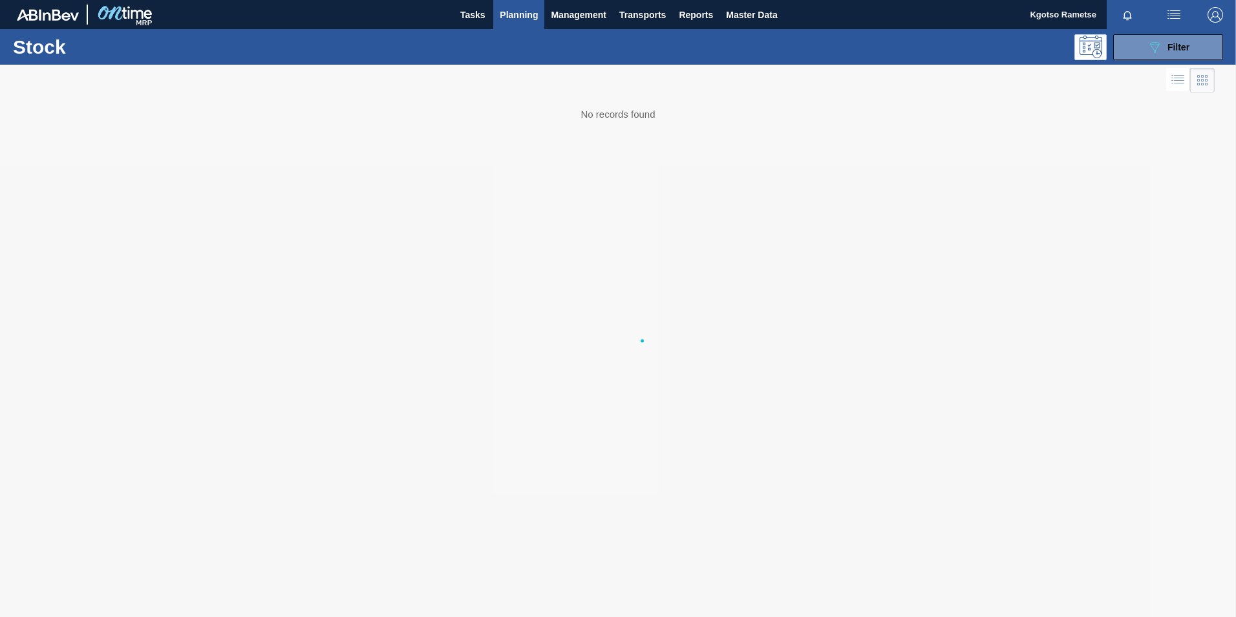
scroll to position [0, 0]
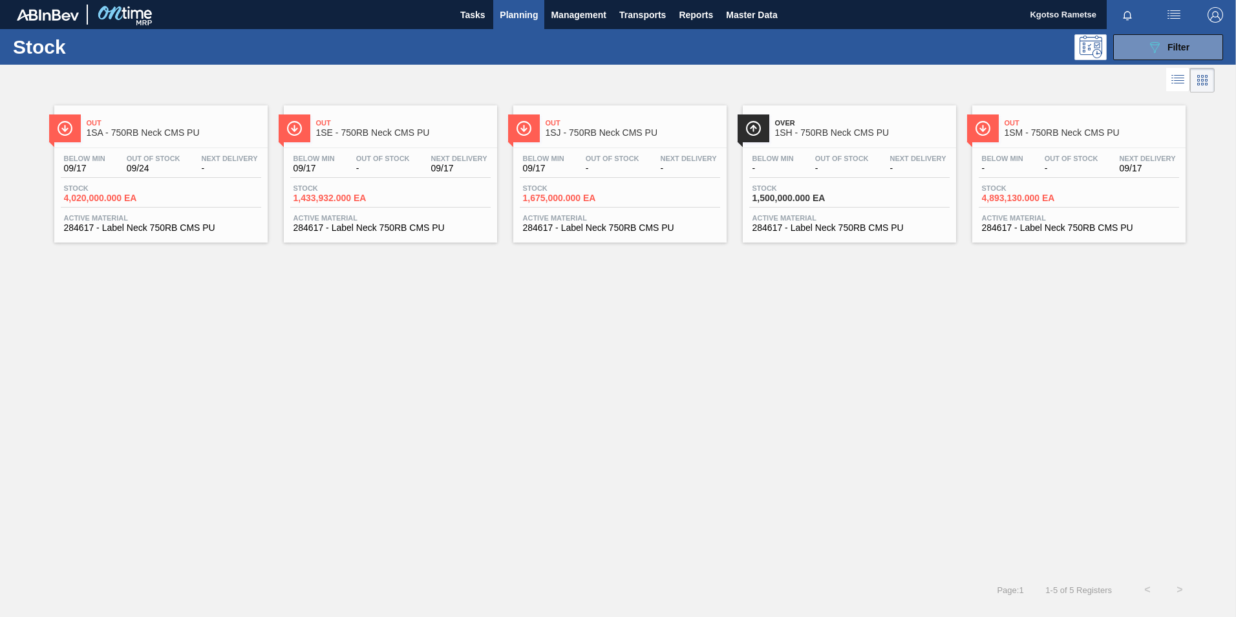
click at [346, 128] on span "1SE - 750RB Neck CMS PU" at bounding box center [403, 133] width 175 height 10
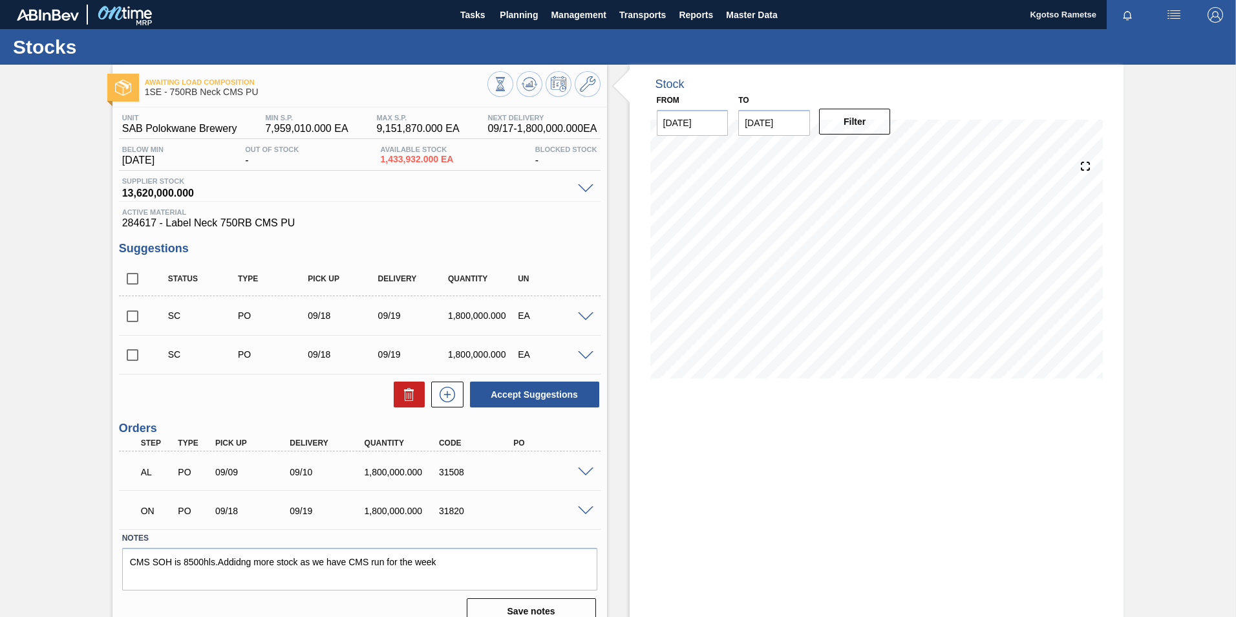
click at [465, 510] on div "31820" at bounding box center [477, 511] width 83 height 10
click at [586, 505] on div at bounding box center [588, 510] width 26 height 10
click at [585, 507] on span at bounding box center [586, 511] width 16 height 10
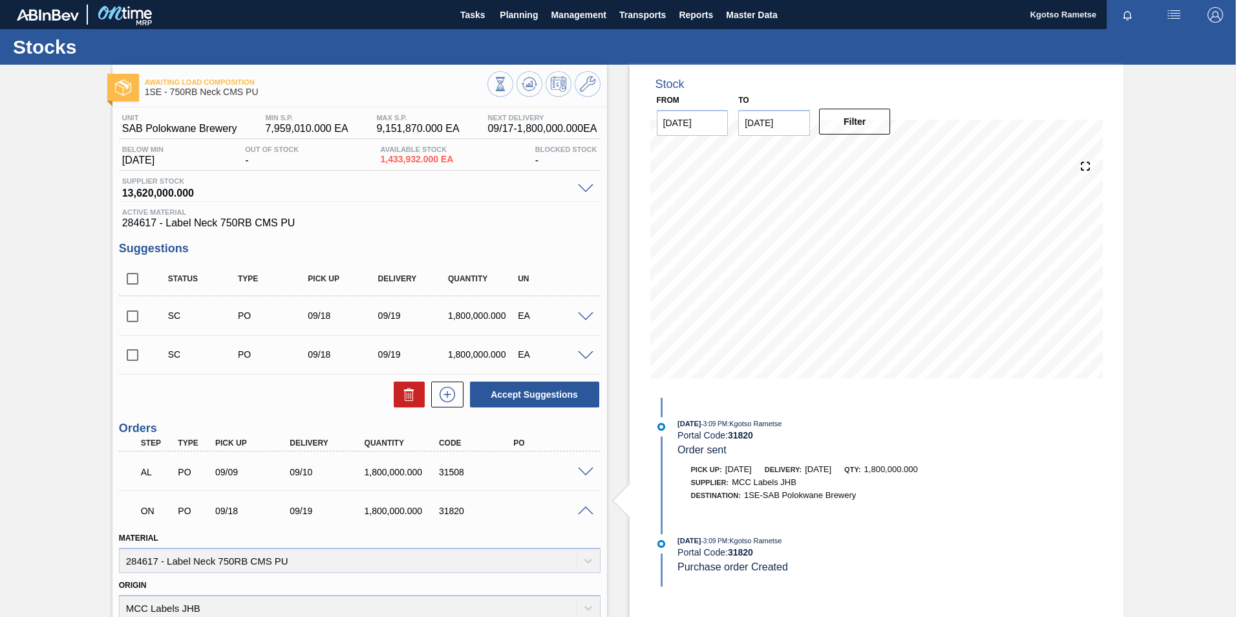
click at [585, 507] on span at bounding box center [586, 511] width 16 height 10
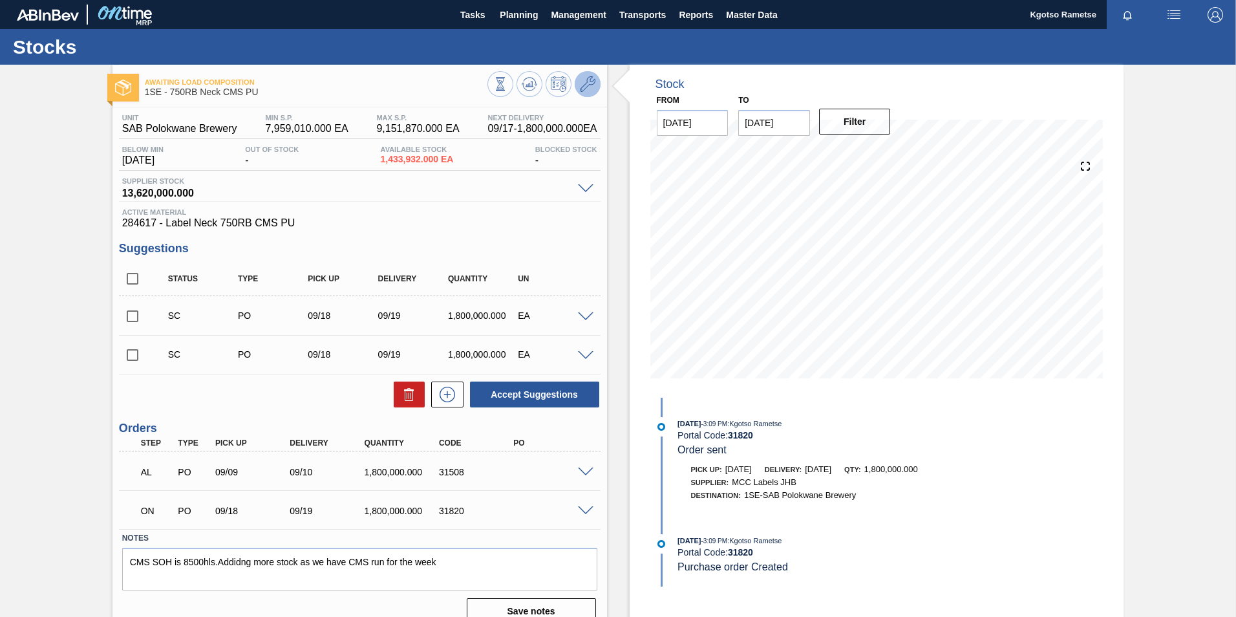
click at [588, 86] on icon at bounding box center [588, 84] width 16 height 16
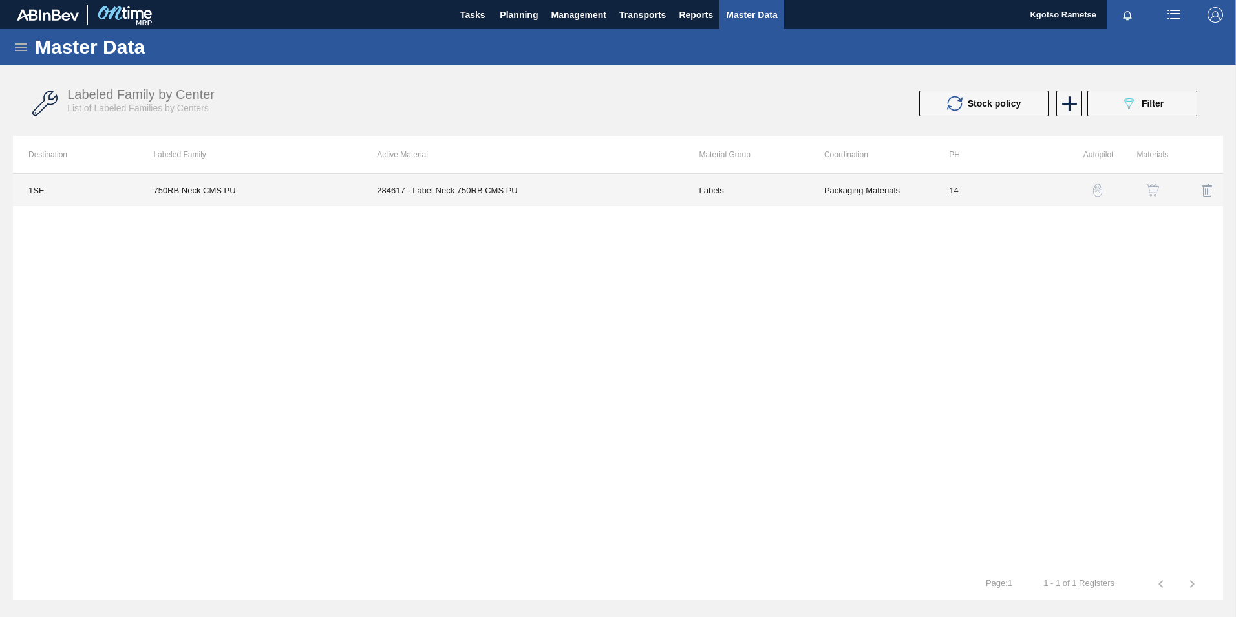
click at [563, 189] on td "284617 - Label Neck 750RB CMS PU" at bounding box center [522, 190] width 322 height 32
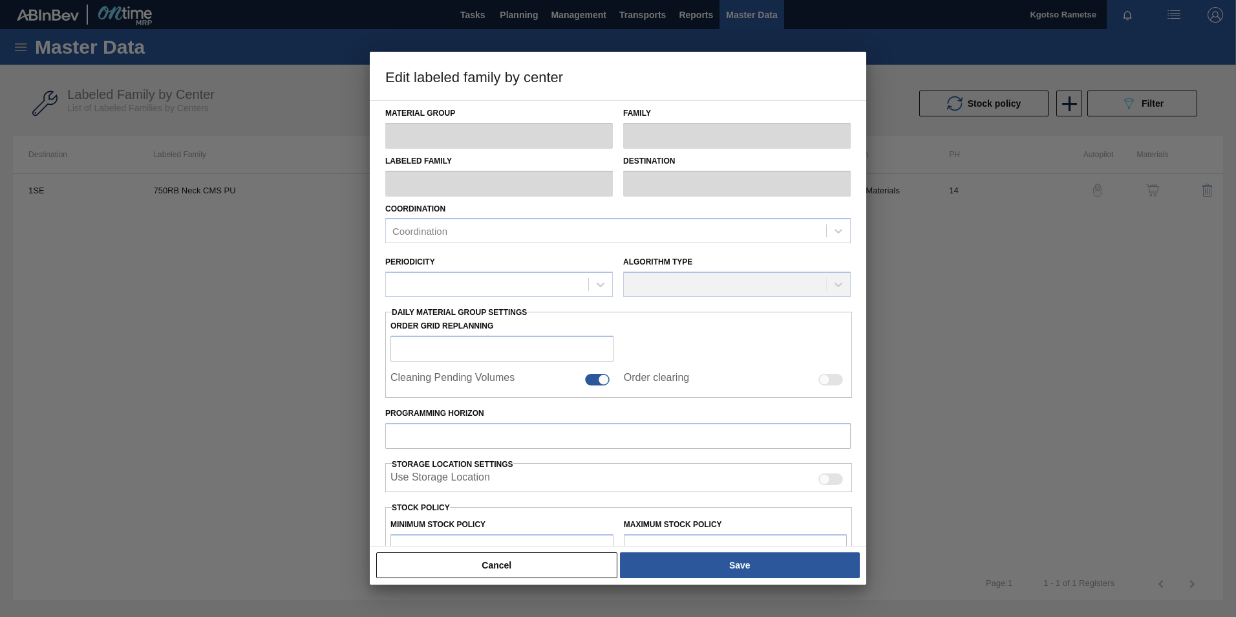
type input "Labels"
type input "750"
type input "750RB Neck CMS PU"
type input "1SE - SAB Polokwane Brewery"
type input "14"
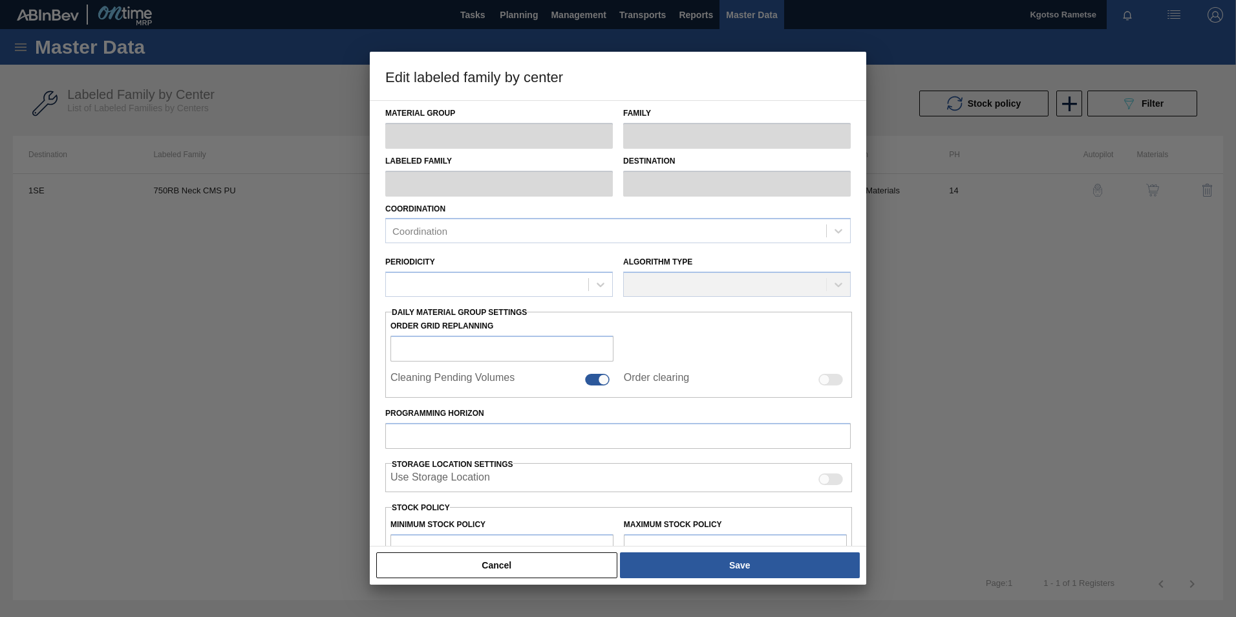
type input "7,959,010"
type input "9,151,870"
type input "100"
type input "9,151,870.000"
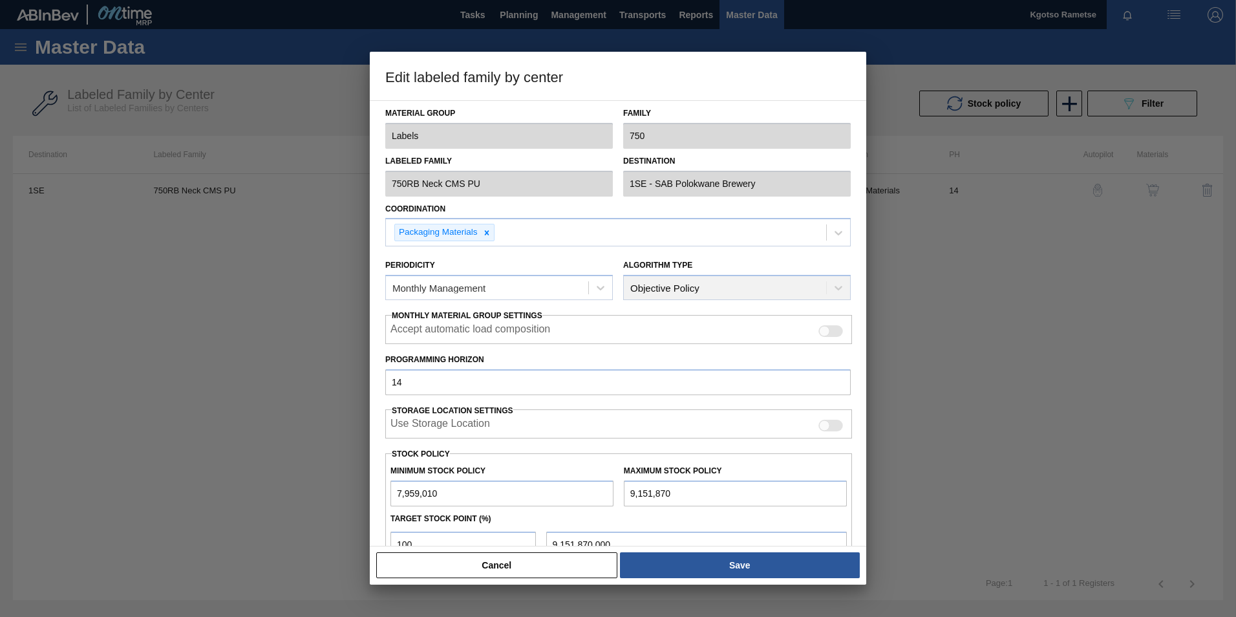
click at [379, 372] on div "Material Group Labels Family 750 Labeled Family 750RB Neck CMS PU Destination 1…" at bounding box center [618, 323] width 496 height 446
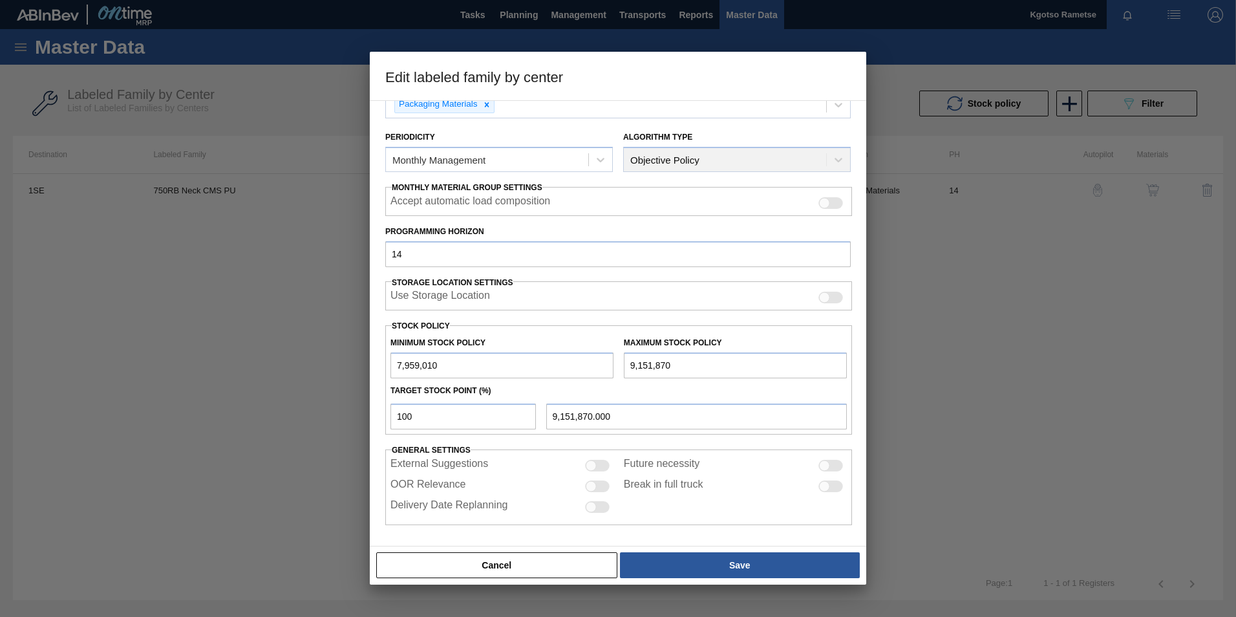
scroll to position [129, 0]
click at [559, 561] on button "Cancel" at bounding box center [496, 565] width 241 height 26
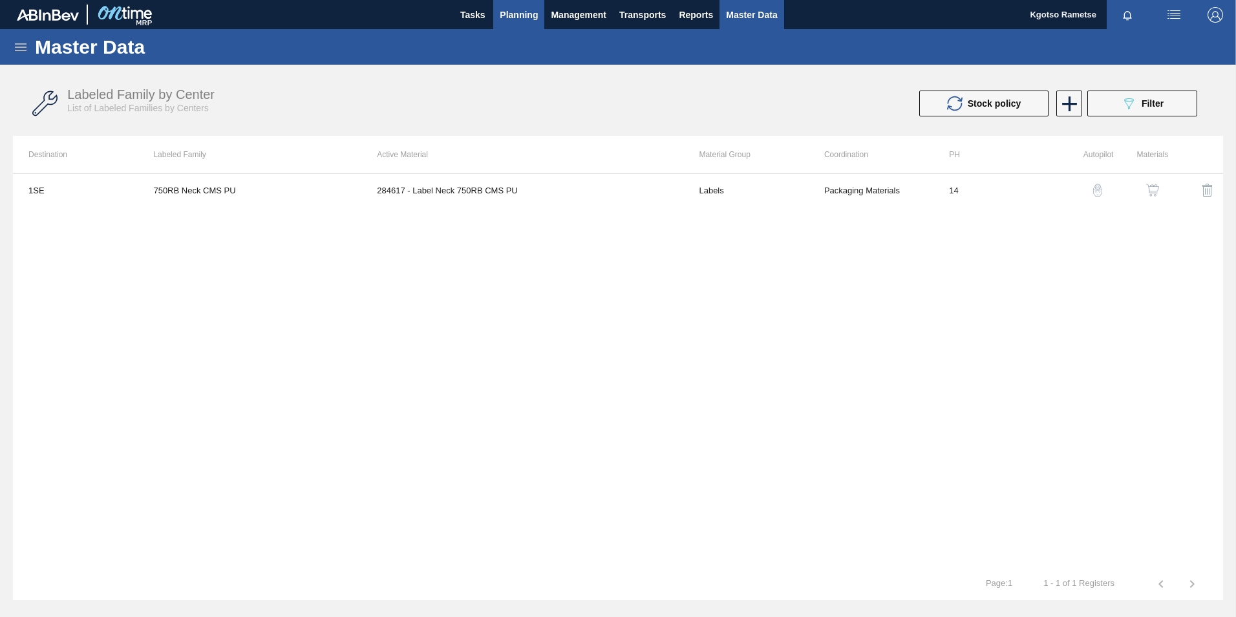
click at [520, 19] on span "Planning" at bounding box center [519, 15] width 38 height 16
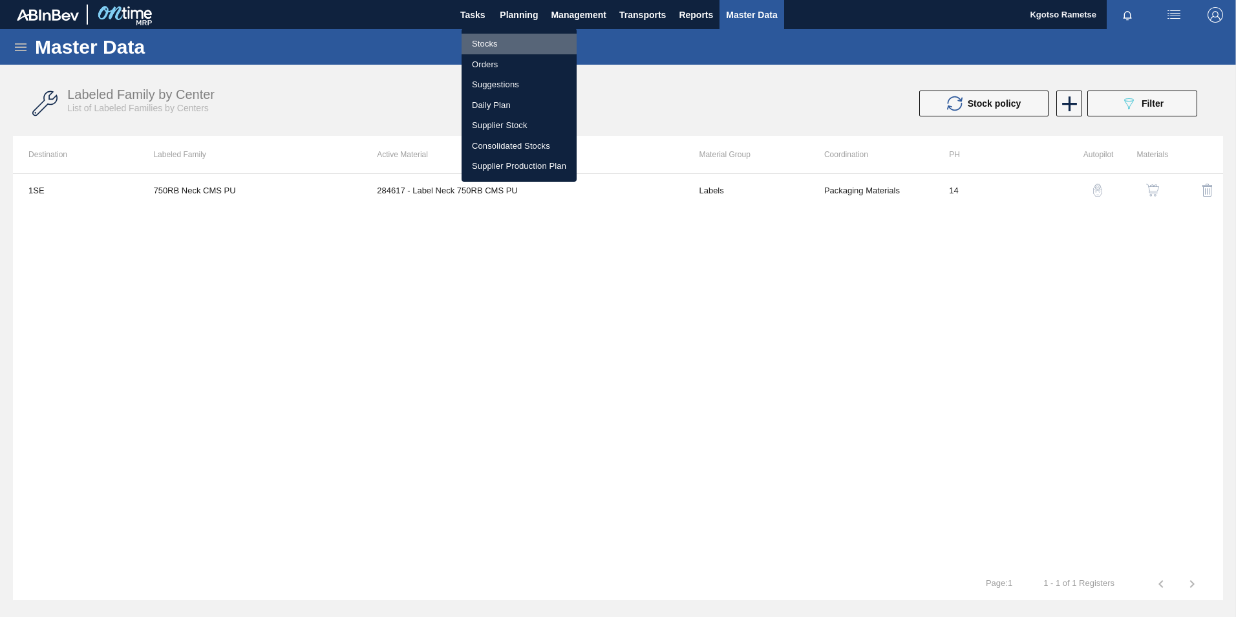
click at [497, 36] on li "Stocks" at bounding box center [519, 44] width 115 height 21
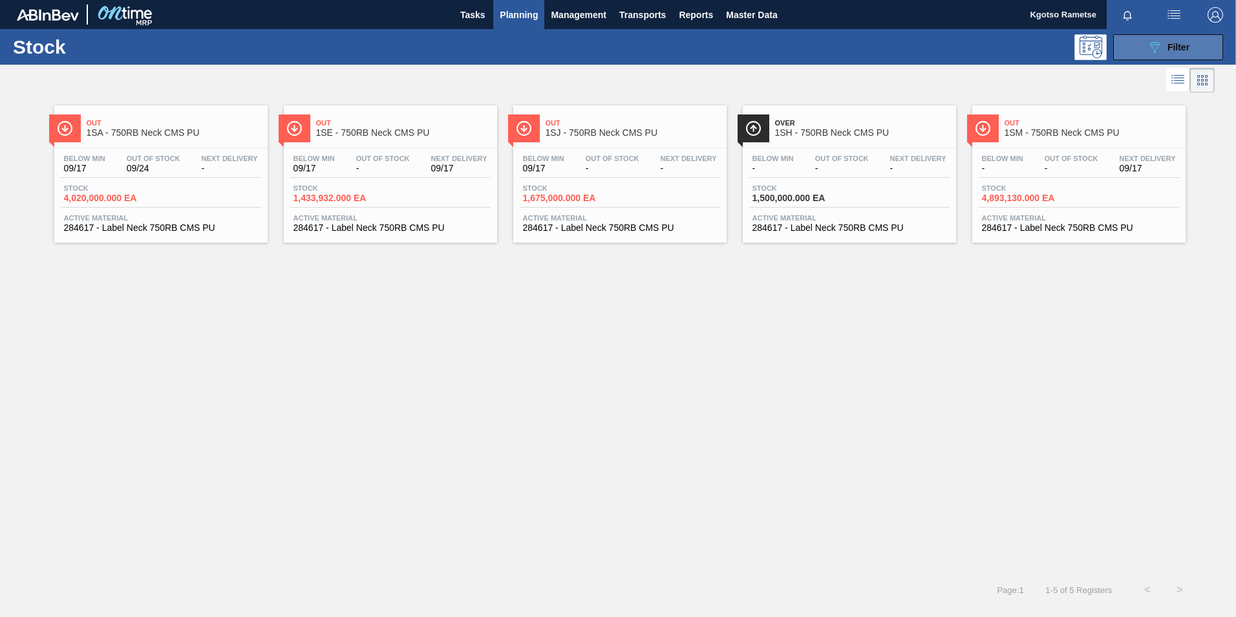
click at [1151, 51] on icon "089F7B8B-B2A5-4AFE-B5C0-19BA573D28AC" at bounding box center [1155, 47] width 16 height 16
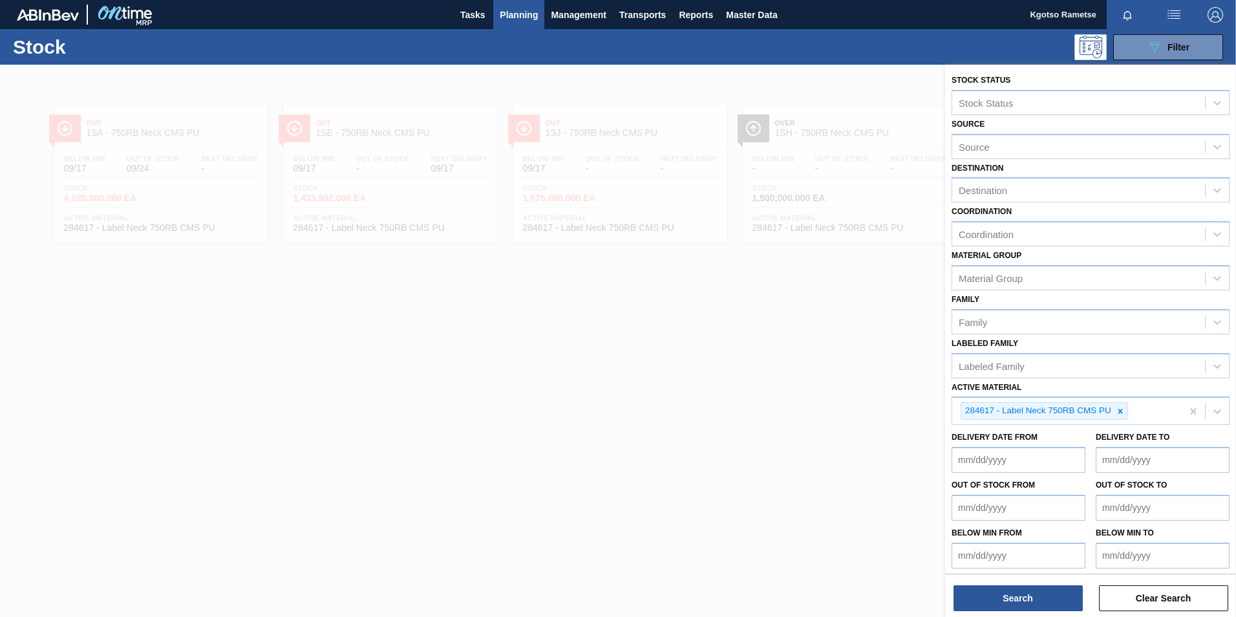
click at [524, 8] on span "Planning" at bounding box center [519, 15] width 38 height 16
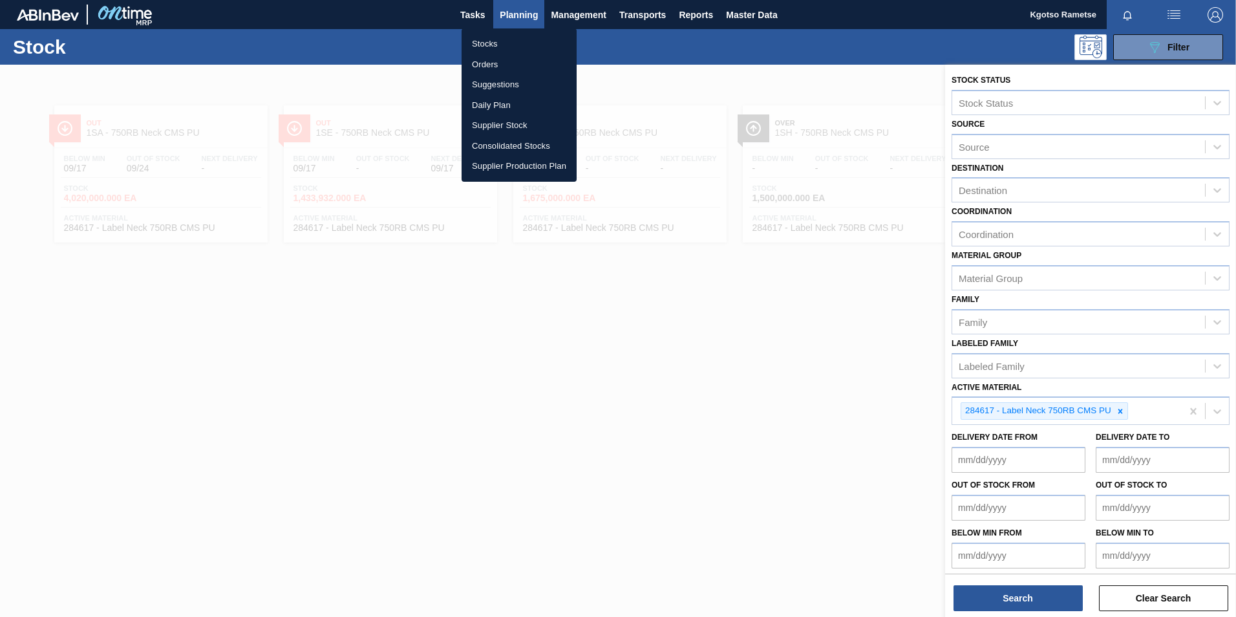
click at [498, 61] on li "Orders" at bounding box center [519, 64] width 115 height 21
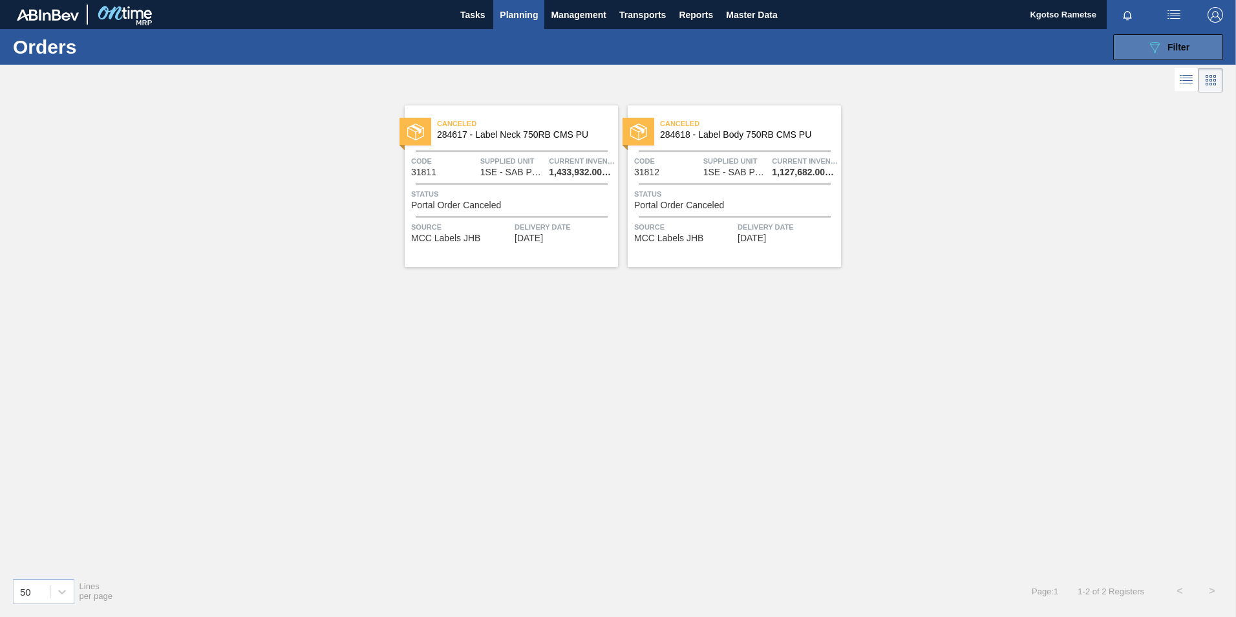
click at [1146, 46] on button "089F7B8B-B2A5-4AFE-B5C0-19BA573D28AC Filter" at bounding box center [1168, 47] width 110 height 26
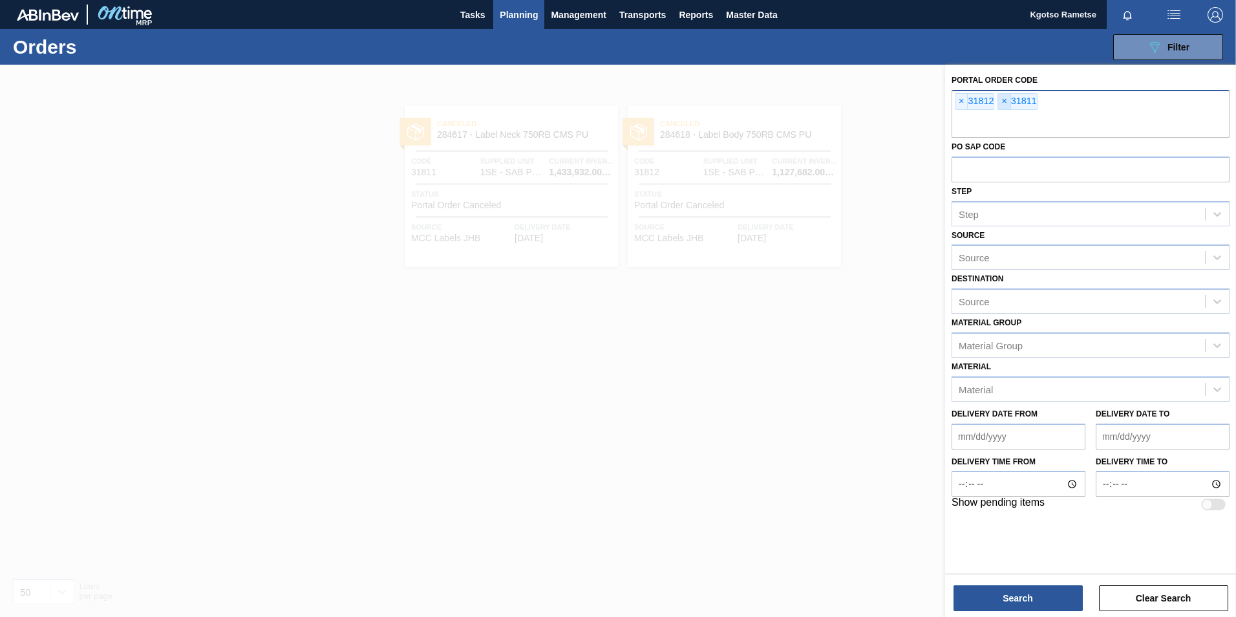
click at [1001, 105] on span "×" at bounding box center [1004, 102] width 12 height 16
click at [954, 103] on div "× 31812" at bounding box center [1091, 114] width 278 height 48
click at [957, 100] on span "×" at bounding box center [961, 102] width 12 height 16
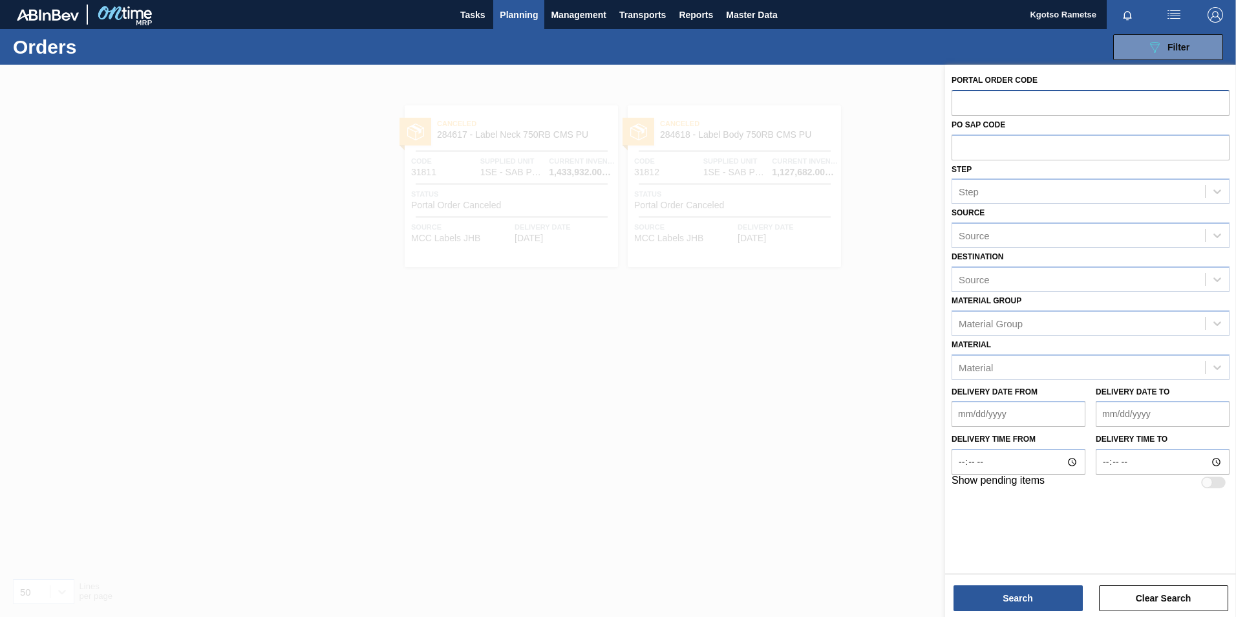
paste input "31821"
type input "31821"
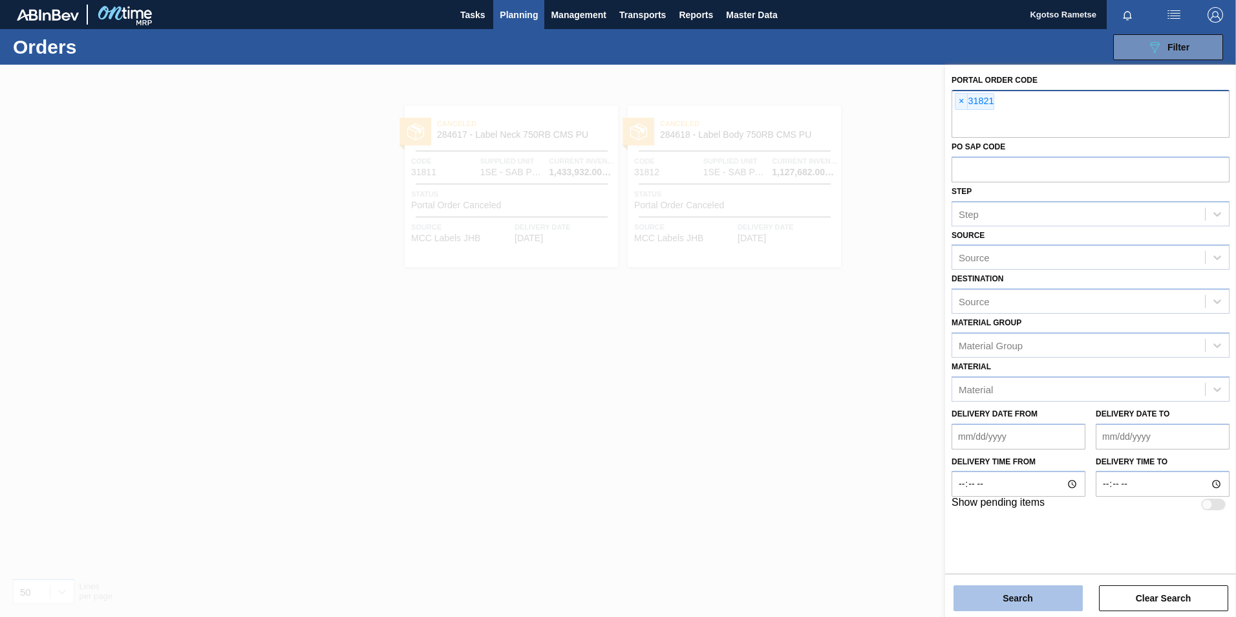
click at [1003, 595] on button "Search" at bounding box center [1018, 598] width 129 height 26
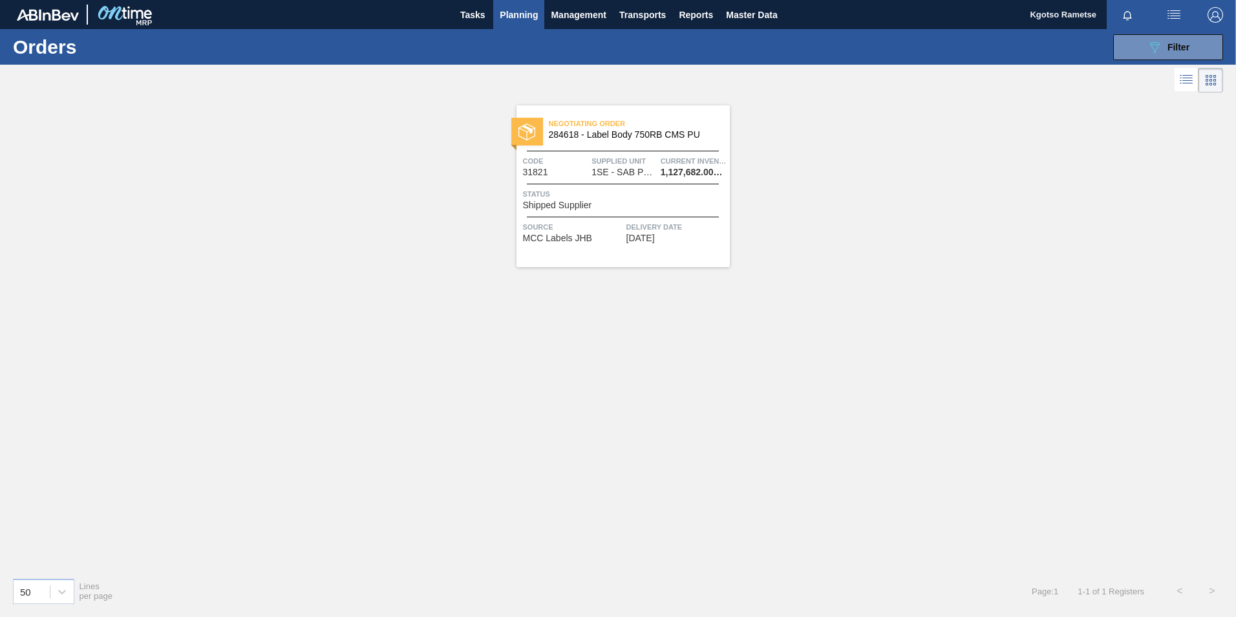
click at [578, 164] on span "Code" at bounding box center [556, 161] width 66 height 13
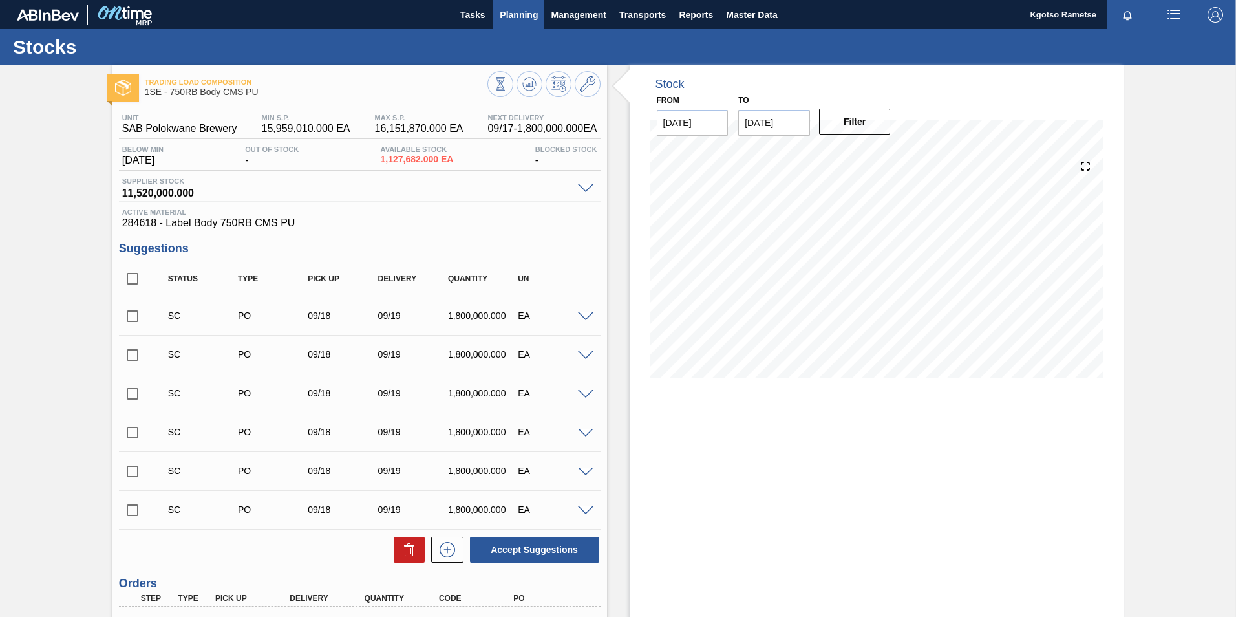
click at [525, 21] on span "Planning" at bounding box center [519, 15] width 38 height 16
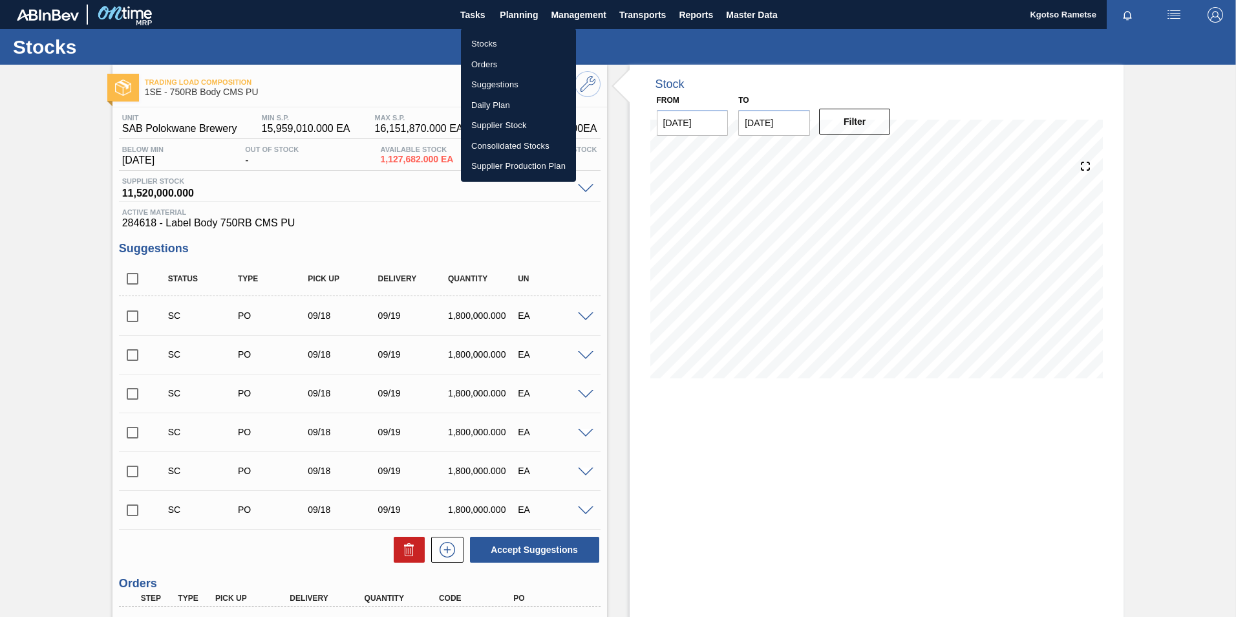
click at [513, 40] on li "Stocks" at bounding box center [518, 44] width 115 height 21
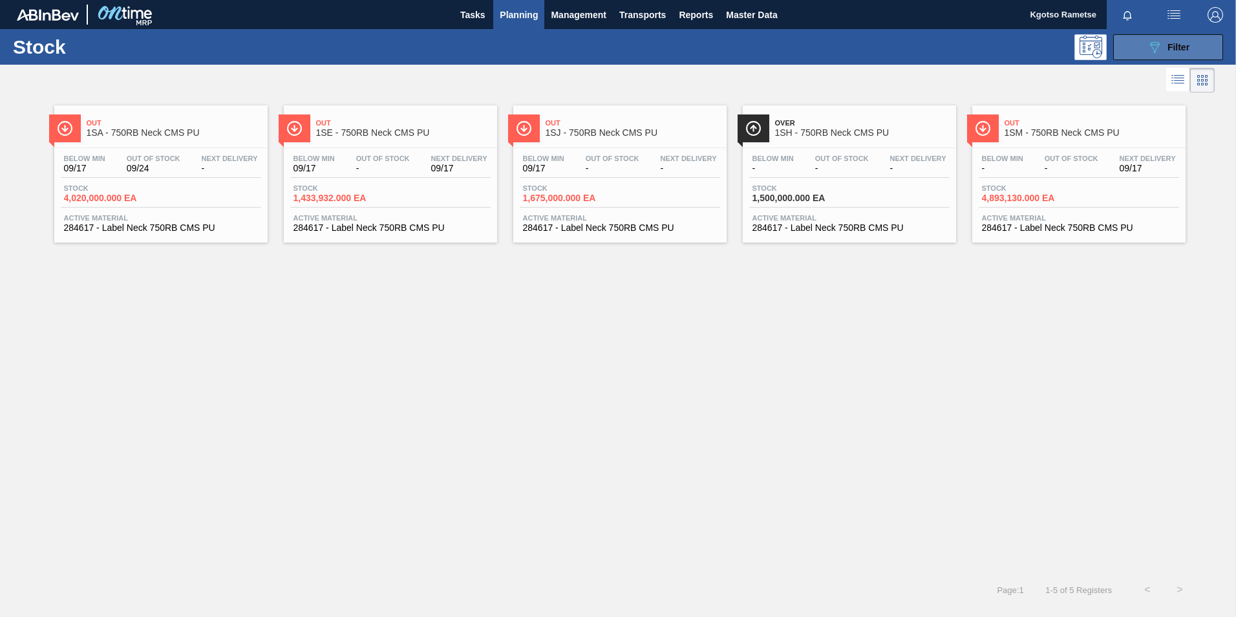
click at [1179, 59] on button "089F7B8B-B2A5-4AFE-B5C0-19BA573D28AC Filter" at bounding box center [1168, 47] width 110 height 26
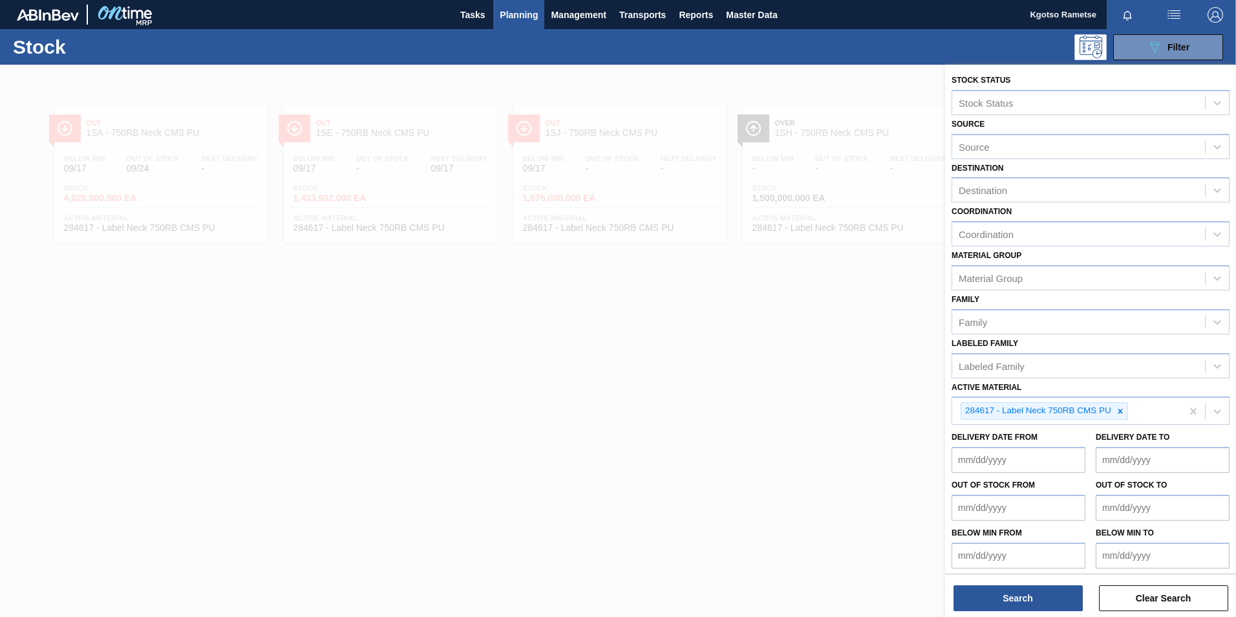
click at [518, 11] on span "Planning" at bounding box center [519, 15] width 38 height 16
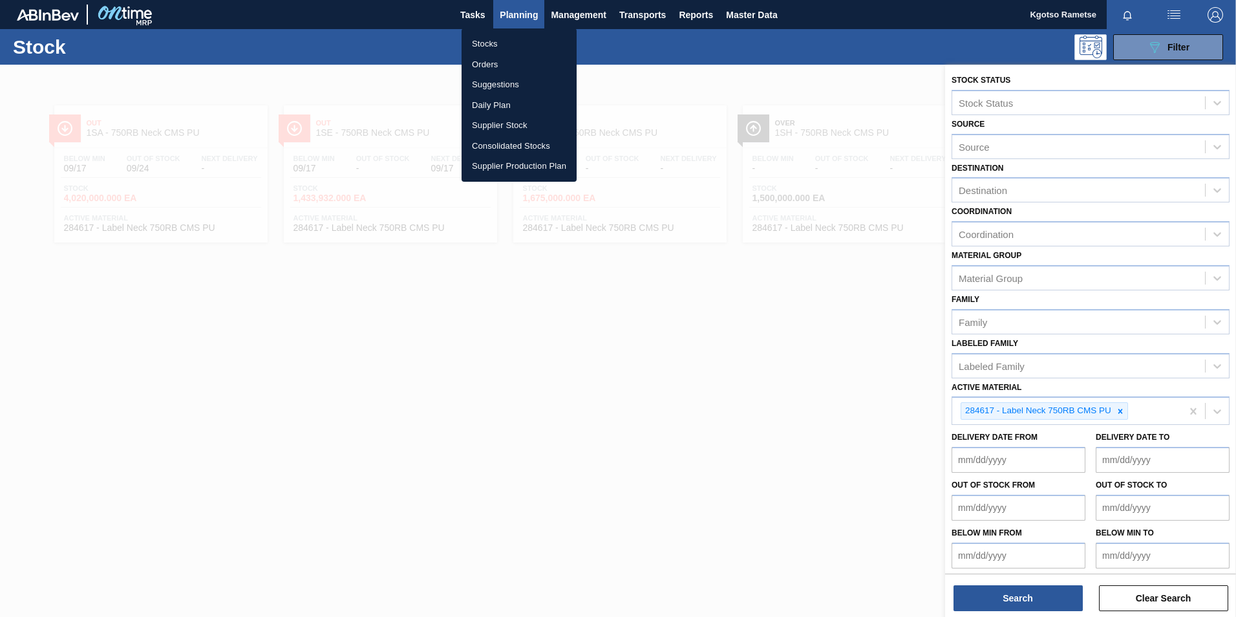
click at [499, 65] on li "Orders" at bounding box center [519, 64] width 115 height 21
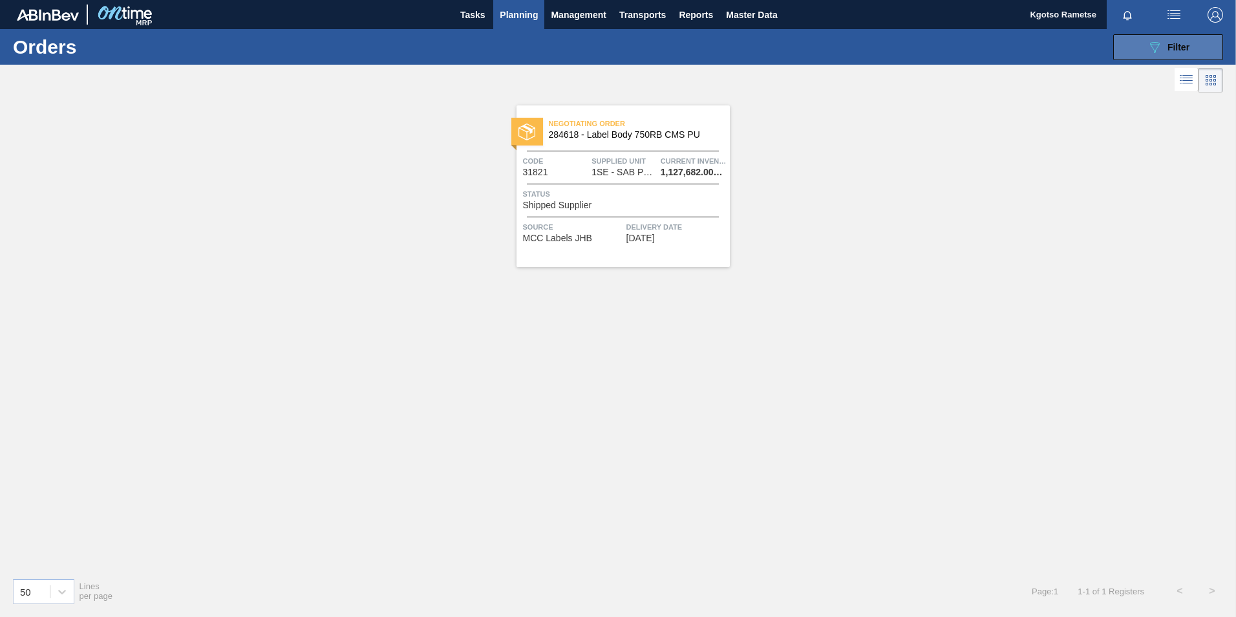
click at [1150, 48] on icon "089F7B8B-B2A5-4AFE-B5C0-19BA573D28AC" at bounding box center [1155, 47] width 16 height 16
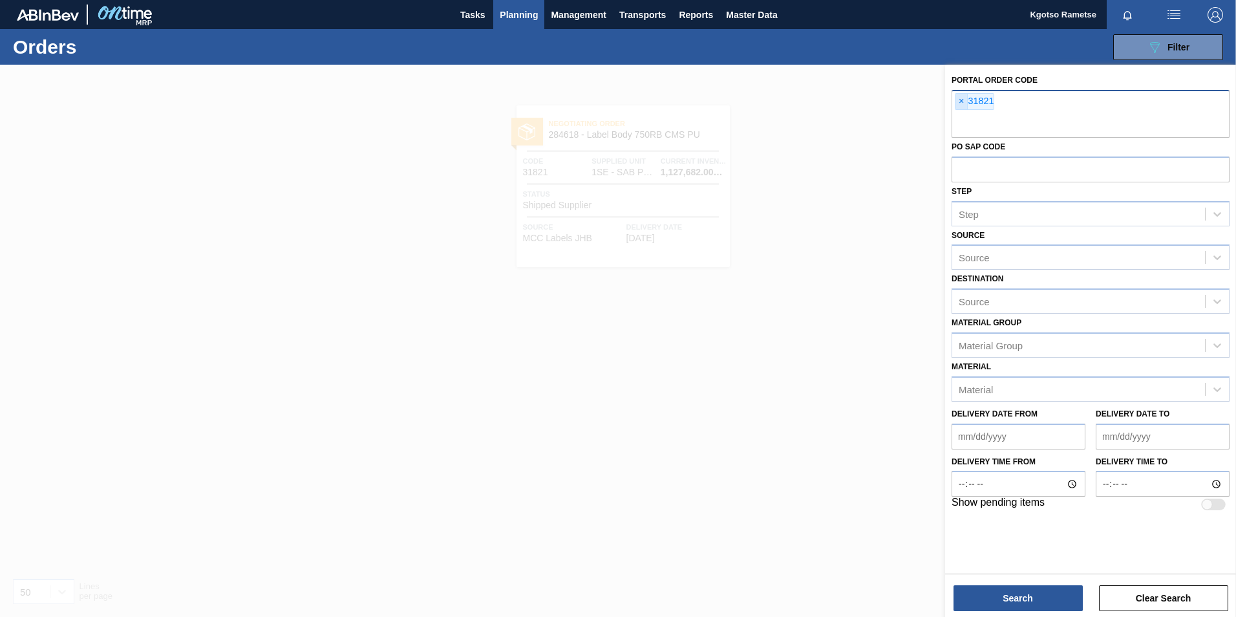
click at [965, 106] on span "×" at bounding box center [961, 102] width 12 height 16
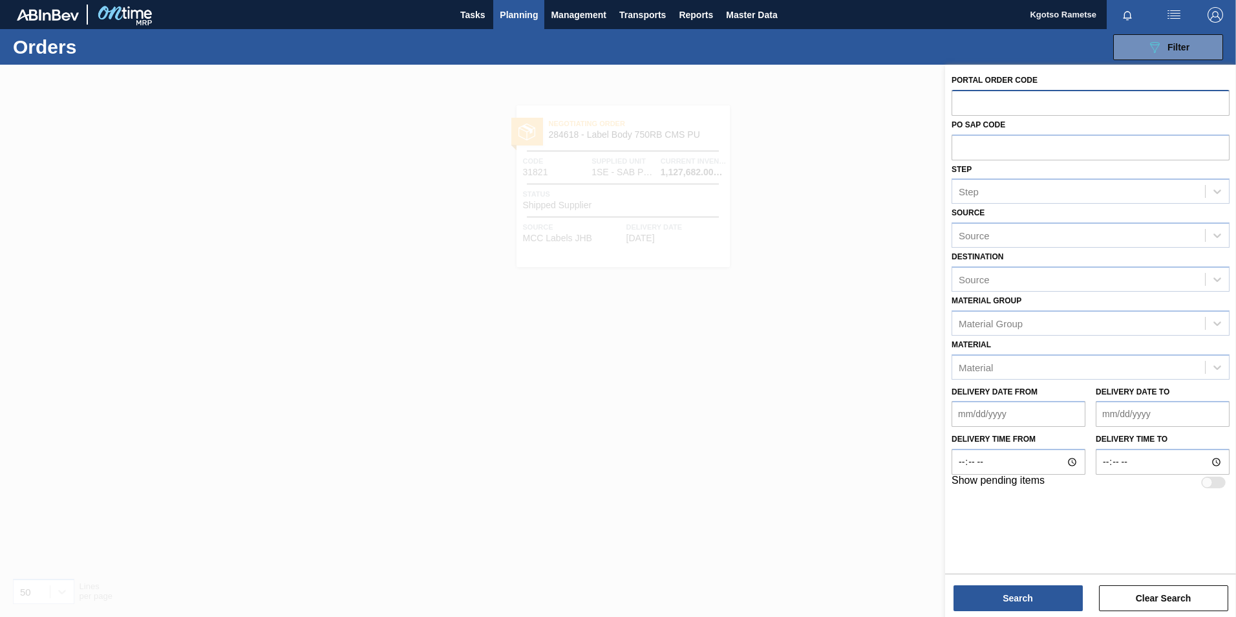
paste input "text"
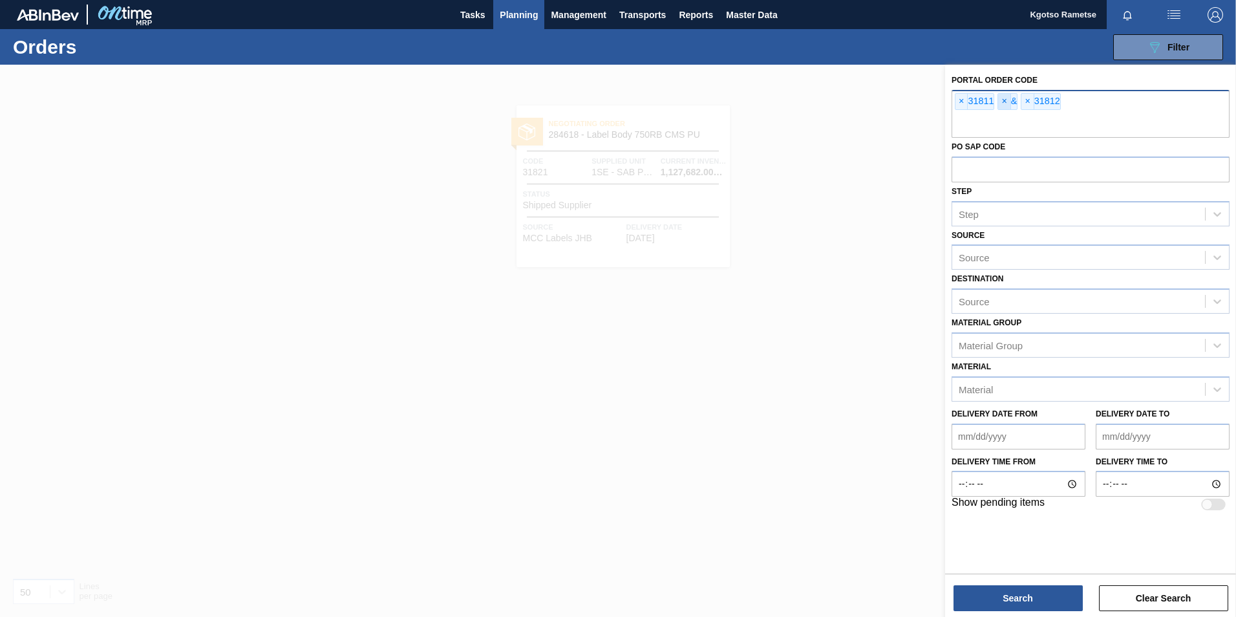
click at [1002, 105] on span "×" at bounding box center [1004, 102] width 12 height 16
click at [999, 590] on button "Search" at bounding box center [1018, 598] width 129 height 26
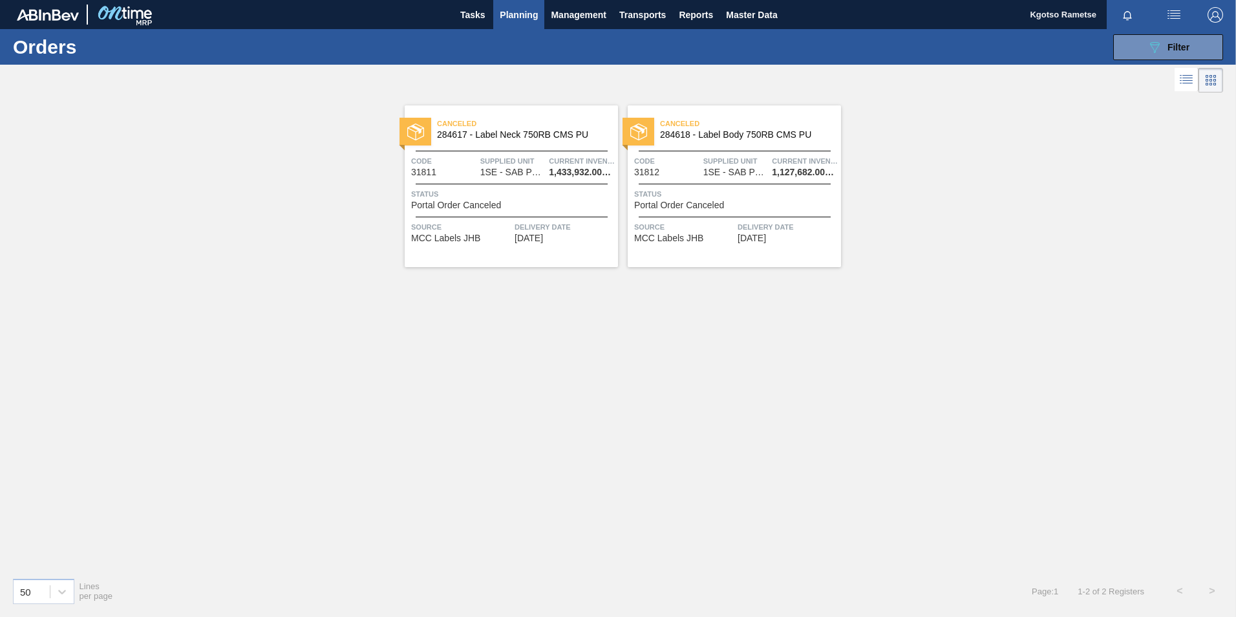
click at [480, 144] on div "Canceled 284617 - Label Neck 750RB CMS PU" at bounding box center [511, 129] width 213 height 29
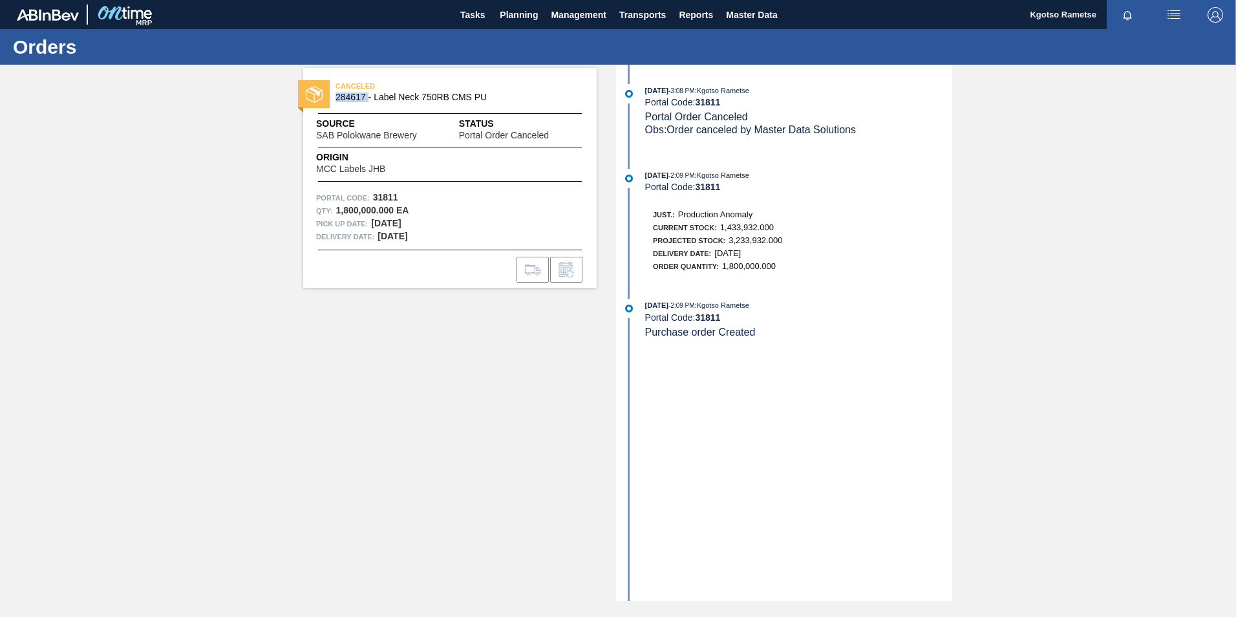
drag, startPoint x: 368, startPoint y: 98, endPoint x: 337, endPoint y: 102, distance: 31.4
click at [337, 102] on div "CANCELED 284617 - Label Neck 750RB CMS PU" at bounding box center [449, 92] width 293 height 29
copy span "284617"
click at [513, 19] on span "Planning" at bounding box center [519, 15] width 38 height 16
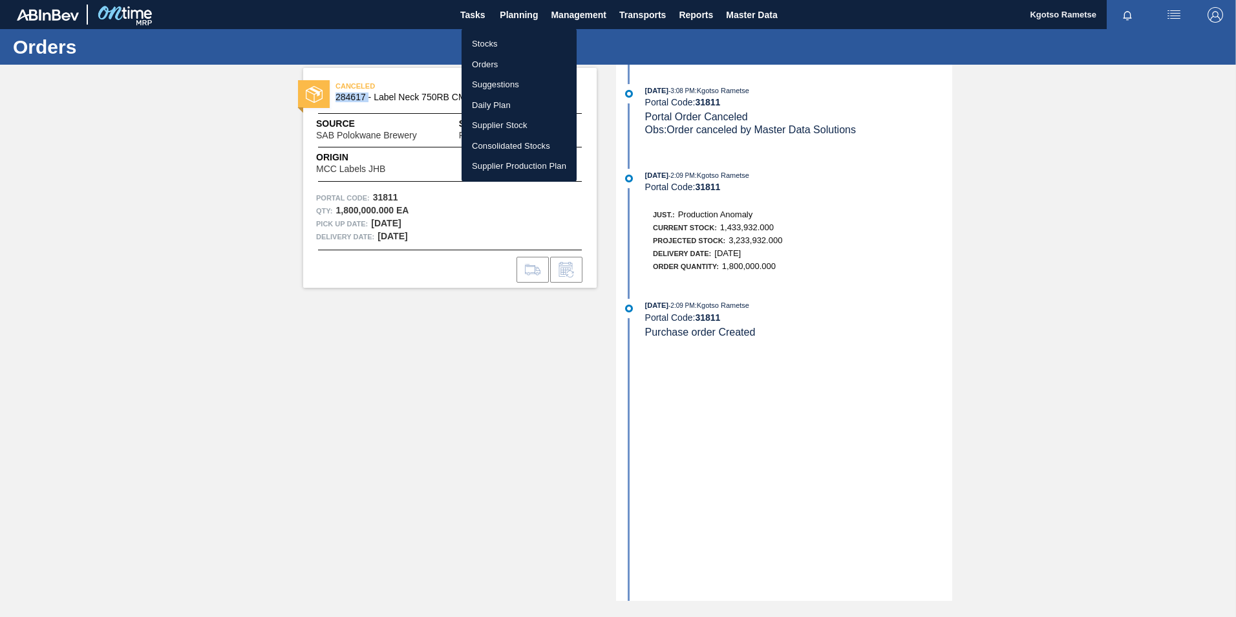
click at [493, 47] on li "Stocks" at bounding box center [519, 44] width 115 height 21
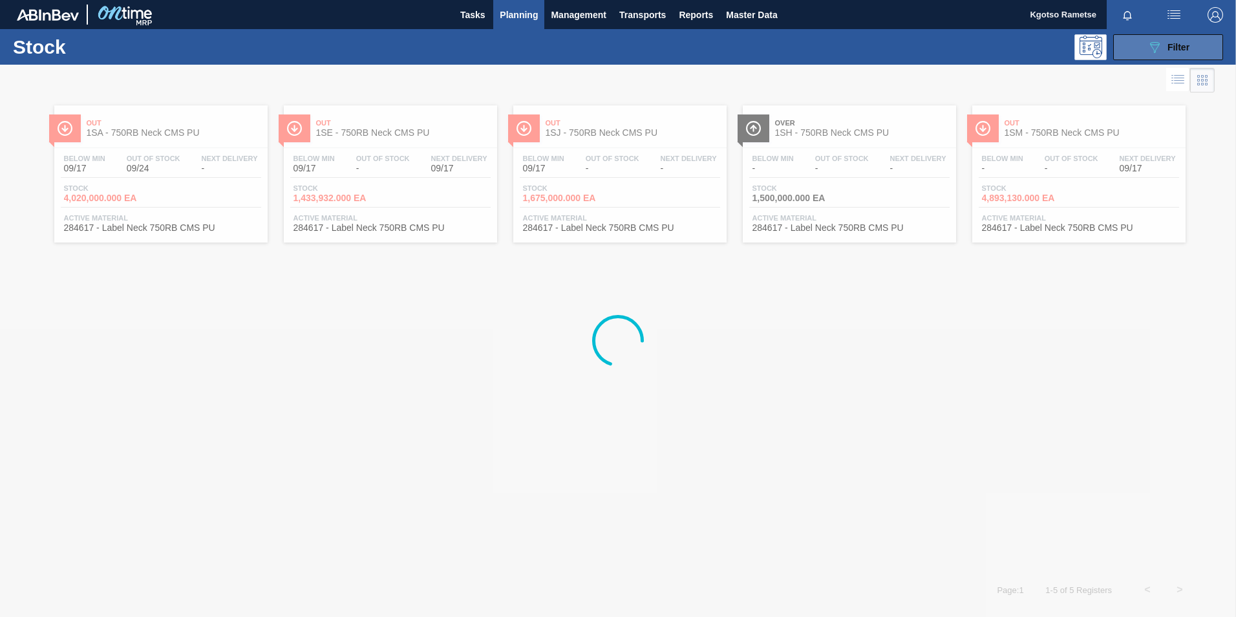
click at [1173, 49] on span "Filter" at bounding box center [1178, 47] width 22 height 10
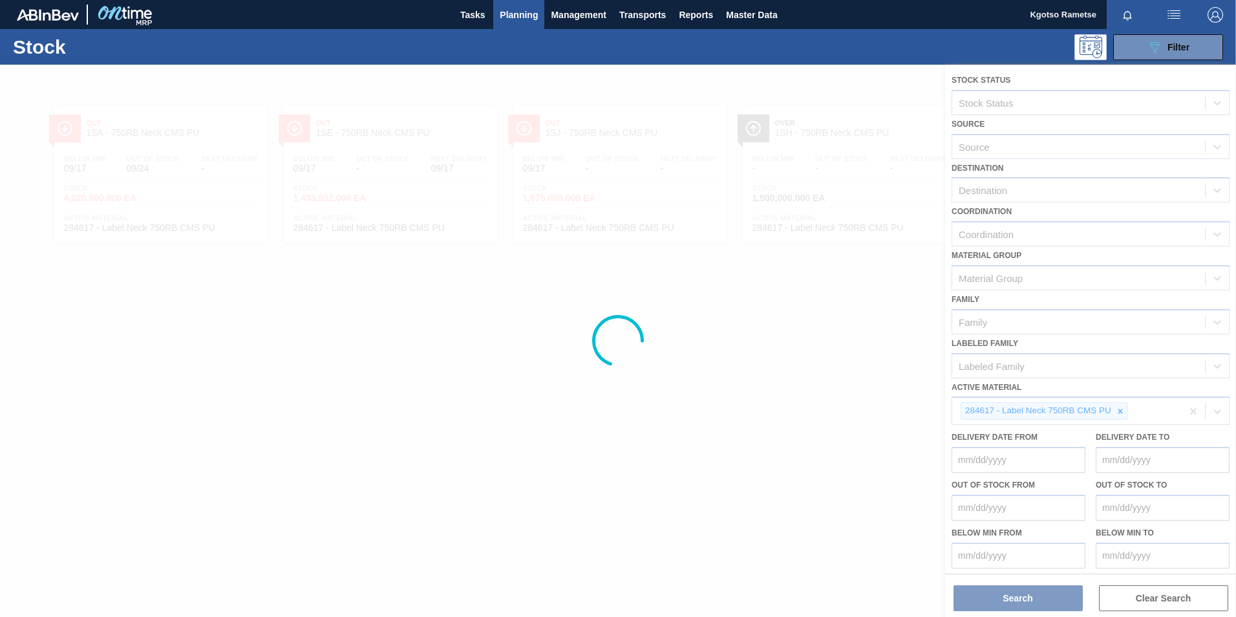
click at [1009, 231] on div at bounding box center [618, 341] width 1236 height 552
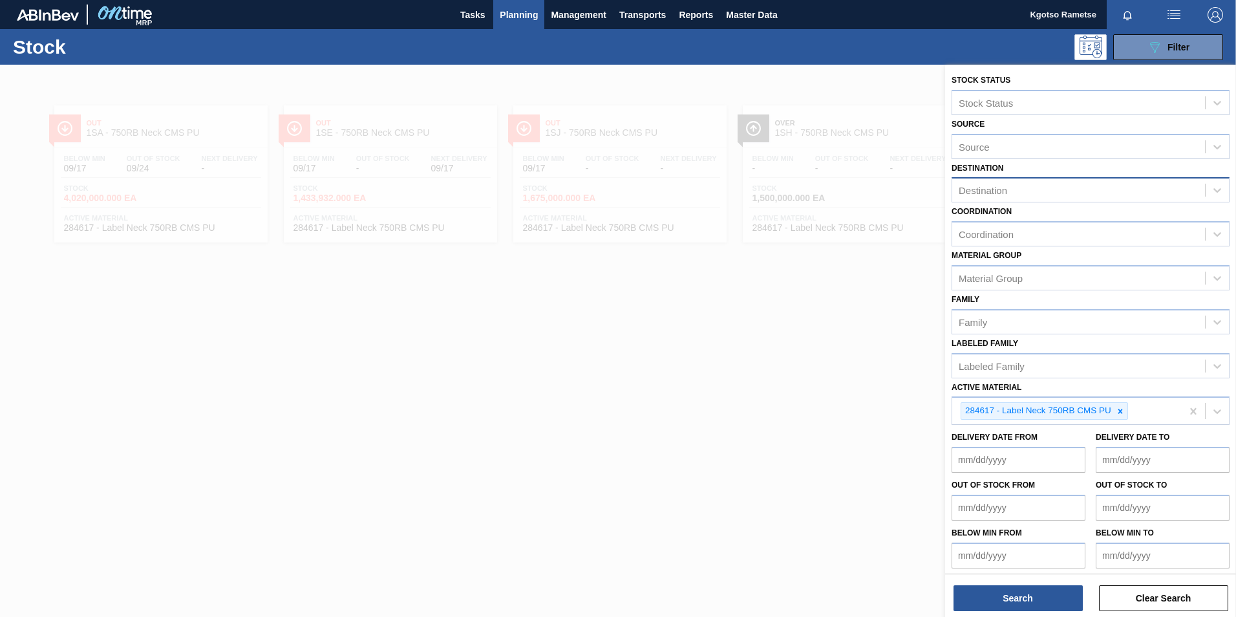
click at [996, 195] on div "Destination" at bounding box center [983, 190] width 48 height 11
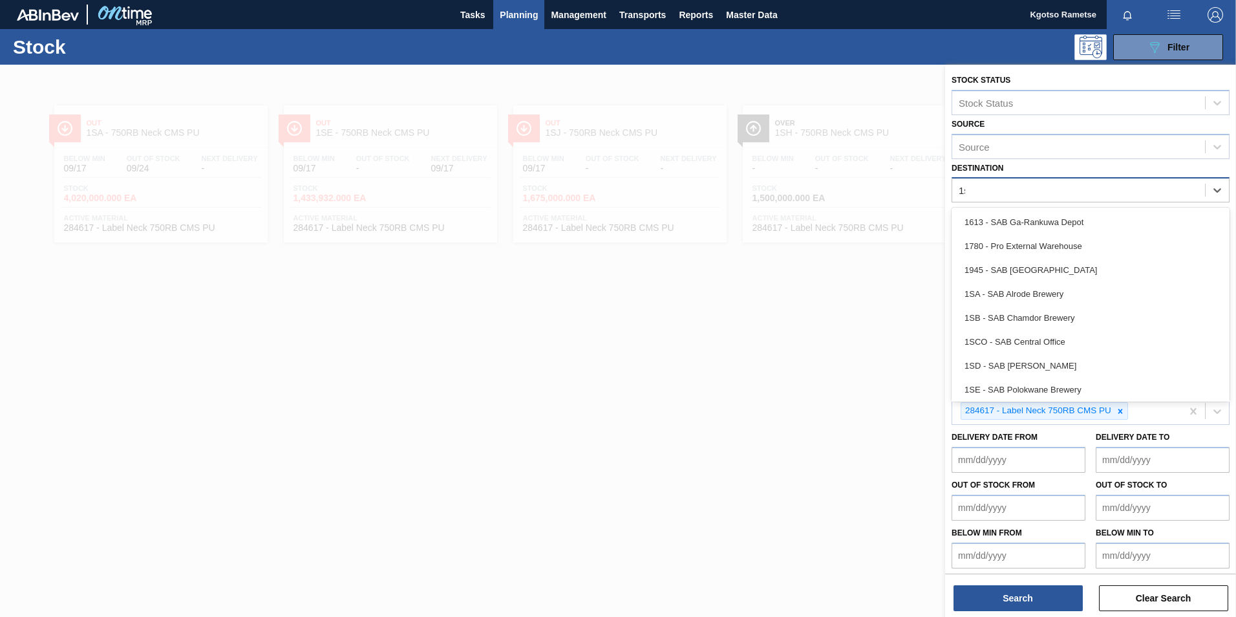
type input "1se"
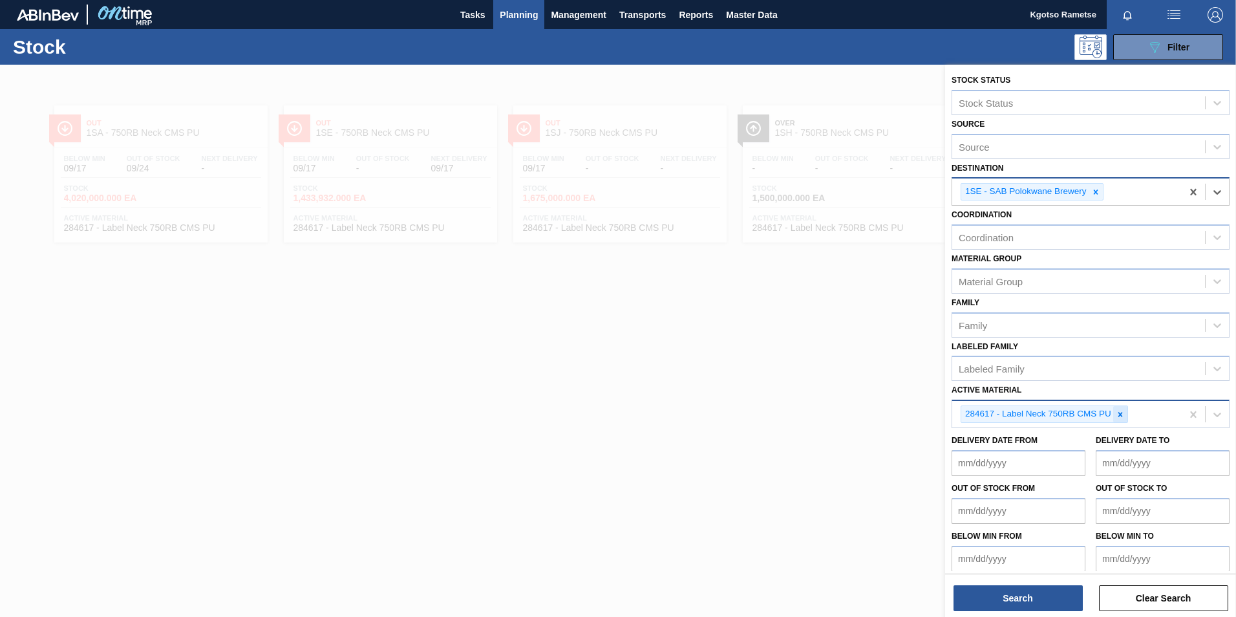
click at [1116, 410] on icon at bounding box center [1120, 414] width 9 height 9
paste Material "284617"
type Material "284617"
click at [1008, 601] on button "Search" at bounding box center [1018, 598] width 129 height 26
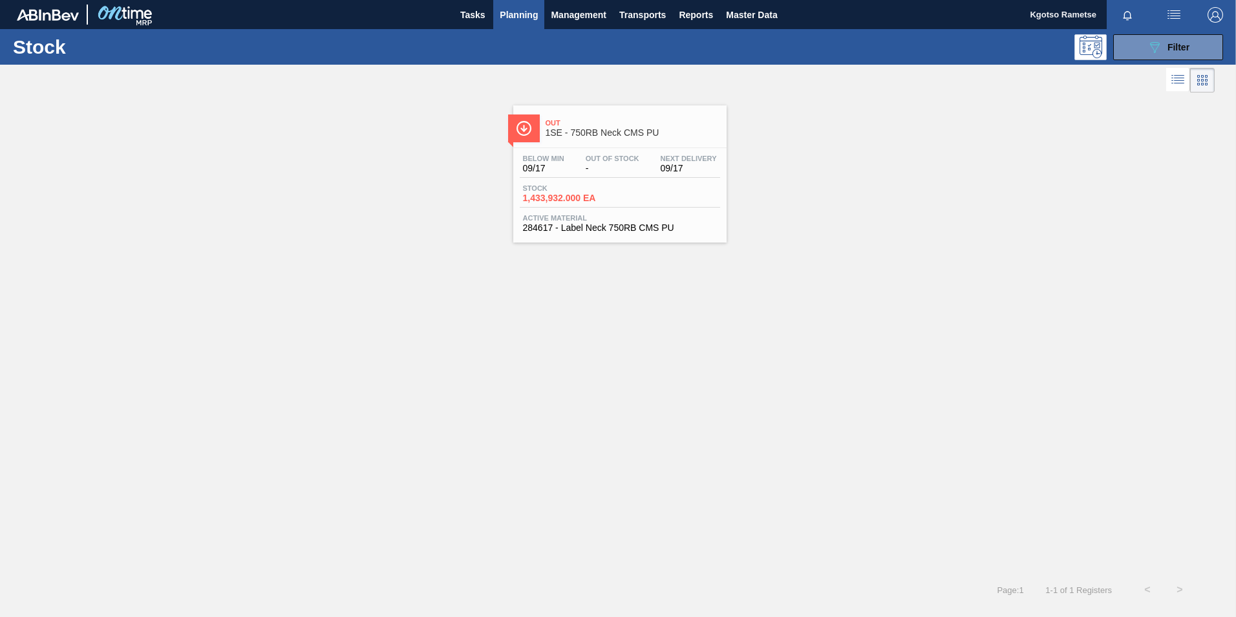
click at [622, 165] on span "-" at bounding box center [613, 169] width 54 height 10
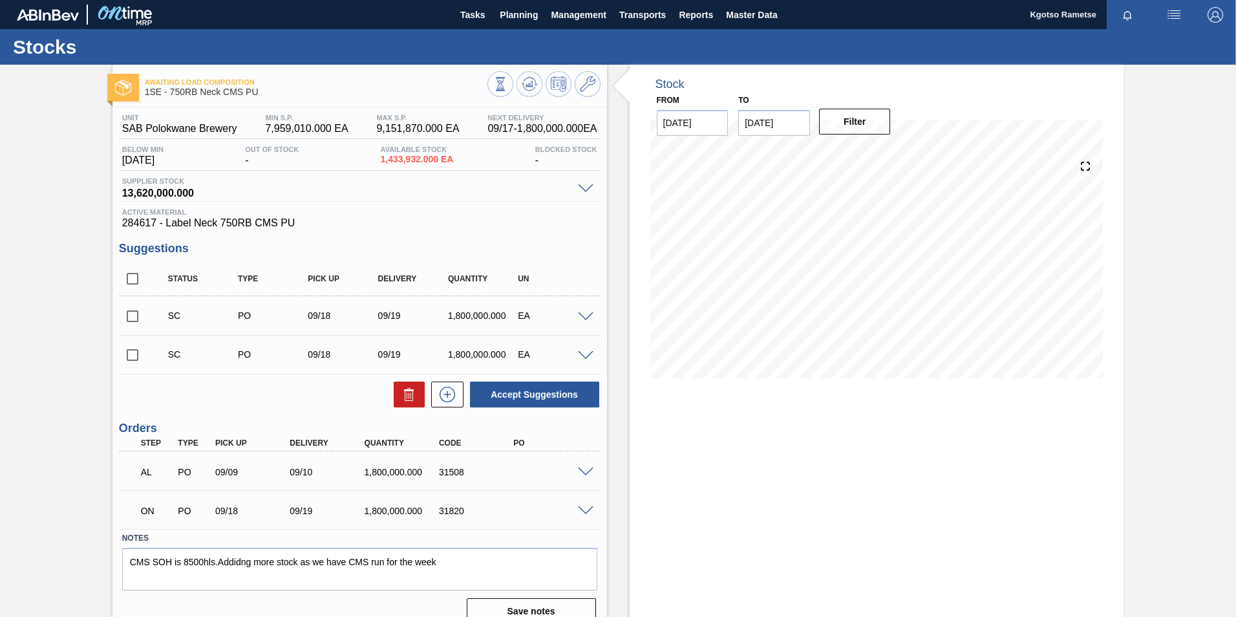
click at [580, 509] on span at bounding box center [586, 511] width 16 height 10
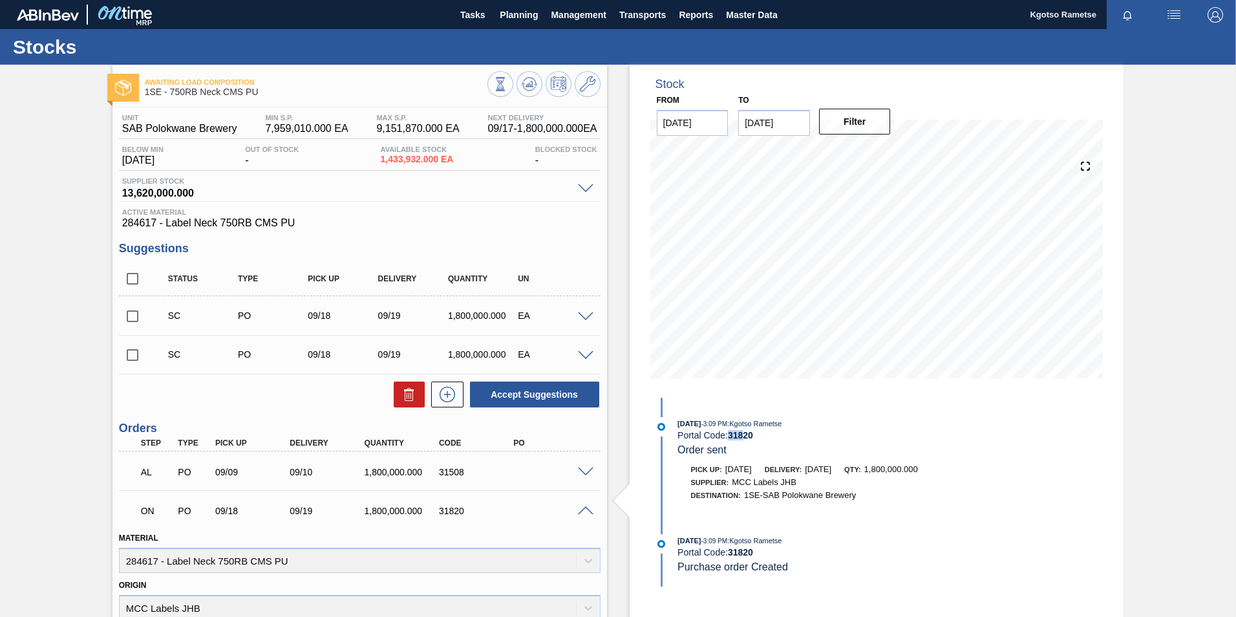
drag, startPoint x: 747, startPoint y: 434, endPoint x: 728, endPoint y: 437, distance: 18.9
click at [728, 437] on div "Portal Code: 31820" at bounding box center [830, 435] width 307 height 10
drag, startPoint x: 728, startPoint y: 437, endPoint x: 763, endPoint y: 433, distance: 35.8
click at [763, 433] on div "Portal Code: 31820" at bounding box center [830, 435] width 307 height 10
drag, startPoint x: 761, startPoint y: 432, endPoint x: 732, endPoint y: 443, distance: 30.9
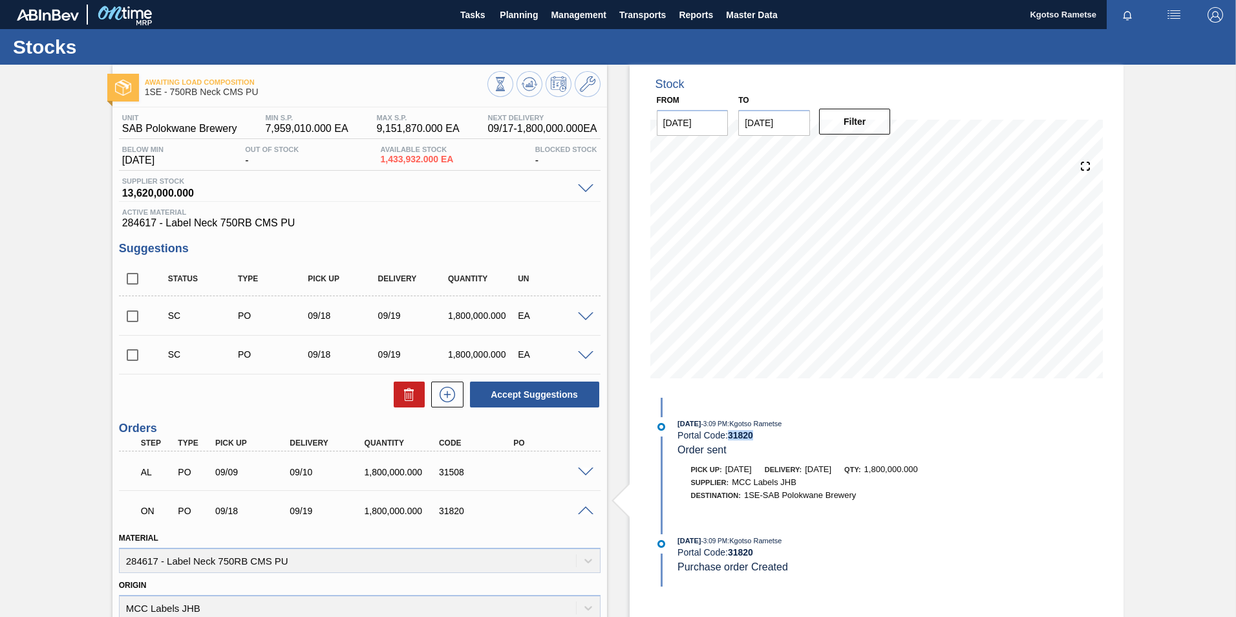
click at [732, 443] on div "[DATE] 3:09 PM : Kgotso Rametse Portal Code: 31820 Order sent" at bounding box center [830, 436] width 307 height 39
copy strong "31820"
click at [508, 14] on span "Planning" at bounding box center [519, 15] width 38 height 16
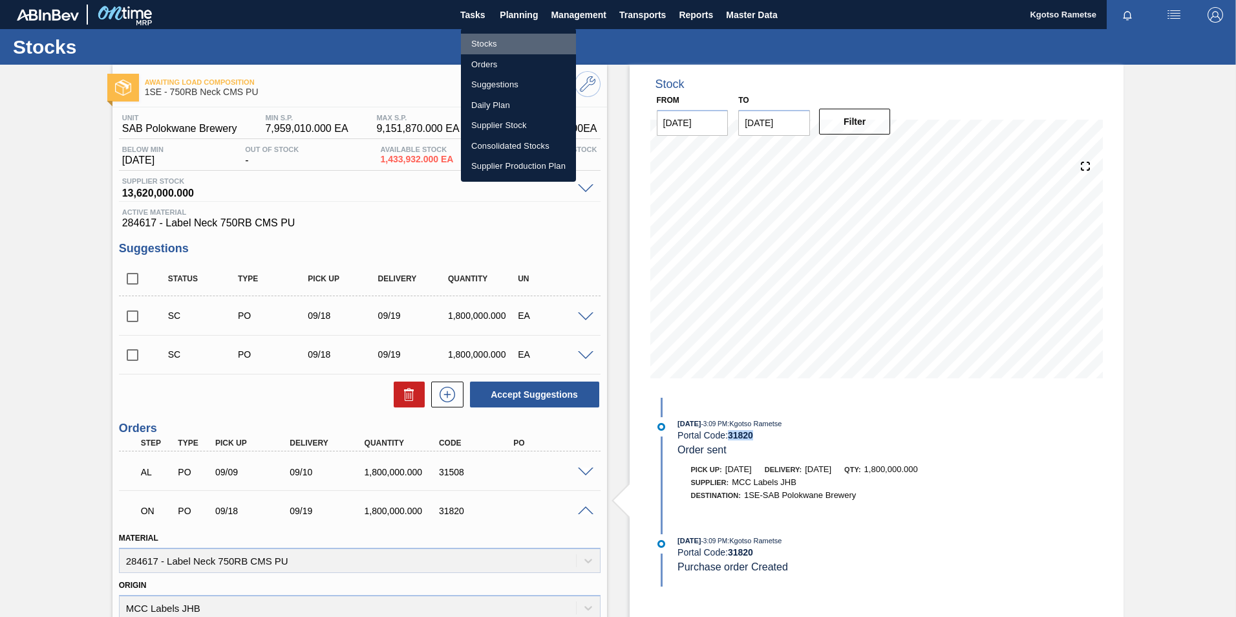
click at [495, 36] on li "Stocks" at bounding box center [518, 44] width 115 height 21
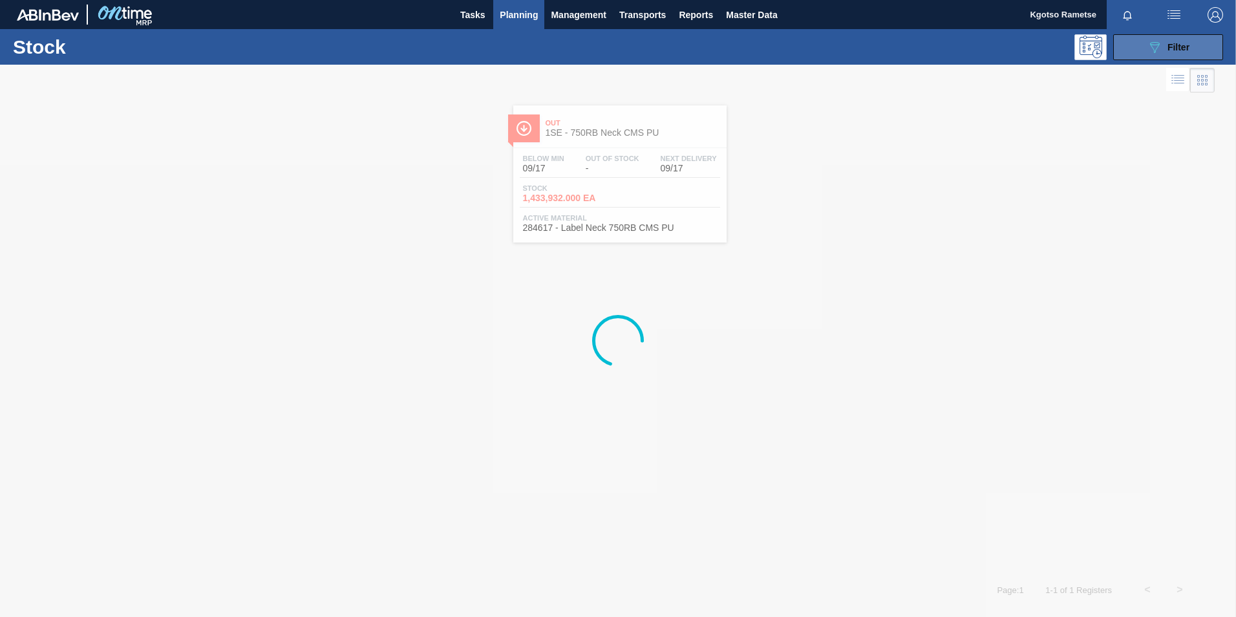
click at [1164, 58] on button "089F7B8B-B2A5-4AFE-B5C0-19BA573D28AC Filter" at bounding box center [1168, 47] width 110 height 26
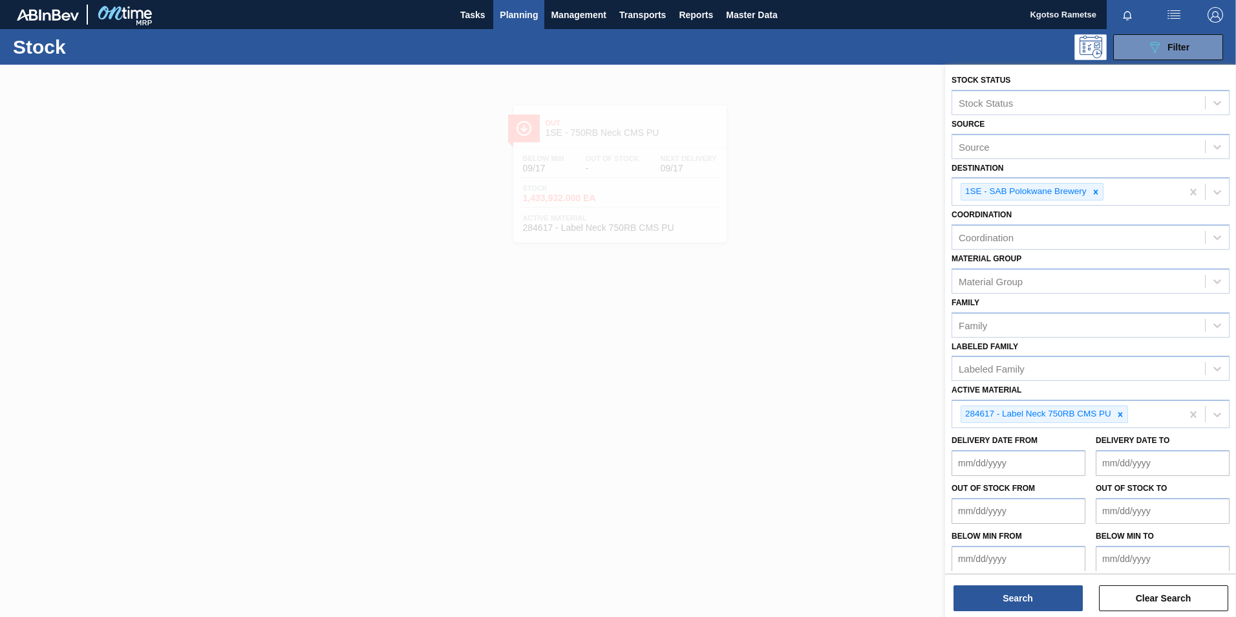
click at [513, 15] on span "Planning" at bounding box center [519, 15] width 38 height 16
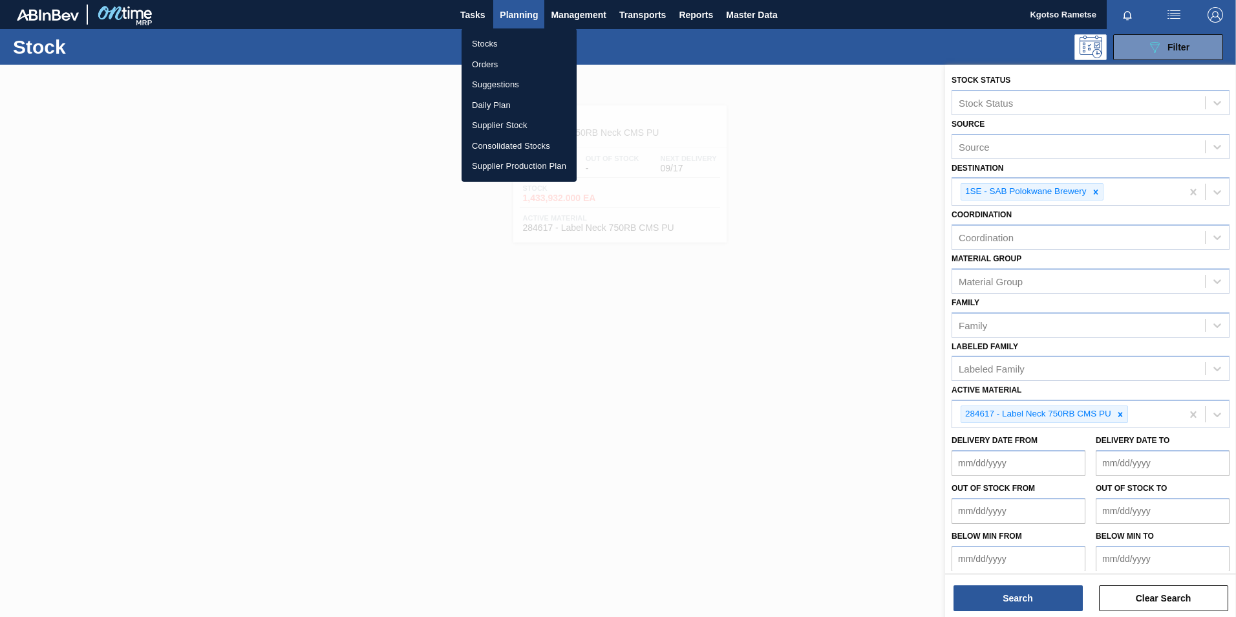
click at [509, 62] on li "Orders" at bounding box center [519, 64] width 115 height 21
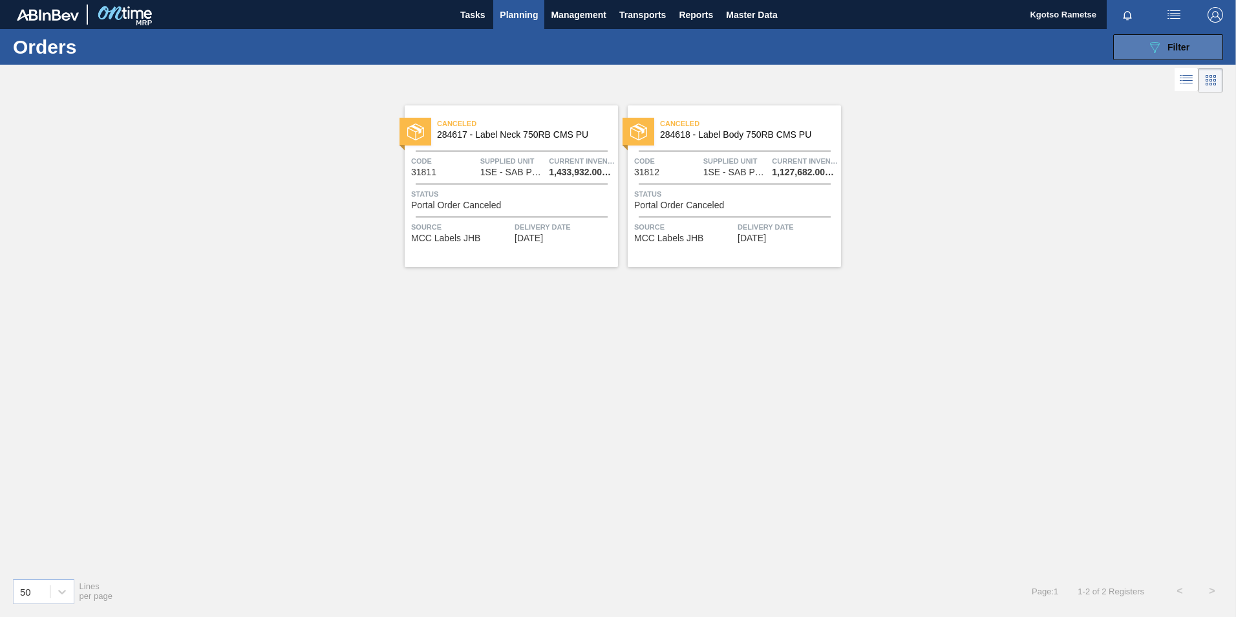
click at [1153, 42] on icon at bounding box center [1155, 47] width 10 height 11
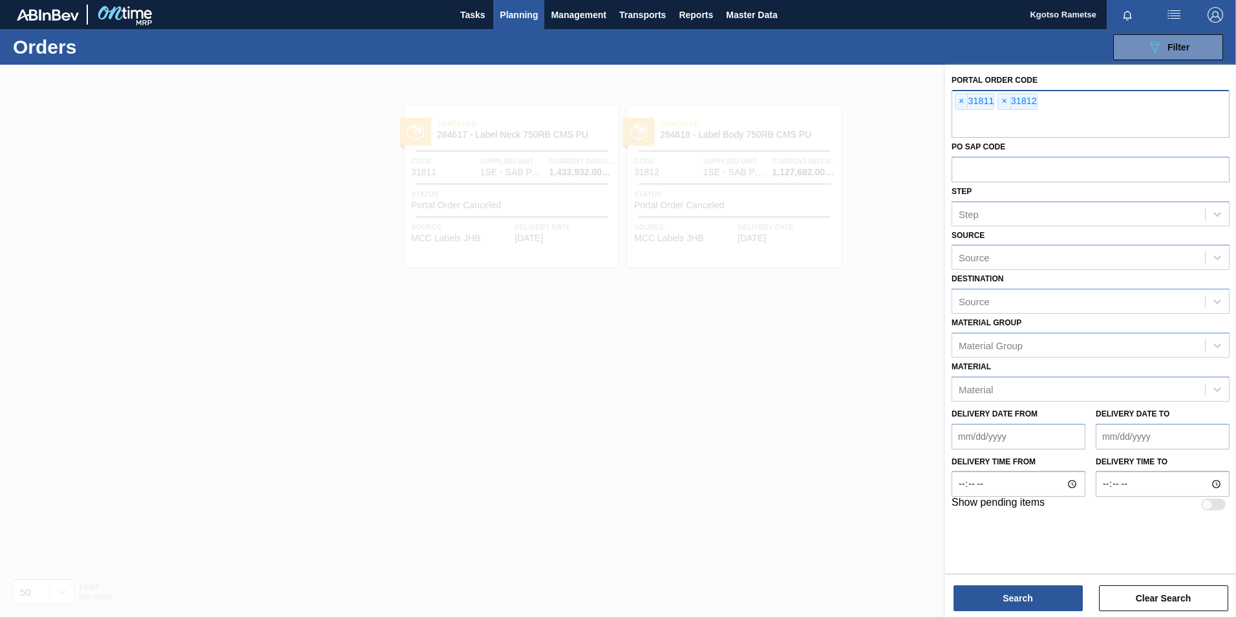
click at [954, 105] on div "× 31811 × 31812" at bounding box center [1091, 114] width 278 height 48
click at [963, 103] on span "×" at bounding box center [961, 102] width 12 height 16
click at [968, 103] on div "× 31812" at bounding box center [974, 101] width 39 height 17
click at [964, 101] on span "×" at bounding box center [961, 102] width 12 height 16
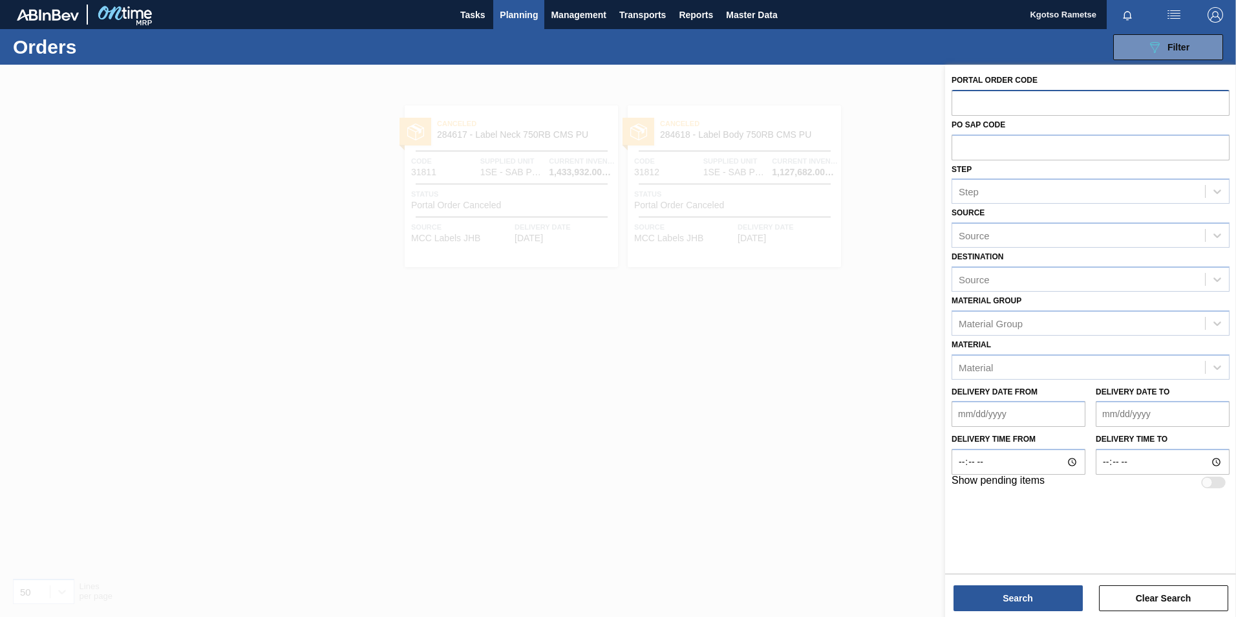
paste input "text"
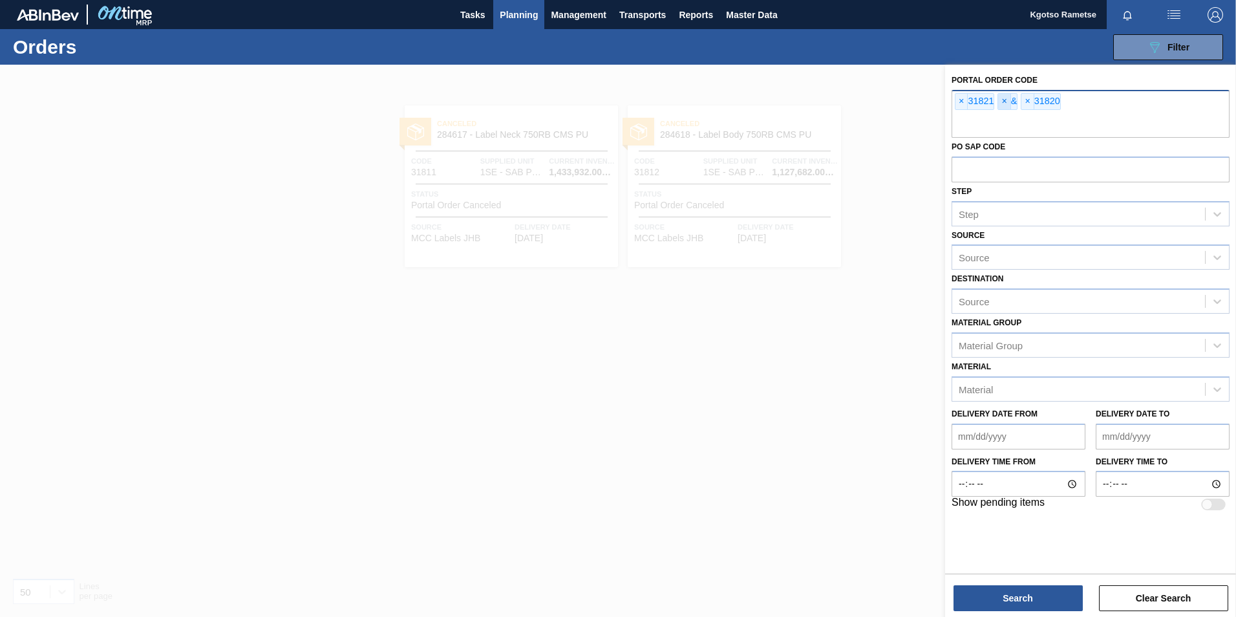
click at [1001, 101] on span "×" at bounding box center [1004, 102] width 12 height 16
click at [983, 591] on button "Search" at bounding box center [1018, 598] width 129 height 26
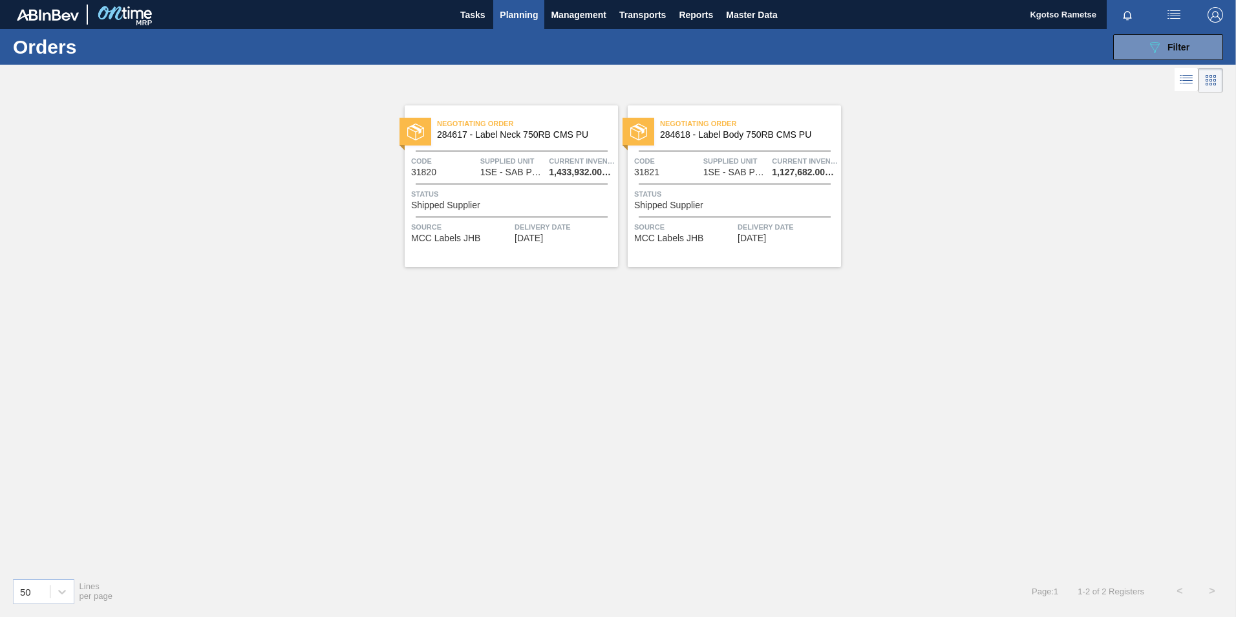
click at [460, 84] on div at bounding box center [618, 80] width 1236 height 31
click at [472, 153] on div "Negotiating Order 284617 - Label Neck 750RB CMS PU Code 31820 Supplied Unit 1SE…" at bounding box center [511, 186] width 213 height 162
